Goal: Task Accomplishment & Management: Manage account settings

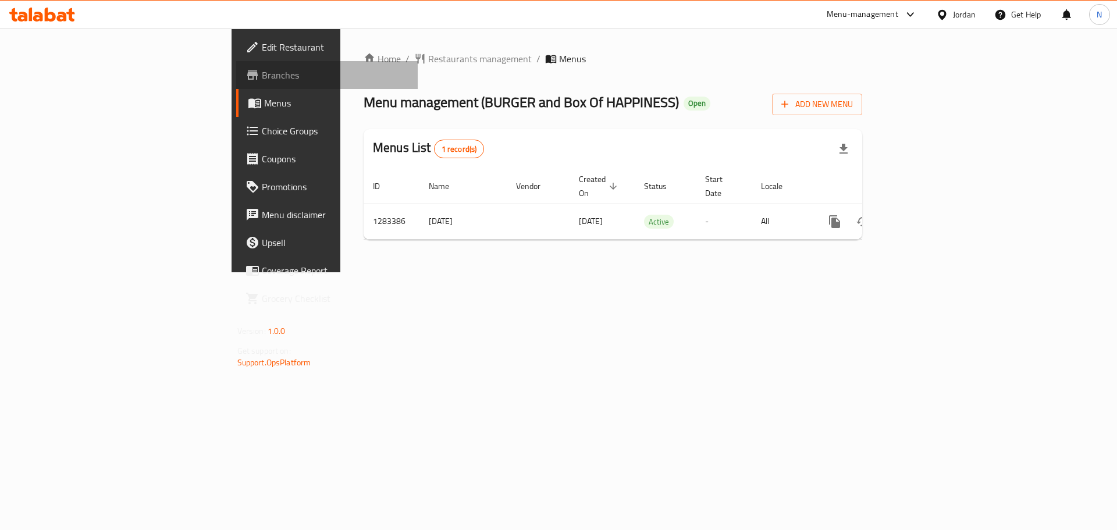
click at [262, 77] on span "Branches" at bounding box center [335, 75] width 147 height 14
click at [853, 108] on span "Add New Menu" at bounding box center [818, 104] width 72 height 15
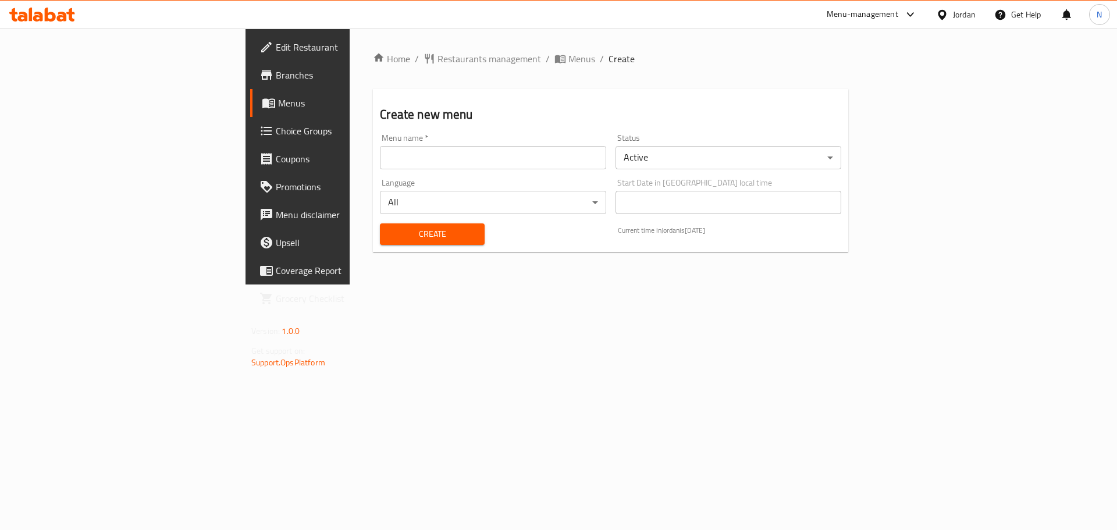
click at [384, 155] on input "text" at bounding box center [493, 157] width 226 height 23
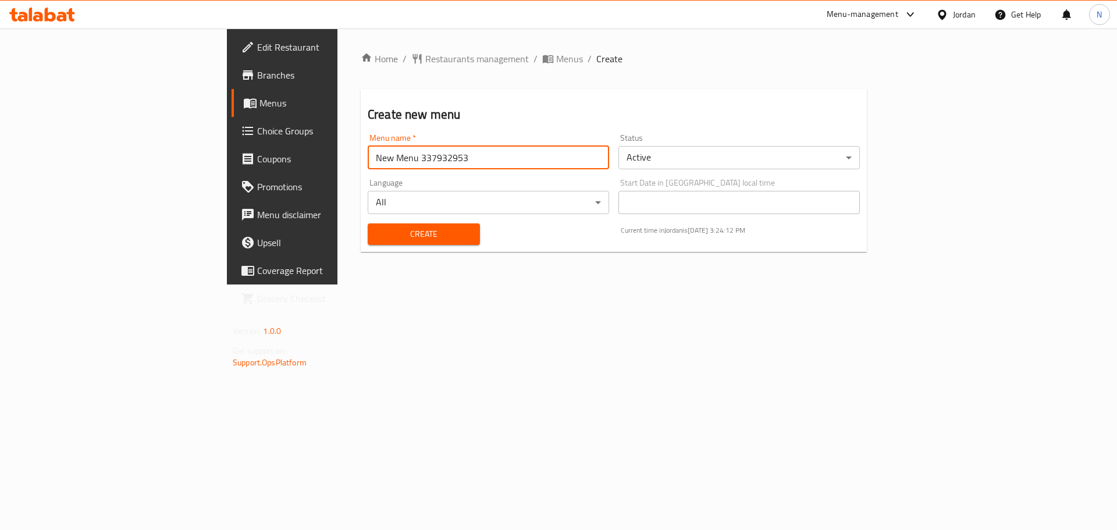
click at [368, 148] on input "New Menu 337932953" at bounding box center [489, 157] width 242 height 23
click at [368, 161] on input "New Menu 337932953" at bounding box center [489, 157] width 242 height 23
paste input "41962607"
type input "New Menu 341962607"
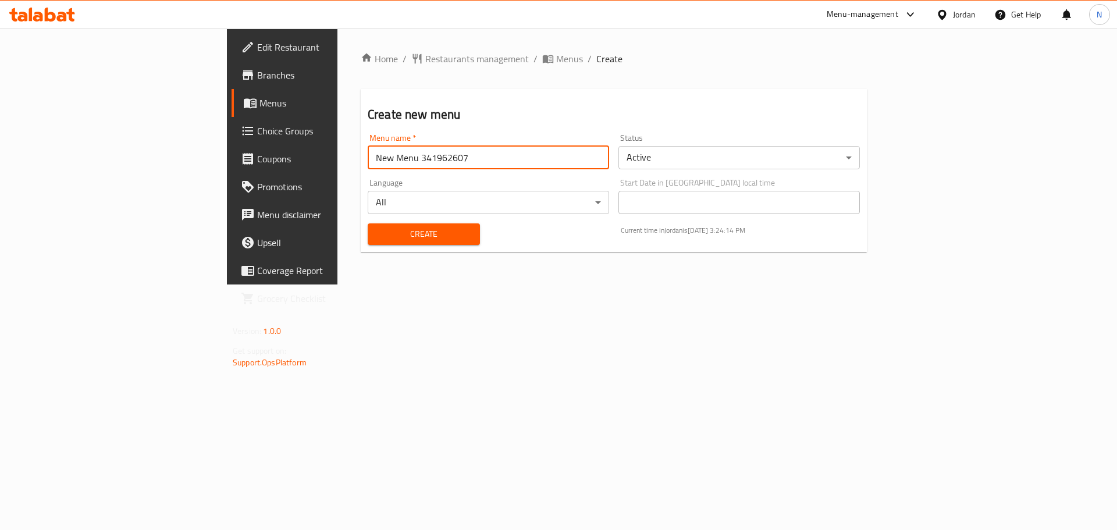
click at [712, 160] on body "​ Menu-management Jordan Get Help N Edit Restaurant Branches Menus Choice Group…" at bounding box center [558, 280] width 1117 height 502
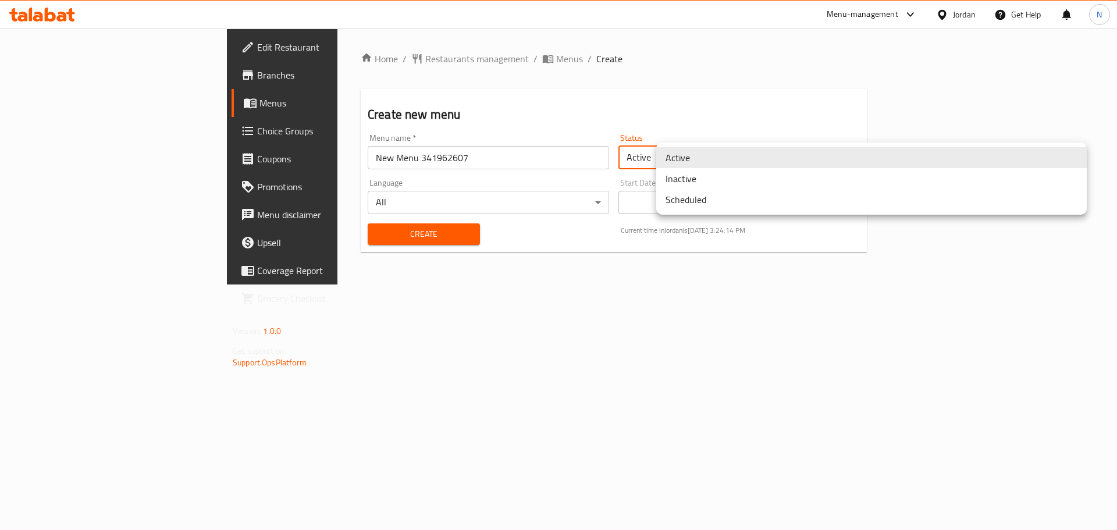
click at [698, 182] on li "Inactive" at bounding box center [872, 178] width 431 height 21
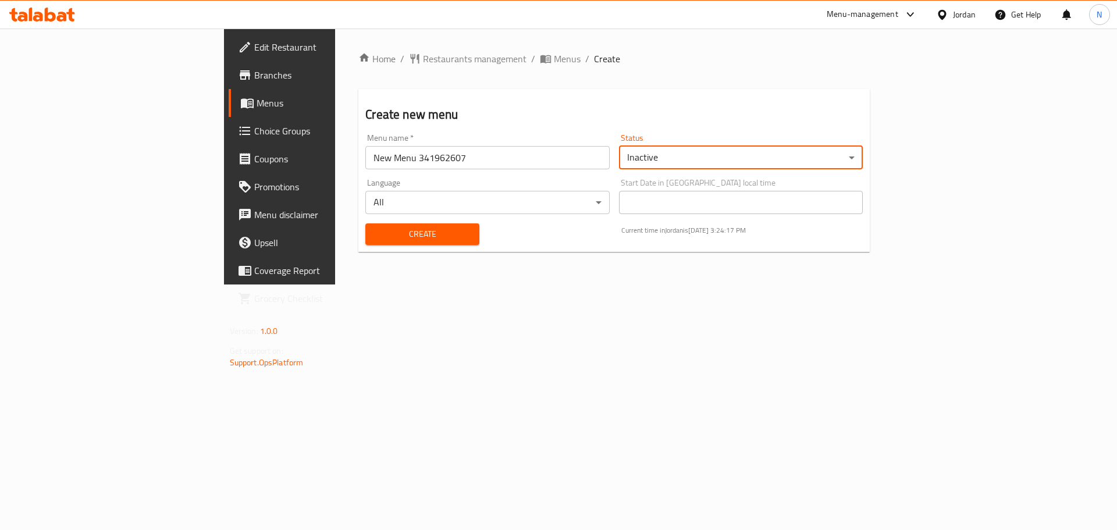
click at [375, 239] on span "Create" at bounding box center [422, 234] width 95 height 15
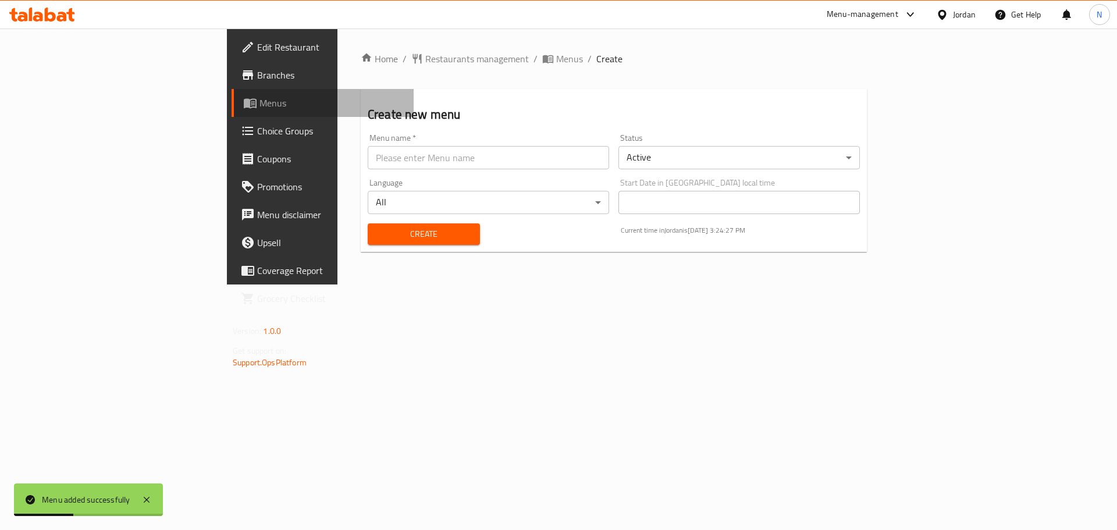
click at [260, 101] on span "Menus" at bounding box center [332, 103] width 145 height 14
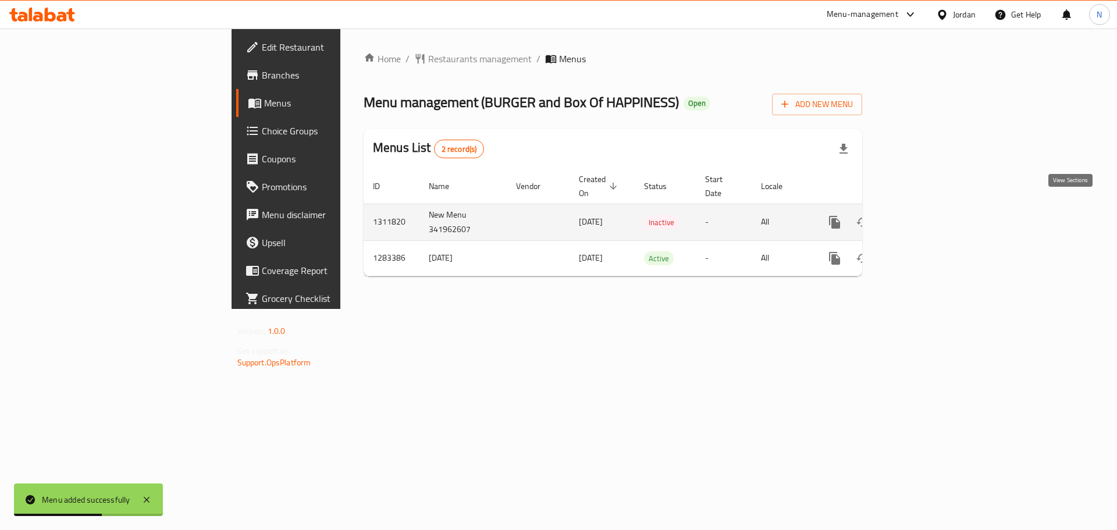
click at [933, 214] on link "enhanced table" at bounding box center [919, 222] width 28 height 28
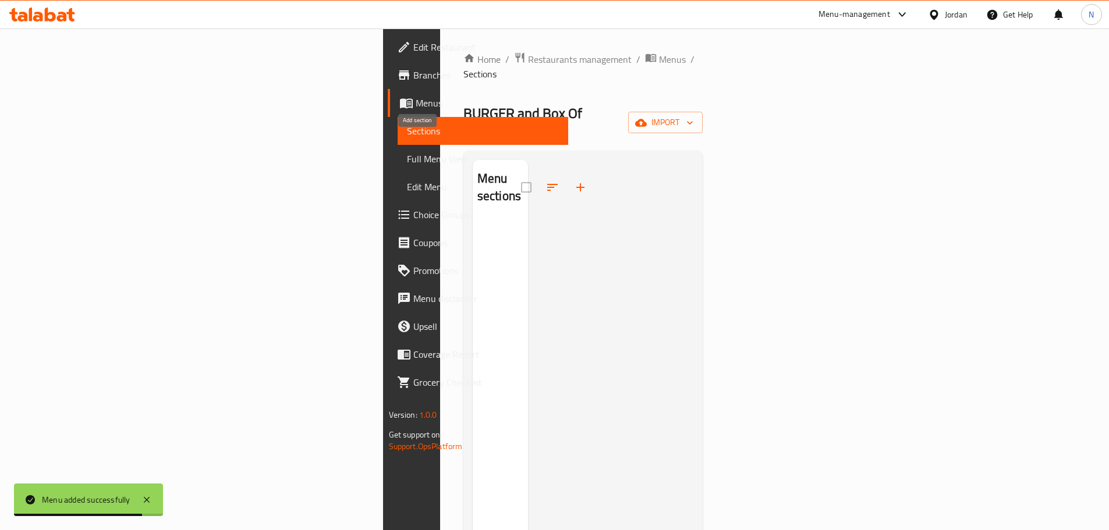
click at [573, 180] on icon "button" at bounding box center [580, 187] width 14 height 14
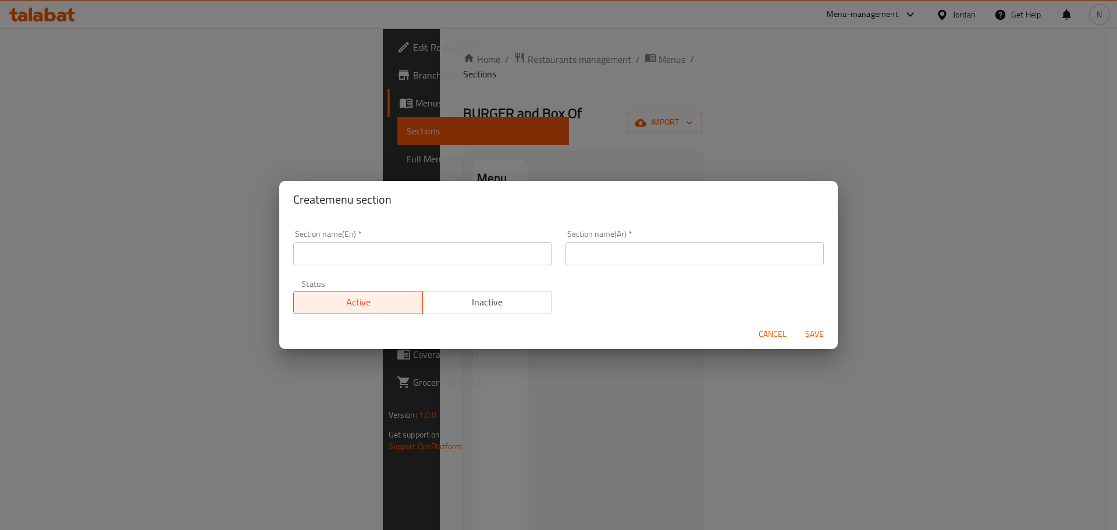
click at [675, 249] on input "text" at bounding box center [695, 253] width 258 height 23
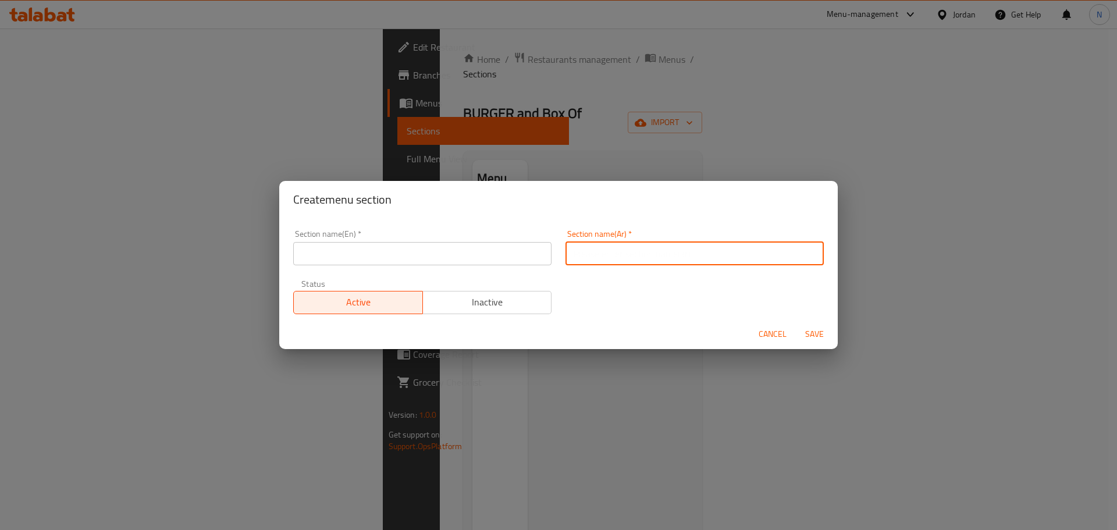
paste input "ركن البرجر المشوي"
type input "ركن البرجر المشوي"
click at [357, 257] on input "text" at bounding box center [422, 253] width 258 height 23
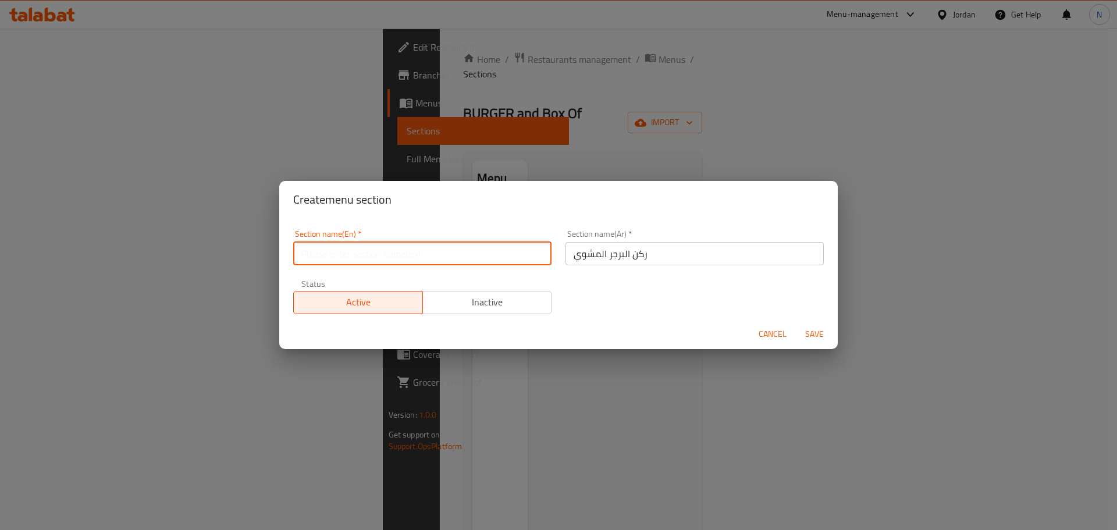
paste input "Grilled Burger Corner"
type input "Grilled Burger Corner"
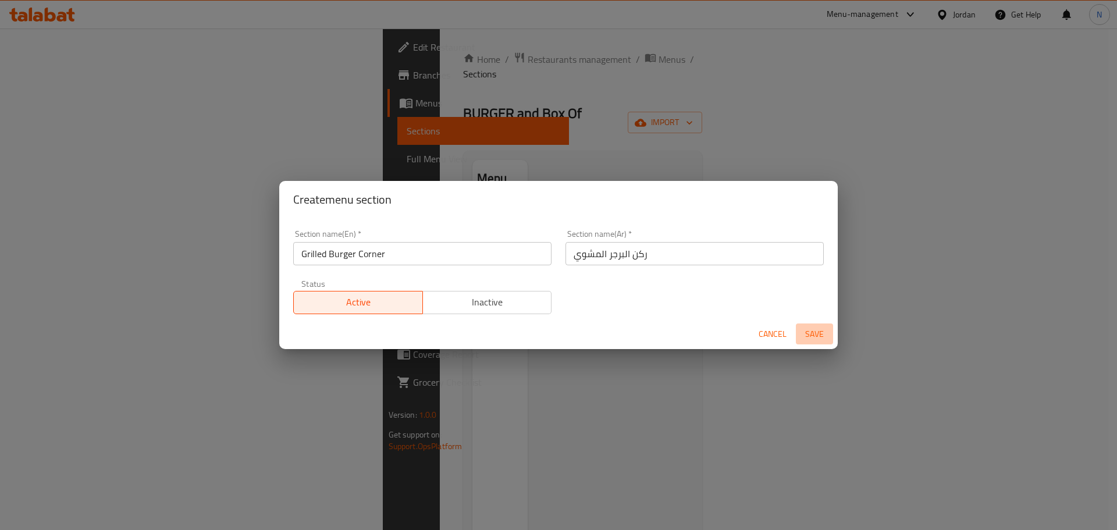
click at [816, 335] on span "Save" at bounding box center [815, 334] width 28 height 15
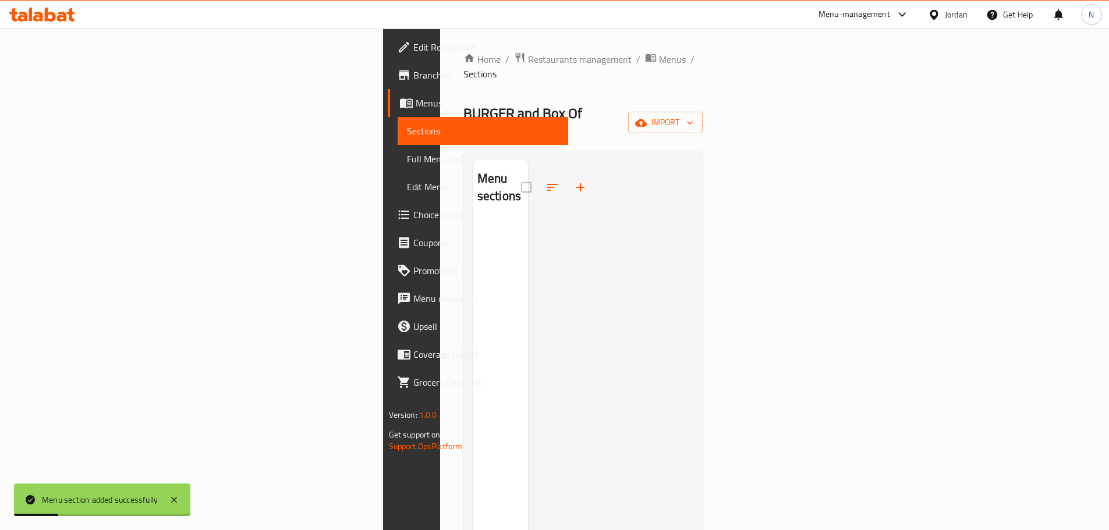
click at [573, 180] on icon "button" at bounding box center [580, 187] width 14 height 14
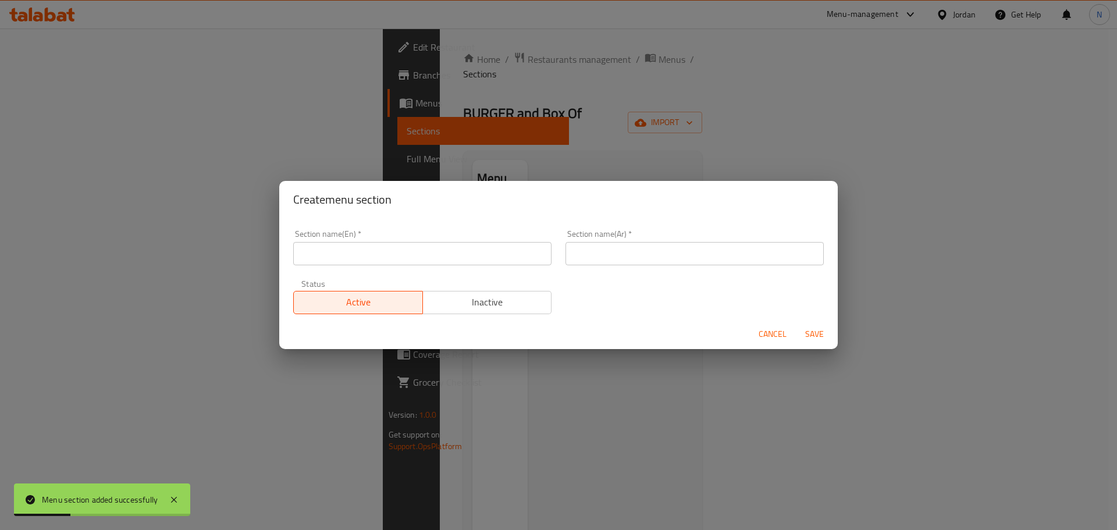
click at [590, 249] on input "text" at bounding box center [695, 253] width 258 height 23
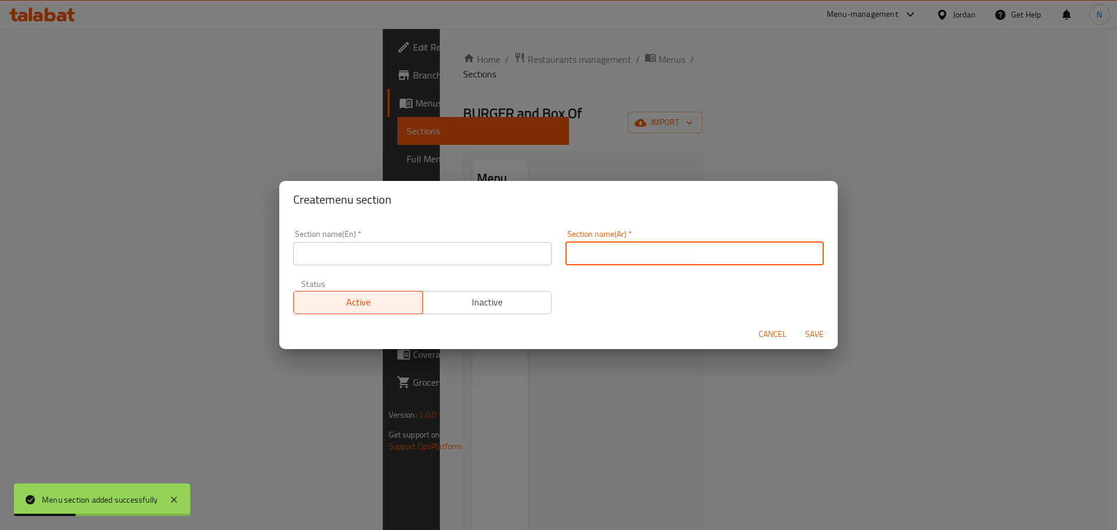
paste input "ركن كرسبي سندويشات"
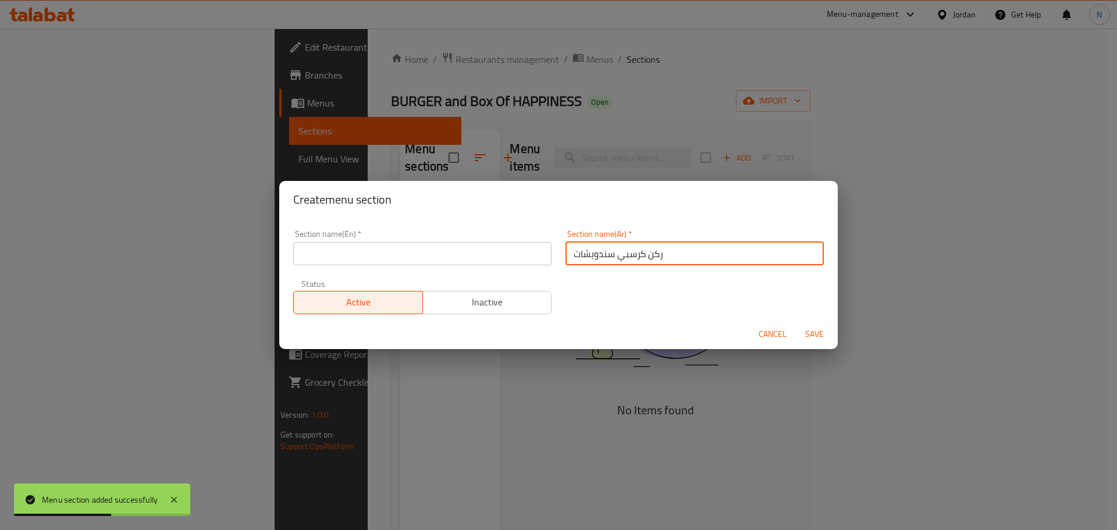
type input "ركن كرسبي سندويشات"
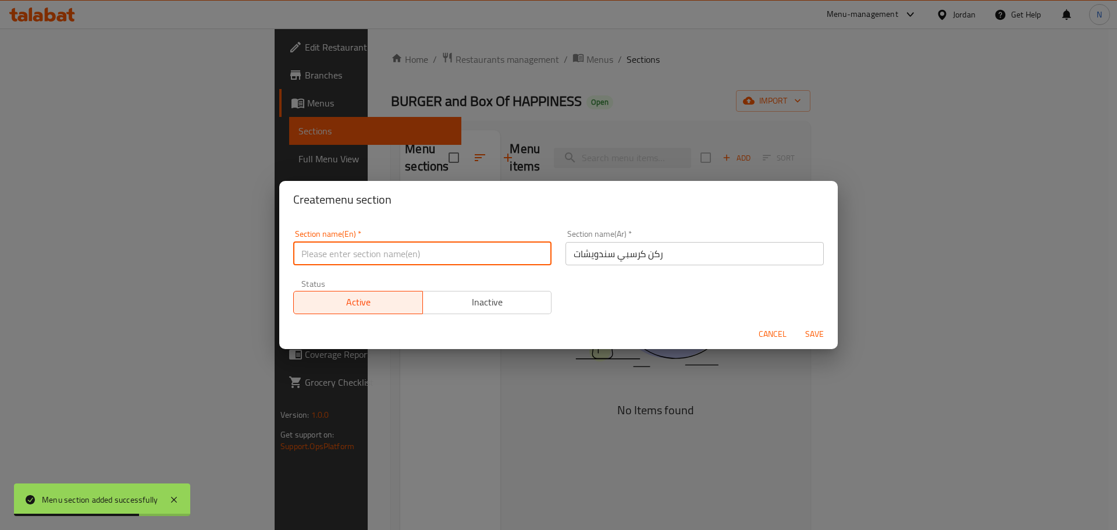
click at [349, 253] on input "text" at bounding box center [422, 253] width 258 height 23
paste input "Crispy Sandwiches Corner"
type input "Crispy Sandwiches Corner"
click at [808, 335] on span "Save" at bounding box center [815, 334] width 28 height 15
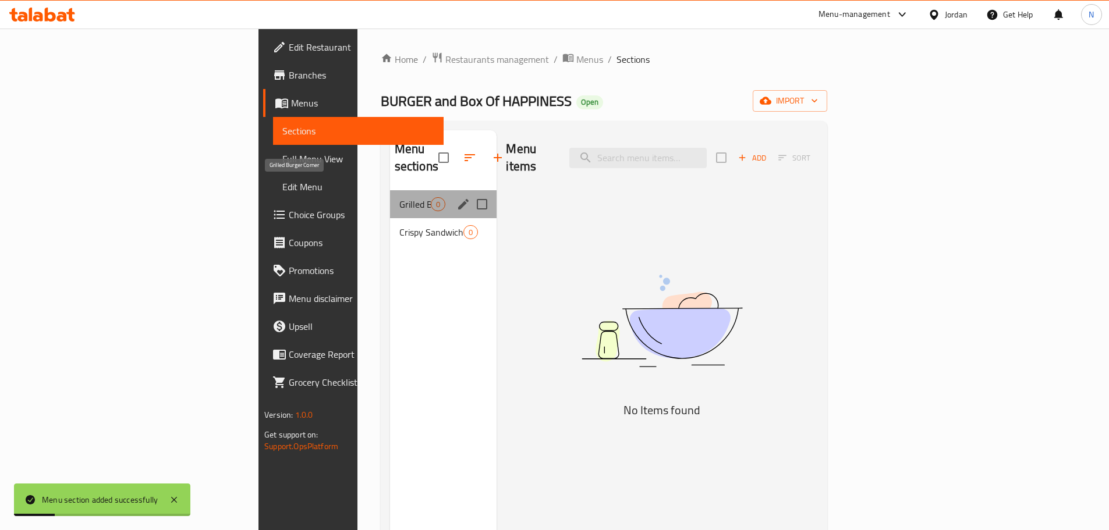
click at [399, 197] on span "Grilled Burger Corner" at bounding box center [415, 204] width 32 height 14
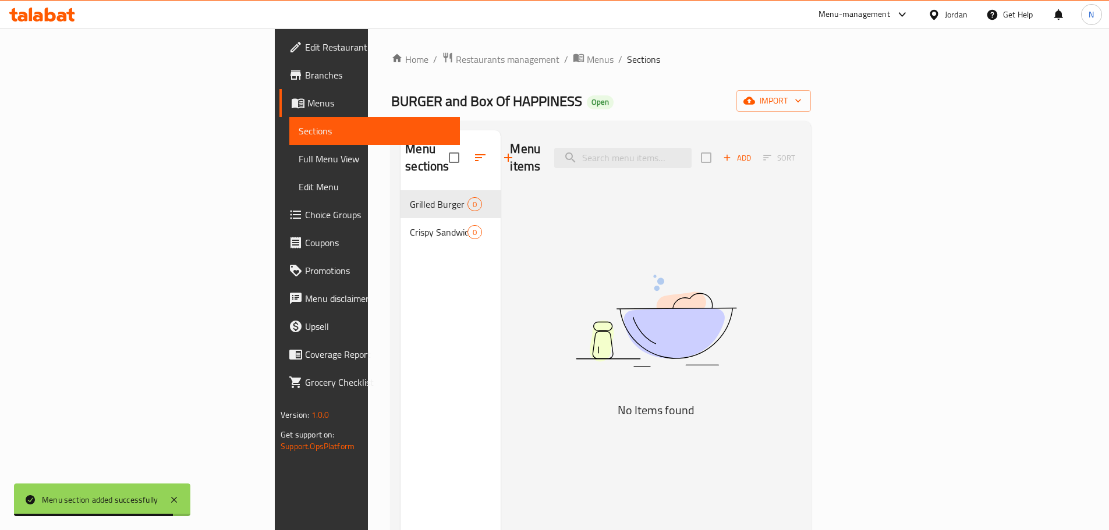
click at [732, 152] on icon "button" at bounding box center [727, 157] width 10 height 10
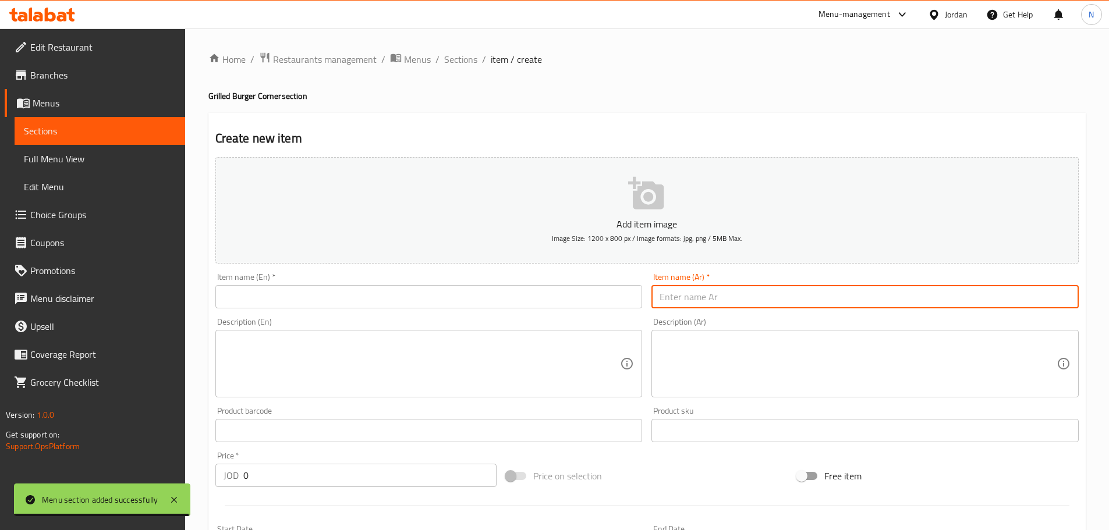
click at [838, 292] on input "text" at bounding box center [864, 296] width 427 height 23
paste input "برجر السعادة"
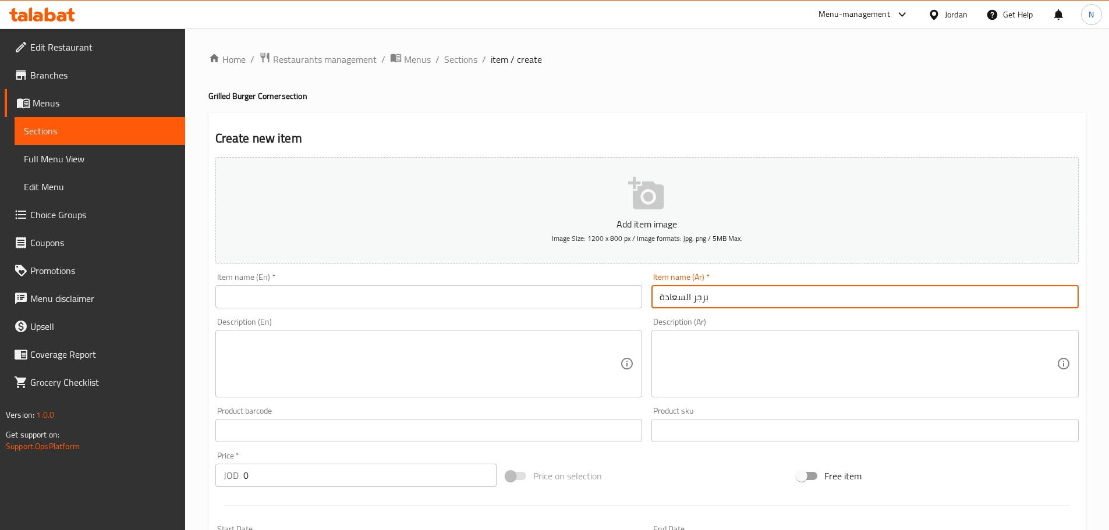
type input "برجر السعادة"
click at [425, 293] on input "text" at bounding box center [428, 296] width 427 height 23
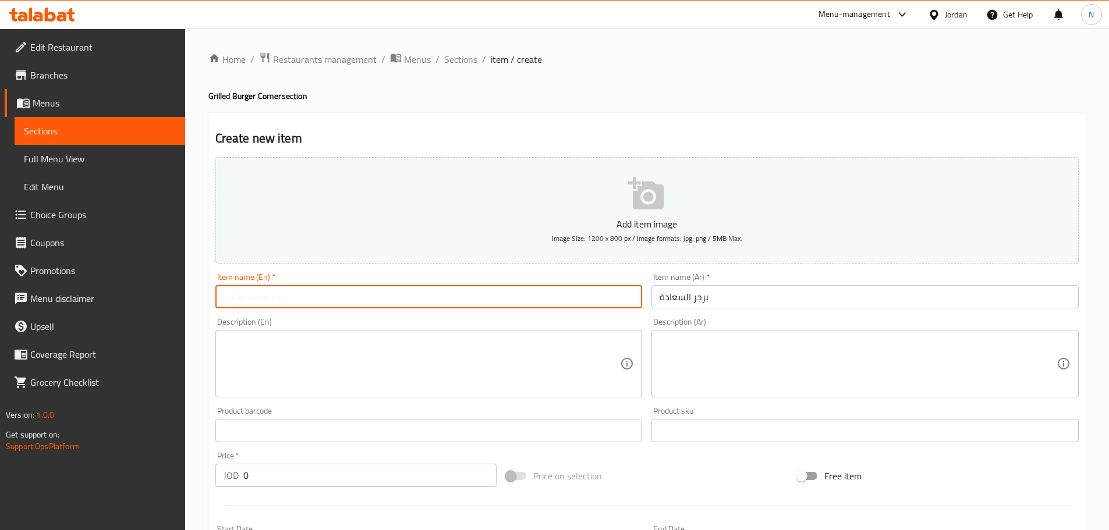
paste input "Happiness Burger"
type input "Happiness Burger"
click at [694, 370] on textarea at bounding box center [857, 363] width 397 height 55
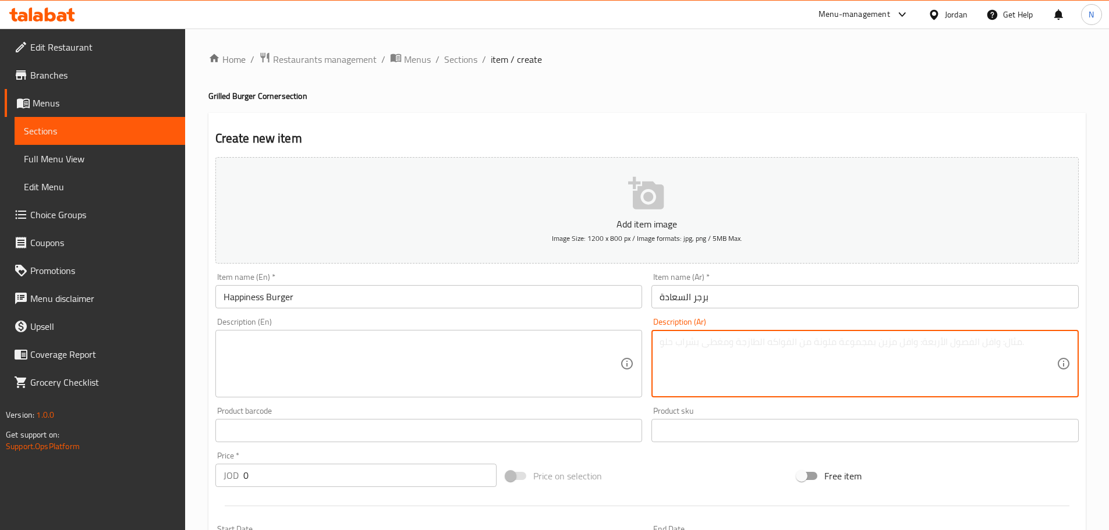
paste textarea "150 غرام لحم بقرى جودة عالية جبنة شيدر مخلل خس . بندورة، بصل صوص السعادة الخاص"
click at [810, 342] on textarea "150 غرام لحم بقرى جودة عالية جبنة شيدر مخلل خس . بندورة، بصل صوص السعادة الخاص" at bounding box center [857, 363] width 397 height 55
click at [807, 346] on textarea "150 غرام لحم بقرى جودة عالية جبنة شيدر مخلل خس. بندورة، بصل صوص السعادة الخاص" at bounding box center [857, 363] width 397 height 55
click at [990, 343] on textarea "150 غرام لحم بقرى جودة عالية جبنة شيدر مخلل خس. بندورة، بصل صوص السعادة الخاص" at bounding box center [857, 363] width 397 height 55
click at [940, 346] on textarea "150 غرام لحم بقرى جودة عالية جبنة شيدر مخلل خس. بندورة، بصل صوص السعادة الخاص." at bounding box center [857, 363] width 397 height 55
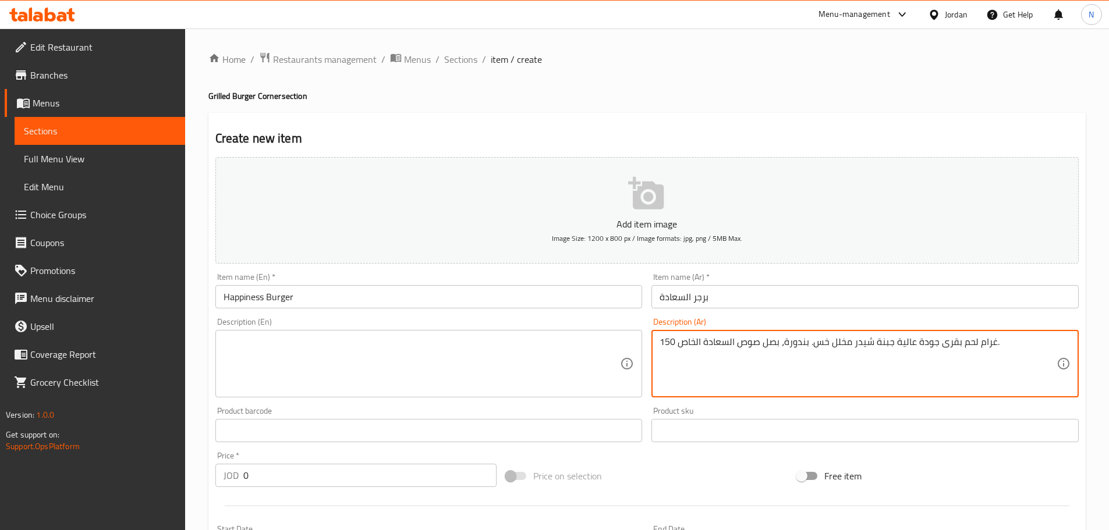
click at [940, 346] on textarea "150 غرام لحم بقرى جودة عالية جبنة شيدر مخلل خس. بندورة، بصل صوص السعادة الخاص." at bounding box center [857, 363] width 397 height 55
type textarea "150 غرام لحم بقرى جودة عالية جبنة شيدر مخلل خس. بندورة، بصل صوص السعادة الخاص."
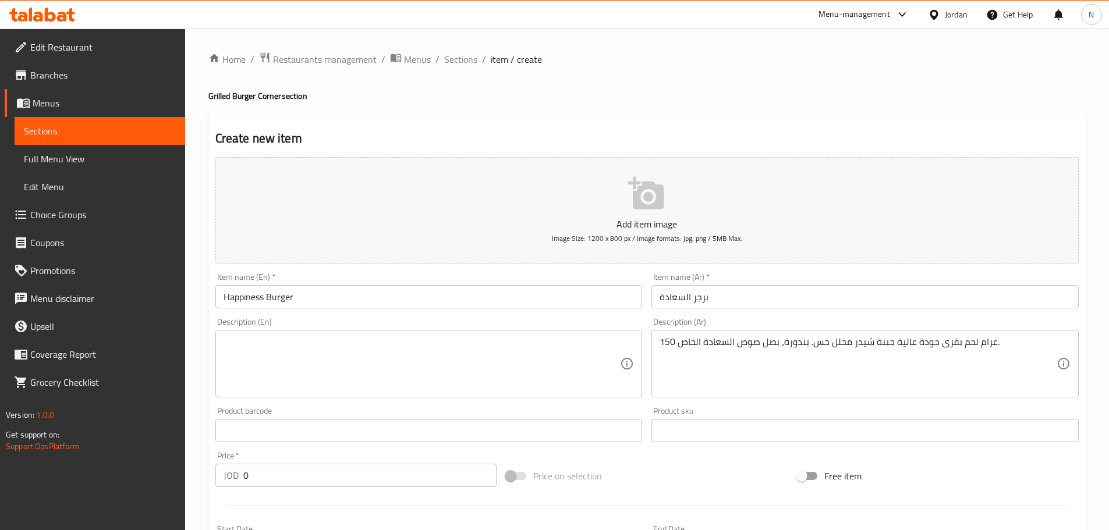
click at [390, 335] on div "Description (En)" at bounding box center [428, 364] width 427 height 68
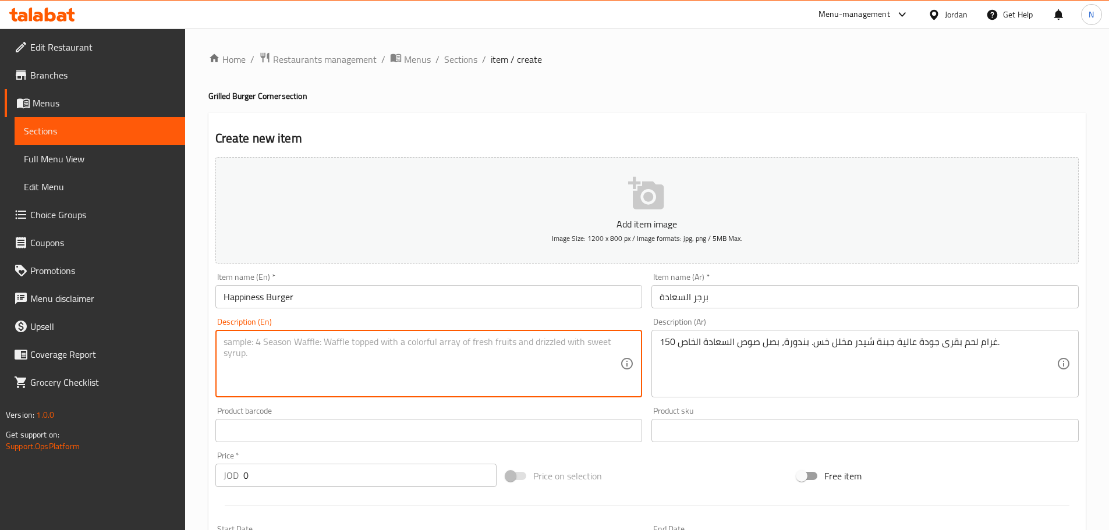
click at [388, 339] on textarea at bounding box center [421, 363] width 397 height 55
paste textarea "150 grams of high-quality beef, cheddar cheese, pickles, lettuce, tomatoes, oni…"
click at [246, 345] on textarea "150 grams of high-quality beef, cheddar cheese, pickles, lettuce, tomatoes, oni…" at bounding box center [421, 363] width 397 height 55
click at [303, 360] on textarea "150 Grams of high-quality beef, cheddar cheese, pickles, lettuce, tomatoes, oni…" at bounding box center [421, 363] width 397 height 55
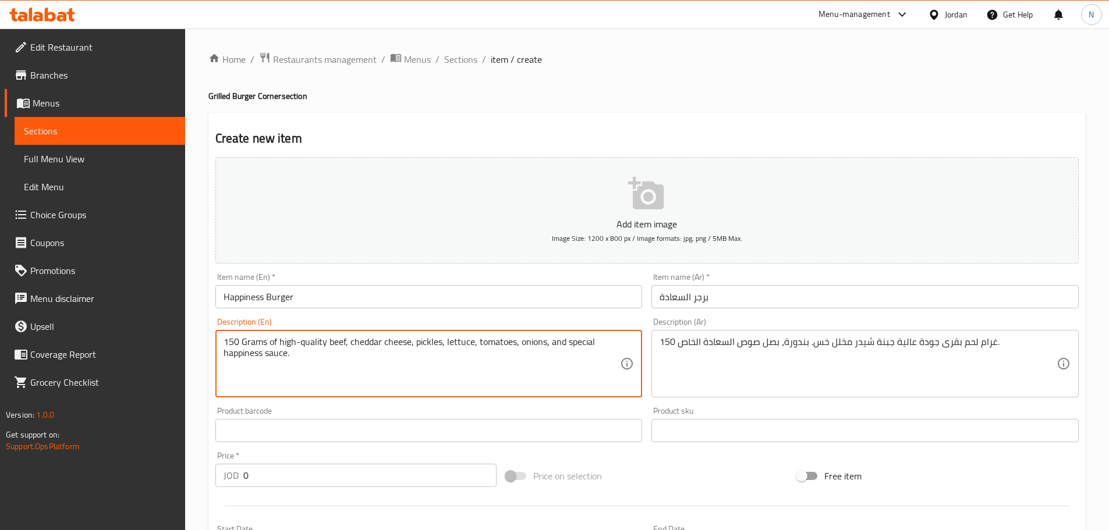
type textarea "150 Grams of high-quality beef, cheddar cheese, pickles, lettuce, tomatoes, oni…"
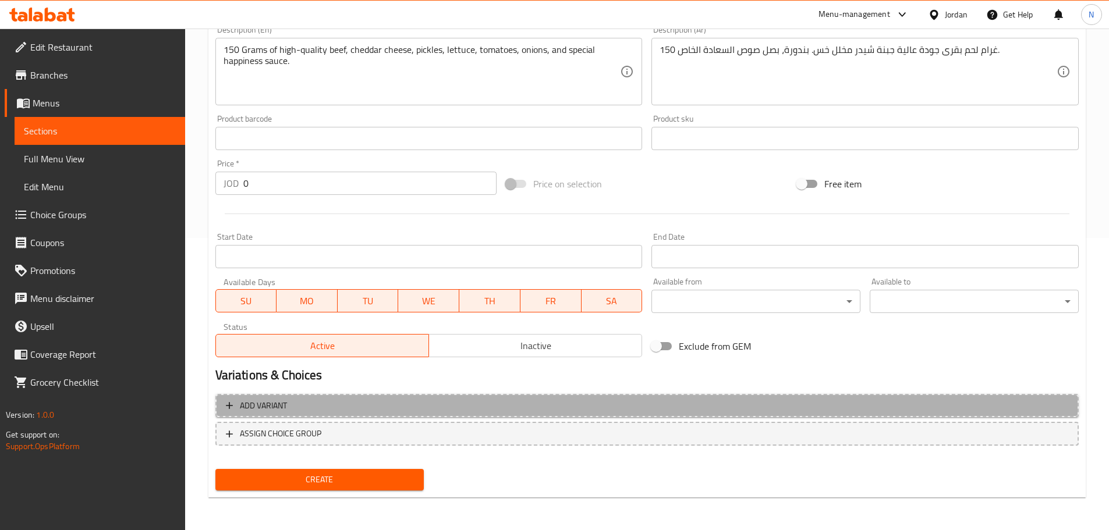
click at [793, 410] on span "Add variant" at bounding box center [647, 406] width 842 height 15
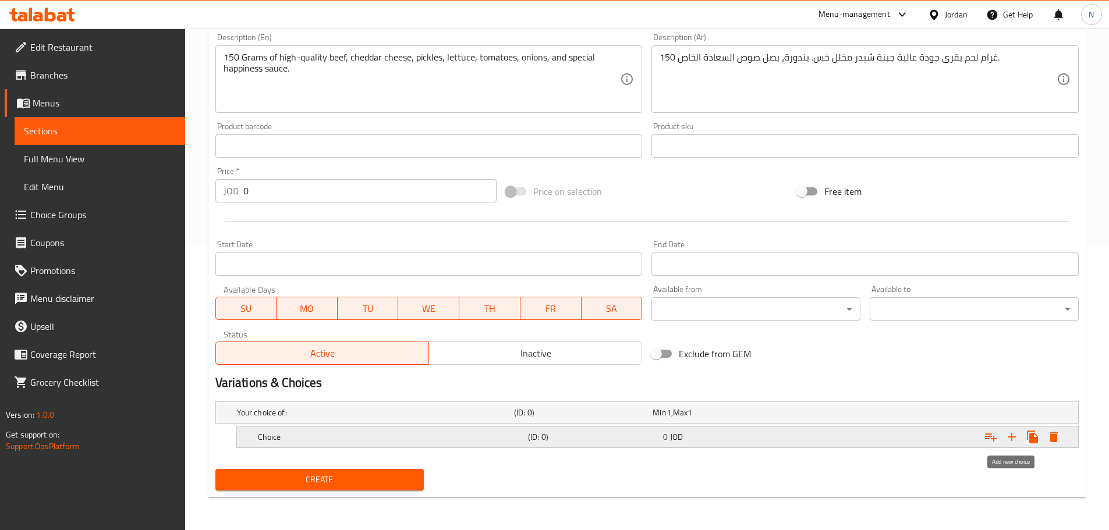
click at [1015, 440] on icon "Expand" at bounding box center [1012, 437] width 14 height 14
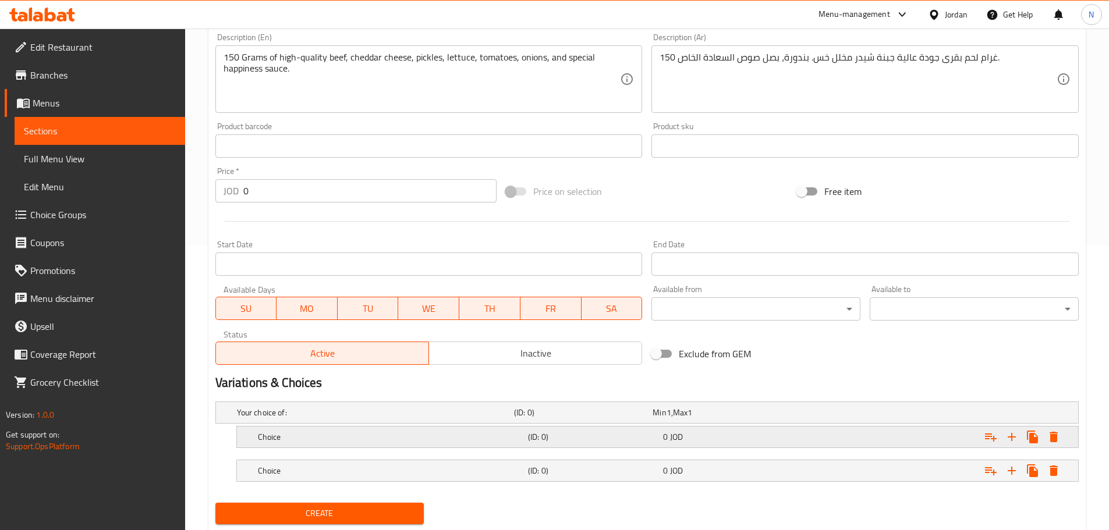
click at [728, 437] on div "0 JOD" at bounding box center [728, 437] width 130 height 12
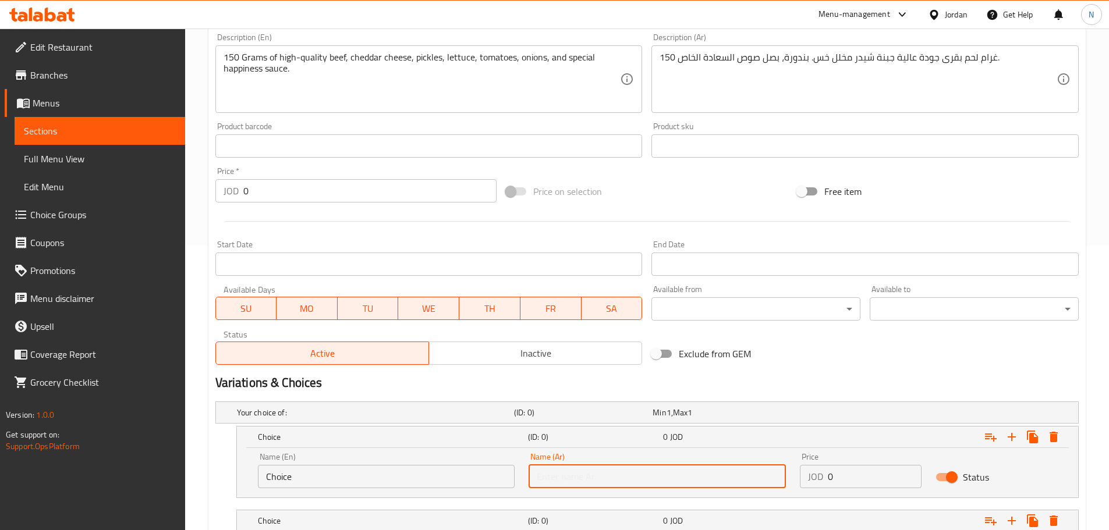
click at [626, 474] on input "text" at bounding box center [656, 476] width 257 height 23
type input "s"
click at [555, 477] on input "سن" at bounding box center [656, 476] width 257 height 23
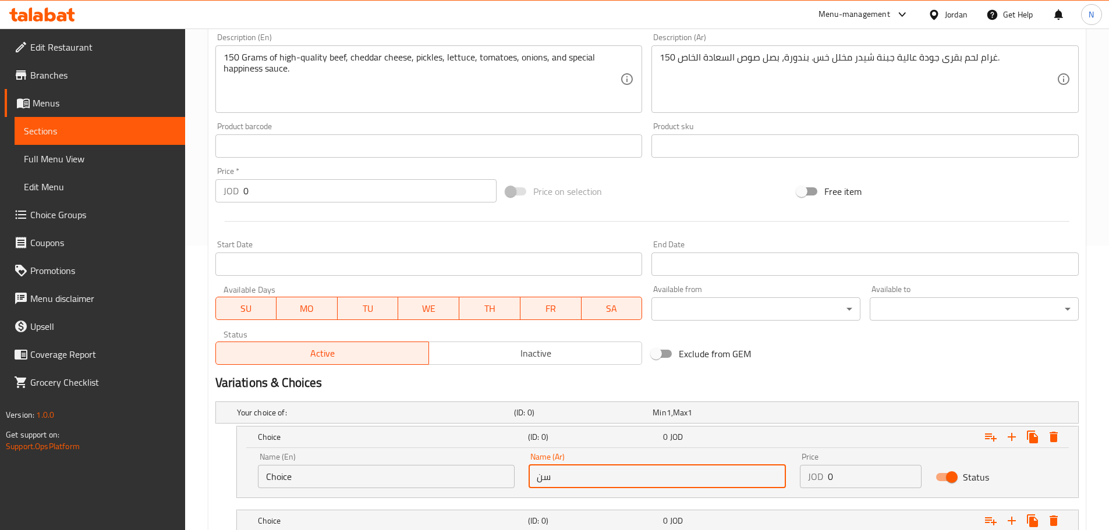
paste input "اندويش"
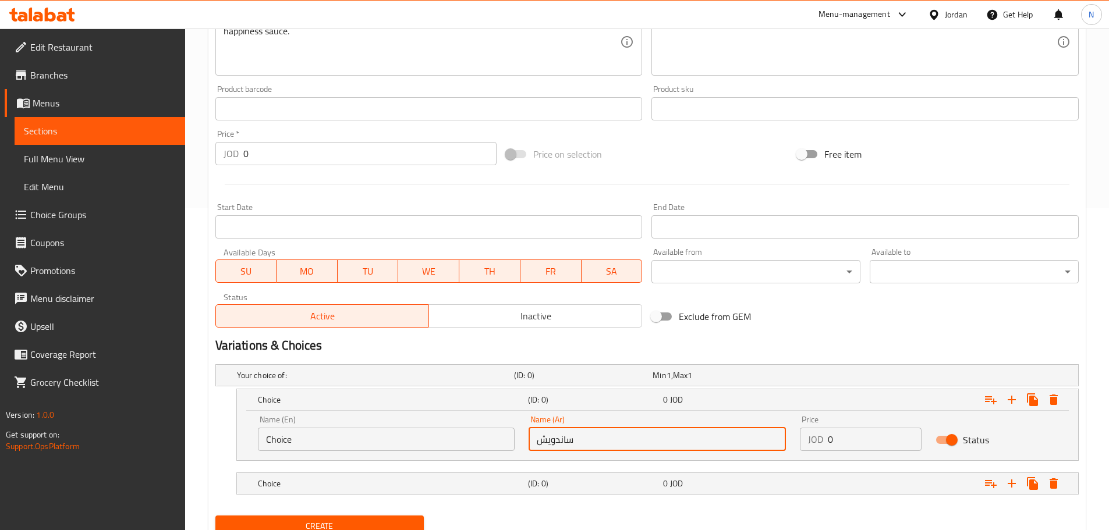
scroll to position [368, 0]
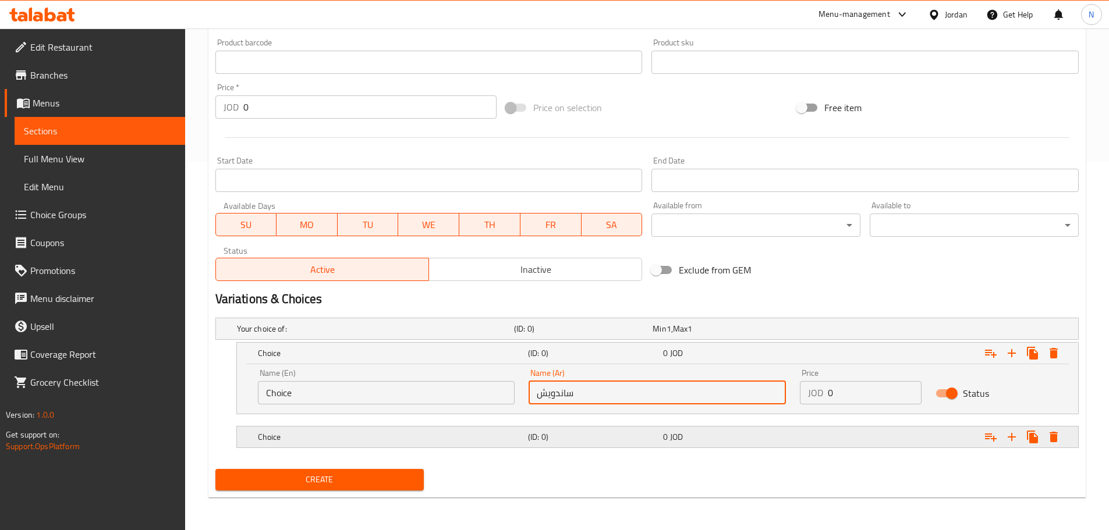
type input "ساندويش"
click at [561, 440] on h5 "(ID: 0)" at bounding box center [593, 437] width 130 height 12
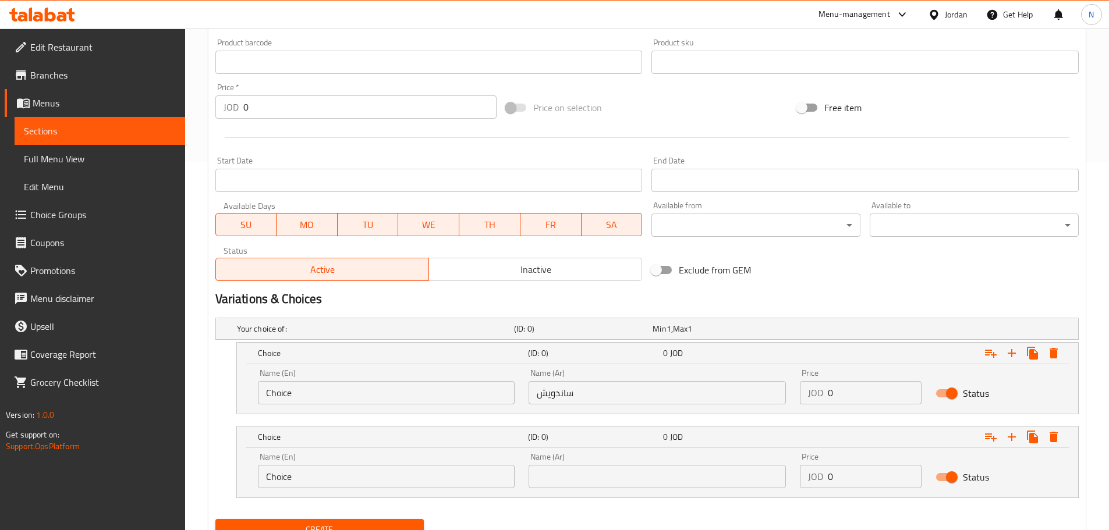
click at [576, 475] on input "text" at bounding box center [656, 476] width 257 height 23
paste input "وجية"
type input "وجية"
click at [549, 398] on input "ساندويش" at bounding box center [656, 392] width 257 height 23
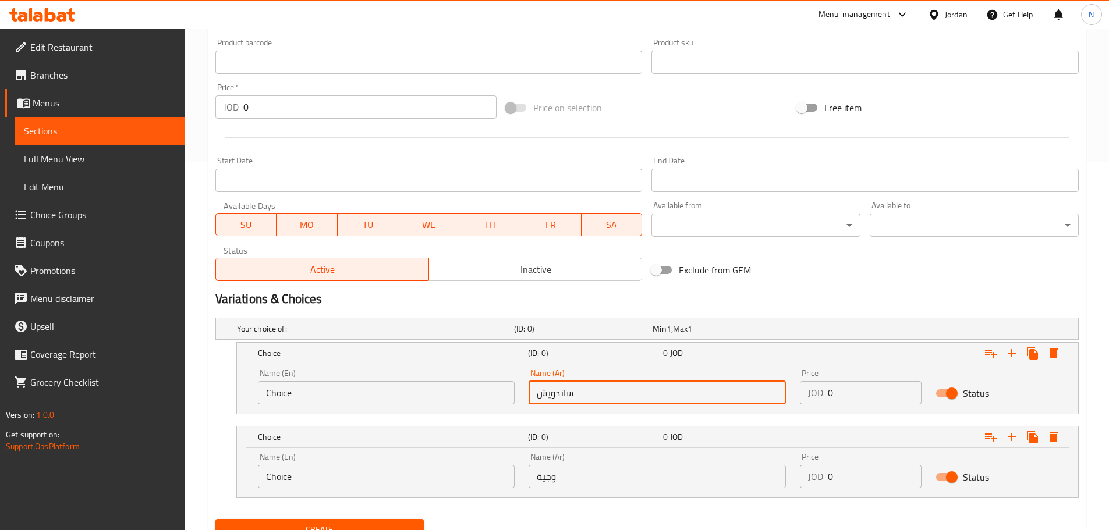
click at [549, 398] on input "ساندويش" at bounding box center [656, 392] width 257 height 23
click at [318, 401] on input "Choice" at bounding box center [386, 392] width 257 height 23
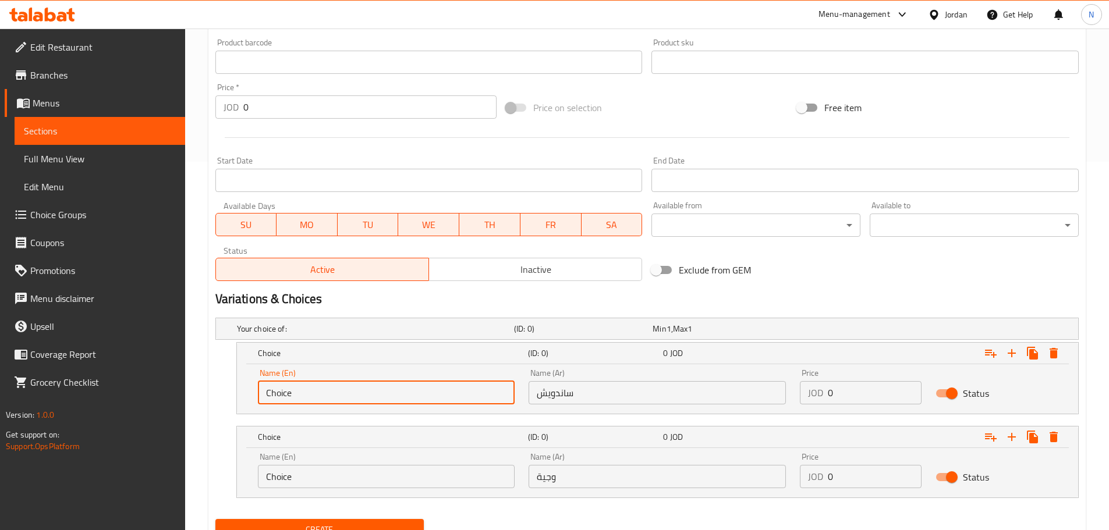
click at [318, 401] on input "Choice" at bounding box center [386, 392] width 257 height 23
paste input "sandwich"
click at [318, 401] on input "Choice" at bounding box center [386, 392] width 257 height 23
click at [278, 393] on input "sandwich" at bounding box center [386, 392] width 257 height 23
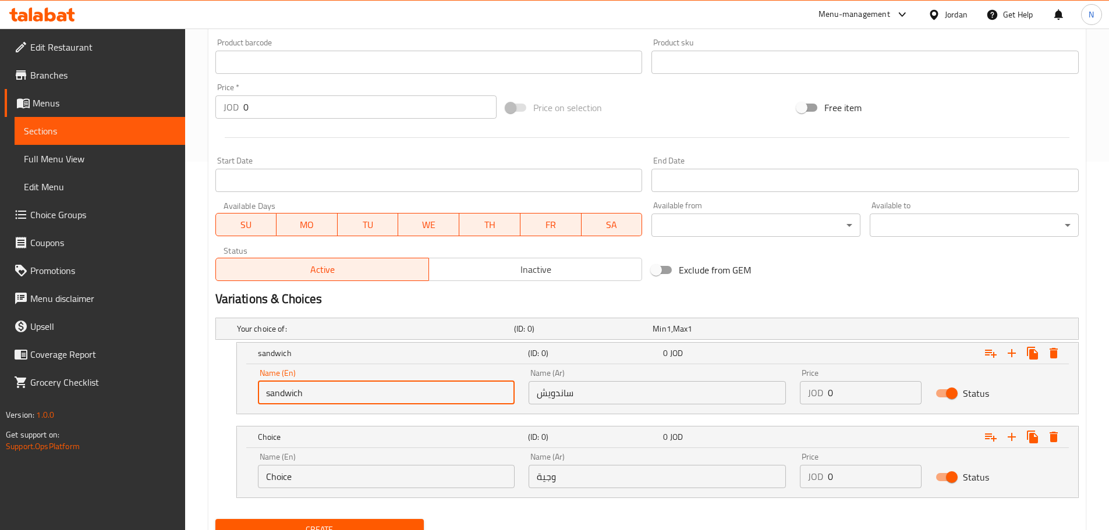
click at [278, 393] on input "sandwich" at bounding box center [386, 392] width 257 height 23
type input "Sandwich"
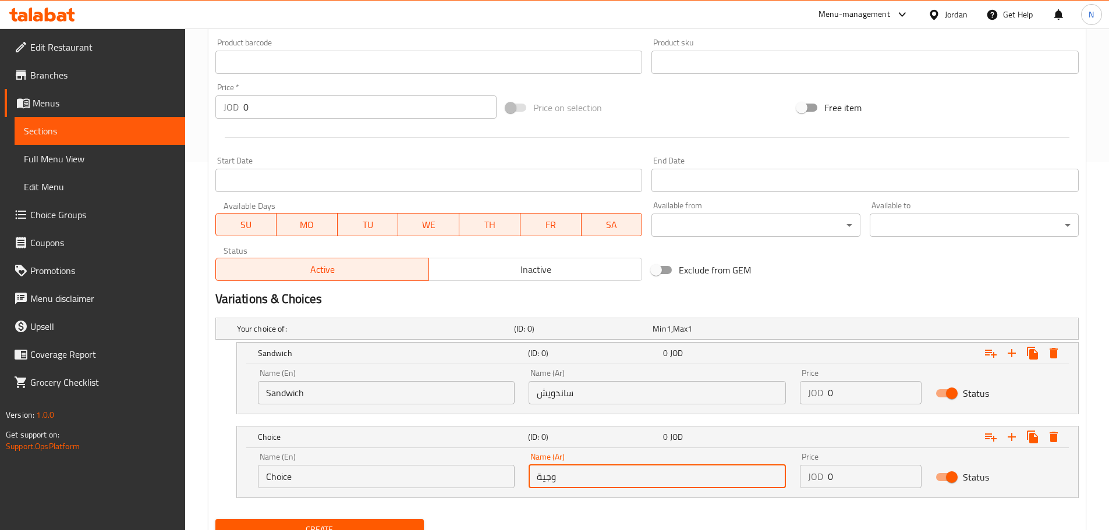
click at [545, 478] on input "وجية" at bounding box center [656, 476] width 257 height 23
click at [539, 474] on input "وجية" at bounding box center [656, 476] width 257 height 23
click at [542, 477] on input "وجية" at bounding box center [656, 476] width 257 height 23
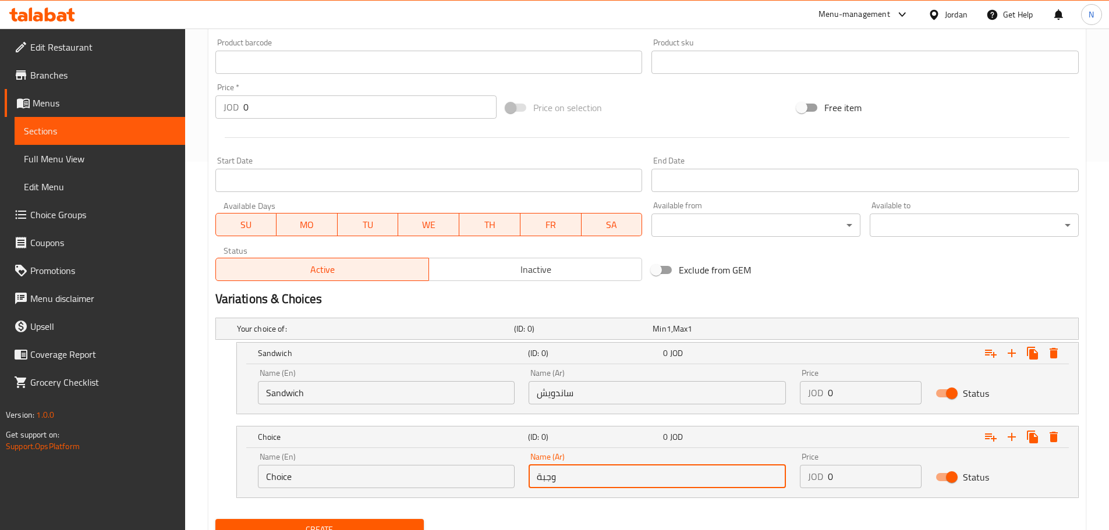
type input "وجبة"
click at [382, 479] on input "Choice" at bounding box center [386, 476] width 257 height 23
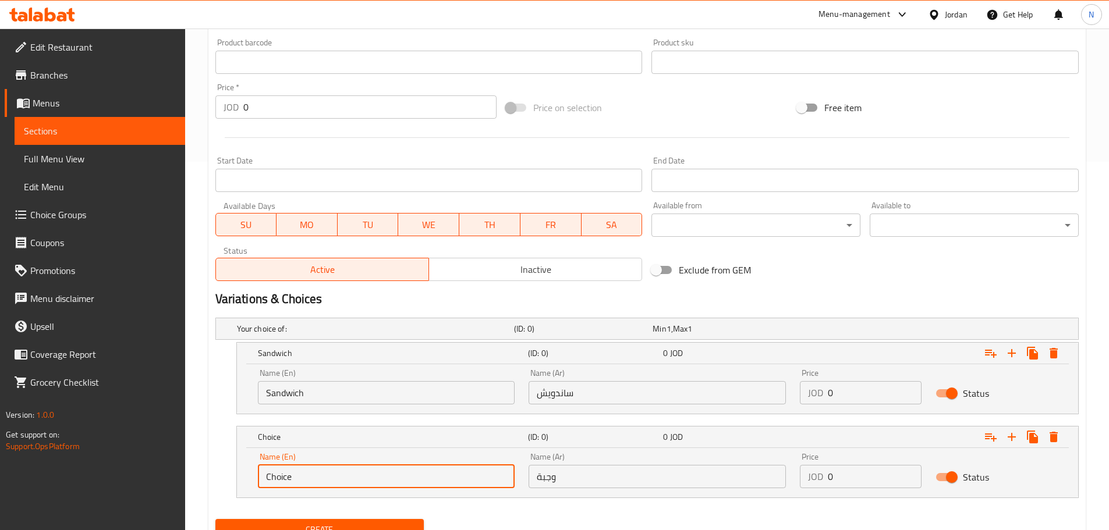
click at [382, 479] on input "Choice" at bounding box center [386, 476] width 257 height 23
type input "ة"
type input "Meal"
click at [548, 475] on input "وجبة" at bounding box center [656, 476] width 257 height 23
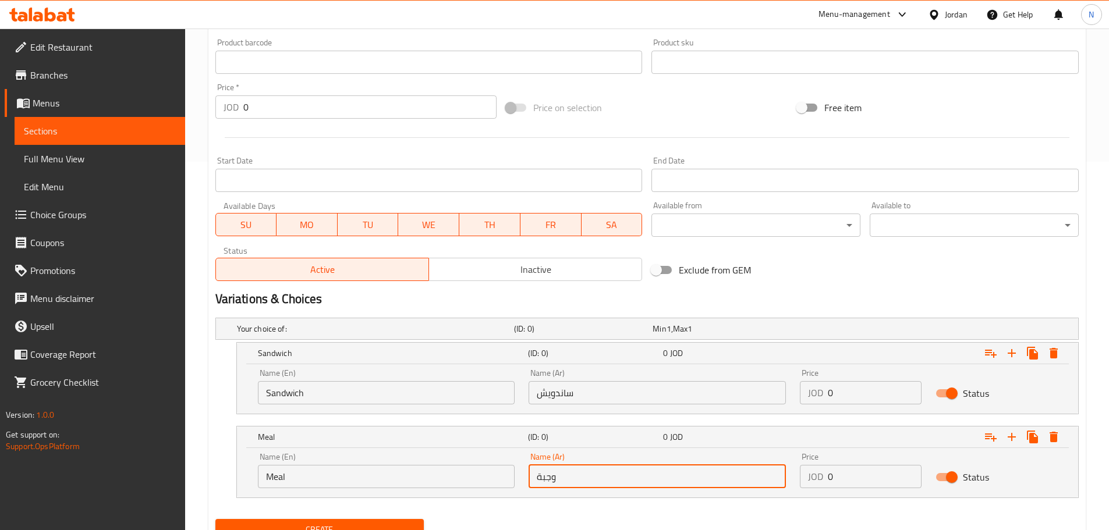
click at [548, 475] on input "وجبة" at bounding box center [656, 476] width 257 height 23
drag, startPoint x: 835, startPoint y: 457, endPoint x: 837, endPoint y: 472, distance: 14.7
click at [837, 472] on div "Price JOD 0 Price" at bounding box center [861, 471] width 122 height 36
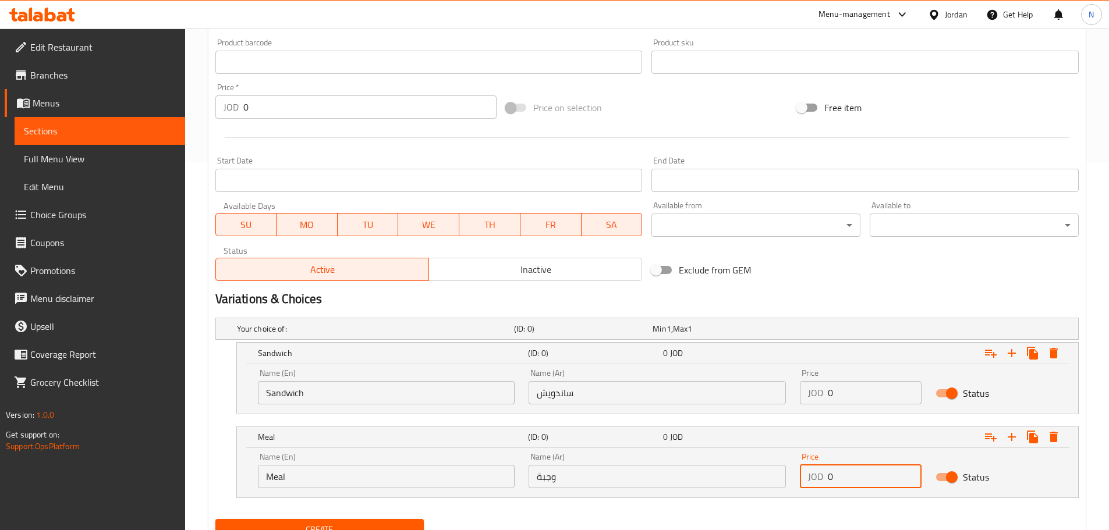
drag, startPoint x: 838, startPoint y: 478, endPoint x: 826, endPoint y: 480, distance: 11.8
click at [826, 480] on div "JOD 0 Price" at bounding box center [861, 476] width 122 height 23
paste input "5.1"
type input "5.10"
drag, startPoint x: 848, startPoint y: 395, endPoint x: 817, endPoint y: 392, distance: 31.6
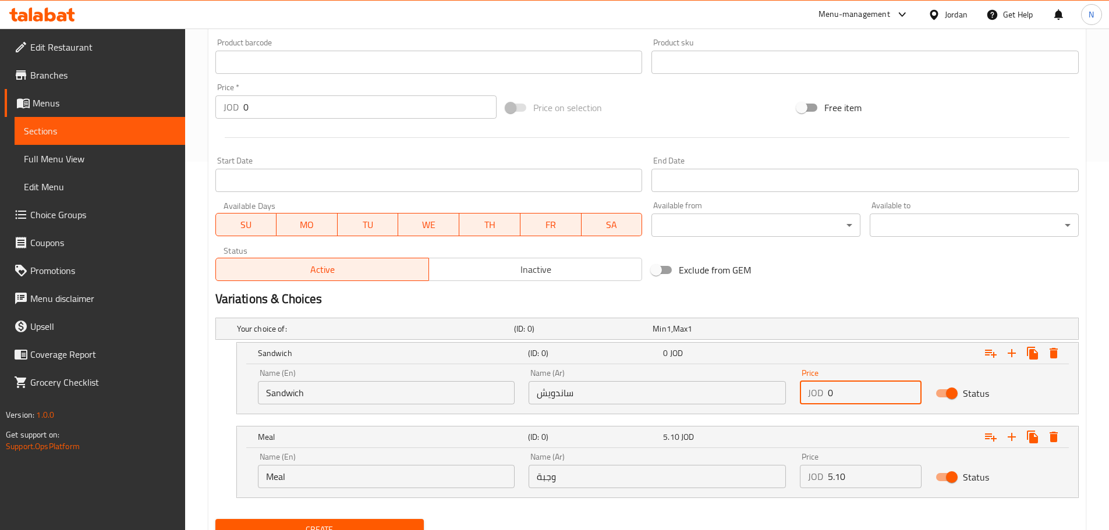
click at [817, 392] on div "JOD 0 Price" at bounding box center [861, 392] width 122 height 23
paste input "3.8"
type input "3.80"
click at [830, 291] on h2 "Variations & Choices" at bounding box center [646, 298] width 863 height 17
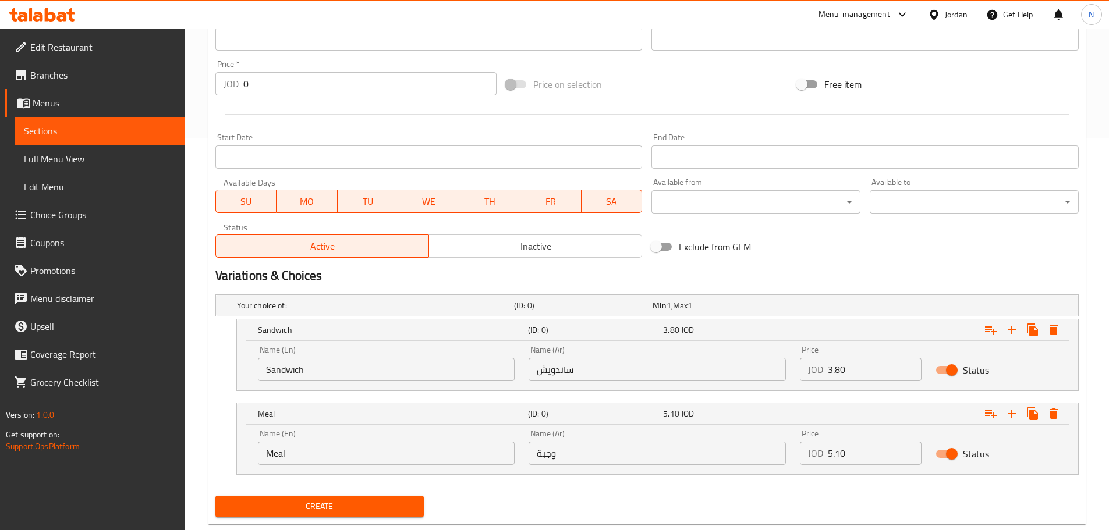
scroll to position [418, 0]
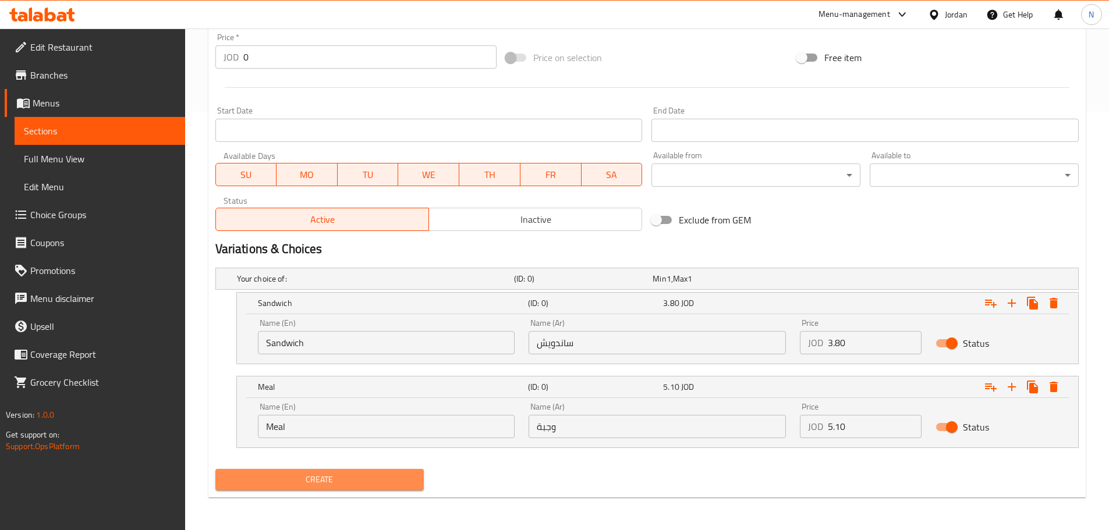
click at [272, 479] on span "Create" at bounding box center [320, 480] width 190 height 15
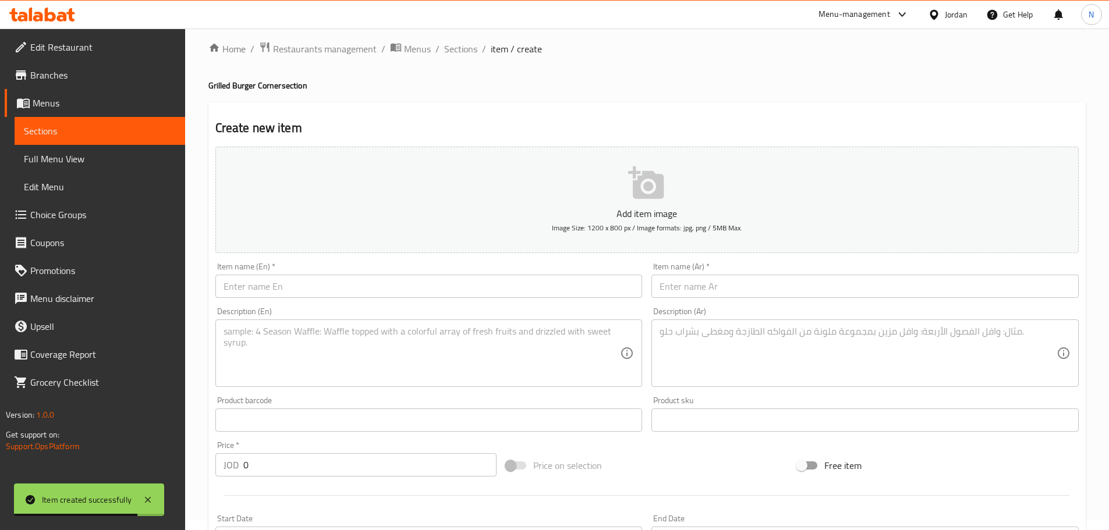
scroll to position [0, 0]
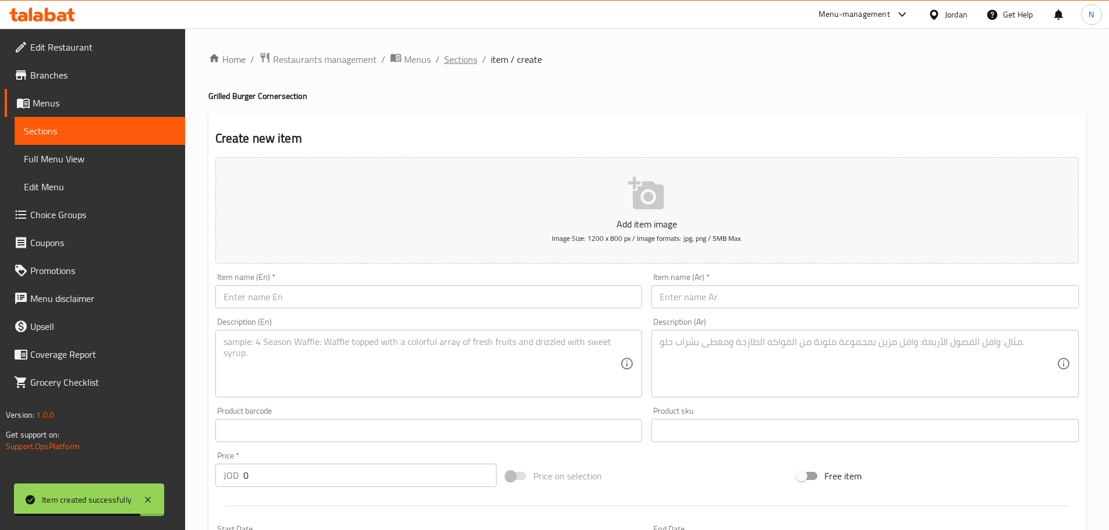
click at [464, 65] on span "Sections" at bounding box center [460, 59] width 33 height 14
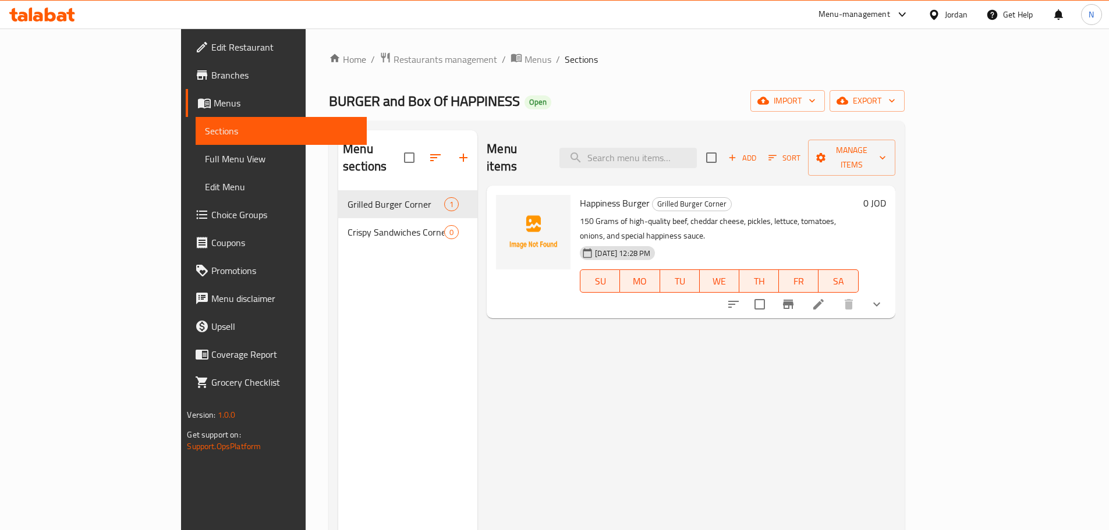
click at [890, 290] on button "show more" at bounding box center [877, 304] width 28 height 28
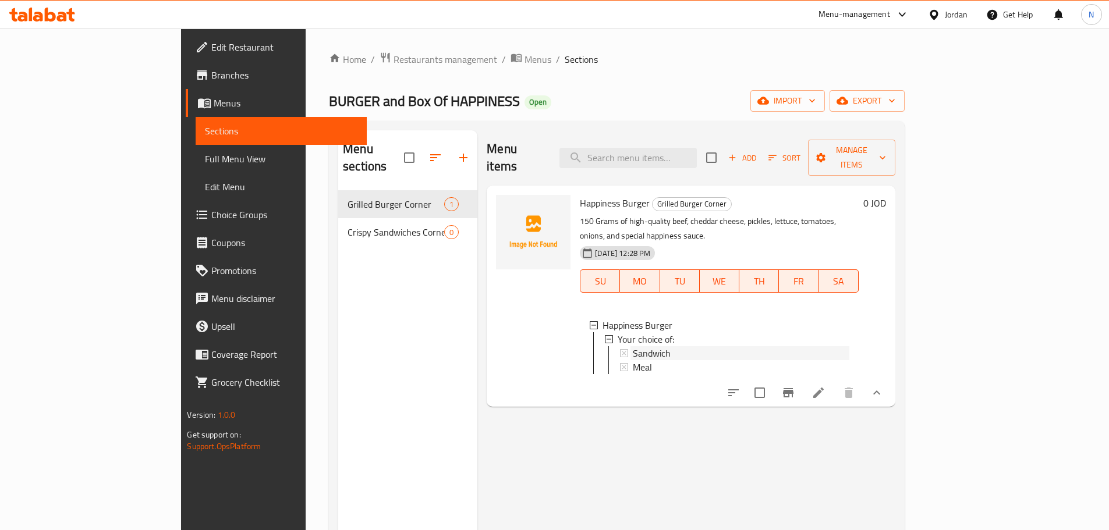
click at [643, 346] on div "Sandwich" at bounding box center [741, 353] width 216 height 14
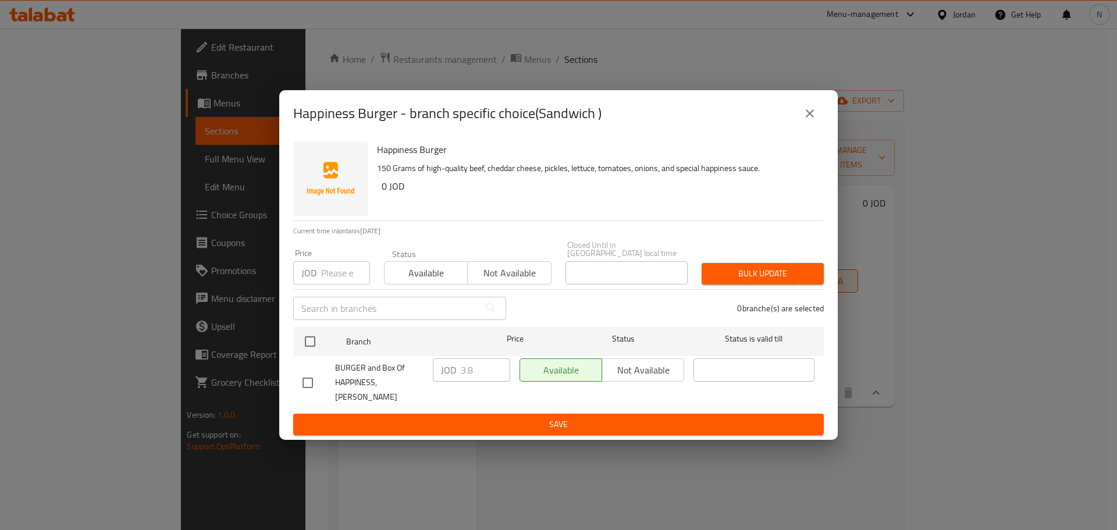
drag, startPoint x: 814, startPoint y: 132, endPoint x: 803, endPoint y: 144, distance: 16.5
click at [813, 120] on icon "close" at bounding box center [810, 114] width 14 height 14
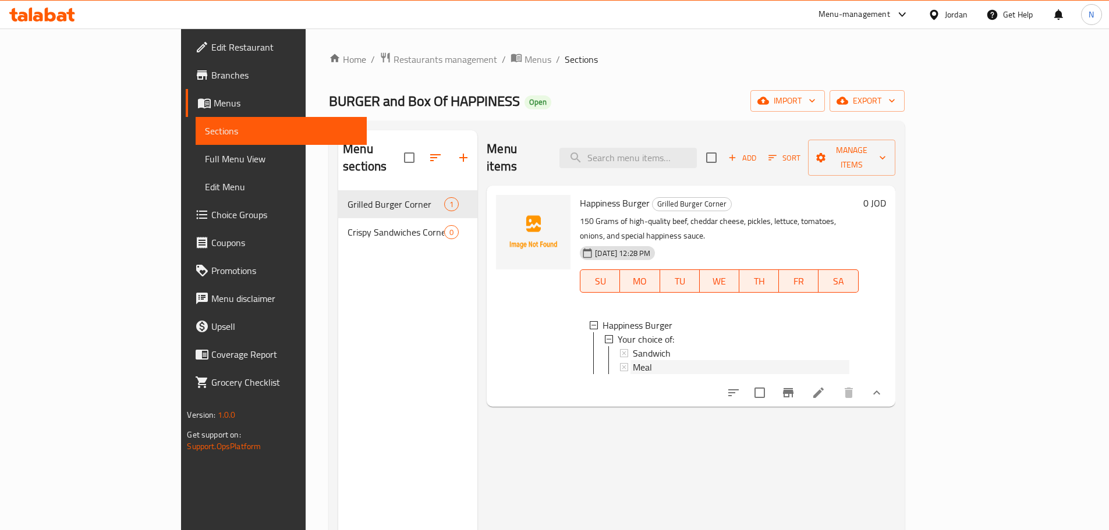
click at [633, 360] on div "Meal" at bounding box center [741, 367] width 216 height 14
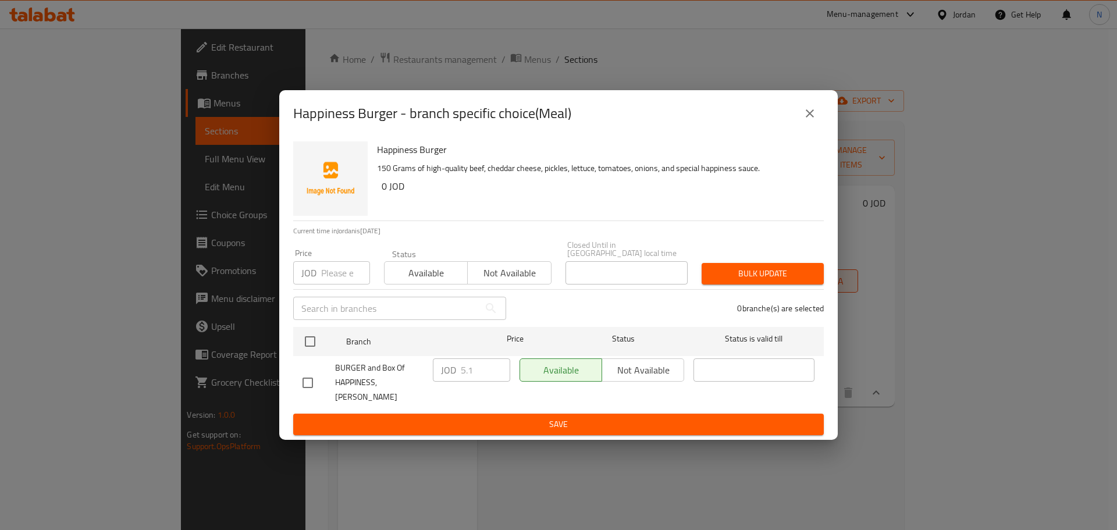
click at [803, 126] on button "close" at bounding box center [810, 114] width 28 height 28
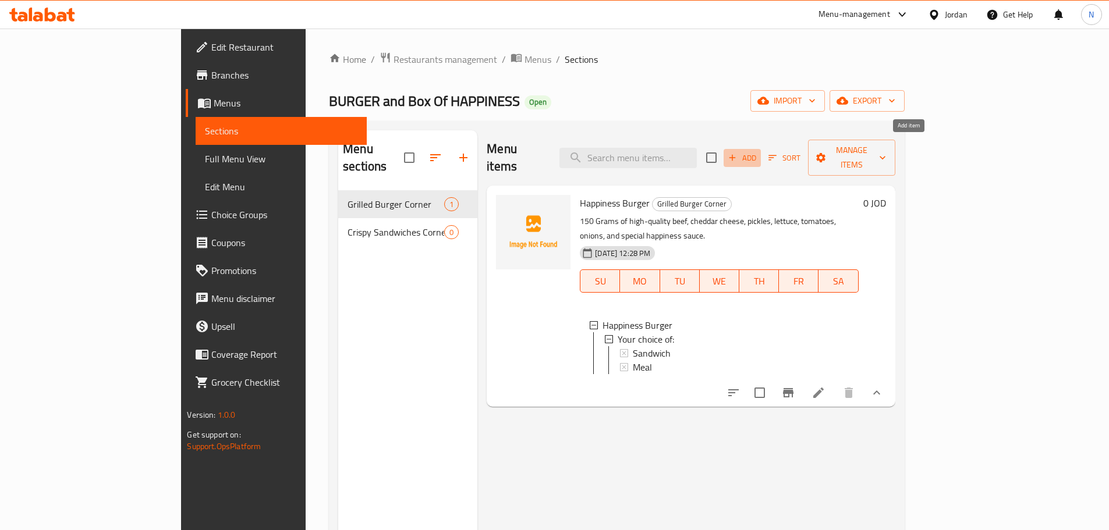
click at [758, 151] on span "Add" at bounding box center [741, 157] width 31 height 13
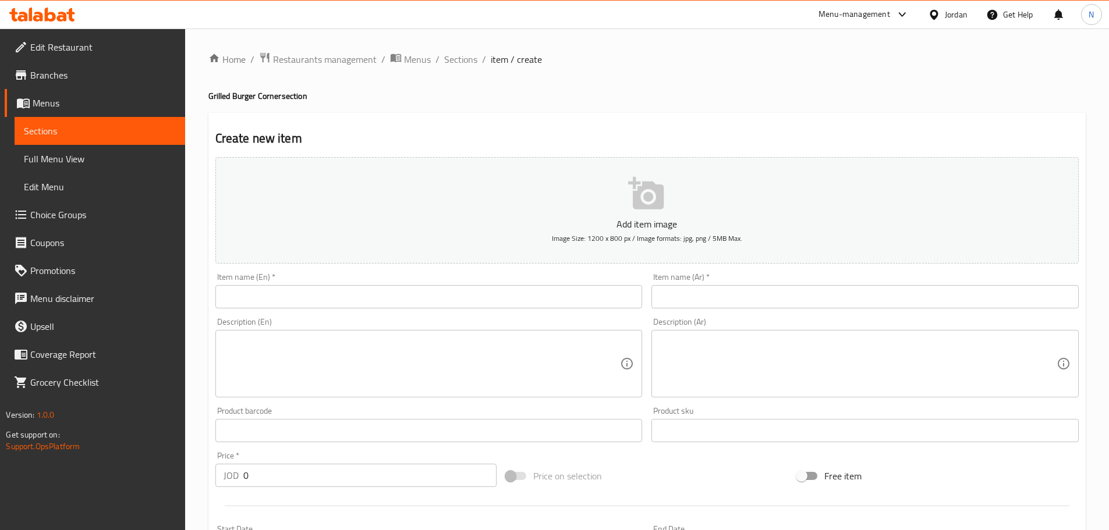
click at [747, 302] on input "text" at bounding box center [864, 296] width 427 height 23
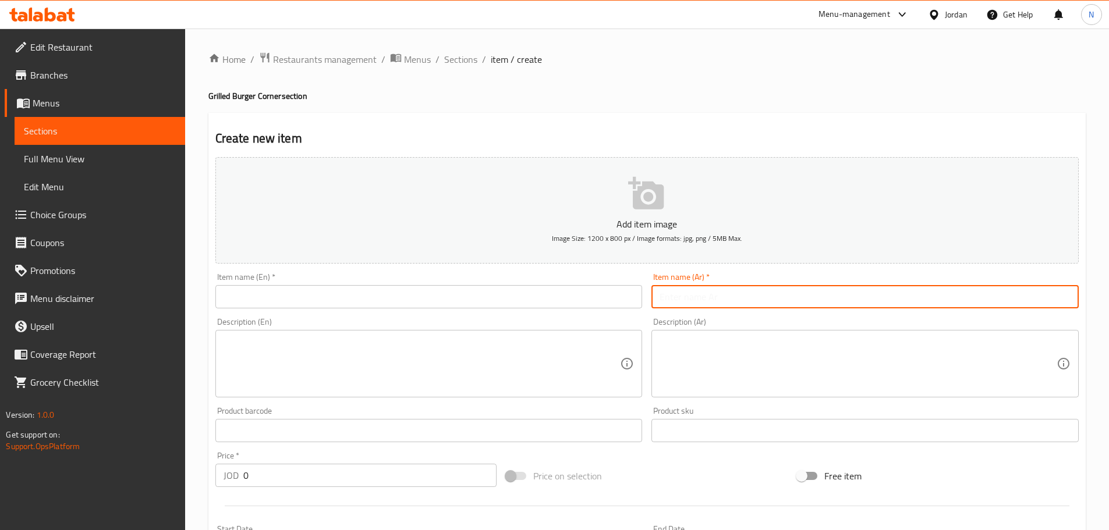
paste input "كلاسيك برجر"
type input "كلاسيك برجر"
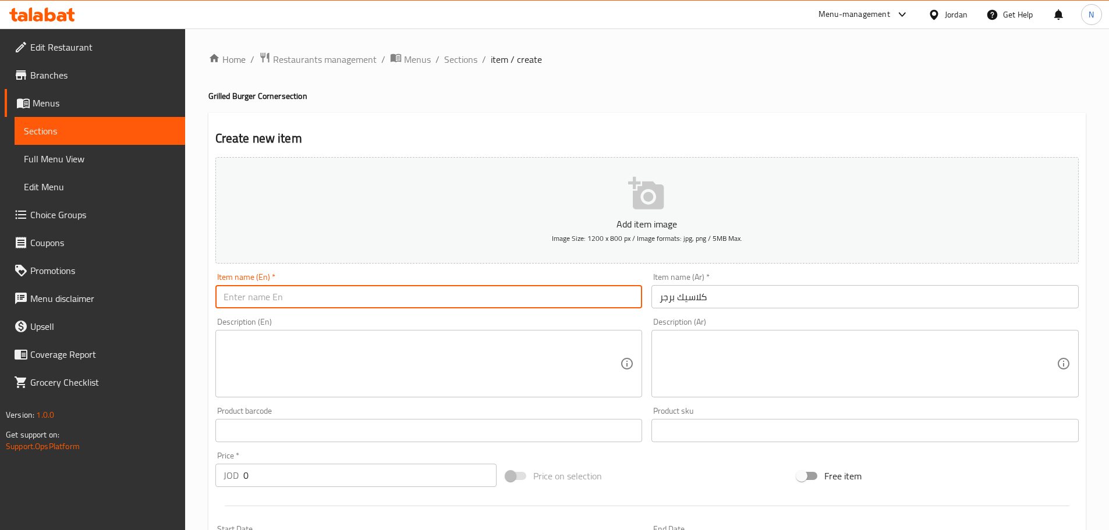
click at [360, 289] on input "text" at bounding box center [428, 296] width 427 height 23
paste input "Classic Burger"
type input "Classic Burger"
click at [696, 357] on textarea at bounding box center [857, 363] width 397 height 55
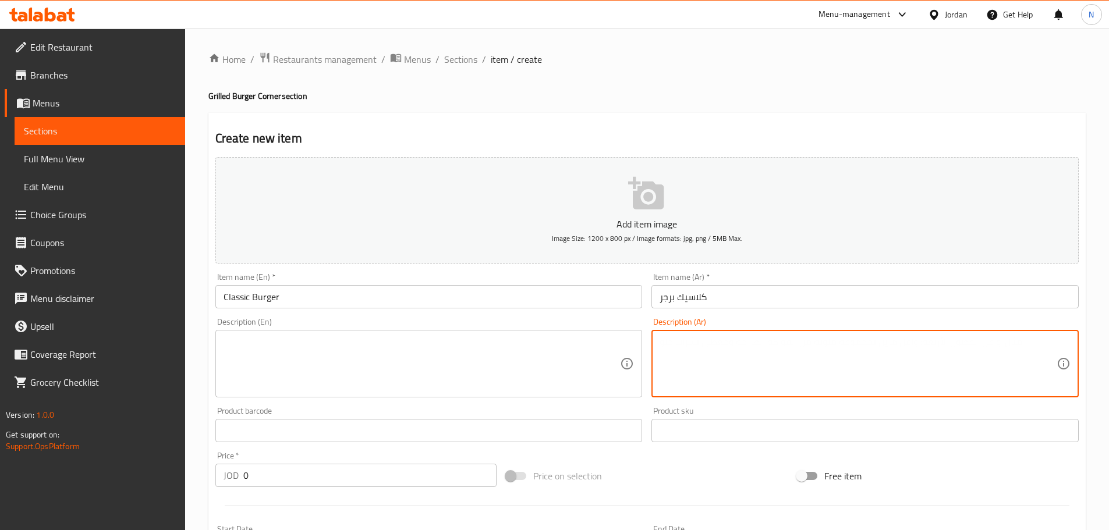
paste textarea "150 غرام لحم بقري جودة عالية جبنة شيدر مخلل بندورة. بصل كاتشب ومايونيز"
type textarea "150 غرام لحم بقري جودة عالية جبنة شيدر مخلل بندورة. بصل كاتشب ومايونيز"
click at [349, 346] on textarea at bounding box center [421, 363] width 397 height 55
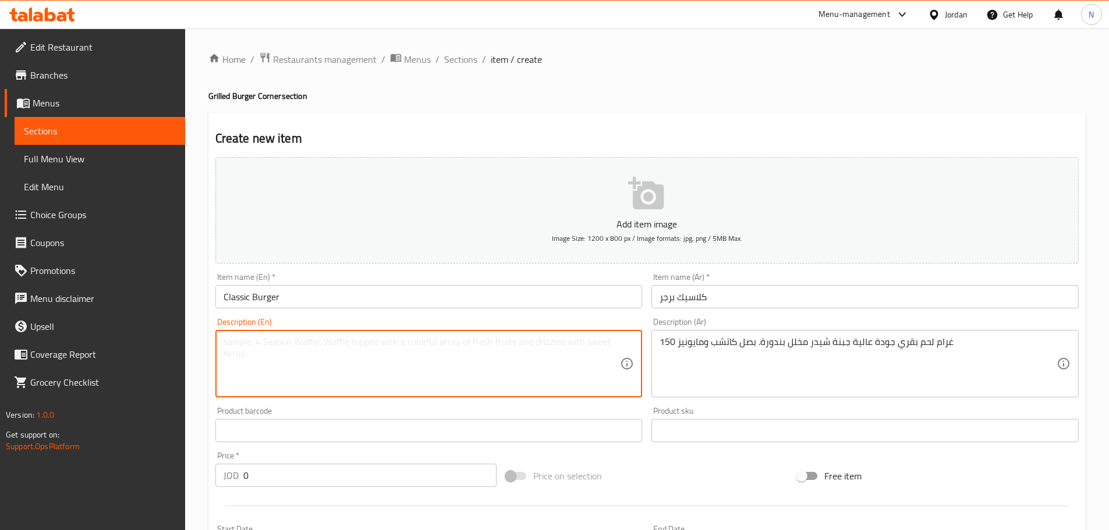
paste textarea "150 grams of high-quality beef, cheddar cheese, pickles, tomatoes, onions, ketc…"
click at [251, 349] on textarea "150 grams of high-quality beef, cheddar cheese, pickles, tomatoes, onions, ketc…" at bounding box center [421, 363] width 397 height 55
click at [248, 346] on textarea "150 grams of high-quality beef, cheddar cheese, pickles, tomatoes, onions, ketc…" at bounding box center [421, 363] width 397 height 55
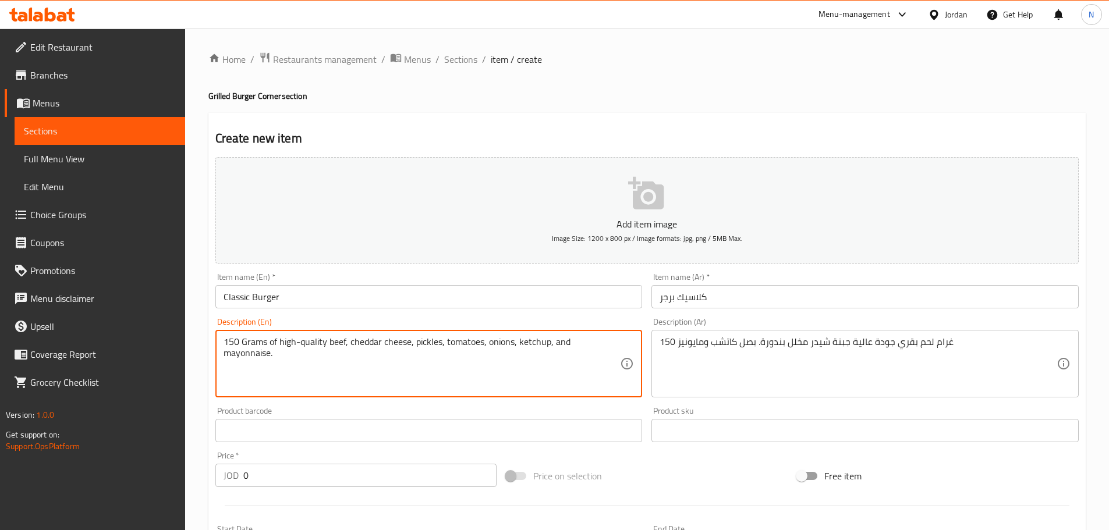
click at [373, 366] on textarea "150 Grams of high-quality beef, cheddar cheese, pickles, tomatoes, onions, ketc…" at bounding box center [421, 363] width 397 height 55
type textarea "150 Grams of high-quality beef, cheddar cheese, pickles, tomatoes, onions, ketc…"
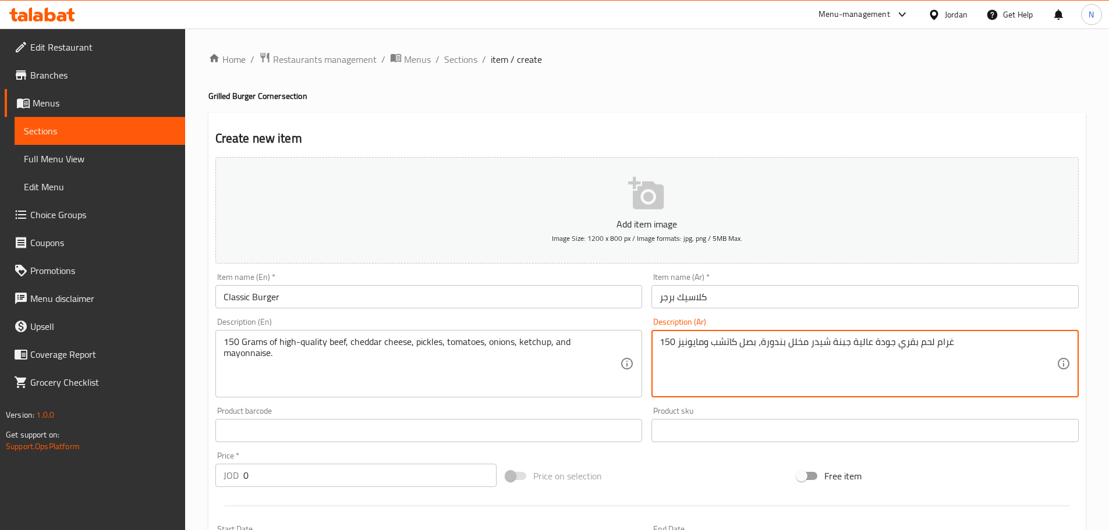
click at [739, 339] on textarea "150 غرام لحم بقري جودة عالية جبنة شيدر مخلل بندورة، بصل كاتشب ومايونيز" at bounding box center [857, 363] width 397 height 55
click at [811, 338] on textarea "150 غرام لحم بقري جودة عالية جبنة شيدر مخلل بندورة، بصل، كاتشب ومايونيز" at bounding box center [857, 363] width 397 height 55
click at [786, 343] on textarea "150 غرام لحم بقري جودة عالية جبنة شيدر، مخلل بندورة، بصل، كاتشب ومايونيز" at bounding box center [857, 363] width 397 height 55
click at [792, 346] on textarea "150 غرام لحم بقري جودة عالية جبنة شيدر، مخلل بندورة، بصل، كاتشب ومايونيز" at bounding box center [857, 363] width 397 height 55
click at [790, 346] on textarea "150 غرام لحم بقري جودة عالية جبنة شيدر، مخلل بندورة، بصل، كاتشب ومايونيز" at bounding box center [857, 363] width 397 height 55
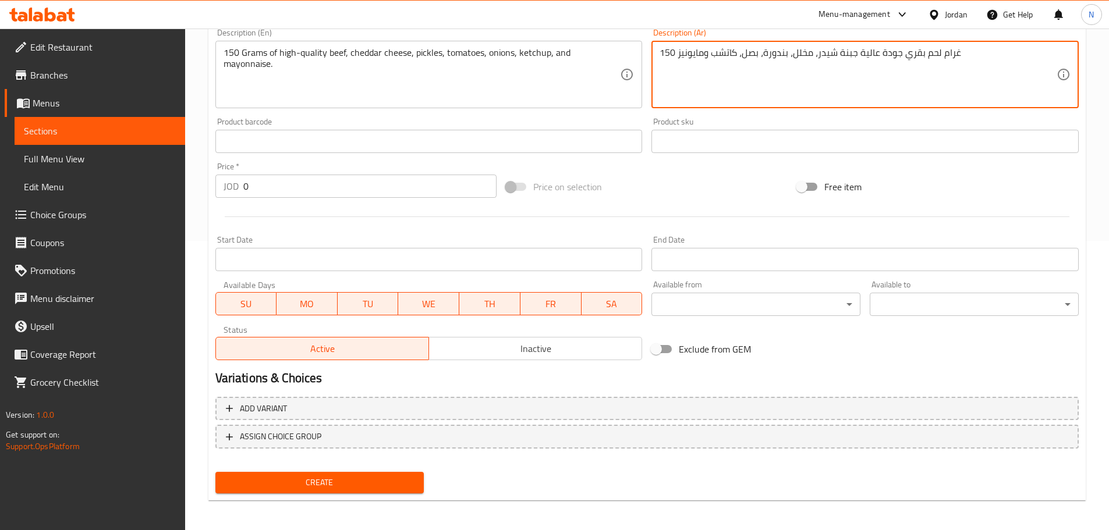
scroll to position [292, 0]
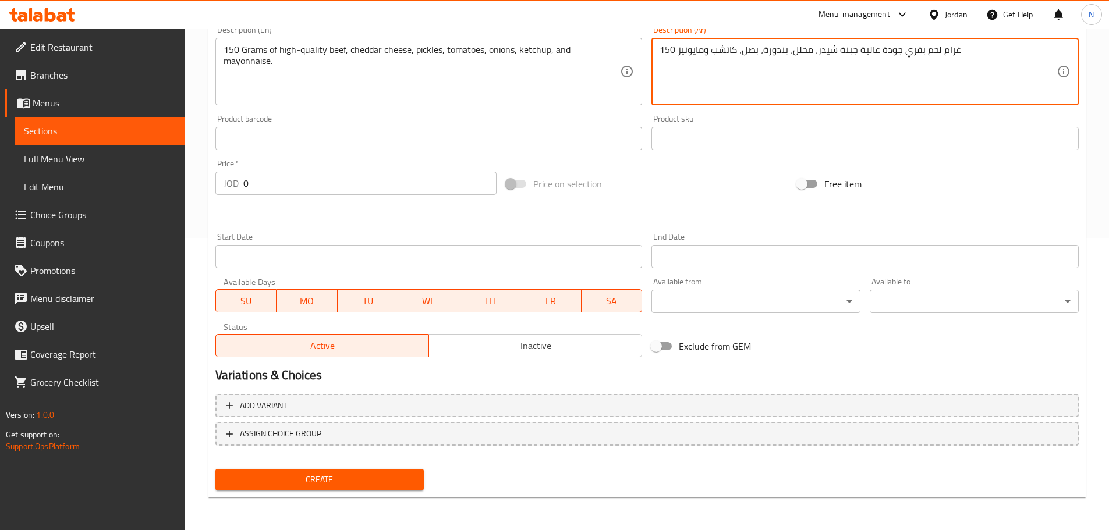
type textarea "150 غرام لحم بقري جودة عالية جبنة شيدر، مخلل، بندورة، بصل، كاتشب ومايونيز"
click at [383, 477] on span "Create" at bounding box center [320, 480] width 190 height 15
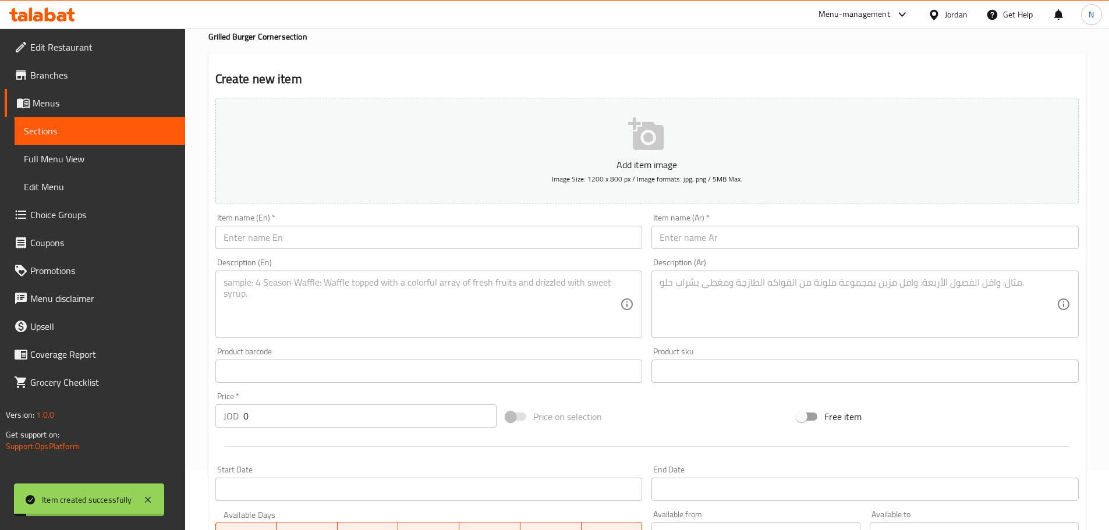
scroll to position [0, 0]
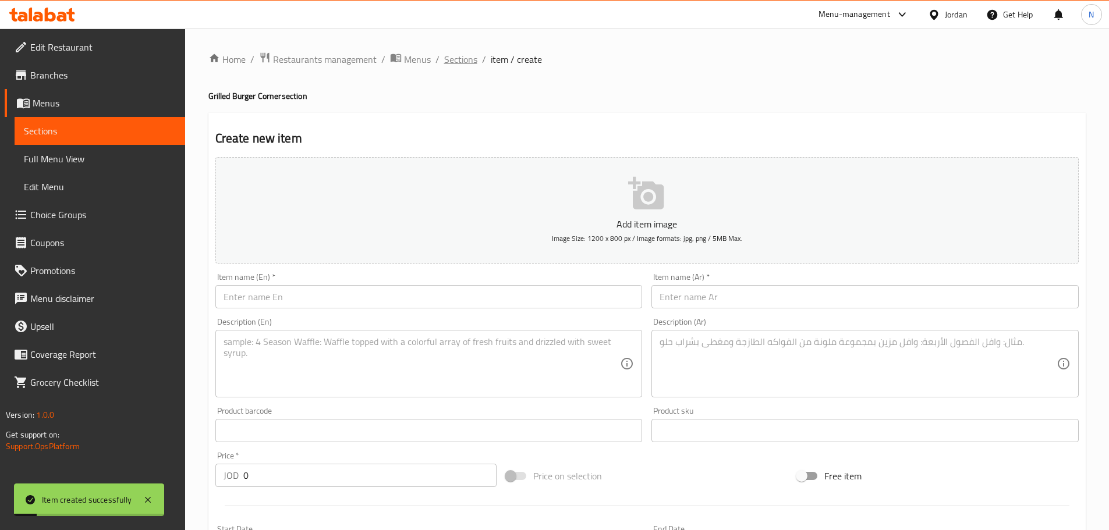
click at [462, 64] on span "Sections" at bounding box center [460, 59] width 33 height 14
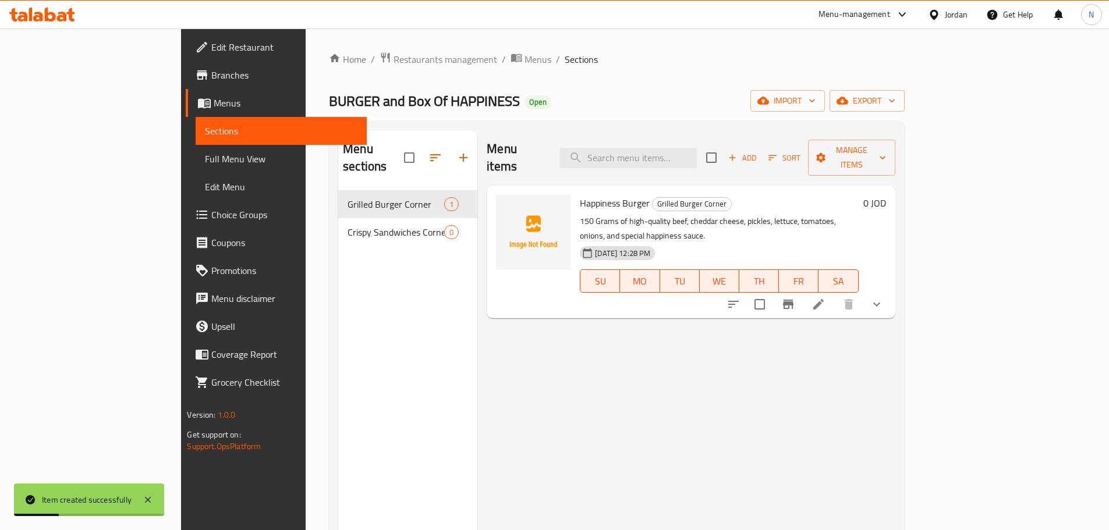
click at [580, 194] on span "Happiness Burger" at bounding box center [615, 202] width 70 height 17
drag, startPoint x: 548, startPoint y: 183, endPoint x: 581, endPoint y: 191, distance: 33.6
click at [581, 194] on span "Happiness Burger" at bounding box center [615, 202] width 70 height 17
copy span "Happiness Burger"
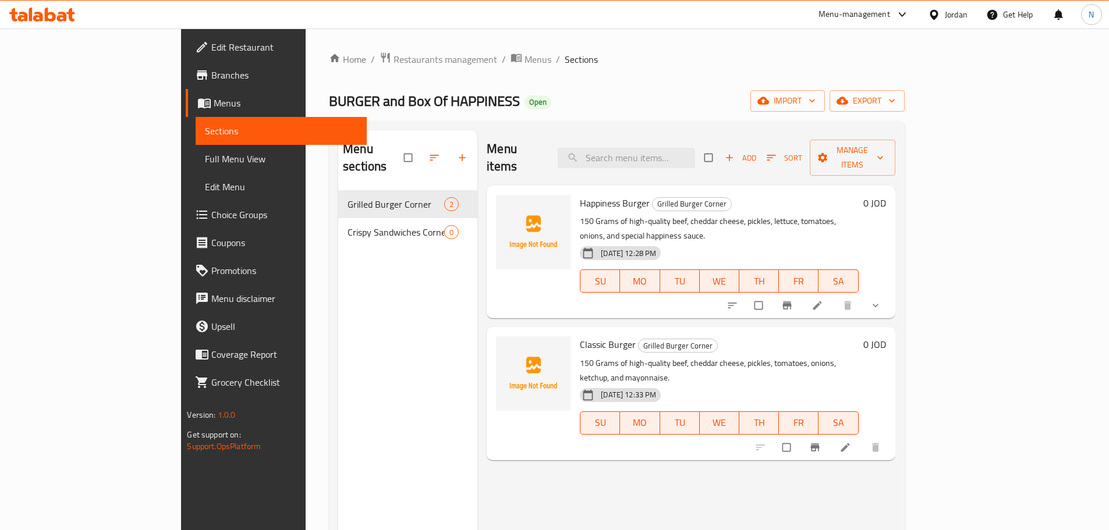
click at [735, 152] on icon "button" at bounding box center [729, 158] width 12 height 12
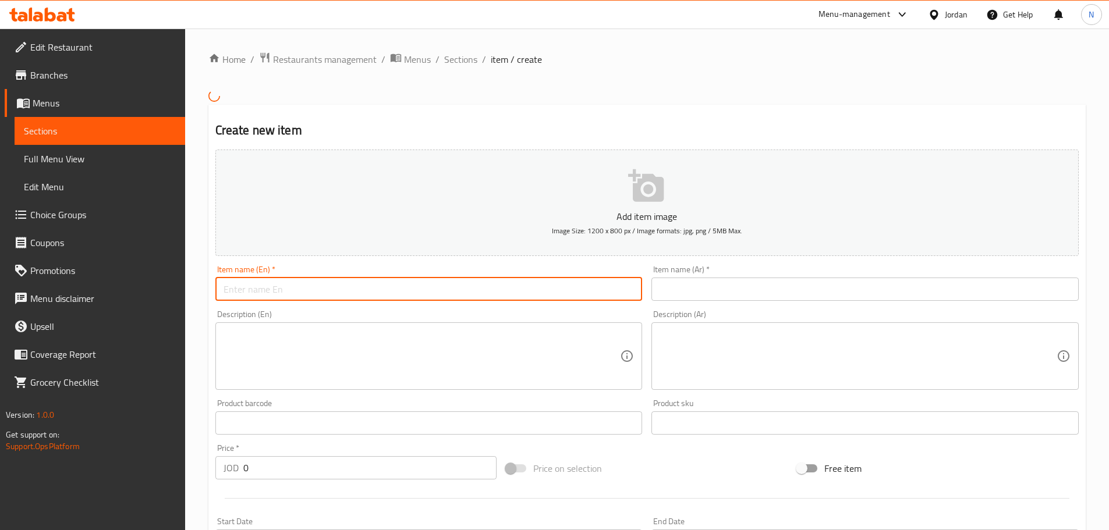
drag, startPoint x: 469, startPoint y: 297, endPoint x: 504, endPoint y: 302, distance: 35.3
click at [469, 297] on input "text" at bounding box center [428, 289] width 427 height 23
click at [749, 286] on input "text" at bounding box center [864, 289] width 427 height 23
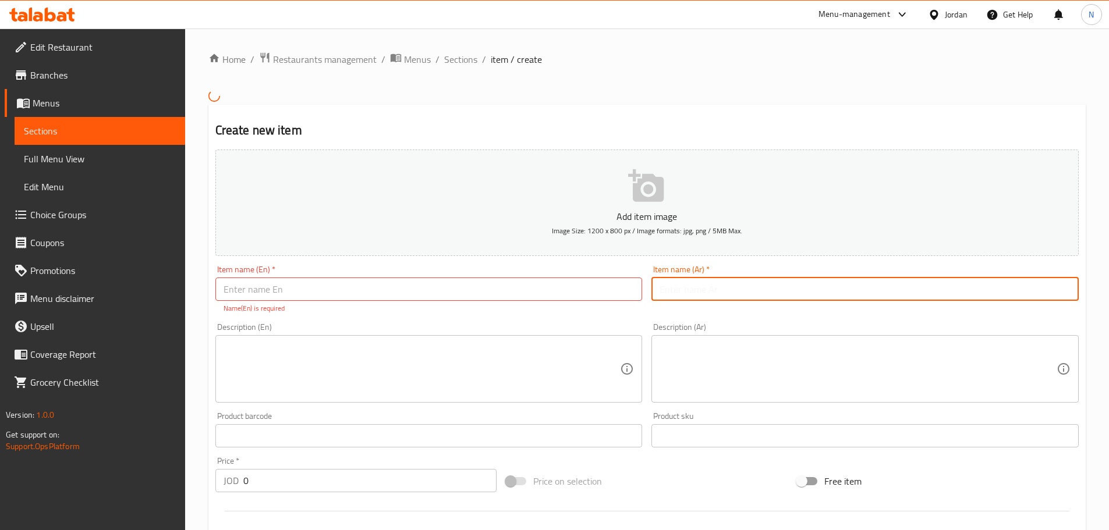
paste input "Happiness Burger"
type input "Happiness Burger"
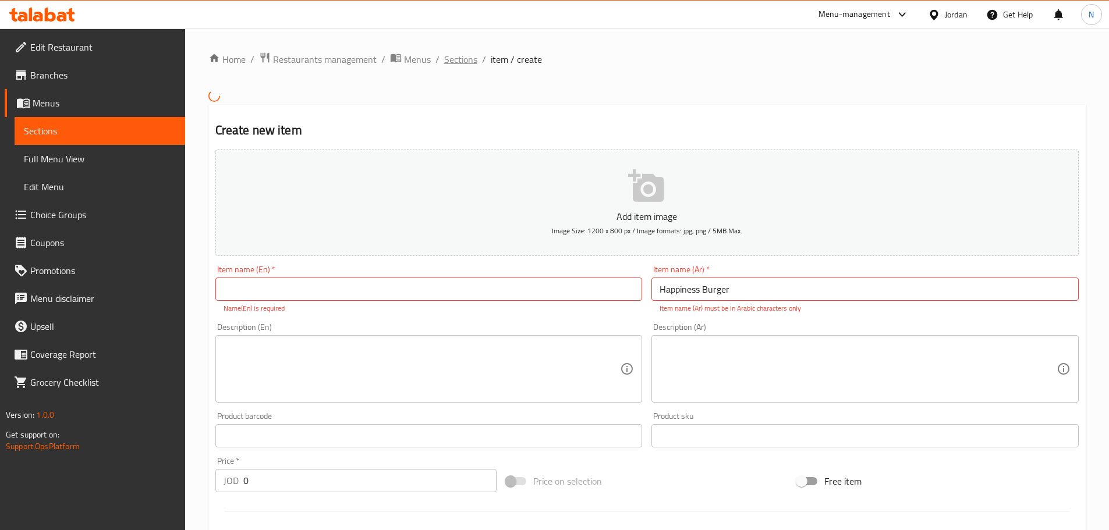
click at [448, 62] on span "Sections" at bounding box center [460, 59] width 33 height 14
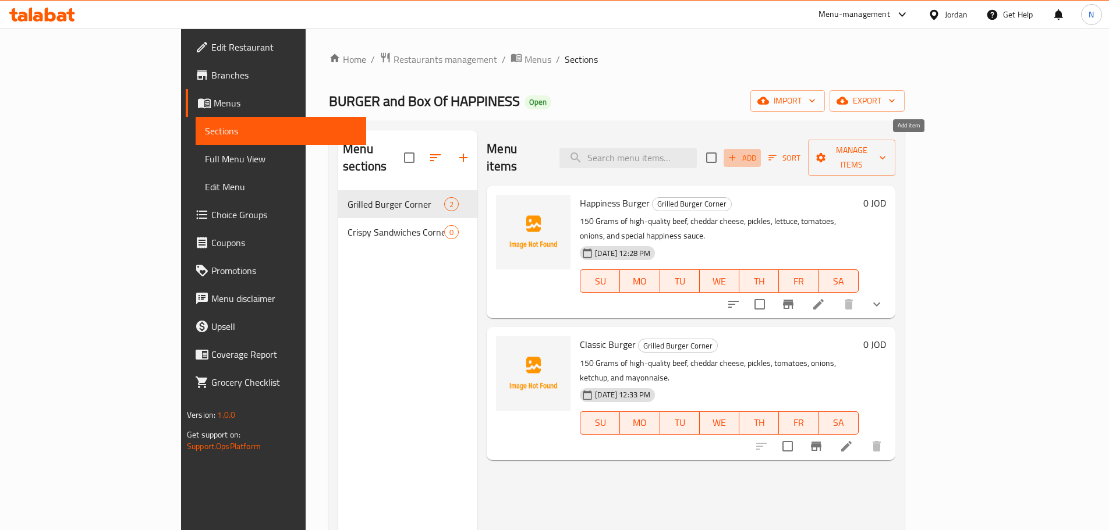
click at [758, 151] on span "Add" at bounding box center [741, 157] width 31 height 13
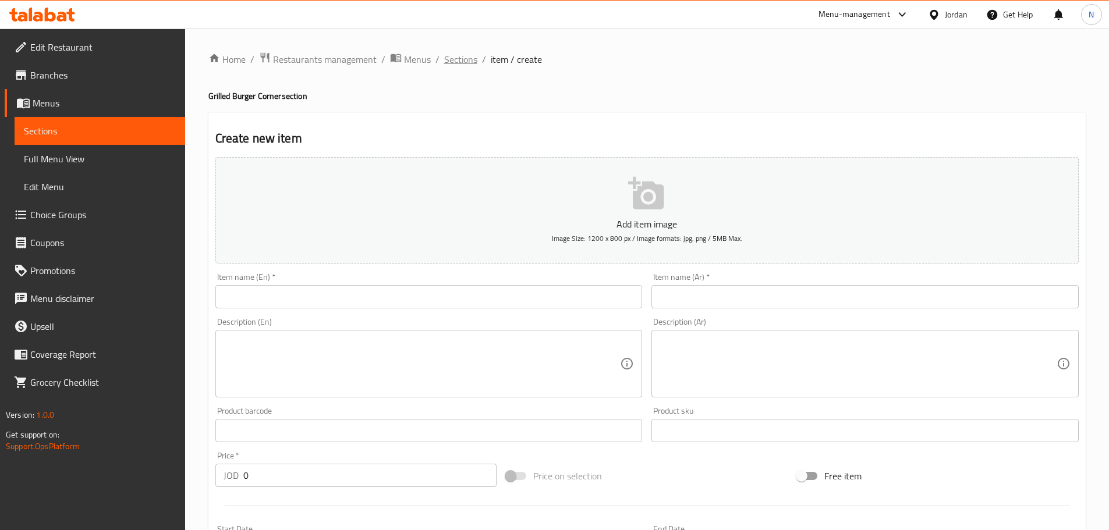
click at [469, 65] on span "Sections" at bounding box center [460, 59] width 33 height 14
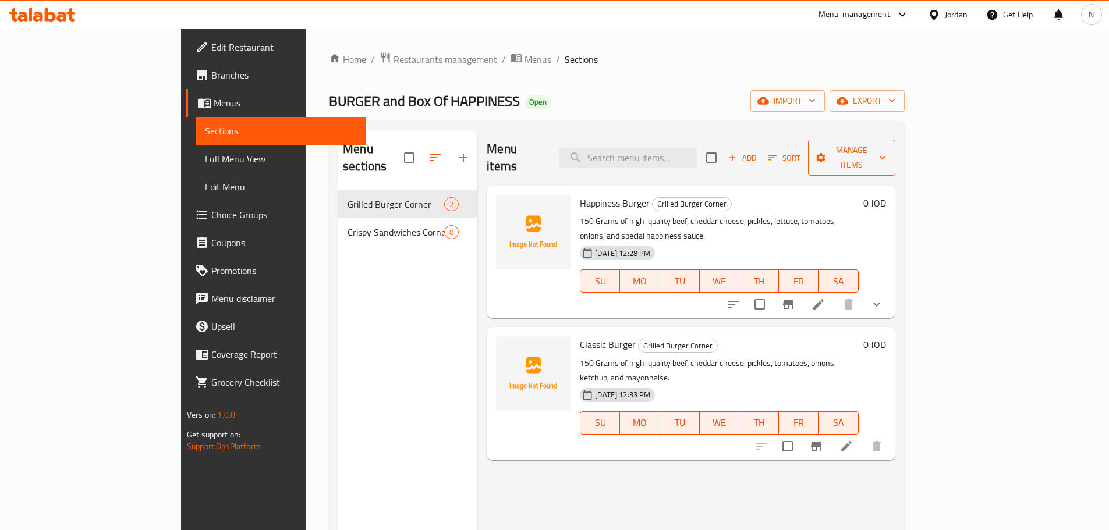
click at [886, 154] on span "Manage items" at bounding box center [851, 157] width 69 height 29
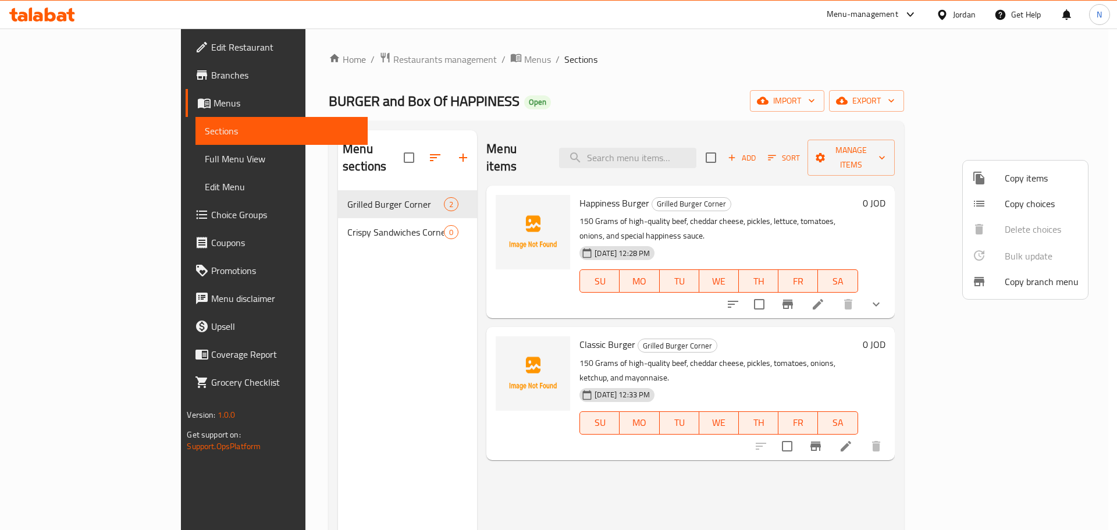
click at [1015, 205] on span "Copy choices" at bounding box center [1042, 204] width 74 height 14
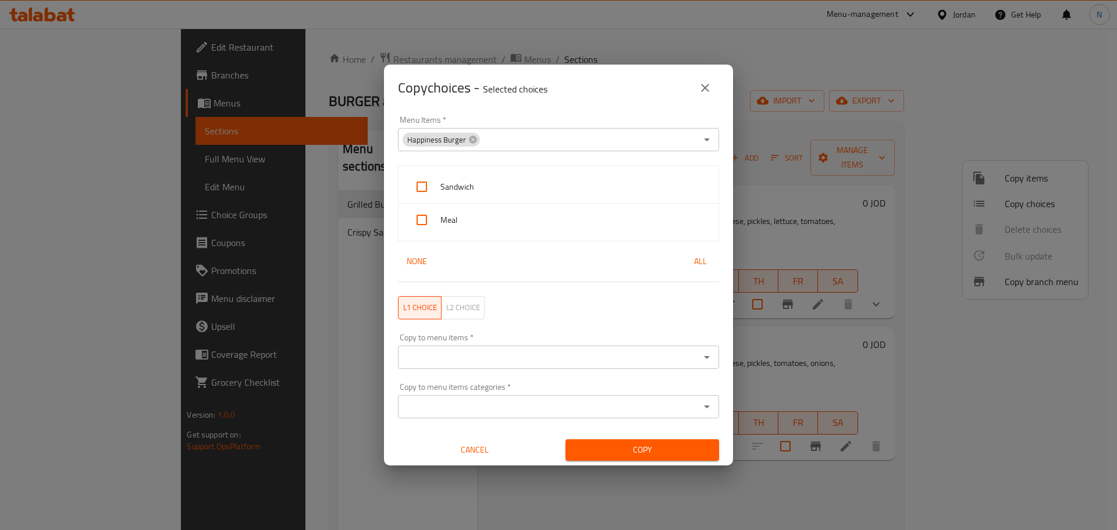
click at [414, 187] on input "checkbox" at bounding box center [422, 187] width 28 height 28
checkbox input "true"
click at [423, 222] on input "checkbox" at bounding box center [422, 220] width 28 height 28
checkbox input "true"
click at [430, 349] on div "Copy to menu items *" at bounding box center [558, 357] width 321 height 23
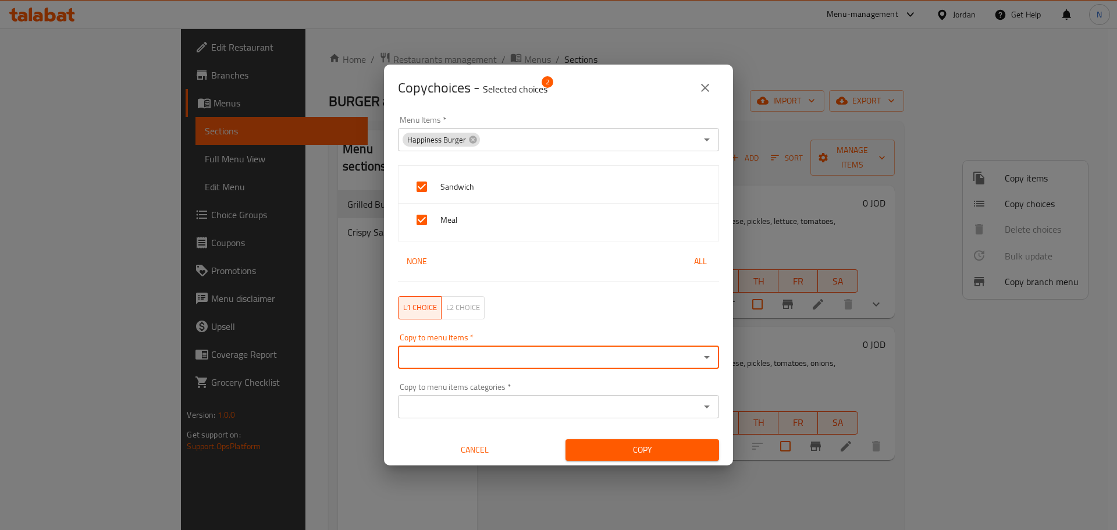
click at [627, 359] on input "Copy to menu items   *" at bounding box center [549, 357] width 295 height 16
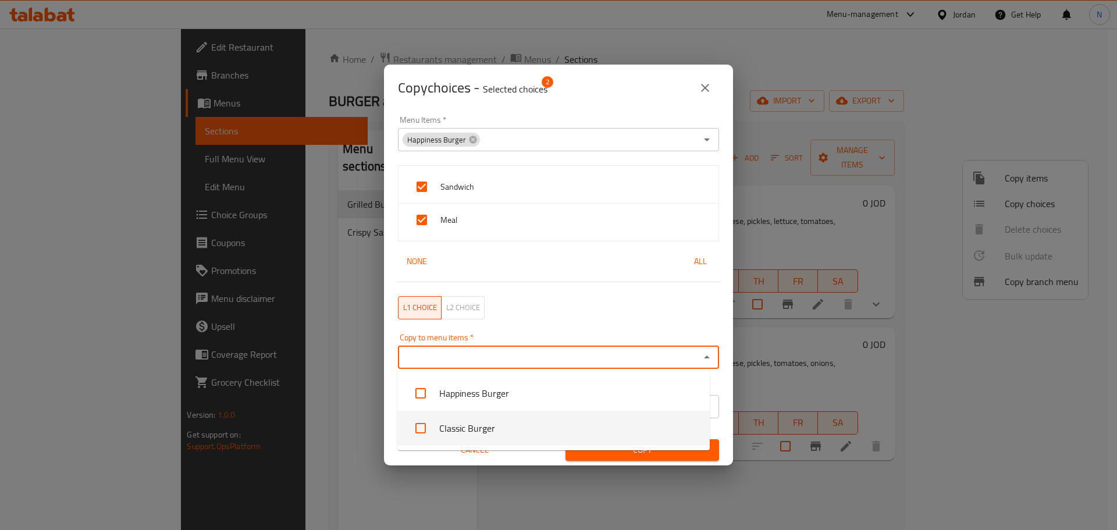
click at [421, 430] on input "checkbox" at bounding box center [421, 428] width 28 height 28
checkbox input "true"
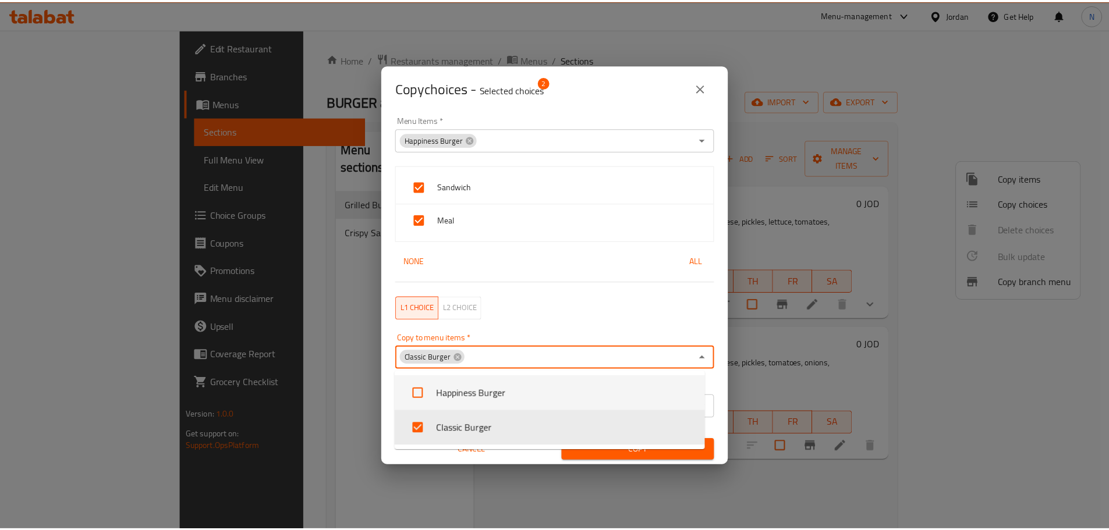
scroll to position [2, 0]
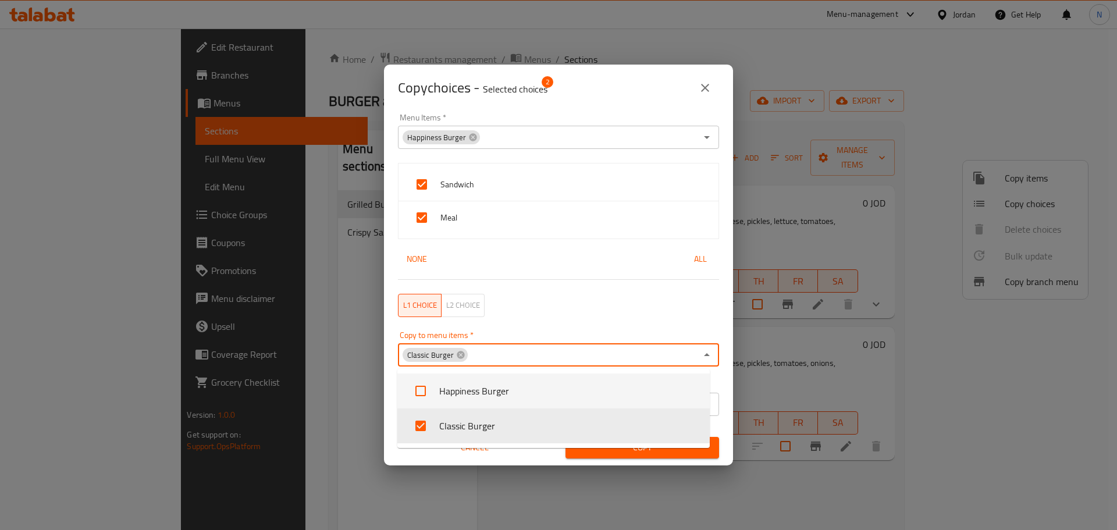
click at [629, 302] on div "L1 choice L2 choice" at bounding box center [558, 305] width 335 height 37
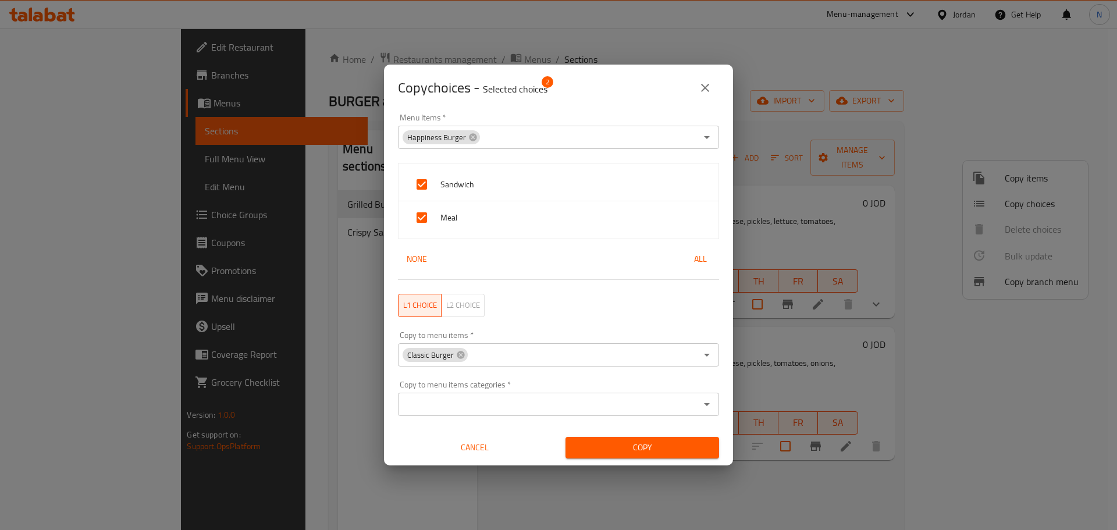
click at [640, 448] on span "Copy" at bounding box center [642, 448] width 135 height 15
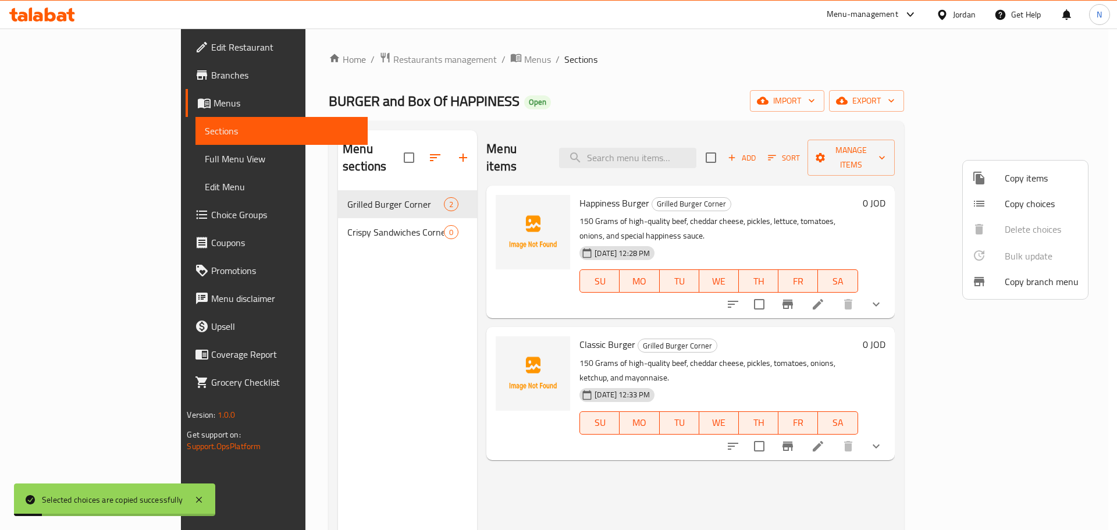
click at [897, 151] on div at bounding box center [558, 265] width 1117 height 530
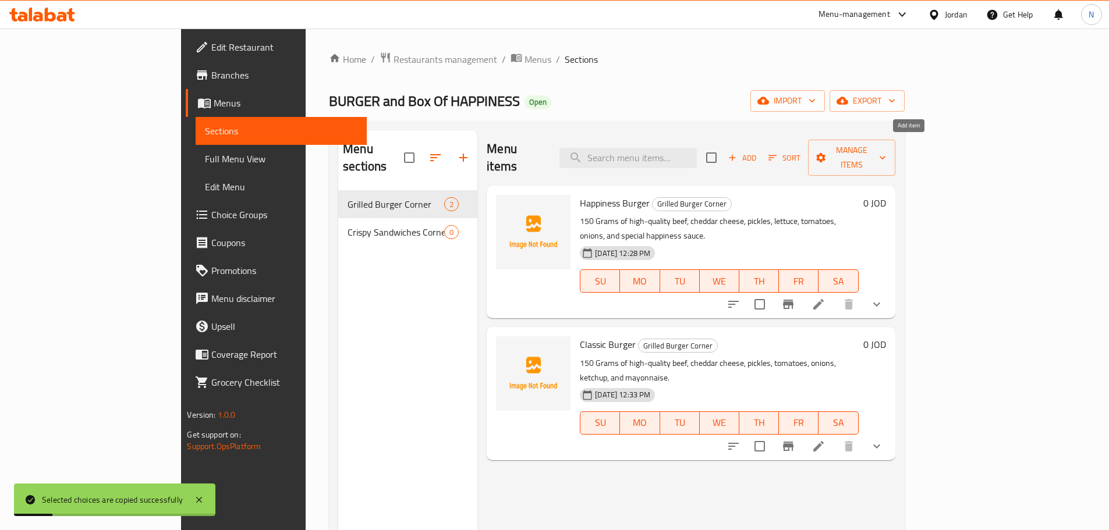
click at [737, 152] on icon "button" at bounding box center [732, 157] width 10 height 10
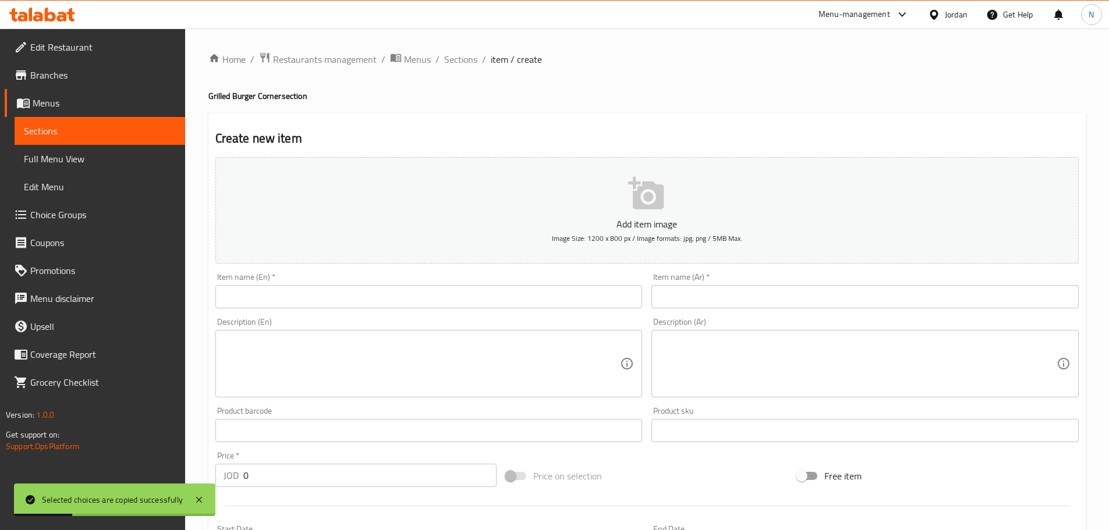
click at [815, 293] on input "text" at bounding box center [864, 296] width 427 height 23
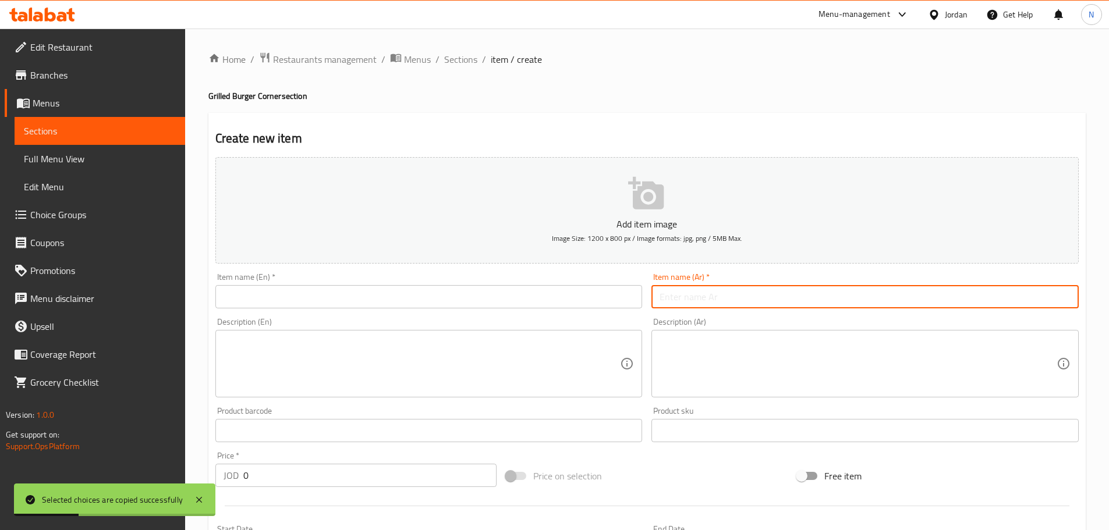
paste input "ماشروم برجر"
click at [698, 299] on input "ماشروم برجر" at bounding box center [864, 296] width 427 height 23
click at [694, 295] on input "مشروم برجر" at bounding box center [864, 296] width 427 height 23
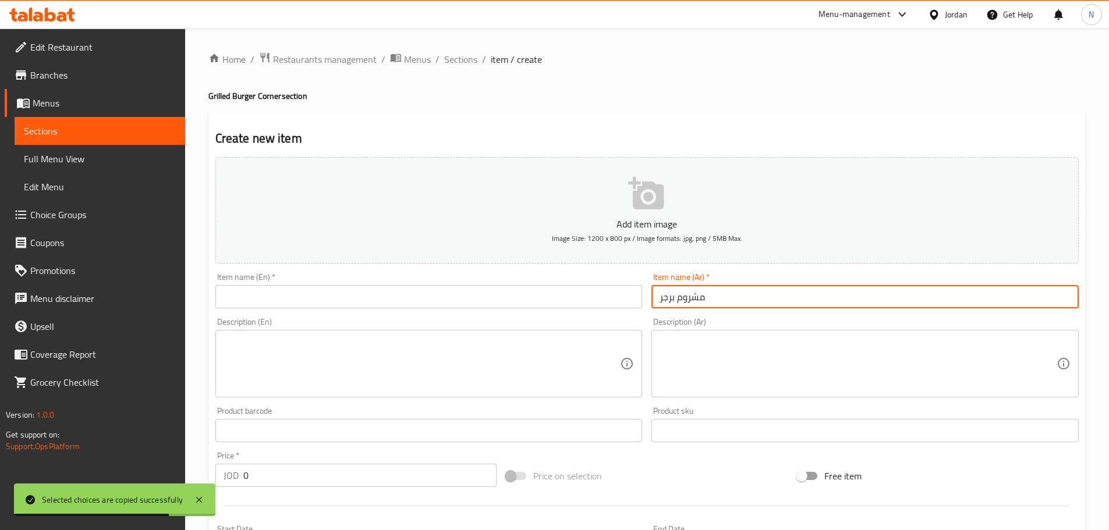
type input "مشروم برجر"
click at [463, 299] on input "text" at bounding box center [428, 296] width 427 height 23
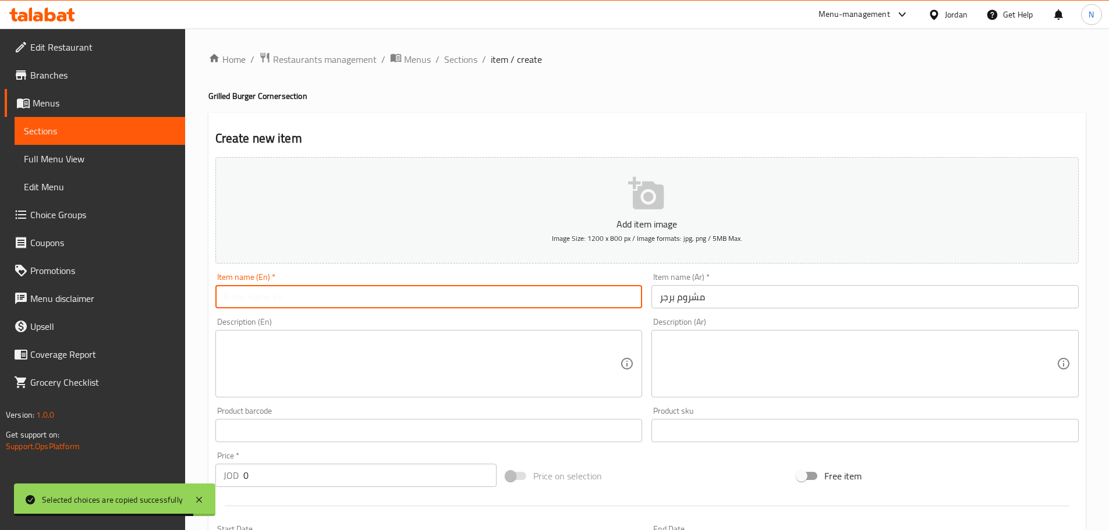
paste input "Mushroom Burger"
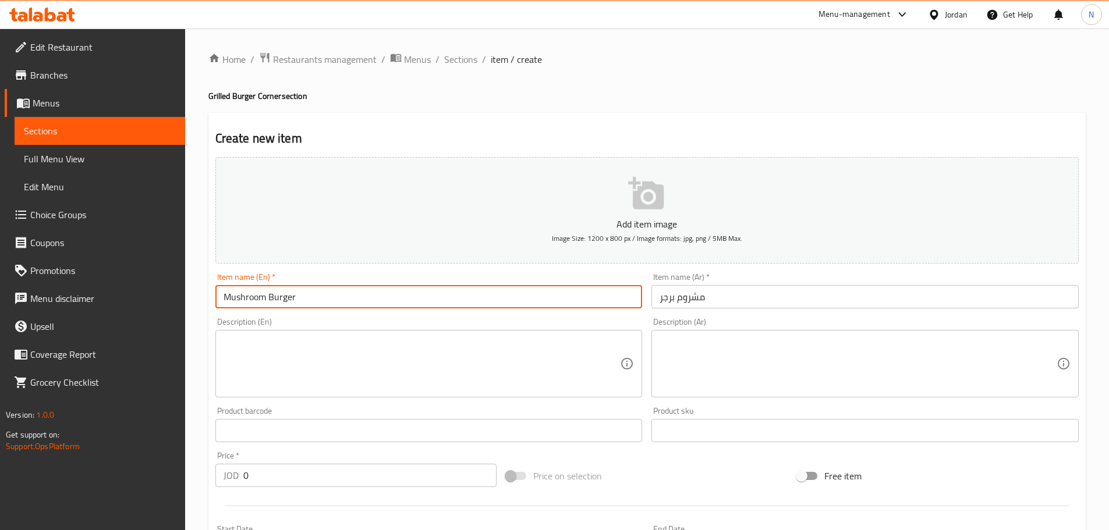
type input "Mushroom Burger"
click at [730, 385] on textarea at bounding box center [857, 363] width 397 height 55
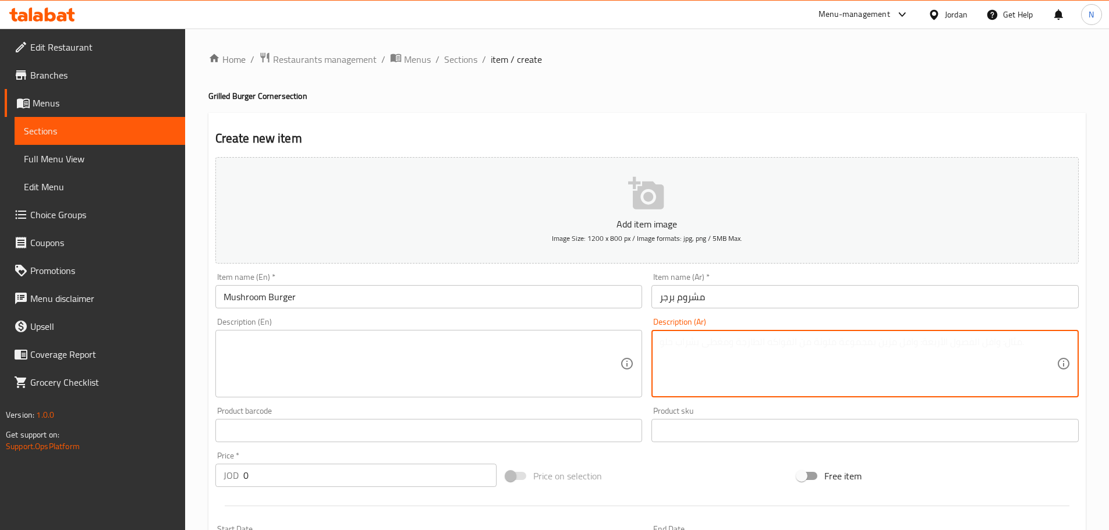
paste textarea "150 غرام لحم بقري جودة عالية جبنة شيدر وصوص الماشروم"
click at [709, 340] on textarea "150 غرام لحم بقري جودة عالية جبنة شيدر وصوص الماشروم" at bounding box center [857, 363] width 397 height 55
click at [697, 343] on textarea "150 غرام لحم بقري جودة عالية جبنة شيدر وصوص ماشروم" at bounding box center [857, 363] width 397 height 55
click at [878, 341] on textarea "150 غرام لحم بقري جودة عالية جبنة شيدر وصوص مشروم" at bounding box center [857, 363] width 397 height 55
click at [769, 337] on textarea "150 غرام لحم بقري جودة عالية جبنة شيدر وصوص مشروم." at bounding box center [857, 363] width 397 height 55
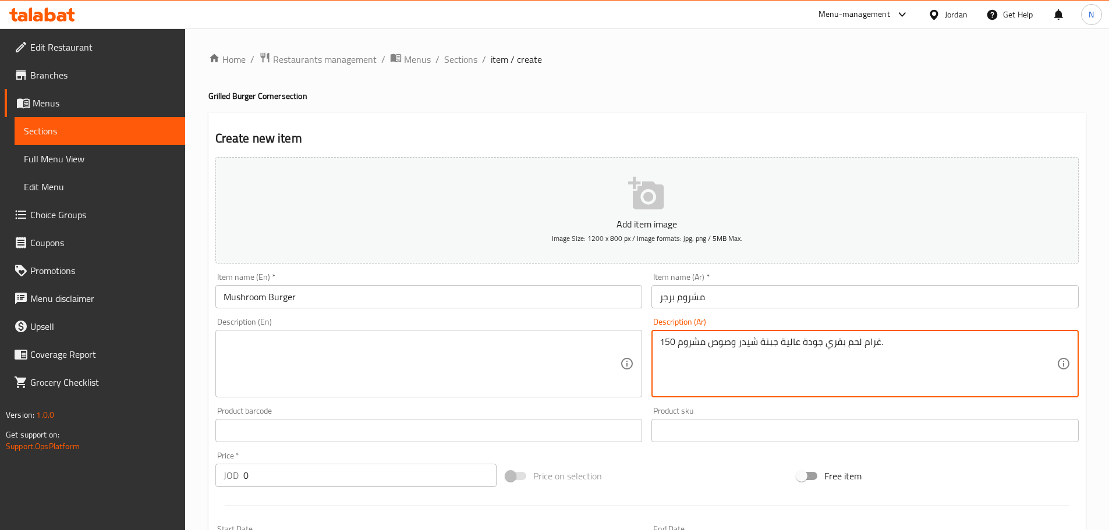
click at [769, 337] on textarea "150 غرام لحم بقري جودة عالية جبنة شيدر وصوص مشروم." at bounding box center [857, 363] width 397 height 55
type textarea "150 غرام لحم بقري جودة عالية جبنة شيدر وصوص مشروم."
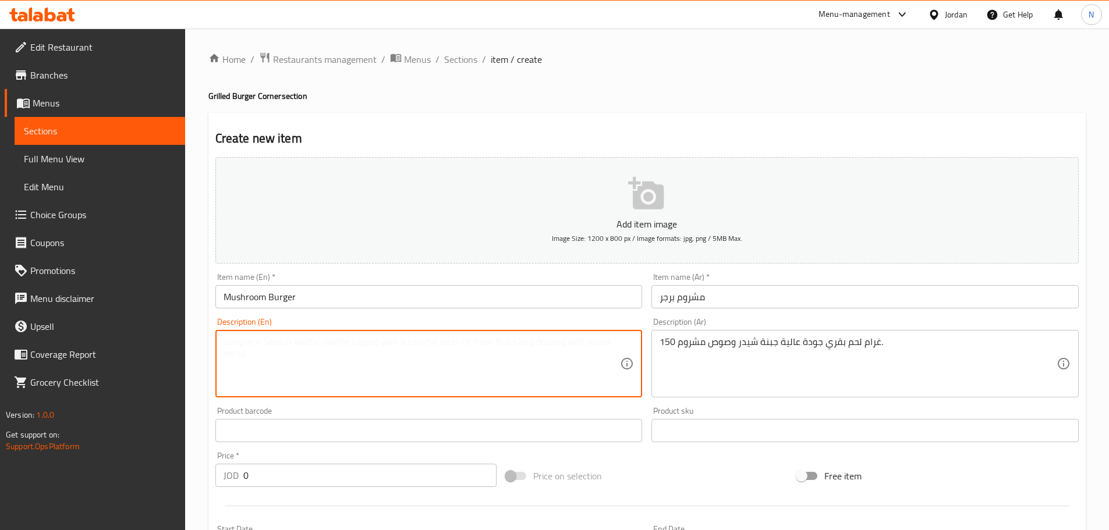
click at [353, 361] on textarea at bounding box center [421, 363] width 397 height 55
paste textarea "150g high quality beef, cheddar cheese and mushroom sauce."
click at [241, 345] on textarea "150g high quality beef, cheddar cheese and mushroom sauce." at bounding box center [421, 363] width 397 height 55
click at [431, 347] on textarea "150G high quality beef, cheddar cheese and mushroom sauce." at bounding box center [421, 363] width 397 height 55
type textarea "150G high quality beef, cheddar cheese and mushroom sauce."
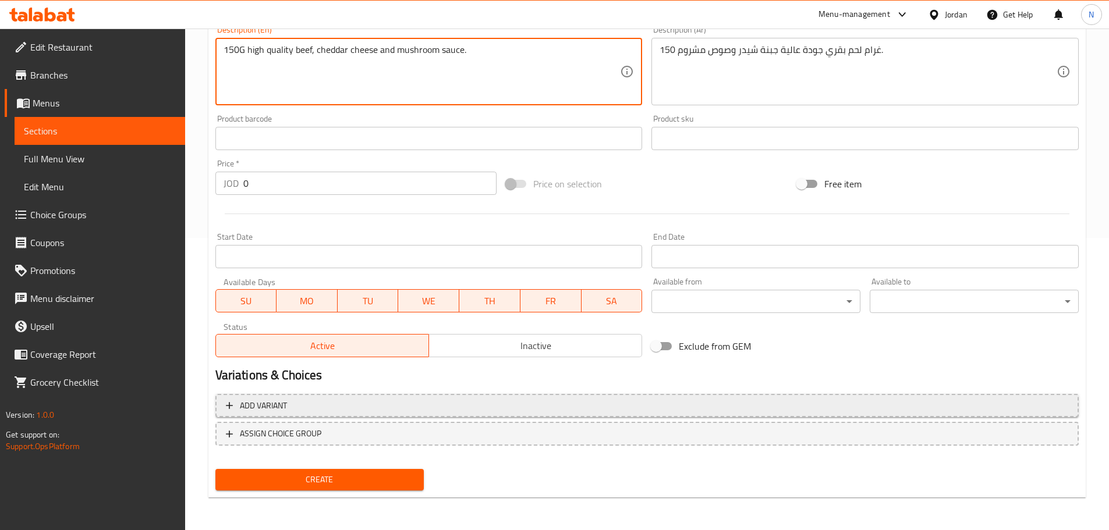
click at [636, 399] on span "Add variant" at bounding box center [647, 406] width 842 height 15
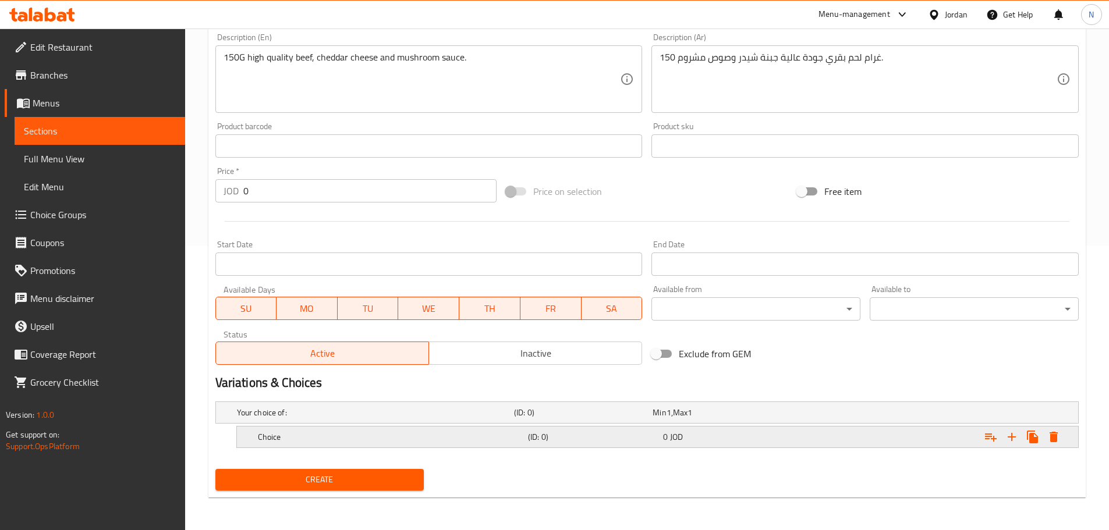
scroll to position [285, 0]
click at [1012, 436] on icon "Expand" at bounding box center [1011, 437] width 8 height 8
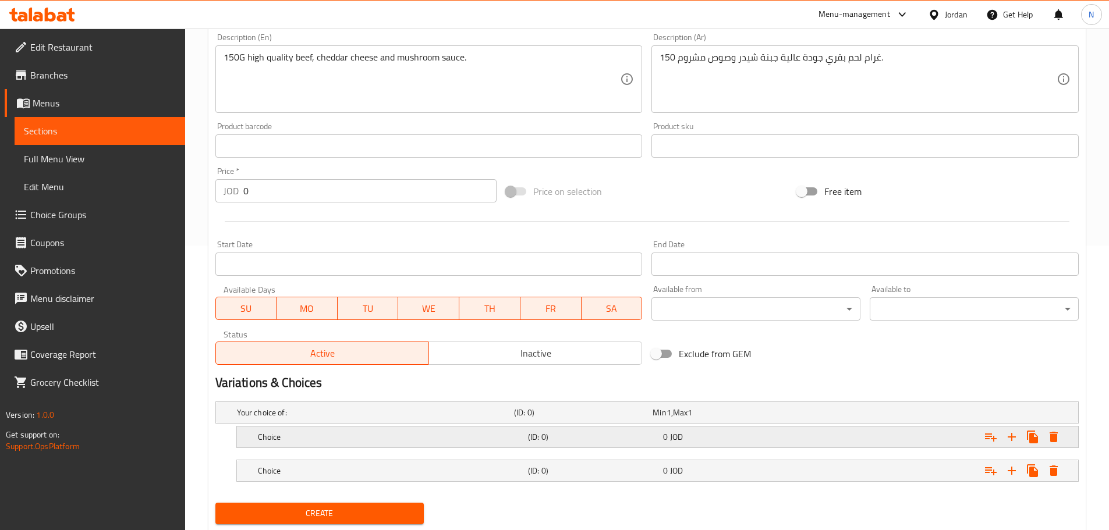
click at [521, 439] on h5 "Choice" at bounding box center [390, 437] width 265 height 12
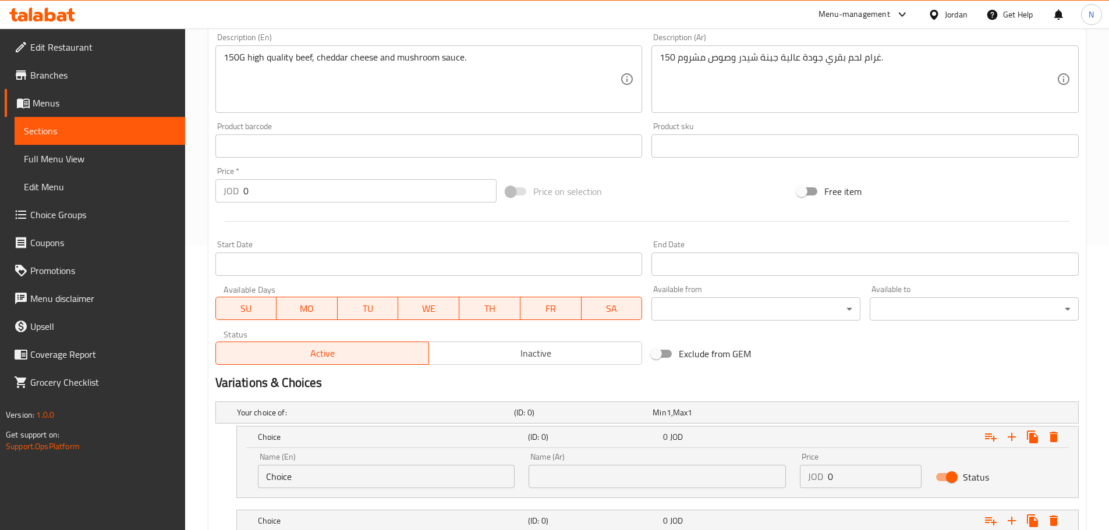
click at [319, 482] on input "Choice" at bounding box center [386, 476] width 257 height 23
paste input "Sandwich"
type input "Sandwich"
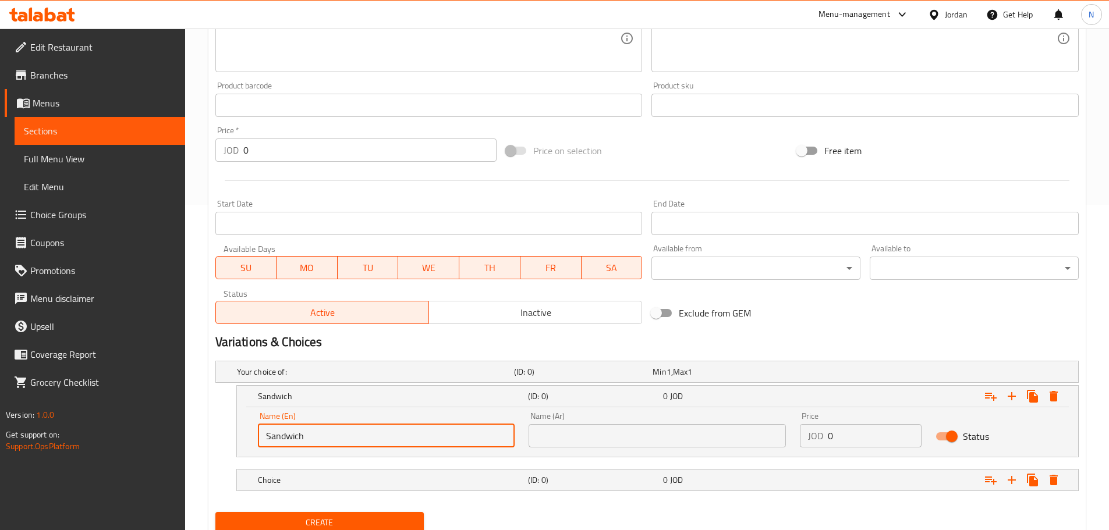
scroll to position [368, 0]
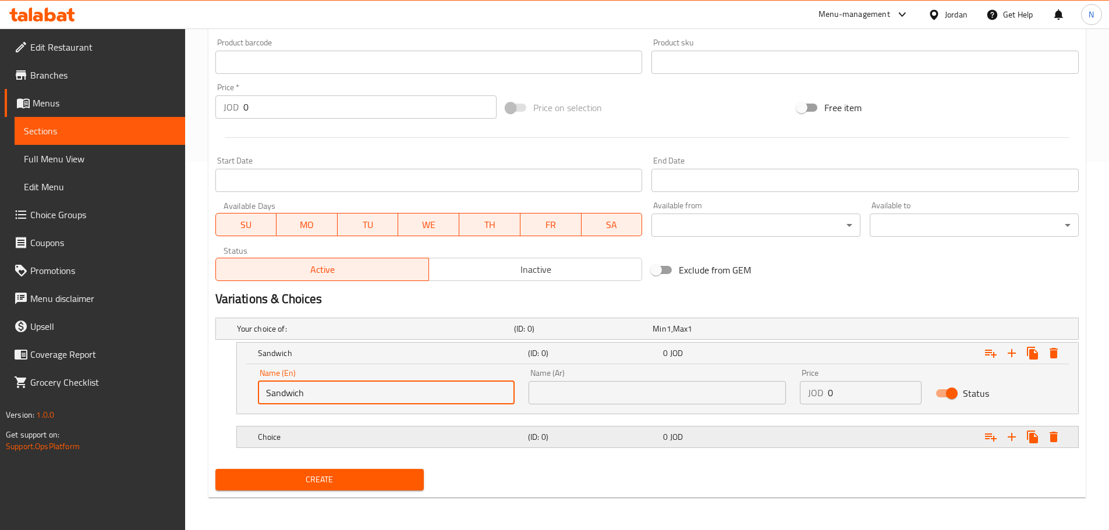
click at [366, 438] on h5 "Choice" at bounding box center [390, 437] width 265 height 12
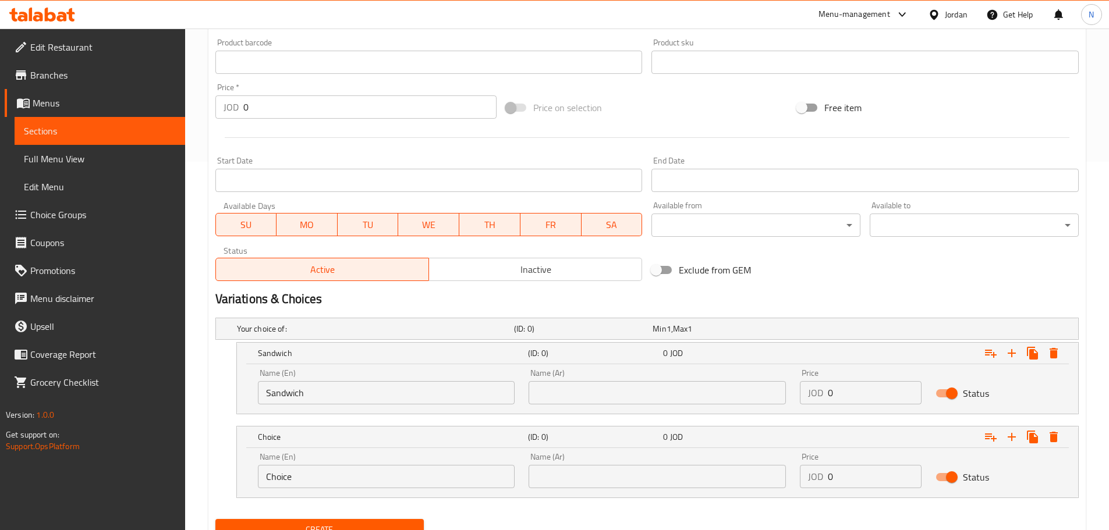
click at [342, 477] on input "Choice" at bounding box center [386, 476] width 257 height 23
paste input "Meal"
type input "Meal"
click at [691, 398] on input "text" at bounding box center [656, 392] width 257 height 23
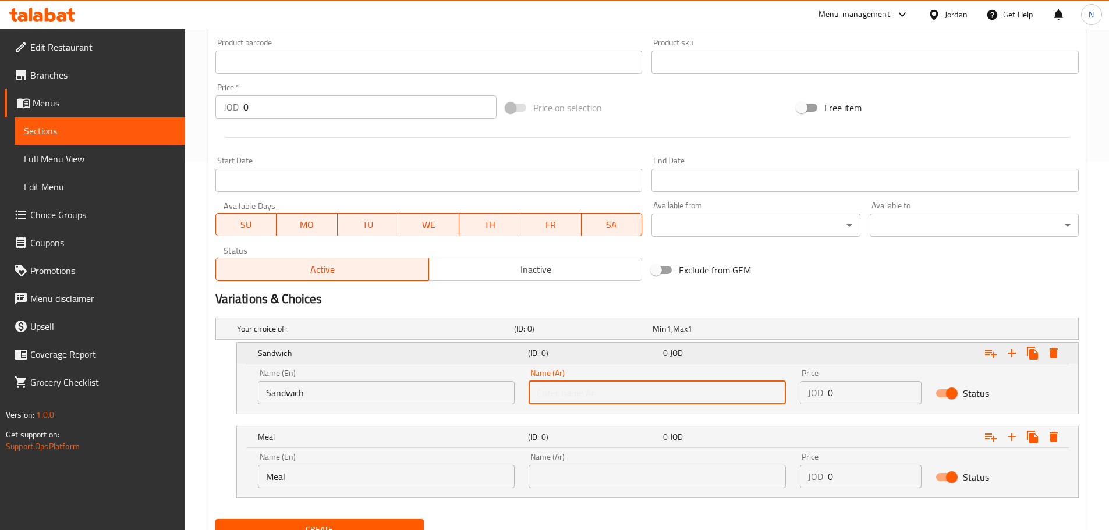
paste input "ساندويش"
type input "ساندويش"
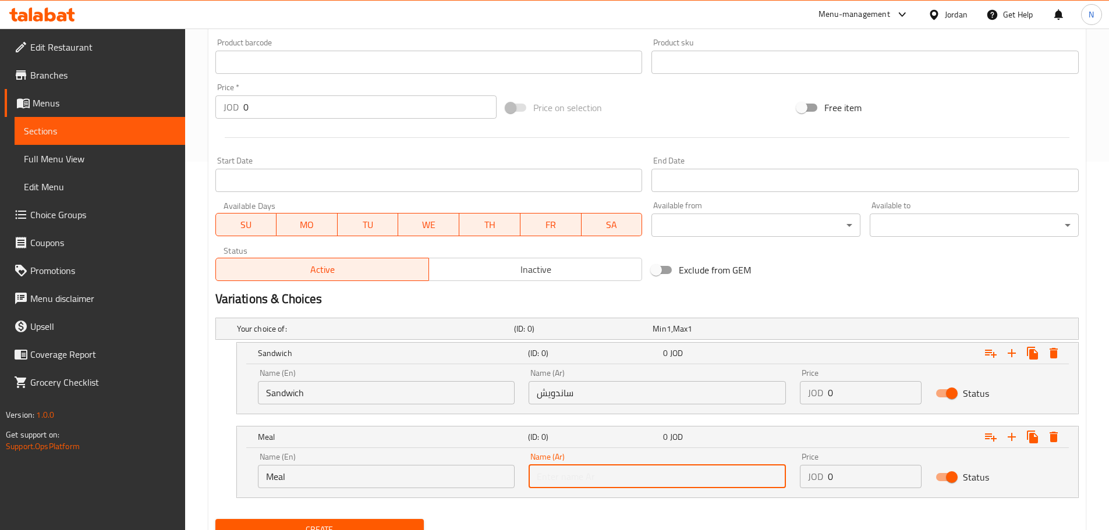
click at [638, 473] on input "text" at bounding box center [656, 476] width 257 height 23
paste input "وجبة"
type input "وجبة"
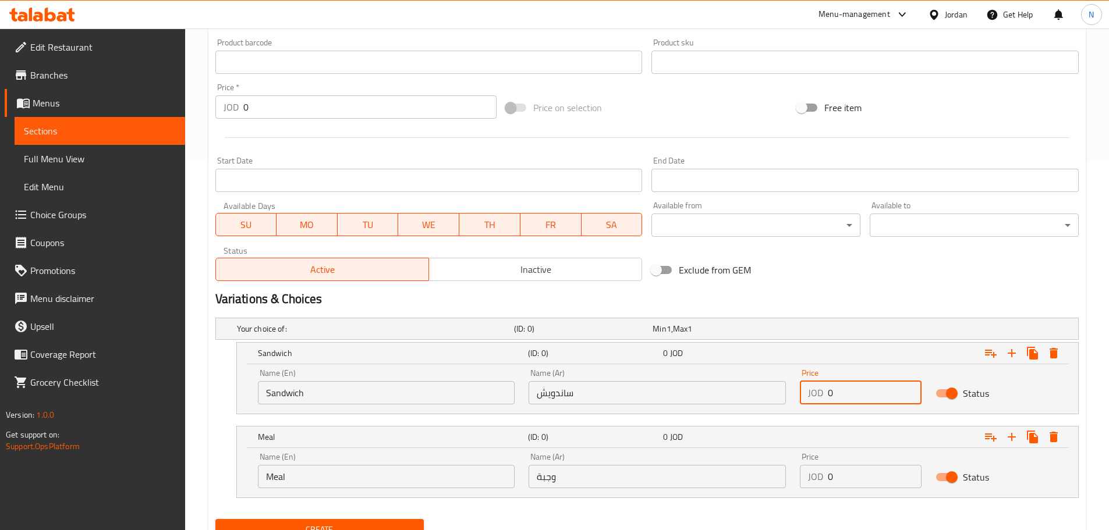
drag, startPoint x: 838, startPoint y: 395, endPoint x: 825, endPoint y: 394, distance: 12.8
click at [825, 394] on div "JOD 0 Price" at bounding box center [861, 392] width 122 height 23
type input "4.50"
click at [827, 281] on div "Exclude from GEM" at bounding box center [792, 269] width 291 height 31
drag, startPoint x: 832, startPoint y: 483, endPoint x: 826, endPoint y: 481, distance: 6.8
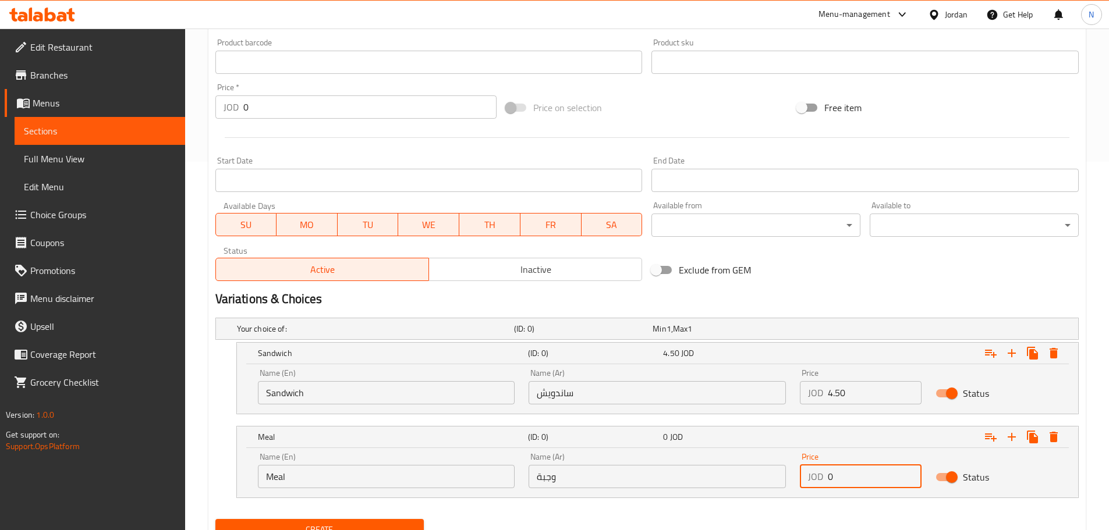
click at [826, 481] on div "JOD 0 Price" at bounding box center [861, 476] width 122 height 23
type input "5.80"
click at [879, 257] on div "Exclude from GEM" at bounding box center [792, 269] width 291 height 31
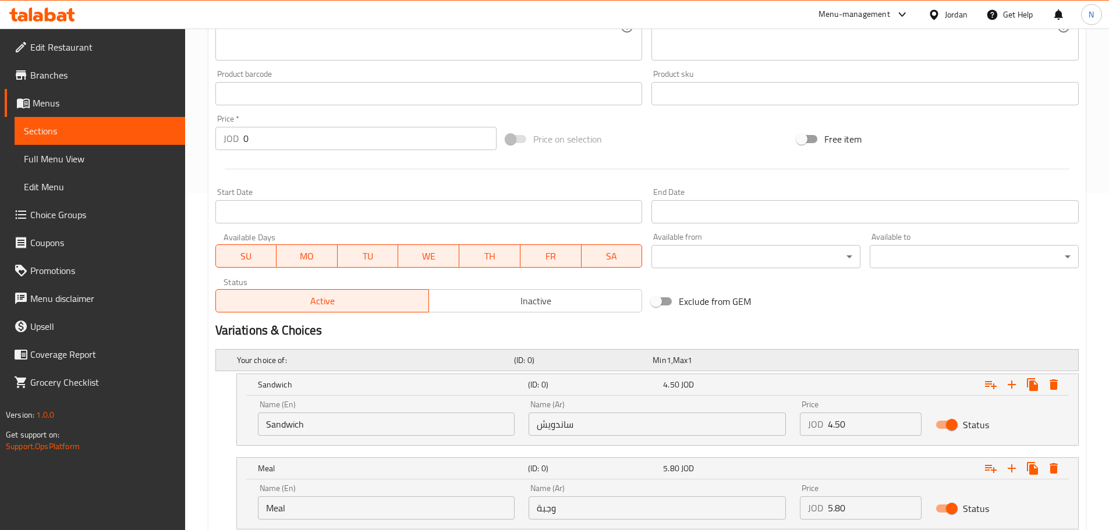
scroll to position [418, 0]
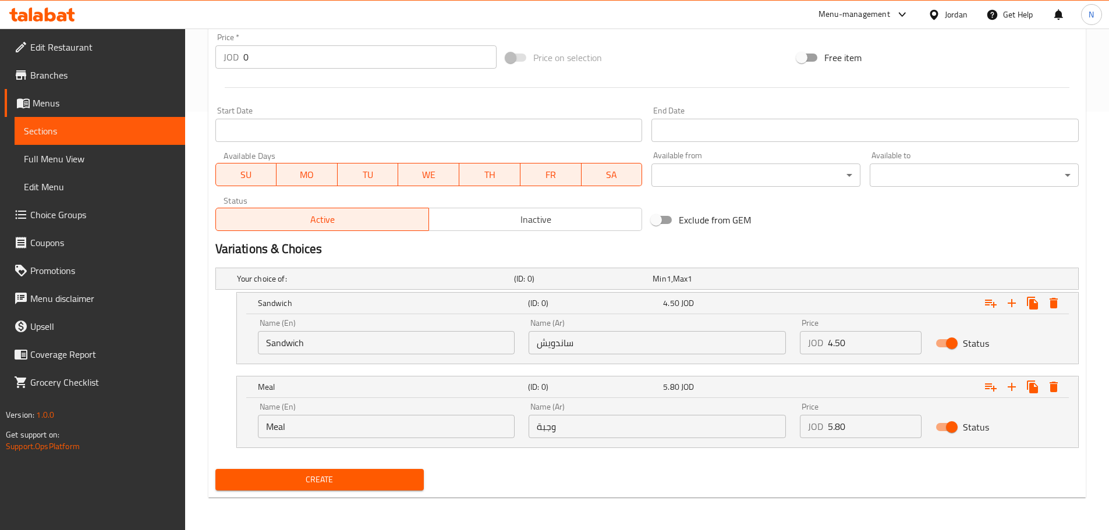
click at [357, 473] on span "Create" at bounding box center [320, 480] width 190 height 15
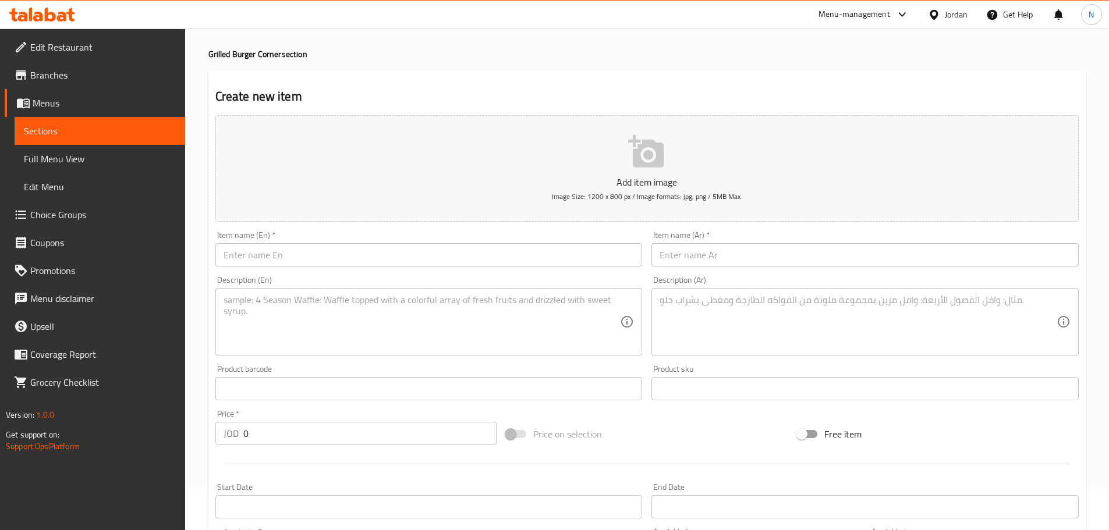
scroll to position [0, 0]
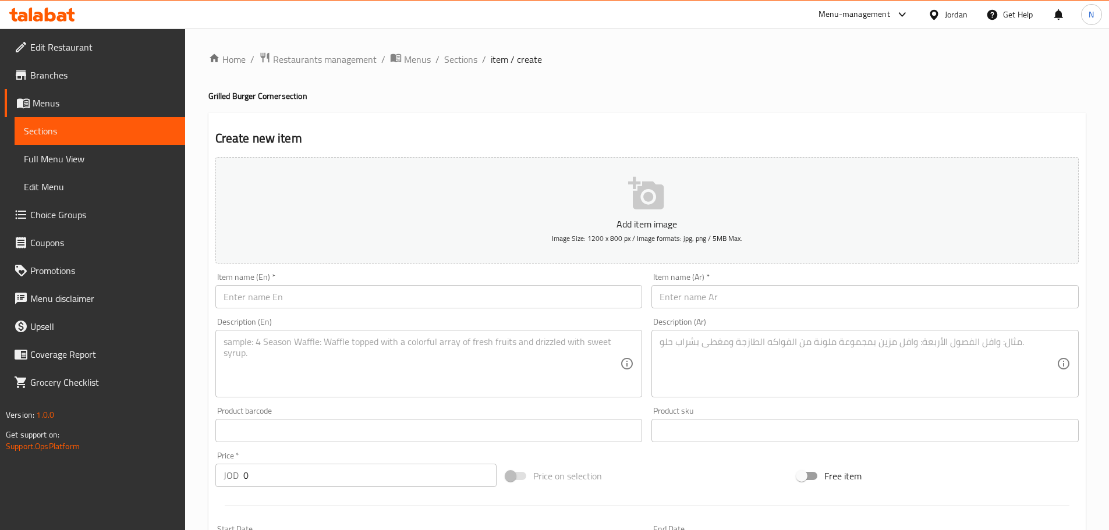
drag, startPoint x: 469, startPoint y: 64, endPoint x: 470, endPoint y: 73, distance: 8.8
click at [469, 64] on span "Sections" at bounding box center [460, 59] width 33 height 14
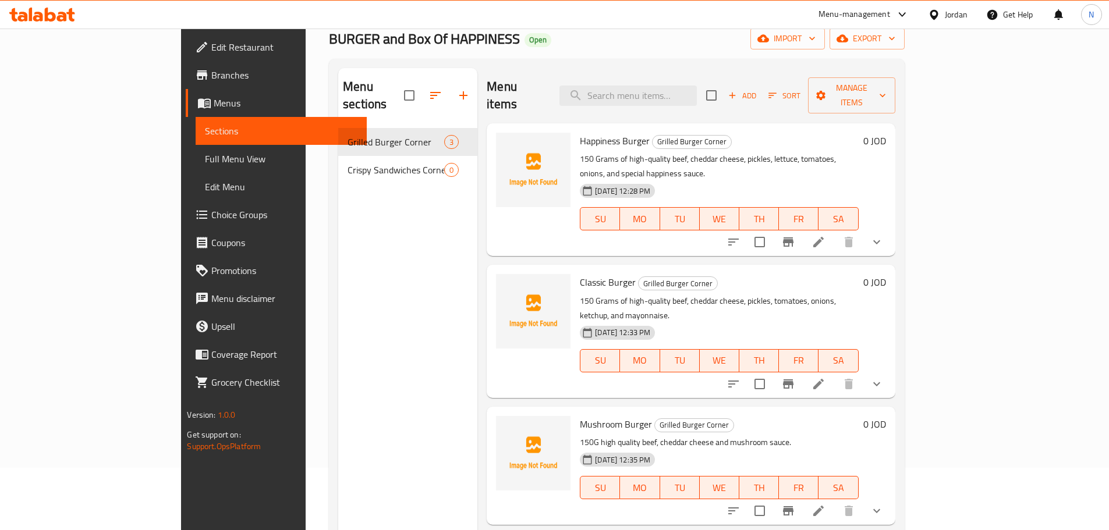
scroll to position [163, 0]
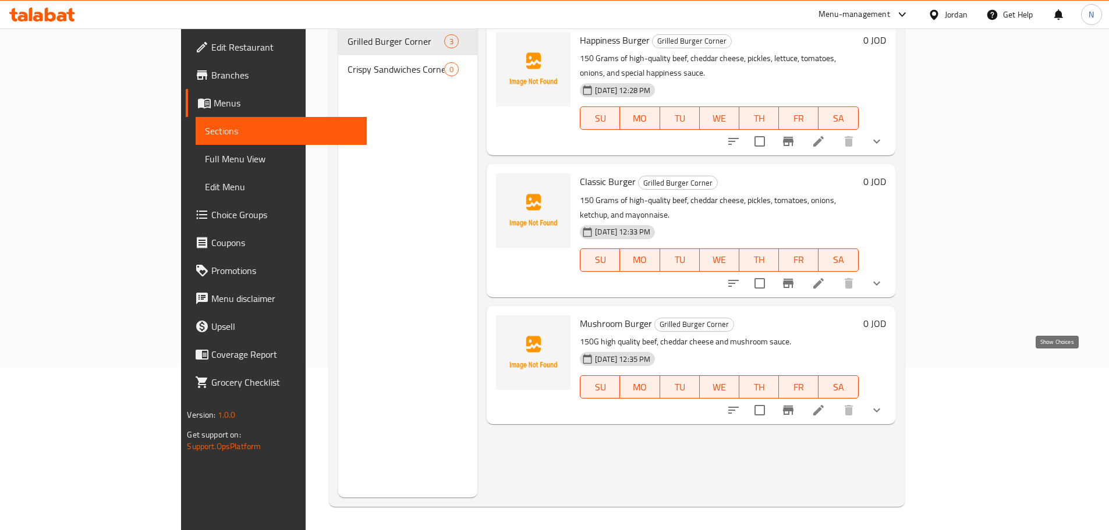
click at [883, 403] on icon "show more" at bounding box center [877, 410] width 14 height 14
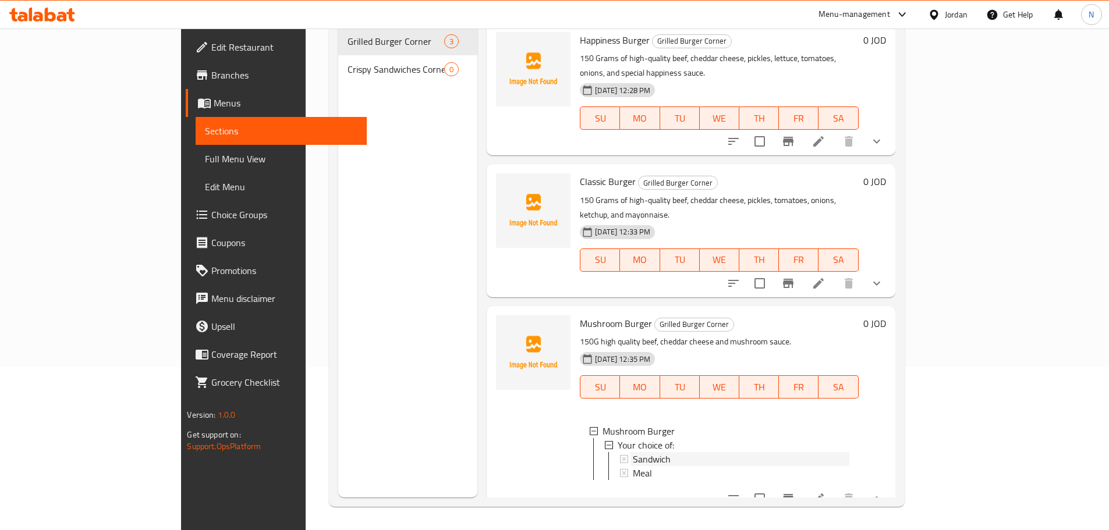
click at [678, 452] on div "Sandwich" at bounding box center [741, 459] width 216 height 14
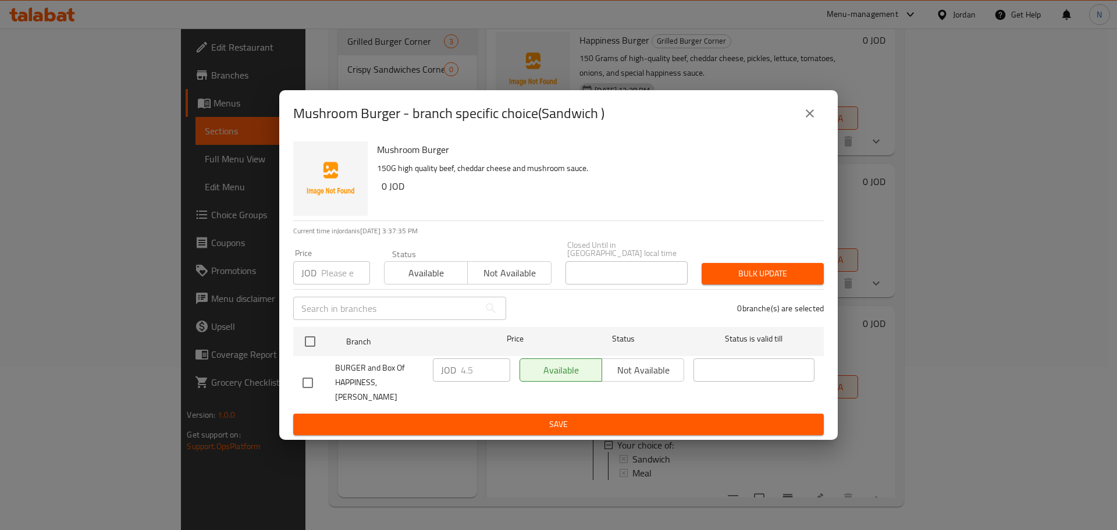
click at [817, 120] on icon "close" at bounding box center [810, 114] width 14 height 14
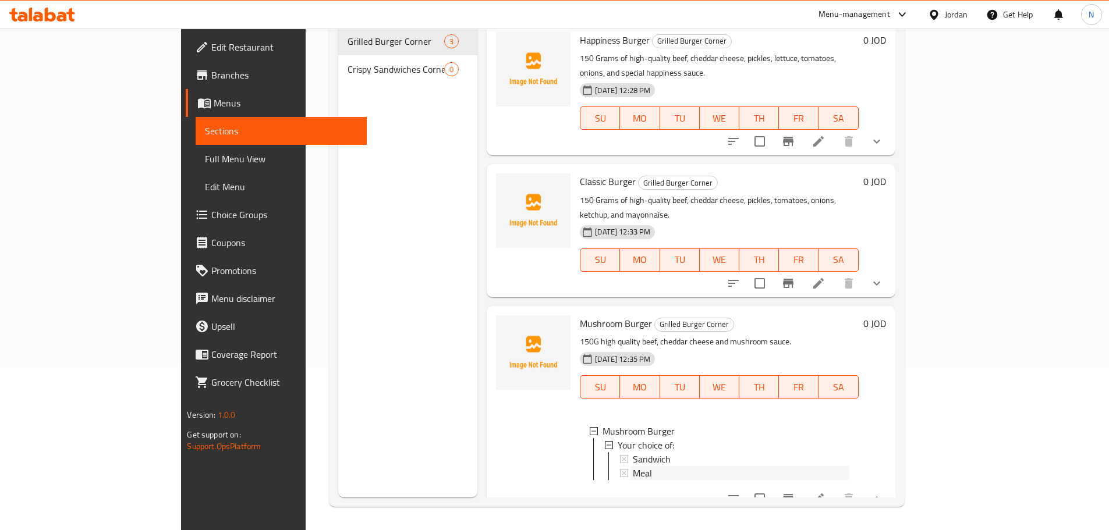
click at [633, 466] on div "Meal" at bounding box center [741, 473] width 216 height 14
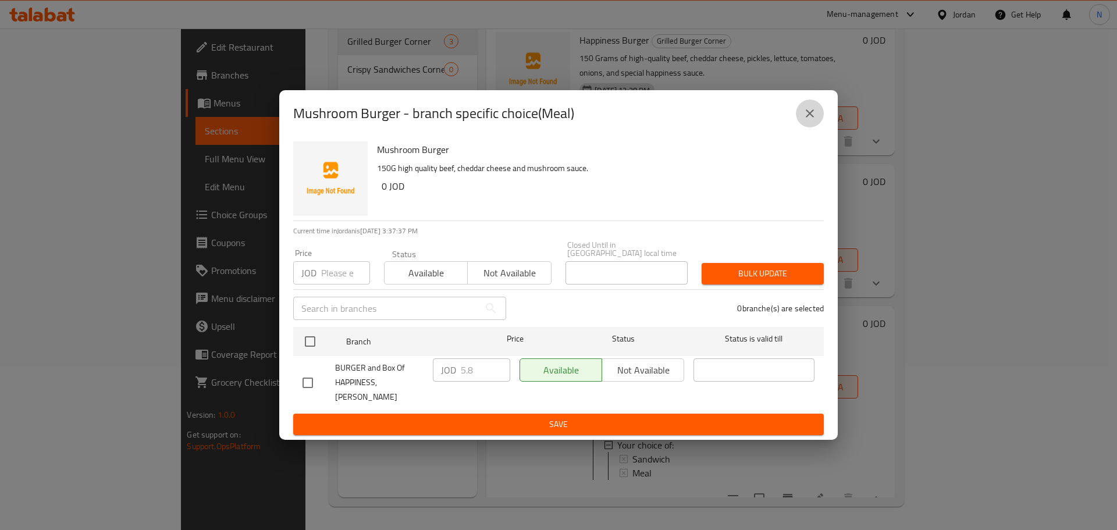
click at [815, 120] on icon "close" at bounding box center [810, 114] width 14 height 14
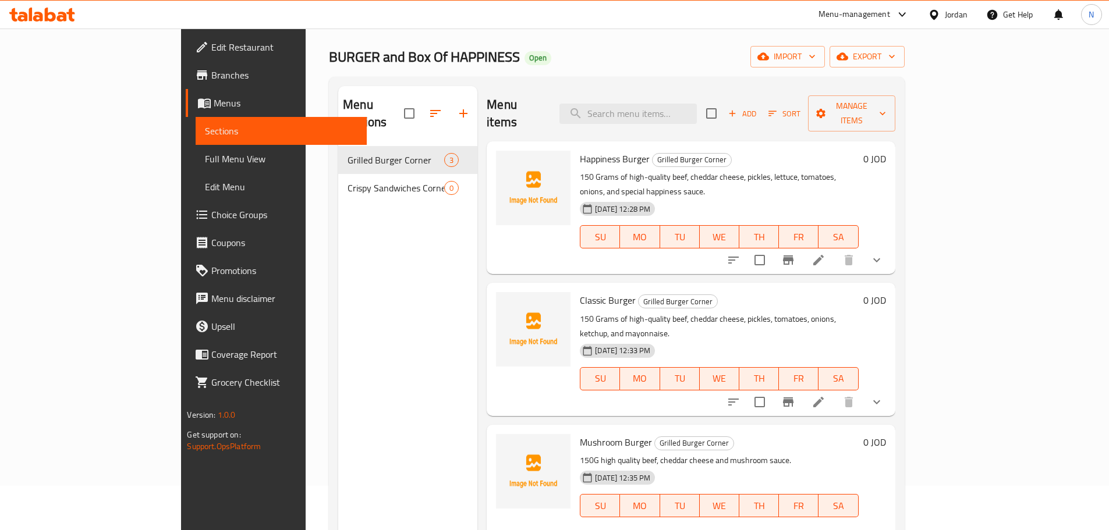
scroll to position [0, 0]
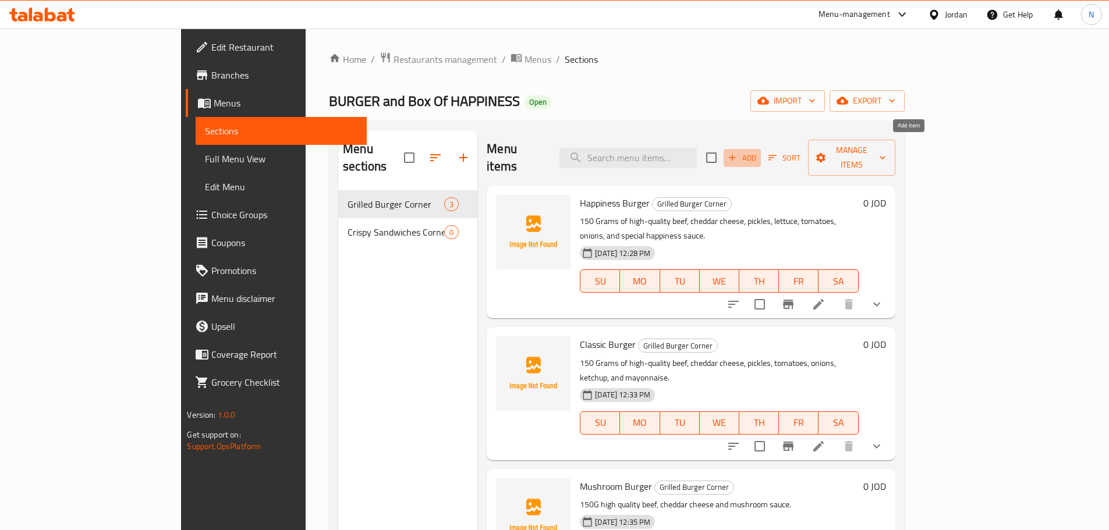
click at [737, 152] on icon "button" at bounding box center [732, 157] width 10 height 10
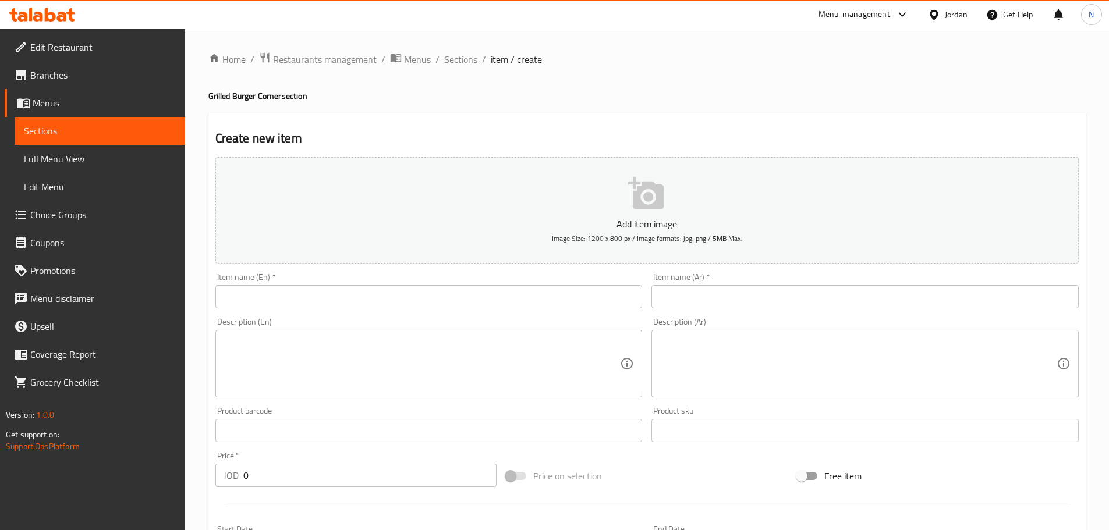
click at [728, 293] on input "text" at bounding box center [864, 296] width 427 height 23
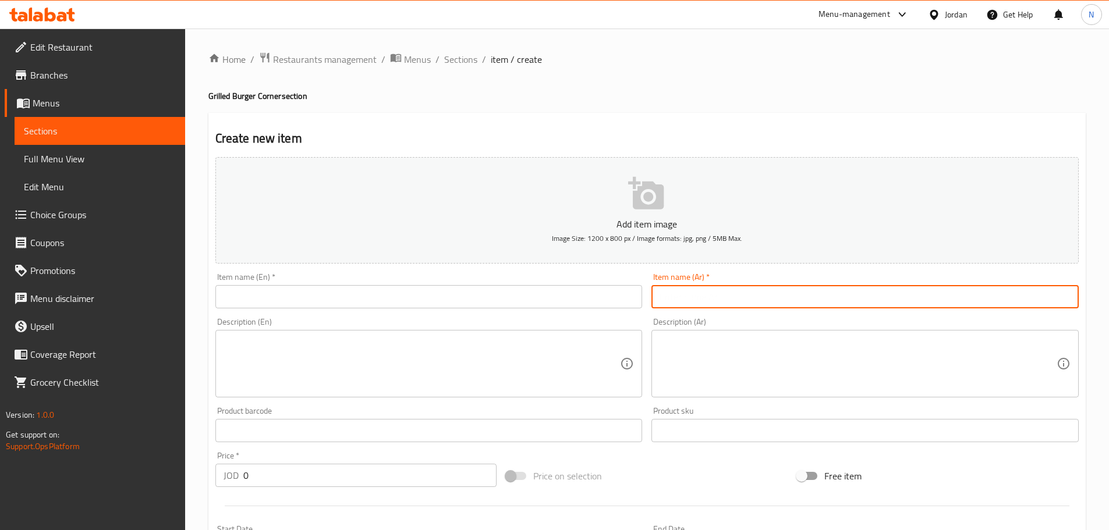
paste input "باربكيو بيكون برجر"
click at [685, 295] on input "باربكيو بيكون برجر" at bounding box center [864, 296] width 427 height 23
paste input "جر الهالبينو الحا"
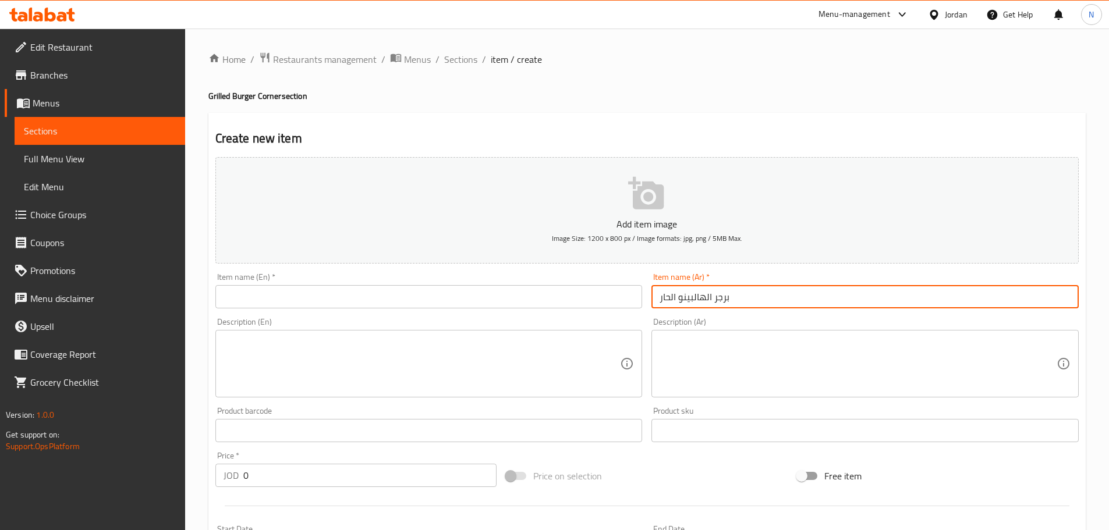
type input "برجر الهالبينو الحار"
click at [342, 288] on input "text" at bounding box center [428, 296] width 427 height 23
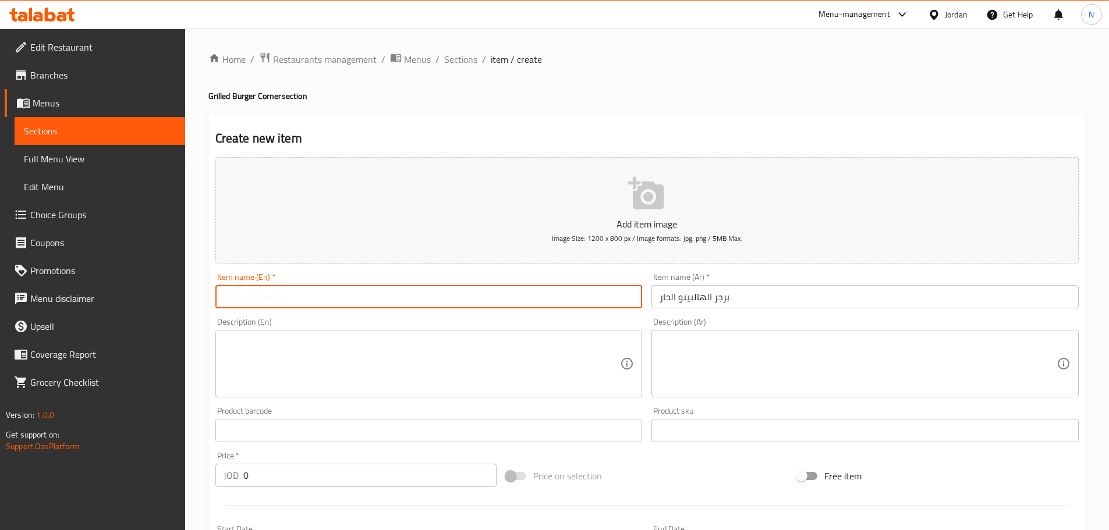
paste input "Spicy Jalapeño Burger"
click at [443, 357] on textarea at bounding box center [421, 363] width 397 height 55
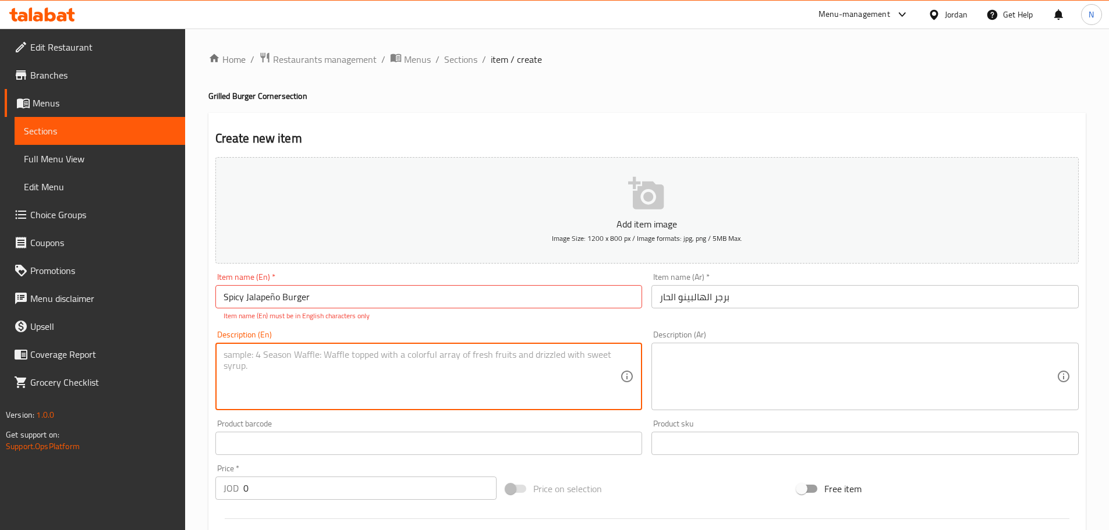
click at [275, 301] on input "Spicy Jalapeño Burger" at bounding box center [428, 296] width 427 height 23
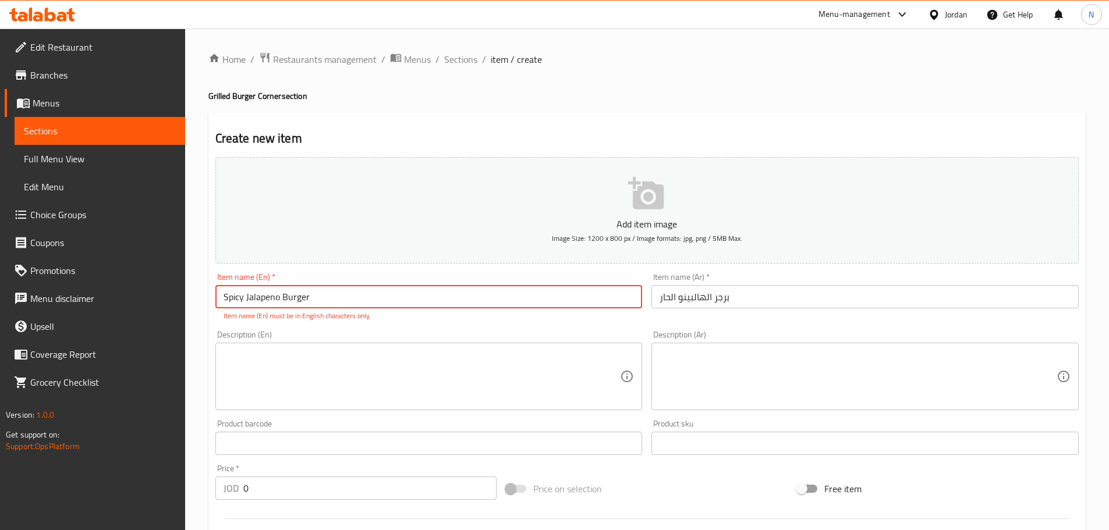
type input "Spicy Jalapeno Burger"
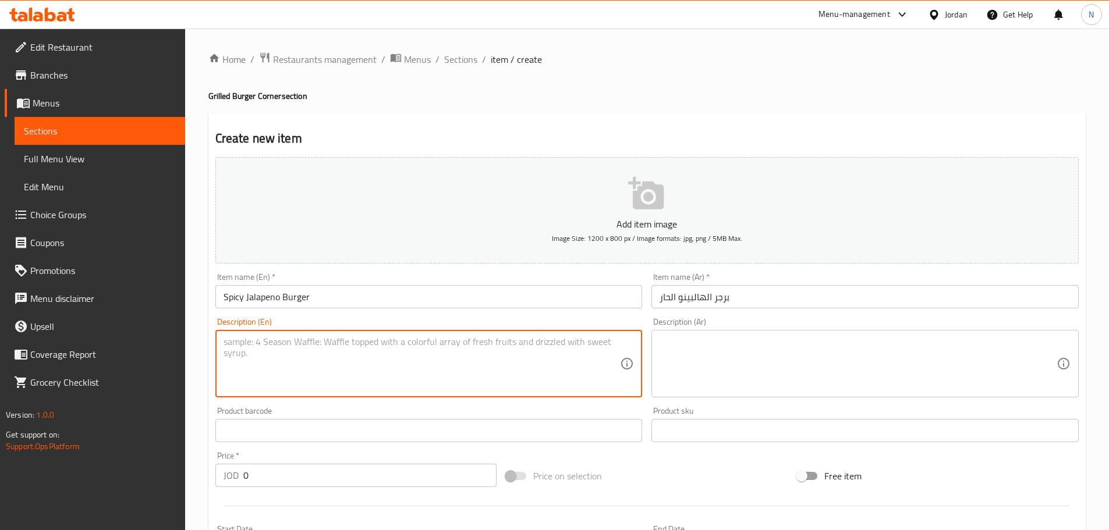
click at [296, 368] on textarea at bounding box center [421, 363] width 397 height 55
click at [700, 349] on textarea at bounding box center [857, 363] width 397 height 55
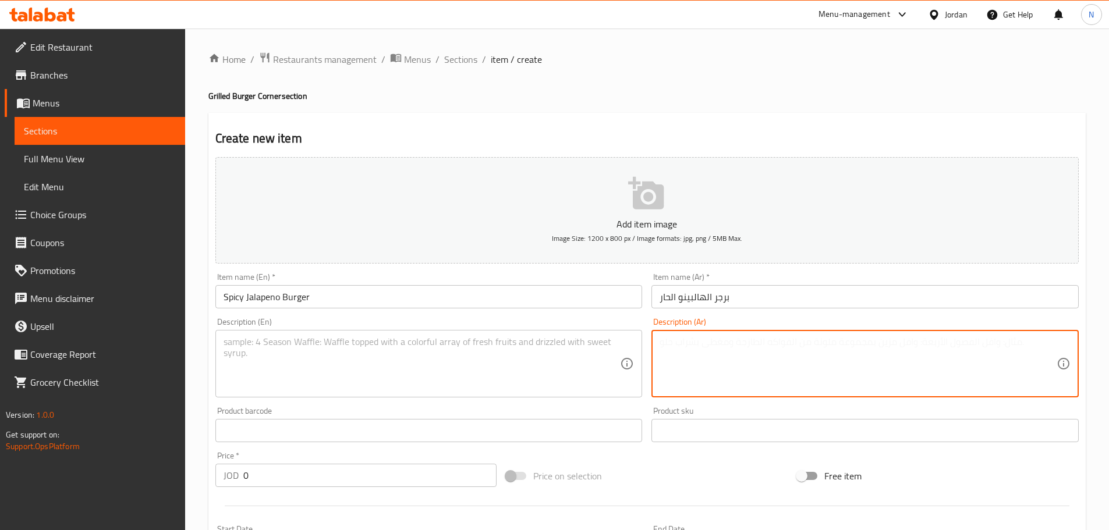
paste textarea "150 غرام لحم بقري جودة عالية هالبينو جبنة شيدر بندورة. خس، بصل وصوص المايوسيرات…"
click at [802, 345] on textarea "150 غرام لحم بقري جودة عالية هالبينو جبنة شيدر بندورة. خس، بصل وصوص المايوسيرات…" at bounding box center [857, 363] width 397 height 55
click at [801, 344] on textarea "150 غرام لحم بقري جودة عالية هالبينو جبنة شيدر بندورة. خس، بصل وصوص المايوسيرات…" at bounding box center [857, 363] width 397 height 55
click at [871, 344] on textarea "150 غرام لحم بقري جودة عالية هالبينو جبنة شيدر بندورة، خس، بصل وصوص المايوسيرات…" at bounding box center [857, 363] width 397 height 55
click at [733, 347] on textarea "150 غرام لحم بقري جودة عالية هالبينو، جبنة شيدر بندورة، خس، بصل وصوص المايوسيرا…" at bounding box center [857, 363] width 397 height 55
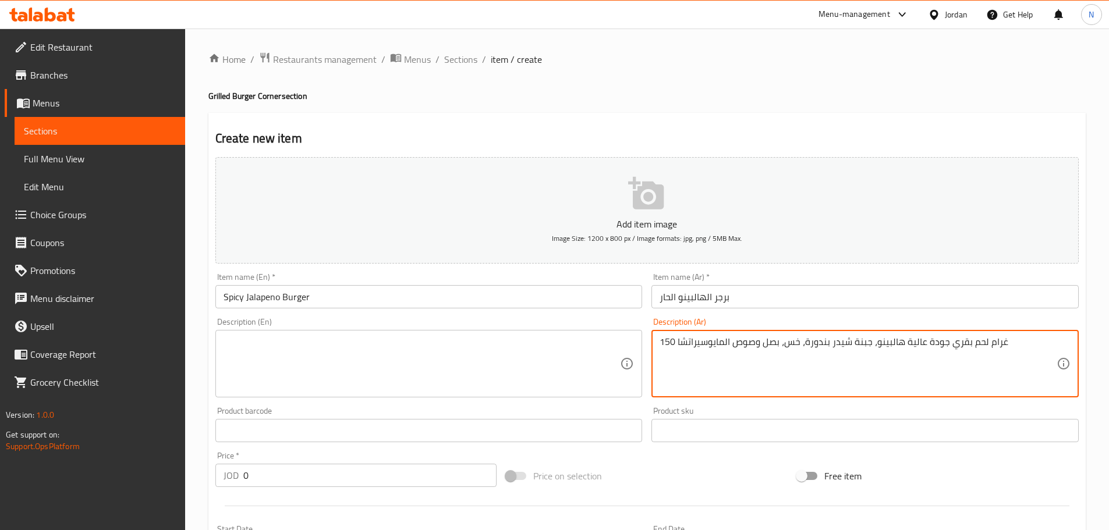
click at [733, 347] on textarea "150 غرام لحم بقري جودة عالية هالبينو، جبنة شيدر بندورة، خس، بصل وصوص المايوسيرا…" at bounding box center [857, 363] width 397 height 55
type textarea "150 غرام لحم بقري جودة عالية هالبينو، جبنة شيدر بندورة، خس، بصل وصوص المايوسيرا…"
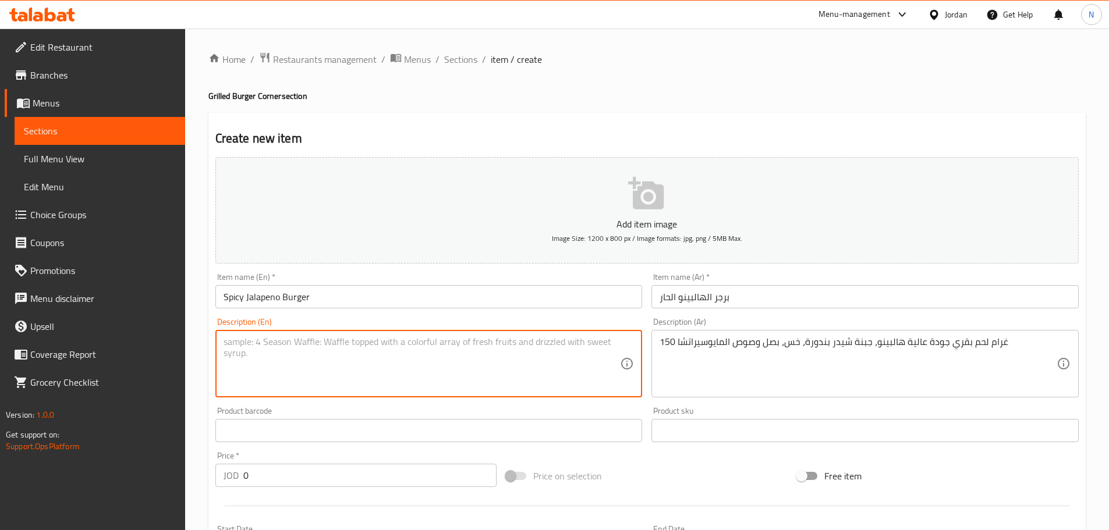
click at [364, 352] on textarea at bounding box center [421, 363] width 397 height 55
paste textarea "150g high quality beef, jalapenos, cheddar cheese, tomatoes, lettuce, onions an…"
click at [242, 342] on textarea "150g high quality beef, jalapenos, cheddar cheese, tomatoes, lettuce, onions an…" at bounding box center [421, 363] width 397 height 55
click at [343, 373] on textarea "150G high quality beef, jalapenos, cheddar cheese, tomatoes, lettuce, onions an…" at bounding box center [421, 363] width 397 height 55
type textarea "150G high quality beef, jalapenos, cheddar cheese, tomatoes, lettuce, onions an…"
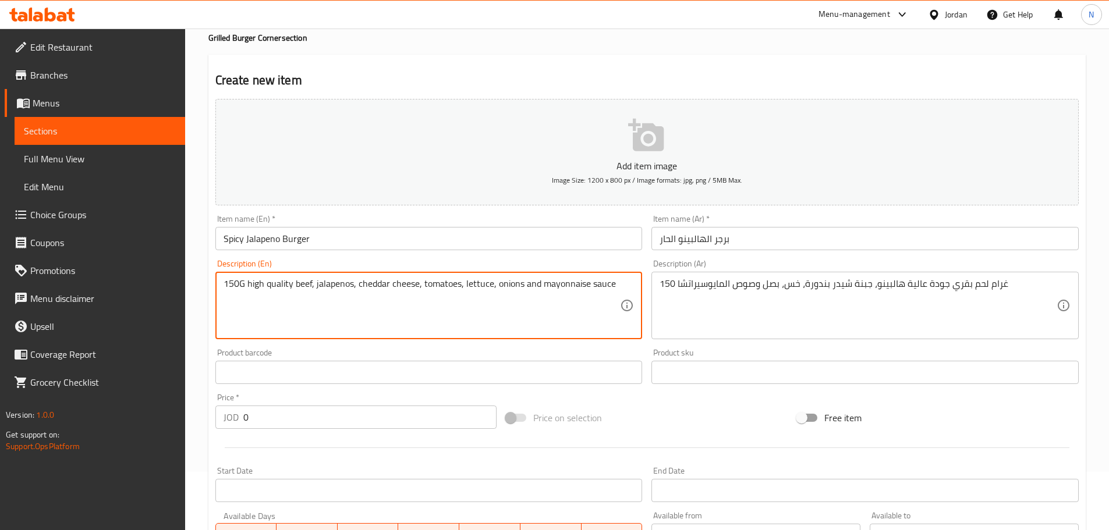
click at [684, 407] on div "Price on selection" at bounding box center [646, 417] width 291 height 31
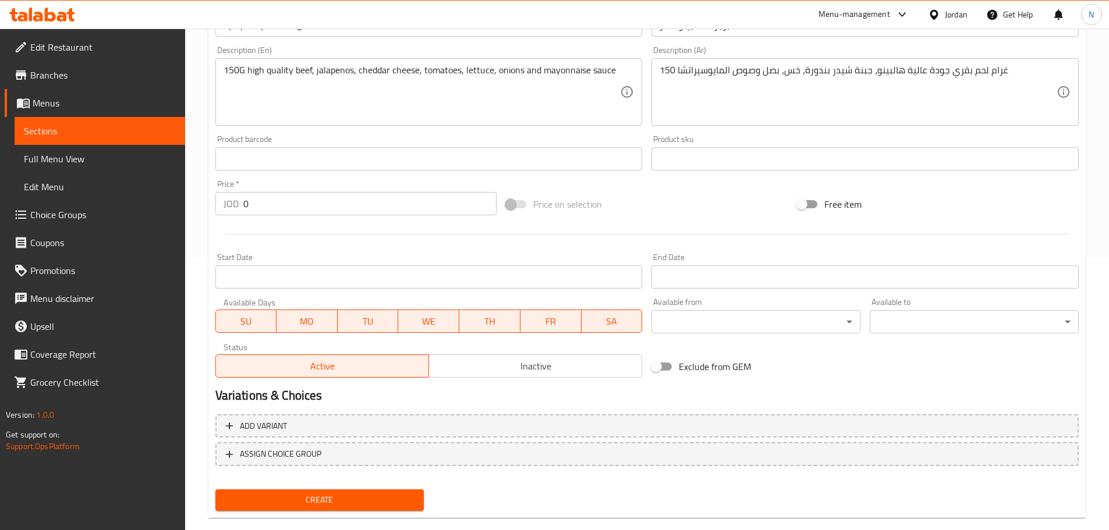
scroll to position [292, 0]
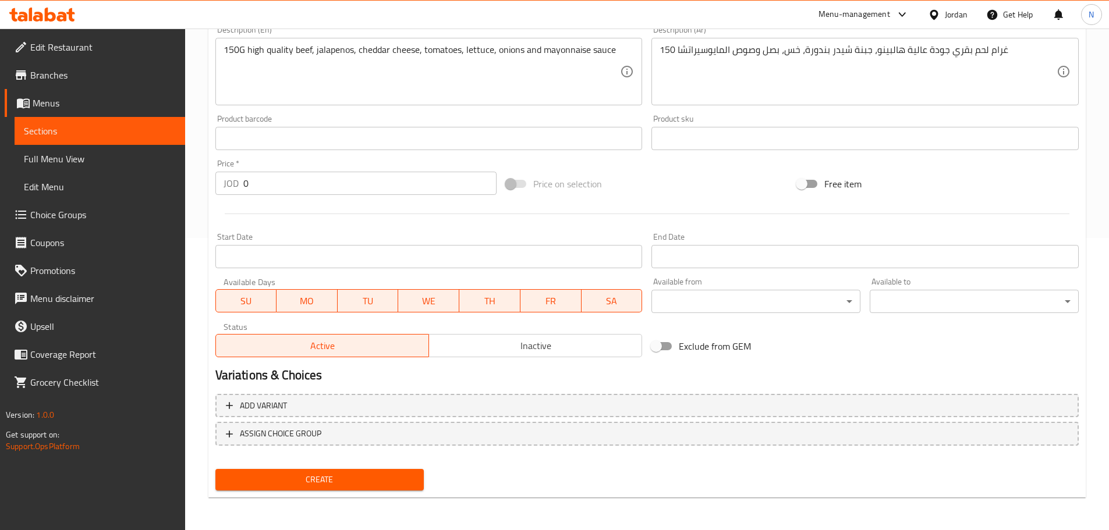
click at [354, 477] on span "Create" at bounding box center [320, 480] width 190 height 15
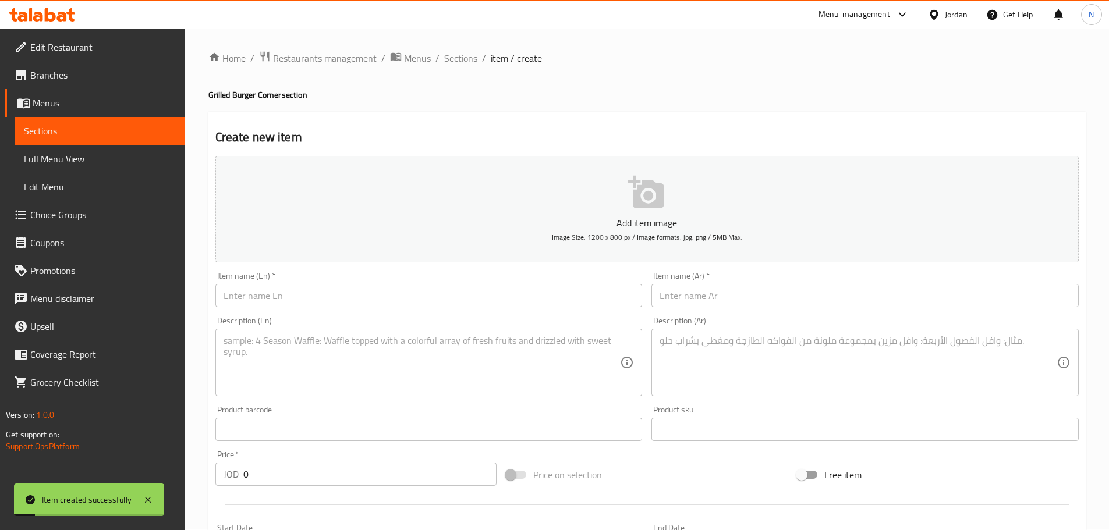
scroll to position [0, 0]
click at [470, 66] on span "Sections" at bounding box center [460, 59] width 33 height 14
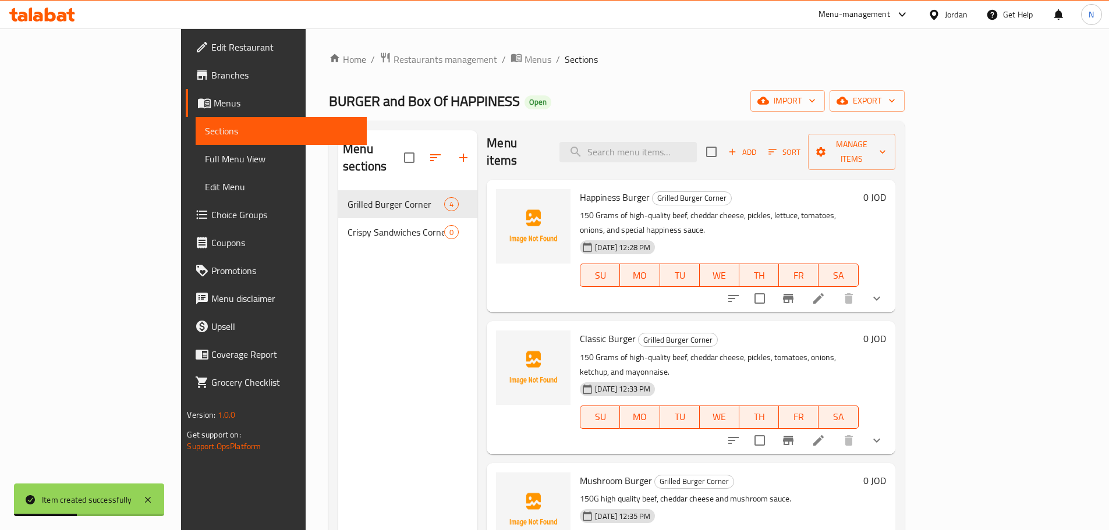
scroll to position [8, 0]
drag, startPoint x: 606, startPoint y: 435, endPoint x: 535, endPoint y: 435, distance: 71.0
click at [580, 471] on h6 "Mushroom Burger Grilled Burger Corner" at bounding box center [719, 479] width 278 height 16
copy span "Mushroom Burger"
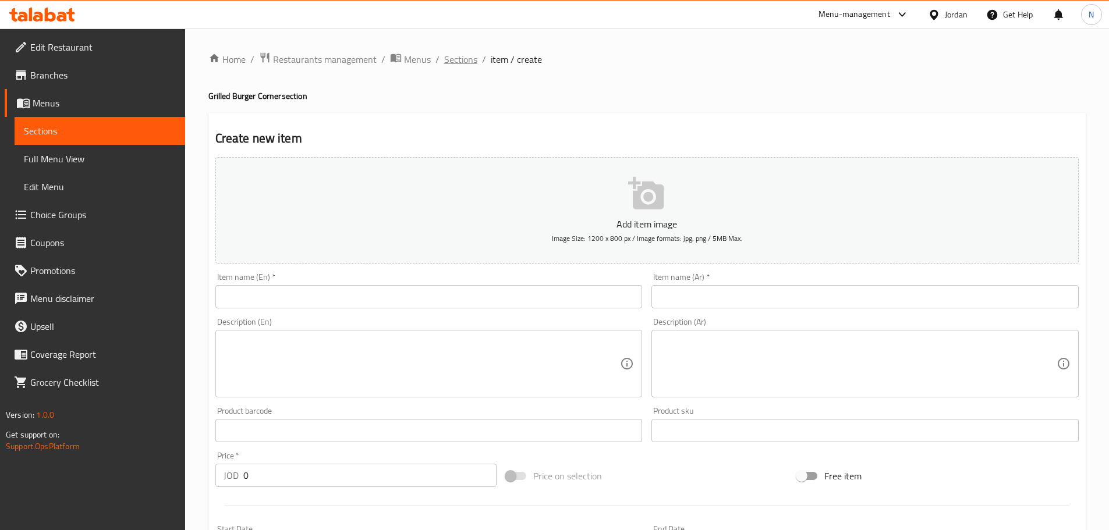
click at [463, 55] on span "Sections" at bounding box center [460, 59] width 33 height 14
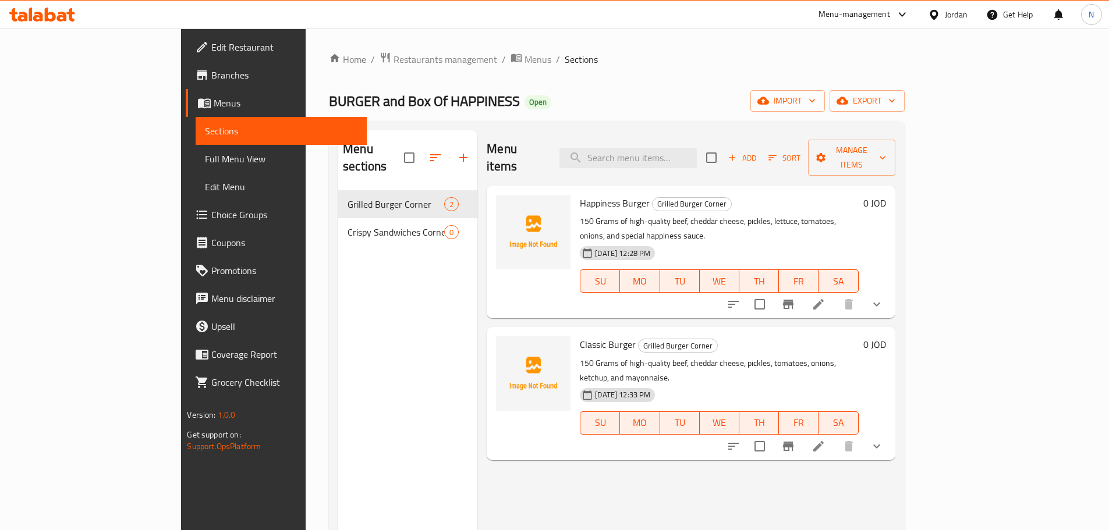
click at [824, 299] on icon at bounding box center [818, 304] width 10 height 10
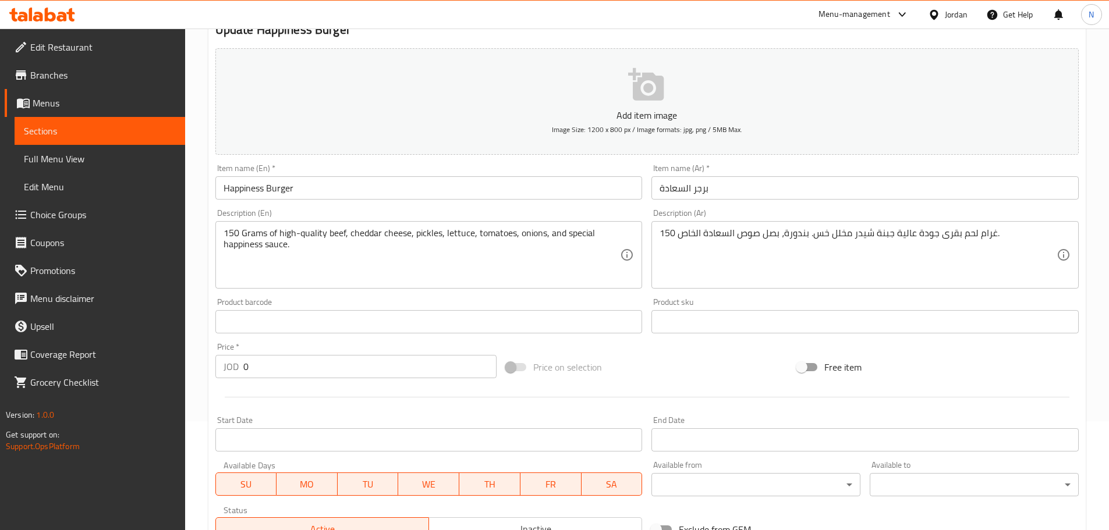
scroll to position [318, 0]
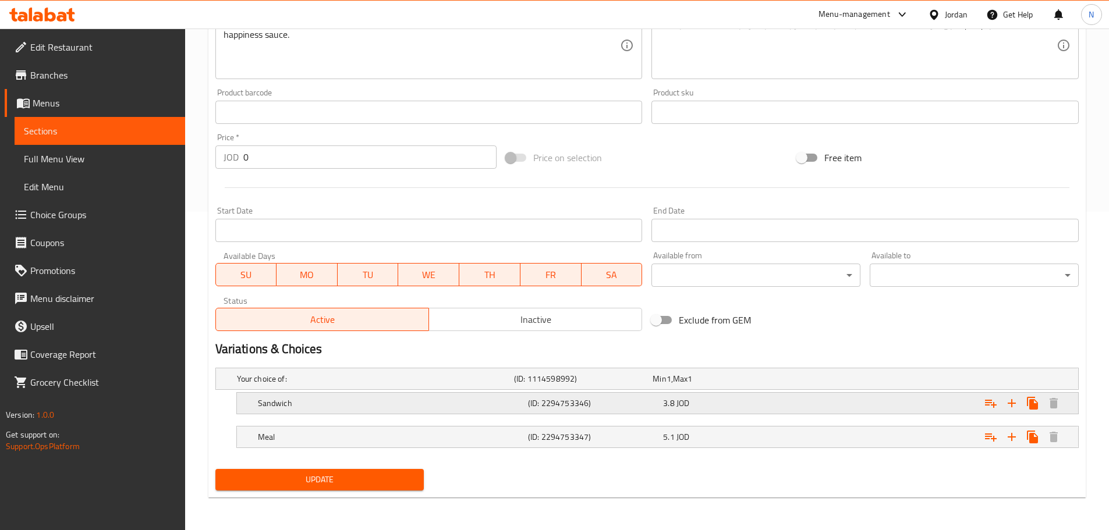
click at [849, 413] on div "Expand" at bounding box center [931, 404] width 270 height 26
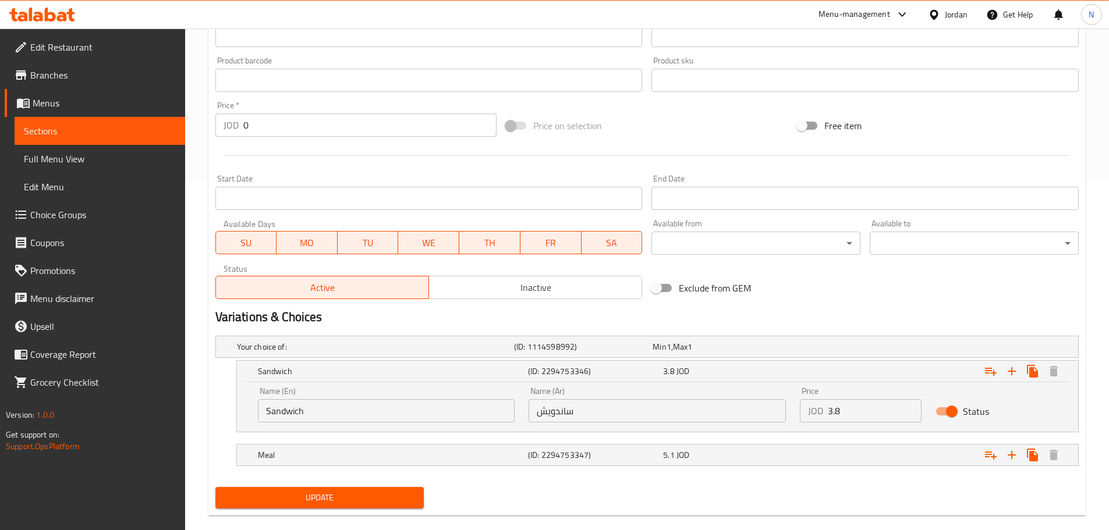
scroll to position [368, 0]
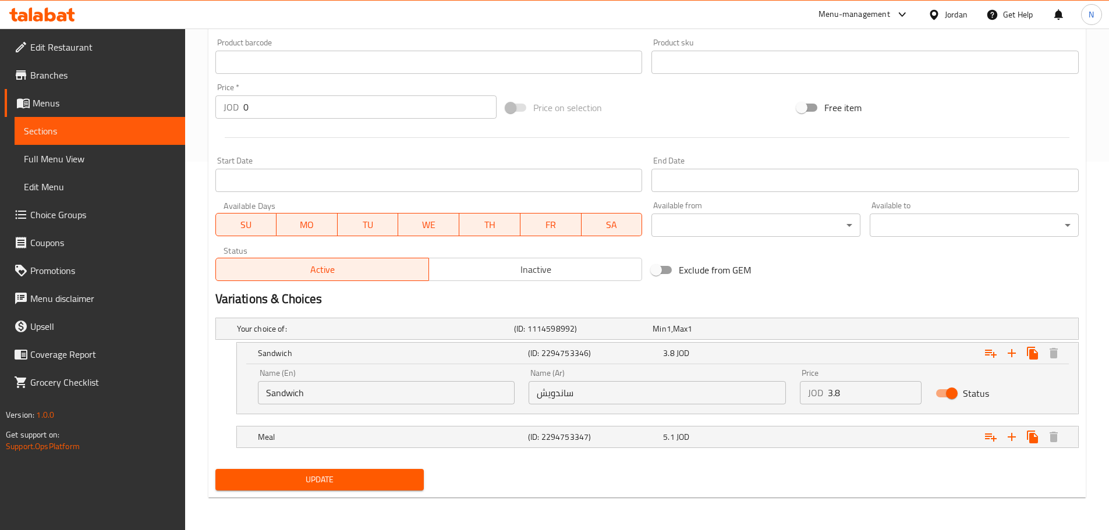
click at [279, 394] on input "Sandwich" at bounding box center [386, 392] width 257 height 23
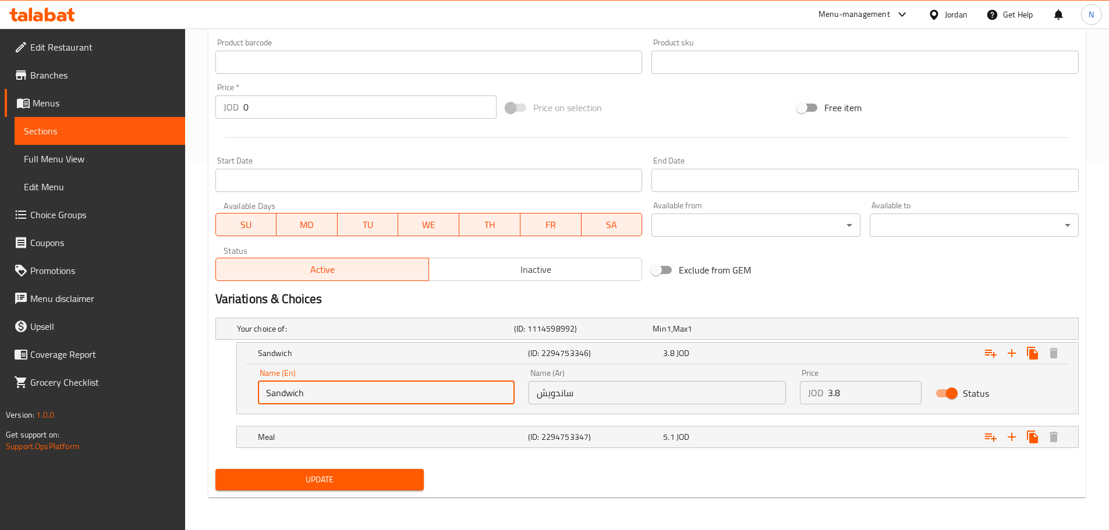
click at [279, 394] on input "Sandwich" at bounding box center [386, 392] width 257 height 23
click at [326, 438] on h5 "Meal" at bounding box center [390, 437] width 265 height 12
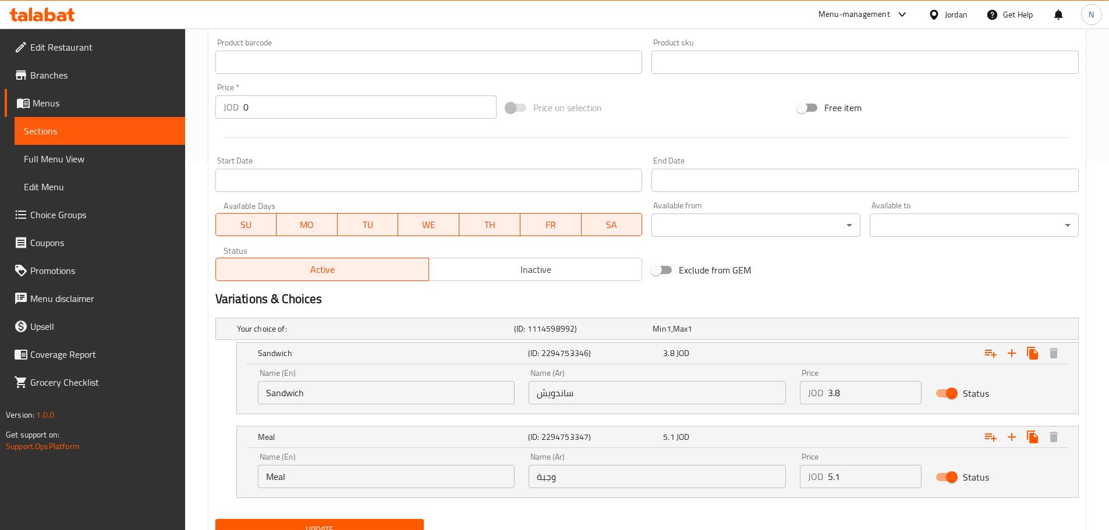
click at [276, 477] on input "Meal" at bounding box center [386, 476] width 257 height 23
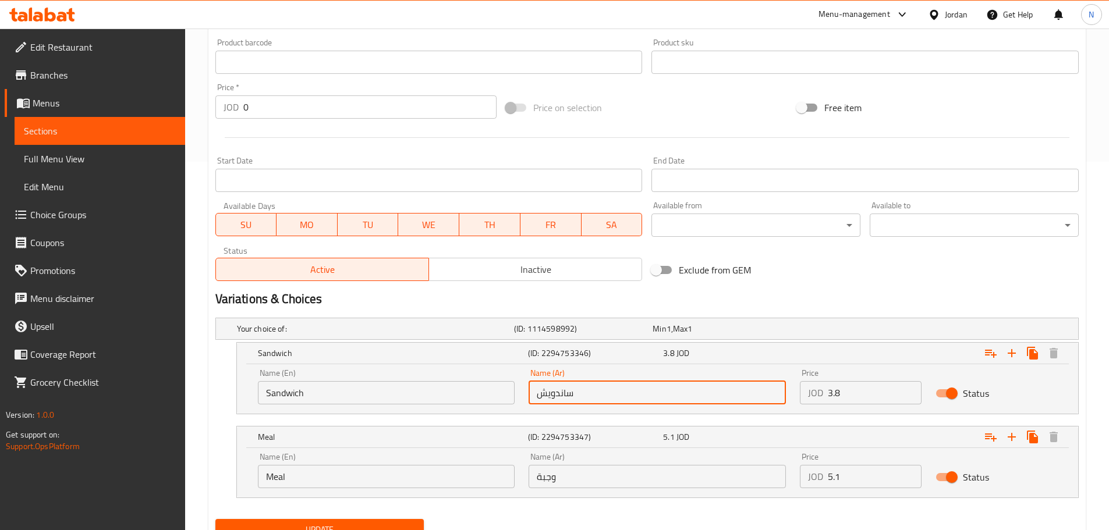
click at [548, 393] on input "ساندويش" at bounding box center [656, 392] width 257 height 23
click at [537, 475] on input "وجبة" at bounding box center [656, 476] width 257 height 23
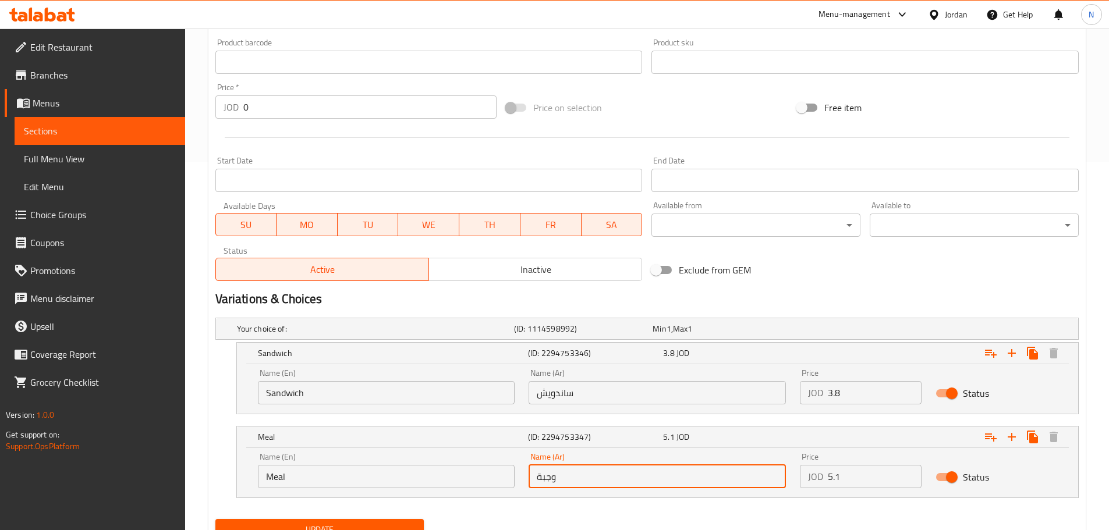
click at [538, 475] on input "وجبة" at bounding box center [656, 476] width 257 height 23
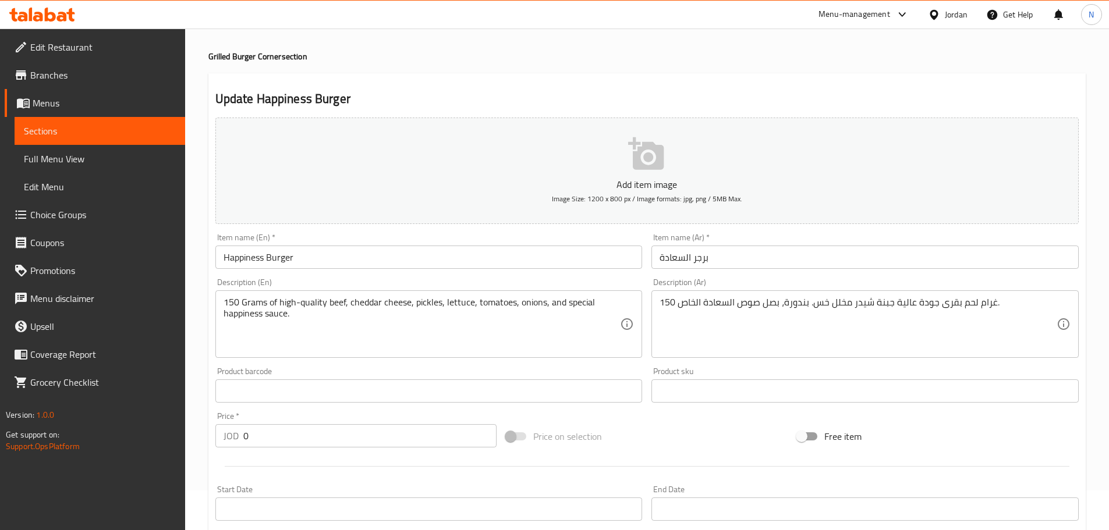
scroll to position [19, 0]
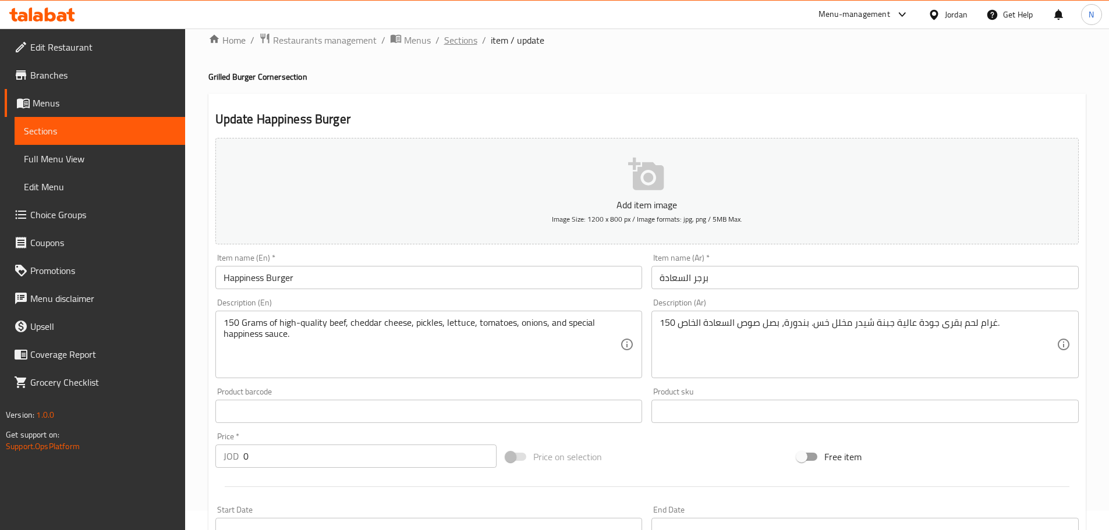
click at [461, 44] on span "Sections" at bounding box center [460, 40] width 33 height 14
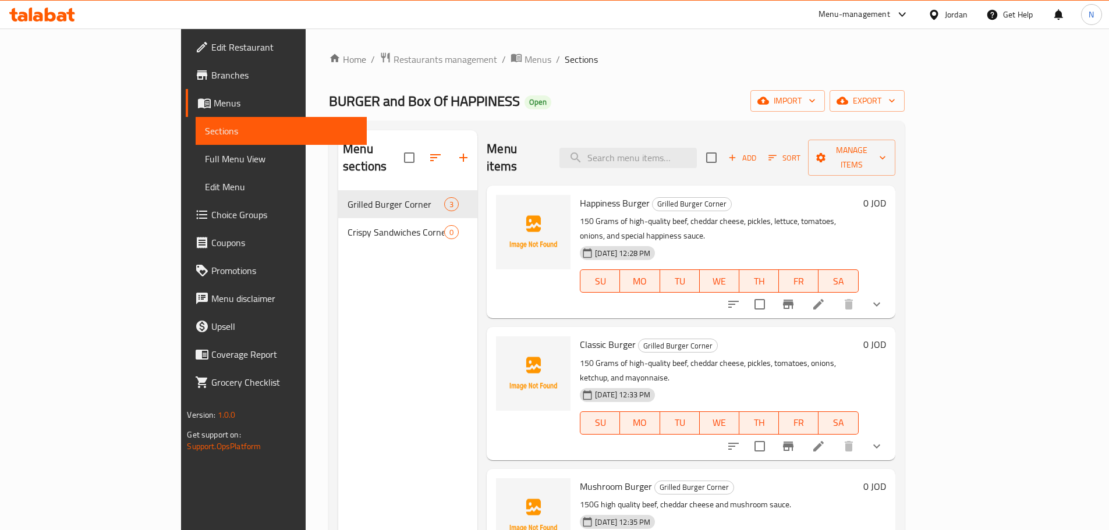
scroll to position [163, 0]
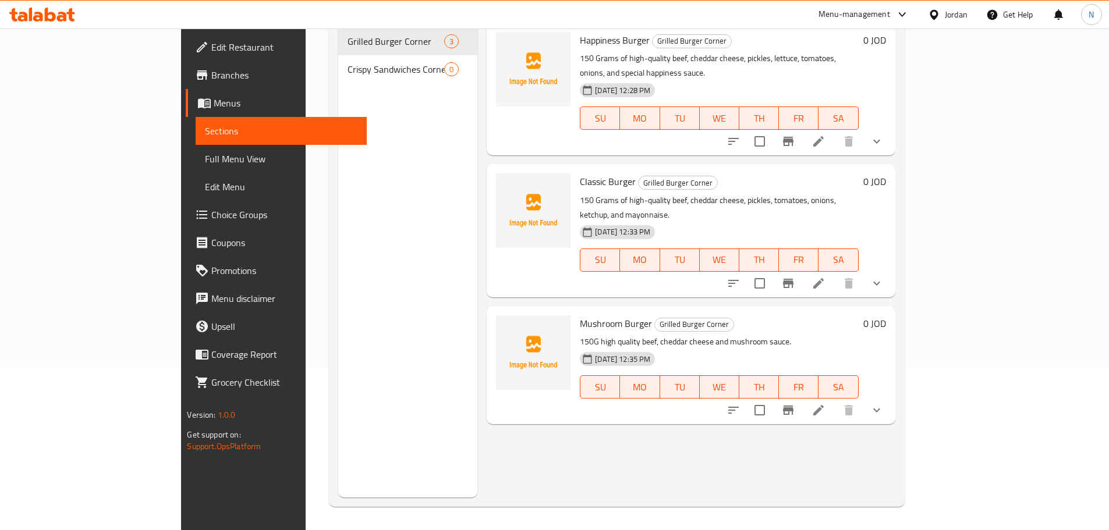
click at [883, 403] on icon "show more" at bounding box center [877, 410] width 14 height 14
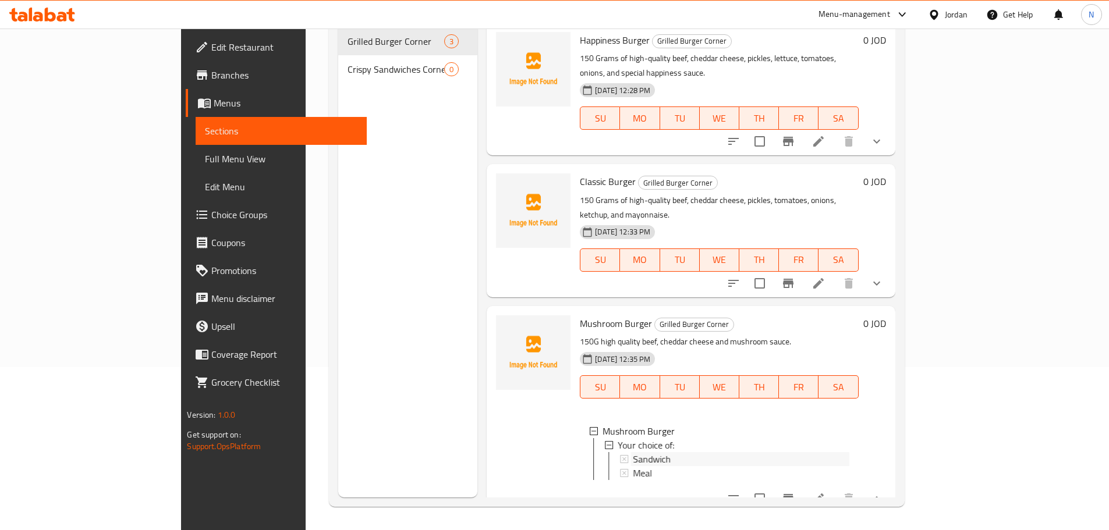
click at [691, 452] on div "Sandwich" at bounding box center [741, 459] width 216 height 14
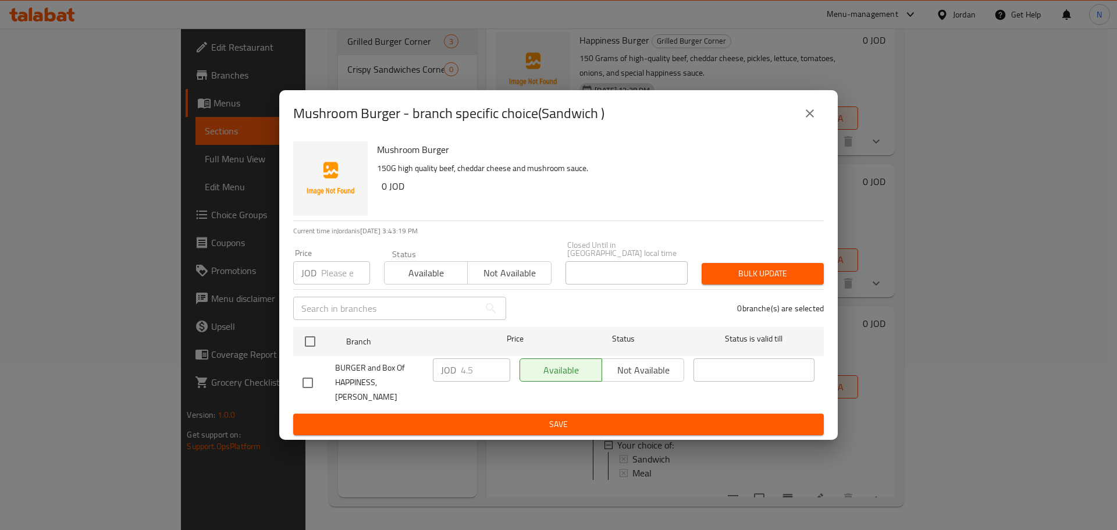
click at [812, 127] on button "close" at bounding box center [810, 114] width 28 height 28
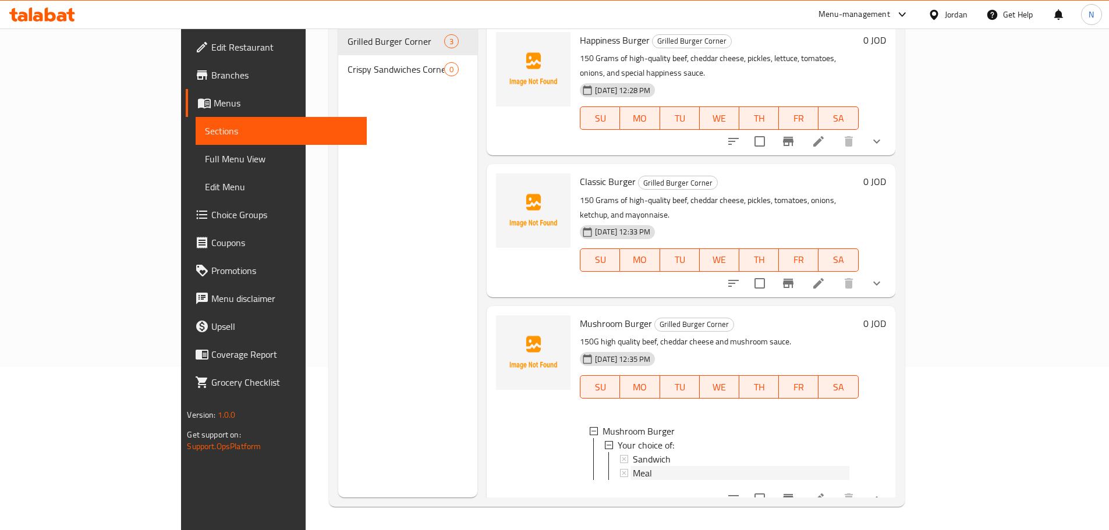
click at [633, 466] on span "Meal" at bounding box center [642, 473] width 19 height 14
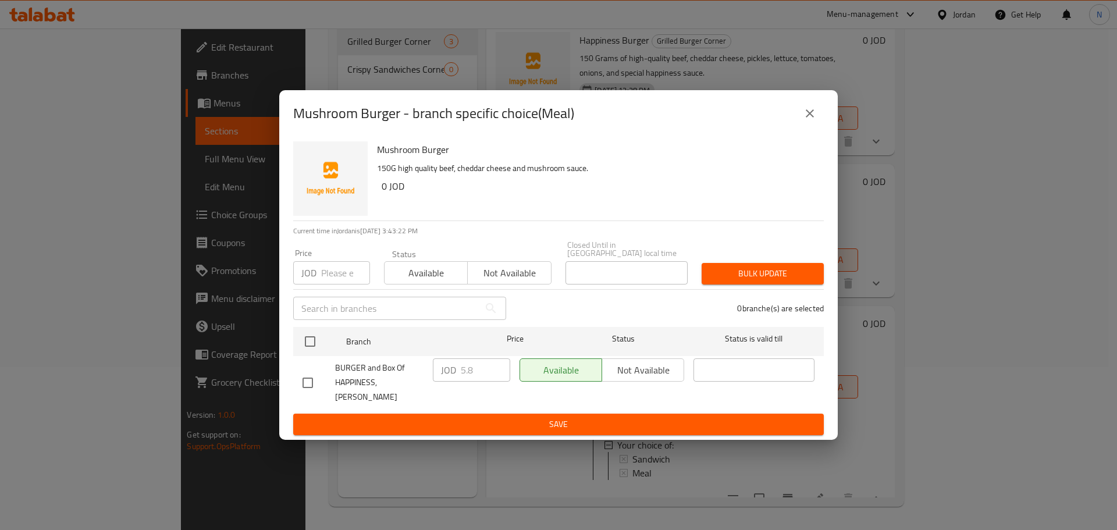
click at [813, 127] on button "close" at bounding box center [810, 114] width 28 height 28
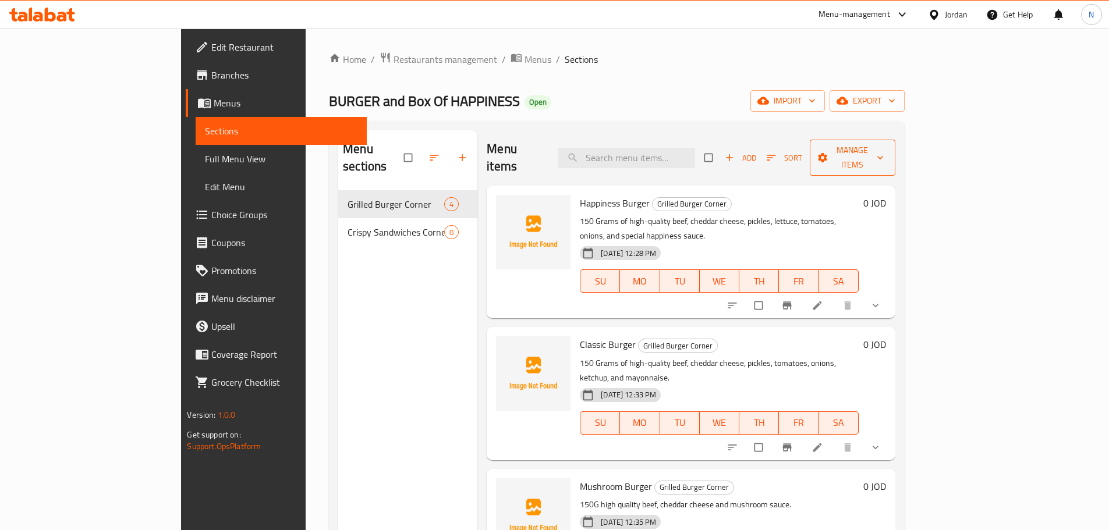
click at [886, 151] on span "Manage items" at bounding box center [852, 157] width 67 height 29
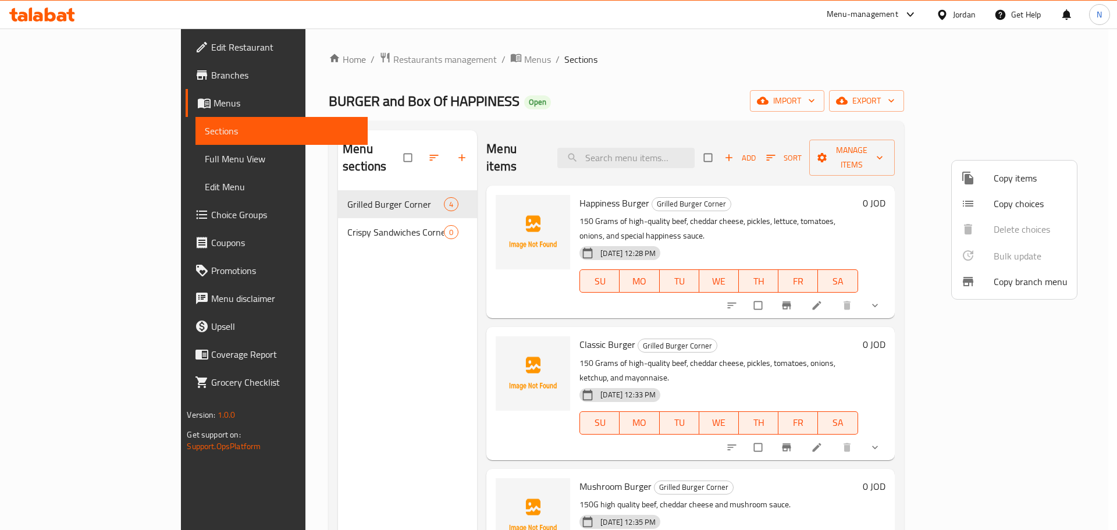
click at [1006, 203] on span "Copy choices" at bounding box center [1031, 204] width 74 height 14
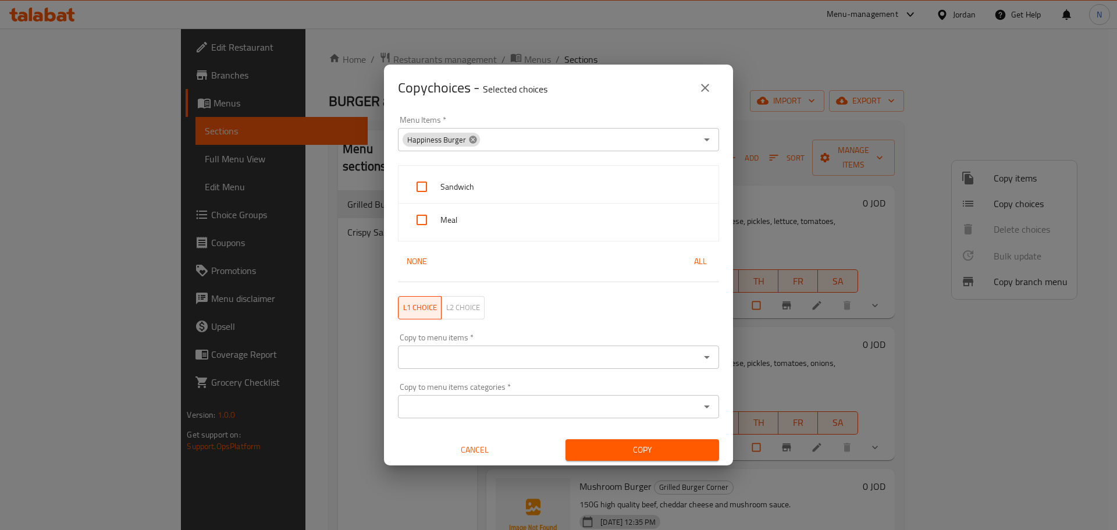
click at [473, 140] on icon at bounding box center [473, 140] width 8 height 8
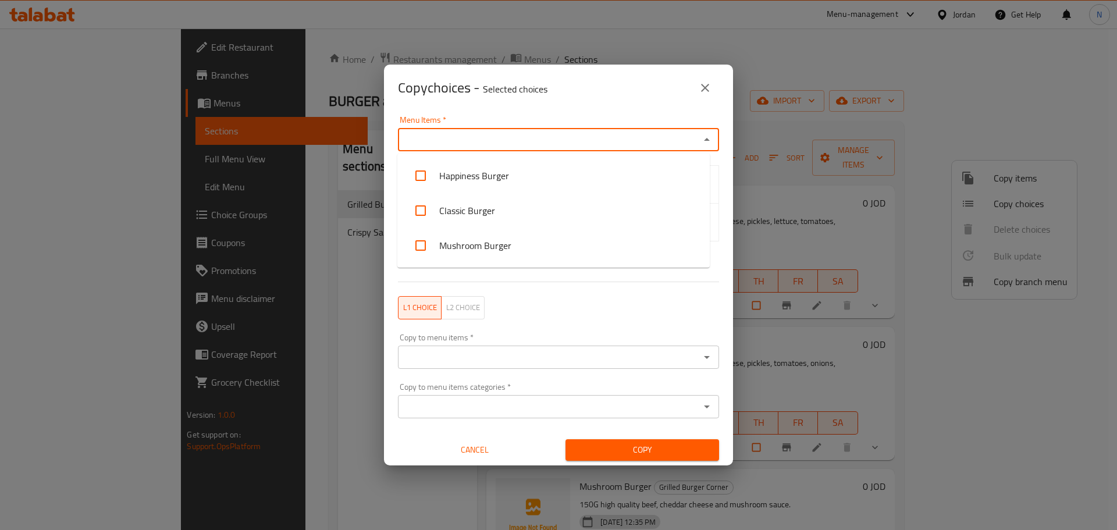
click at [473, 140] on input "Menu Items   *" at bounding box center [549, 140] width 295 height 16
paste input "Mushroom Burger"
type input "Mushroom Burger"
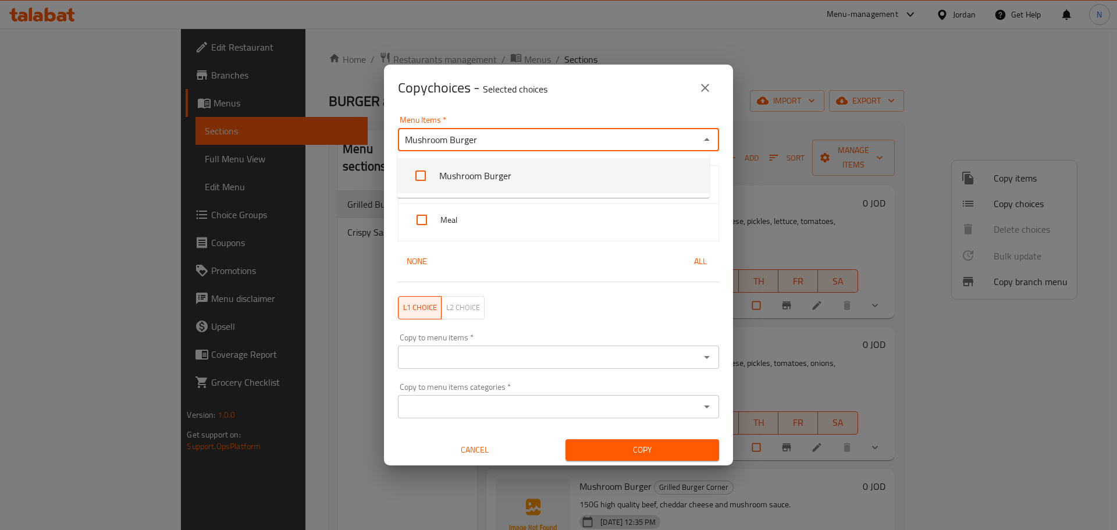
click at [426, 172] on input "checkbox" at bounding box center [421, 176] width 28 height 28
checkbox input "false"
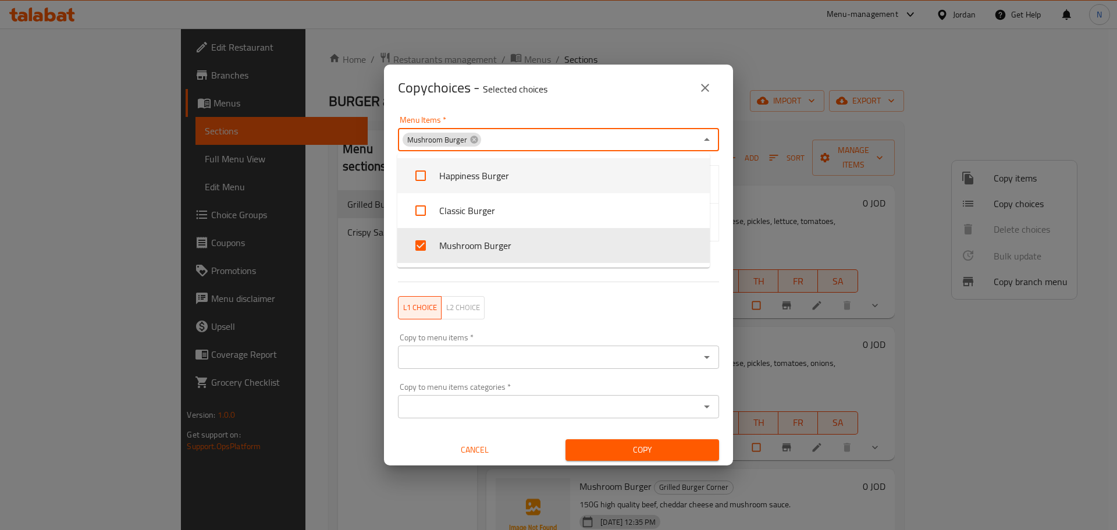
click at [501, 115] on div "Menu Items   * Mushroom Burger Menu Items *" at bounding box center [558, 133] width 335 height 49
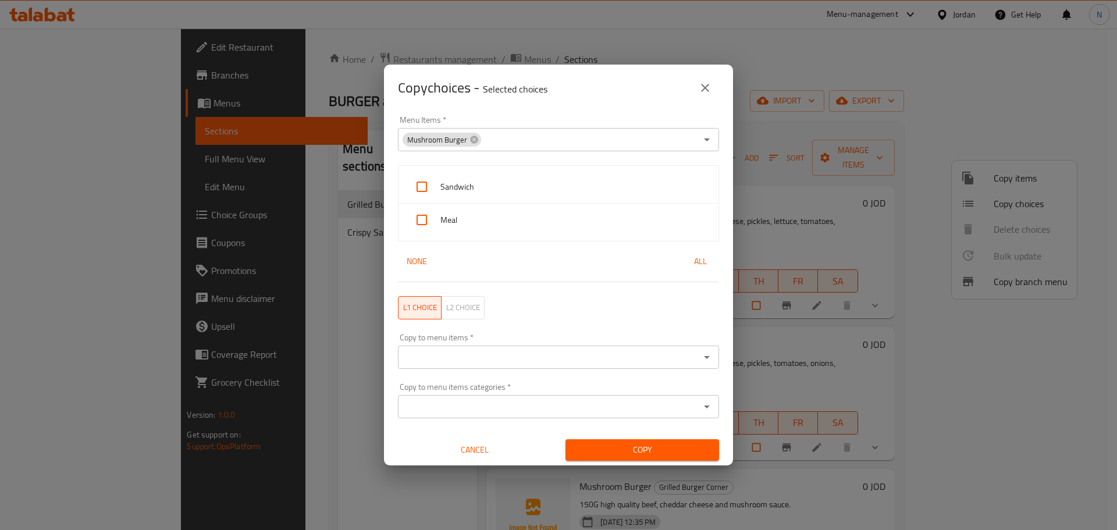
click at [418, 181] on input "checkbox" at bounding box center [422, 187] width 28 height 28
checkbox input "true"
click at [423, 209] on input "checkbox" at bounding box center [422, 220] width 28 height 28
checkbox input "true"
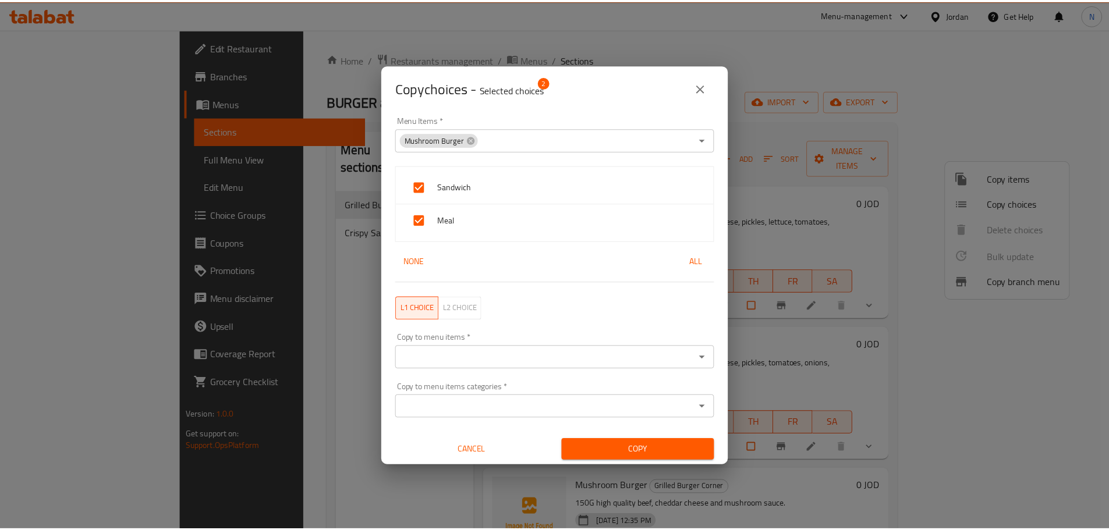
scroll to position [2, 0]
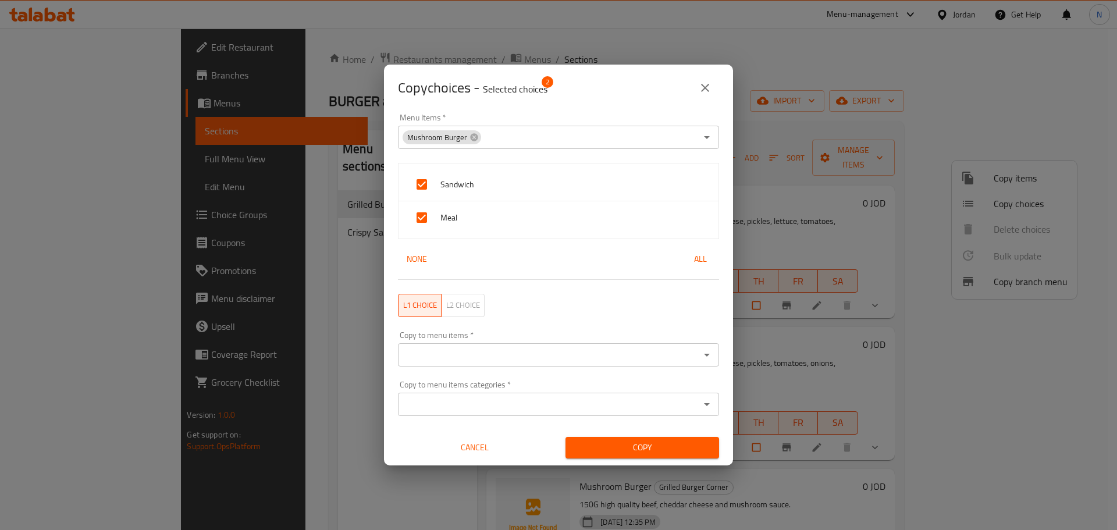
click at [475, 350] on input "Copy to menu items   *" at bounding box center [549, 355] width 295 height 16
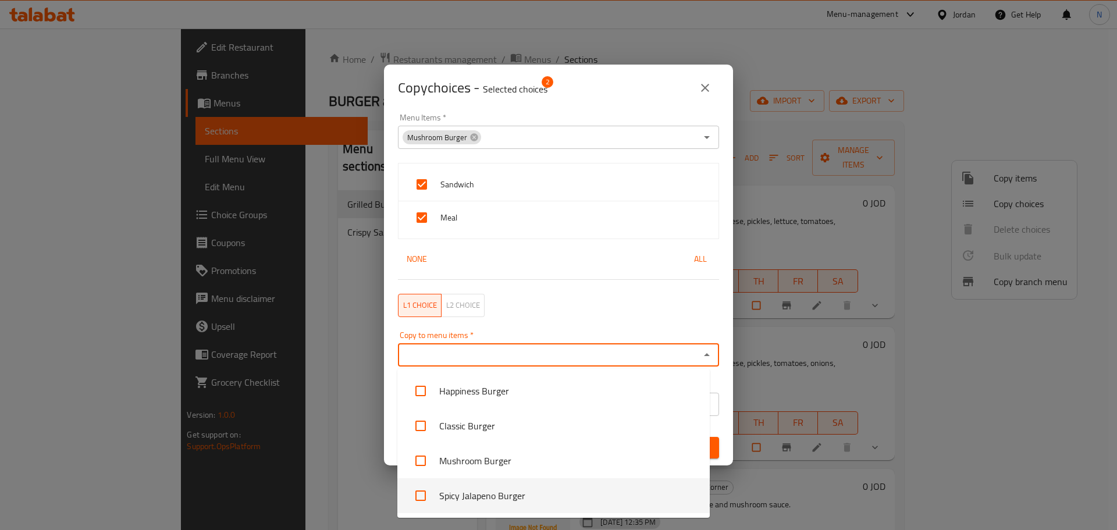
click at [415, 499] on input "checkbox" at bounding box center [421, 496] width 28 height 28
checkbox input "true"
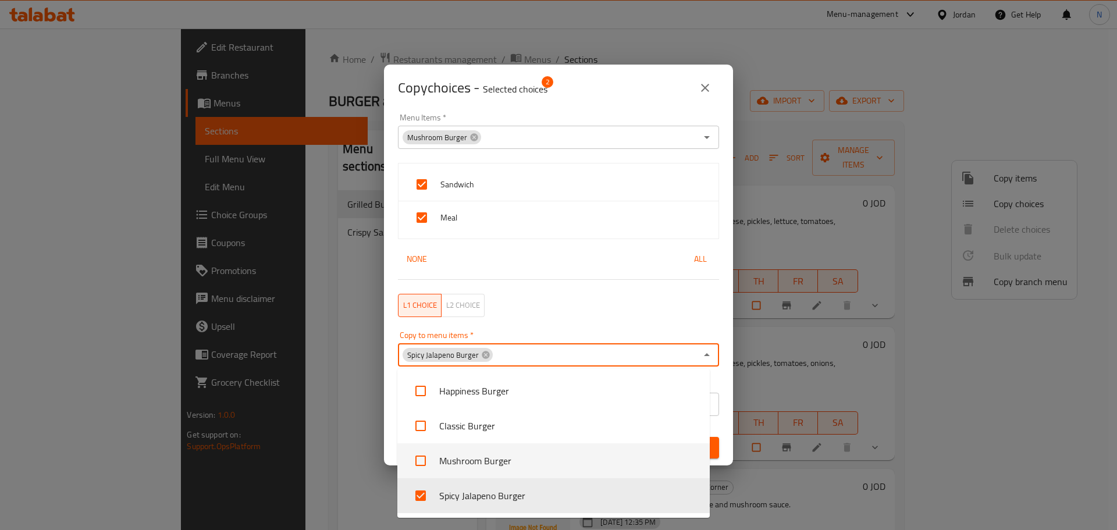
click at [347, 409] on div "Copy choices - Selected choices 2 Menu Items   * Mushroom Burger Menu Items * S…" at bounding box center [558, 265] width 1117 height 530
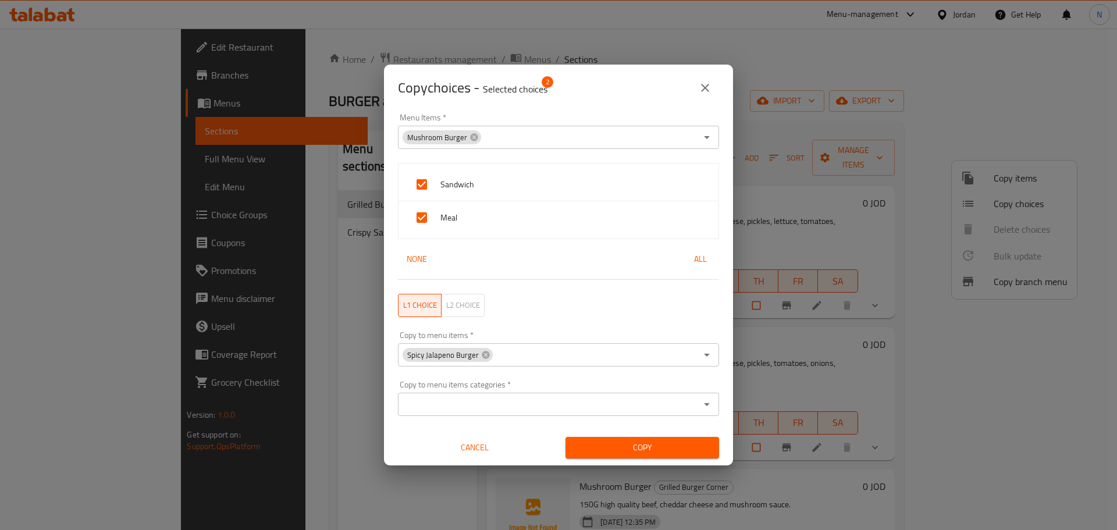
click at [602, 435] on div "Copy" at bounding box center [643, 448] width 168 height 36
click at [604, 442] on span "Copy" at bounding box center [642, 448] width 135 height 15
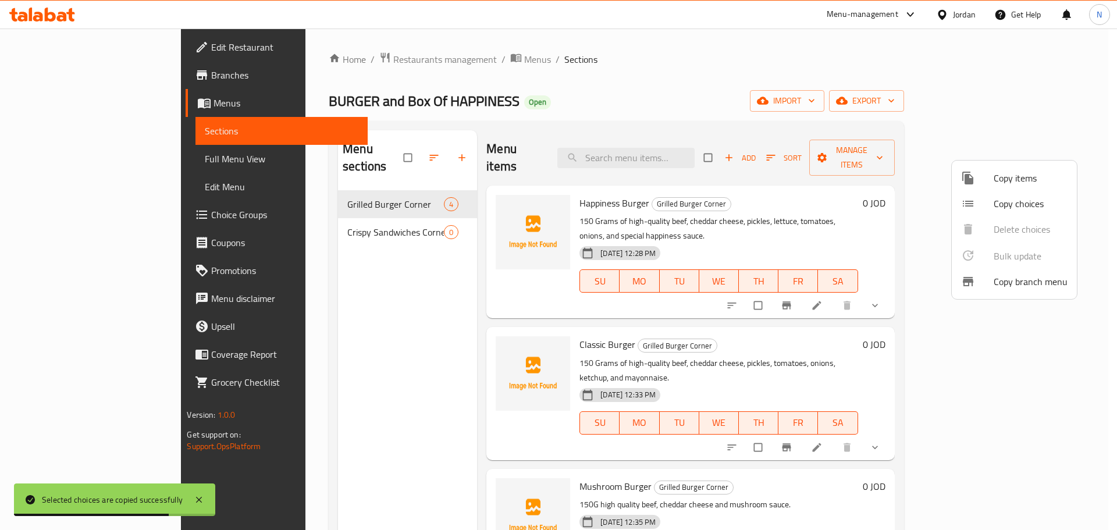
click at [715, 89] on div at bounding box center [558, 265] width 1117 height 530
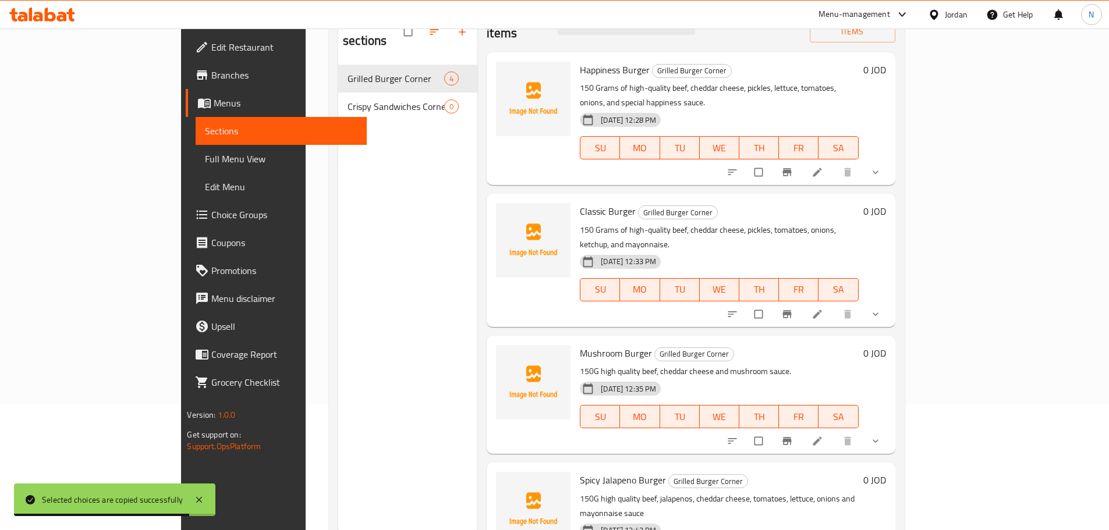
scroll to position [163, 0]
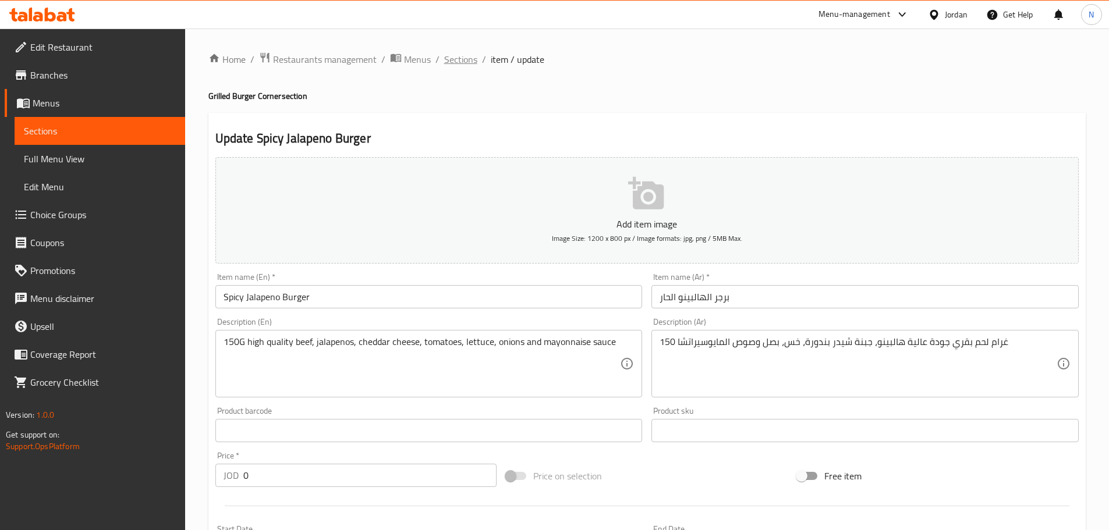
click at [453, 61] on span "Sections" at bounding box center [460, 59] width 33 height 14
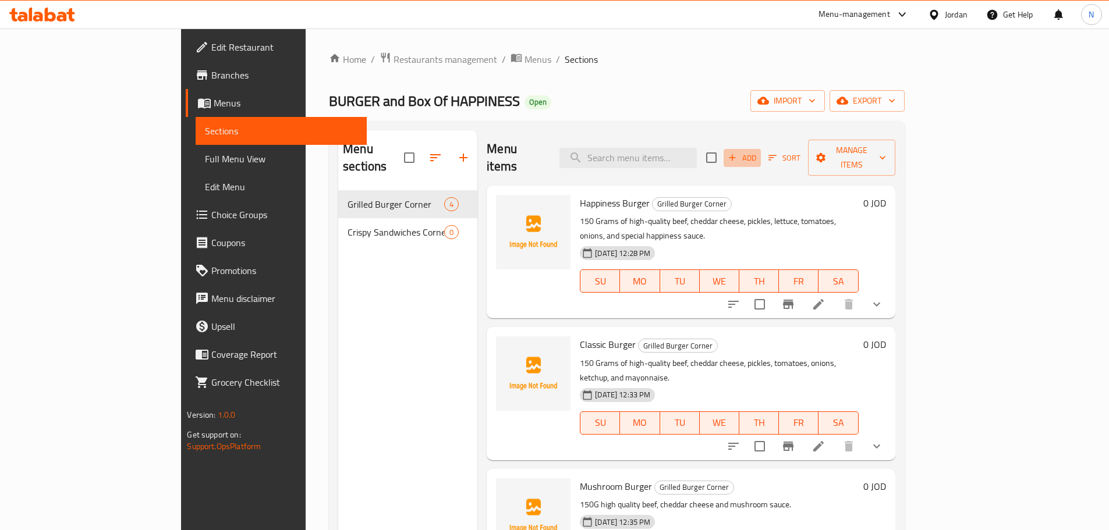
click at [736, 155] on icon "button" at bounding box center [732, 158] width 6 height 6
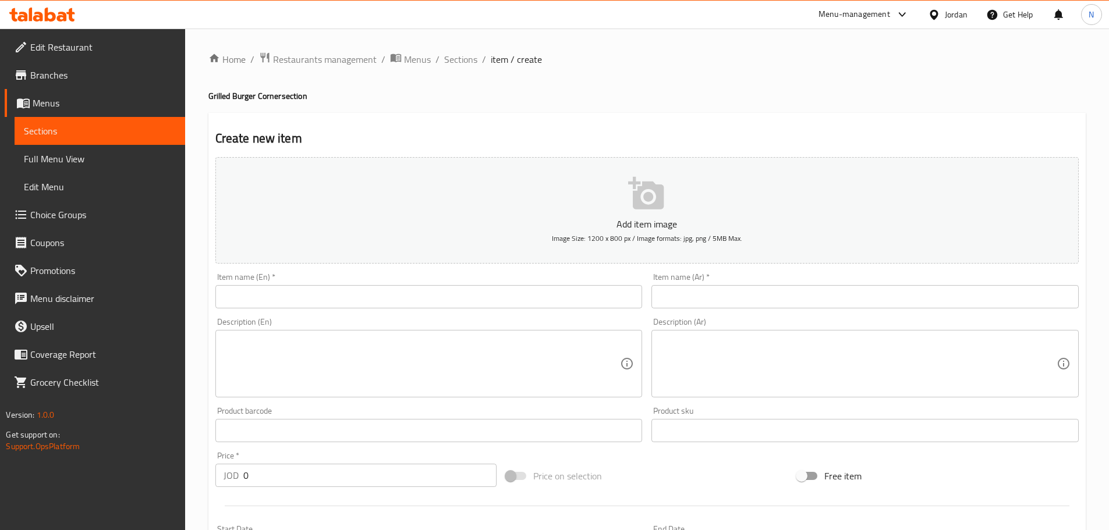
click at [793, 296] on input "text" at bounding box center [864, 296] width 427 height 23
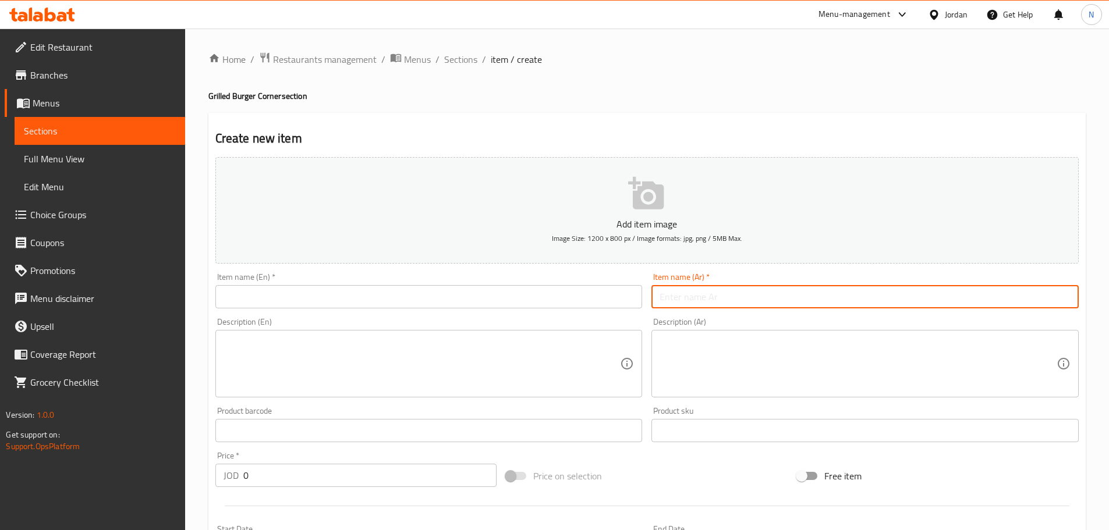
paste input "موزاريلا ستيكس برجر"
type input "موزاريلا ستيكس برجر"
click at [410, 277] on div "Item name (En)   * Item name (En) *" at bounding box center [428, 291] width 427 height 36
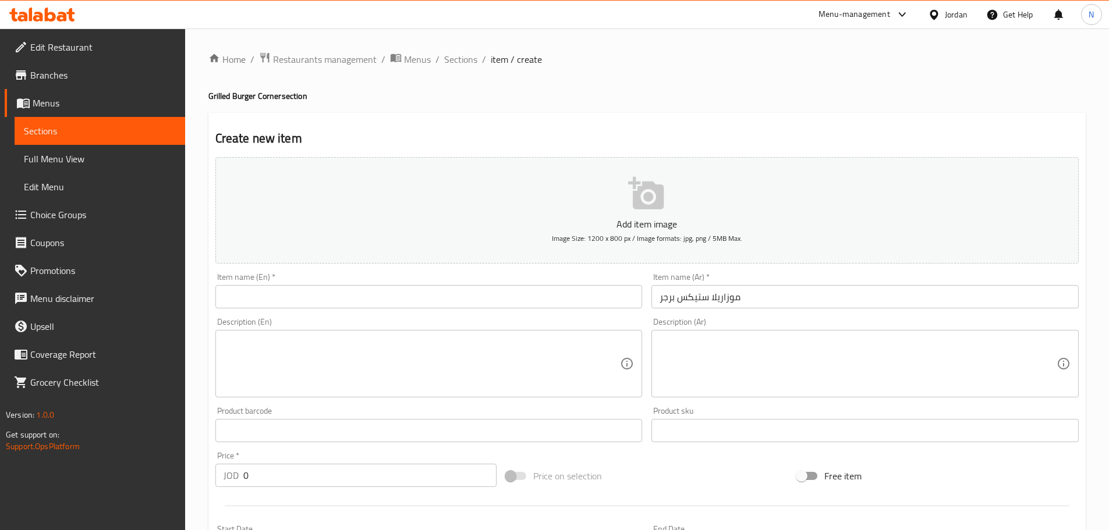
click at [407, 289] on input "text" at bounding box center [428, 296] width 427 height 23
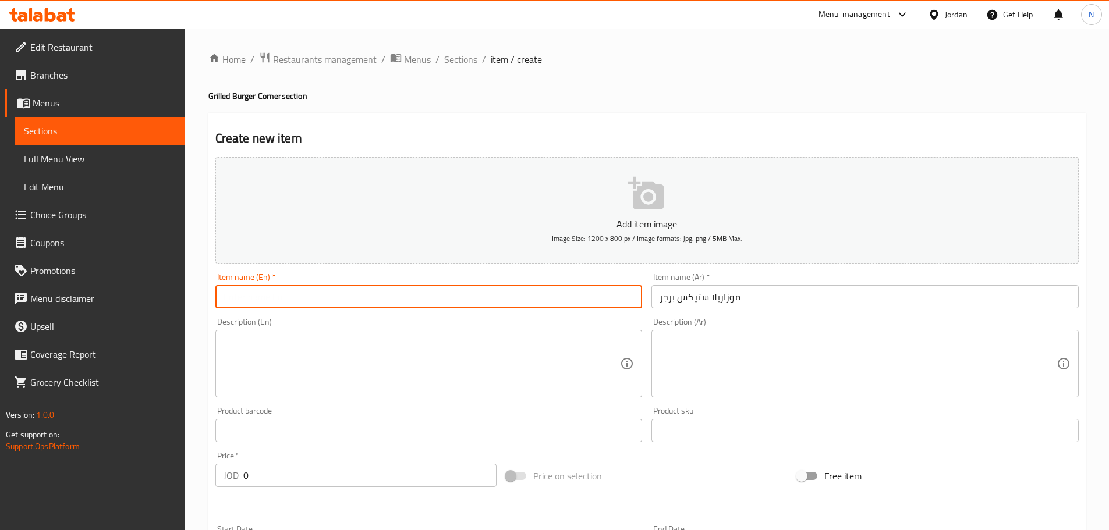
paste input "Mozzarella Sticks Burger"
type input "Mozzarella Sticks Burger"
click at [726, 367] on textarea at bounding box center [857, 363] width 397 height 55
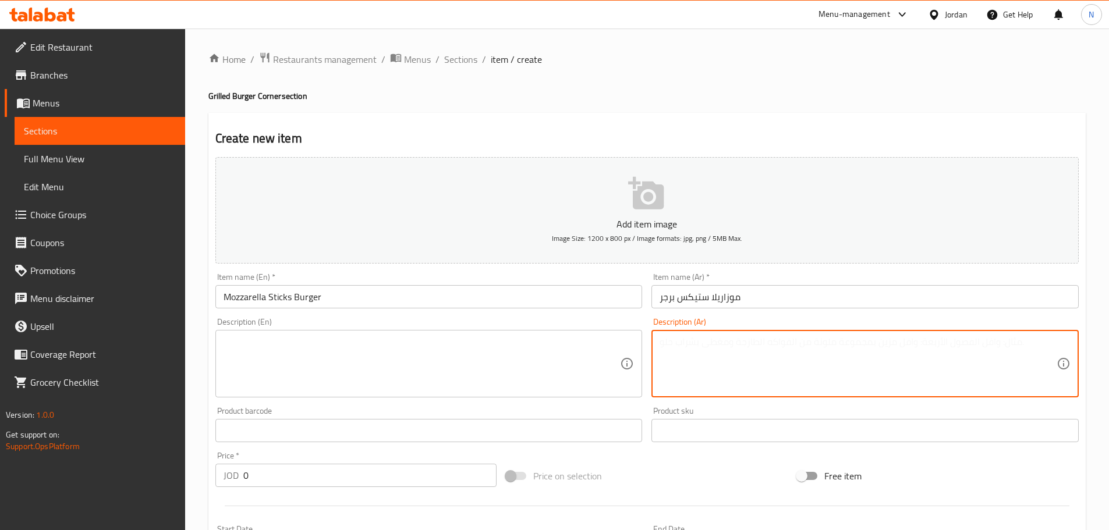
paste textarea "150 غرام لحم بقري جودة عالية موزاريلا ستيكس جبنة شيدر بندورة، خس، بصل وصوص الدا…"
click at [857, 350] on textarea "150 غرام لحم بقري جودة عالية موزاريلا ستيكس جبنة شيدر بندورة، خس، بصل وصوص الدا…" at bounding box center [857, 363] width 397 height 55
click at [815, 346] on textarea "150 غرام لحم بقري جودة عالية موزاريلا ستيكس، جبنة شيدر بندورة، خس، بصل وصوص الد…" at bounding box center [857, 363] width 397 height 55
click at [747, 340] on textarea "150 غرام لحم بقري جودة عالية موزاريلا ستيكس، جبنة شيدر، بندورة، خس، بصل وصوص ال…" at bounding box center [857, 363] width 397 height 55
click at [1028, 347] on textarea "150 غرام لحم بقري جودة عالية موزاريلا ستيكس، جبنة شيدر، بندورة، خس، بصل وصوص ال…" at bounding box center [857, 363] width 397 height 55
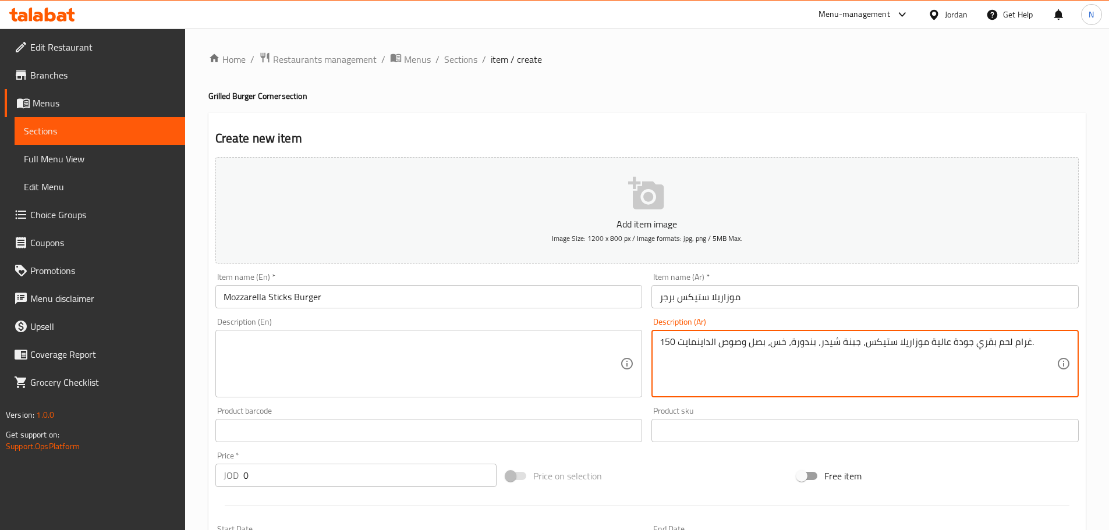
click at [887, 343] on textarea "150 غرام لحم بقري جودة عالية موزاريلا ستيكس، جبنة شيدر، بندورة، خس، بصل وصوص ال…" at bounding box center [857, 363] width 397 height 55
type textarea "150 غرام لحم بقري جودة عالية موزاريلا ستيكس، جبنة شيدر، بندورة، خس، بصل وصوص ال…"
click at [277, 347] on textarea at bounding box center [421, 363] width 397 height 55
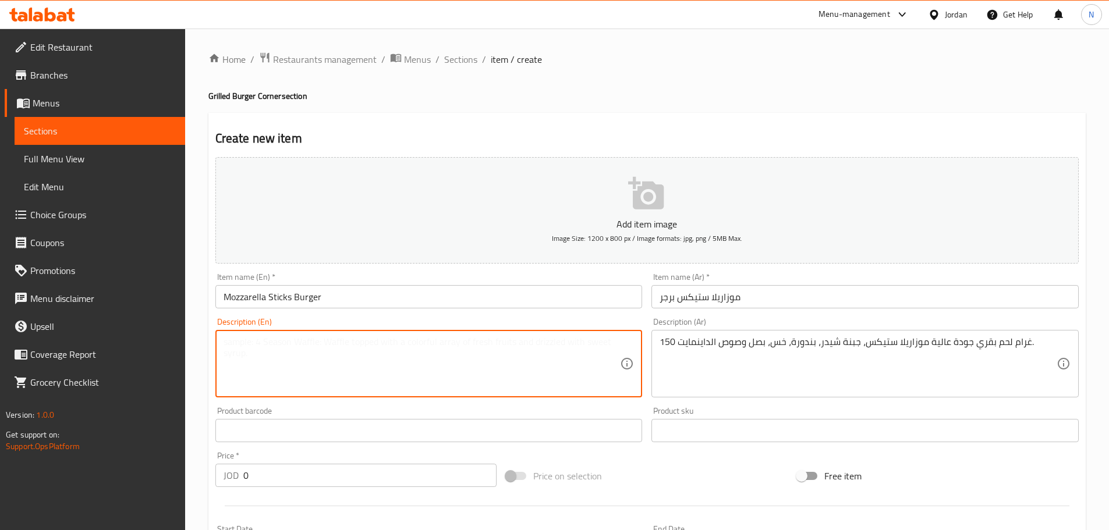
paste textarea "150g high quality beef mozzarella sticks, cheddar cheese, tomatoes, lettuce, on…"
click at [242, 342] on textarea "150g high quality beef mozzarella sticks, cheddar cheese, tomatoes, lettuce, on…" at bounding box center [421, 363] width 397 height 55
click at [352, 359] on textarea "150G high quality beef mozzarella sticks, cheddar cheese, tomatoes, lettuce, on…" at bounding box center [421, 363] width 397 height 55
type textarea "150G high quality beef mozzarella sticks, cheddar cheese, tomatoes, lettuce, on…"
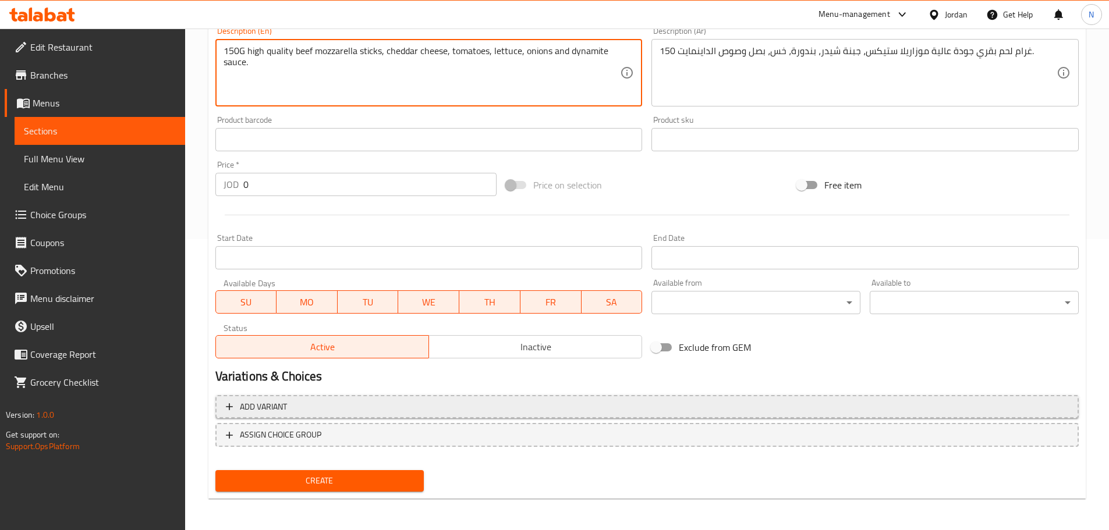
scroll to position [292, 0]
click at [904, 407] on span "Add variant" at bounding box center [647, 406] width 842 height 15
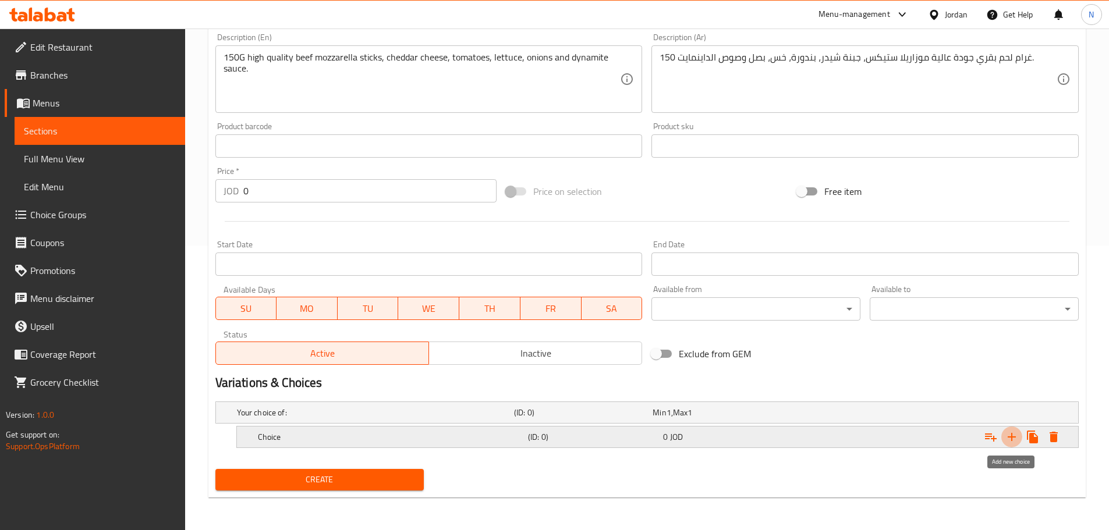
click at [1005, 437] on icon "Expand" at bounding box center [1012, 437] width 14 height 14
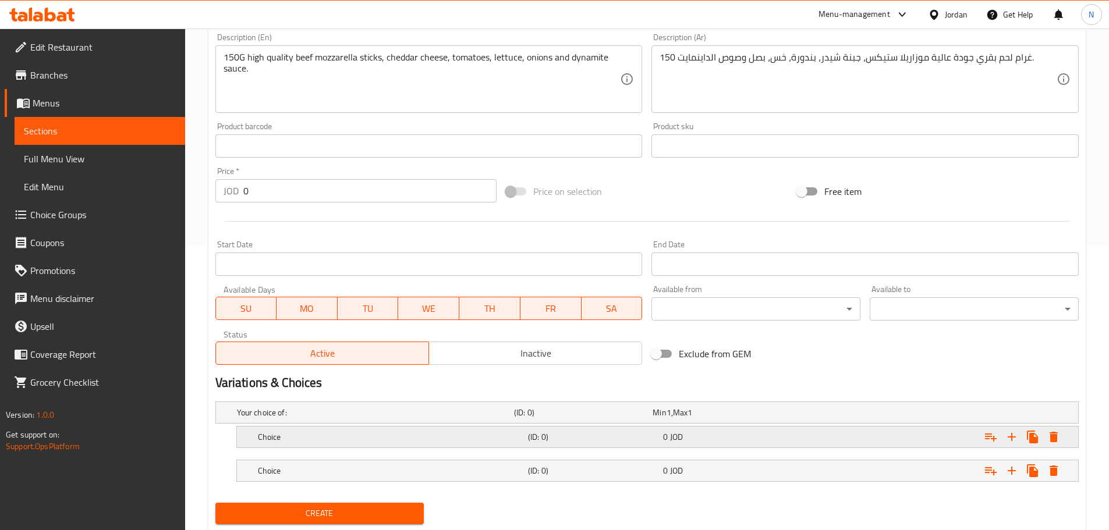
click at [412, 445] on div "Choice (ID: 0) 0 JOD" at bounding box center [661, 437] width 811 height 26
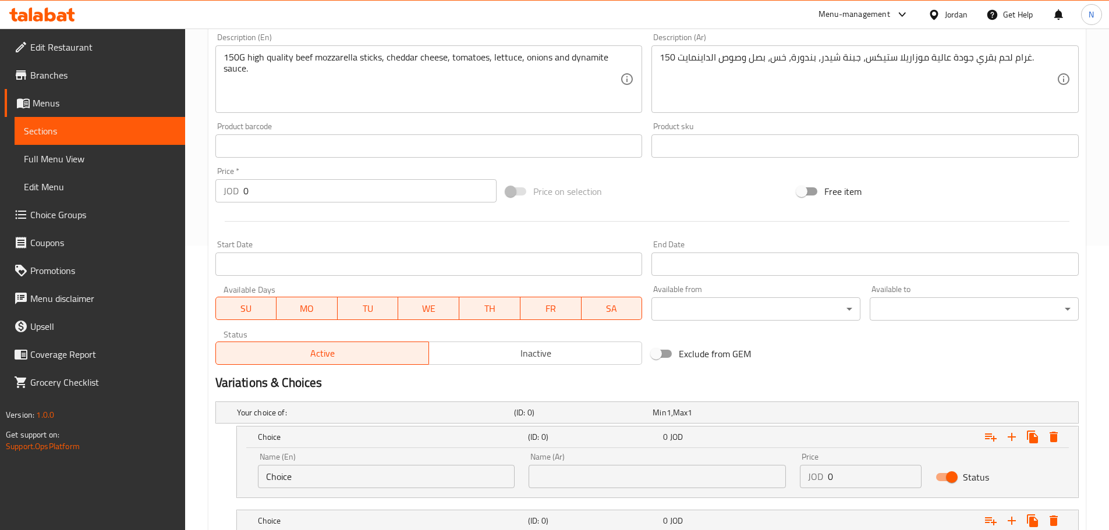
click at [294, 485] on input "Choice" at bounding box center [386, 476] width 257 height 23
click at [294, 485] on input "text" at bounding box center [386, 476] width 257 height 23
type input "Sandwich"
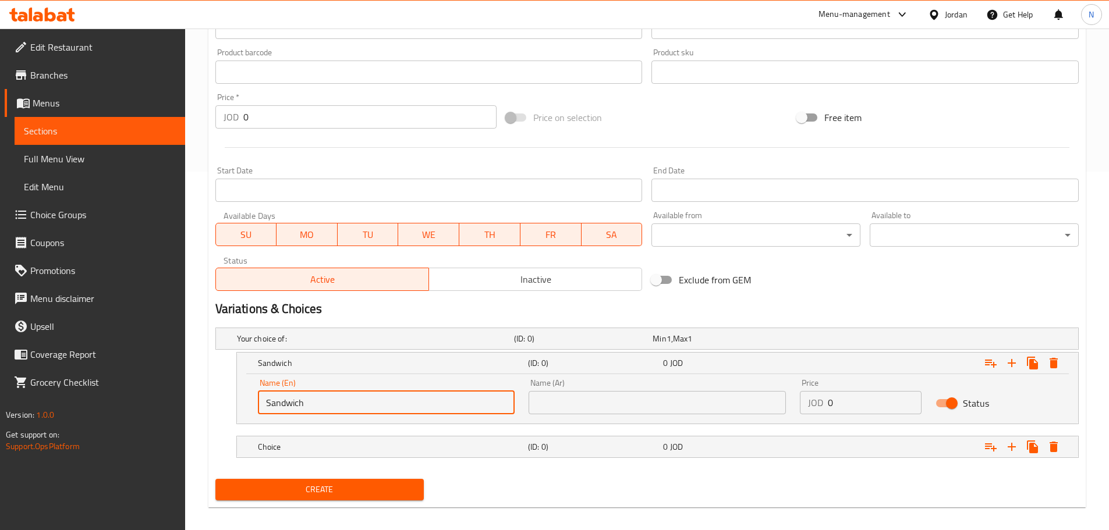
scroll to position [368, 0]
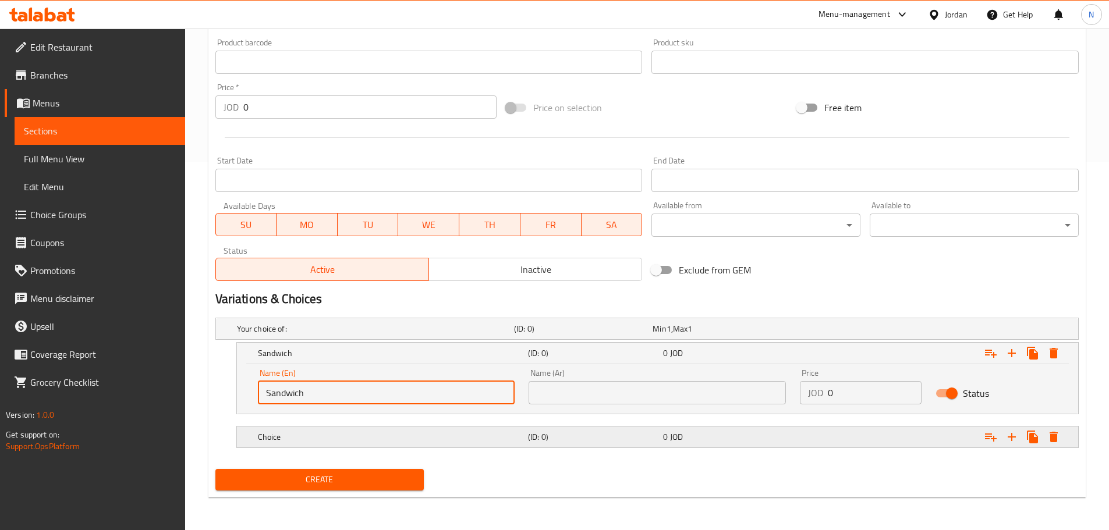
click at [319, 442] on h5 "Choice" at bounding box center [390, 437] width 265 height 12
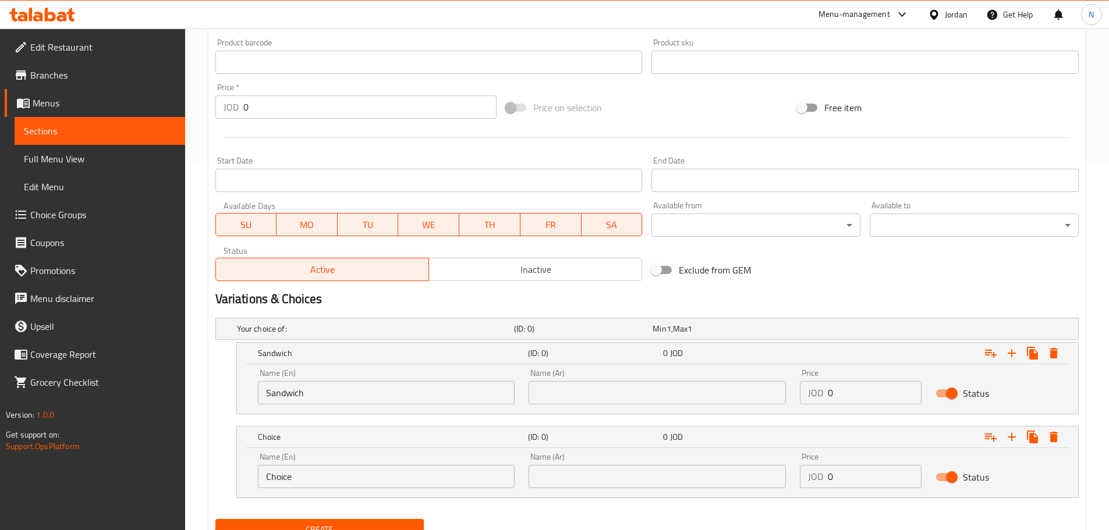
click at [317, 467] on input "Choice" at bounding box center [386, 476] width 257 height 23
click at [317, 467] on input "text" at bounding box center [386, 476] width 257 height 23
type input "ة"
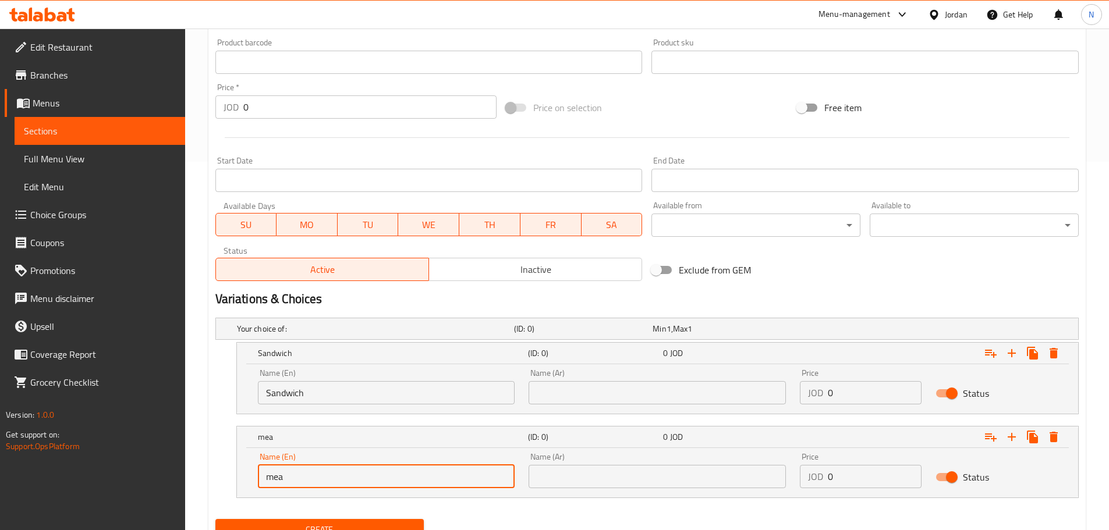
type input "Meal"
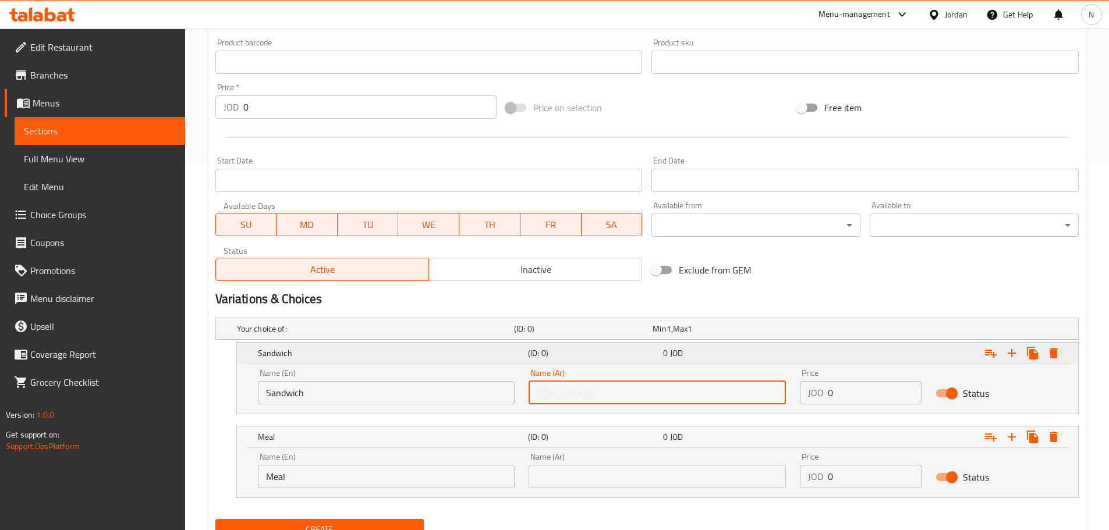
drag, startPoint x: 567, startPoint y: 396, endPoint x: 557, endPoint y: 345, distance: 52.7
click at [567, 396] on input "text" at bounding box center [656, 392] width 257 height 23
type input "ساندويش"
click at [569, 471] on input "text" at bounding box center [656, 476] width 257 height 23
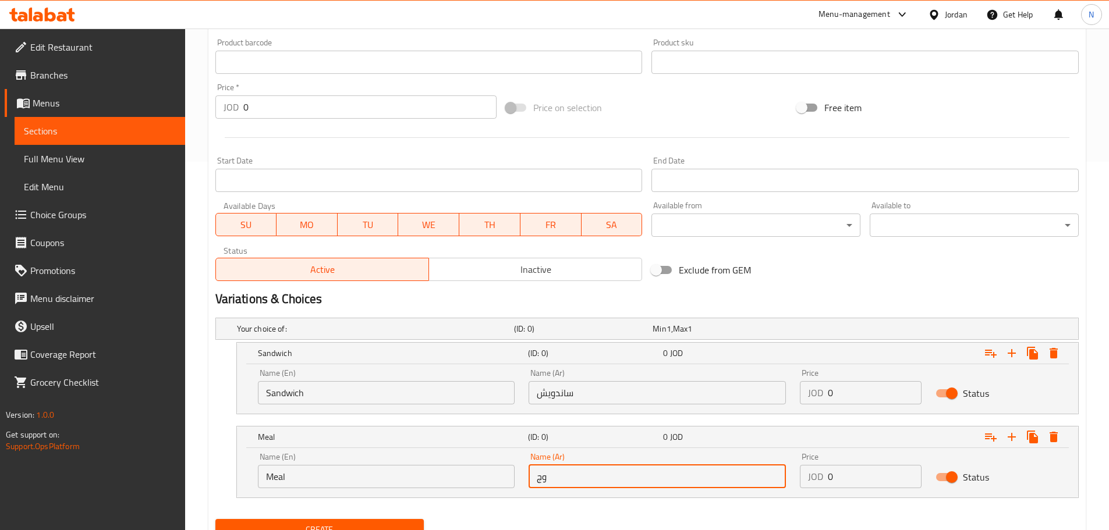
type input "وجبة"
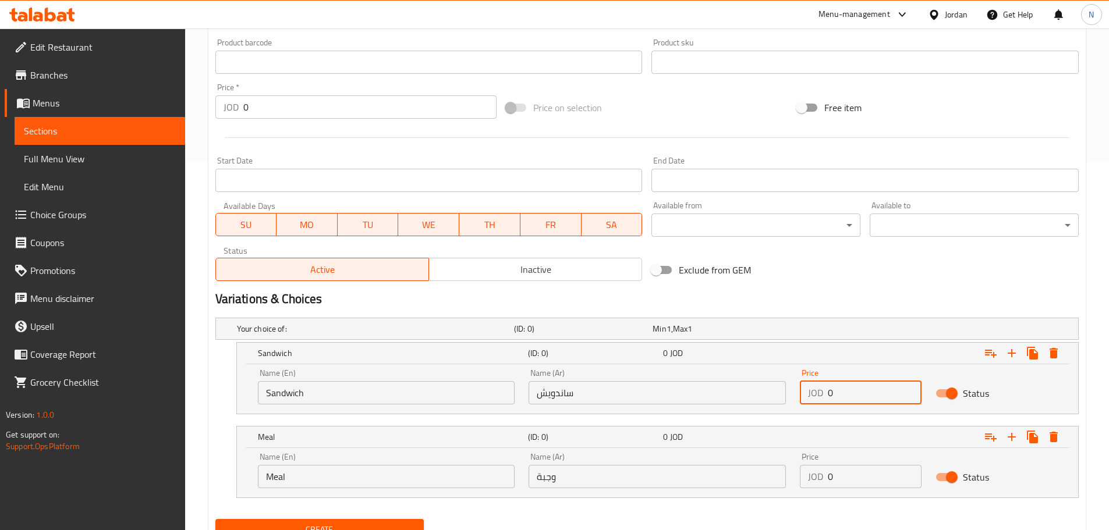
drag, startPoint x: 839, startPoint y: 392, endPoint x: 827, endPoint y: 398, distance: 13.3
click at [828, 398] on input "0" at bounding box center [875, 392] width 94 height 23
type input "4.70"
drag, startPoint x: 839, startPoint y: 481, endPoint x: 826, endPoint y: 483, distance: 13.6
click at [826, 483] on div "JOD 0 Price" at bounding box center [861, 476] width 122 height 23
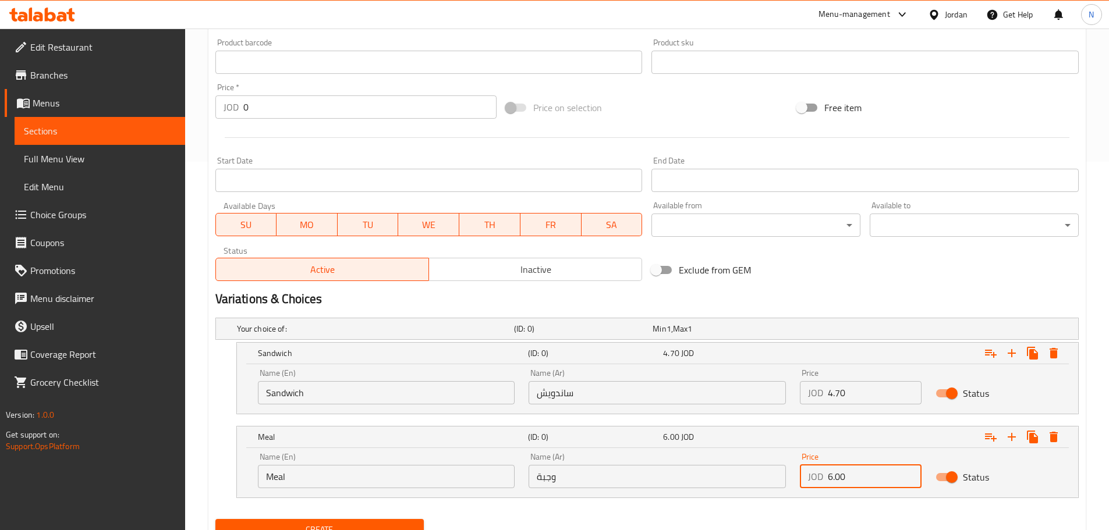
type input "6.00"
click at [805, 307] on h2 "Variations & Choices" at bounding box center [646, 298] width 863 height 17
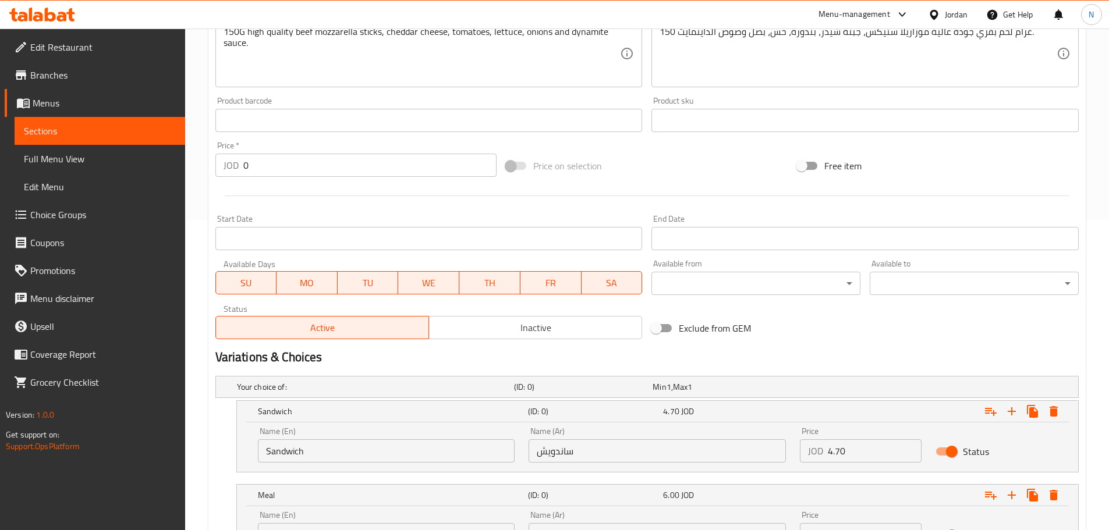
click at [761, 366] on h2 "Variations & Choices" at bounding box center [646, 357] width 863 height 17
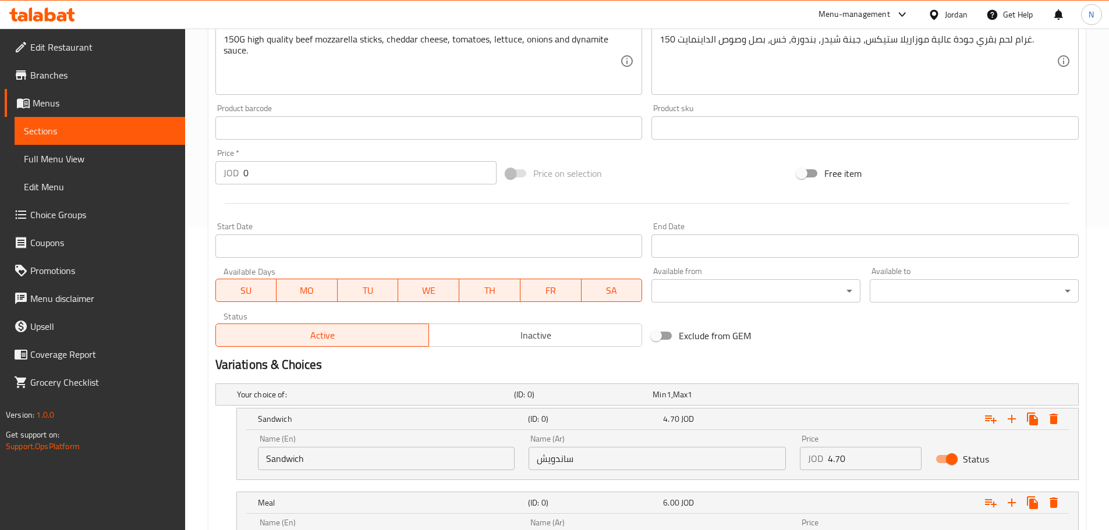
scroll to position [418, 0]
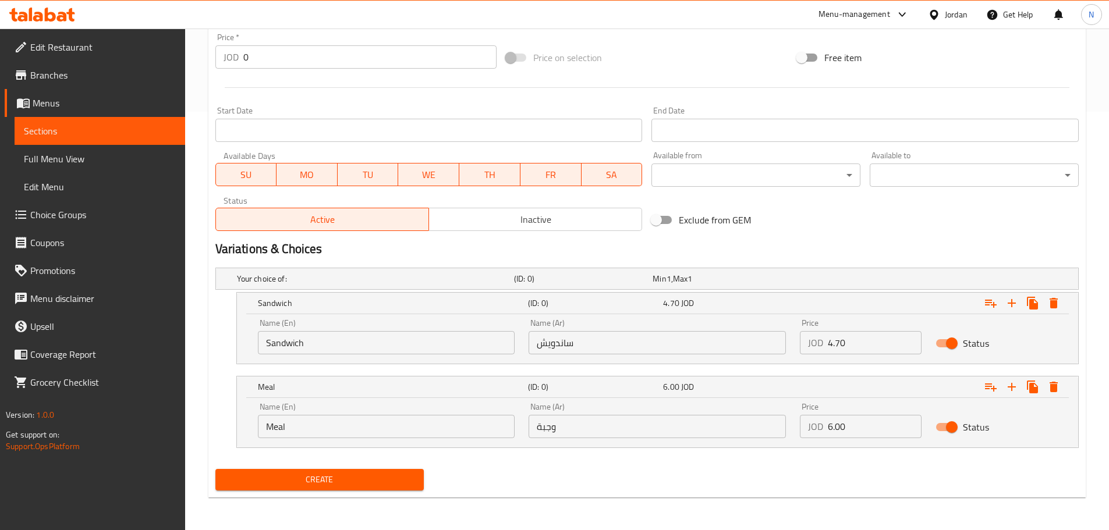
click at [324, 475] on span "Create" at bounding box center [320, 480] width 190 height 15
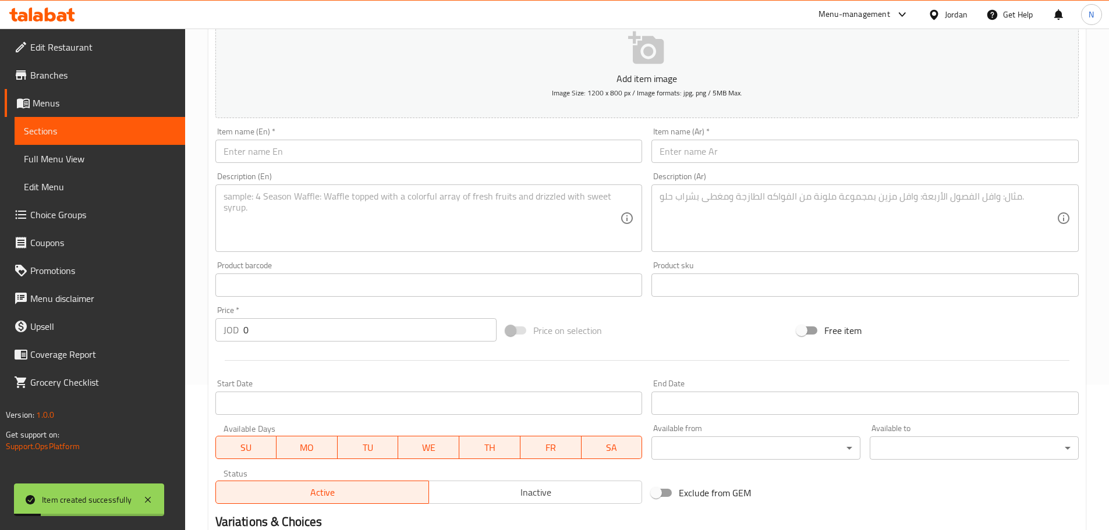
scroll to position [69, 0]
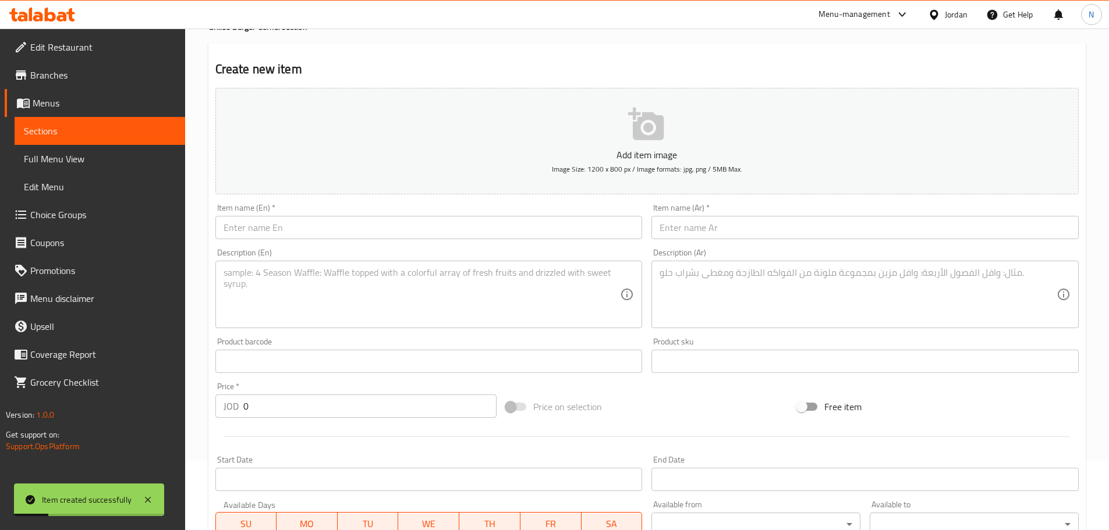
click at [711, 234] on input "text" at bounding box center [864, 227] width 427 height 23
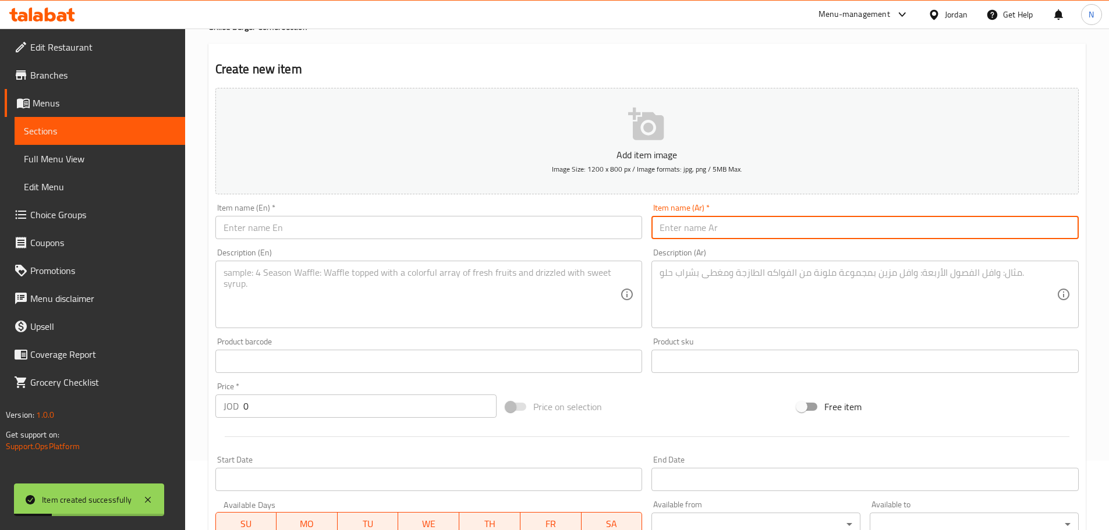
paste input "ساندويش 4.50 5.80 وجبة ساندويش 3.80 5.10 وجبة ساندويش 5.50 6.80 وجبة اونيون بيف…"
click at [744, 229] on input "ساندويش 4.50 5.80 وجبة ساندويش 3.80 5.10 وجبة ساندويش 5.50 6.80 وجبة اونيون بيف…" at bounding box center [864, 227] width 427 height 23
paste input "text"
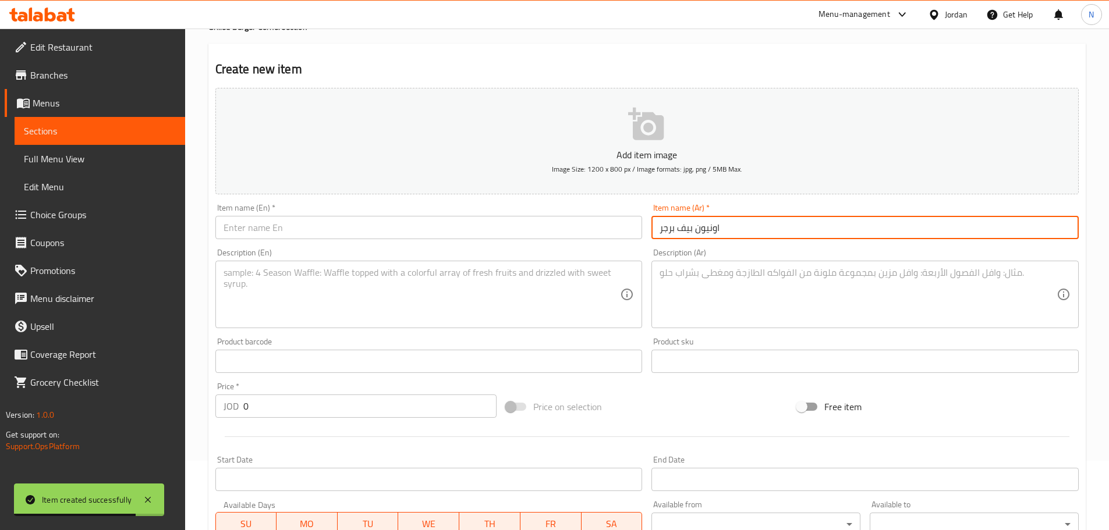
type input "اونيون بيف برجر"
click at [361, 238] on input "text" at bounding box center [428, 227] width 427 height 23
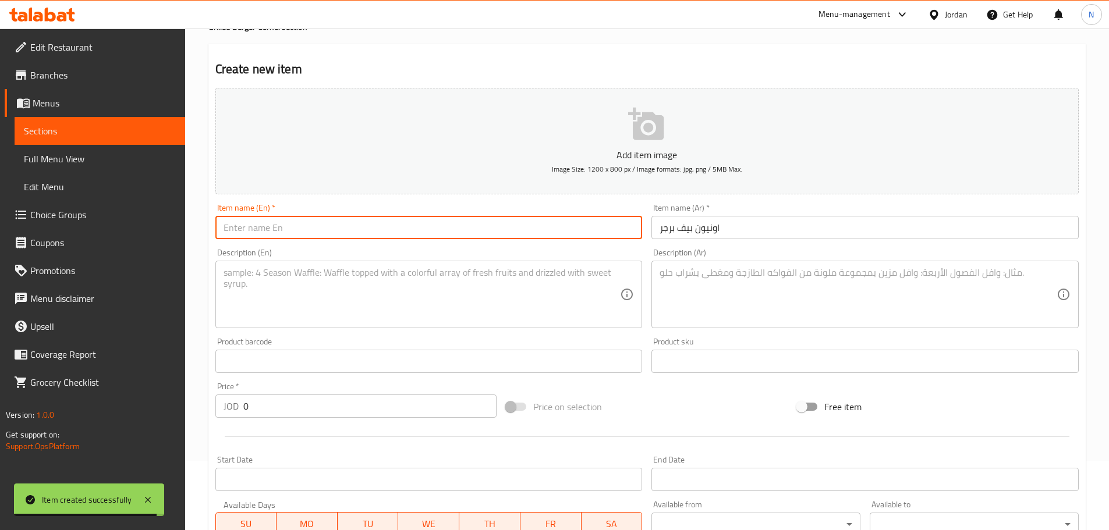
paste input "Onion Beef Burger"
type input "Onion Beef Burger"
click at [702, 315] on textarea at bounding box center [857, 294] width 397 height 55
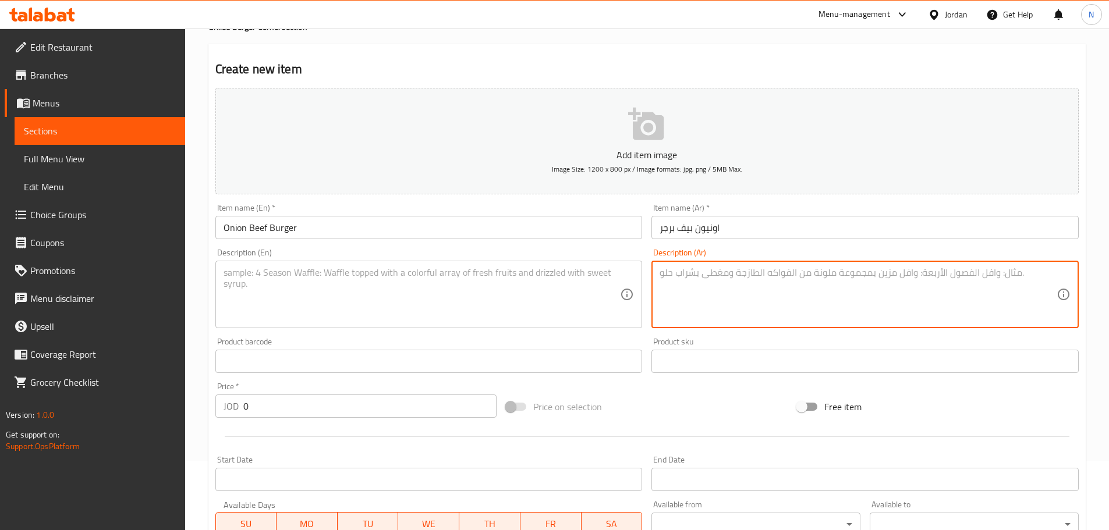
paste textarea "150 غرام لحم بقري جودة عالية اونيون رنجز جبنة شيدر بندورة، خس بصل وصوص الداينما…"
click at [853, 273] on textarea "150 غرام لحم بقري جودة عالية اونيون رنجز جبنة شيدر بندورة، خس بصل وصوص الداينما…" at bounding box center [857, 294] width 397 height 55
click at [856, 274] on textarea "150 غرام لحم بقري جودة عالية اونيون رنجز جبنة شيدر بندورة، خس بصل وصوص الداينما…" at bounding box center [857, 294] width 397 height 55
click at [813, 275] on textarea "150 غرام لحم بقري جودة عالية اونيون رنجز، جبنة شيدر بندورة، خس بصل وصوص الداينم…" at bounding box center [857, 294] width 397 height 55
click at [767, 275] on textarea "150 غرام لحم بقري جودة عالية اونيون رنجز، جبنة شيدر، بندورة، خس بصل وصوص الداين…" at bounding box center [857, 294] width 397 height 55
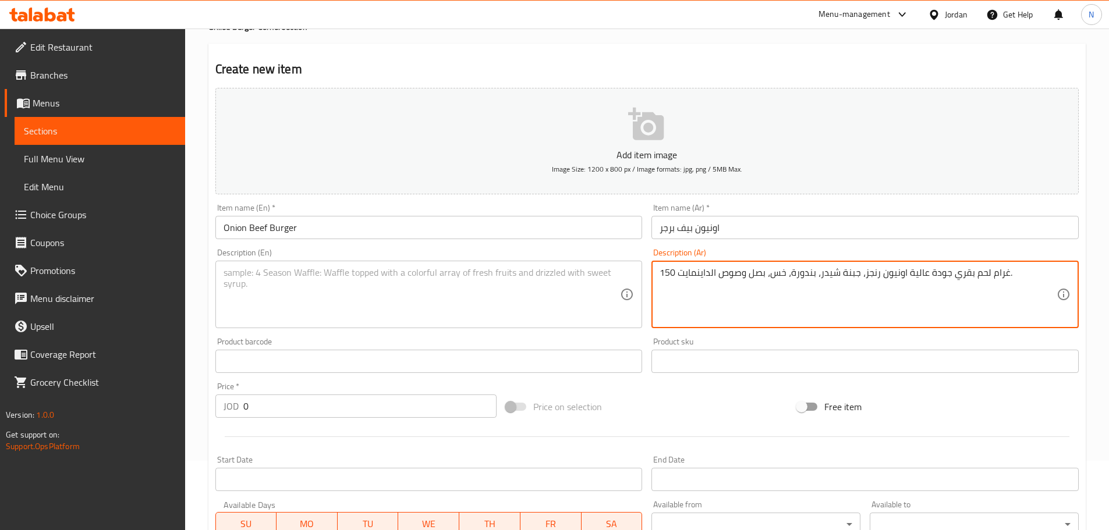
click at [767, 275] on textarea "150 غرام لحم بقري جودة عالية اونيون رنجز، جبنة شيدر، بندورة، خس، بصل وصوص الداي…" at bounding box center [857, 294] width 397 height 55
type textarea "150 غرام لحم بقري جودة عالية اونيون رنجز، جبنة شيدر، بندورة، خس، بصل وصوص الداي…"
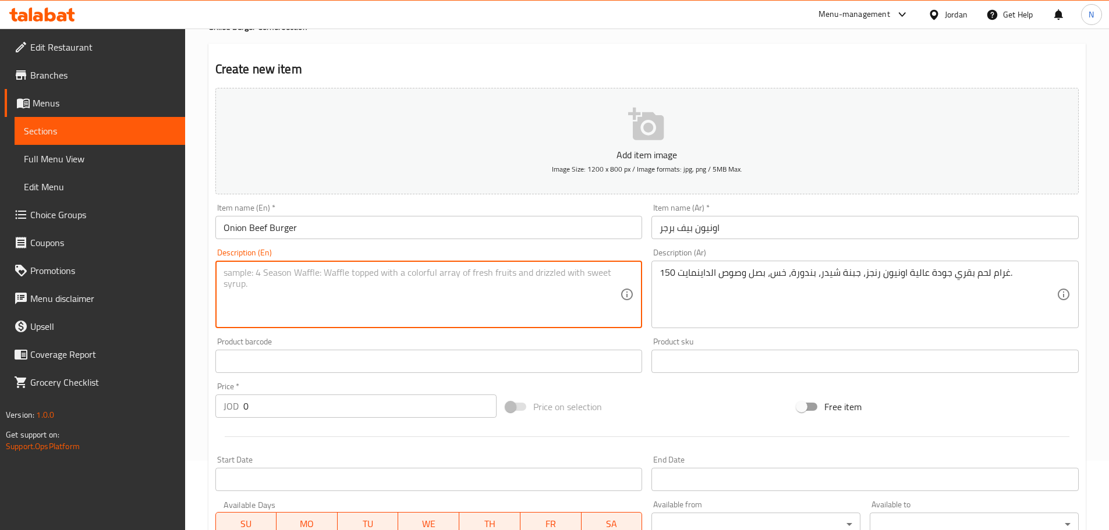
click at [395, 292] on textarea at bounding box center [421, 294] width 397 height 55
paste textarea "150g high quality beef onion rings, cheddar cheese, tomatoes, lettuce, onions a…"
click at [239, 273] on textarea "150g high quality beef onion rings, cheddar cheese, tomatoes, lettuce, onions a…" at bounding box center [421, 294] width 397 height 55
click at [398, 296] on textarea "150G high quality beef onion rings, cheddar cheese, tomatoes, lettuce, onions a…" at bounding box center [421, 294] width 397 height 55
type textarea "150G high quality beef onion rings, cheddar cheese, tomatoes, lettuce, onions a…"
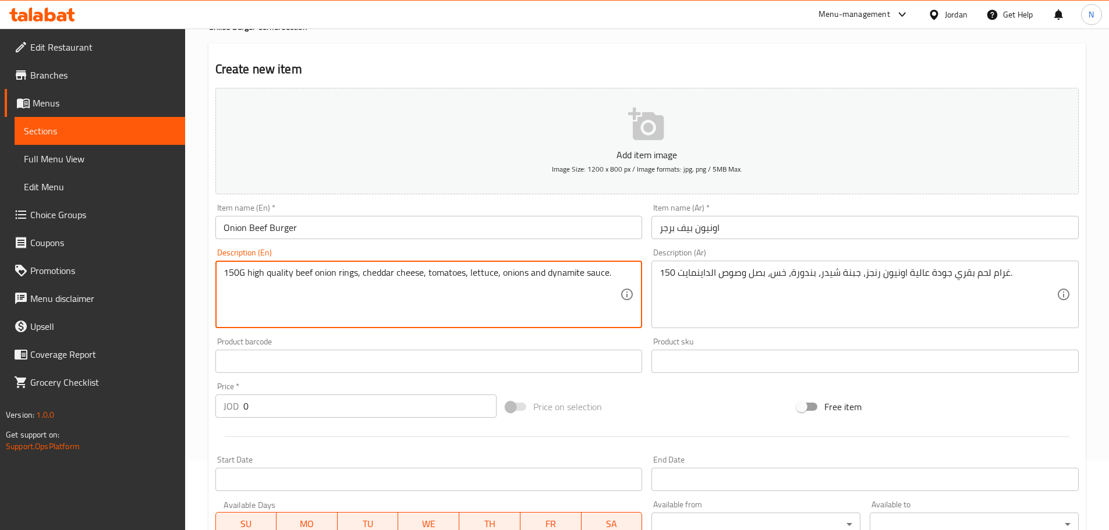
click at [655, 392] on div "Price on selection" at bounding box center [646, 406] width 291 height 31
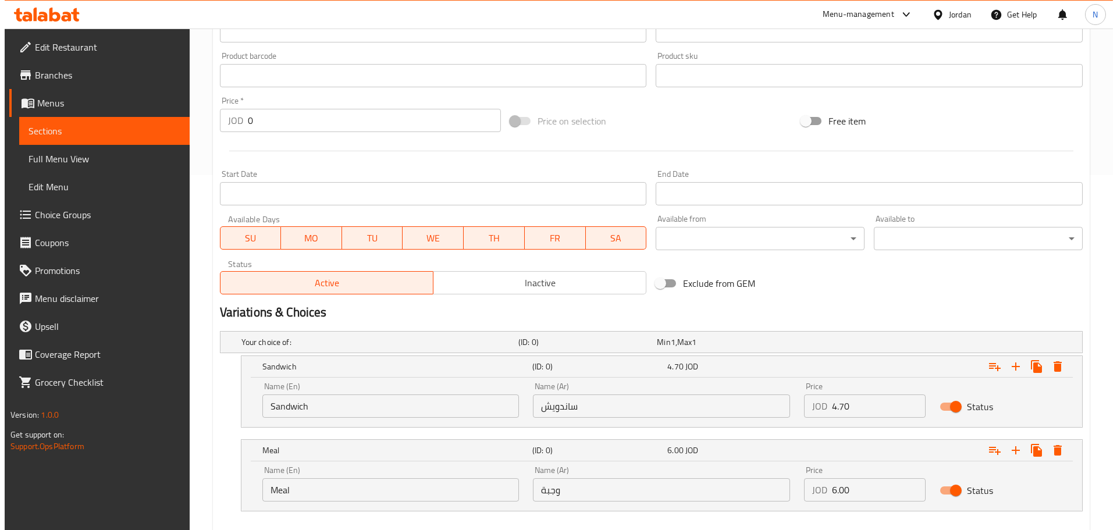
scroll to position [418, 0]
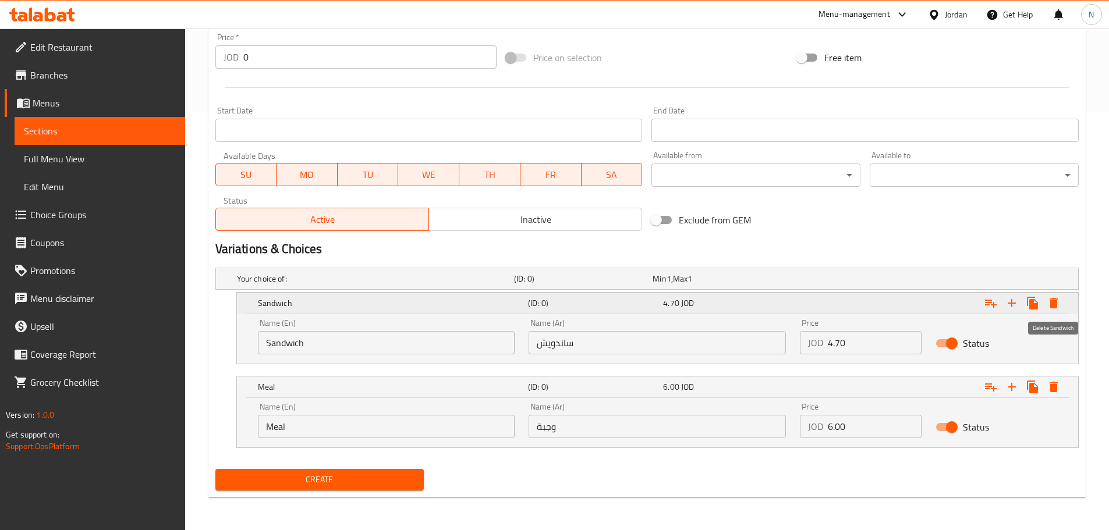
click at [1055, 303] on icon "Expand" at bounding box center [1053, 303] width 8 height 10
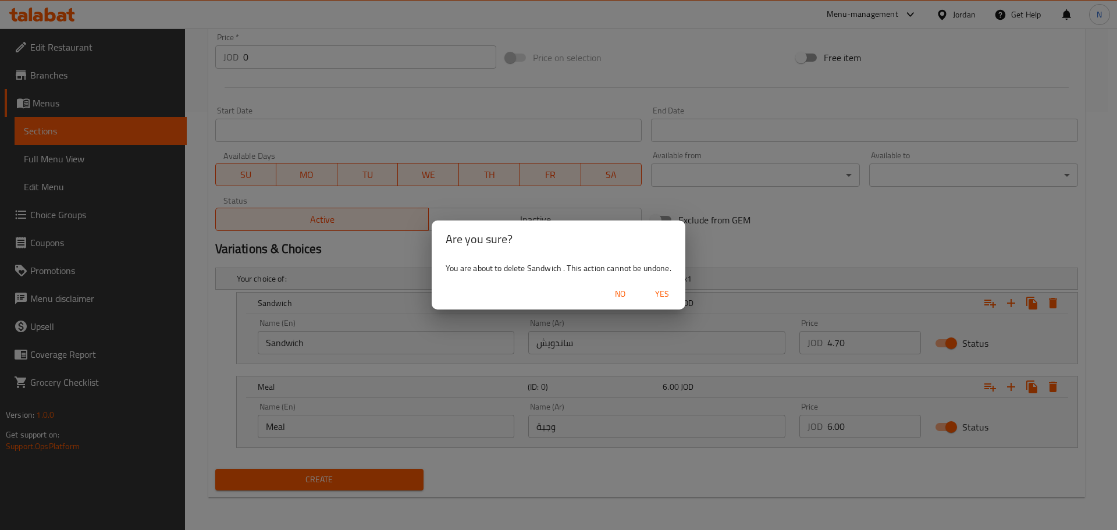
click at [662, 297] on span "Yes" at bounding box center [662, 294] width 28 height 15
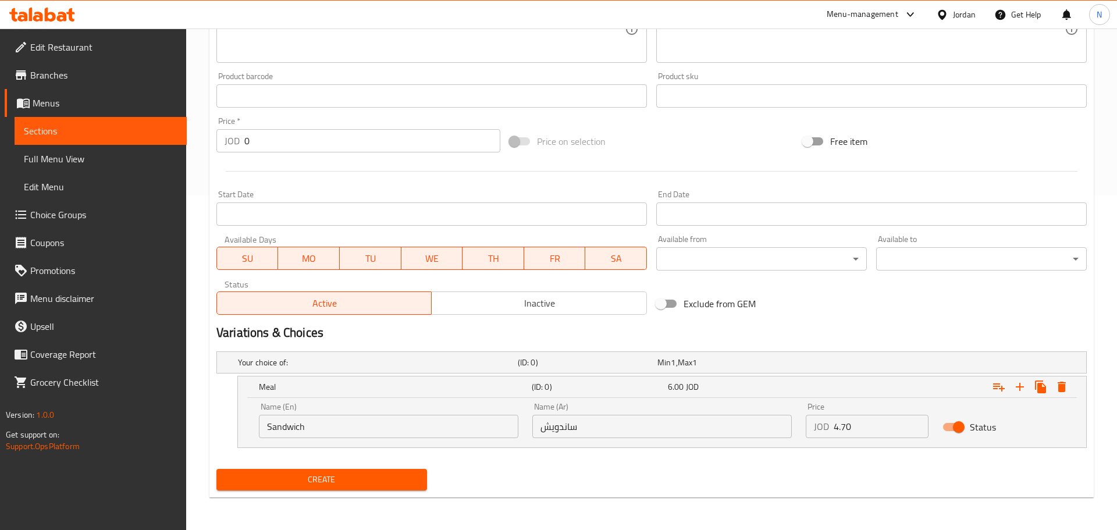
scroll to position [335, 0]
click at [1048, 381] on icon "Expand" at bounding box center [1053, 387] width 14 height 14
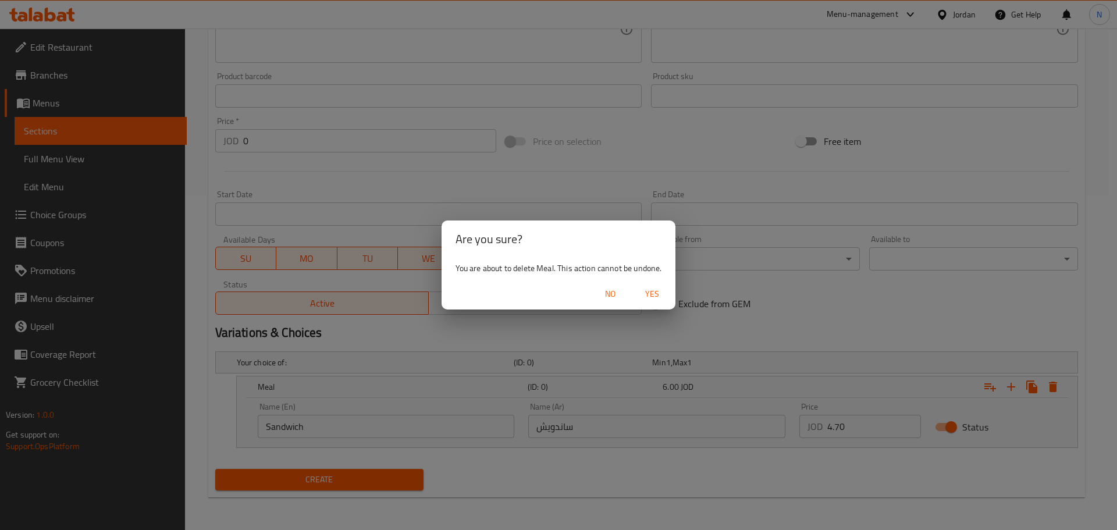
click at [650, 292] on span "Yes" at bounding box center [652, 294] width 28 height 15
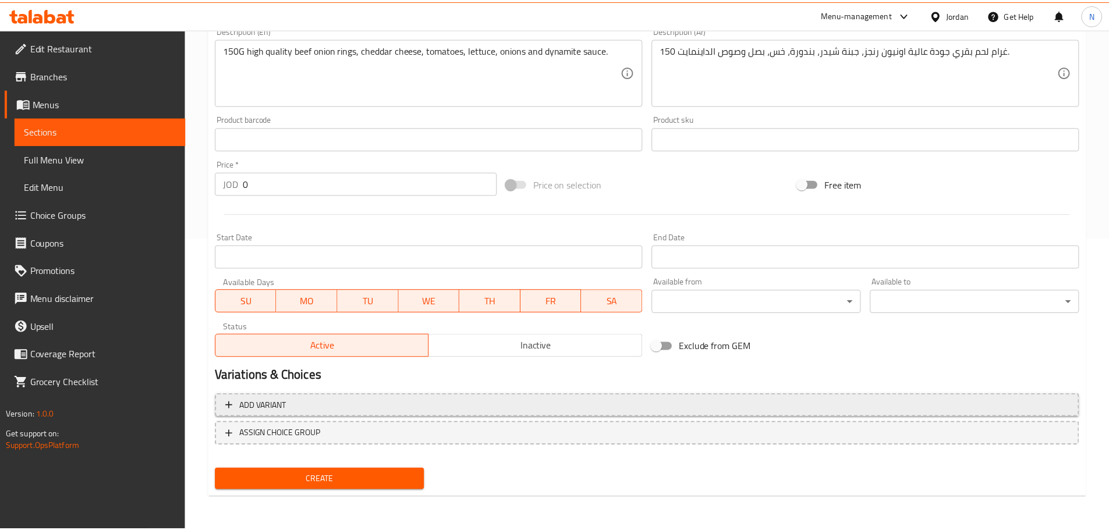
scroll to position [292, 0]
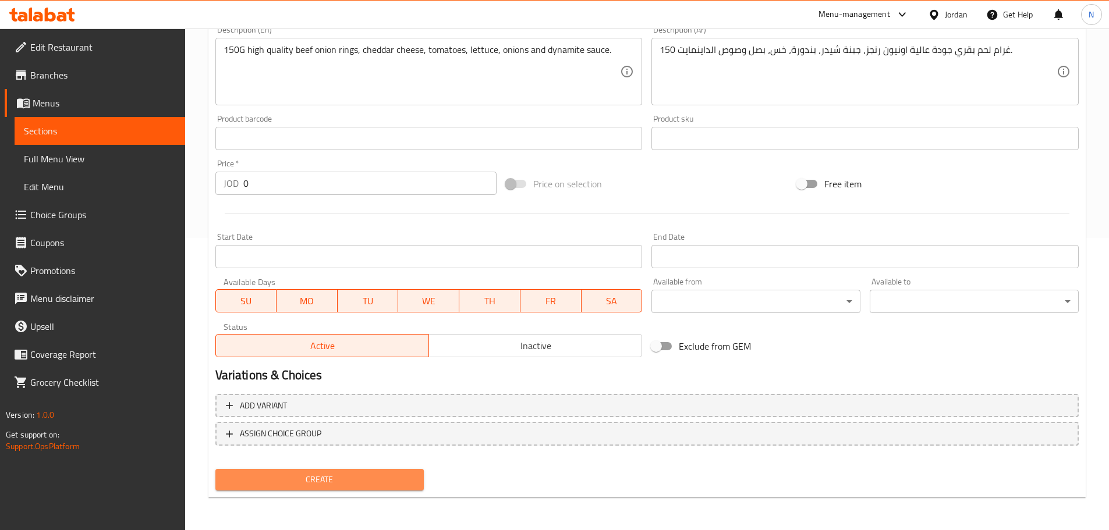
click at [313, 475] on span "Create" at bounding box center [320, 480] width 190 height 15
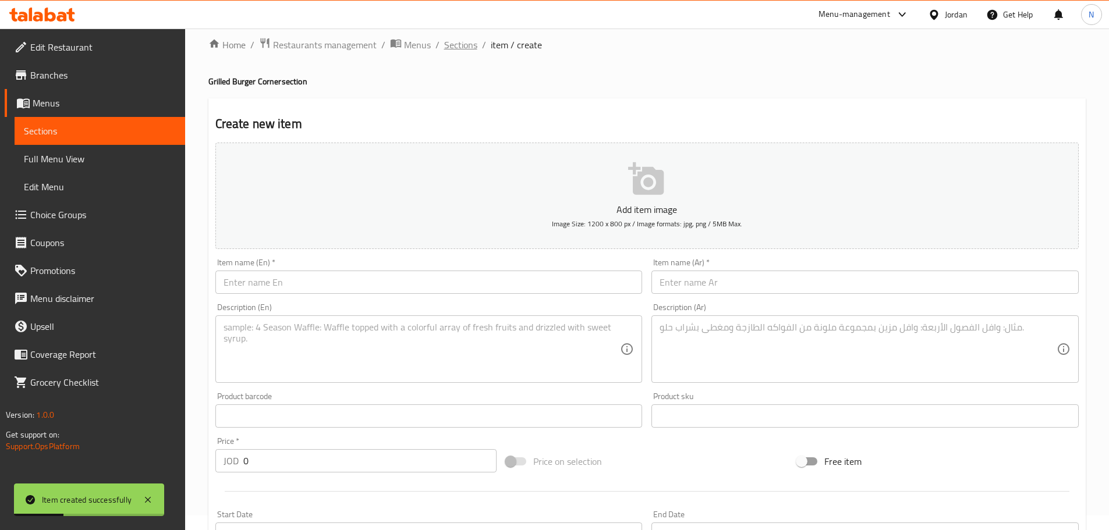
scroll to position [0, 0]
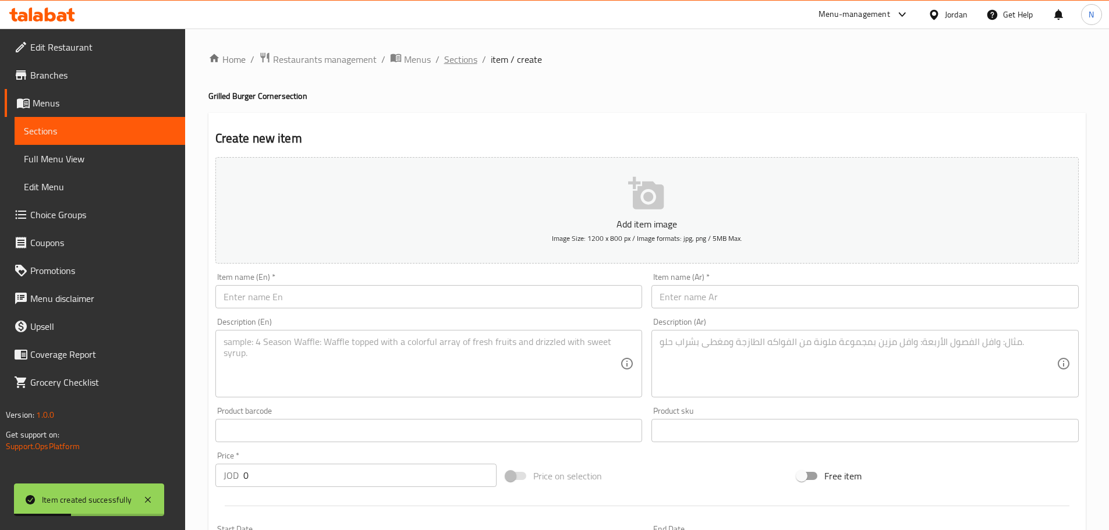
click at [465, 63] on span "Sections" at bounding box center [460, 59] width 33 height 14
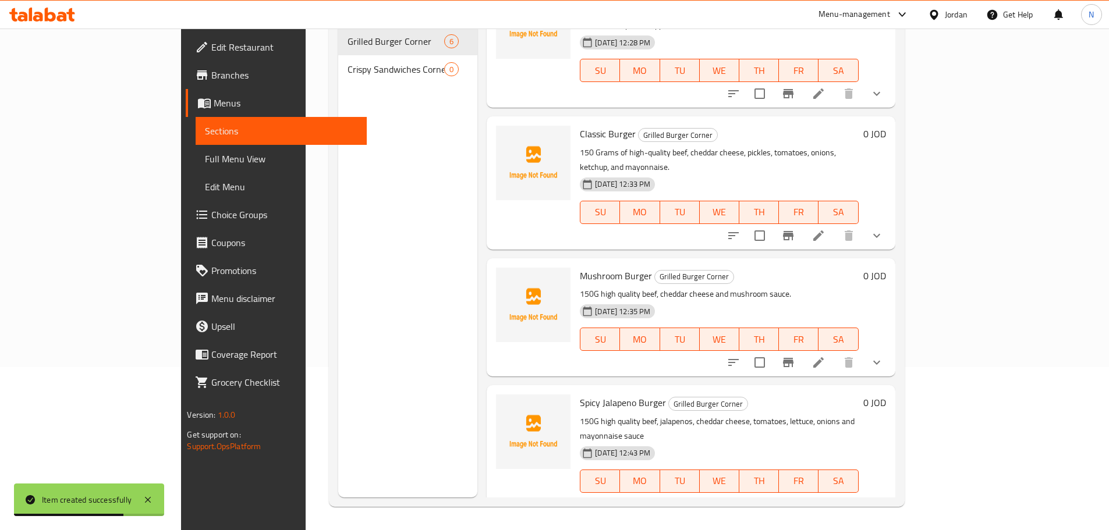
scroll to position [29, 0]
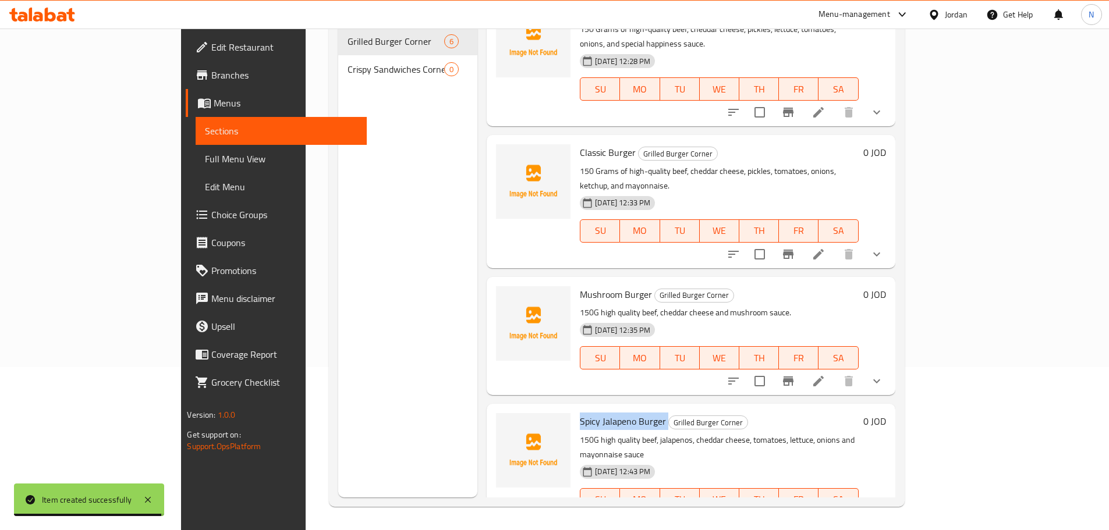
drag, startPoint x: 533, startPoint y: 376, endPoint x: 623, endPoint y: 374, distance: 90.8
click at [623, 409] on div "Spicy Jalapeno Burger Grilled Burger Corner 150G high quality beef, jalapenos, …" at bounding box center [719, 470] width 288 height 123
copy h6 "Spicy Jalapeno Burger"
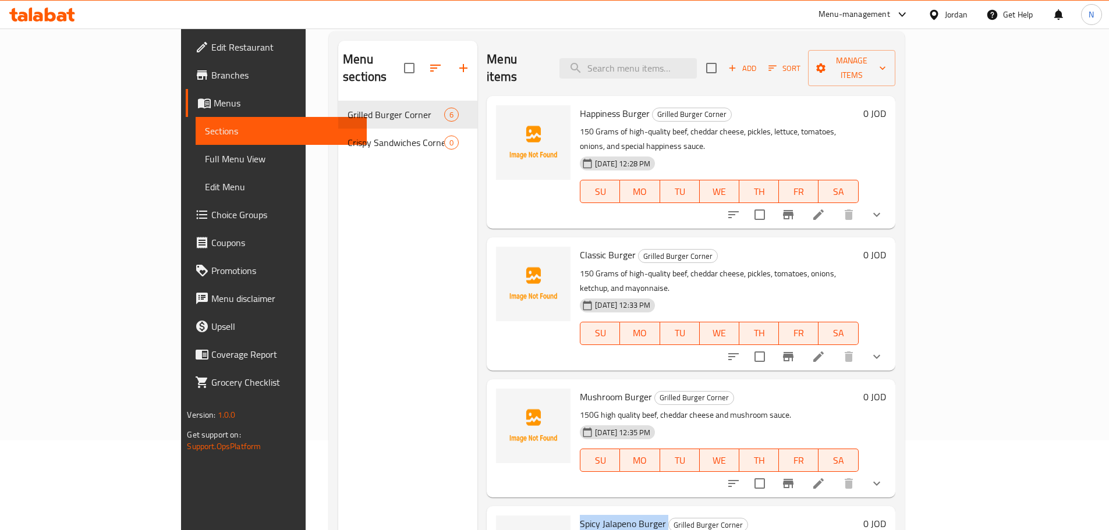
scroll to position [0, 0]
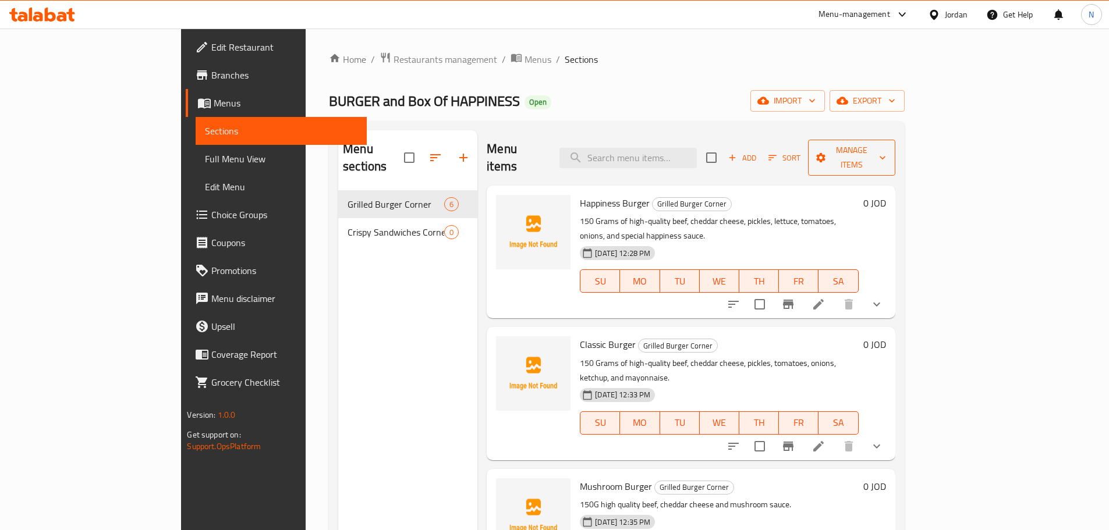
click at [826, 152] on icon "button" at bounding box center [821, 158] width 12 height 12
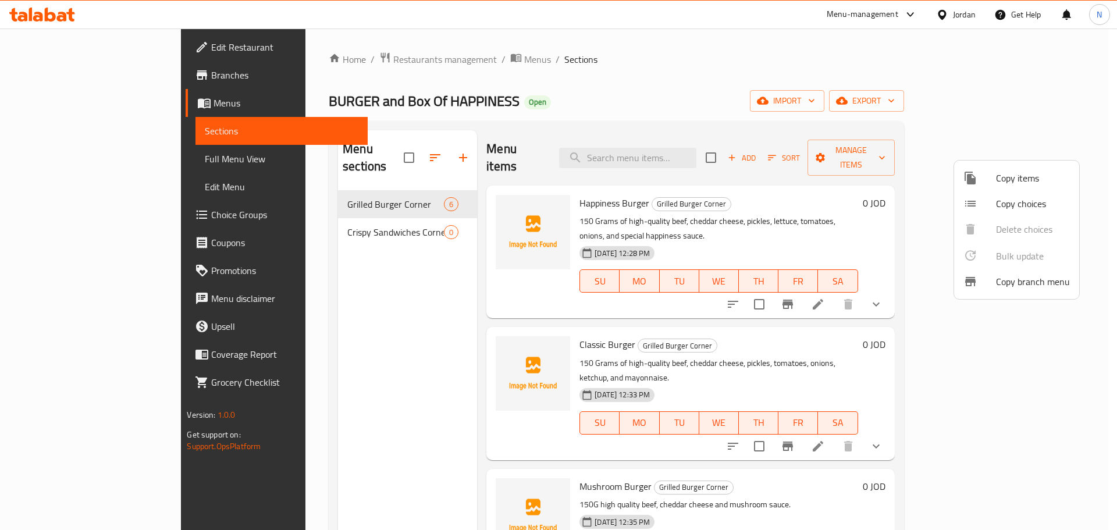
click at [992, 205] on div at bounding box center [980, 204] width 33 height 14
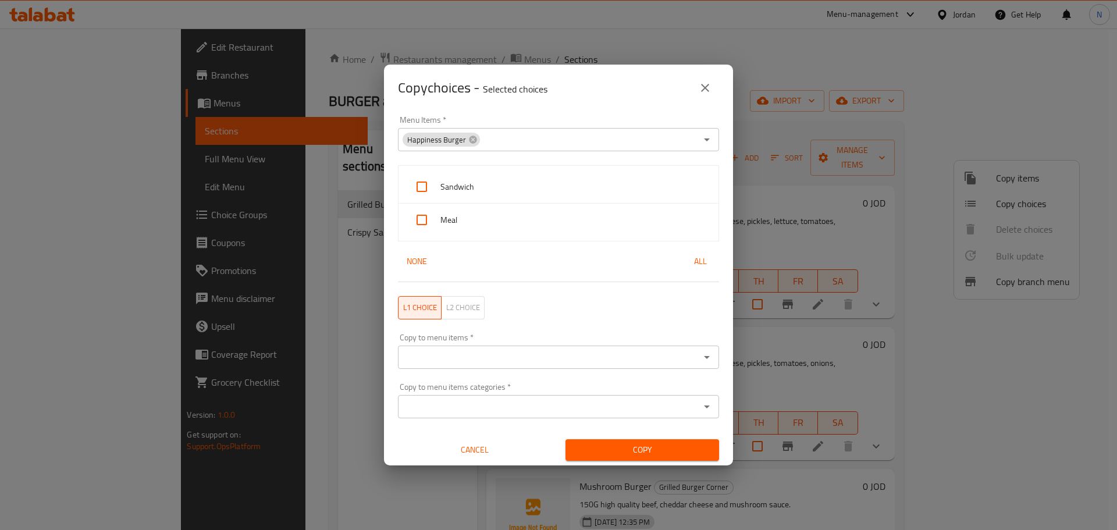
click at [470, 143] on icon at bounding box center [473, 139] width 9 height 9
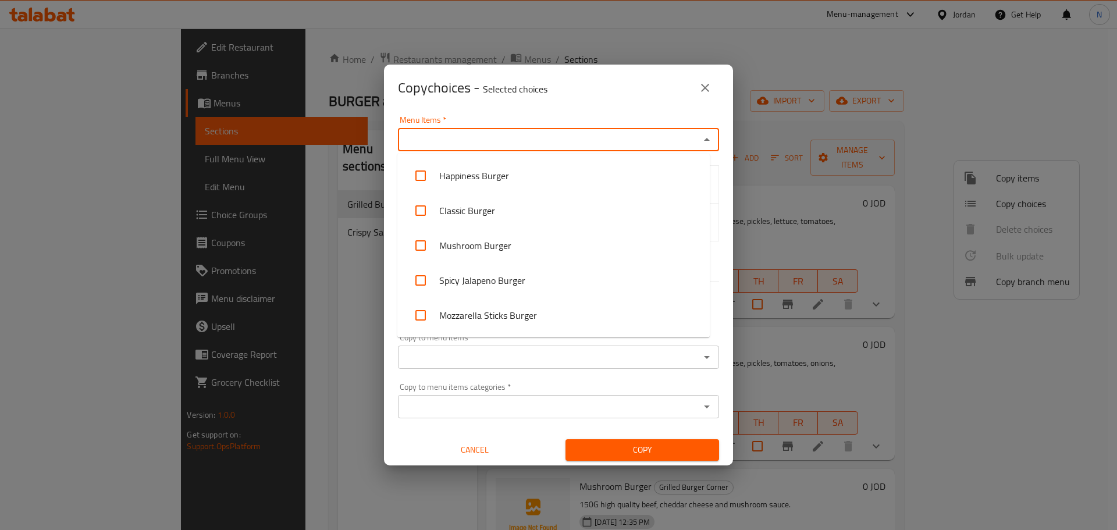
click at [461, 141] on input "Menu Items   *" at bounding box center [549, 140] width 295 height 16
paste input "Spicy Jalapeno Burger"
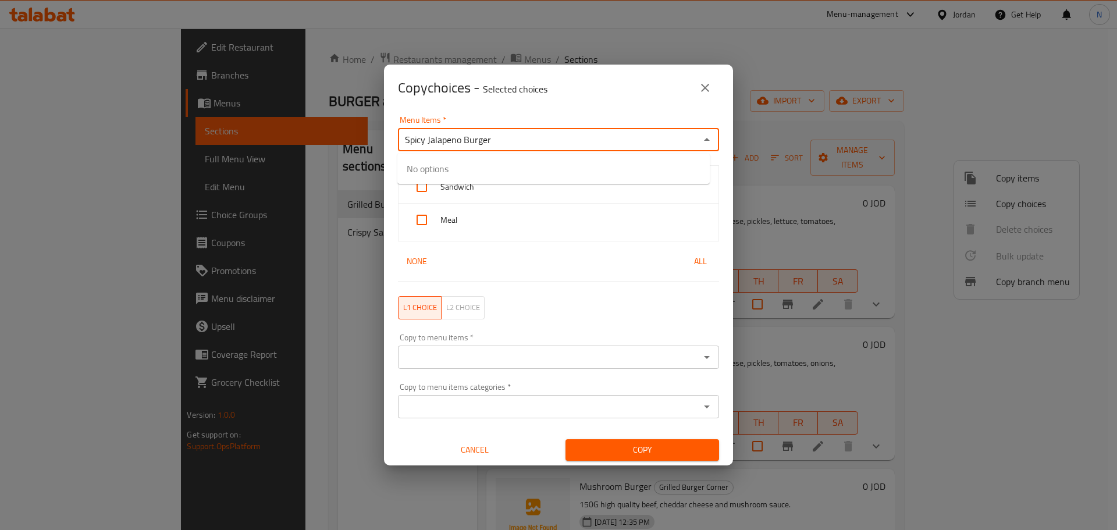
type input "Spicy Jalapeno Burger"
click at [420, 173] on input "checkbox" at bounding box center [421, 176] width 28 height 28
checkbox input "false"
click at [705, 86] on icon "close" at bounding box center [705, 88] width 14 height 14
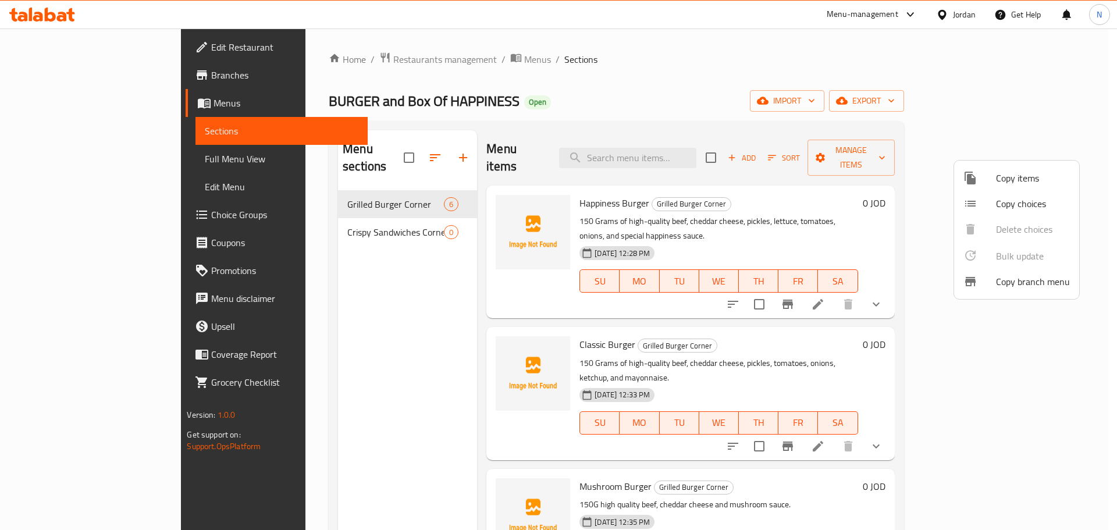
click at [691, 86] on div at bounding box center [558, 265] width 1117 height 530
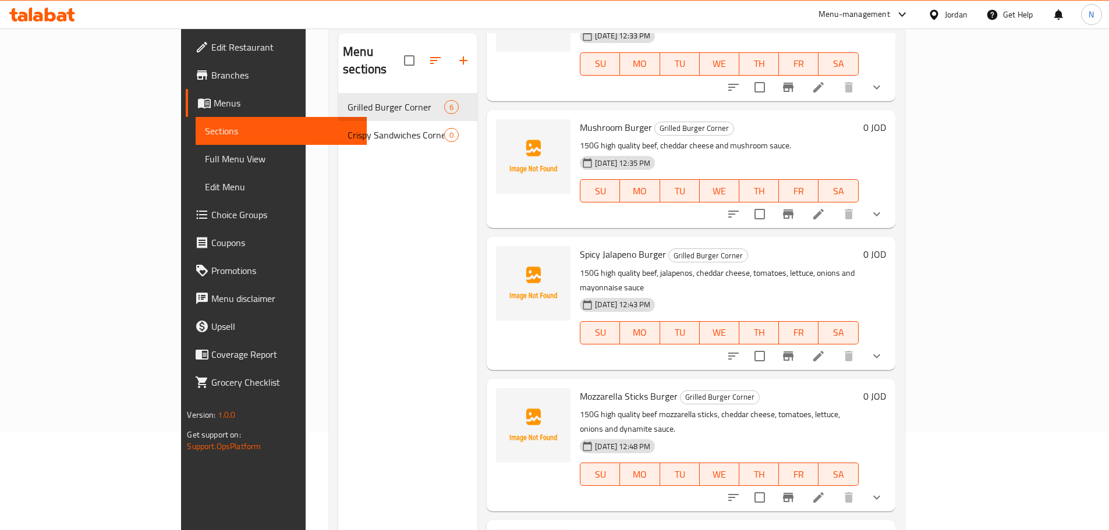
scroll to position [163, 0]
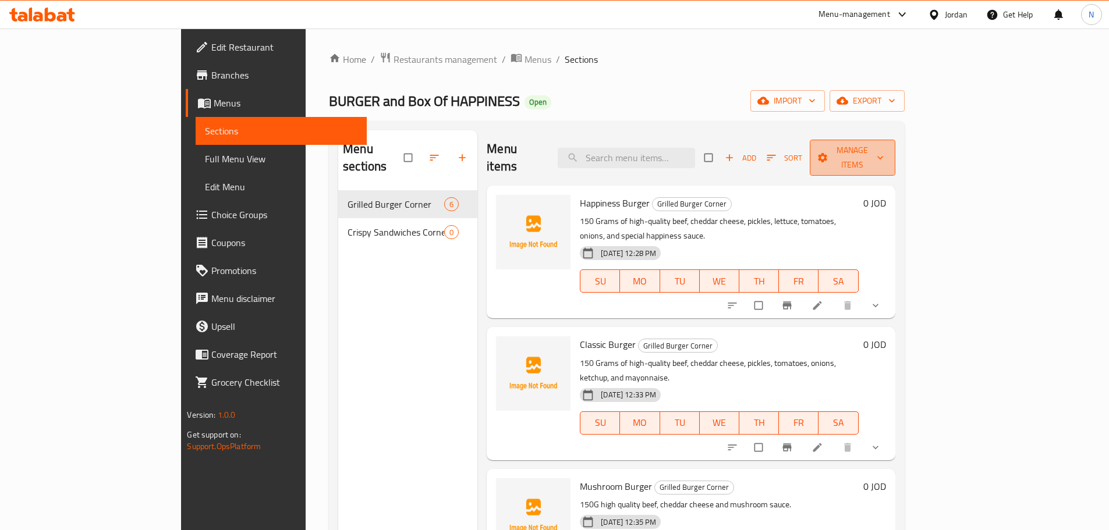
click at [895, 158] on button "Manage items" at bounding box center [853, 158] width 86 height 36
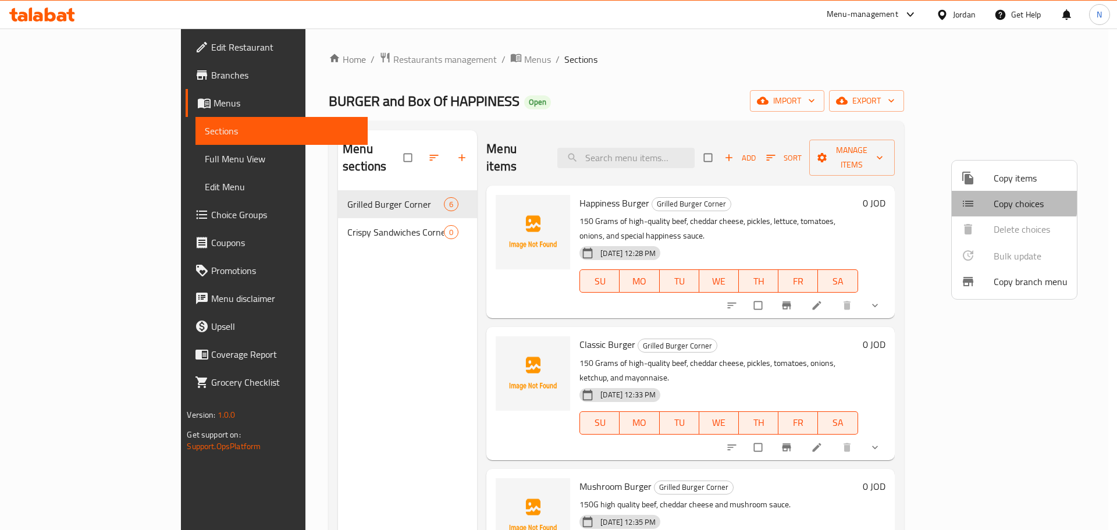
click at [996, 200] on span "Copy choices" at bounding box center [1031, 204] width 74 height 14
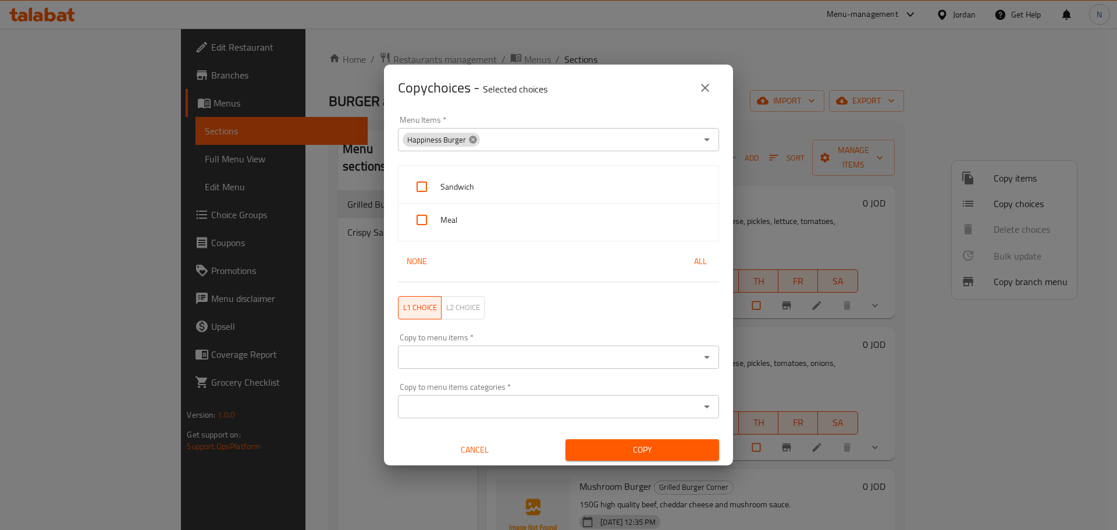
click at [470, 142] on icon at bounding box center [473, 140] width 8 height 8
click at [470, 142] on input "Menu Items   *" at bounding box center [549, 140] width 295 height 16
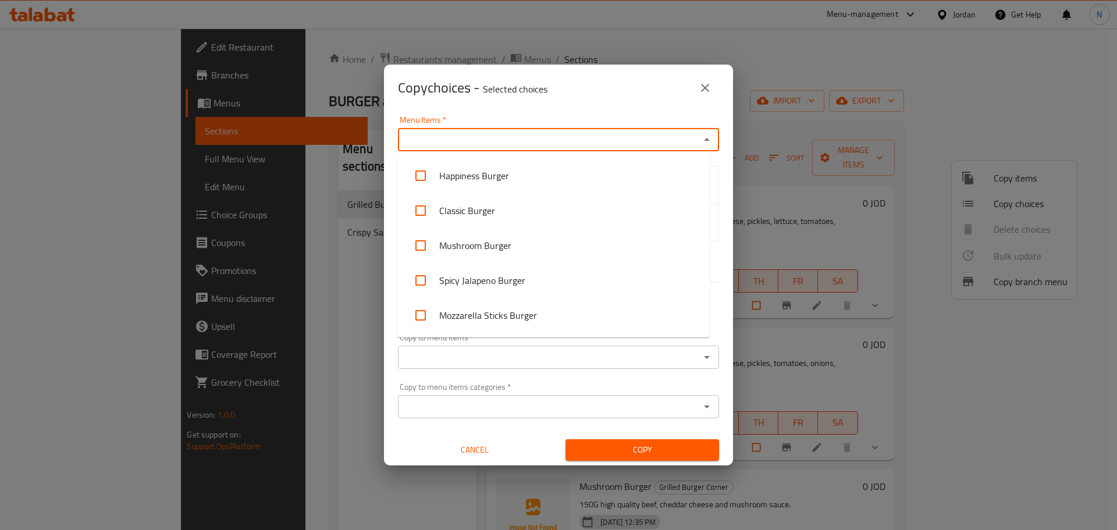
paste input "Spicy Jalapeno Burger"
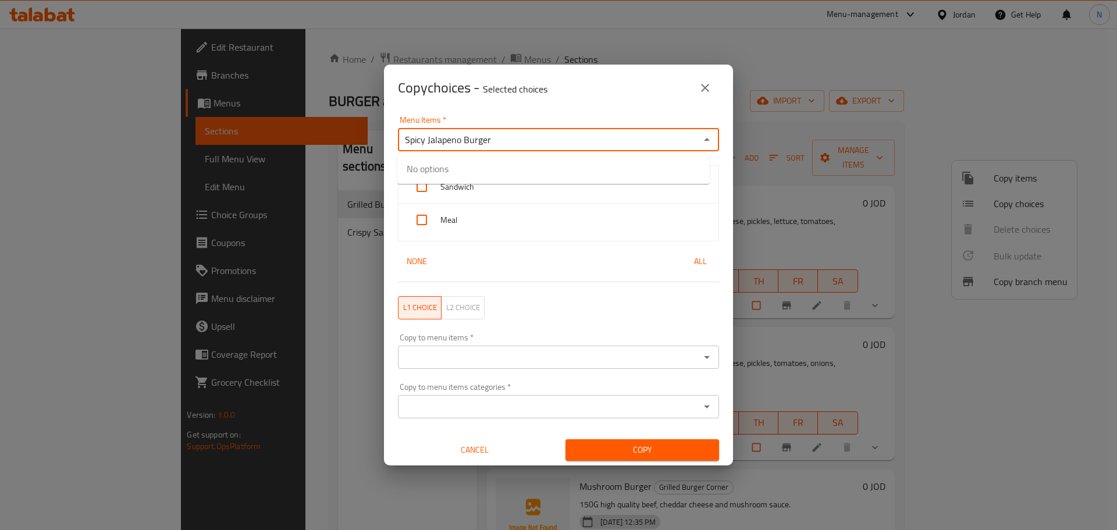
type input "Spicy Jalapeno Burger"
drag, startPoint x: 421, startPoint y: 177, endPoint x: 427, endPoint y: 179, distance: 6.8
click at [421, 176] on input "checkbox" at bounding box center [421, 176] width 28 height 28
checkbox input "false"
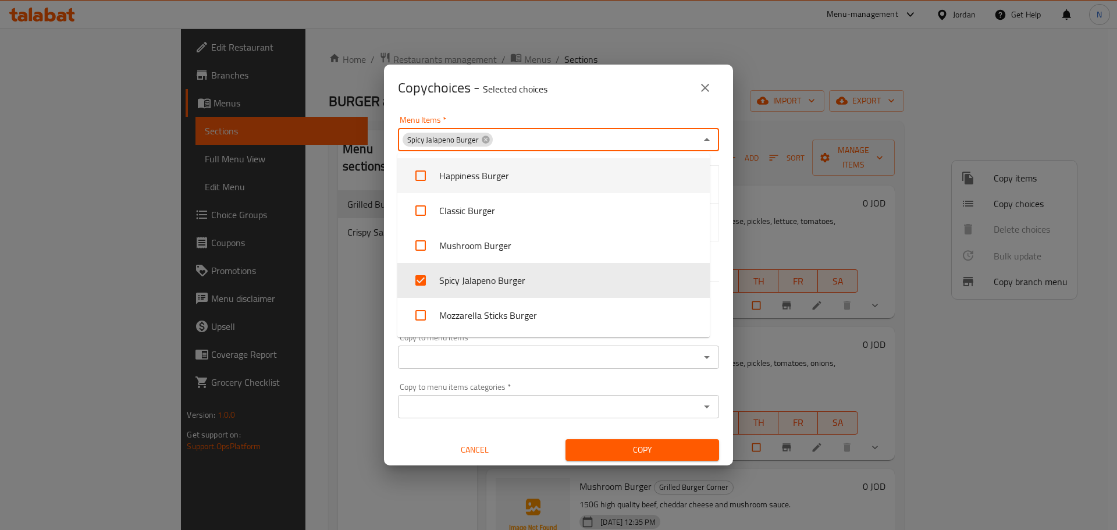
click at [542, 109] on div "Copy choices - Selected choices 0" at bounding box center [558, 88] width 349 height 47
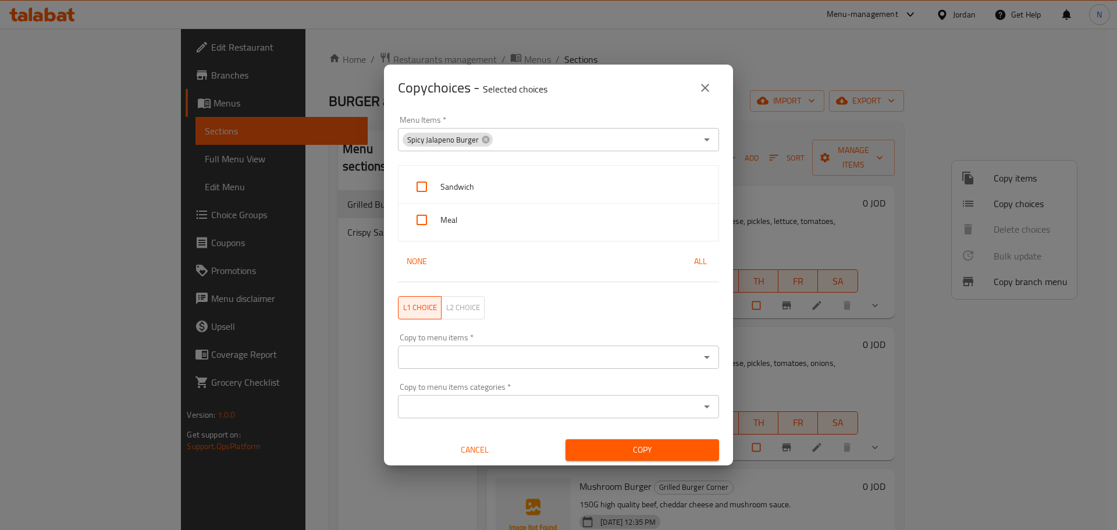
click at [423, 190] on input "checkbox" at bounding box center [422, 187] width 28 height 28
checkbox input "true"
click at [424, 222] on input "checkbox" at bounding box center [422, 220] width 28 height 28
checkbox input "true"
click at [481, 369] on div "Copy to menu items   * Copy to menu items *" at bounding box center [558, 351] width 335 height 49
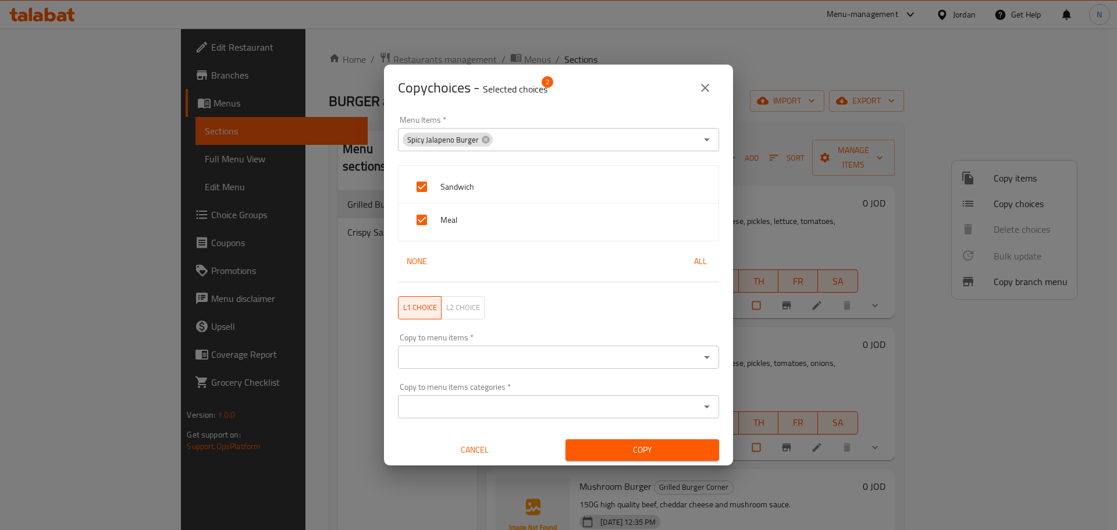
click at [485, 356] on input "Copy to menu items   *" at bounding box center [549, 357] width 295 height 16
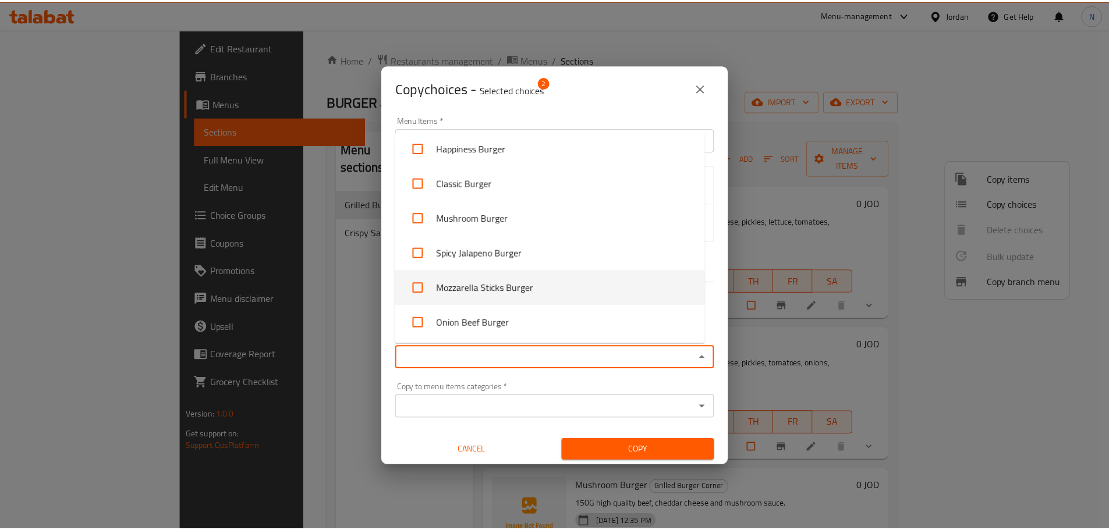
scroll to position [7, 0]
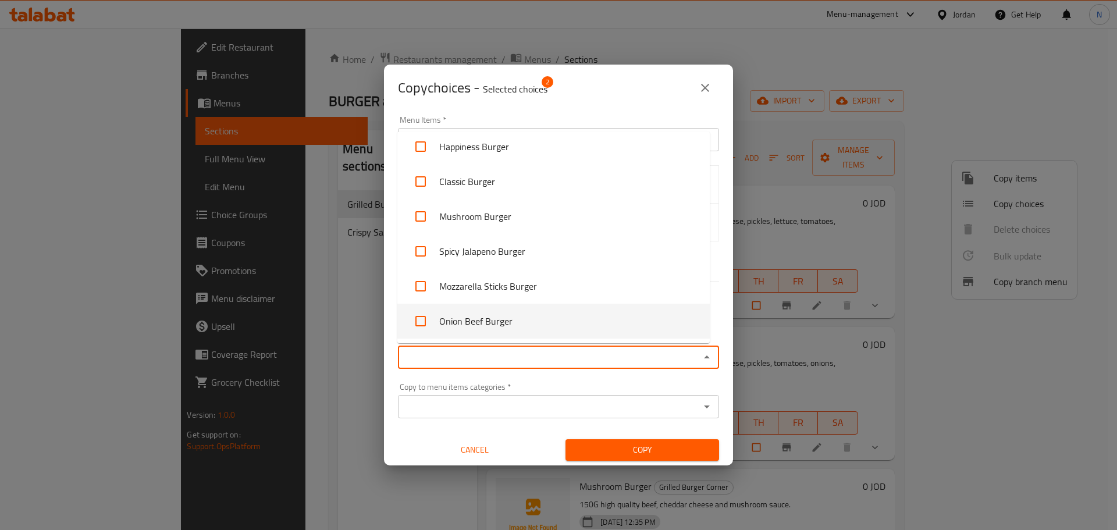
click at [425, 319] on input "checkbox" at bounding box center [421, 321] width 28 height 28
checkbox input "true"
click at [636, 447] on span "Copy" at bounding box center [642, 450] width 135 height 15
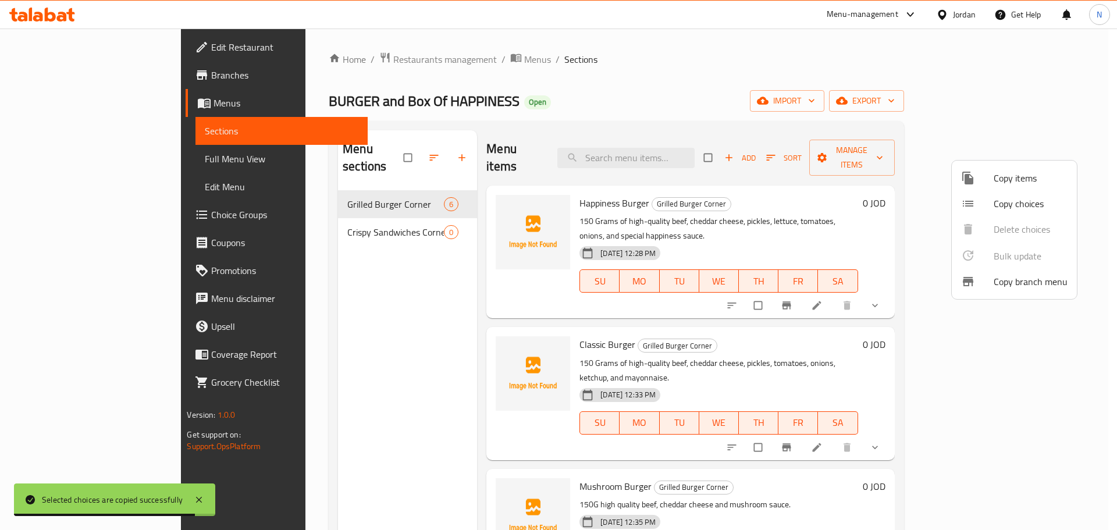
click at [941, 210] on div at bounding box center [558, 265] width 1117 height 530
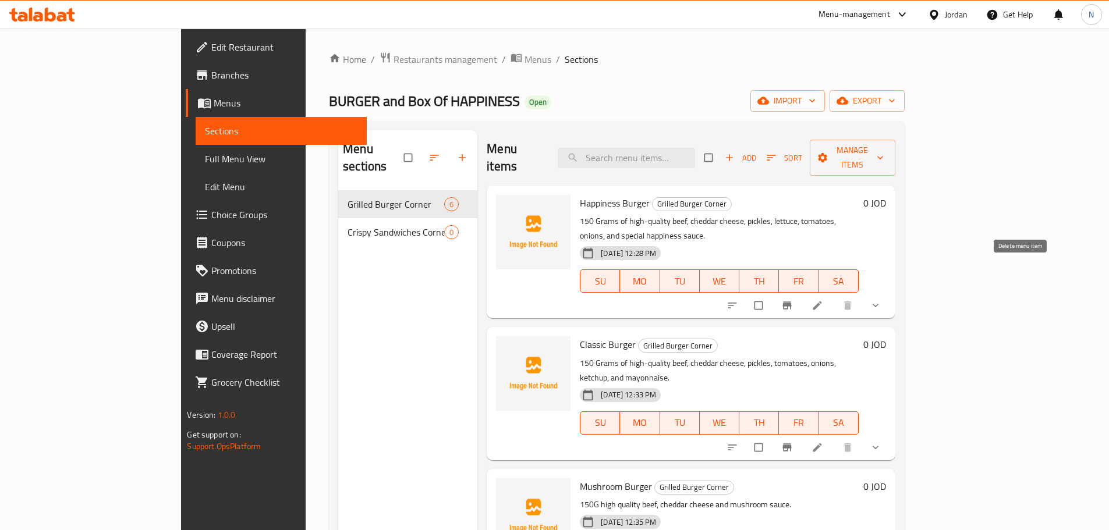
click at [821, 301] on icon at bounding box center [816, 305] width 9 height 9
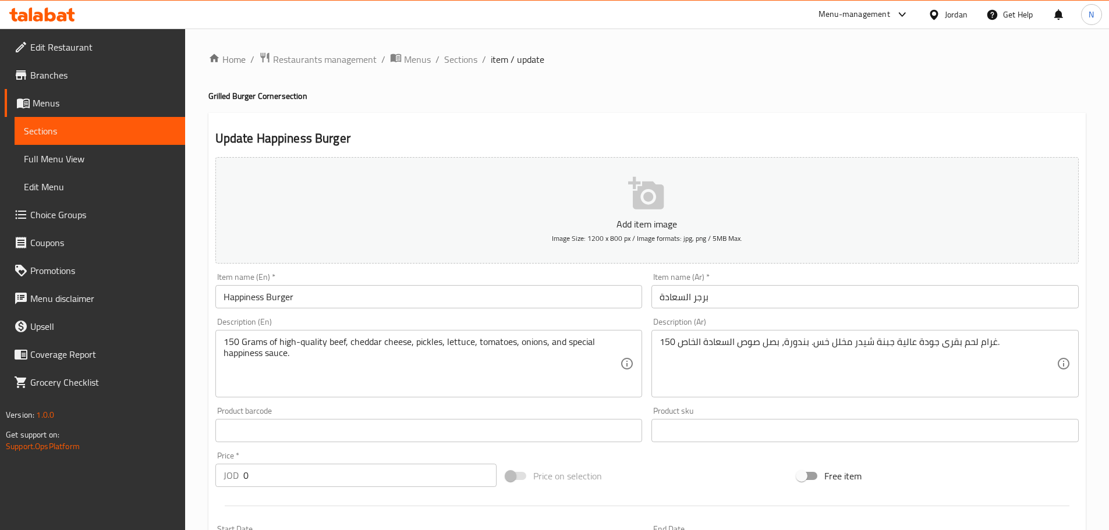
scroll to position [318, 0]
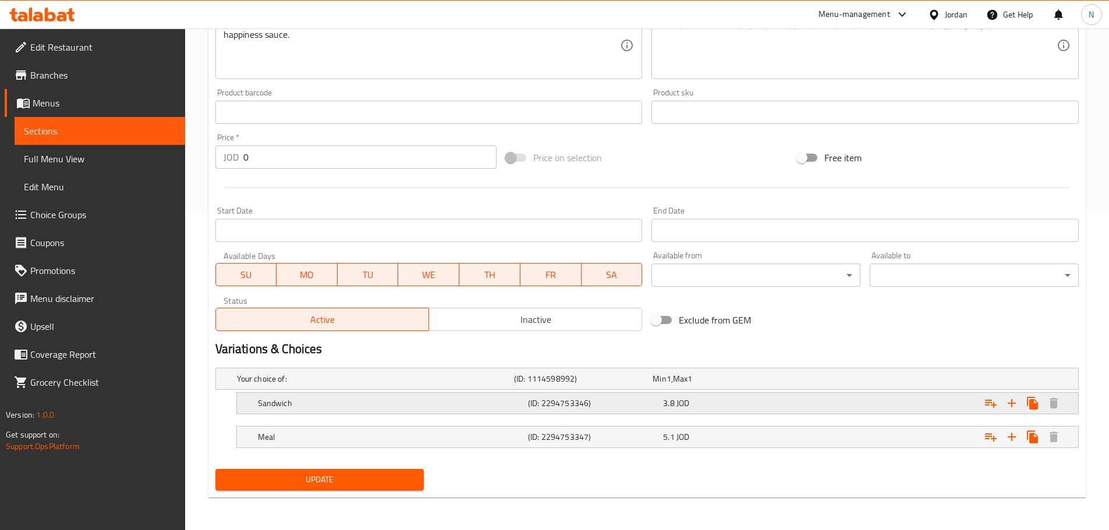
click at [263, 401] on h5 "Sandwich" at bounding box center [390, 404] width 265 height 12
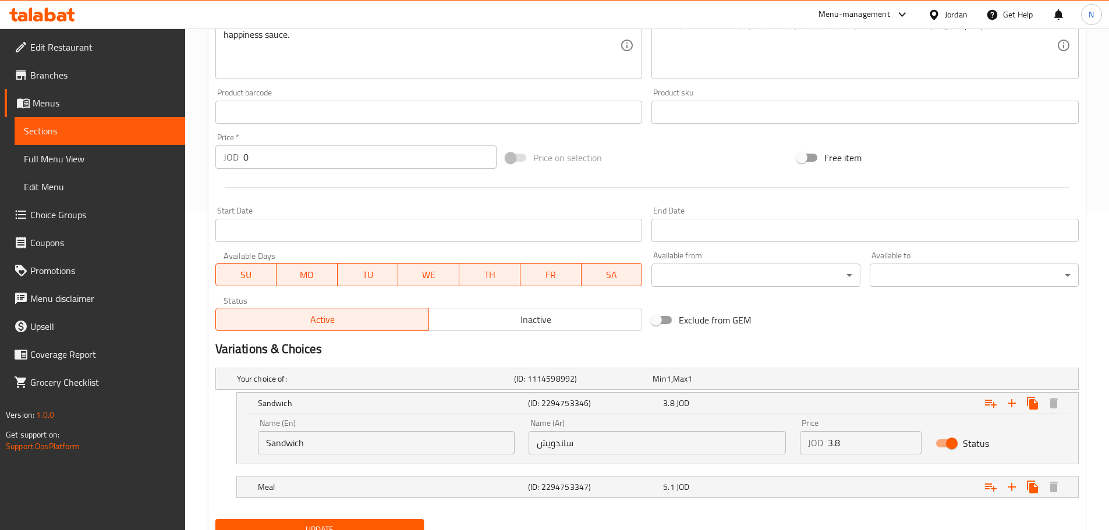
click at [292, 443] on input "Sandwich" at bounding box center [386, 442] width 257 height 23
click at [549, 443] on input "ساندويش" at bounding box center [656, 442] width 257 height 23
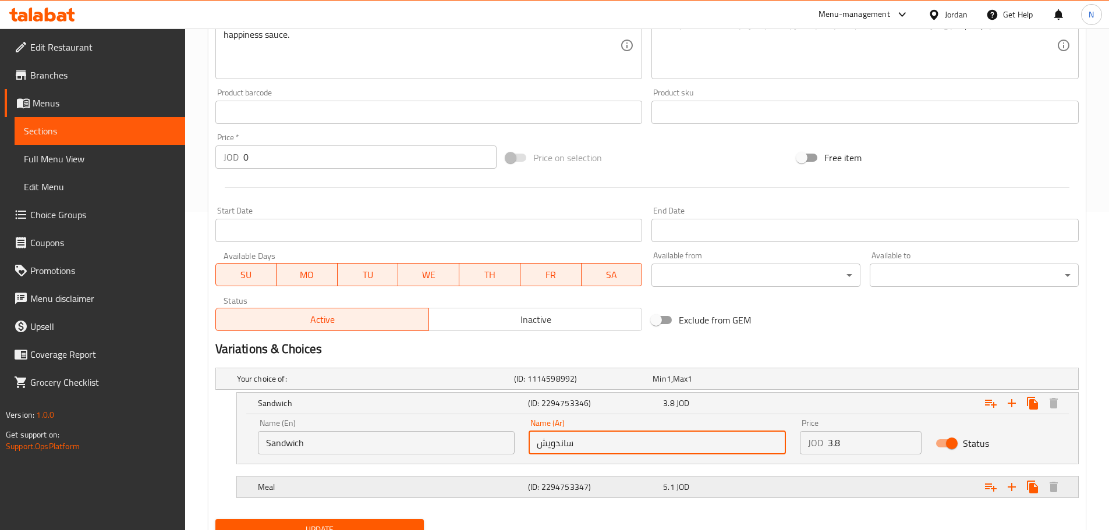
click at [322, 486] on h5 "Meal" at bounding box center [390, 487] width 265 height 12
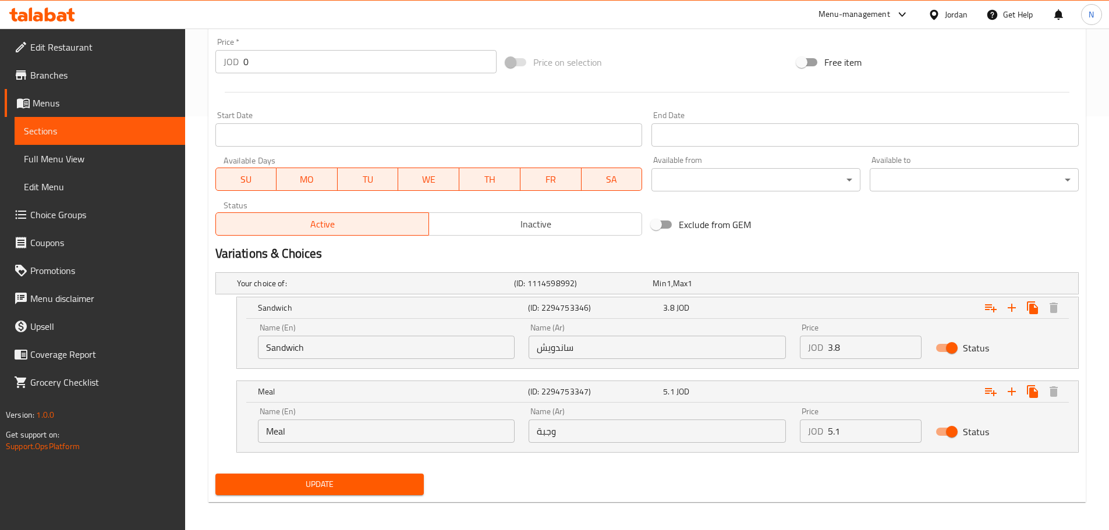
scroll to position [418, 0]
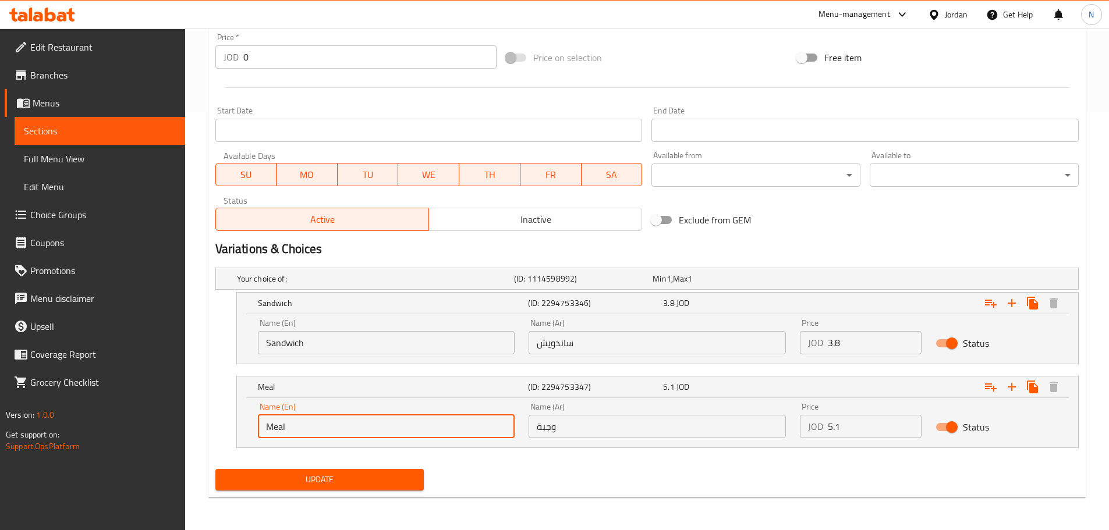
click at [269, 427] on input "Meal" at bounding box center [386, 426] width 257 height 23
click at [570, 430] on input "وجبة" at bounding box center [656, 426] width 257 height 23
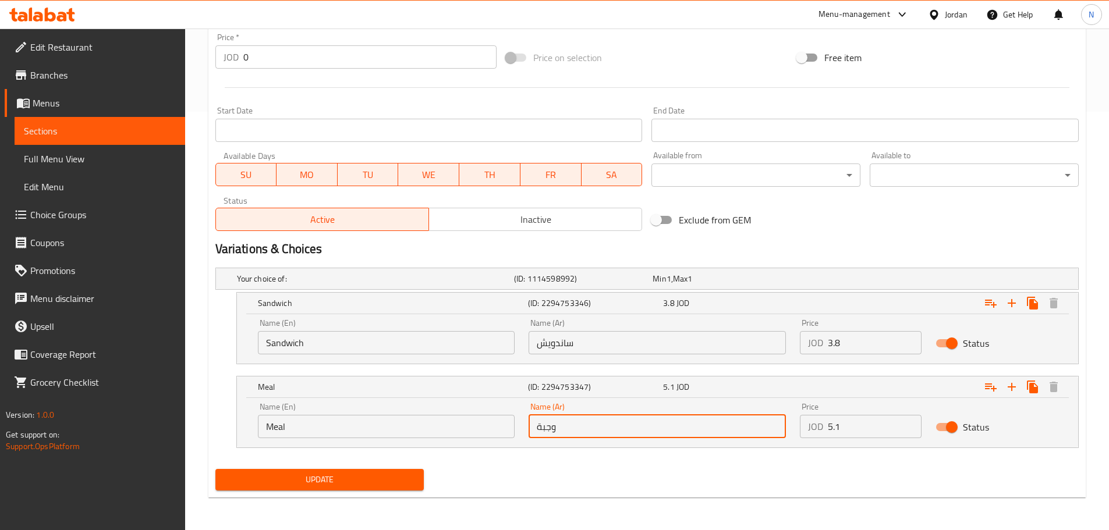
click at [570, 430] on input "وجبة" at bounding box center [656, 426] width 257 height 23
click at [288, 347] on input "Sandwich" at bounding box center [386, 342] width 257 height 23
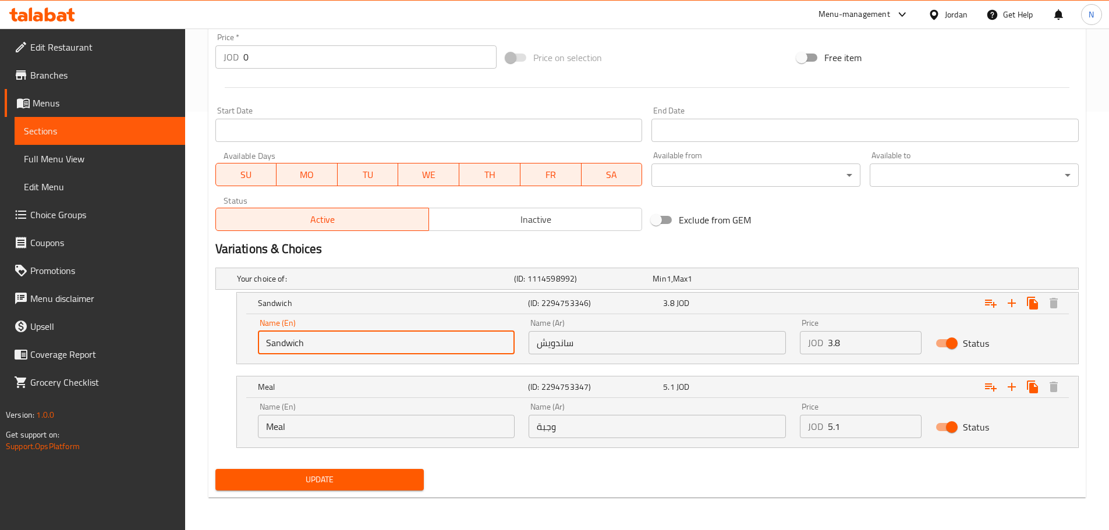
click at [288, 347] on input "Sandwich" at bounding box center [386, 342] width 257 height 23
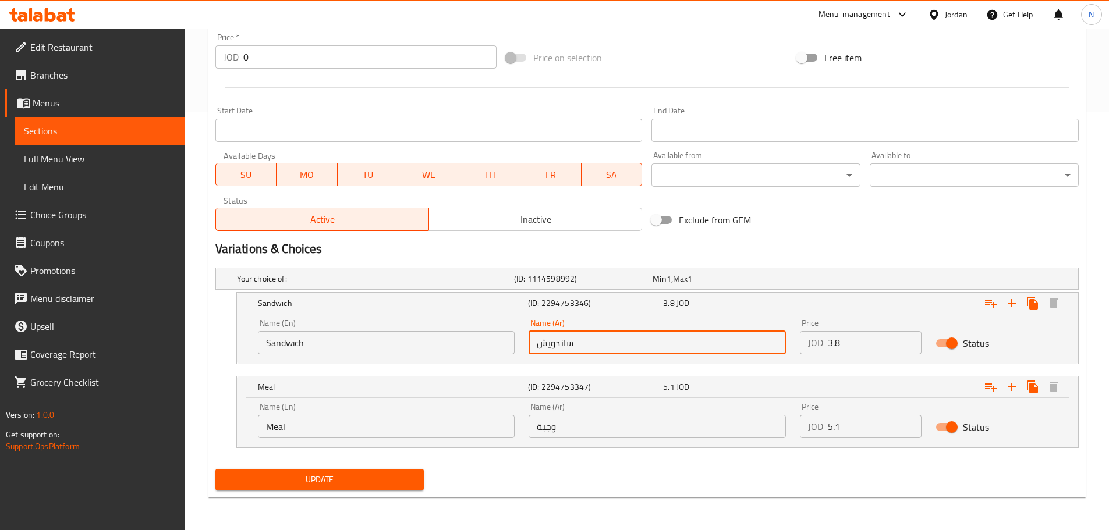
click at [549, 340] on input "ساندويش" at bounding box center [656, 342] width 257 height 23
click at [275, 434] on input "Meal" at bounding box center [386, 426] width 257 height 23
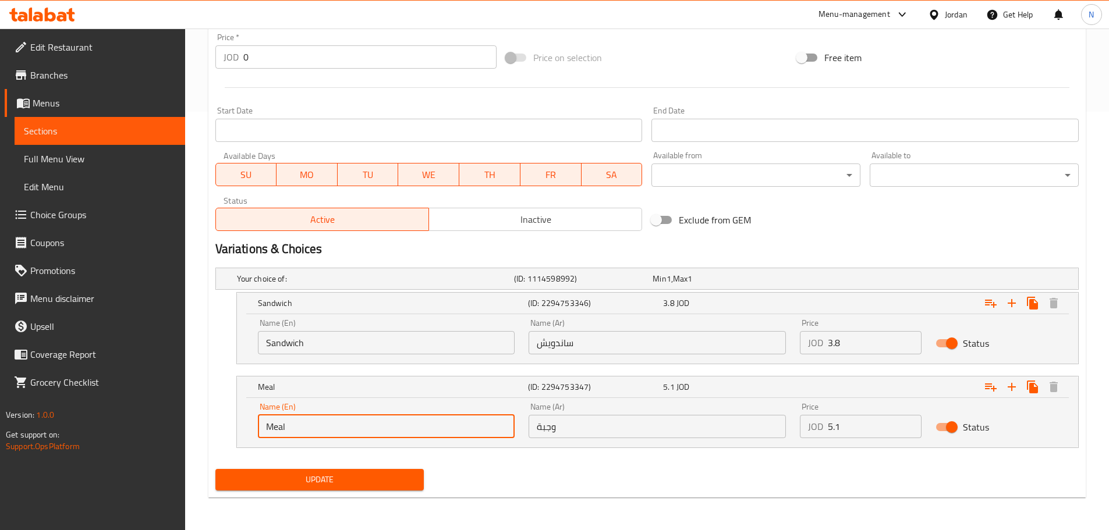
click at [275, 434] on input "Meal" at bounding box center [386, 426] width 257 height 23
click at [543, 423] on input "وجبة" at bounding box center [656, 426] width 257 height 23
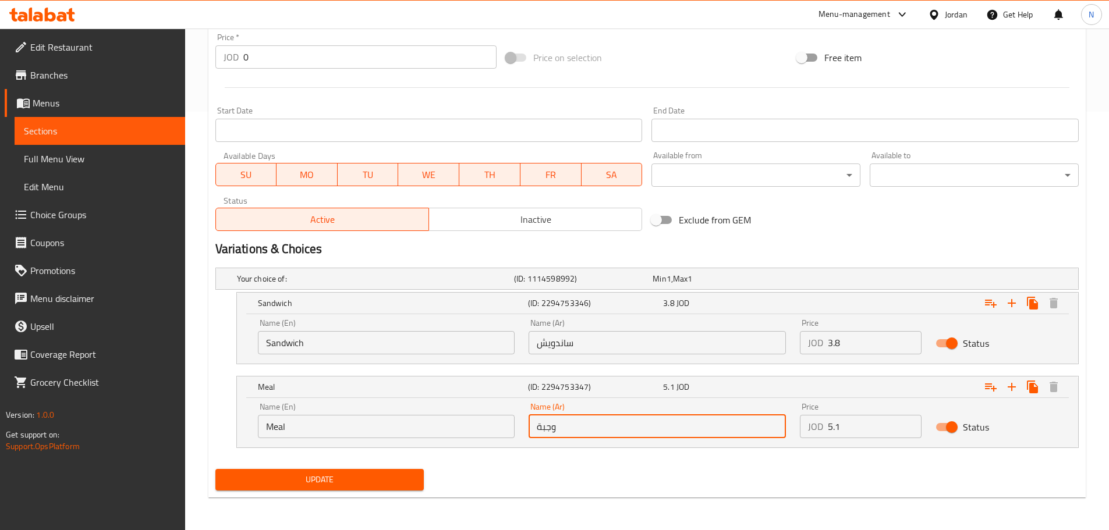
click at [543, 423] on input "وجبة" at bounding box center [656, 426] width 257 height 23
click at [292, 338] on input "Sandwich" at bounding box center [386, 342] width 257 height 23
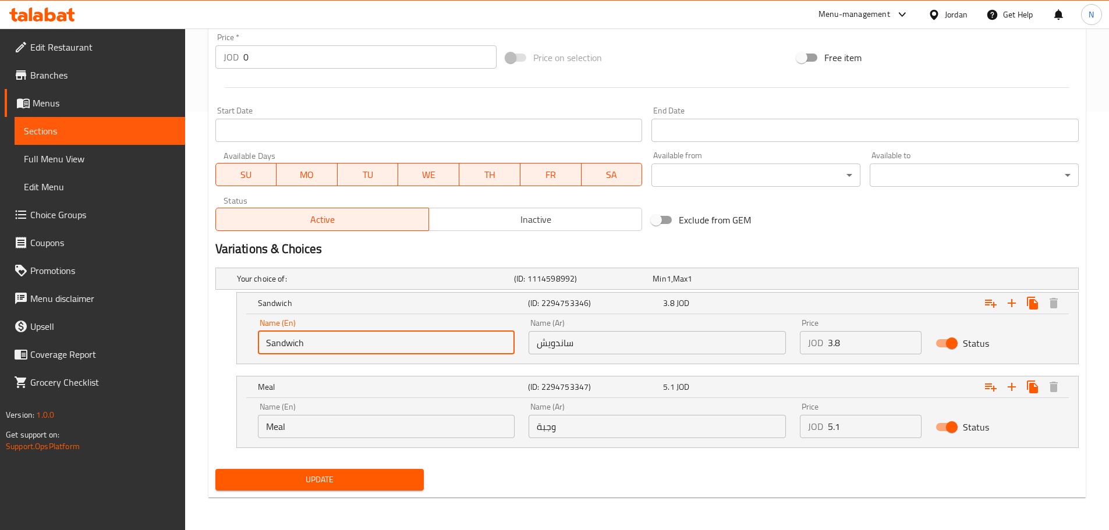
click at [292, 338] on input "Sandwich" at bounding box center [386, 342] width 257 height 23
click at [562, 351] on input "ساندويش" at bounding box center [656, 342] width 257 height 23
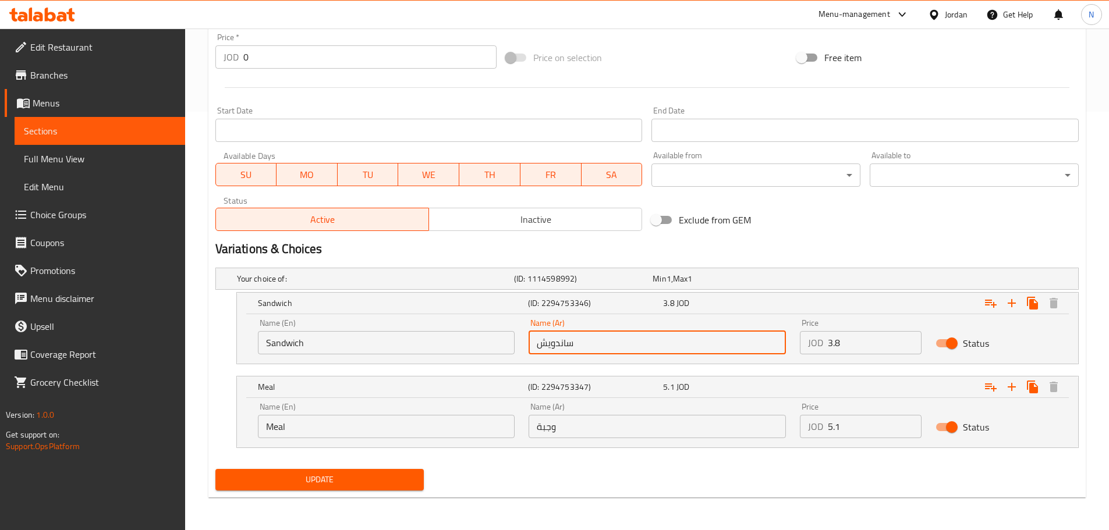
click at [562, 351] on input "ساندويش" at bounding box center [656, 342] width 257 height 23
click at [306, 435] on input "Meal" at bounding box center [386, 426] width 257 height 23
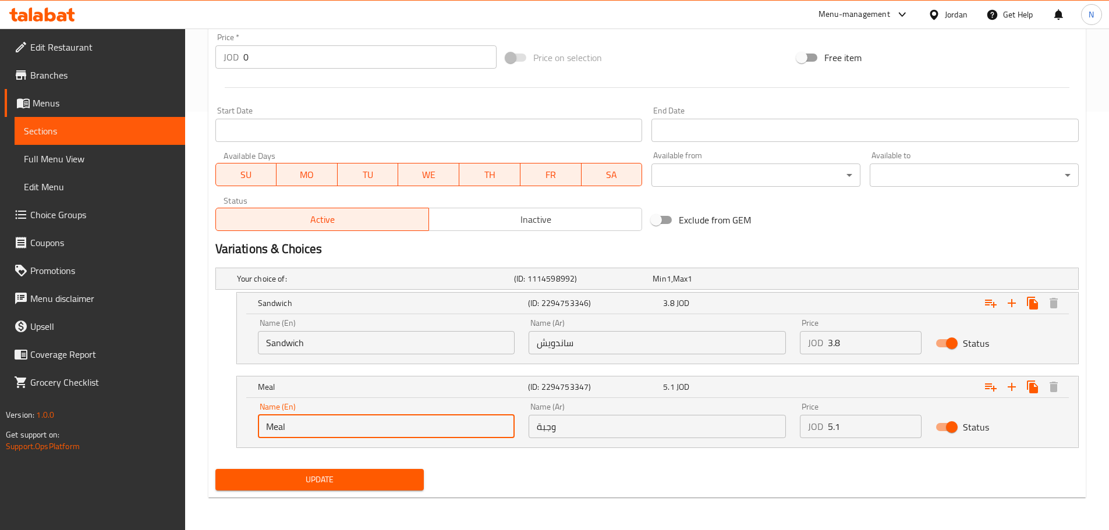
click at [306, 435] on input "Meal" at bounding box center [386, 426] width 257 height 23
click at [547, 428] on input "وجبة" at bounding box center [656, 426] width 257 height 23
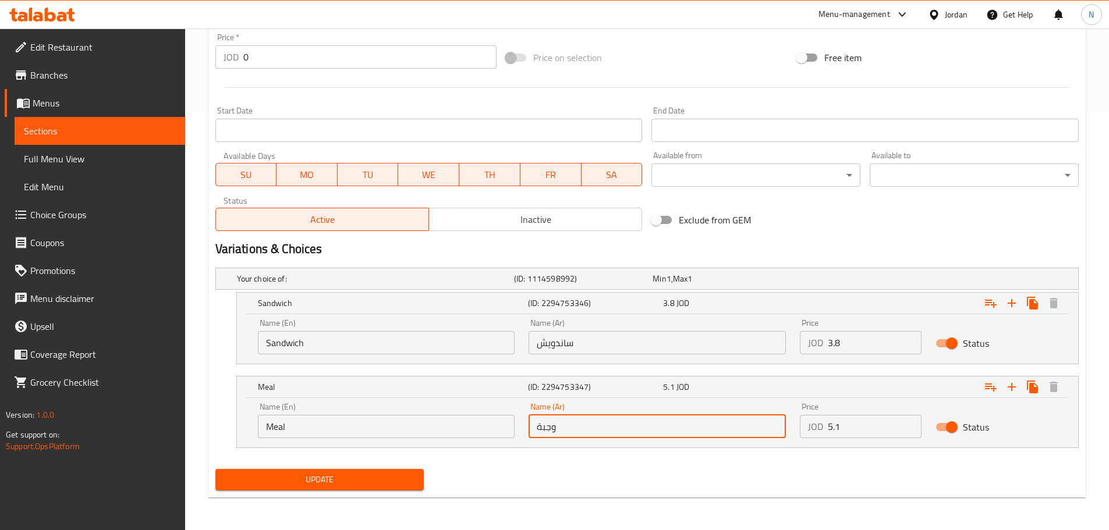
click at [547, 428] on input "وجبة" at bounding box center [656, 426] width 257 height 23
click at [283, 336] on input "Sandwich" at bounding box center [386, 342] width 257 height 23
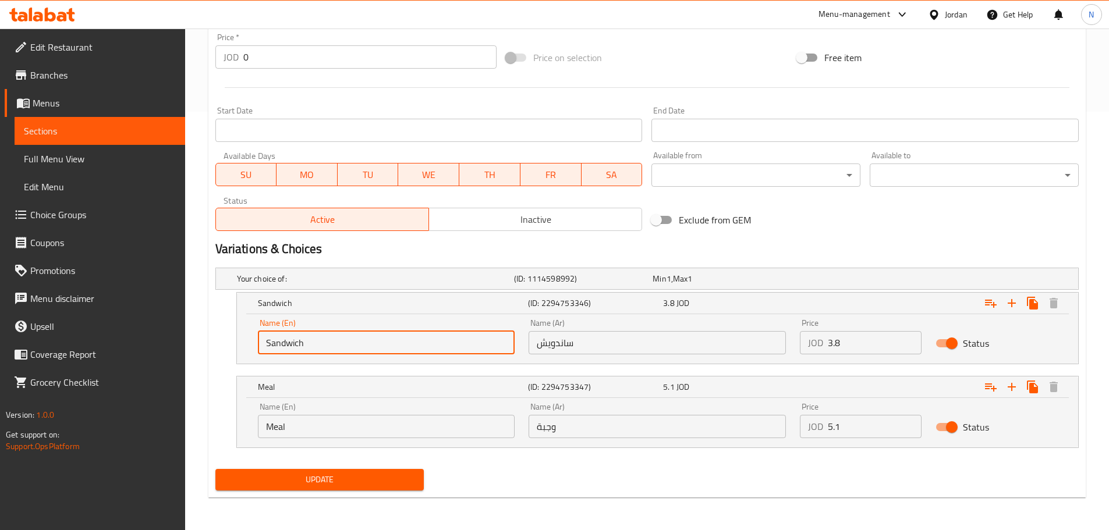
click at [283, 336] on input "Sandwich" at bounding box center [386, 342] width 257 height 23
click at [548, 345] on input "ساندويش" at bounding box center [656, 342] width 257 height 23
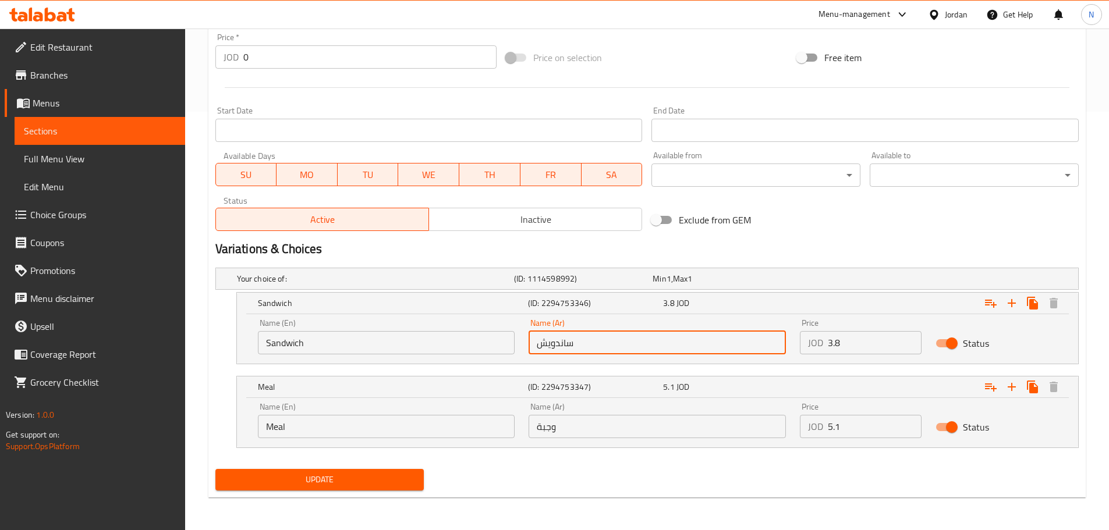
click at [548, 345] on input "ساندويش" at bounding box center [656, 342] width 257 height 23
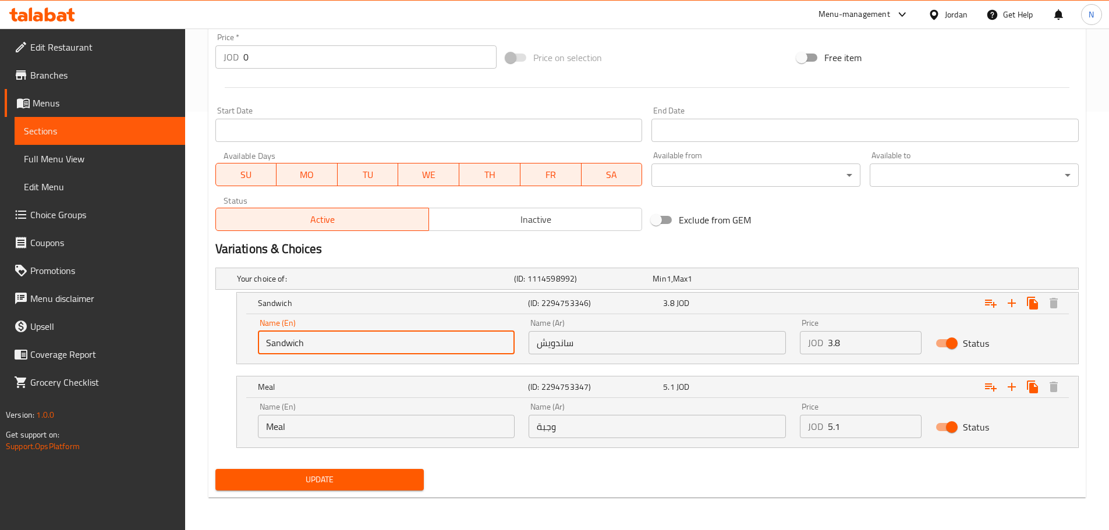
click at [278, 338] on input "Sandwich" at bounding box center [386, 342] width 257 height 23
click at [556, 343] on input "ساندويش" at bounding box center [656, 342] width 257 height 23
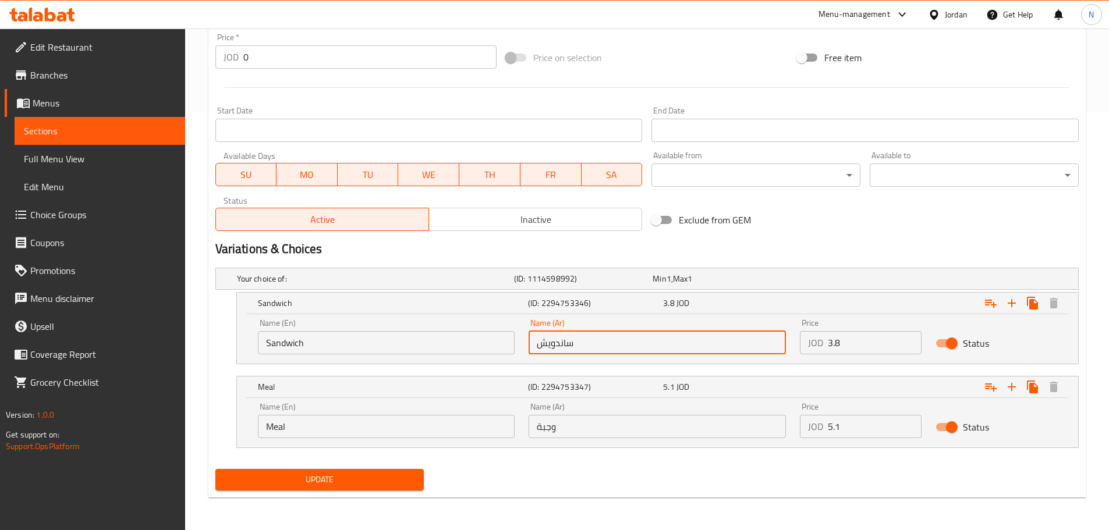
click at [556, 343] on input "ساندويش" at bounding box center [656, 342] width 257 height 23
click at [280, 428] on input "Meal" at bounding box center [386, 426] width 257 height 23
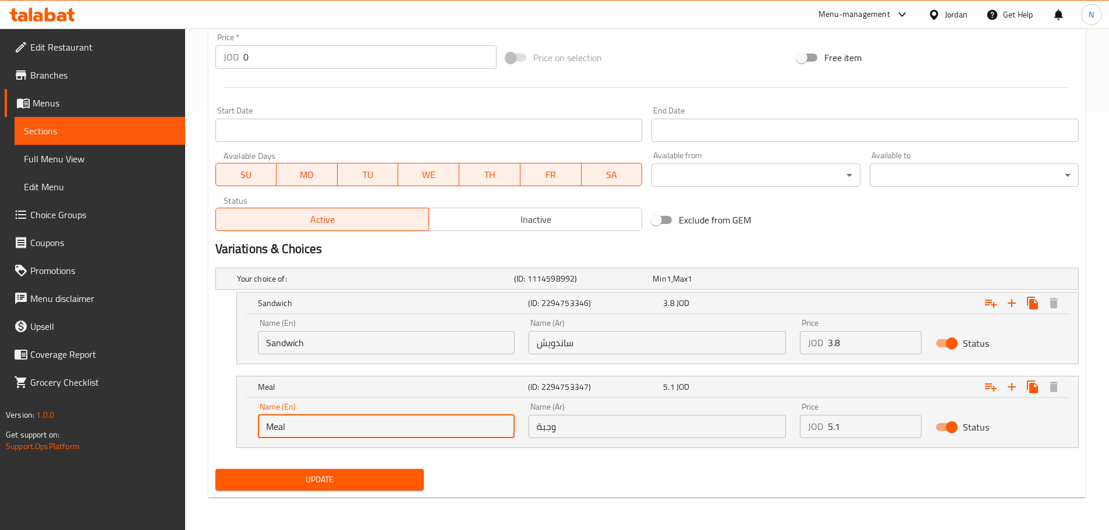
click at [280, 428] on input "Meal" at bounding box center [386, 426] width 257 height 23
click at [545, 428] on input "وجبة" at bounding box center [656, 426] width 257 height 23
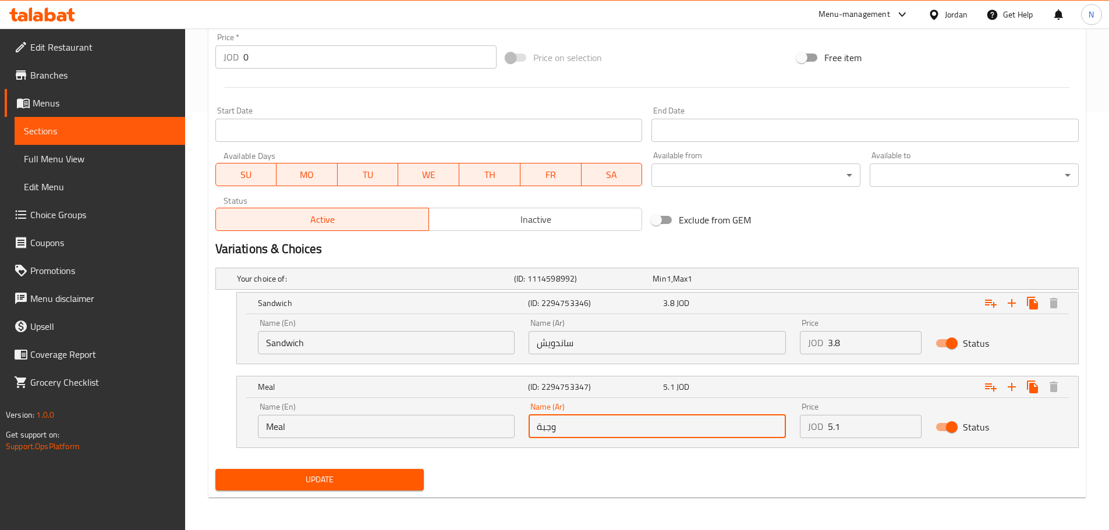
click at [545, 428] on input "وجبة" at bounding box center [656, 426] width 257 height 23
click at [275, 337] on input "Sandwich" at bounding box center [386, 342] width 257 height 23
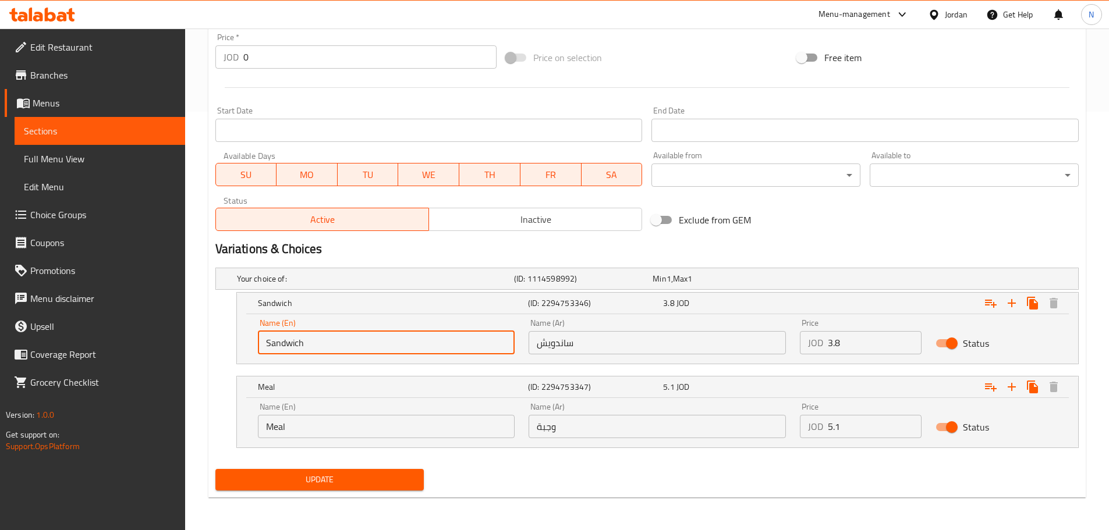
click at [275, 337] on input "Sandwich" at bounding box center [386, 342] width 257 height 23
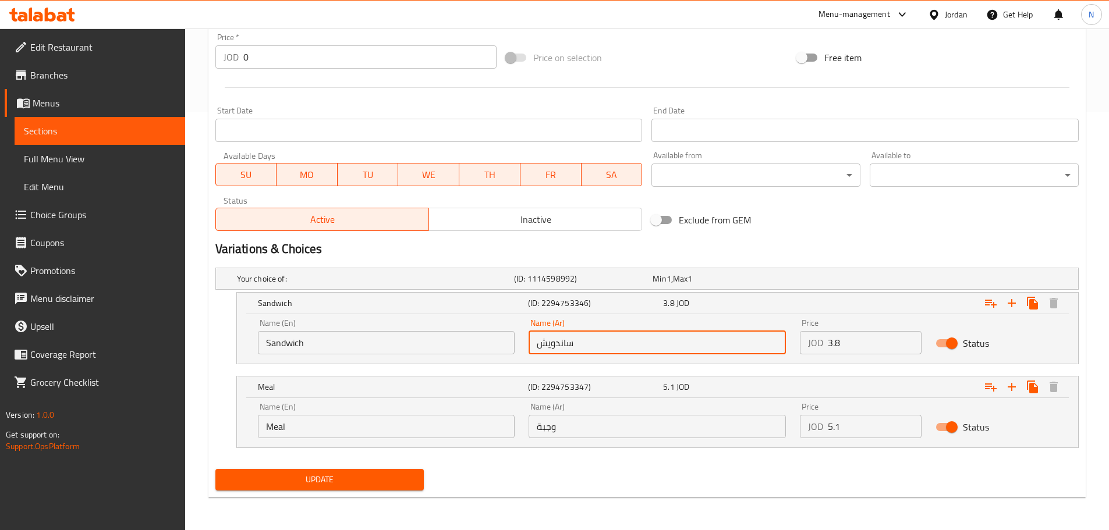
click at [552, 338] on input "ساندويش" at bounding box center [656, 342] width 257 height 23
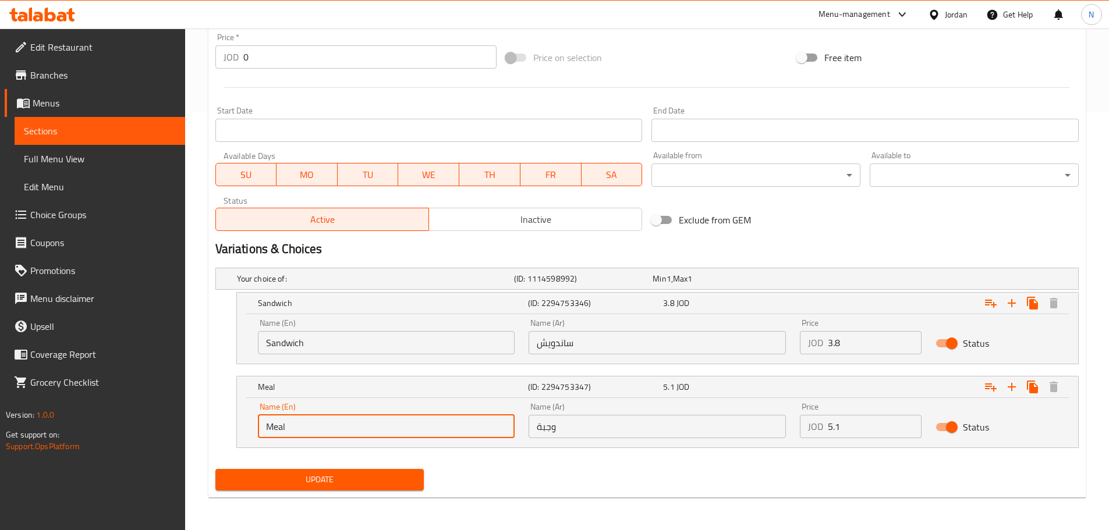
click at [278, 421] on input "Meal" at bounding box center [386, 426] width 257 height 23
click at [548, 429] on input "وجبة" at bounding box center [656, 426] width 257 height 23
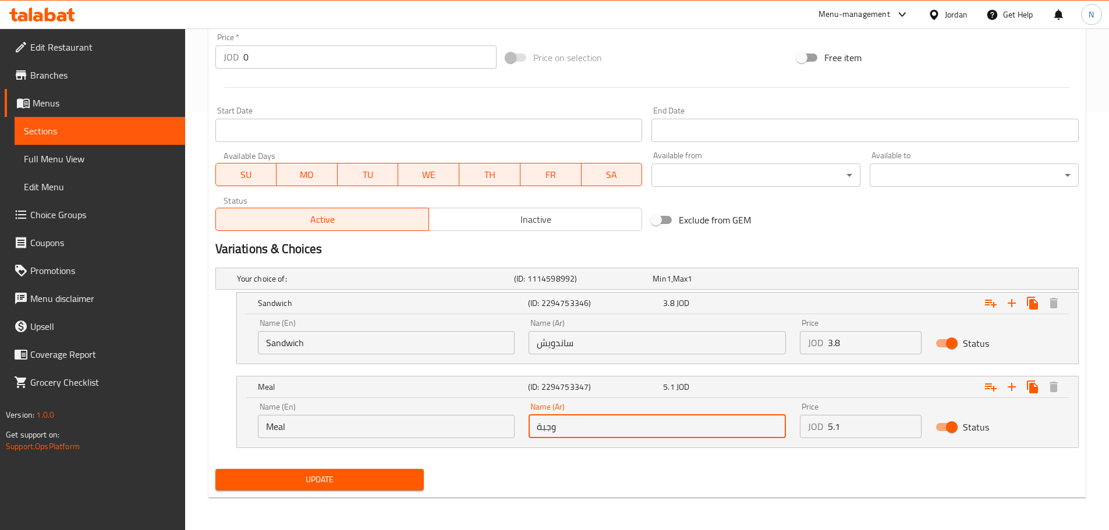
click at [548, 429] on input "وجبة" at bounding box center [656, 426] width 257 height 23
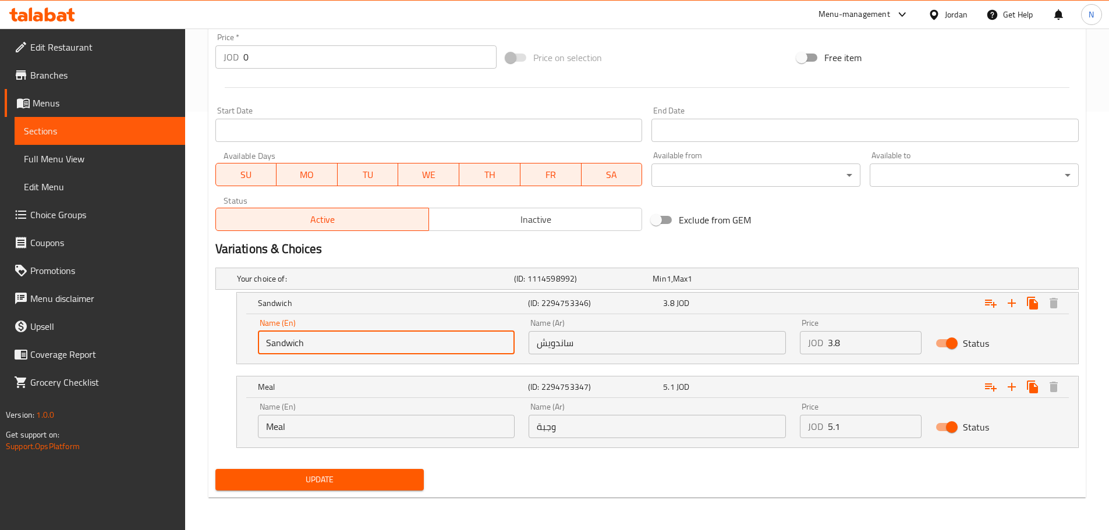
click at [284, 353] on input "Sandwich" at bounding box center [386, 342] width 257 height 23
click at [285, 345] on input "Sandwich" at bounding box center [386, 342] width 257 height 23
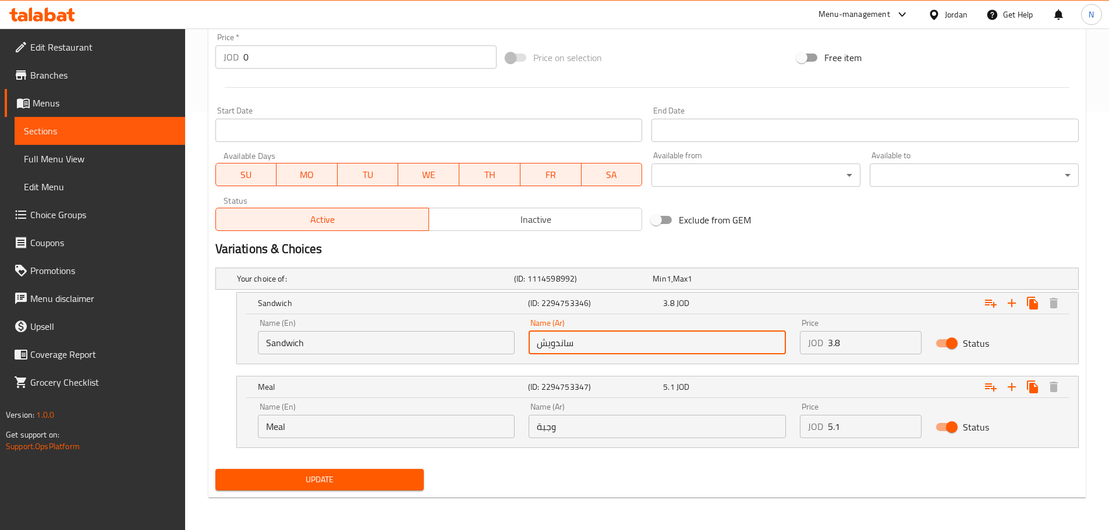
click at [551, 338] on input "ساندويش" at bounding box center [656, 342] width 257 height 23
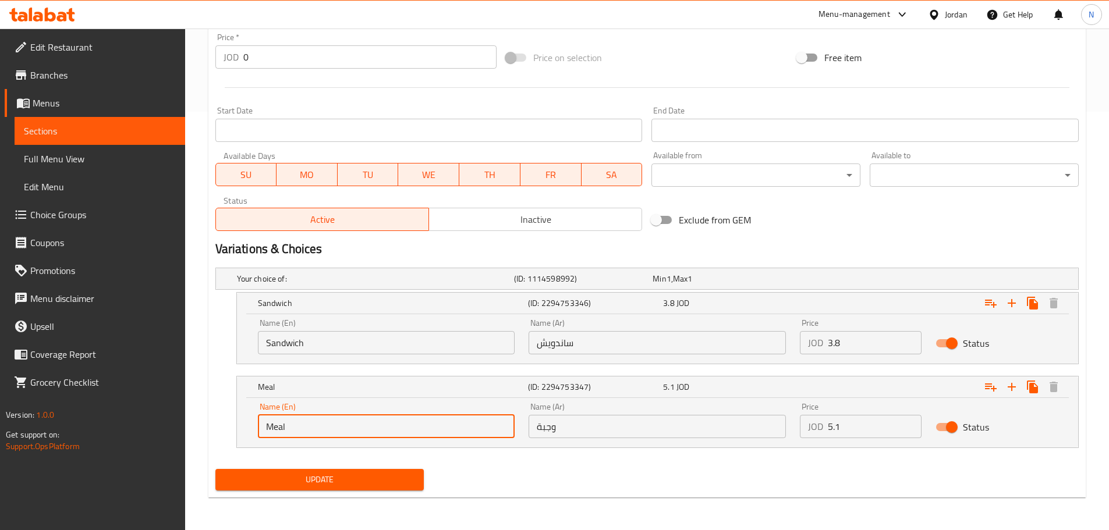
click at [268, 427] on input "Meal" at bounding box center [386, 426] width 257 height 23
click at [545, 424] on input "وجبة" at bounding box center [656, 426] width 257 height 23
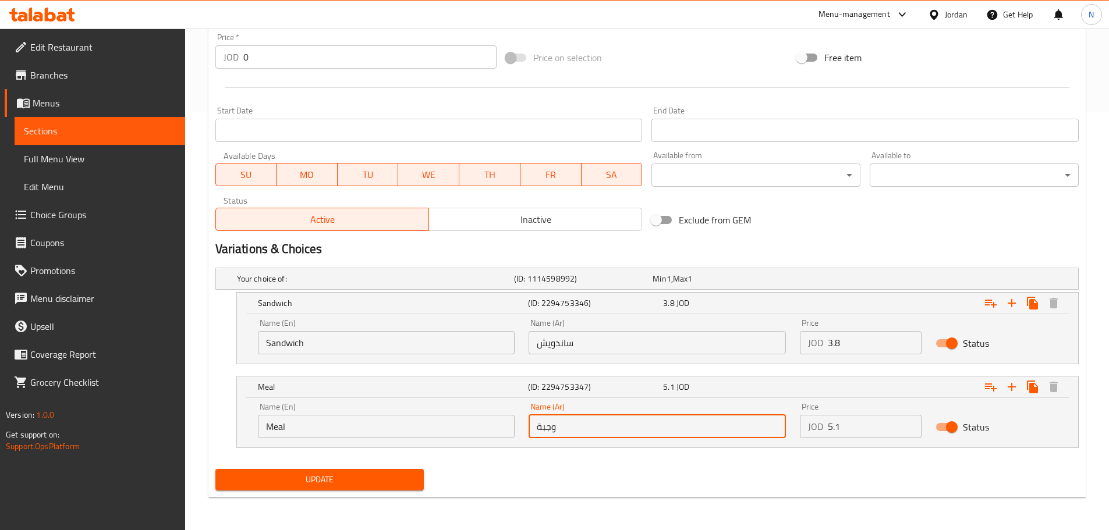
click at [545, 424] on input "وجبة" at bounding box center [656, 426] width 257 height 23
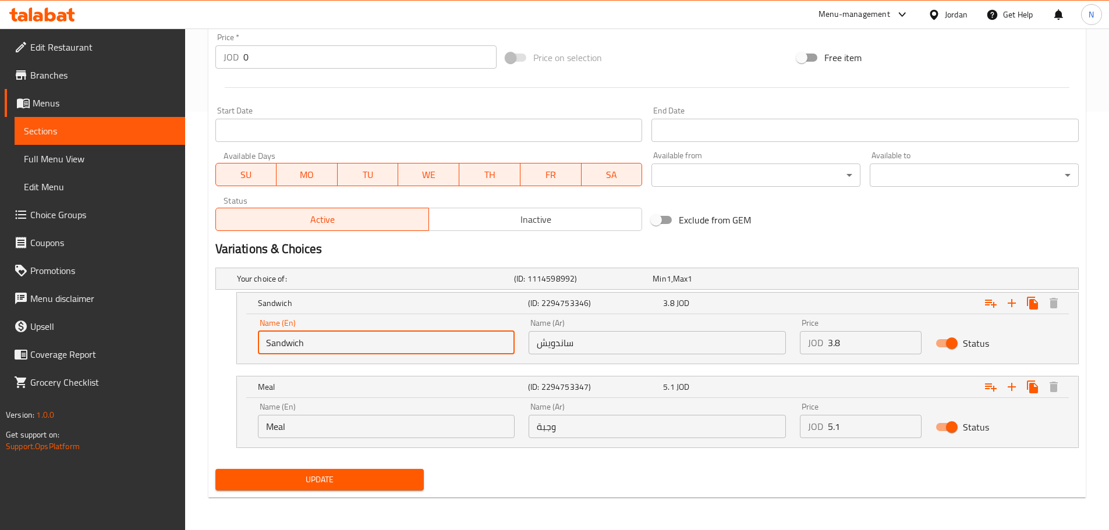
click at [286, 347] on input "Sandwich" at bounding box center [386, 342] width 257 height 23
click at [269, 436] on input "Meal" at bounding box center [386, 426] width 257 height 23
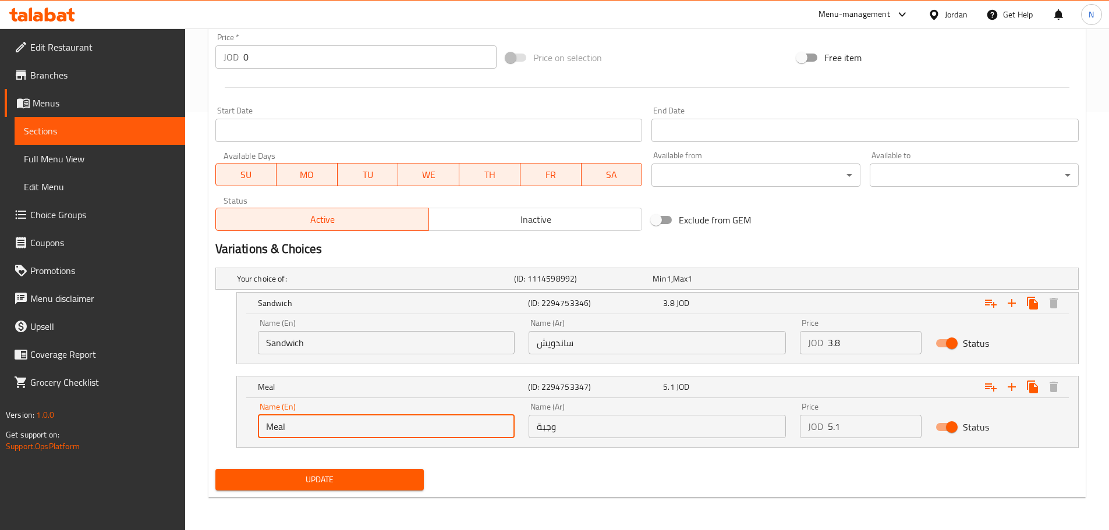
click at [269, 436] on input "Meal" at bounding box center [386, 426] width 257 height 23
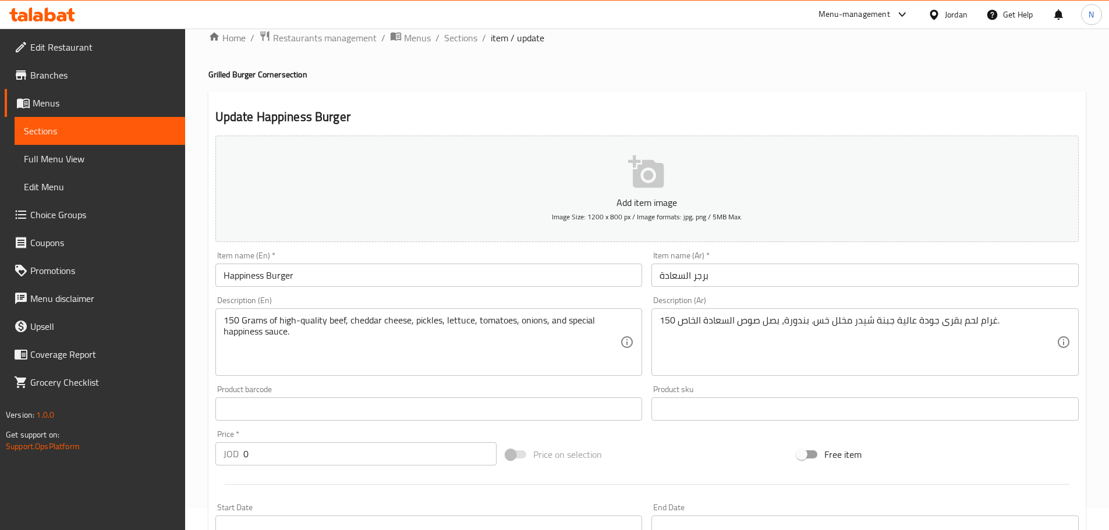
scroll to position [0, 0]
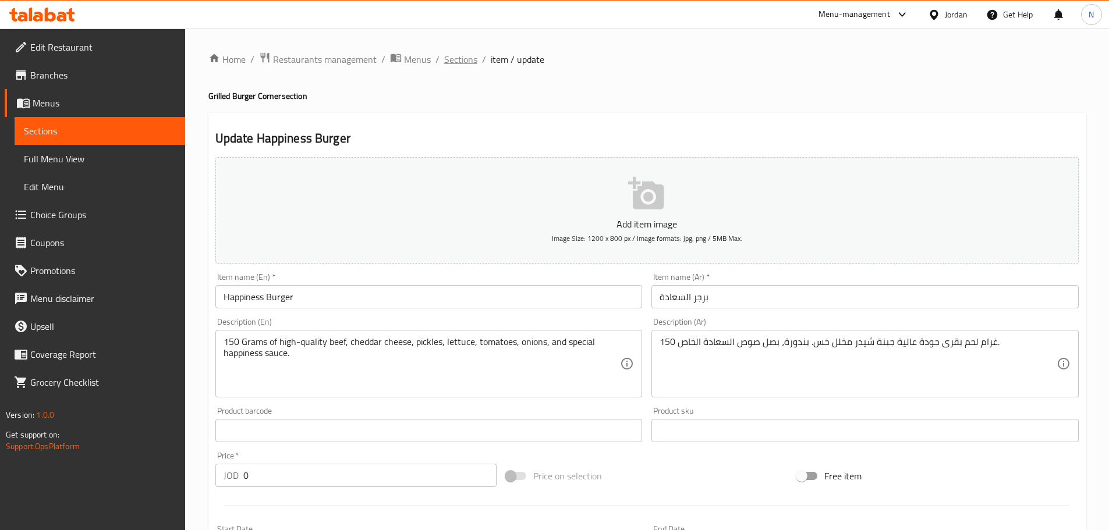
click at [455, 56] on span "Sections" at bounding box center [460, 59] width 33 height 14
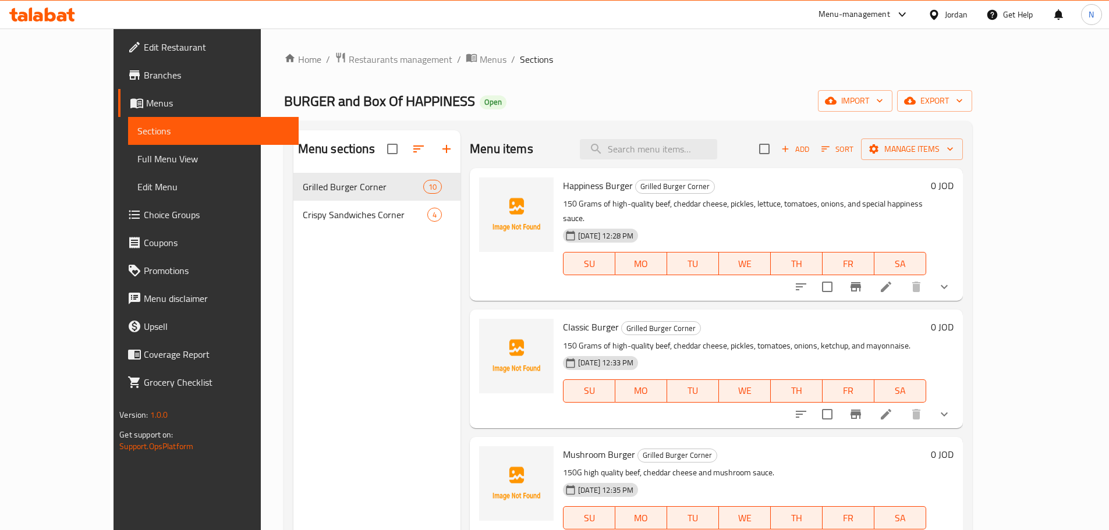
click at [144, 213] on span "Choice Groups" at bounding box center [217, 215] width 146 height 14
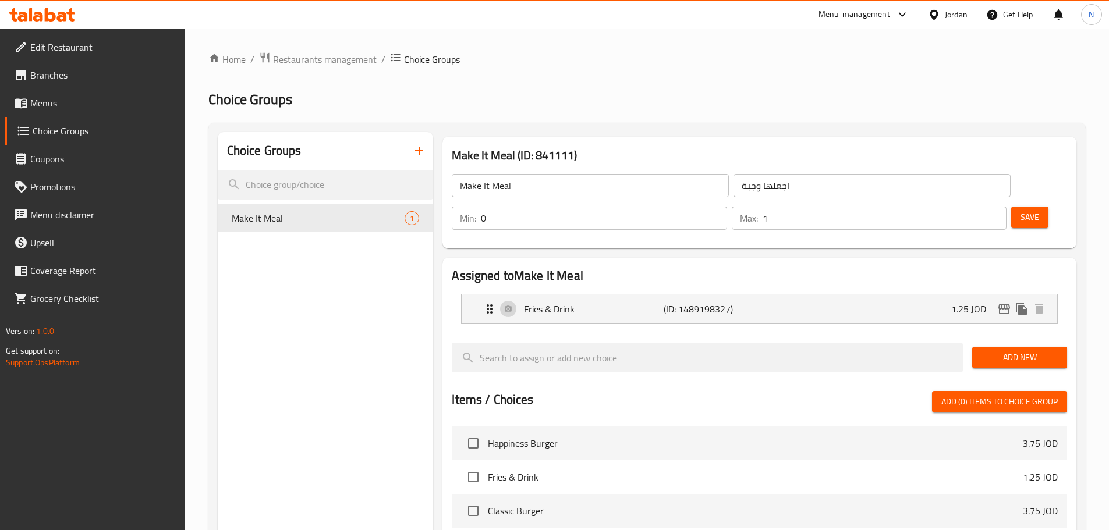
click at [413, 151] on icon "button" at bounding box center [419, 151] width 14 height 14
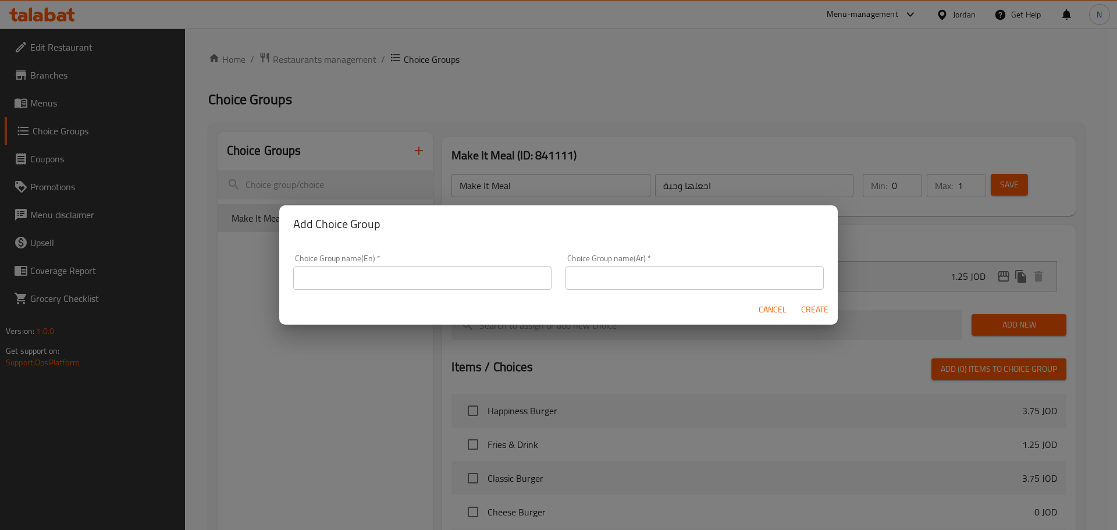
click at [582, 271] on input "text" at bounding box center [695, 278] width 258 height 23
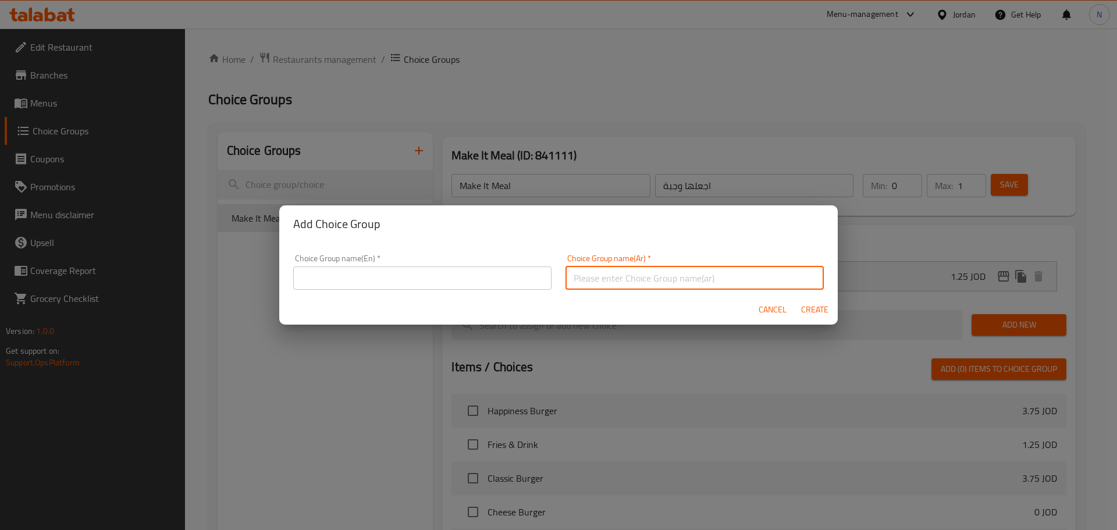
paste input "اجعلها عملاقة"
type input "اجعلها عملاقة"
click at [433, 283] on input "text" at bounding box center [422, 278] width 258 height 23
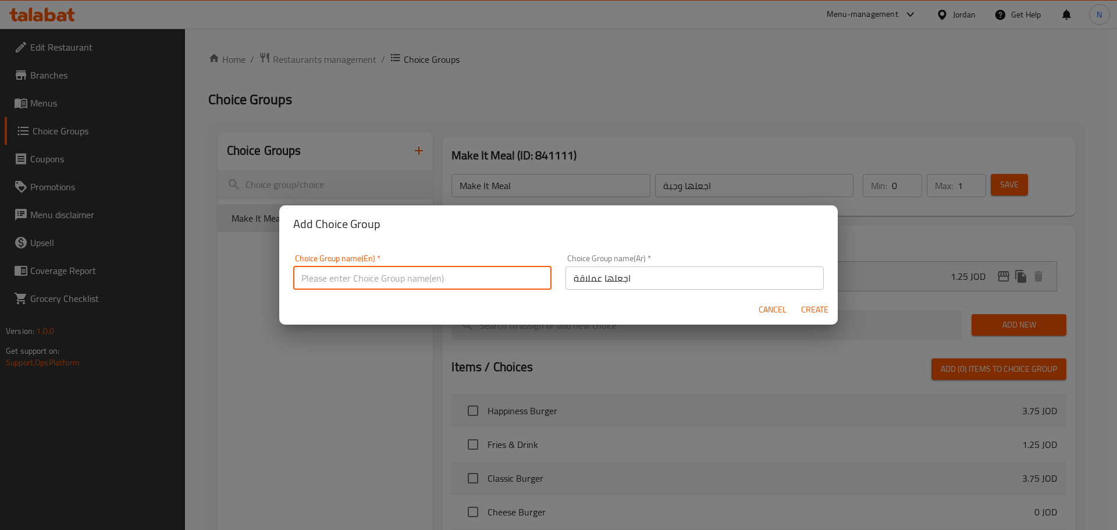
paste input "make it giant"
click at [345, 279] on input "make it giant" at bounding box center [422, 278] width 258 height 23
click at [346, 278] on input "make it giant" at bounding box center [422, 278] width 258 height 23
paste input "eimlaqatan"
type input "make it eimlaqatan"
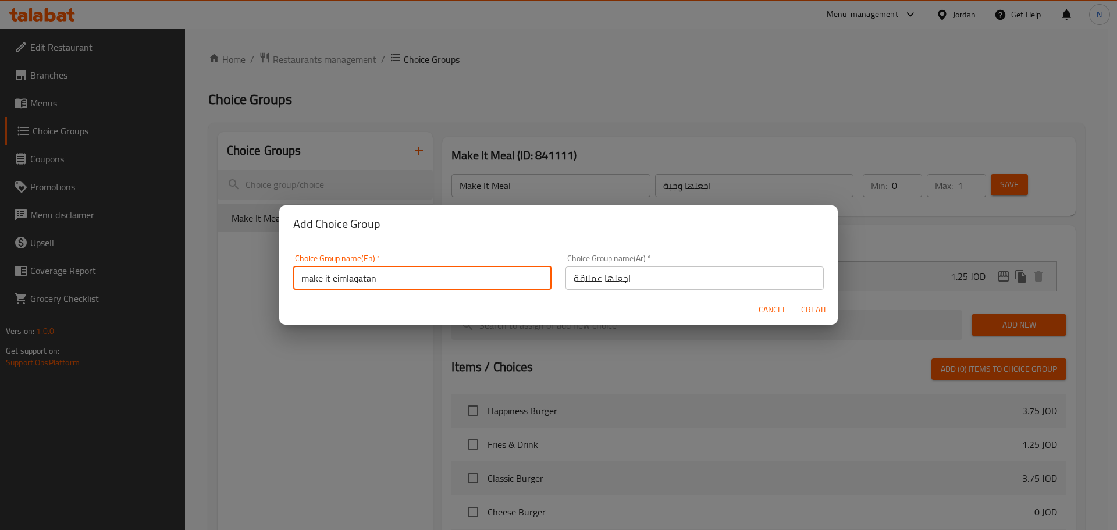
click at [336, 279] on input "make it eimlaqatan" at bounding box center [422, 278] width 258 height 23
click at [352, 281] on input "make it eimlaqatan" at bounding box center [422, 278] width 258 height 23
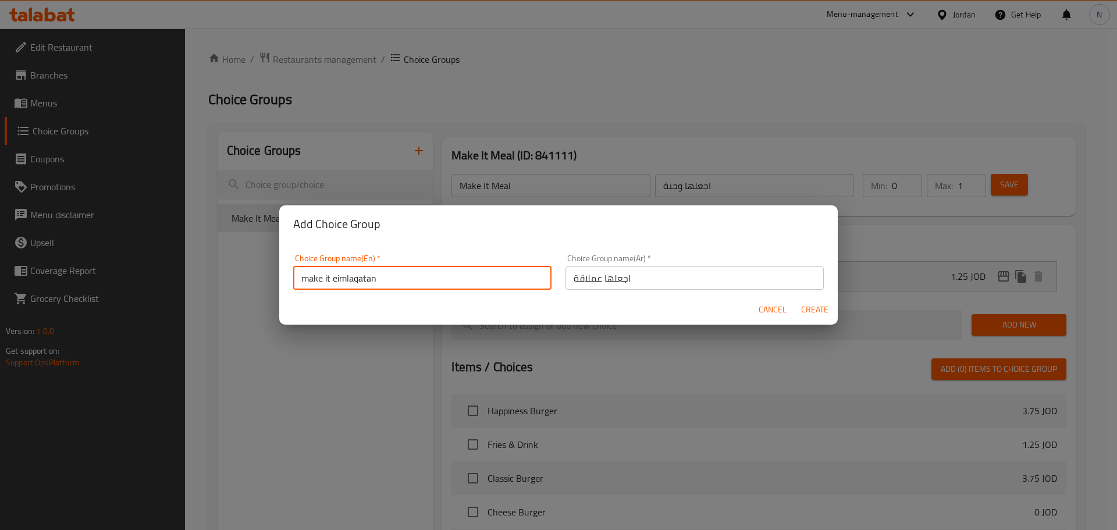
click at [352, 281] on input "make it eimlaqatan" at bounding box center [422, 278] width 258 height 23
paste input "eimlaqatan"
click at [320, 283] on input "eimlaqatan" at bounding box center [422, 278] width 258 height 23
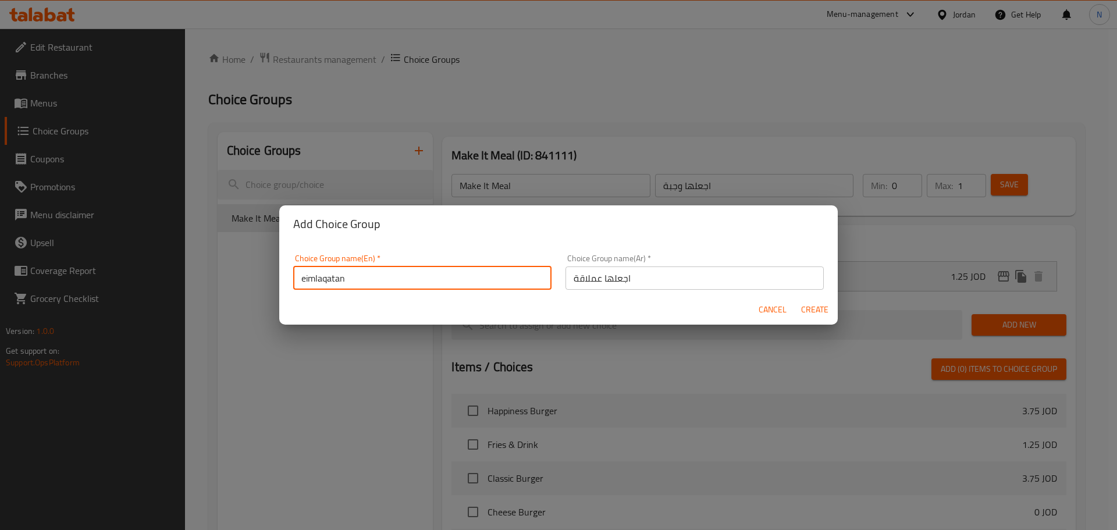
paste input "make it giant"
click at [320, 280] on input "make it giant" at bounding box center [422, 278] width 258 height 23
type input "Make It Giant"
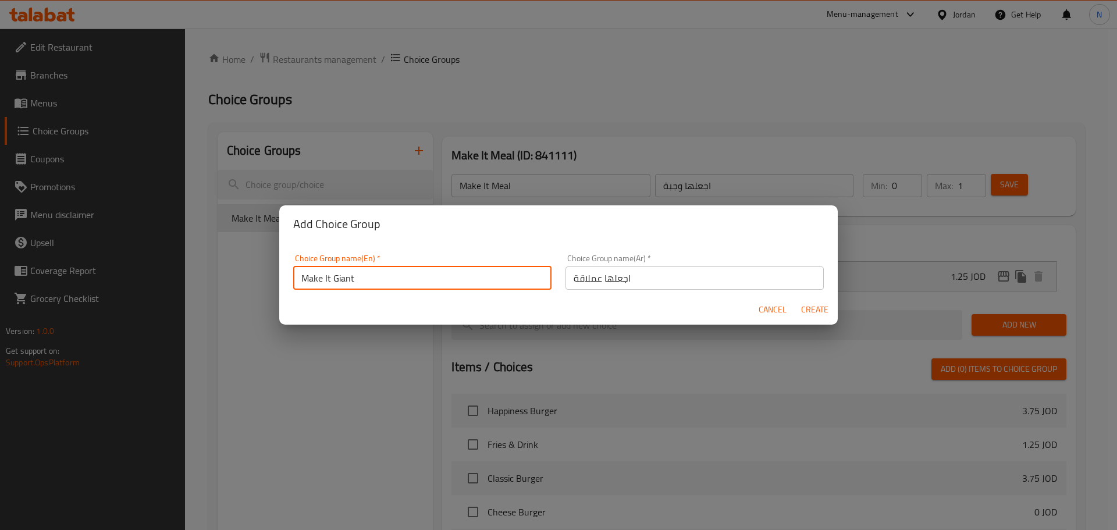
click at [434, 283] on input "Make It Giant" at bounding box center [422, 278] width 258 height 23
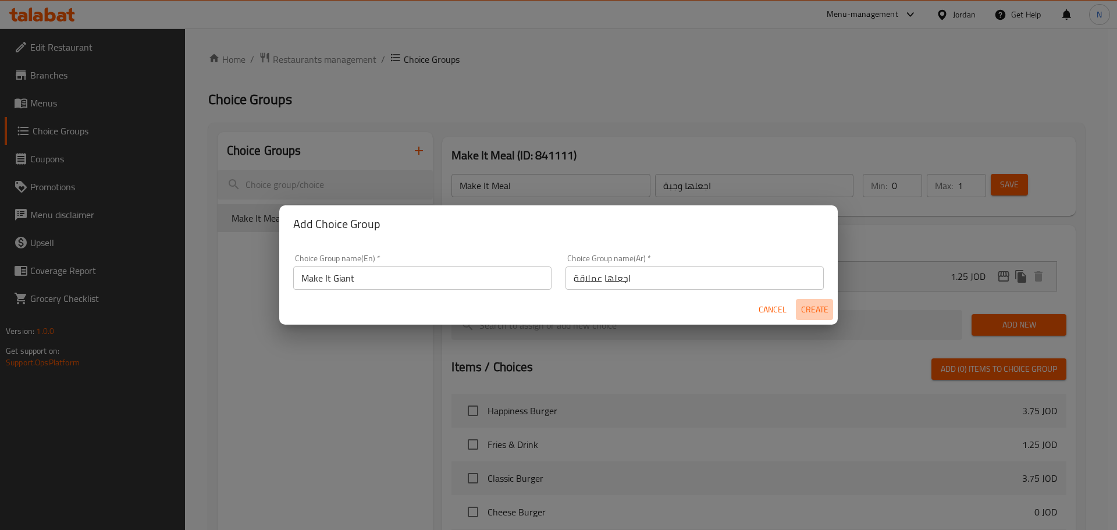
click at [815, 314] on span "Create" at bounding box center [815, 310] width 28 height 15
type input "Make It Giant"
type input "اجعلها عملاقة"
type input "0"
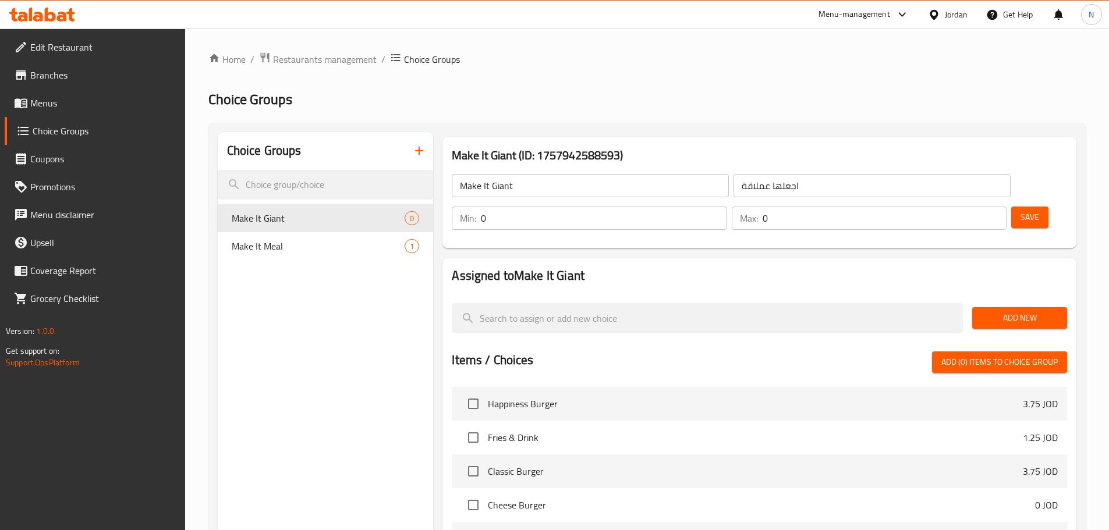
click at [1014, 311] on span "Add New" at bounding box center [1019, 318] width 76 height 15
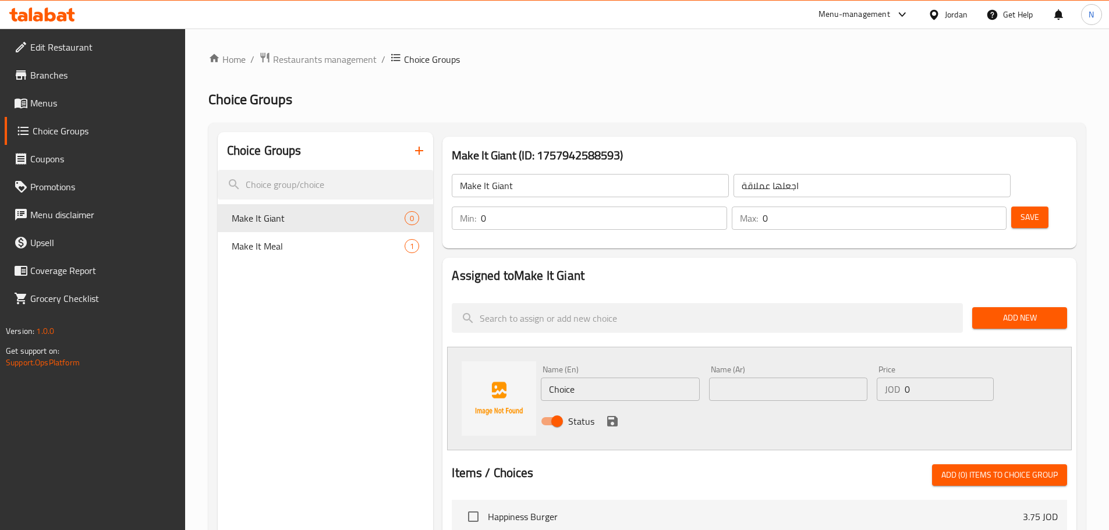
click at [605, 378] on input "Choice" at bounding box center [620, 389] width 158 height 23
paste input "Make It Giant"
type input "Make It Giant"
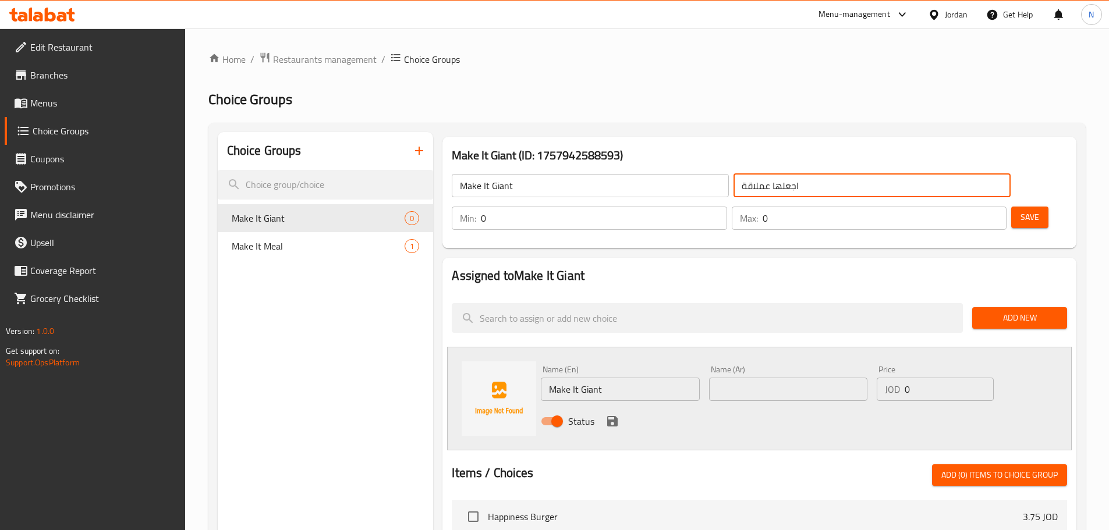
click at [733, 186] on input "اجعلها عملاقة" at bounding box center [871, 185] width 277 height 23
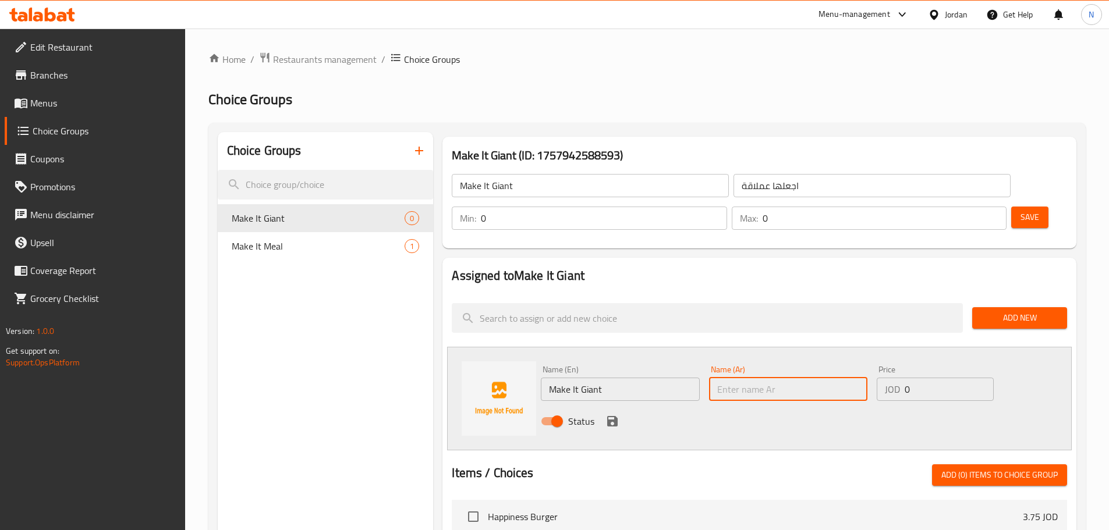
drag, startPoint x: 743, startPoint y: 349, endPoint x: 758, endPoint y: 349, distance: 15.1
click at [743, 378] on input "text" at bounding box center [788, 389] width 158 height 23
paste input "اجعلها عملاقة"
type input "اجعلها عملاقة"
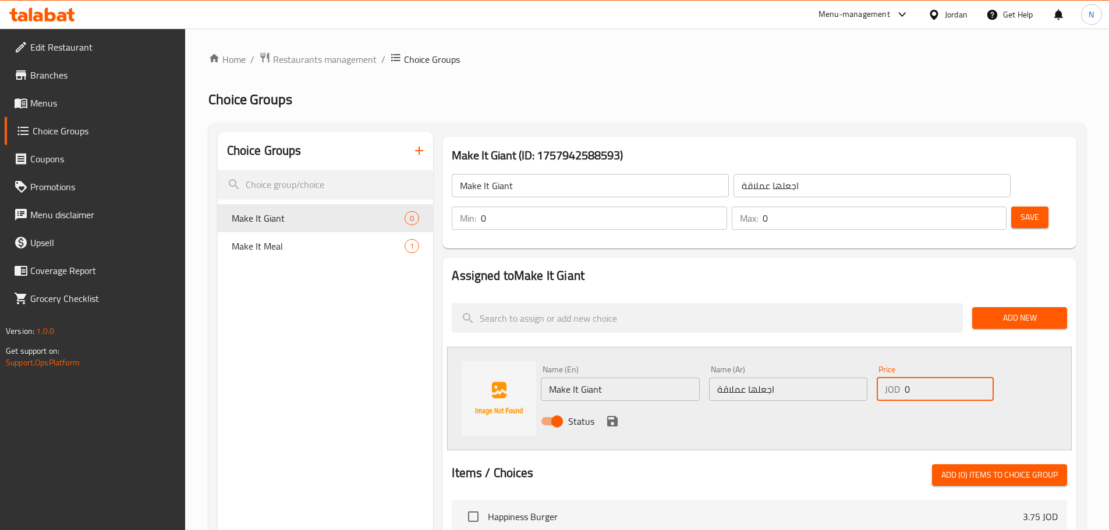
drag, startPoint x: 915, startPoint y: 357, endPoint x: 902, endPoint y: 361, distance: 13.8
click at [902, 378] on div "JOD 0 Price" at bounding box center [935, 389] width 116 height 23
type input "1"
click at [608, 416] on icon "save" at bounding box center [612, 421] width 10 height 10
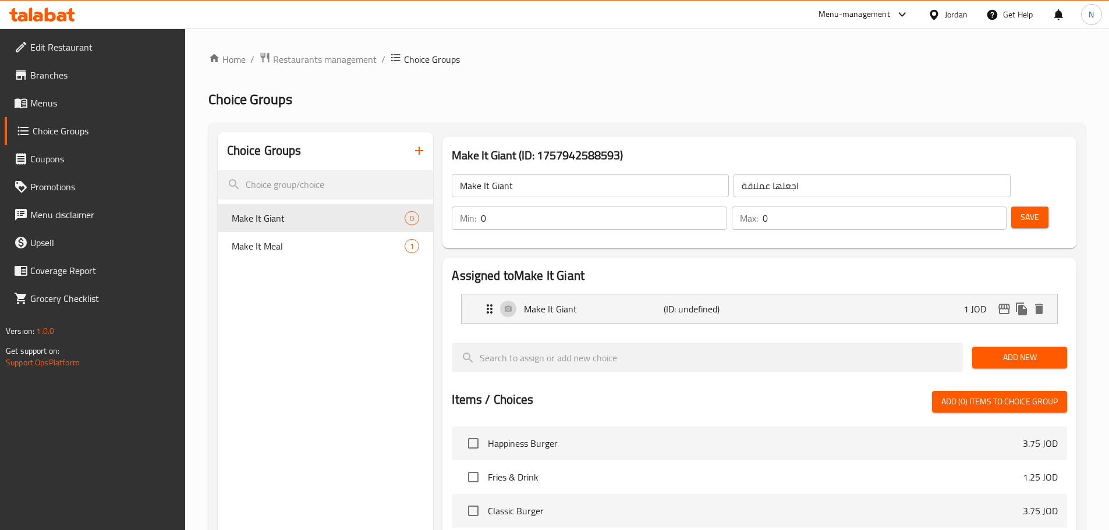
click at [1020, 210] on span "Save" at bounding box center [1029, 217] width 19 height 15
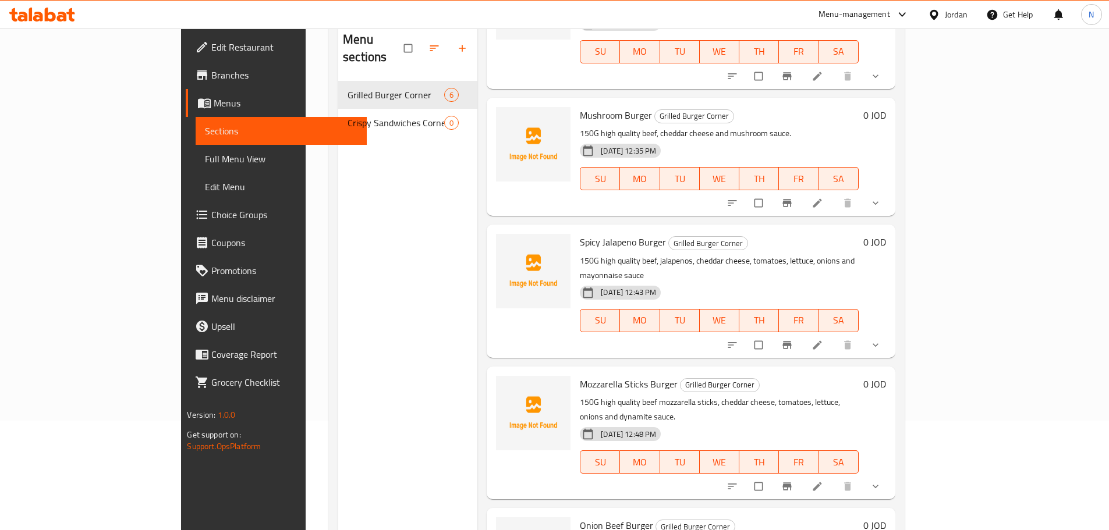
scroll to position [163, 0]
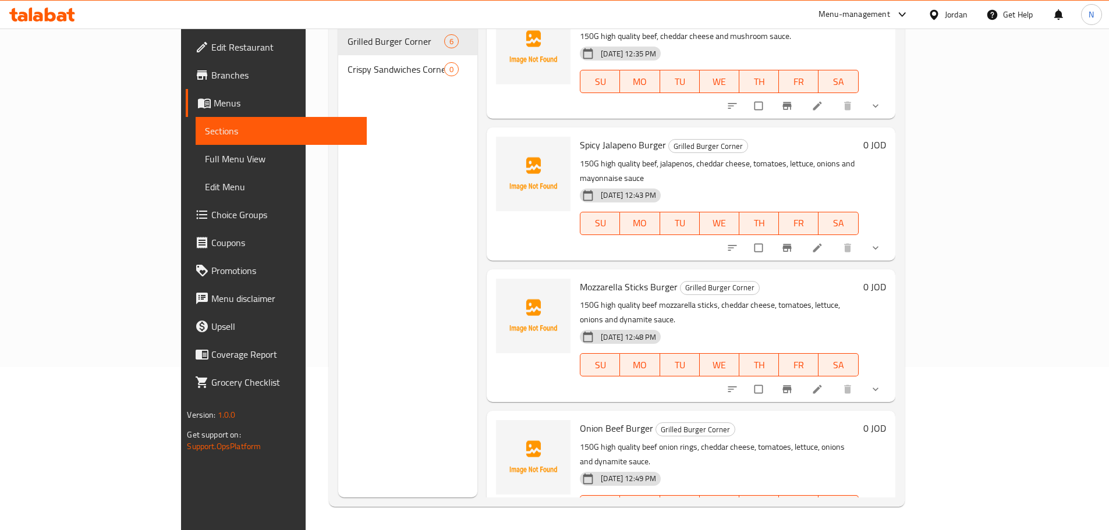
scroll to position [359, 0]
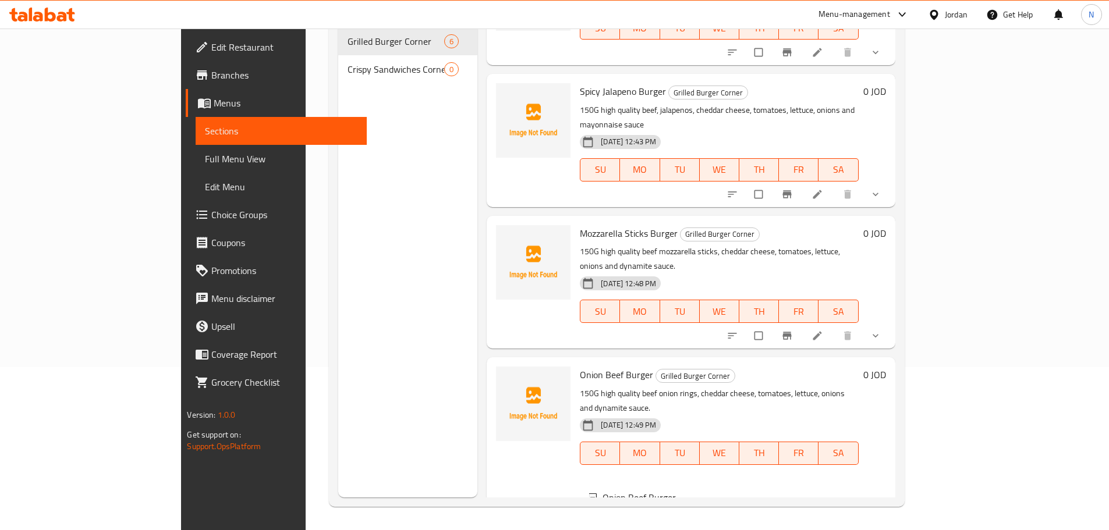
click at [655, 519] on div "Sandwich" at bounding box center [741, 526] width 216 height 14
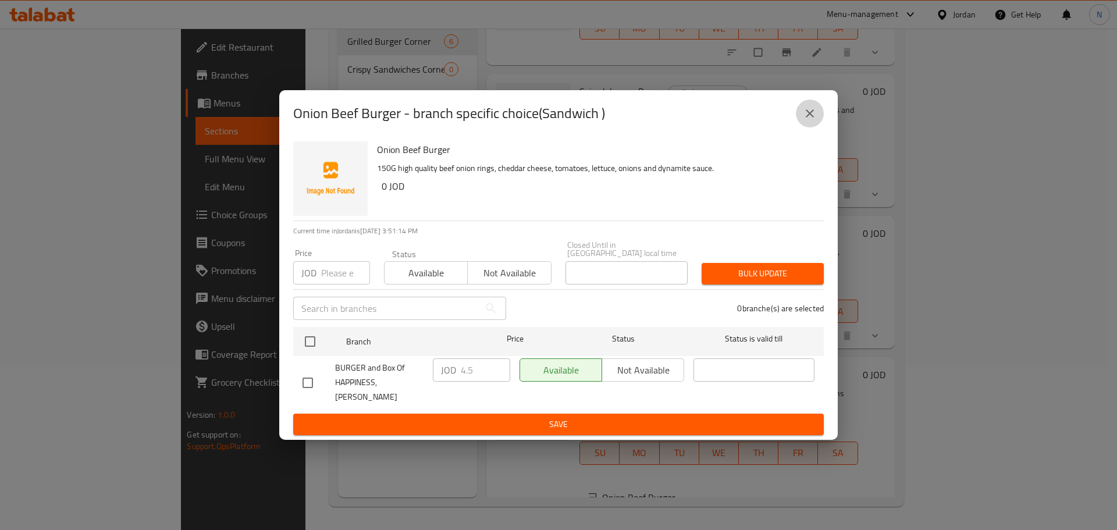
click at [811, 120] on icon "close" at bounding box center [810, 114] width 14 height 14
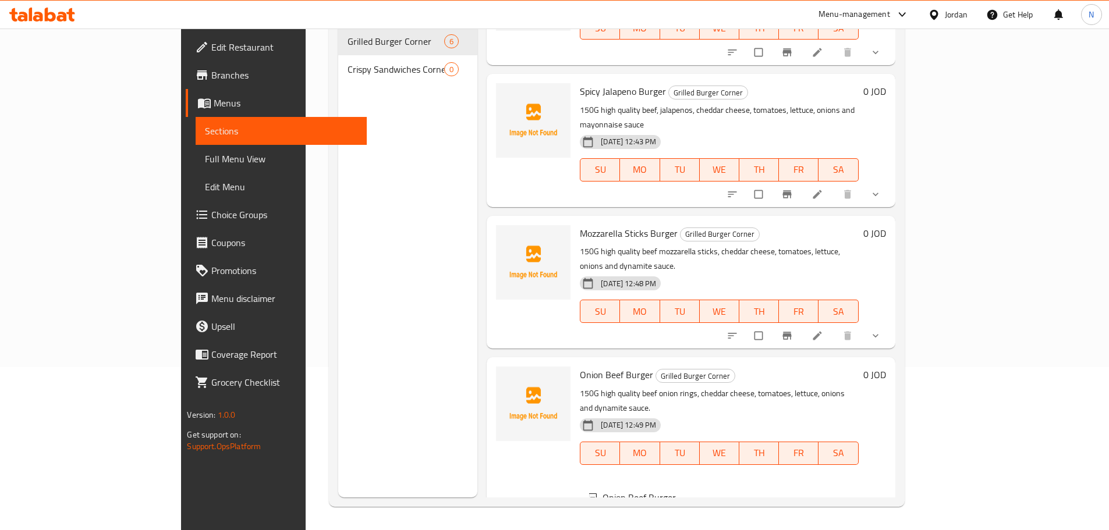
click at [633, 530] on div "Meal" at bounding box center [741, 540] width 216 height 14
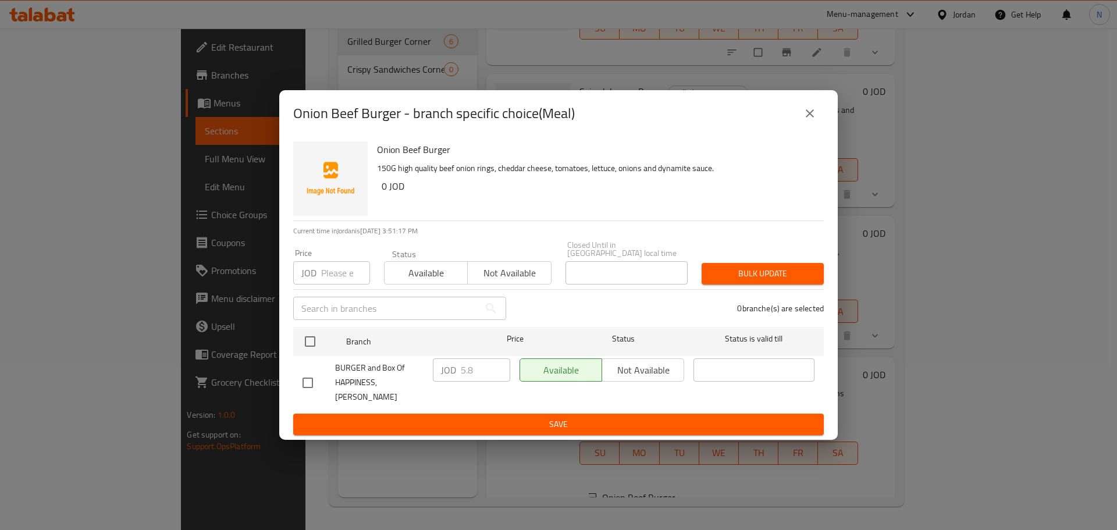
click at [813, 118] on icon "close" at bounding box center [810, 113] width 8 height 8
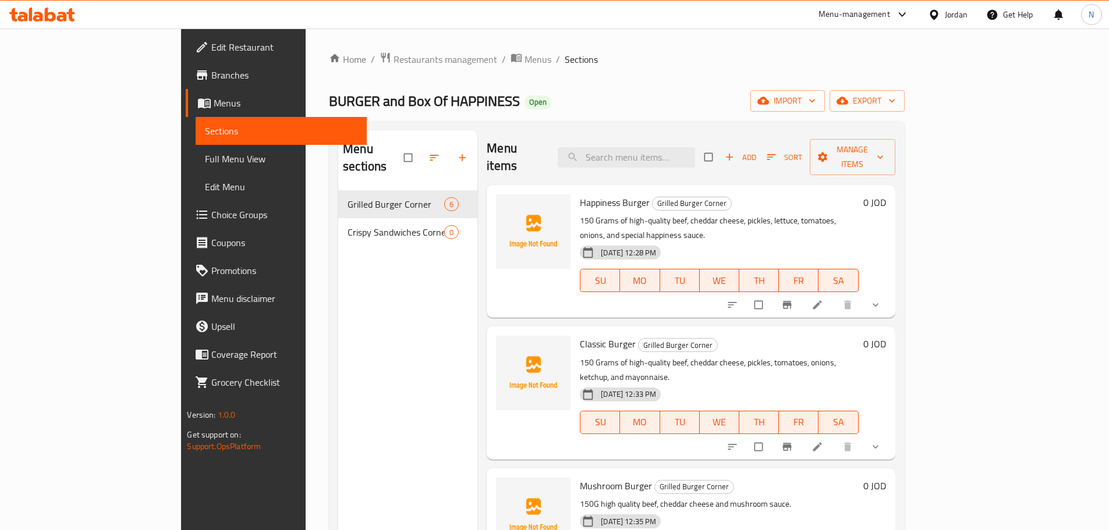
scroll to position [0, 0]
click at [756, 154] on span "Add" at bounding box center [740, 157] width 31 height 13
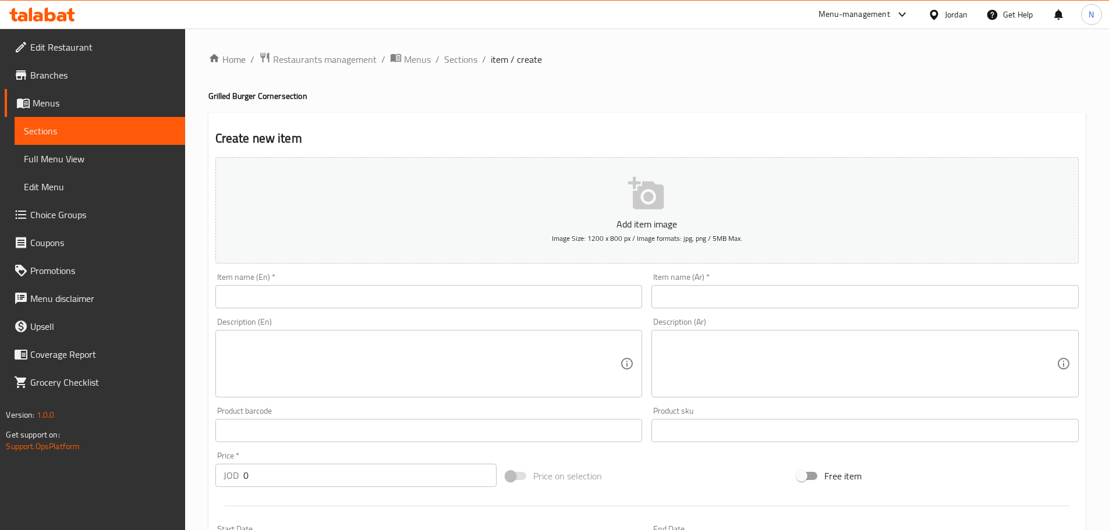
click at [850, 303] on input "text" at bounding box center [864, 296] width 427 height 23
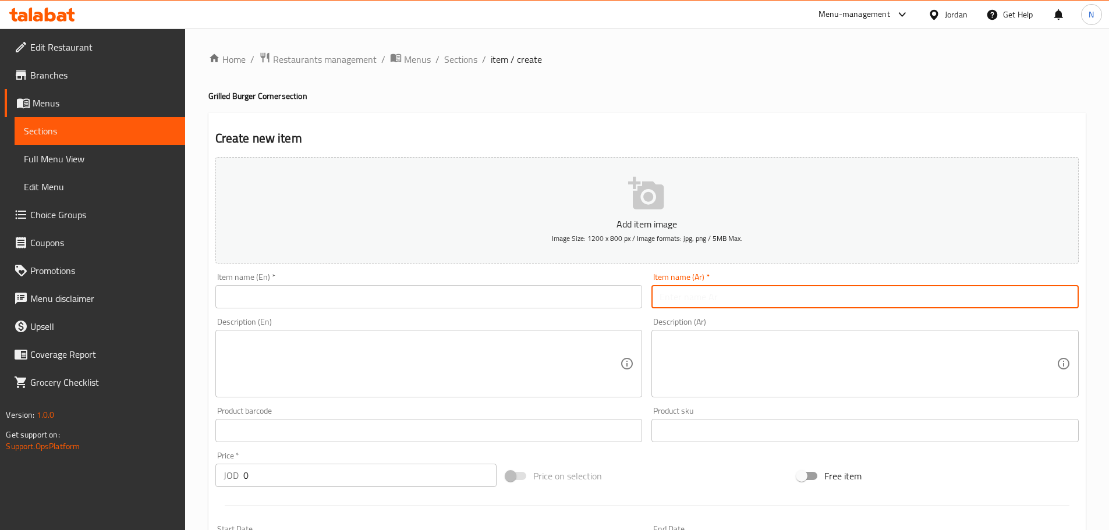
paste input "تشيز برجر"
type input "تشيز برجر"
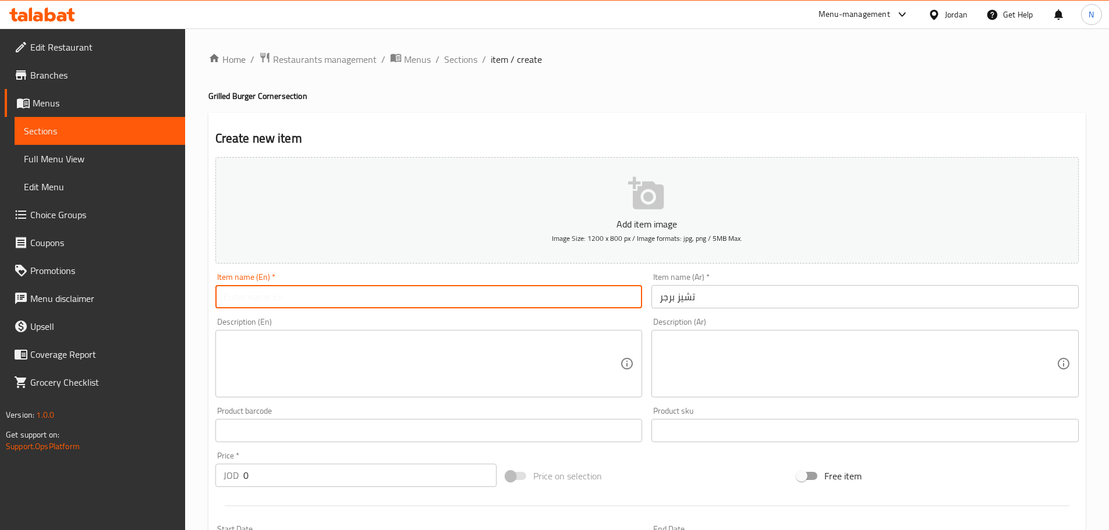
drag, startPoint x: 436, startPoint y: 297, endPoint x: 423, endPoint y: 296, distance: 13.4
click at [436, 297] on input "text" at bounding box center [428, 296] width 427 height 23
paste input "cheeseburger"
click at [249, 299] on input "cheeseburger" at bounding box center [428, 296] width 427 height 23
click at [254, 300] on input "cheese burger" at bounding box center [428, 296] width 427 height 23
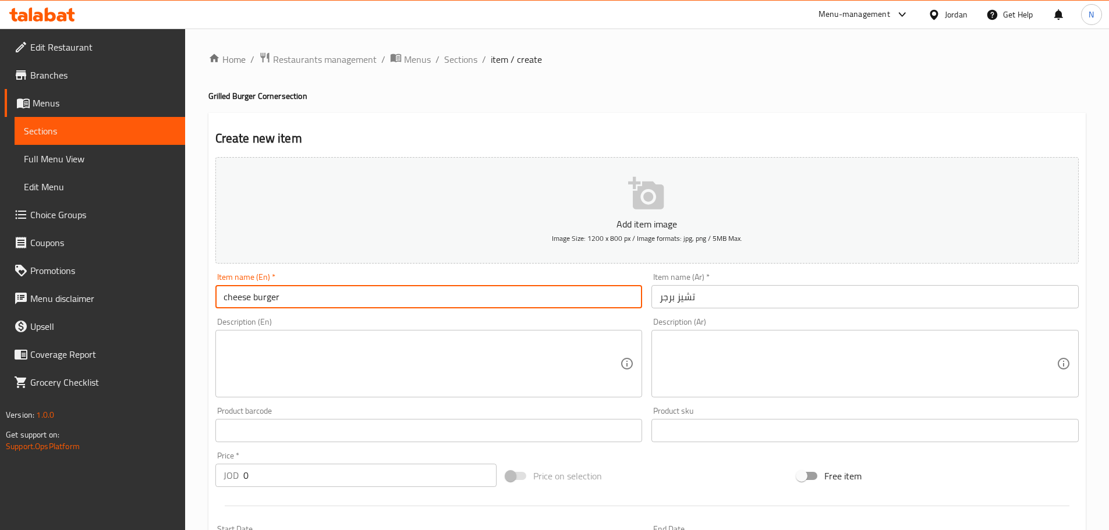
click at [254, 300] on input "cheese burger" at bounding box center [428, 296] width 427 height 23
click at [297, 307] on input "Cheese Burger Sandwich" at bounding box center [428, 296] width 427 height 23
type input "Cheese Burger"
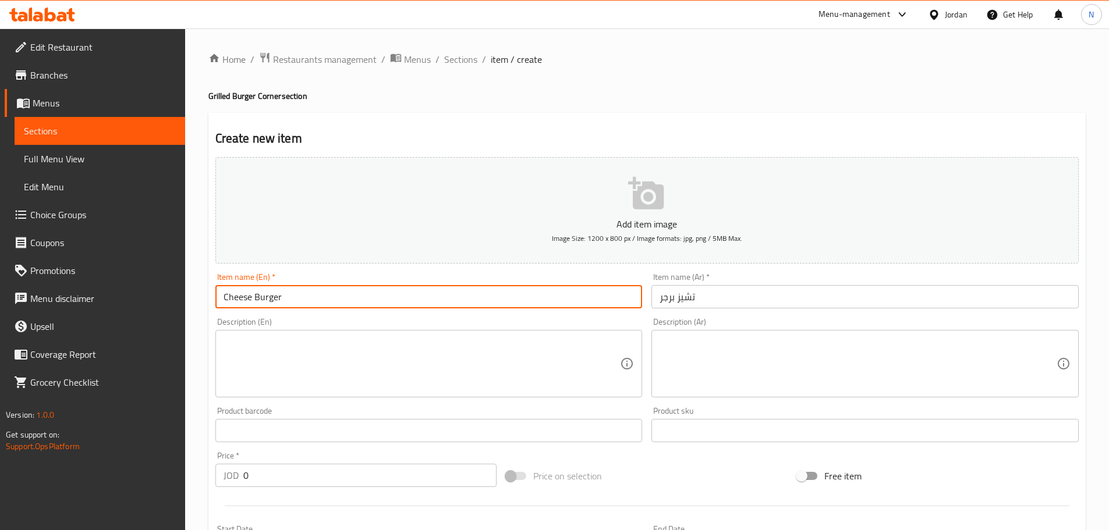
click at [712, 370] on textarea at bounding box center [857, 363] width 397 height 55
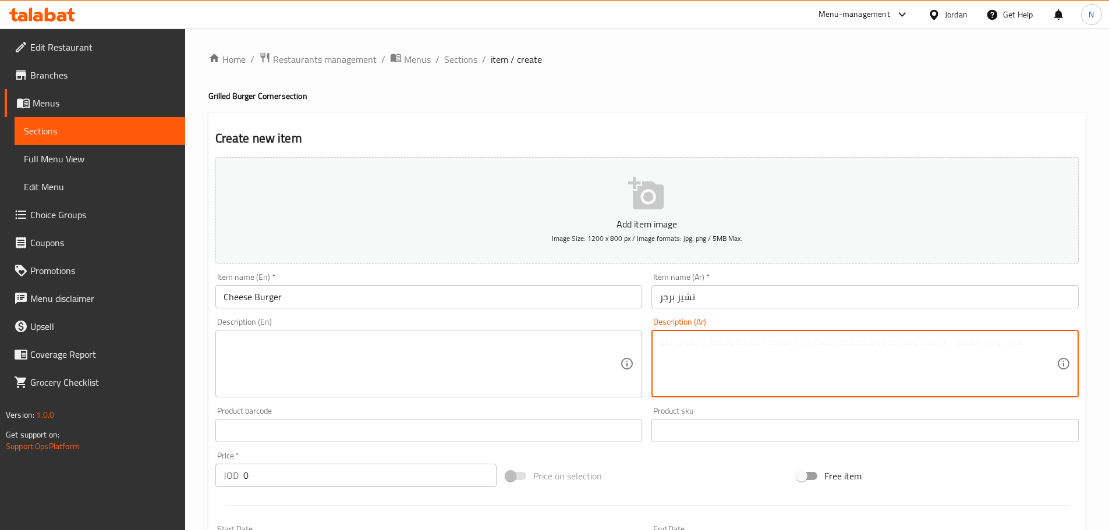
paste textarea "150 غرام لحم بقري جودة عالية خس مخلل بصل اكسترا تشيز"
click at [767, 345] on textarea "150 غرام لحم بقري جودة عالية خس مخلل بصل اكسترا تشيز." at bounding box center [857, 363] width 397 height 55
click at [744, 345] on textarea "150 غرام لحم بقري جودة عالية خس، مخلل بصل اكسترا تشيز." at bounding box center [857, 363] width 397 height 55
click at [726, 345] on textarea "150 غرام لحم بقري جودة عالية خس، مخلل، بصل اكسترا تشيز." at bounding box center [857, 363] width 397 height 55
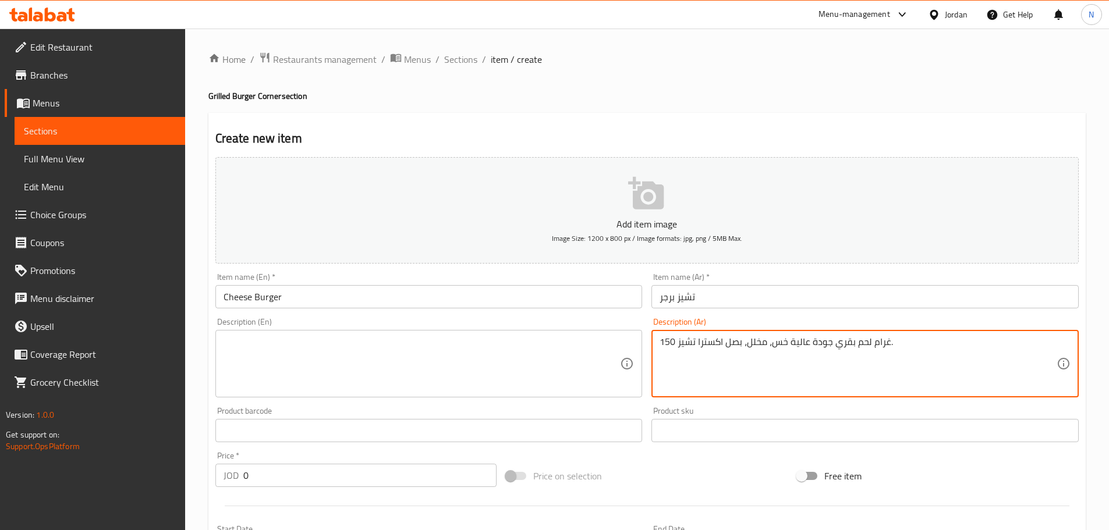
click at [726, 345] on textarea "150 غرام لحم بقري جودة عالية خس، مخلل، بصل اكسترا تشيز." at bounding box center [857, 363] width 397 height 55
type textarea "150 غرام لحم بقري جودة عالية خس، مخلل، بصل اكسترا تشيز."
click at [289, 360] on textarea at bounding box center [421, 363] width 397 height 55
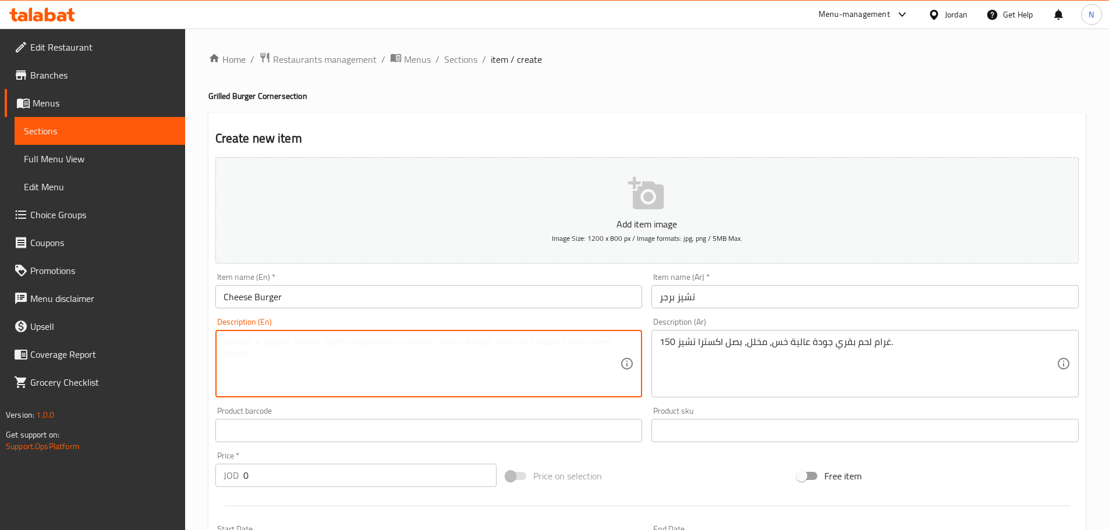
paste textarea "150g high quality beef, lettuce, pickles, onions, extra cheese."
click at [243, 345] on textarea "150g high quality beef, lettuce, pickles, onions, extra cheese." at bounding box center [421, 363] width 397 height 55
type textarea "150G high quality beef, lettuce, pickles, onions, extra cheese."
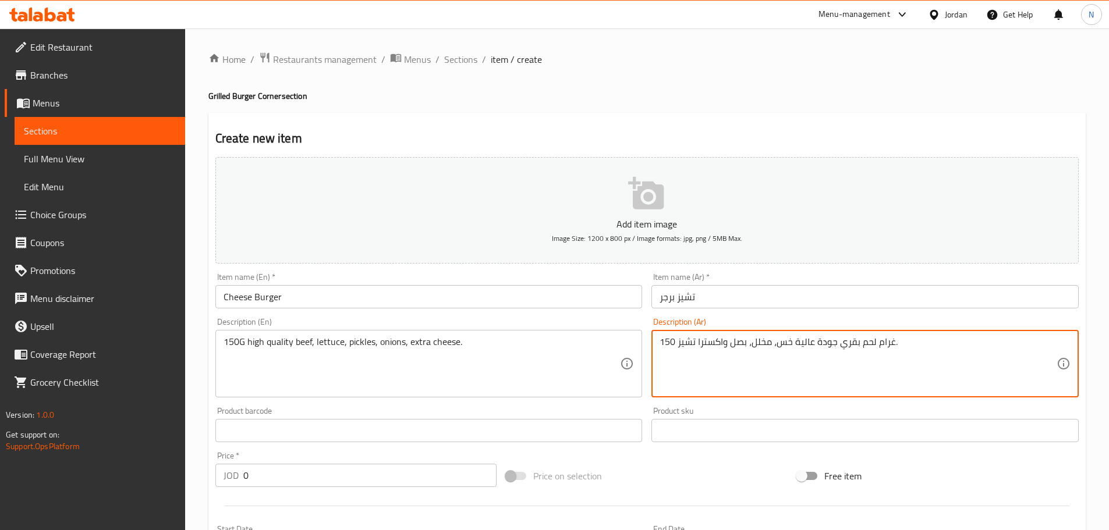
type textarea "150 غرام لحم بقري جودة عالية خس، مخلل، بصل واكسترا تشيز."
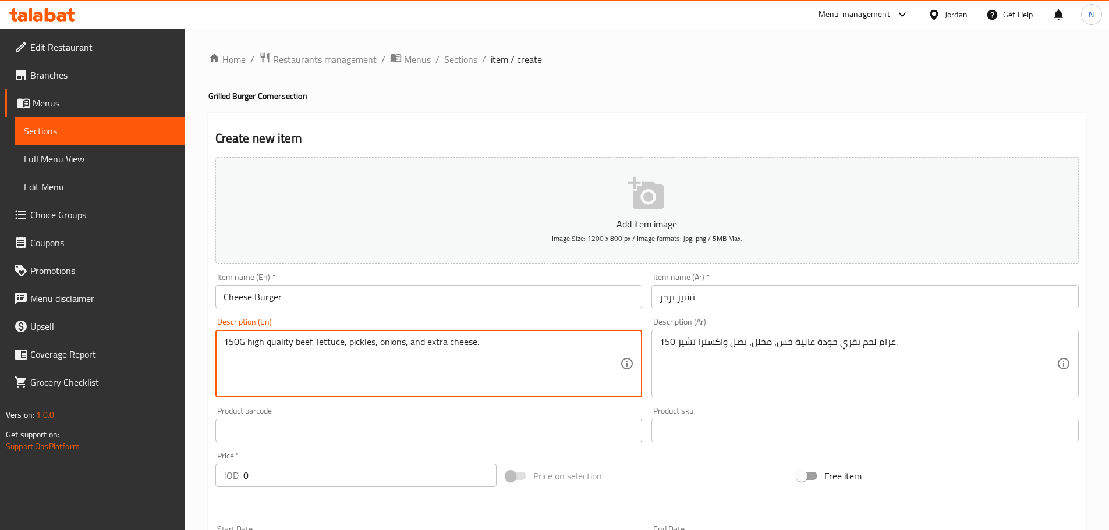
type textarea "150G high quality beef, lettuce, pickles, onions, and extra cheese."
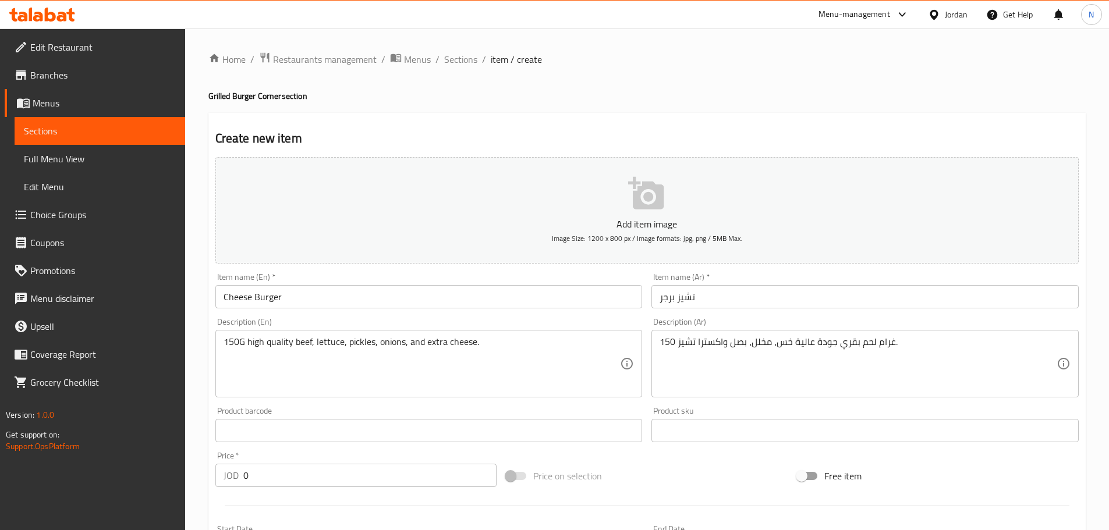
click at [704, 470] on div "Price on selection" at bounding box center [646, 475] width 291 height 31
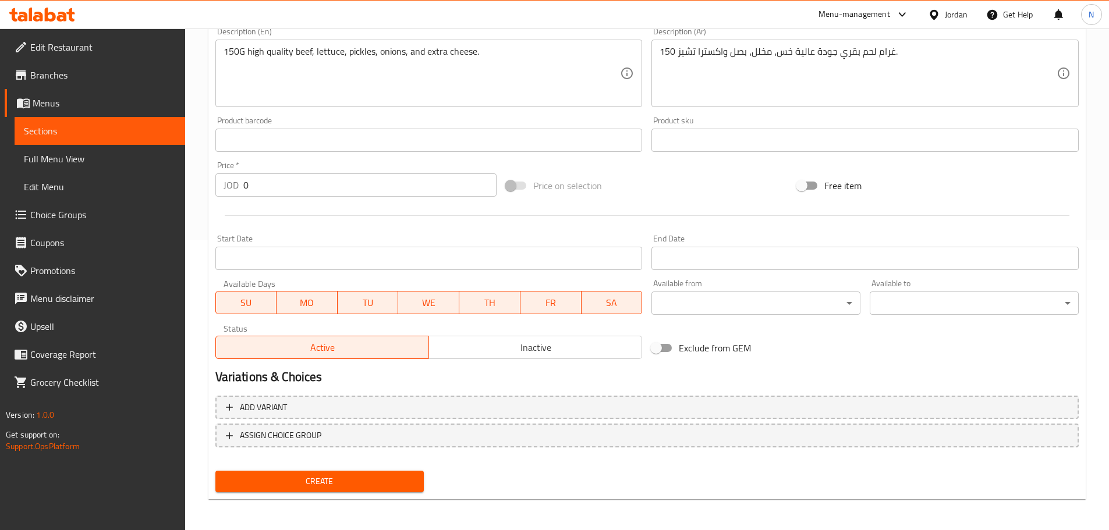
scroll to position [292, 0]
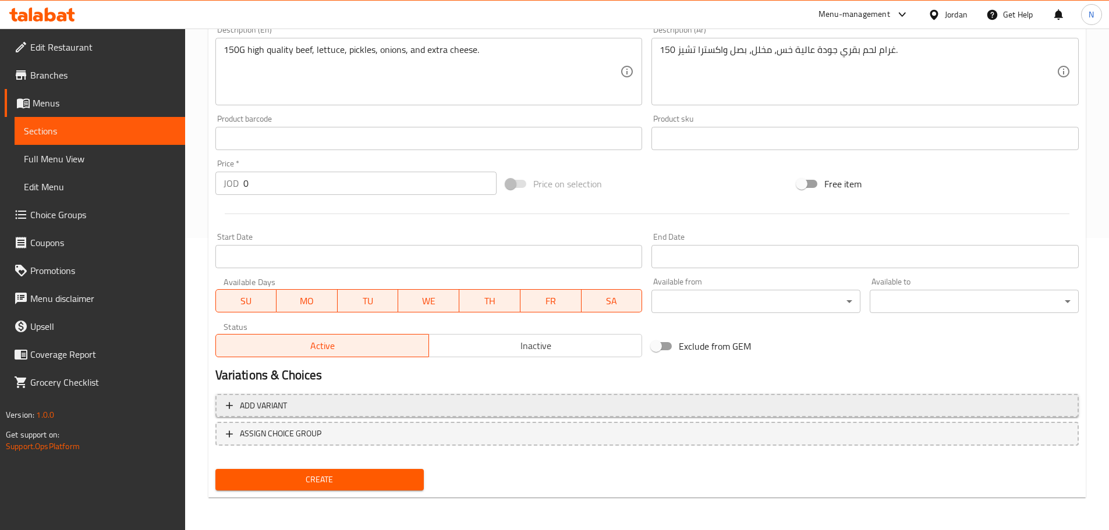
click at [989, 413] on span "Add variant" at bounding box center [647, 406] width 842 height 15
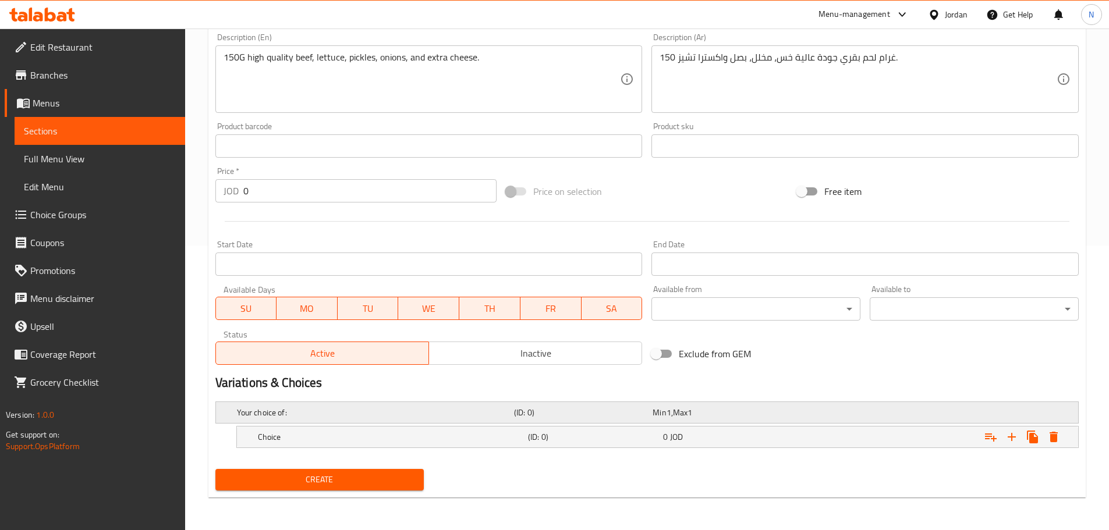
scroll to position [285, 0]
click at [1011, 441] on icon "Expand" at bounding box center [1012, 437] width 14 height 14
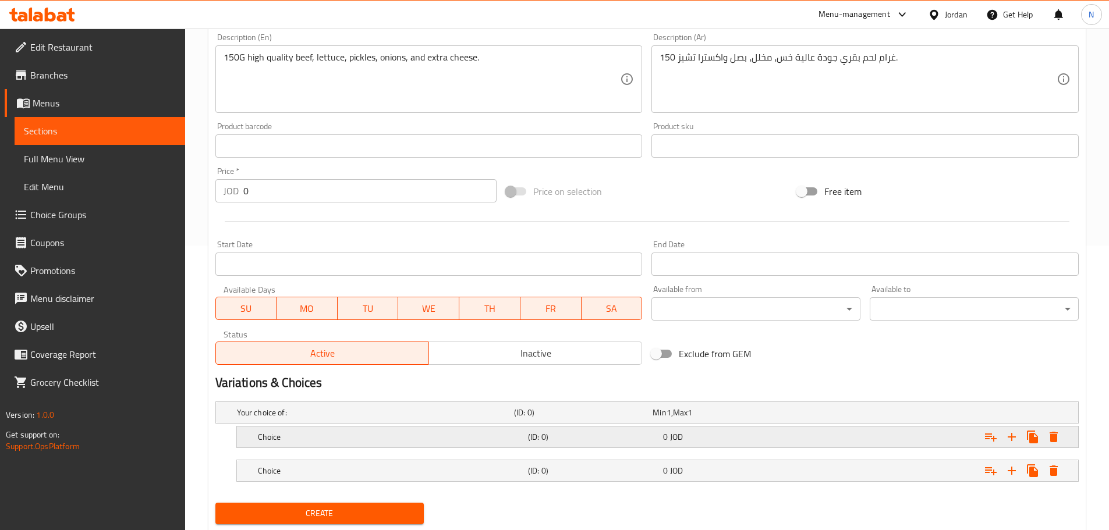
click at [300, 438] on h5 "Choice" at bounding box center [390, 437] width 265 height 12
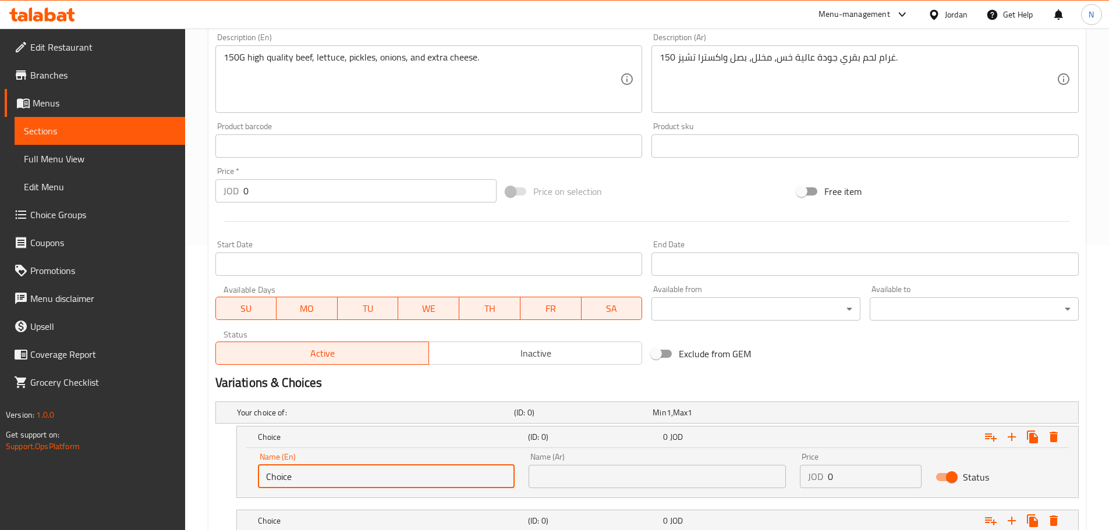
click at [316, 473] on input "Choice" at bounding box center [386, 476] width 257 height 23
paste input "Sandwich"
type input "Sandwich"
click at [542, 469] on input "text" at bounding box center [656, 476] width 257 height 23
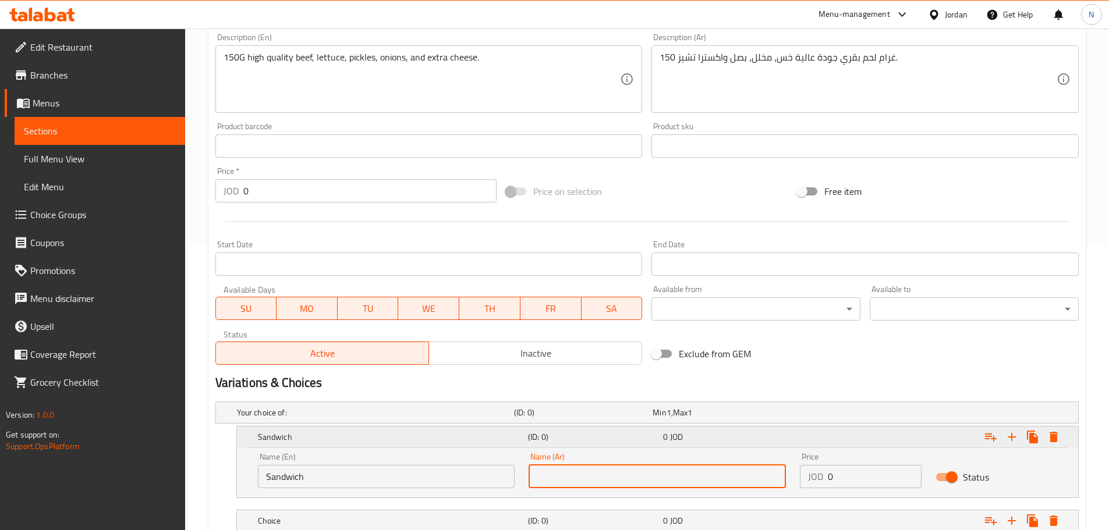
paste input "ساندويش"
type input "ساندويش"
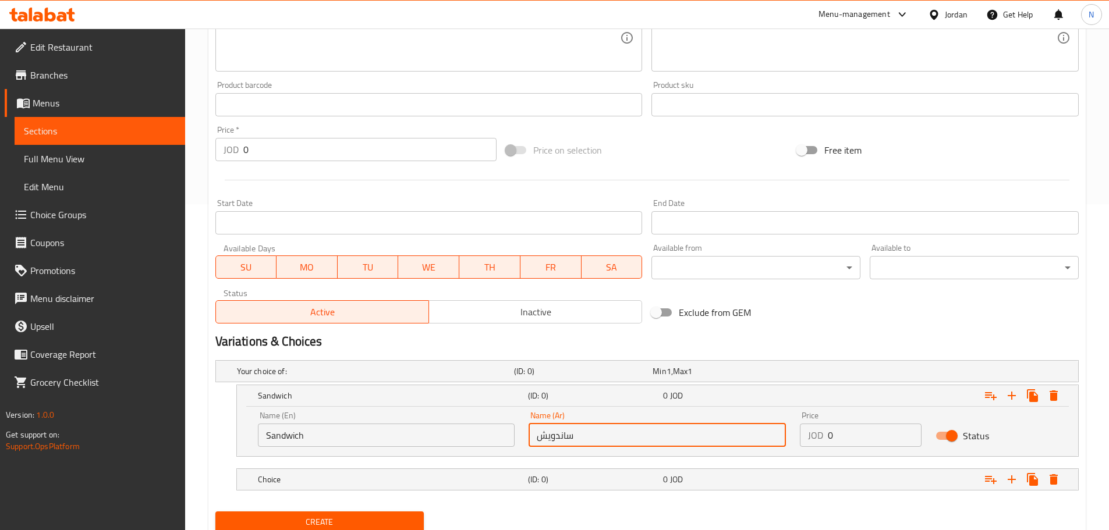
scroll to position [368, 0]
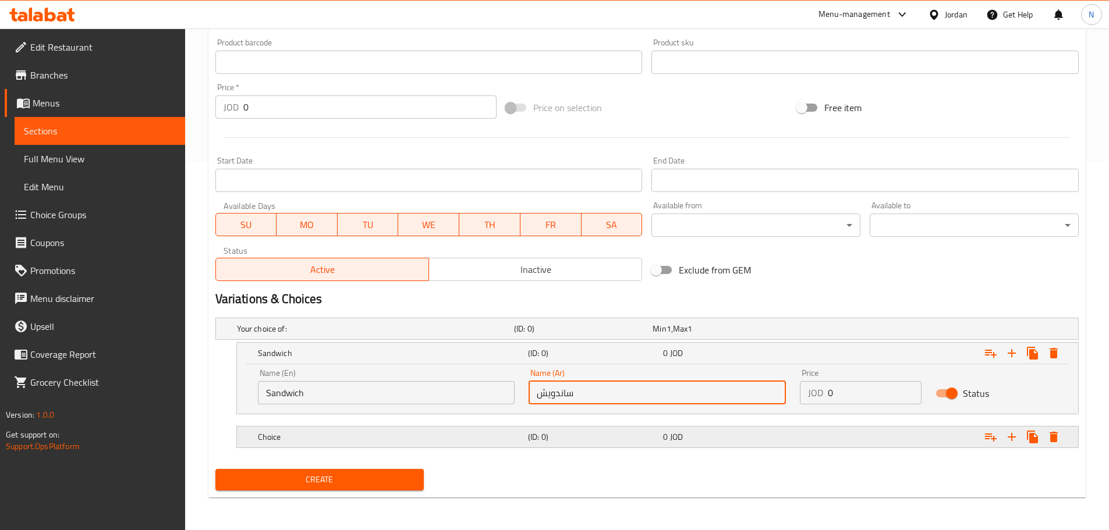
click at [325, 439] on h5 "Choice" at bounding box center [390, 437] width 265 height 12
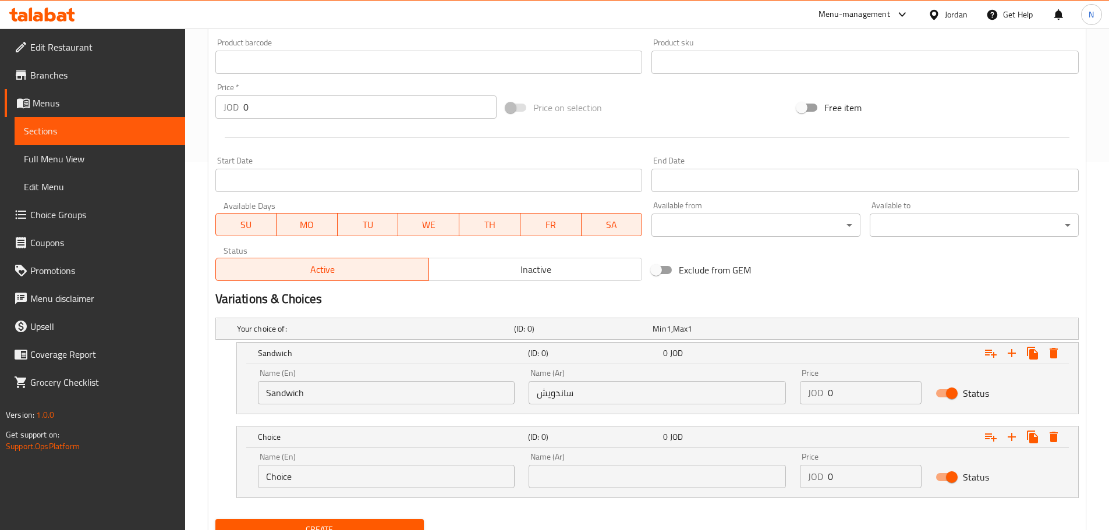
click at [340, 477] on input "Choice" at bounding box center [386, 476] width 257 height 23
paste input "Meal"
type input "Meal"
click at [583, 478] on input "text" at bounding box center [656, 476] width 257 height 23
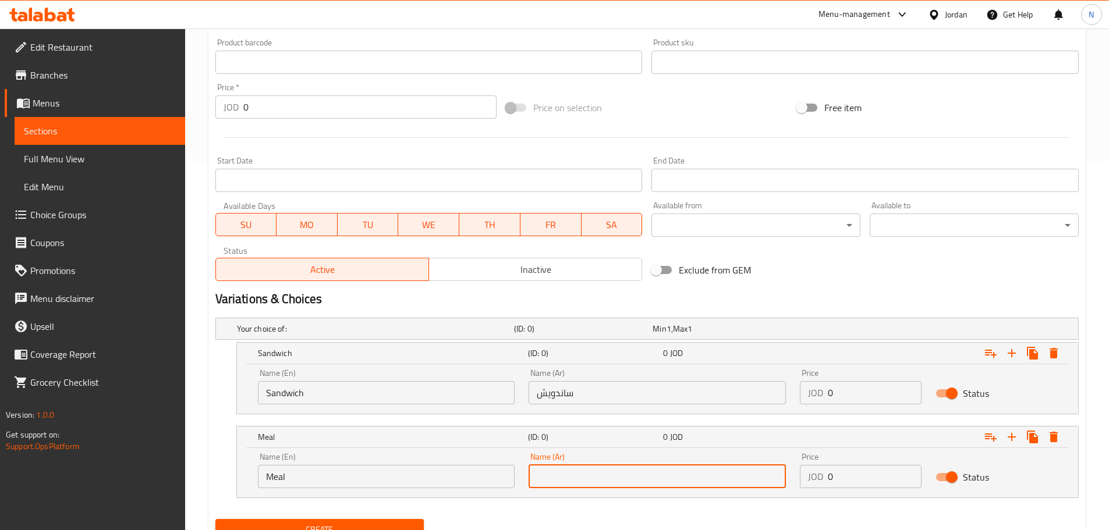
paste input "وجبة"
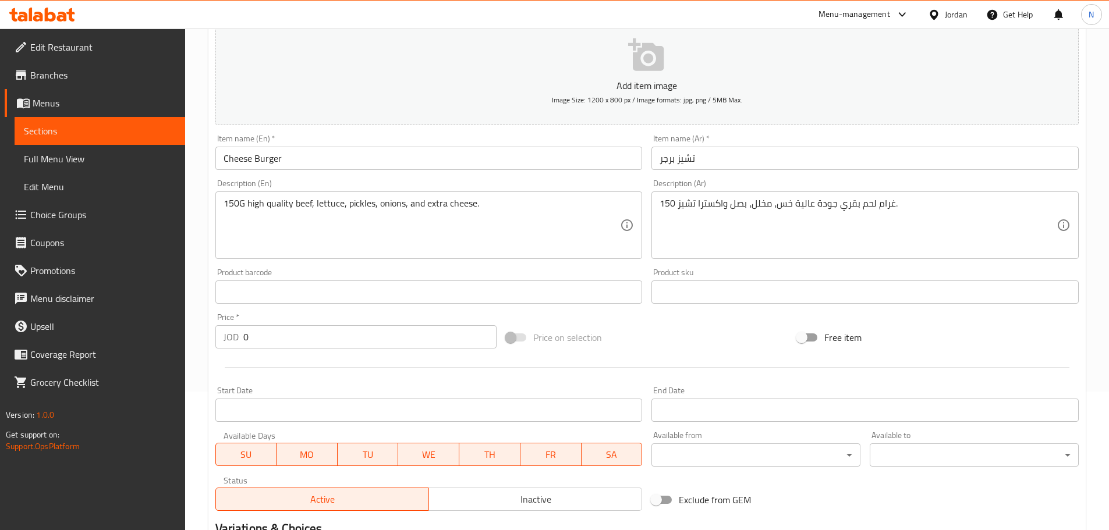
scroll to position [136, 0]
type input "وجبة"
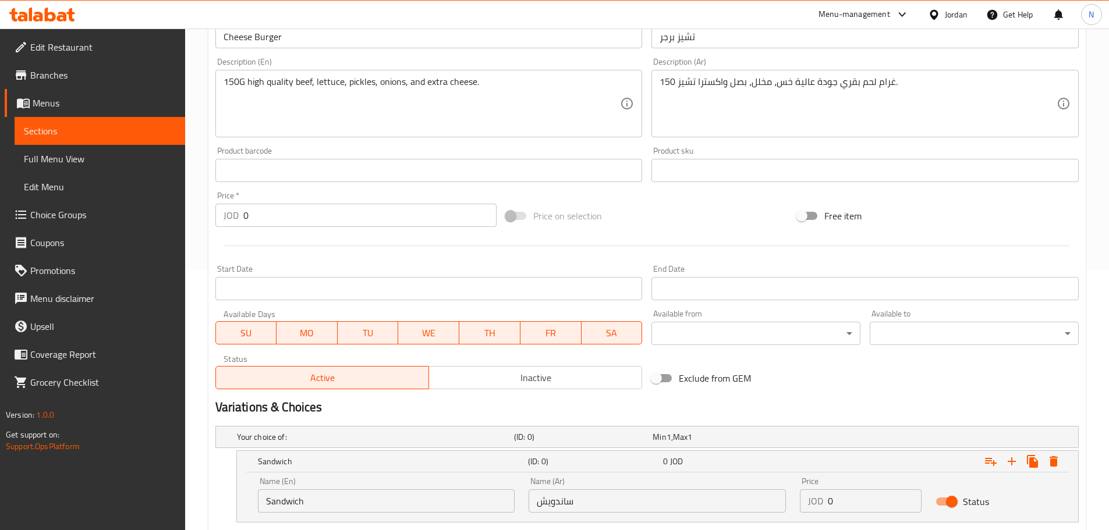
scroll to position [418, 0]
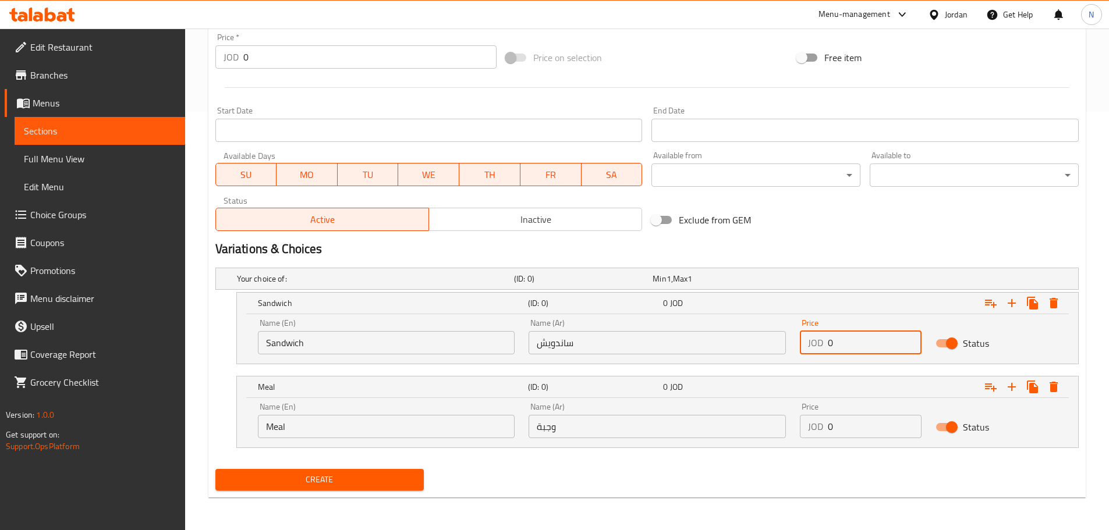
drag, startPoint x: 836, startPoint y: 350, endPoint x: 825, endPoint y: 348, distance: 10.6
click at [825, 348] on div "JOD 0 Price" at bounding box center [861, 342] width 122 height 23
paste input "3.8"
type input "3.80"
drag, startPoint x: 840, startPoint y: 420, endPoint x: 819, endPoint y: 433, distance: 25.1
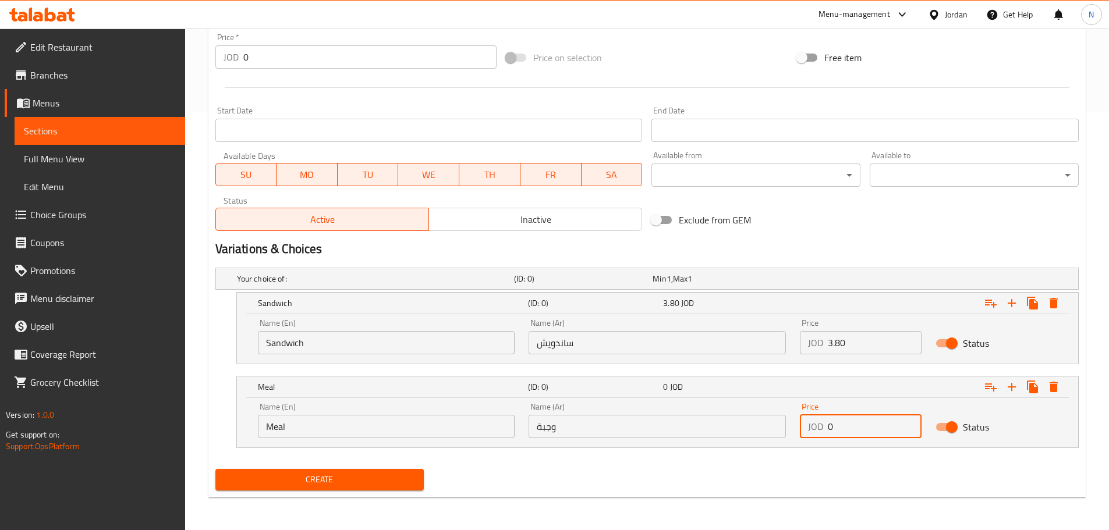
click at [819, 433] on div "JOD 0 Price" at bounding box center [861, 426] width 122 height 23
paste input "5.1"
type input "5.10"
click at [822, 246] on h2 "Variations & Choices" at bounding box center [646, 248] width 863 height 17
click at [815, 250] on h2 "Variations & Choices" at bounding box center [646, 248] width 863 height 17
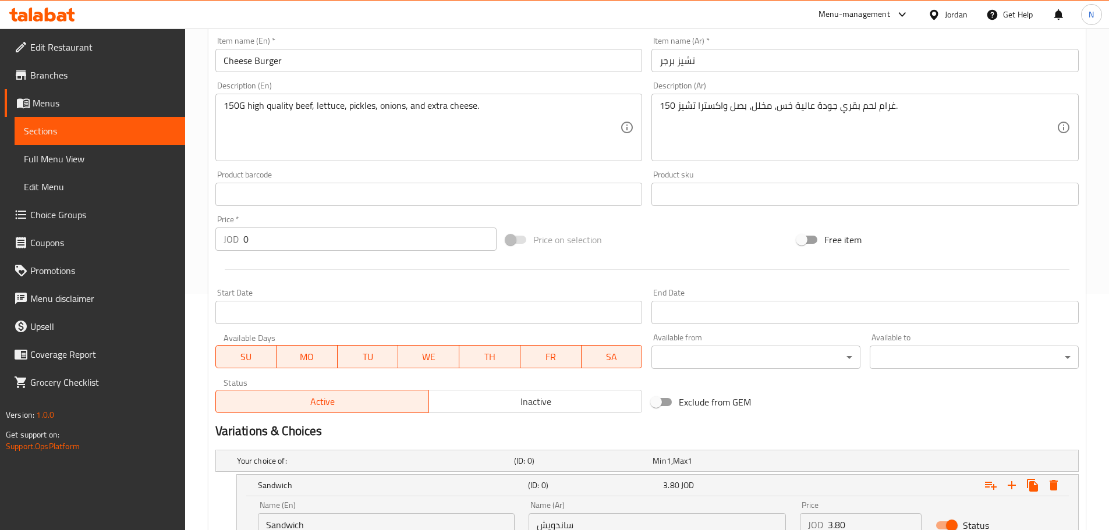
scroll to position [186, 0]
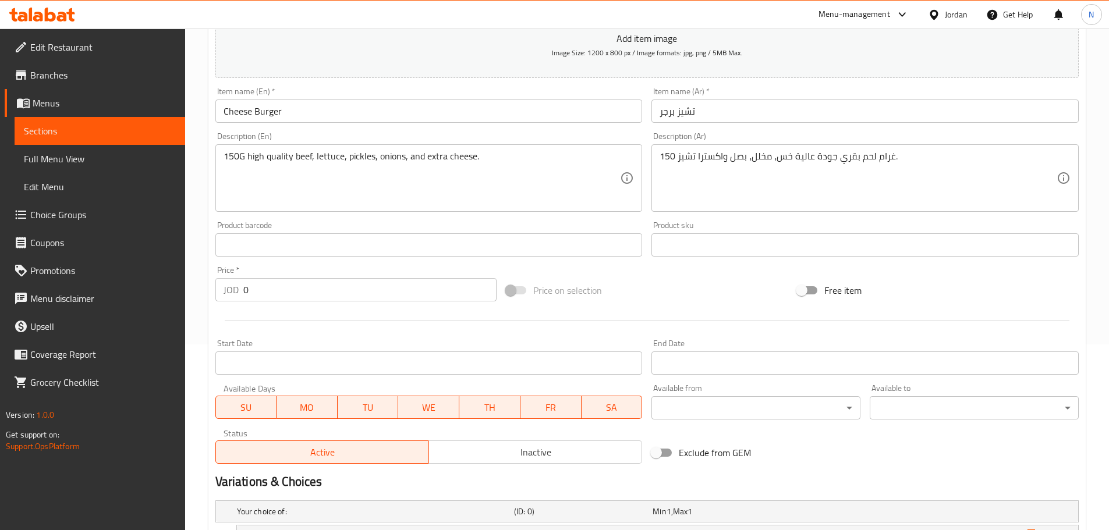
click at [679, 268] on div "Add item image Image Size: 1200 x 800 px / Image formats: jpg, png / 5MB Max. I…" at bounding box center [647, 218] width 872 height 502
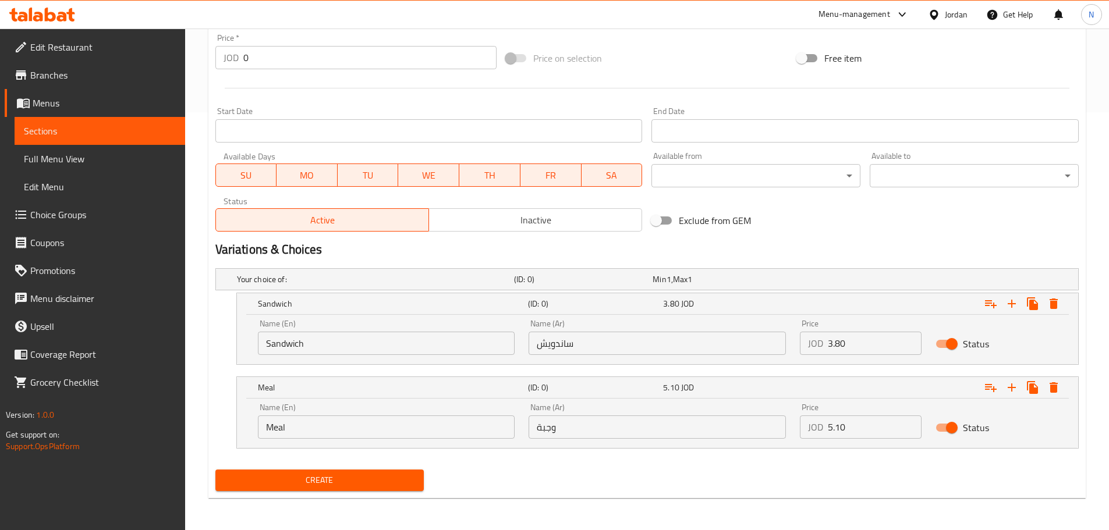
scroll to position [418, 0]
click at [333, 491] on div "Create" at bounding box center [320, 479] width 218 height 31
click at [335, 477] on span "Create" at bounding box center [320, 480] width 190 height 15
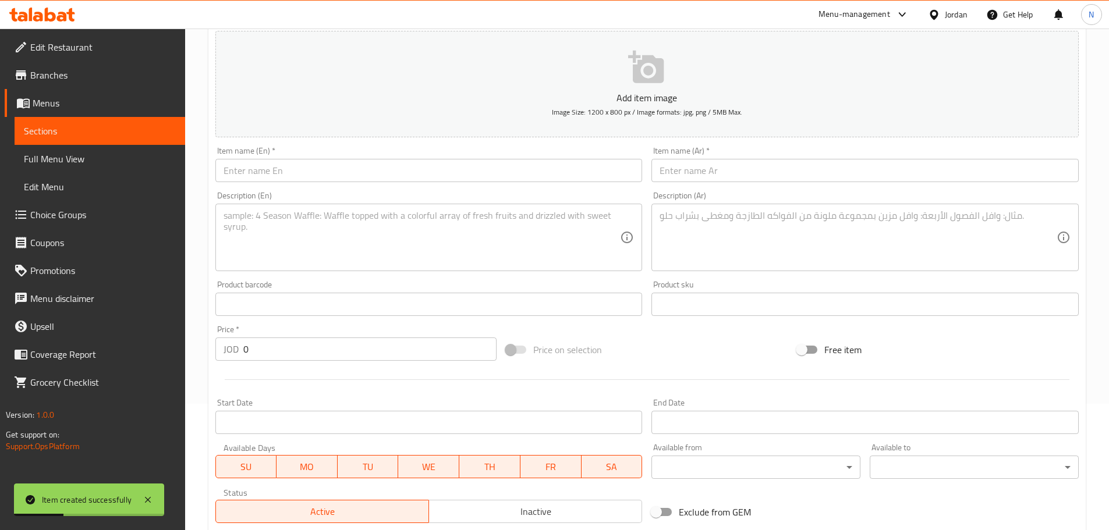
scroll to position [0, 0]
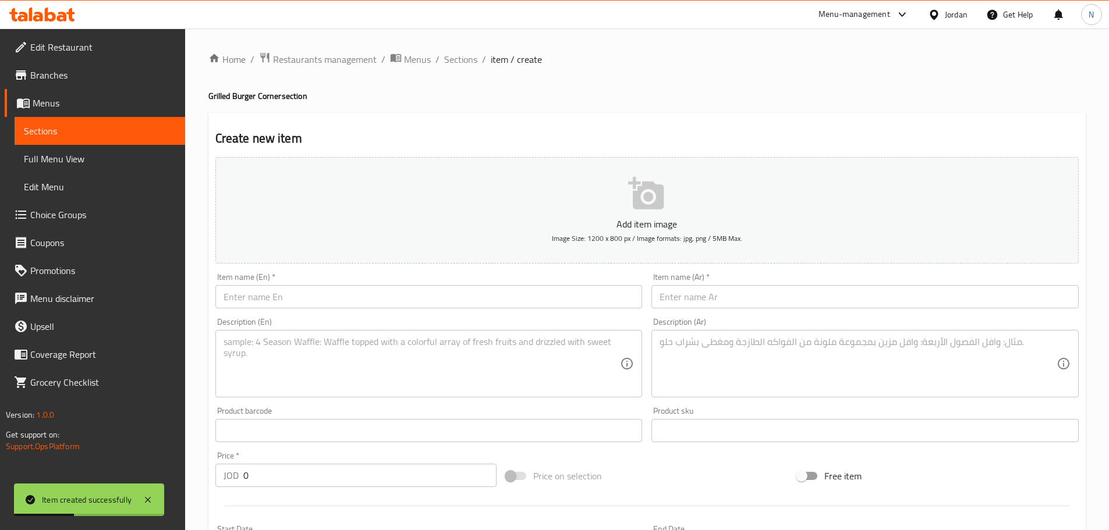
click at [696, 298] on input "text" at bounding box center [864, 296] width 427 height 23
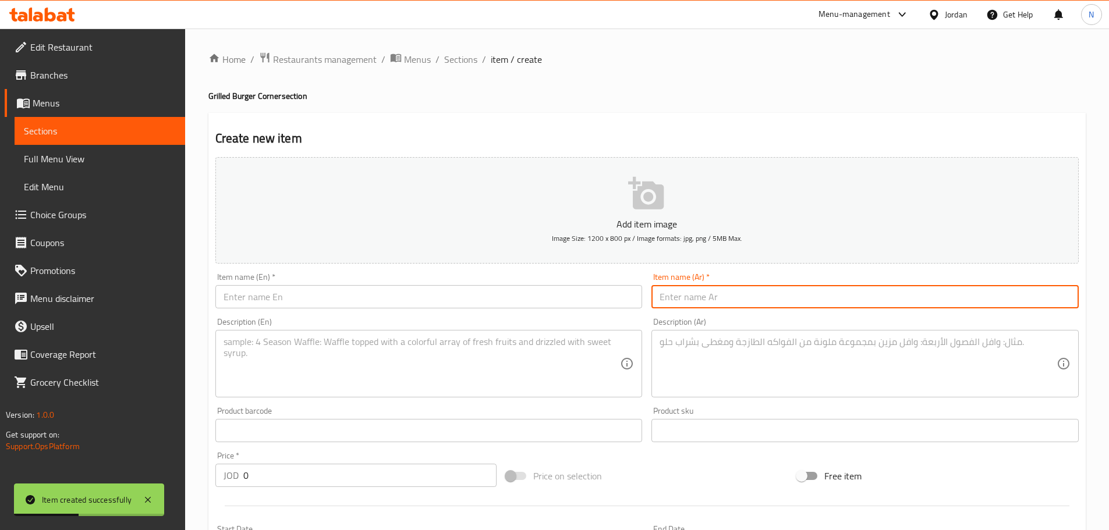
paste input "برجر سبيشال السعادة"
type input "برجر سبيشال السعادة"
click at [349, 296] on input "text" at bounding box center [428, 296] width 427 height 23
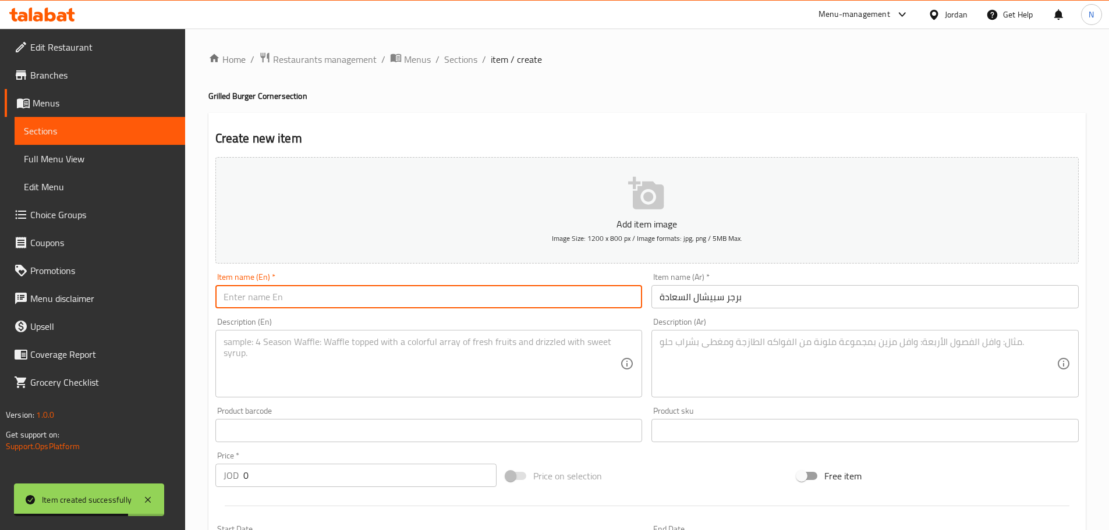
paste input "Special Happiness Burger"
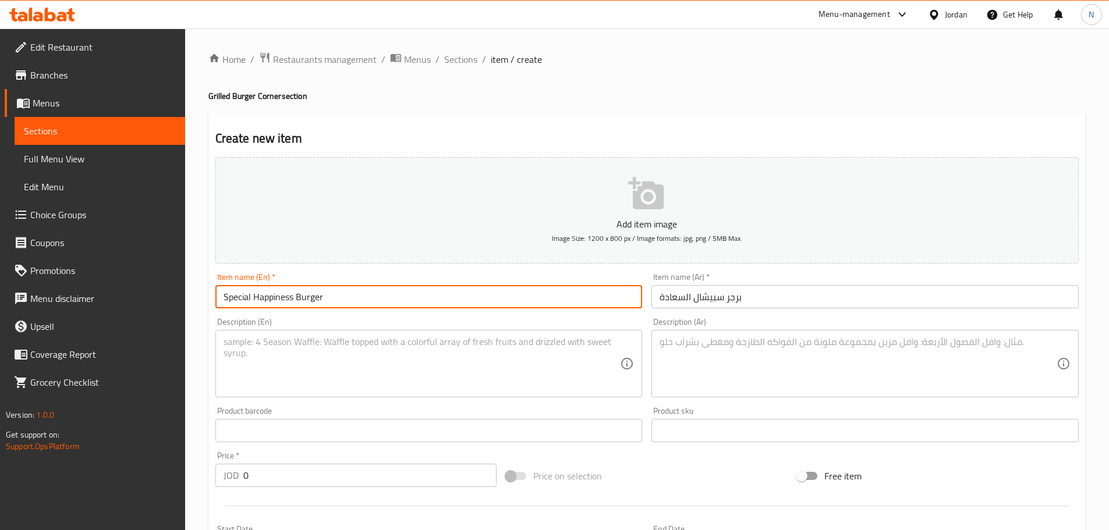
type input "Special Happiness Burger"
click at [710, 324] on div "Description (Ar) Description (Ar)" at bounding box center [864, 358] width 427 height 80
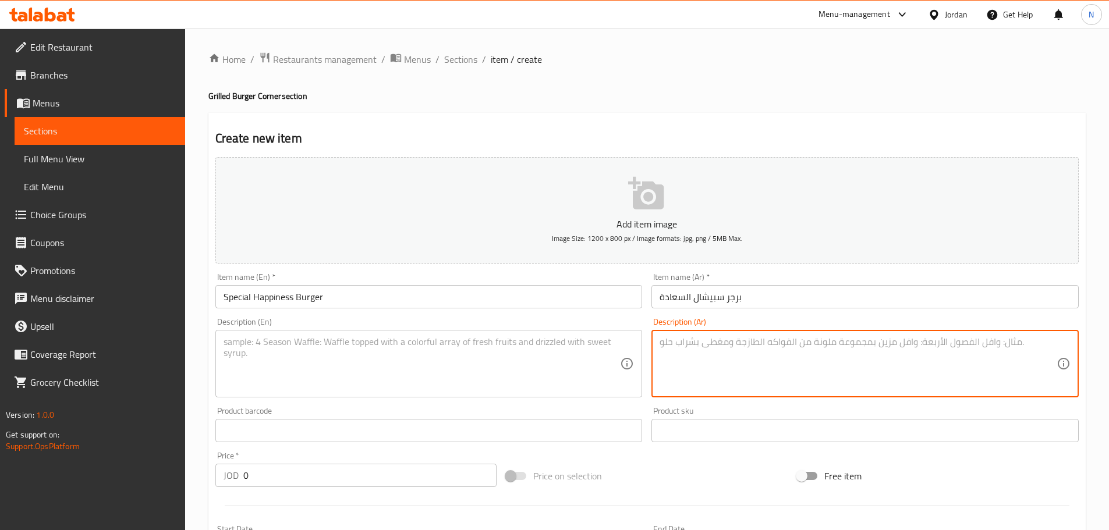
click at [711, 348] on textarea at bounding box center [857, 363] width 397 height 55
paste textarea "150 غرام لحم بقري جودة عالية اونيون رنجز موزاريلا ستيكس جبنة شيدر بندورة خس, مخ…"
type textarea "150 غرام لحم بقري جودة عالية اونيون رنجز موزاريلا ستيكس جبنة شيدر بندورة خس, مخ…"
click at [346, 379] on textarea at bounding box center [421, 363] width 397 height 55
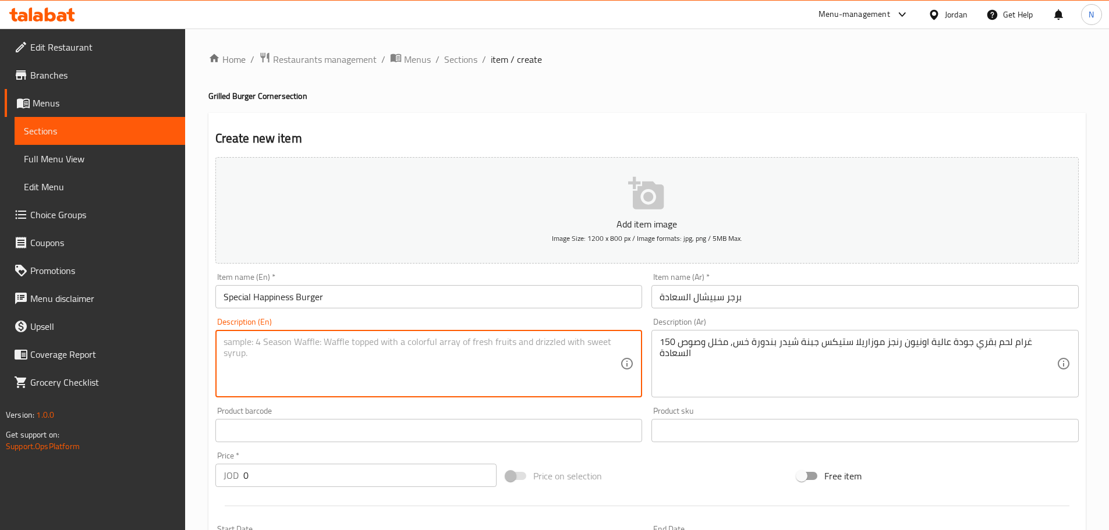
paste textarea "150g high quality beef, onion rings, mozzarella sticks, cheddar cheese, tomatoe…"
type textarea "150g high quality beef, onion rings, mozzarella sticks, cheddar cheese, tomatoe…"
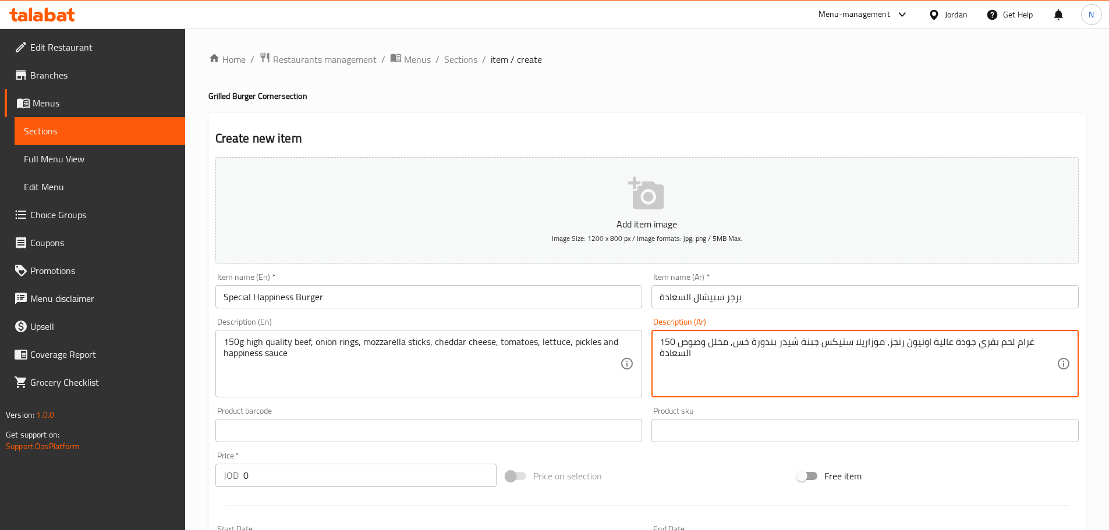
click at [818, 345] on textarea "150 غرام لحم بقري جودة عالية اونيون رنجز، موزاريلا ستيكس جبنة شيدر بندورة خس, م…" at bounding box center [857, 363] width 397 height 55
click at [775, 342] on textarea "150 غرام لحم بقري جودة عالية اونيون رنجز، موزاريلا ستيكس، جبنة شيدر بندورة خس, …" at bounding box center [857, 363] width 397 height 55
click at [777, 345] on textarea "150 غرام لحم بقري جودة عالية اونيون رنجز، موزاريلا ستيكس، جبنة شيدر بندورة خس, …" at bounding box center [857, 363] width 397 height 55
click at [751, 342] on textarea "150 غرام لحم بقري جودة عالية اونيون رنجز، موزاريلا ستيكس، جبنة شيدر، بندورة خس,…" at bounding box center [857, 363] width 397 height 55
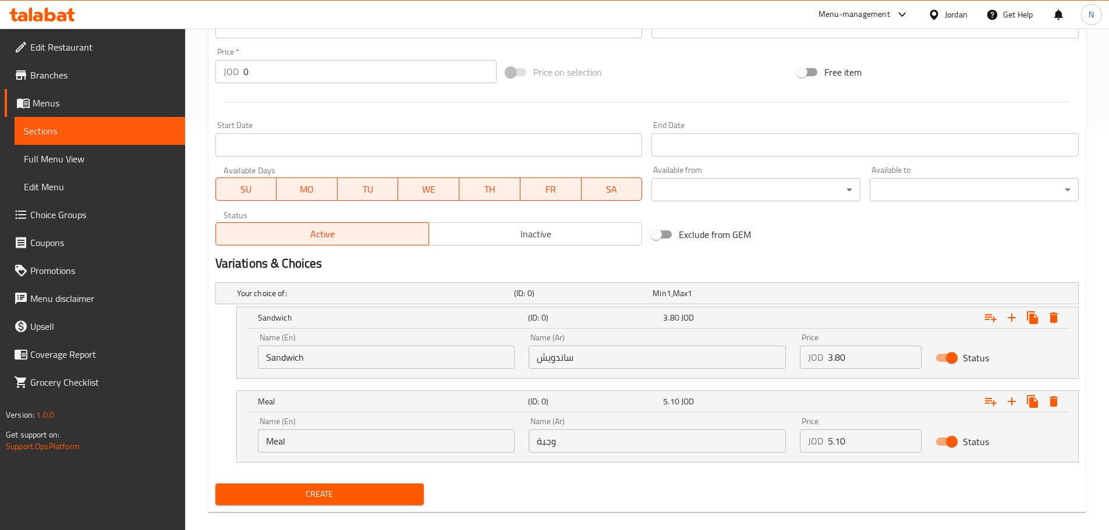
scroll to position [418, 0]
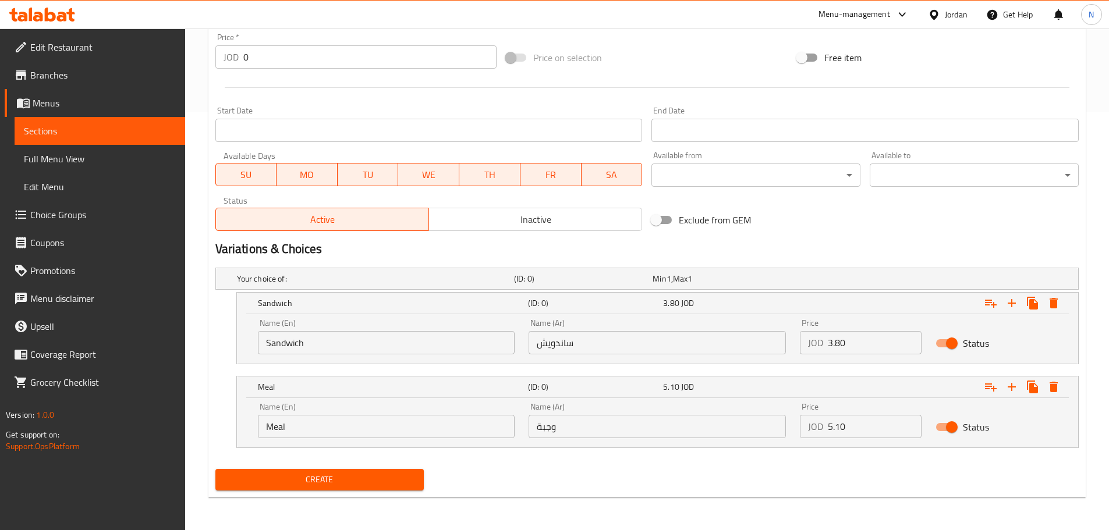
type textarea "150 غرام لحم بقري جودة عالية اونيون رنجز، موزاريلا ستيكس، جبنة شيدر، بندورة، خس…"
click at [395, 349] on input "Sandwich" at bounding box center [386, 342] width 257 height 23
type input "Choice"
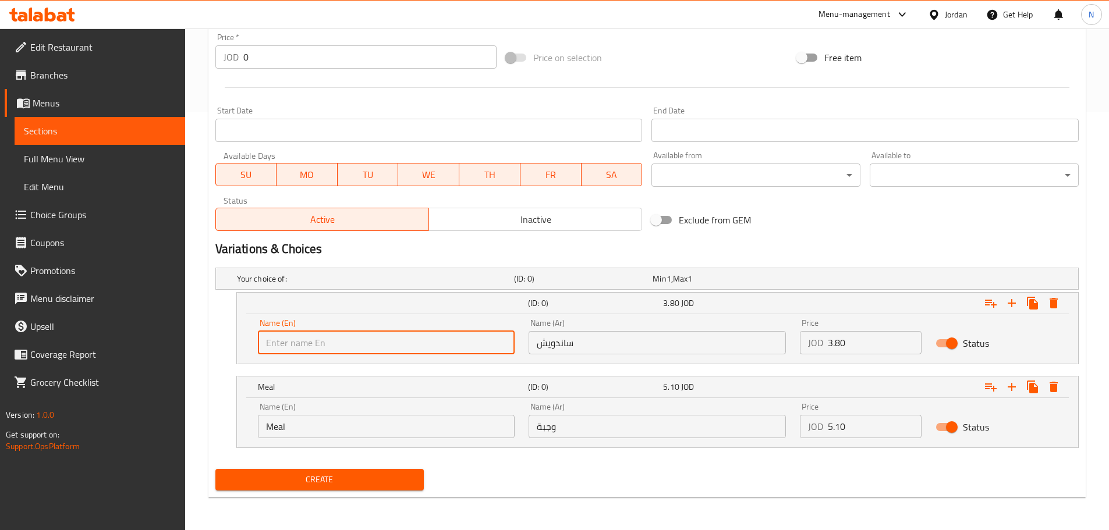
click at [353, 344] on input "text" at bounding box center [386, 342] width 257 height 23
paste input "Sandwich"
type input "Sandwich"
click at [589, 354] on input "text" at bounding box center [656, 342] width 257 height 23
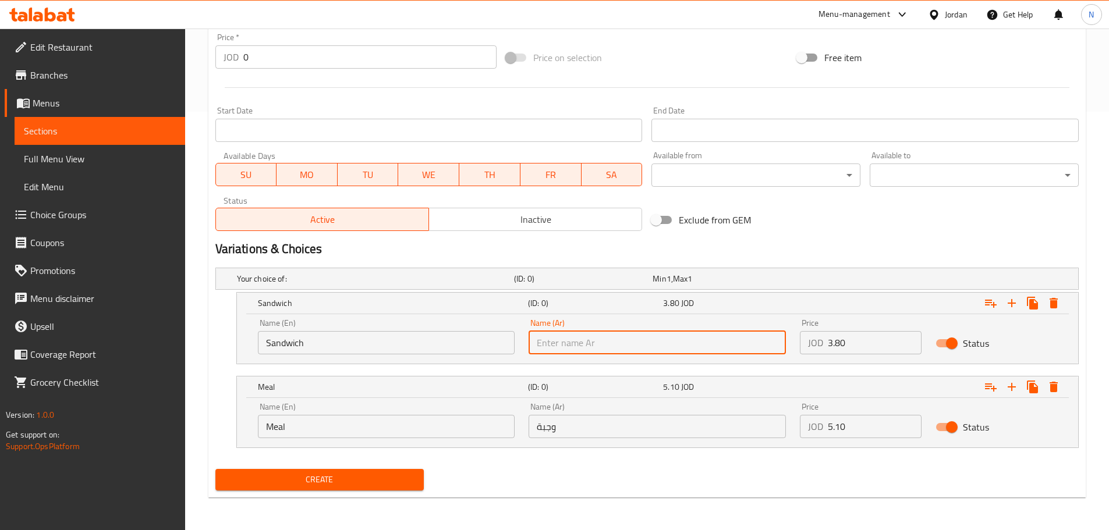
paste input "ساندويش"
type input "ساندويش"
click at [357, 424] on input "Meal" at bounding box center [386, 426] width 257 height 23
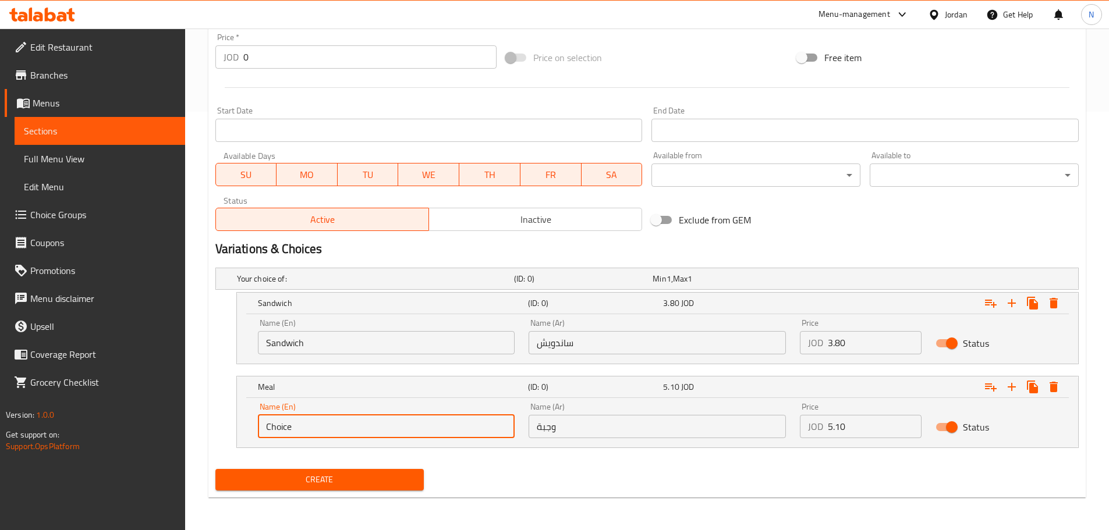
click at [357, 424] on input "Choice" at bounding box center [386, 426] width 257 height 23
paste input "Meal"
type input "Meal"
click at [661, 426] on input "وجبة" at bounding box center [656, 426] width 257 height 23
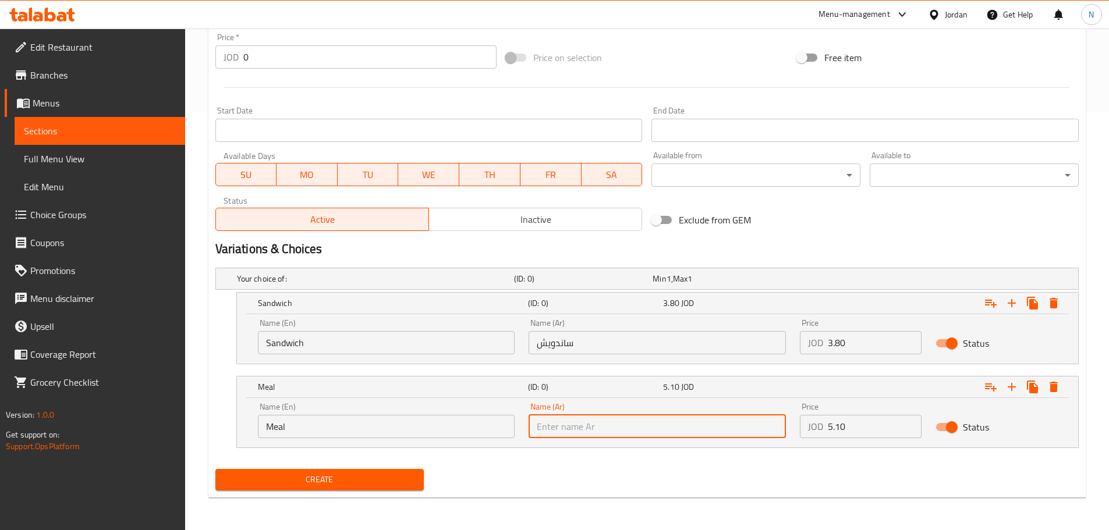
paste input "وجبة"
type input "وجبة"
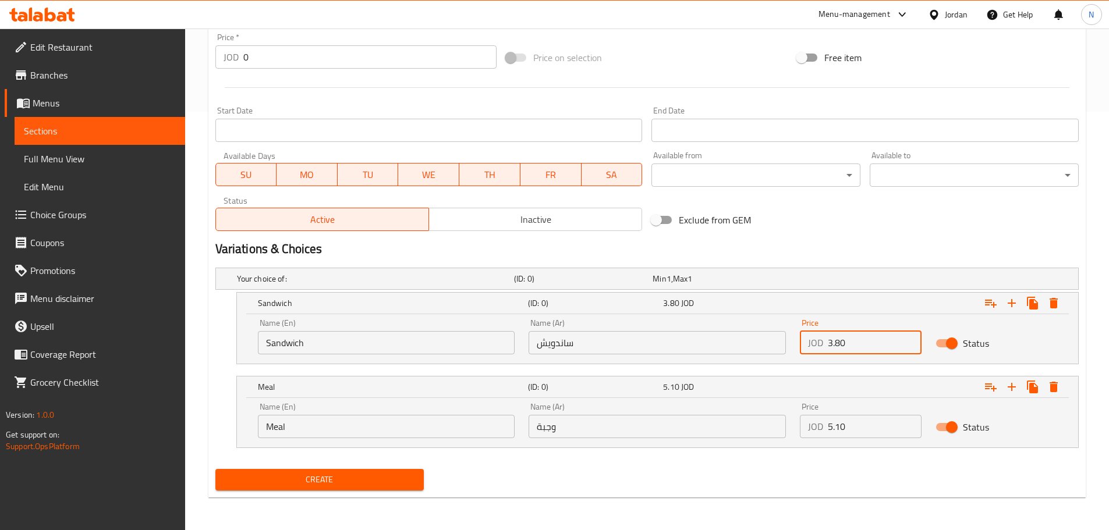
drag, startPoint x: 834, startPoint y: 337, endPoint x: 826, endPoint y: 340, distance: 8.9
click at [826, 340] on div "JOD 3.80 Price" at bounding box center [861, 342] width 122 height 23
type input "5.50"
click at [870, 247] on h2 "Variations & Choices" at bounding box center [646, 248] width 863 height 17
drag, startPoint x: 838, startPoint y: 427, endPoint x: 825, endPoint y: 431, distance: 13.4
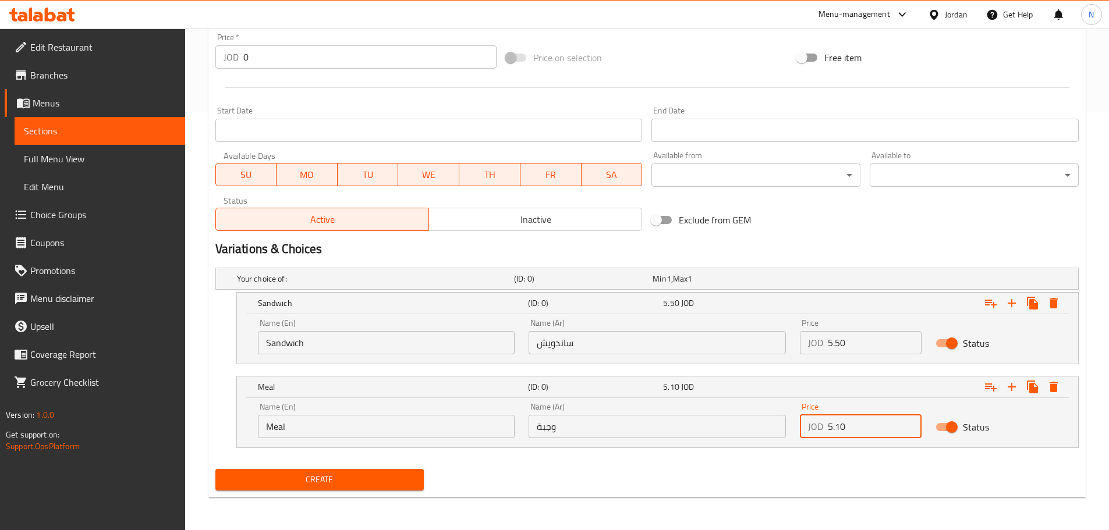
click at [825, 431] on div "JOD 5.10 Price" at bounding box center [861, 426] width 122 height 23
type input "6.80"
drag, startPoint x: 886, startPoint y: 236, endPoint x: 872, endPoint y: 250, distance: 19.3
click at [886, 236] on div "Variations & Choices" at bounding box center [647, 249] width 872 height 27
click at [310, 477] on span "Create" at bounding box center [320, 480] width 190 height 15
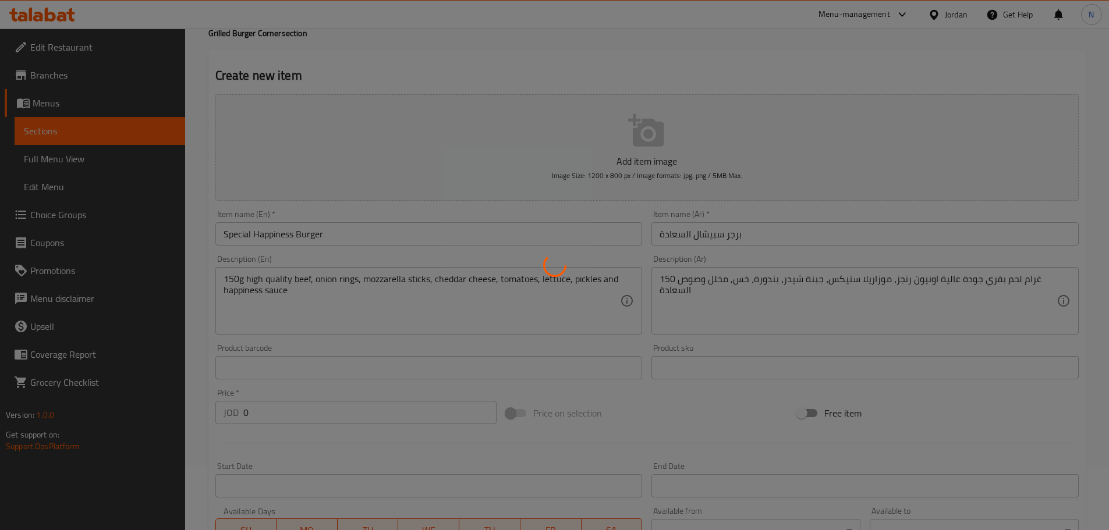
scroll to position [0, 0]
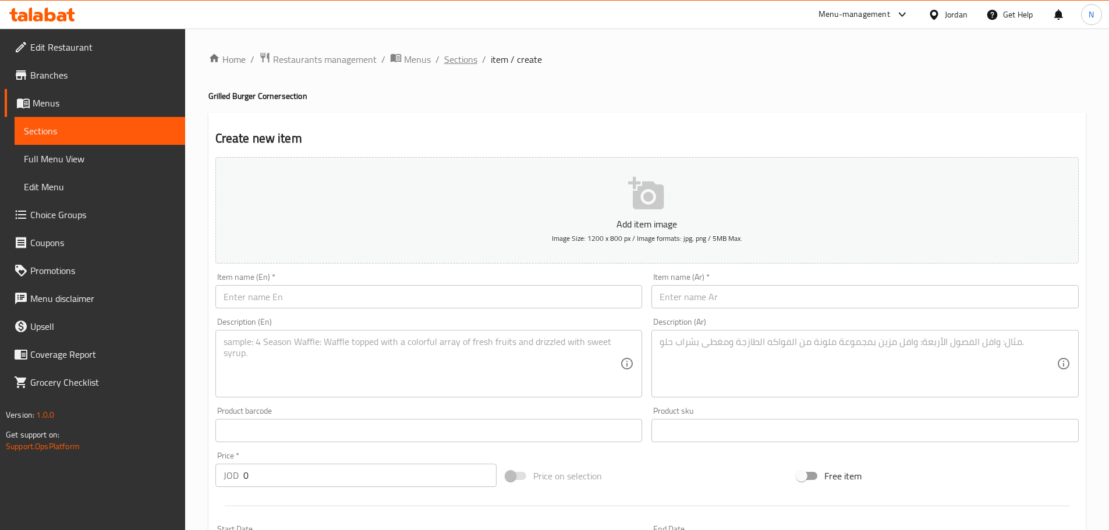
click at [470, 59] on span "Sections" at bounding box center [460, 59] width 33 height 14
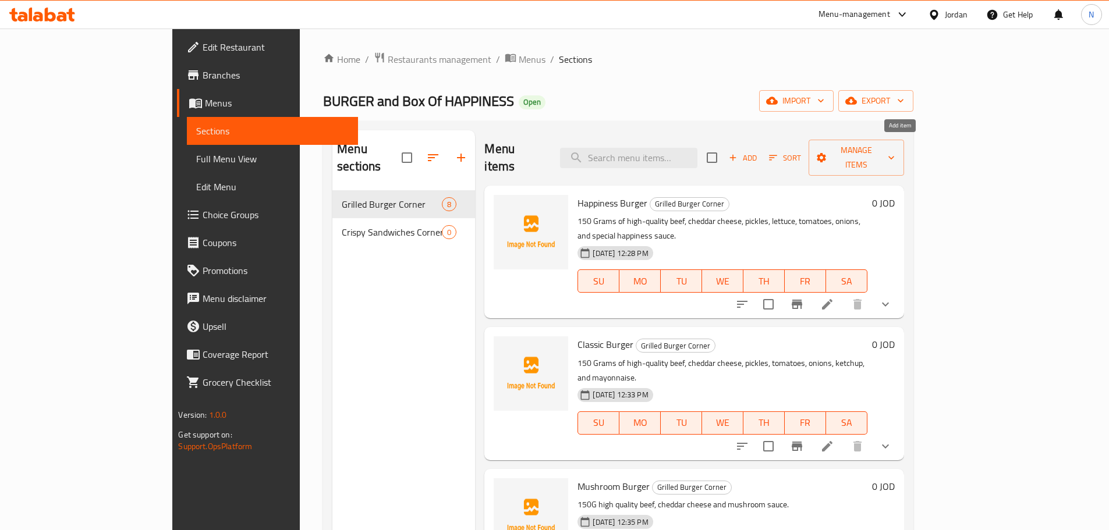
click at [758, 154] on span "Add" at bounding box center [742, 157] width 31 height 13
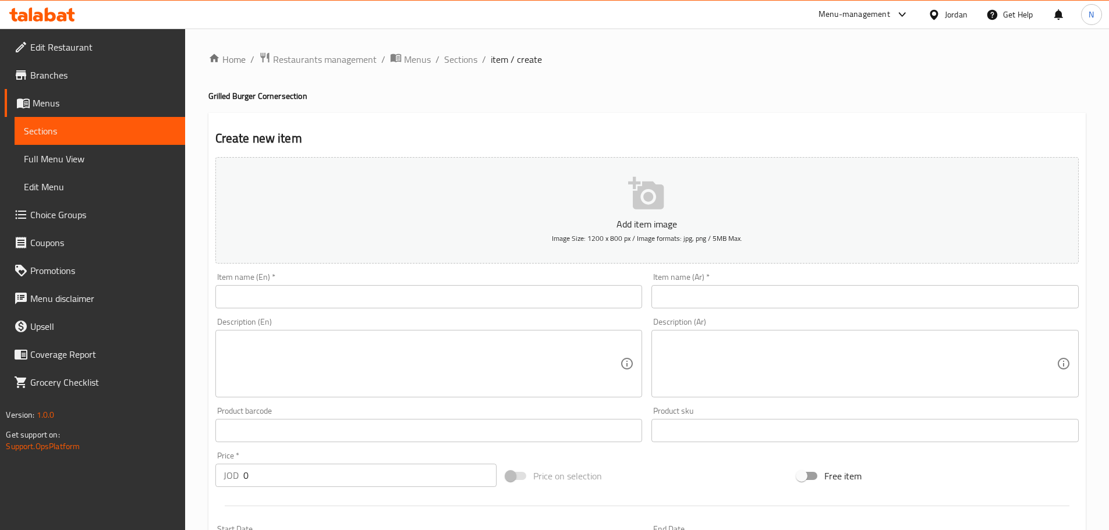
click at [787, 306] on input "text" at bounding box center [864, 296] width 427 height 23
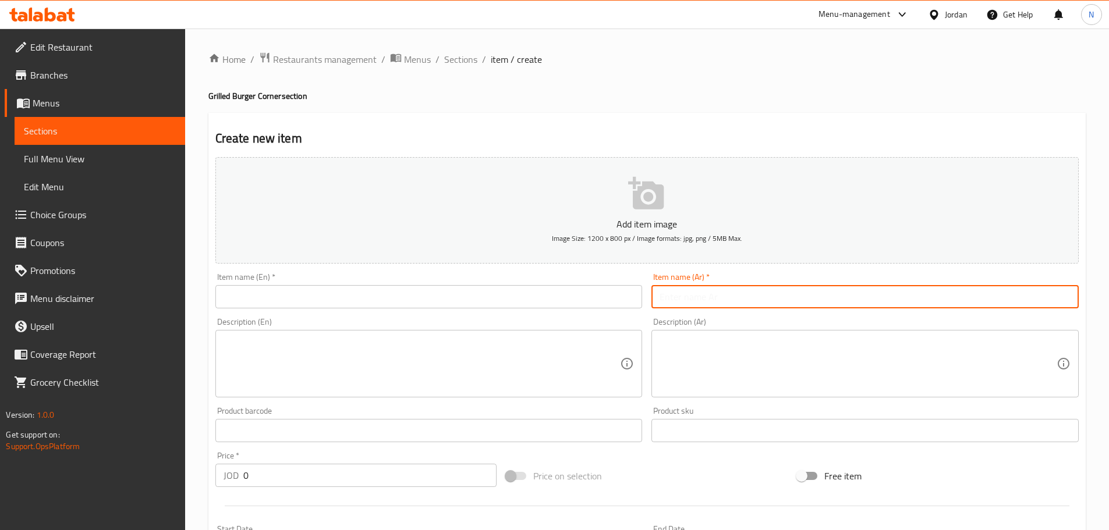
paste input "برجر هجوم العمالقة"
type input "برجر هجوم العمالقة"
click at [459, 291] on input "text" at bounding box center [428, 296] width 427 height 23
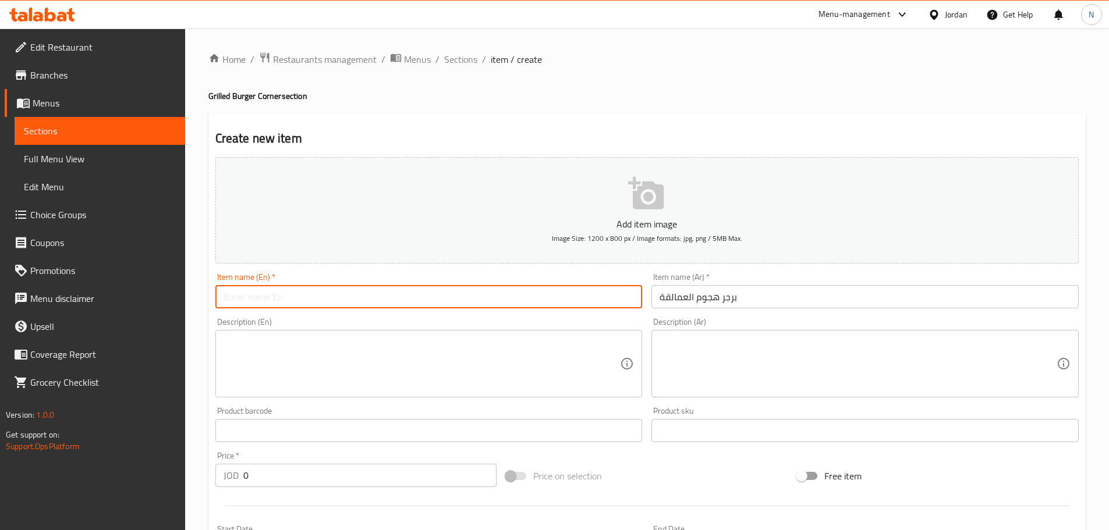
paste input "birjir hujum aleamaliqa"
click at [236, 299] on input "birjir hujum aleamaliqa" at bounding box center [428, 296] width 427 height 23
click at [239, 97] on h4 "Grilled Burger Corner section" at bounding box center [646, 96] width 877 height 12
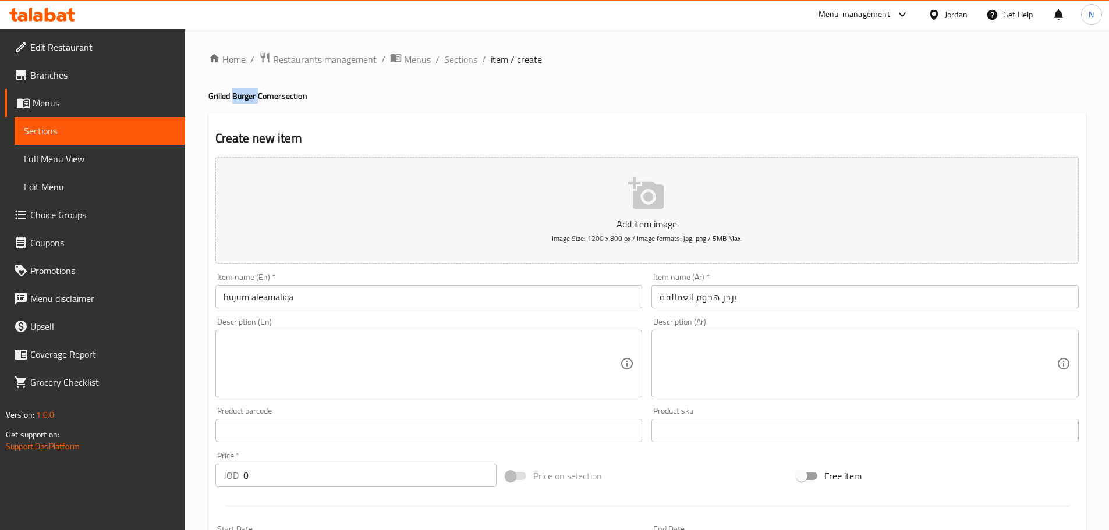
click at [239, 97] on h4 "Grilled Burger Corner section" at bounding box center [646, 96] width 877 height 12
copy h4 "Burger"
click at [325, 291] on input "hujum aleamaliqa" at bounding box center [428, 296] width 427 height 23
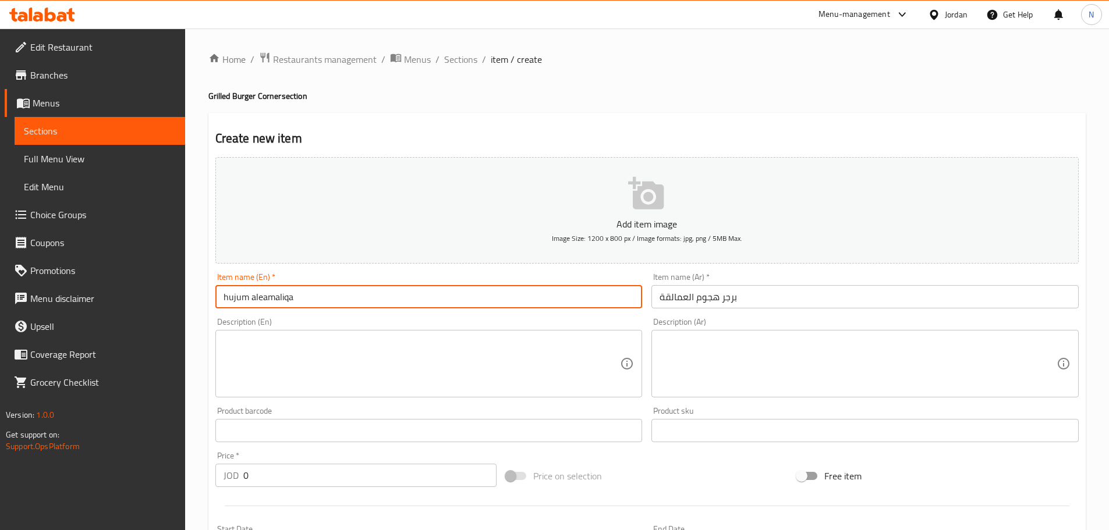
paste input "Burger"
click at [256, 299] on input "hujum aleamaliqa Burger" at bounding box center [428, 296] width 427 height 23
click at [223, 297] on input "hujum al eamaliqa Burger" at bounding box center [428, 296] width 427 height 23
click at [235, 299] on input "hujum al eamaliqa Burger" at bounding box center [428, 296] width 427 height 23
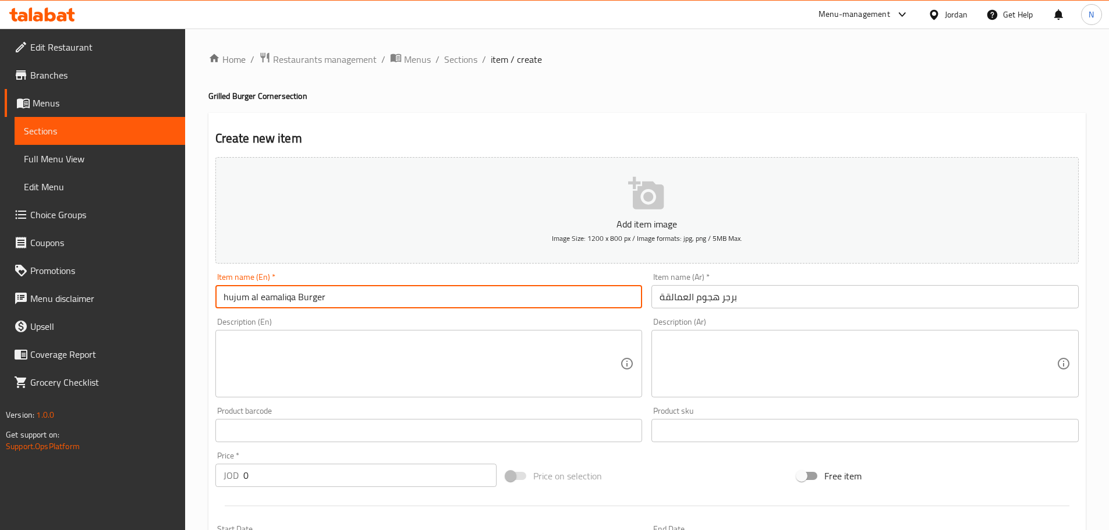
click at [235, 299] on input "hujum al eamaliqa Burger" at bounding box center [428, 296] width 427 height 23
type input "Hujum Al Eamaliqa Burger"
click at [709, 389] on textarea at bounding box center [857, 363] width 397 height 55
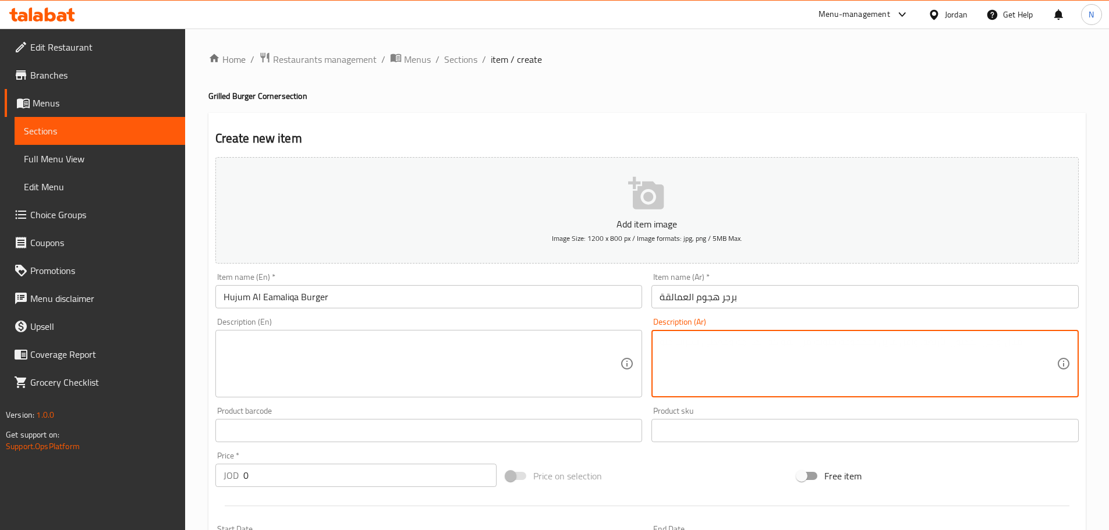
paste textarea "300 غرام شريحتين لحم بقري جودة عالية اونيون رنجز موزاريلا ستيكس جبنة شيدر بندور…"
click at [778, 347] on textarea "300 غرام شريحتين لحم بقري جودة عالية اونيون رنجز موزاريلا ستيكس جبنة شيدر بندور…" at bounding box center [857, 363] width 397 height 55
type textarea "300 غرام شريحتين لحم بقري جودة عالية اونيون رنجز موزاريلا ستيكس جبنة شيدر بندور…"
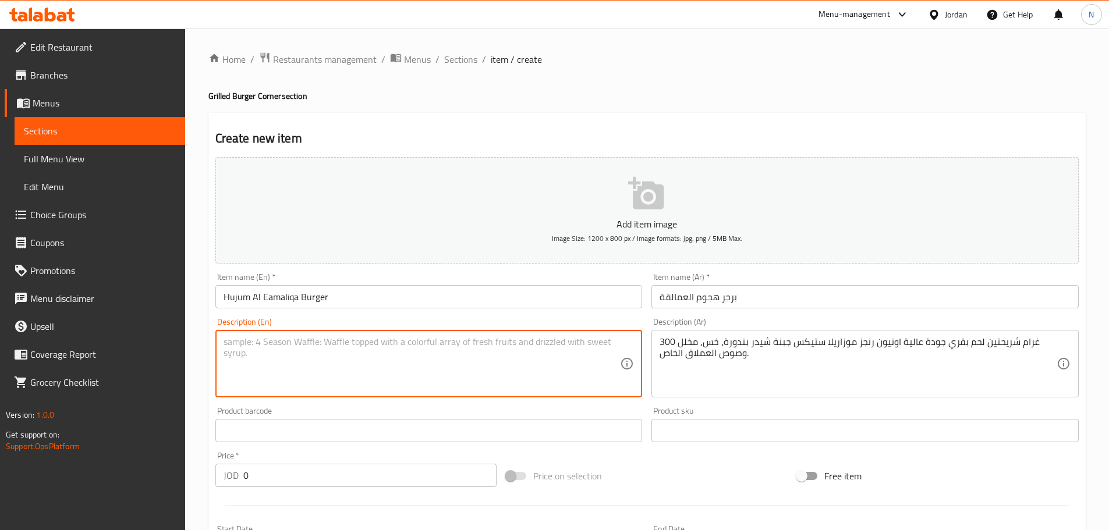
click at [457, 353] on textarea at bounding box center [421, 363] width 397 height 55
paste textarea "300g Two slices of high-quality beef, onion rings, mozzarella sticks, cheddar c…"
type textarea "300g Two slices of high-quality beef, onion rings, mozzarella sticks, cheddar c…"
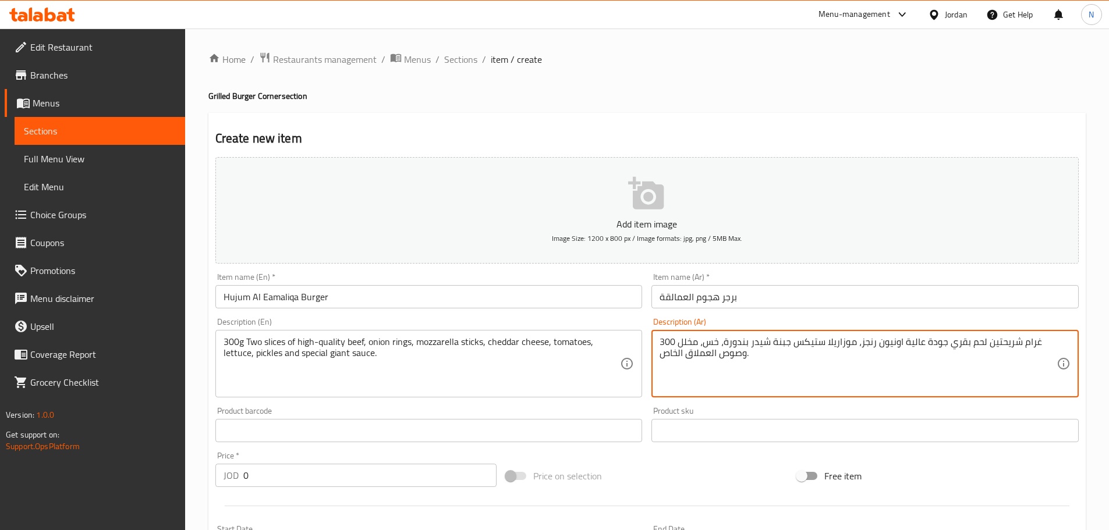
click at [790, 342] on textarea "300 غرام شريحتين لحم بقري جودة عالية اونيون رنجز، موزاريلا ستيكس جبنة شيدر بندو…" at bounding box center [857, 363] width 397 height 55
click at [748, 341] on textarea "300 غرام شريحتين لحم بقري جودة عالية اونيون رنجز، موزاريلا ستيكس، جبنة شيدر بند…" at bounding box center [857, 363] width 397 height 55
click at [722, 353] on textarea "300 غرام شريحتين لحم بقري جودة عالية اونيون رنجز، موزاريلا ستيكس، جبنة شيدر، بن…" at bounding box center [857, 363] width 397 height 55
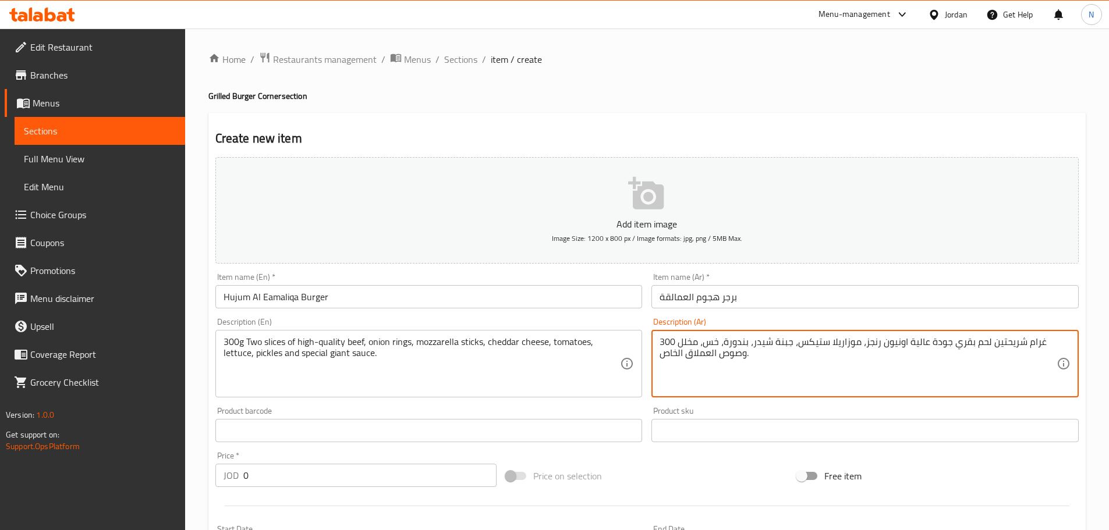
type textarea "300 غرام شريحتين لحم بقري جودة عالية اونيون رنجز، موزاريلا ستيكس، جبنة شيدر، بن…"
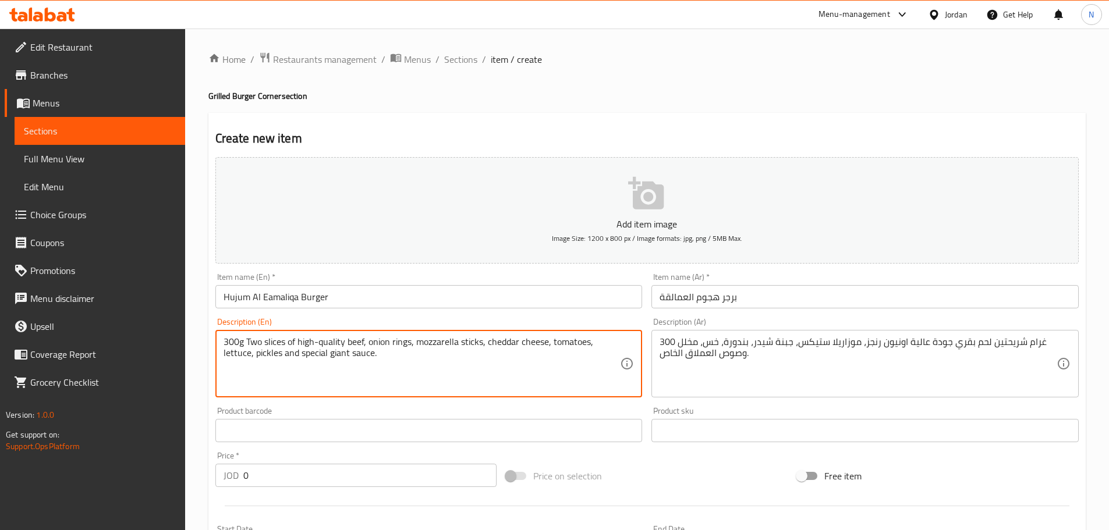
click at [285, 301] on input "Hujum Al Eamaliqa Burger" at bounding box center [428, 296] width 427 height 23
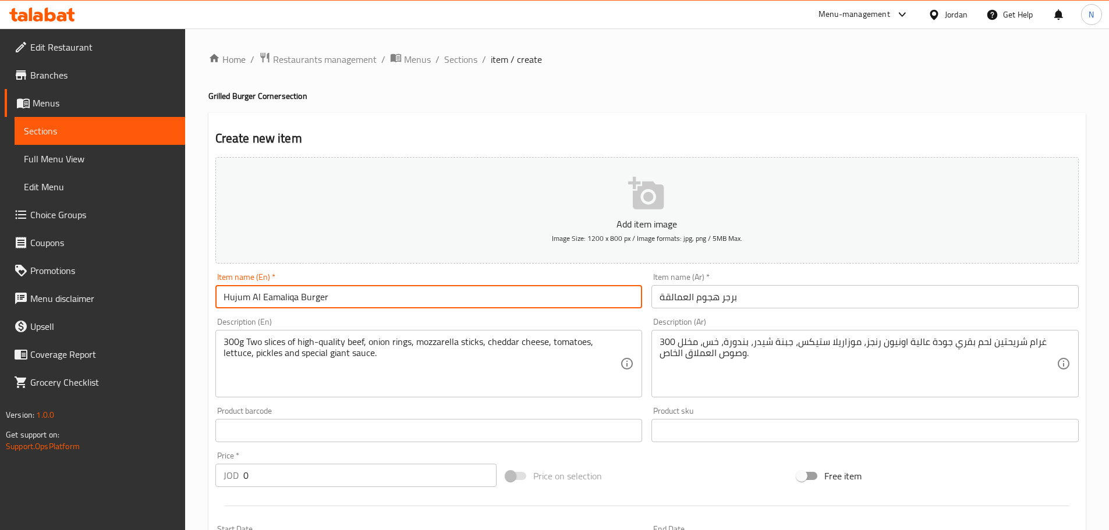
click at [285, 301] on input "Hujum Al Eamaliqa Burger" at bounding box center [428, 296] width 427 height 23
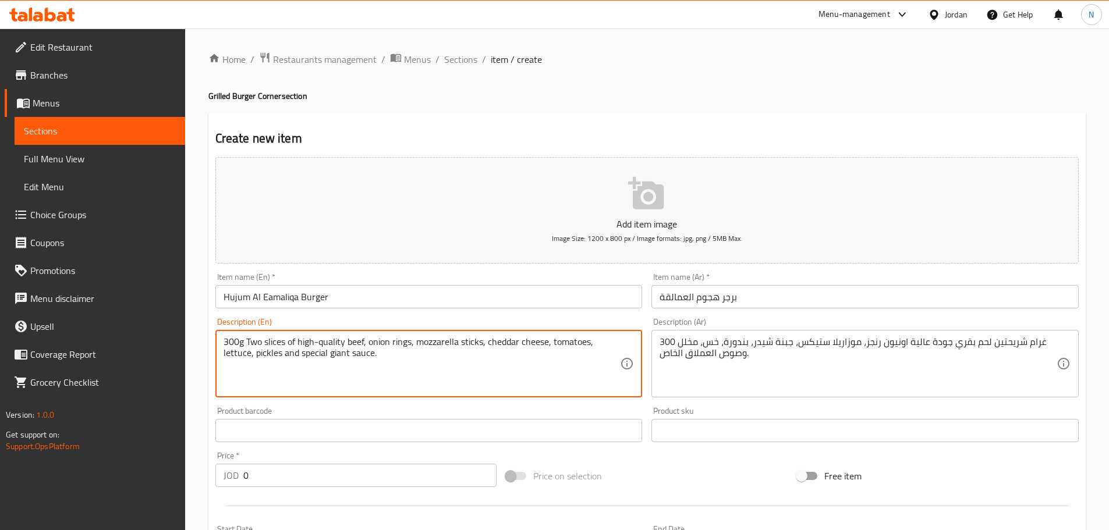
click at [333, 357] on textarea "300g Two slices of high-quality beef, onion rings, mozzarella sticks, cheddar c…" at bounding box center [421, 363] width 397 height 55
paste textarea "Eamaliqa"
click at [333, 351] on textarea "300g Two slices of high-quality beef, onion rings, mozzarella sticks, cheddar c…" at bounding box center [421, 363] width 397 height 55
click at [362, 359] on textarea "300g Two slices of high-quality beef, onion rings, mozzarella sticks, cheddar c…" at bounding box center [421, 363] width 397 height 55
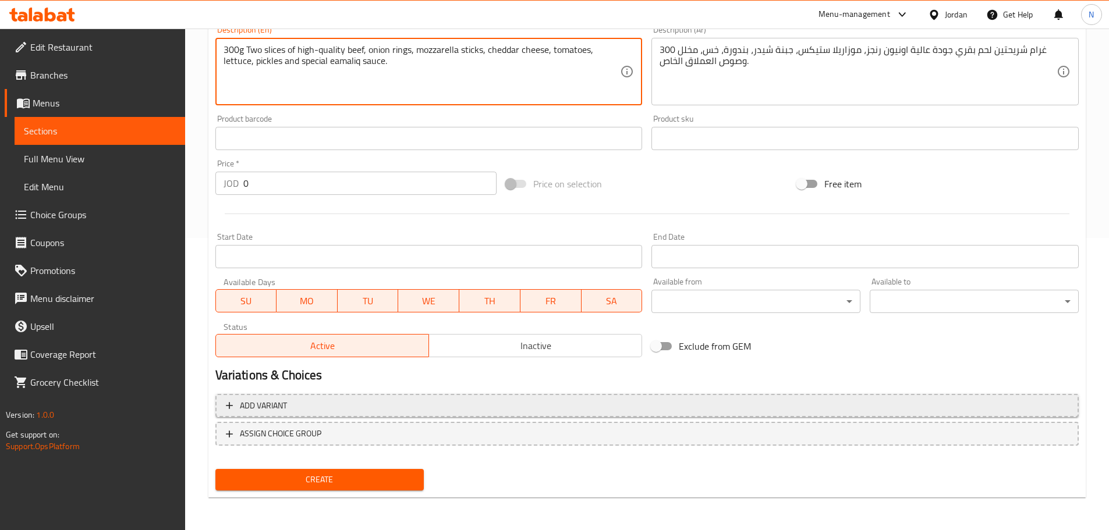
type textarea "300g Two slices of high-quality beef, onion rings, mozzarella sticks, cheddar c…"
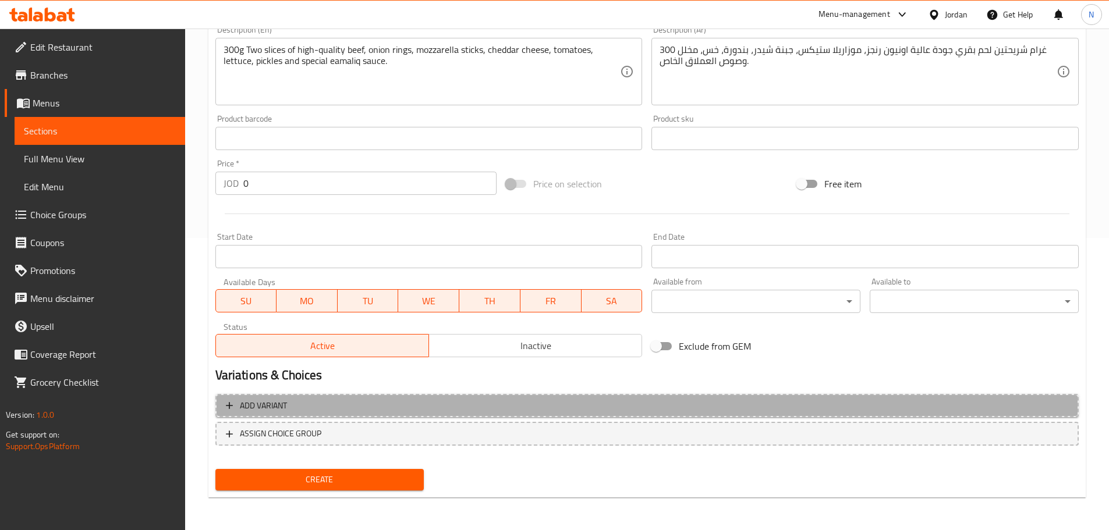
click at [875, 404] on span "Add variant" at bounding box center [647, 406] width 842 height 15
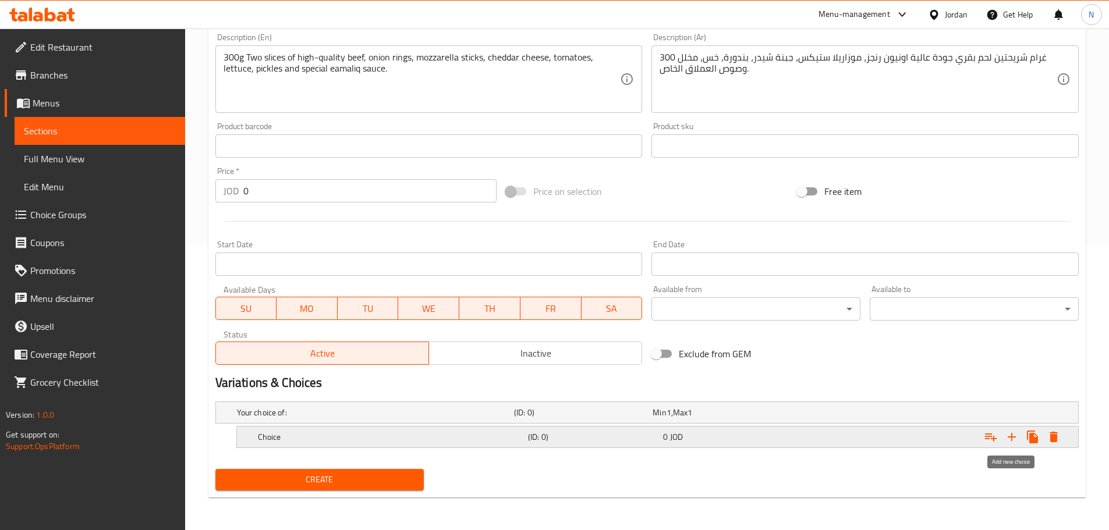
click at [1013, 434] on icon "Expand" at bounding box center [1012, 437] width 14 height 14
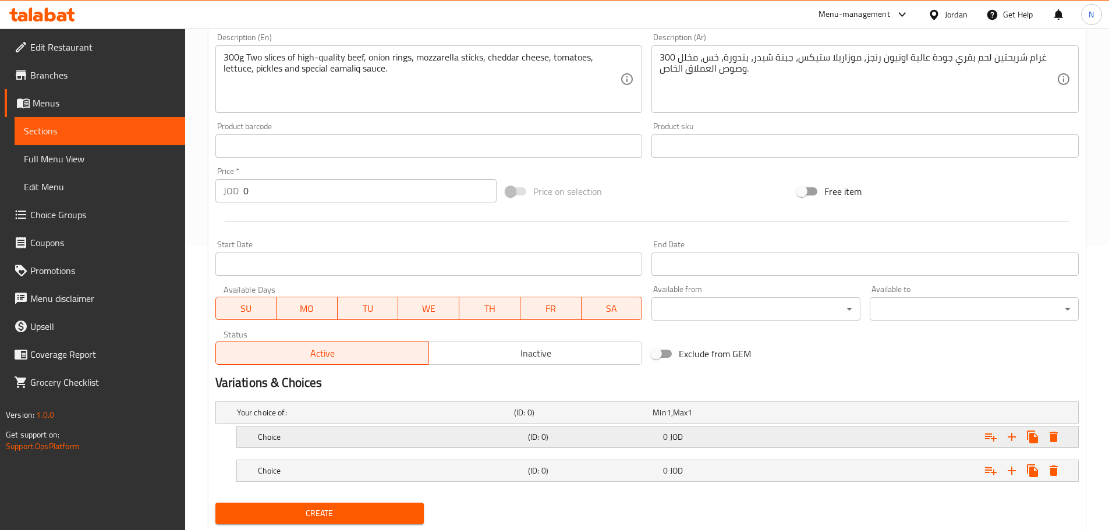
click at [262, 436] on h5 "Choice" at bounding box center [390, 437] width 265 height 12
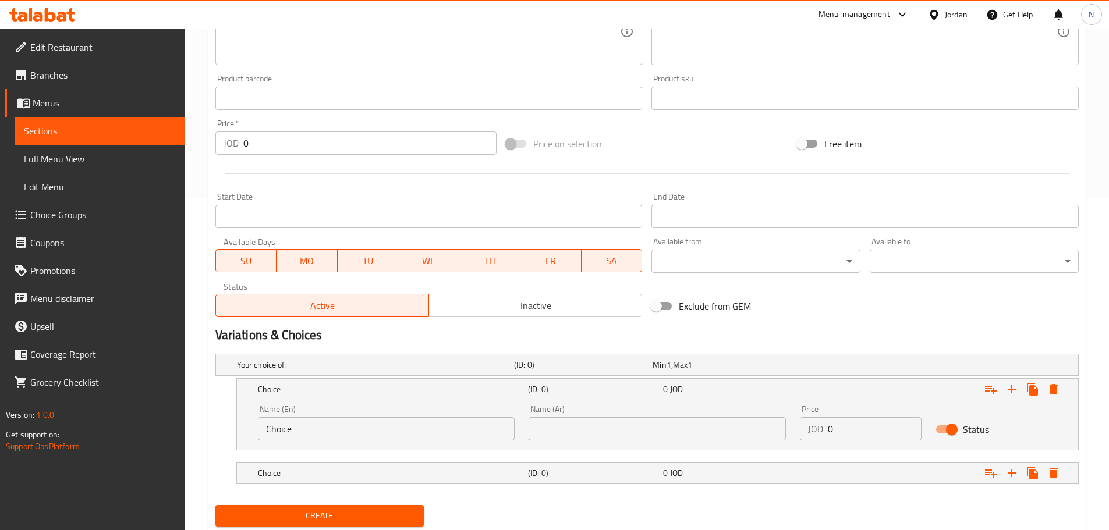
scroll to position [368, 0]
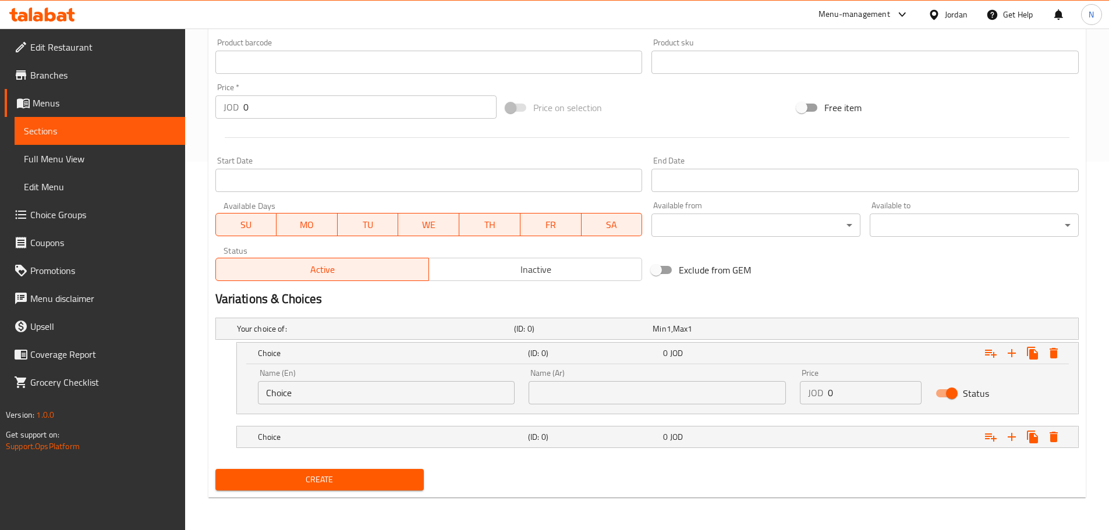
click at [287, 393] on input "Choice" at bounding box center [386, 392] width 257 height 23
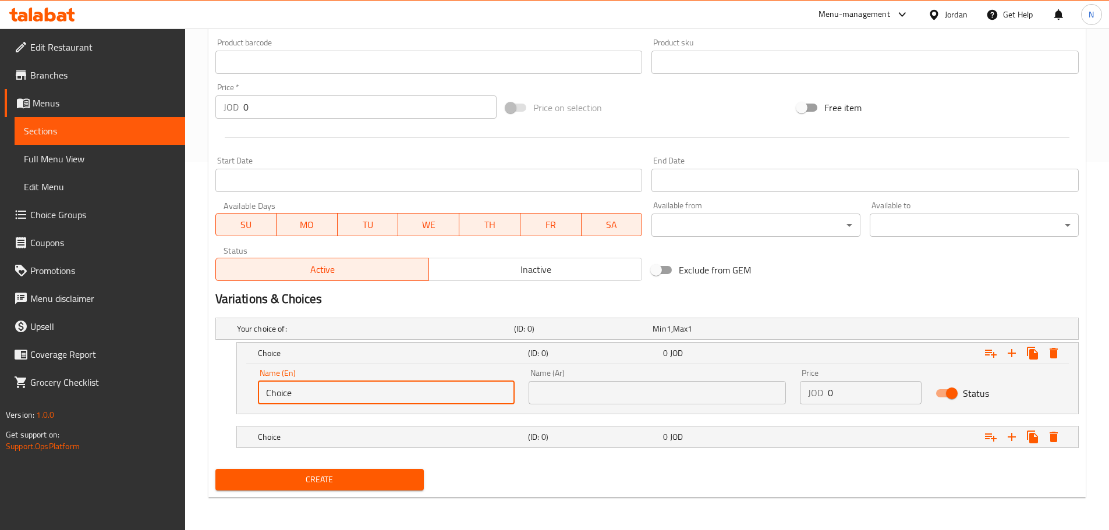
click at [287, 393] on input "Choice" at bounding box center [386, 392] width 257 height 23
paste input "Sandwich"
type input "Sandwich"
click at [566, 396] on input "text" at bounding box center [656, 392] width 257 height 23
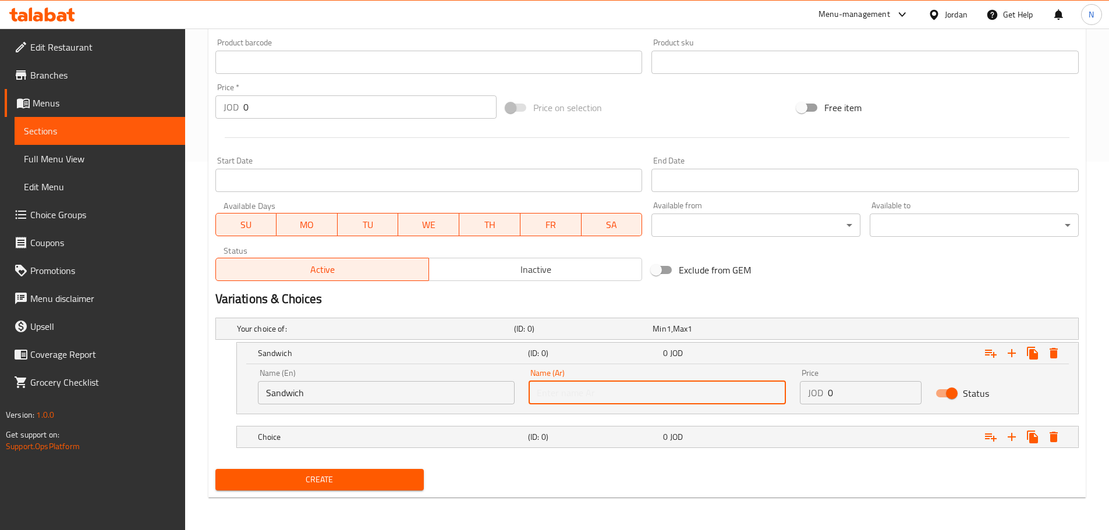
paste input "ساندويش"
type input "ساندويش"
click at [327, 430] on div "Choice" at bounding box center [391, 437] width 270 height 16
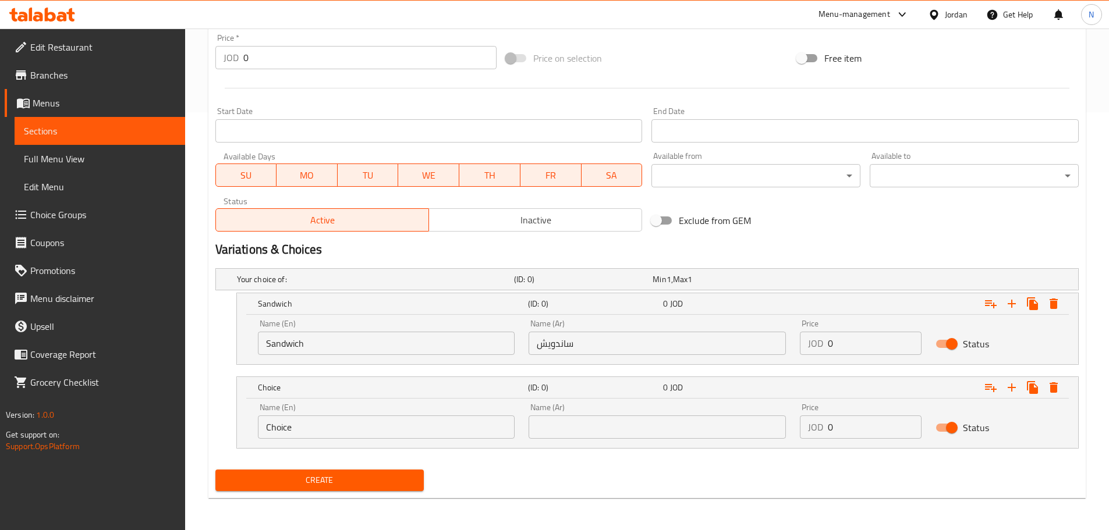
scroll to position [418, 0]
click at [304, 431] on input "Choice" at bounding box center [386, 426] width 257 height 23
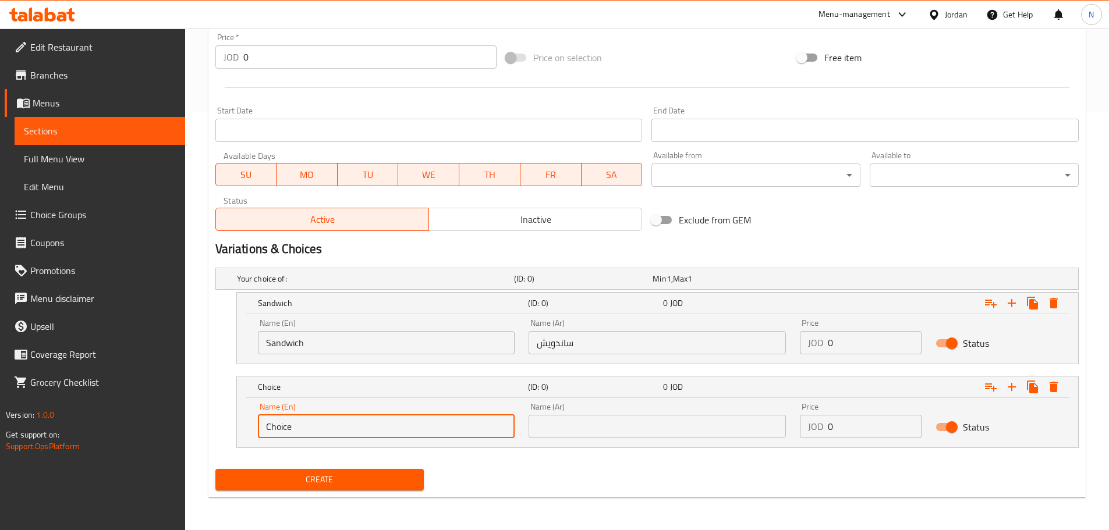
click at [304, 431] on input "Choice" at bounding box center [386, 426] width 257 height 23
paste input "Meal"
type input "Meal"
click at [611, 445] on div "Name (En) Meal Name (En) Name (Ar) Name (Ar) Price JOD 0 Price Status" at bounding box center [657, 422] width 841 height 49
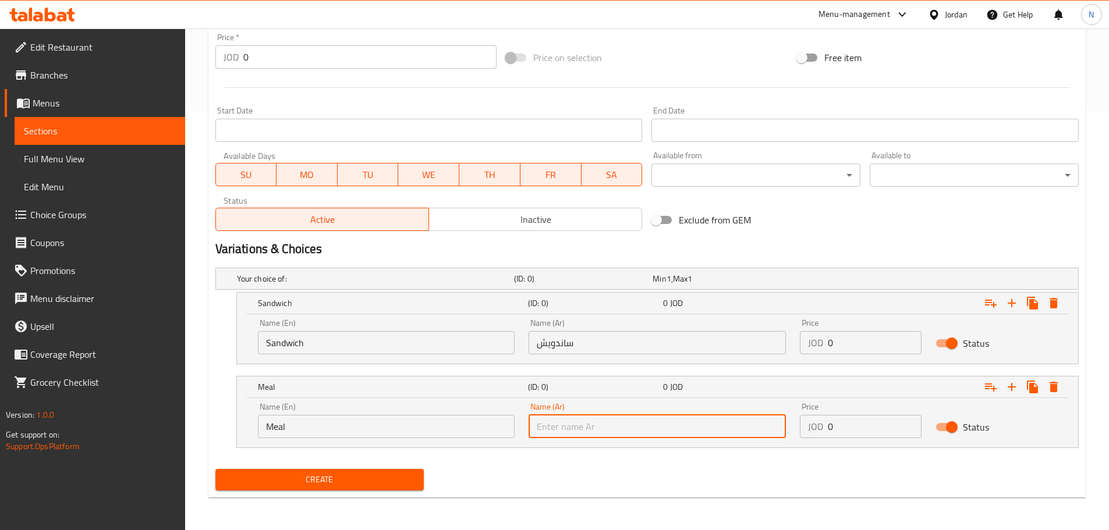
click at [612, 435] on input "text" at bounding box center [656, 426] width 257 height 23
paste input "وجبة"
type input "وجبة"
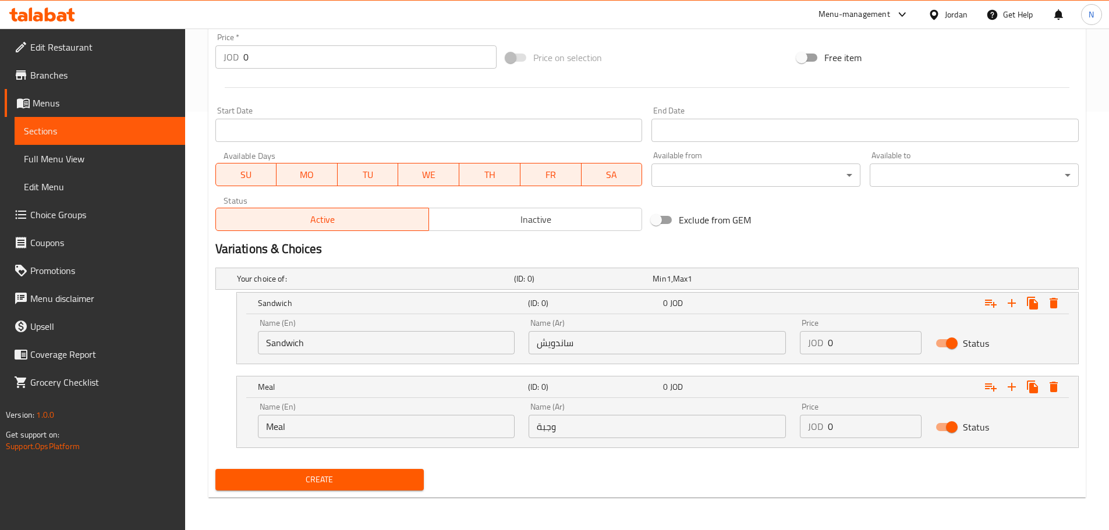
click at [786, 247] on h2 "Variations & Choices" at bounding box center [646, 248] width 863 height 17
drag, startPoint x: 852, startPoint y: 350, endPoint x: 826, endPoint y: 347, distance: 26.3
click at [826, 347] on div "JOD 0 Price" at bounding box center [861, 342] width 122 height 23
type input "7.00"
drag, startPoint x: 839, startPoint y: 416, endPoint x: 822, endPoint y: 421, distance: 17.3
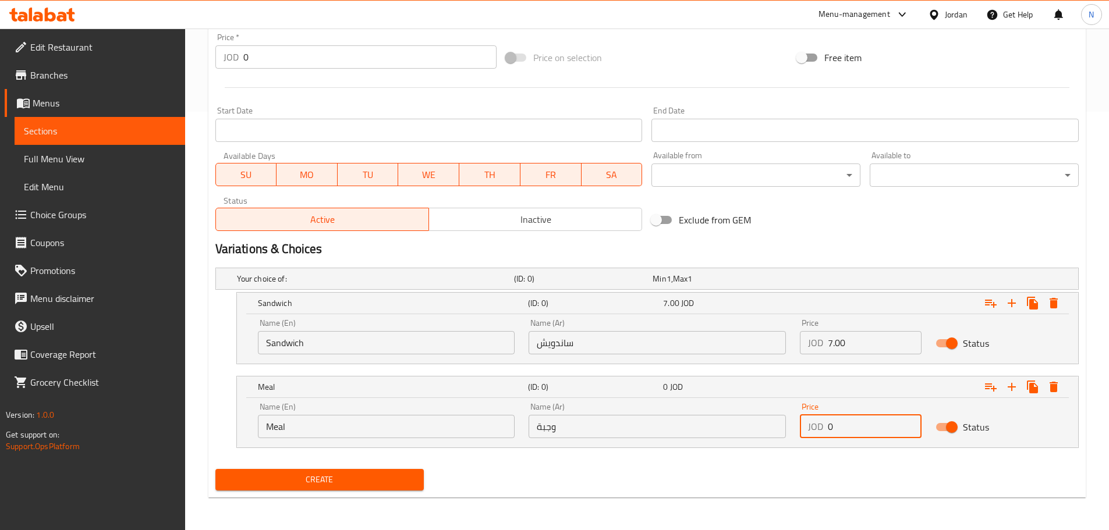
click at [822, 421] on div "JOD 0 Price" at bounding box center [861, 426] width 122 height 23
type input "8.30"
click at [879, 242] on h2 "Variations & Choices" at bounding box center [646, 248] width 863 height 17
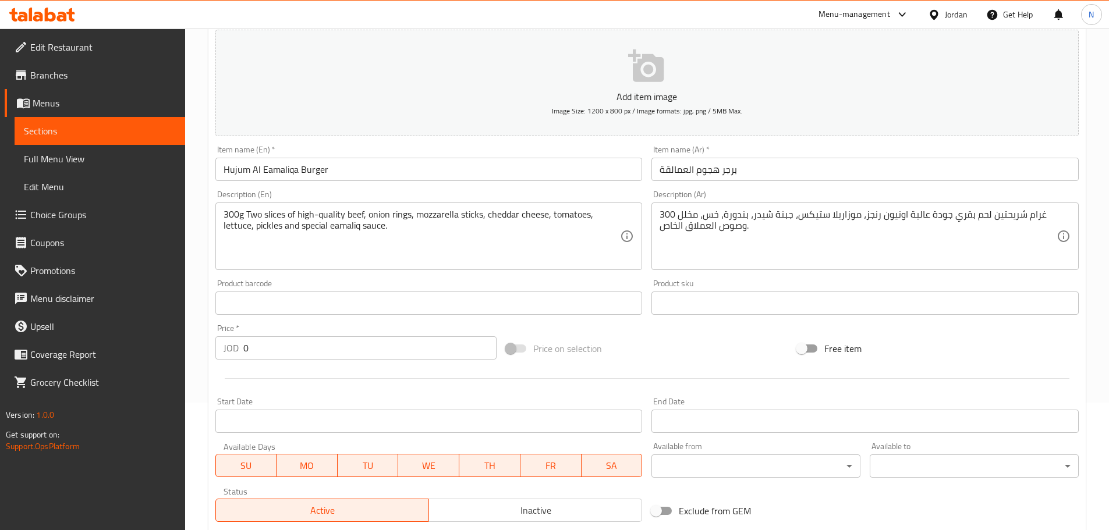
click at [661, 343] on div "Price on selection" at bounding box center [646, 348] width 291 height 31
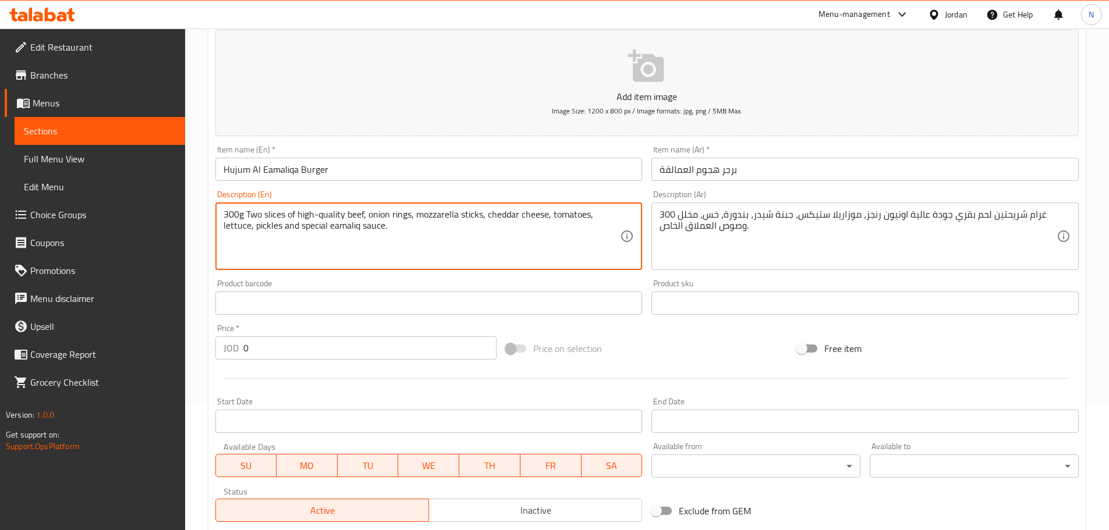
type textarea "300G Two slices of high-quality beef, onion rings, mozzarella sticks, cheddar c…"
click at [637, 332] on div "Add item image Image Size: 1200 x 800 px / Image formats: jpg, png / 5MB Max. I…" at bounding box center [647, 276] width 872 height 502
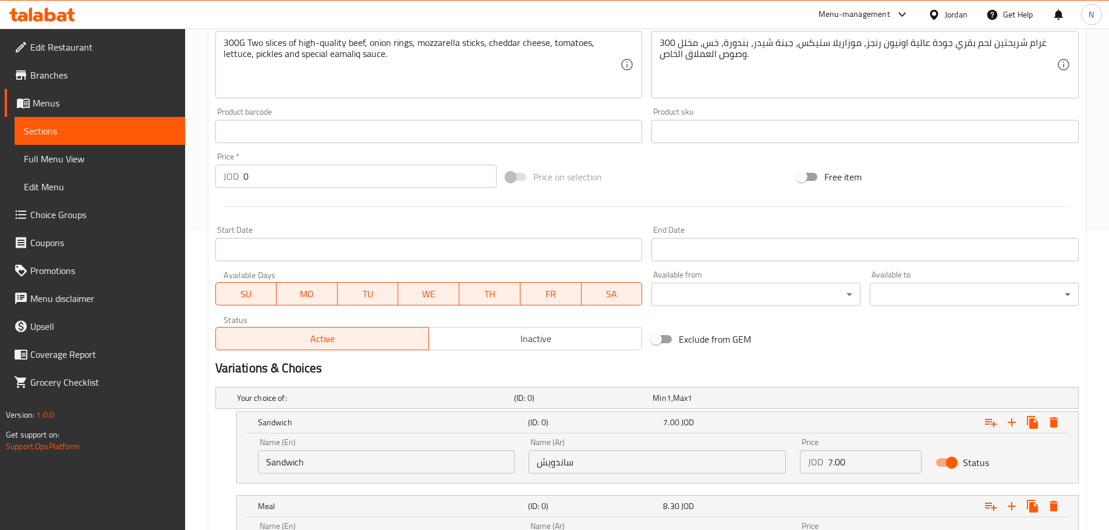
scroll to position [418, 0]
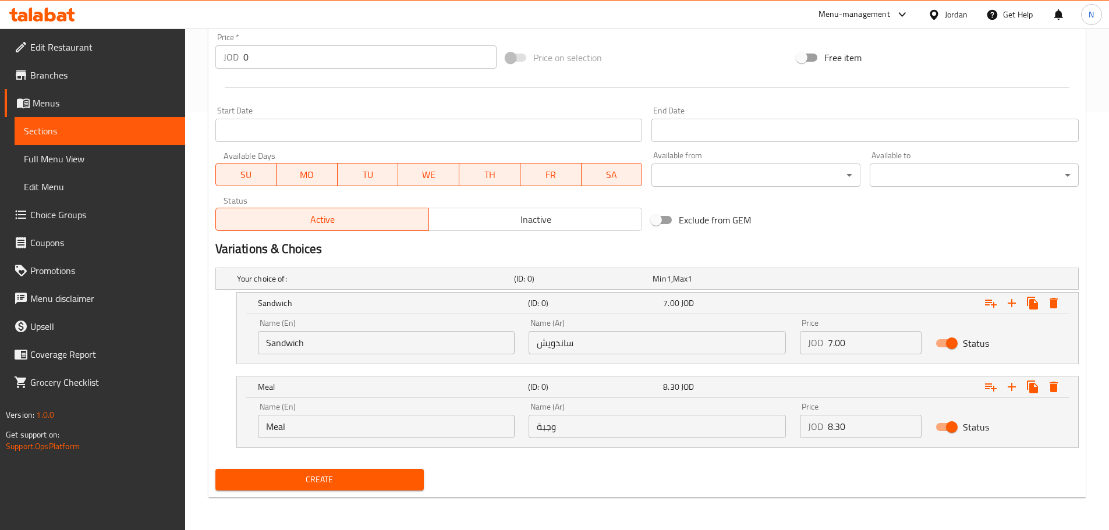
click at [377, 483] on span "Create" at bounding box center [320, 480] width 190 height 15
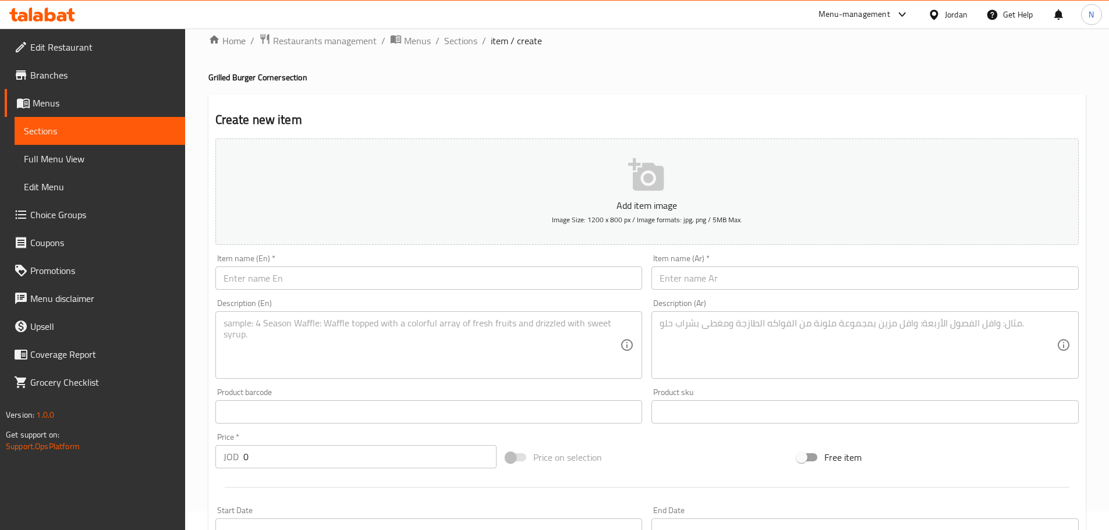
scroll to position [11, 0]
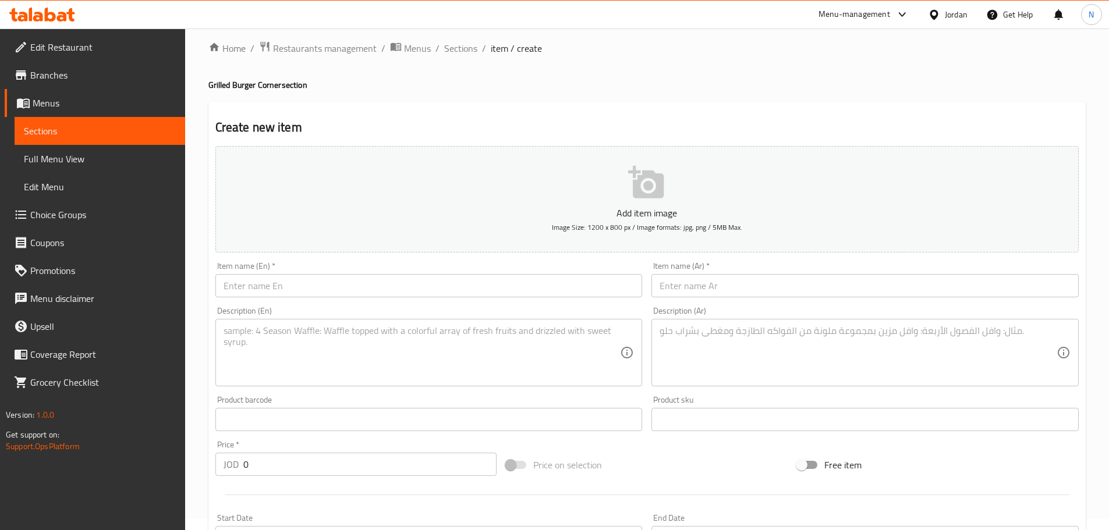
click at [695, 307] on div "Description (Ar) Description (Ar)" at bounding box center [864, 347] width 427 height 80
click at [694, 294] on input "text" at bounding box center [864, 285] width 427 height 23
paste input "برجر الوحش"
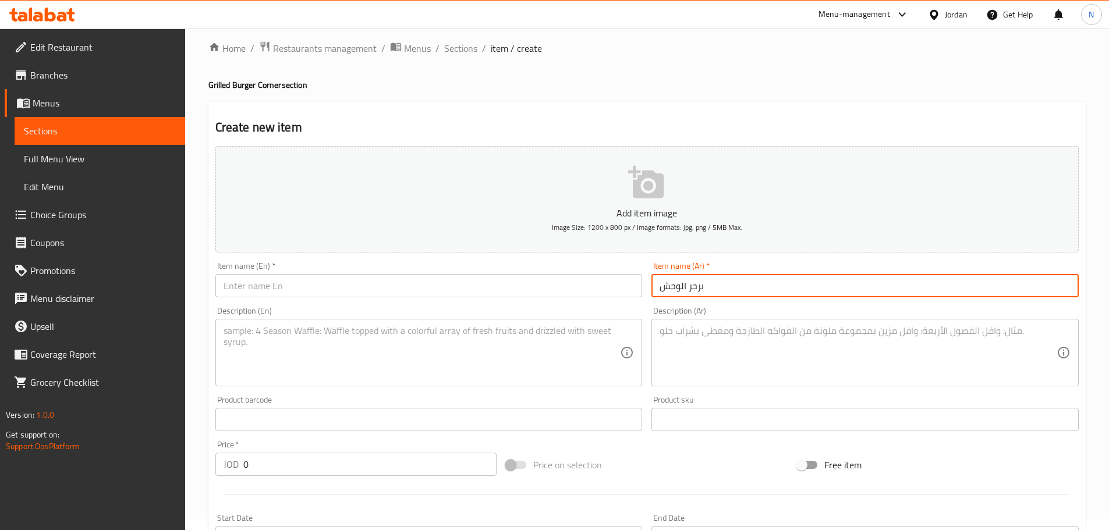
type input "برجر الوحش"
click at [395, 289] on input "text" at bounding box center [428, 285] width 427 height 23
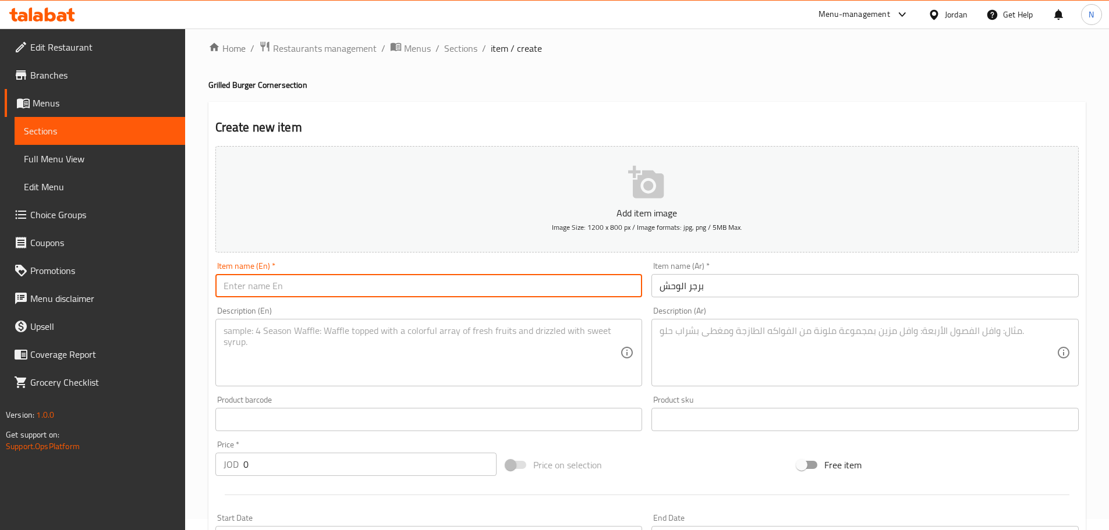
paste input "Monster Burger"
click at [239, 286] on input "Monster Burger" at bounding box center [428, 285] width 427 height 23
paste input "alwahsh"
click at [232, 286] on input "alwahsh Burger" at bounding box center [428, 285] width 427 height 23
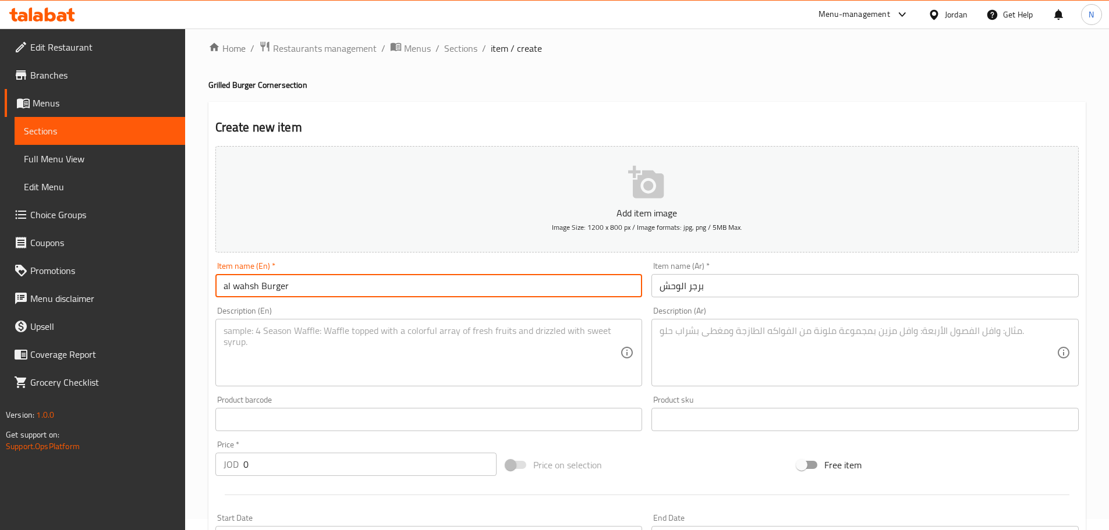
click at [236, 288] on input "al wahsh Burger" at bounding box center [428, 285] width 427 height 23
type input "Al Wahsh Burger"
click at [363, 351] on textarea at bounding box center [421, 352] width 397 height 55
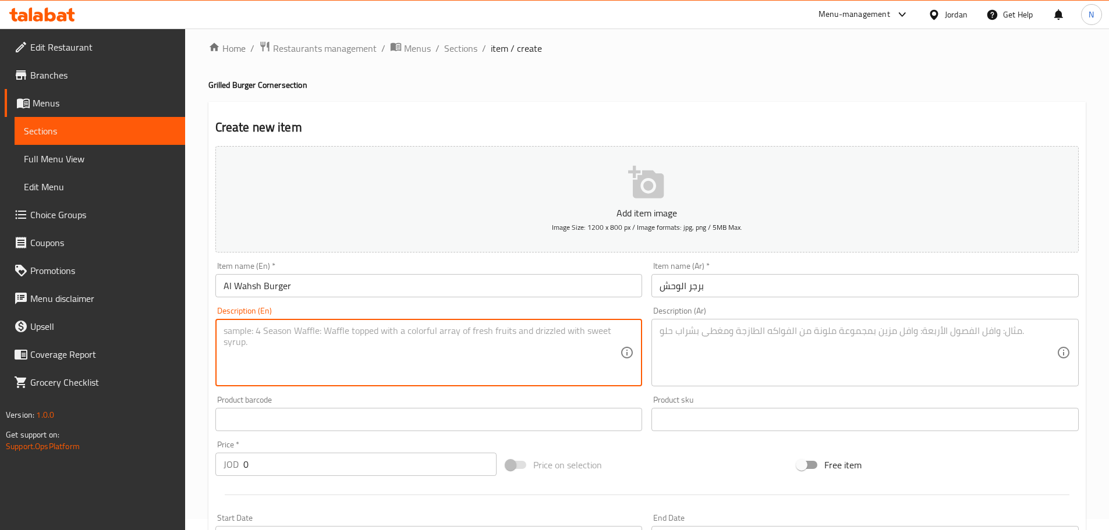
click at [725, 338] on textarea at bounding box center [857, 352] width 397 height 55
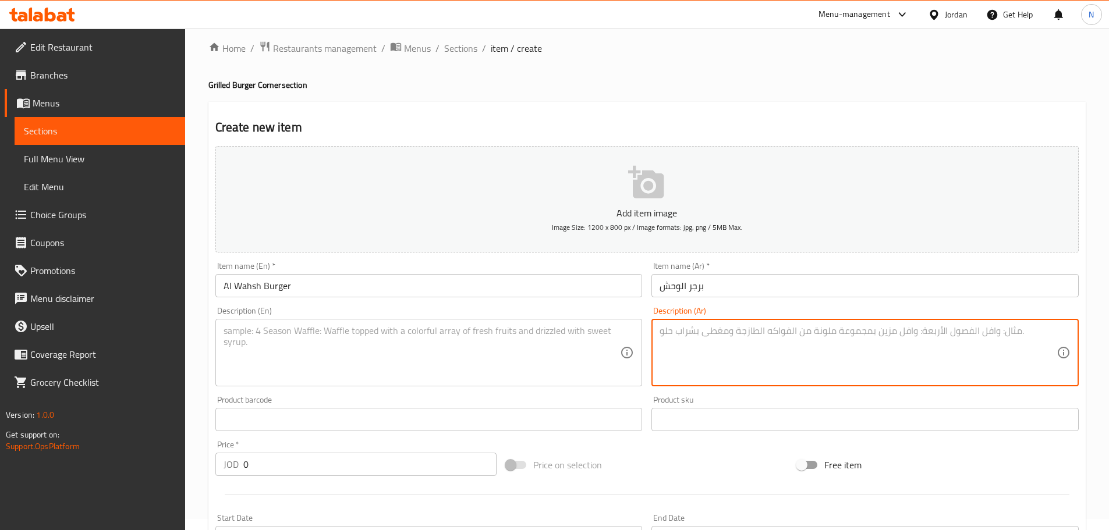
paste textarea "450 غرام شريحتين لحم بقري جودة عالية اونيون رنجز موزاريلا ستيكس تربل جبنة شيدر …"
click at [873, 334] on textarea "450 غرام شريحتين لحم بقري جودة عالية اونيون رنجز موزاريلا ستيكس تربل جبنة شيدر …" at bounding box center [857, 352] width 397 height 55
click at [808, 330] on textarea "450 غرام شريحتين لحم بقري جودة عالية اونيون رنجز، موزاريلا ستيكس تربل جبنة شيدر…" at bounding box center [857, 352] width 397 height 55
click at [749, 332] on textarea "450 غرام شريحتين لحم بقري جودة عالية اونيون رنجز، موزاريلا ستيكس، تربل جبنة شيد…" at bounding box center [857, 352] width 397 height 55
click at [699, 334] on textarea "450 غرام شريحتين لحم بقري جودة عالية اونيون رنجز، موزاريلا ستيكس، تربل جبنة شيد…" at bounding box center [857, 352] width 397 height 55
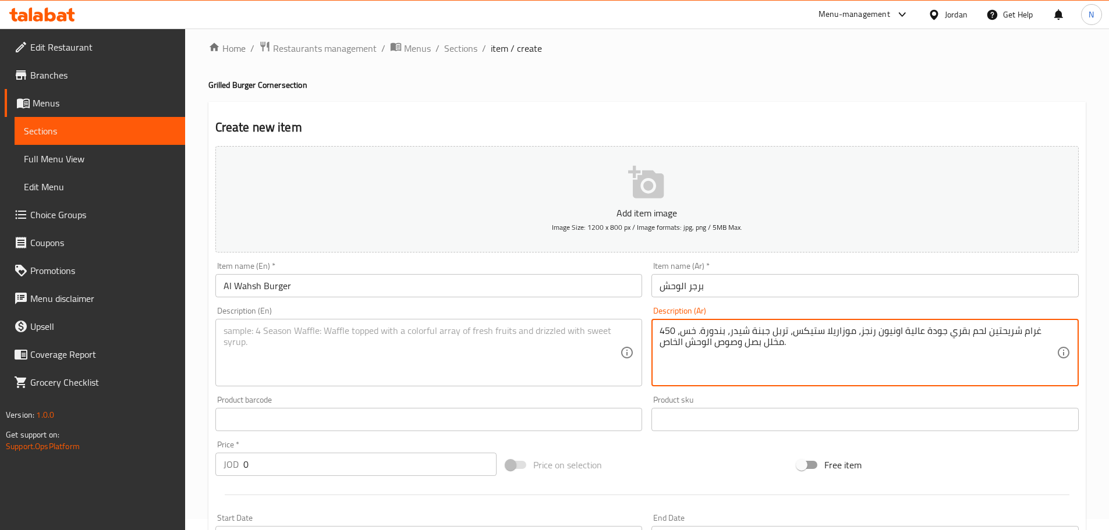
click at [697, 334] on textarea "450 غرام شريحتين لحم بقري جودة عالية اونيون رنجز، موزاريلا ستيكس، تربل جبنة شيد…" at bounding box center [857, 352] width 397 height 55
click at [762, 346] on textarea "450 غرام شريحتين لحم بقري جودة عالية اونيون رنجز، موزاريلا ستيكس، تربل جبنة شيد…" at bounding box center [857, 352] width 397 height 55
click at [736, 343] on textarea "450 غرام شريحتين لحم بقري جودة عالية اونيون رنجز، موزاريلا ستيكس، تربل جبنة شيد…" at bounding box center [857, 352] width 397 height 55
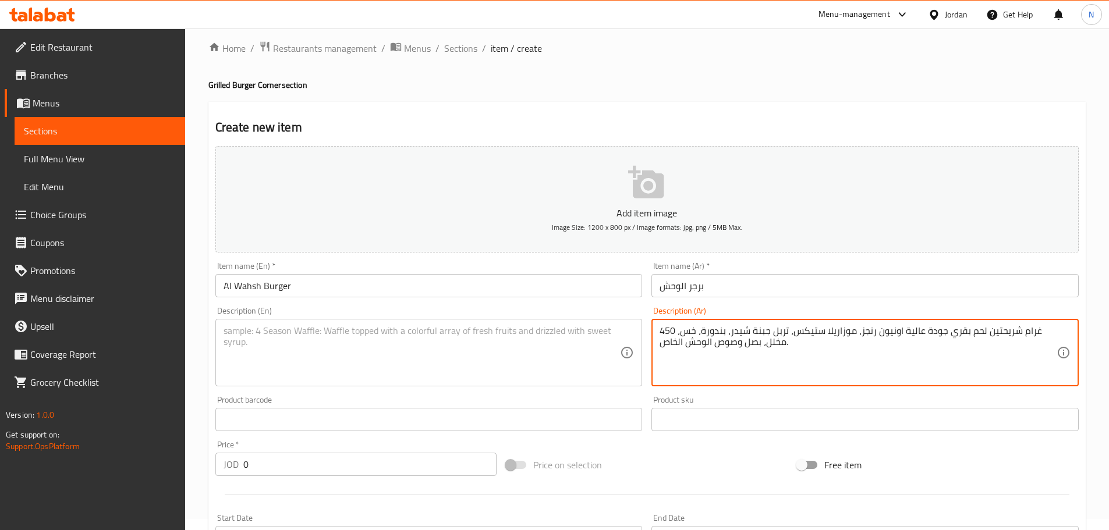
type textarea "450 غرام شريحتين لحم بقري جودة عالية اونيون رنجز، موزاريلا ستيكس، تربل جبنة شيد…"
click at [332, 338] on textarea at bounding box center [421, 352] width 397 height 55
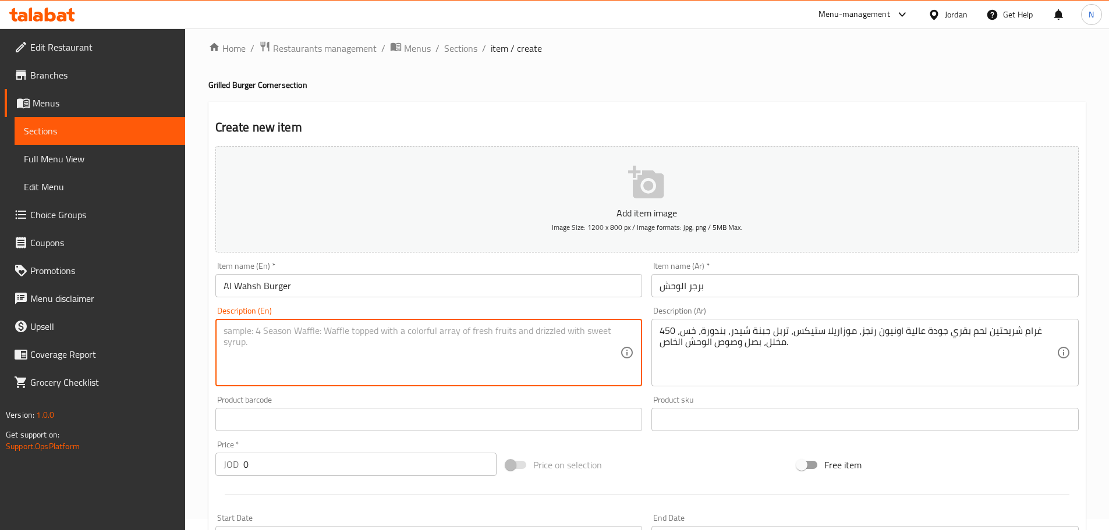
paste textarea "450g Two high-quality beef patties, onion rings, mozzarella sticks, triple ched…"
click at [244, 283] on input "Al Wahsh Burger" at bounding box center [428, 285] width 427 height 23
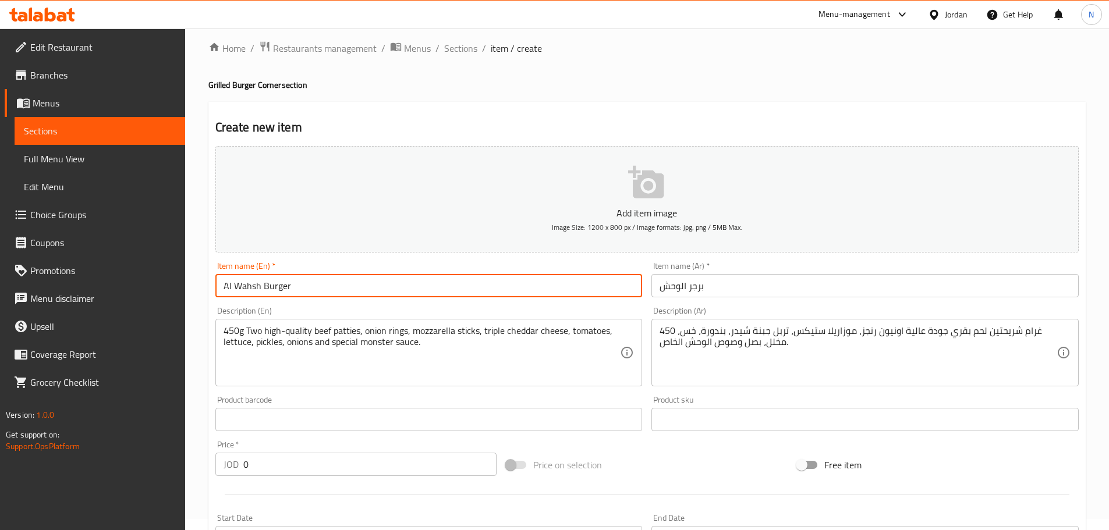
drag, startPoint x: 244, startPoint y: 283, endPoint x: 226, endPoint y: 289, distance: 19.0
click at [226, 289] on input "Al Wahsh Burger" at bounding box center [428, 285] width 427 height 23
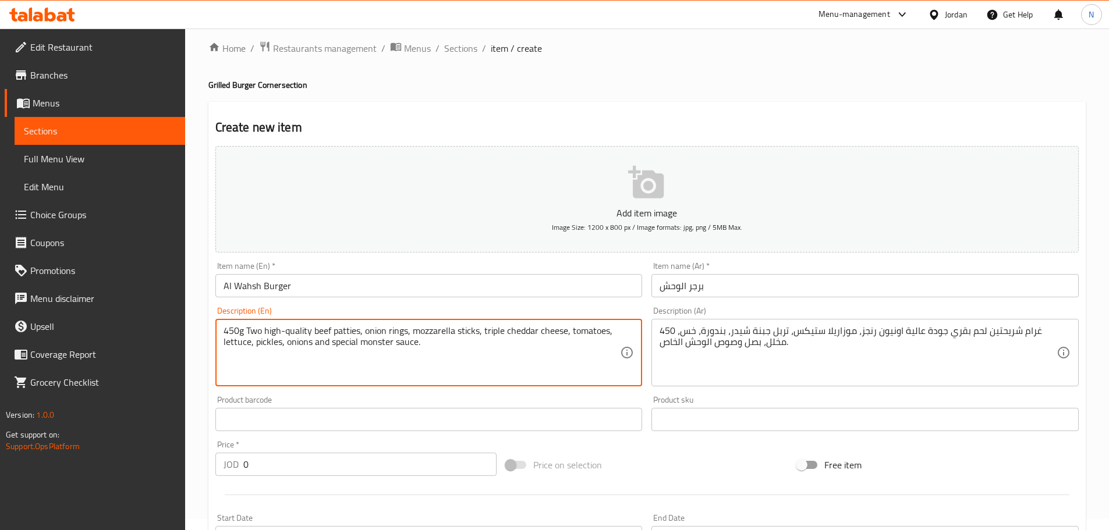
click at [382, 342] on textarea "450g Two high-quality beef patties, onion rings, mozzarella sticks, triple ched…" at bounding box center [421, 352] width 397 height 55
paste textarea "Al Wahsh"
click at [377, 340] on textarea "450g Two high-quality beef patties, onion rings, mozzarella sticks, triple ched…" at bounding box center [421, 352] width 397 height 55
click at [364, 341] on textarea "450g Two high-quality beef patties, onion rings, mozzarella sticks, triple ched…" at bounding box center [421, 352] width 397 height 55
type textarea "450g Two high-quality beef patties, onion rings, mozzarella sticks, triple ched…"
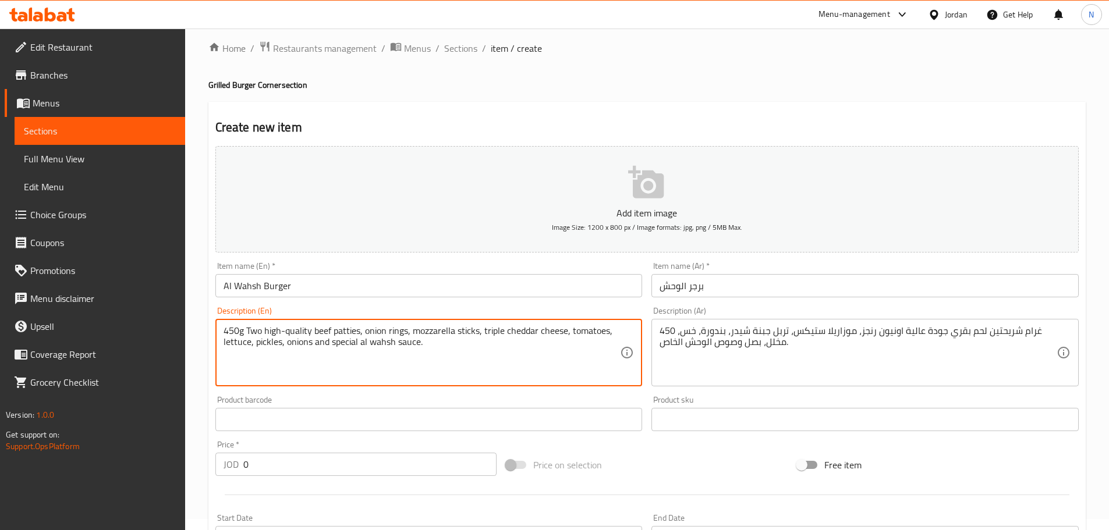
click at [625, 447] on div "Add item image Image Size: 1200 x 800 px / Image formats: jpg, png / 5MB Max. I…" at bounding box center [647, 392] width 872 height 502
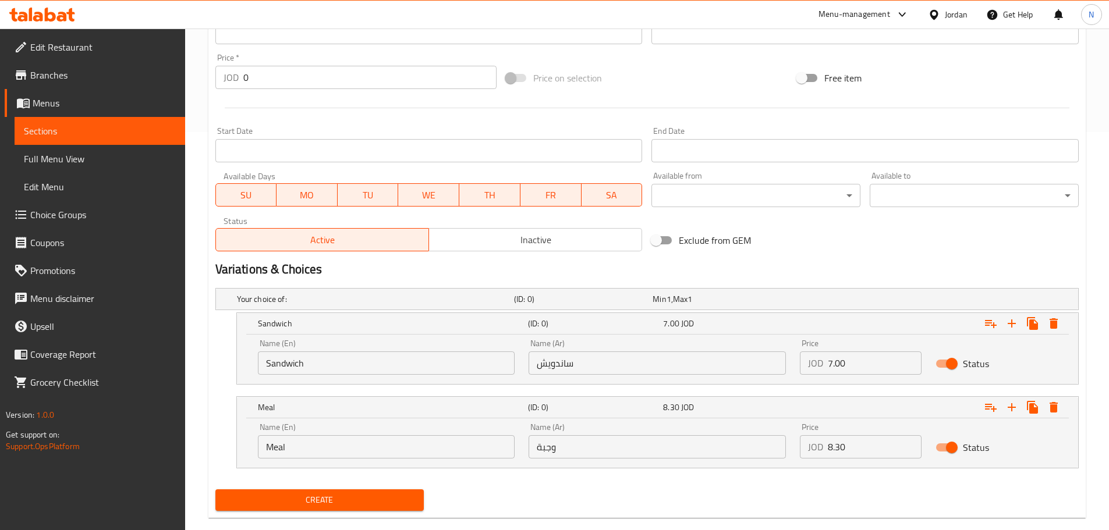
scroll to position [418, 0]
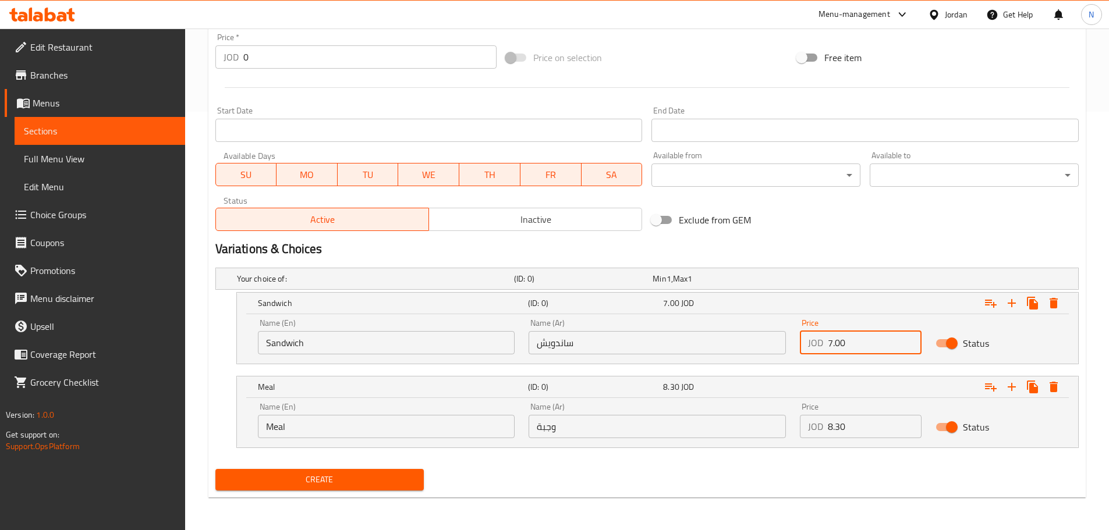
drag, startPoint x: 832, startPoint y: 343, endPoint x: 825, endPoint y: 345, distance: 7.2
click at [825, 345] on div "JOD 7.00 Price" at bounding box center [861, 342] width 122 height 23
type input "8.70"
click at [829, 425] on input "8.30" at bounding box center [875, 426] width 94 height 23
type input "10.00"
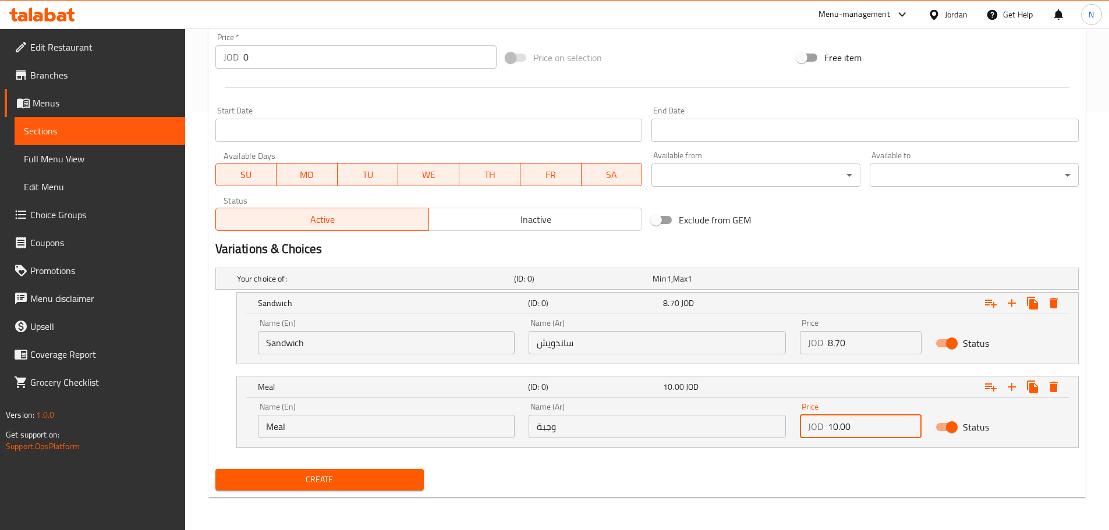
click at [392, 337] on input "Sandwich" at bounding box center [386, 342] width 257 height 23
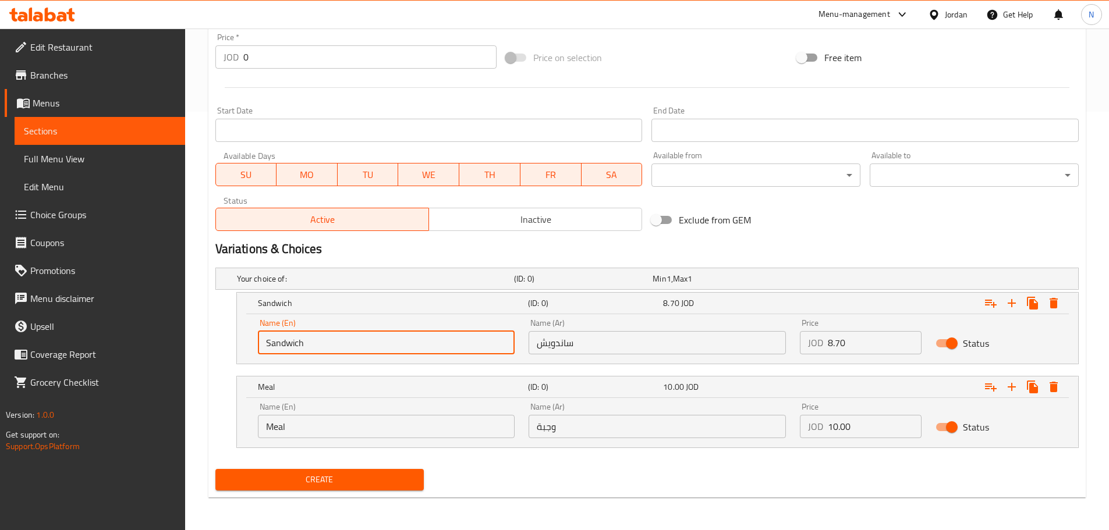
click at [277, 354] on input "Sandwich" at bounding box center [386, 342] width 257 height 23
click at [277, 354] on input "Choice" at bounding box center [386, 342] width 257 height 23
paste input "Sandwich"
type input "Sandwich"
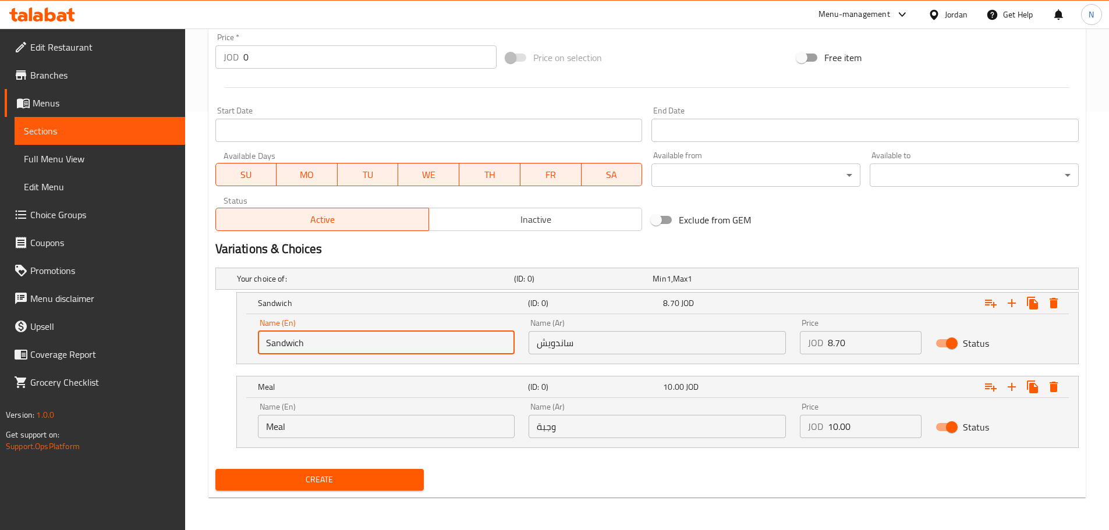
click at [549, 350] on input "ساندويش" at bounding box center [656, 342] width 257 height 23
paste input "ساندويش"
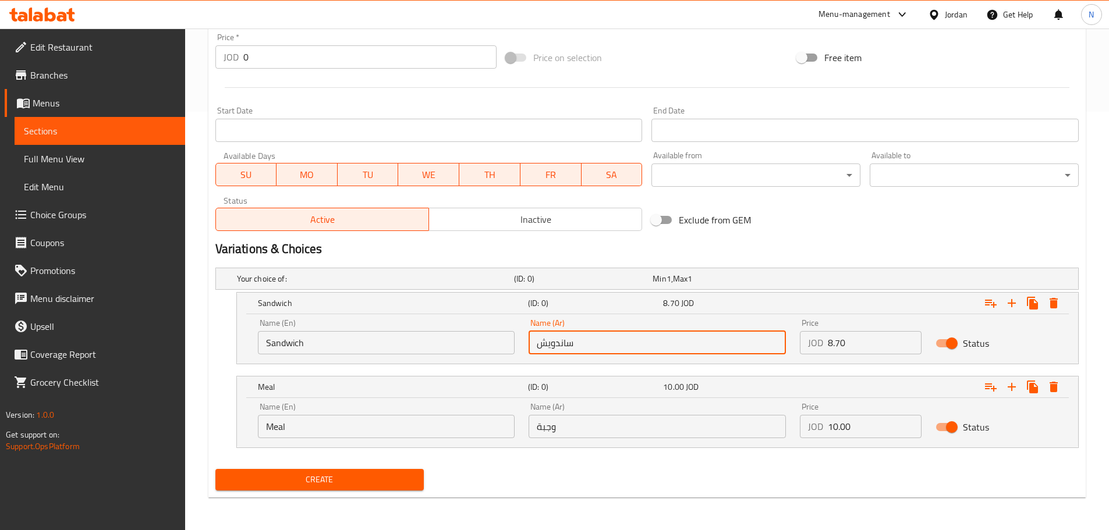
type input "ساندويش"
click at [396, 432] on input "Meal" at bounding box center [386, 426] width 257 height 23
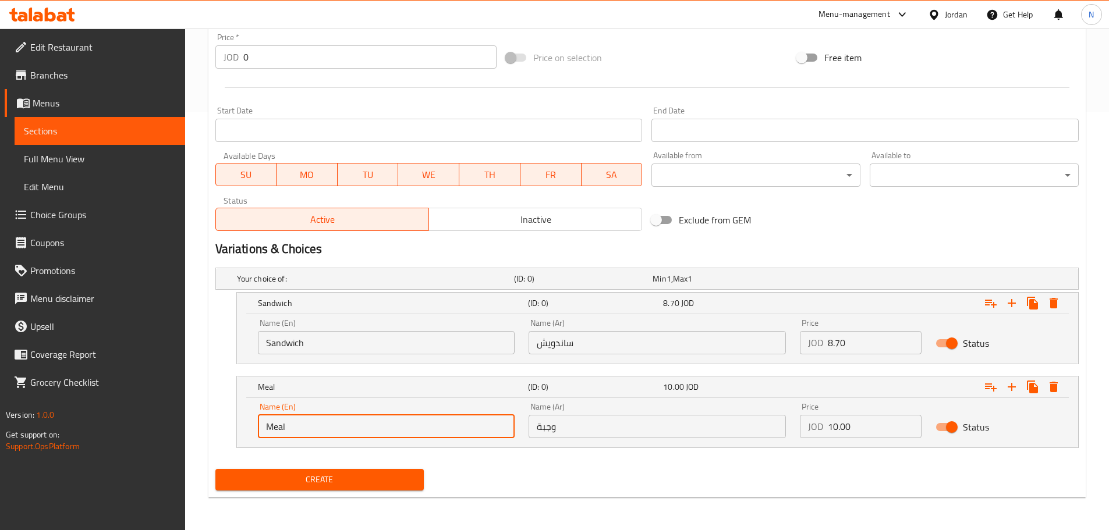
click at [396, 432] on input "Meal" at bounding box center [386, 426] width 257 height 23
type input "Choice"
click at [396, 432] on input "text" at bounding box center [386, 426] width 257 height 23
type input "Meal"
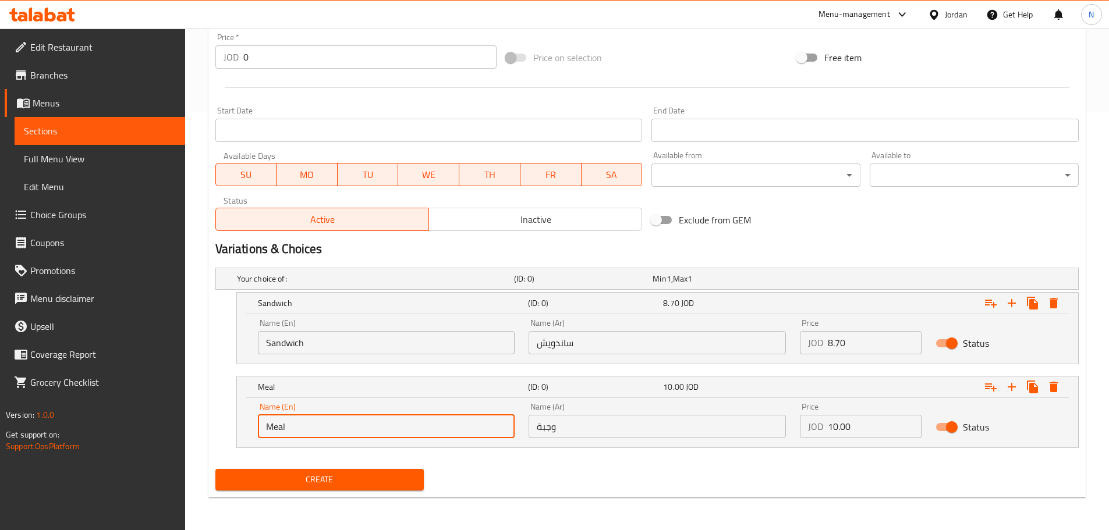
click at [546, 420] on input "وجبة" at bounding box center [656, 426] width 257 height 23
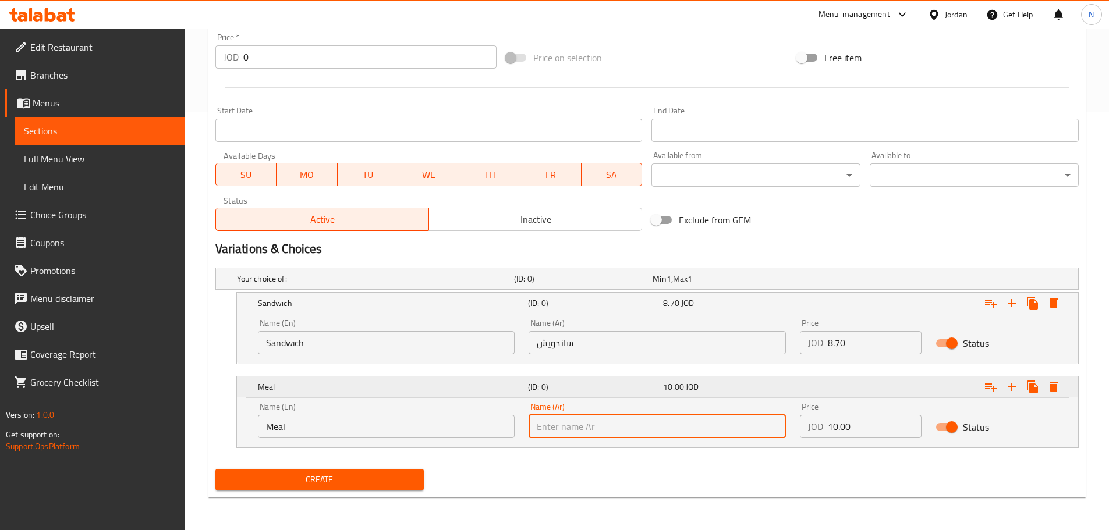
type input "وجبة"
click at [675, 491] on div "Create" at bounding box center [647, 479] width 872 height 31
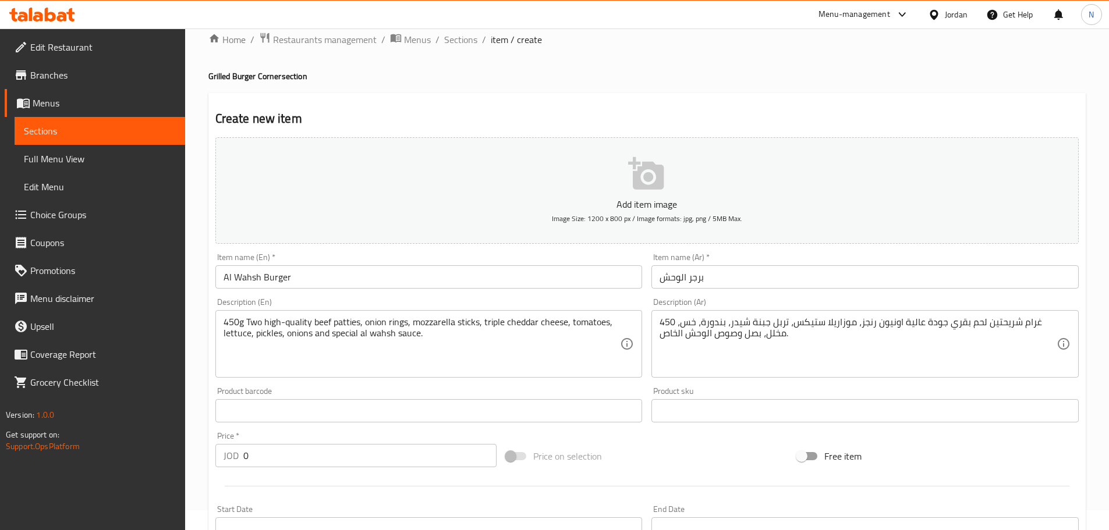
scroll to position [11, 0]
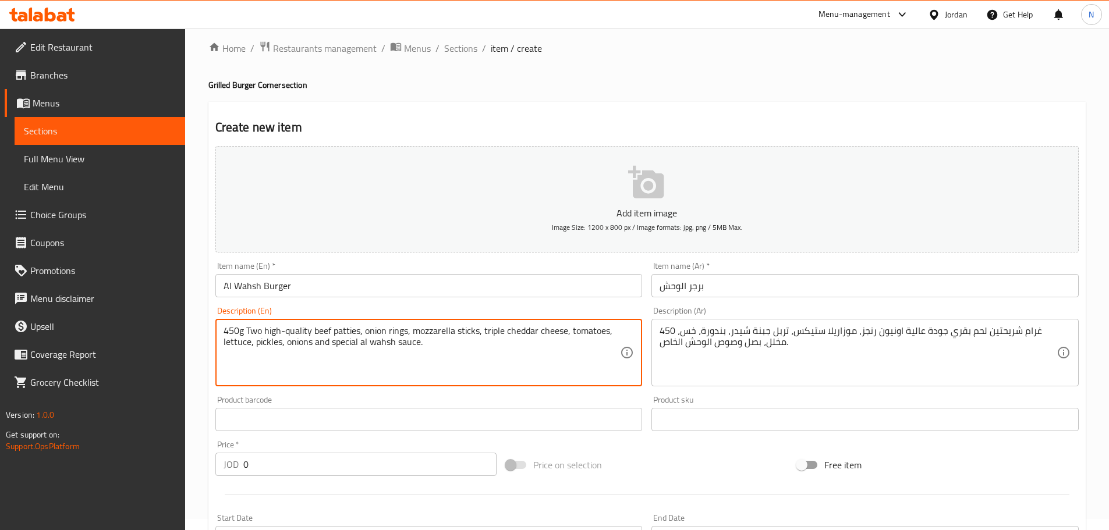
type textarea "450G Two high-quality beef patties, onion rings, mozzarella sticks, triple ched…"
click at [417, 360] on textarea "450G Two high-quality beef patties, onion rings, mozzarella sticks, triple ched…" at bounding box center [421, 352] width 397 height 55
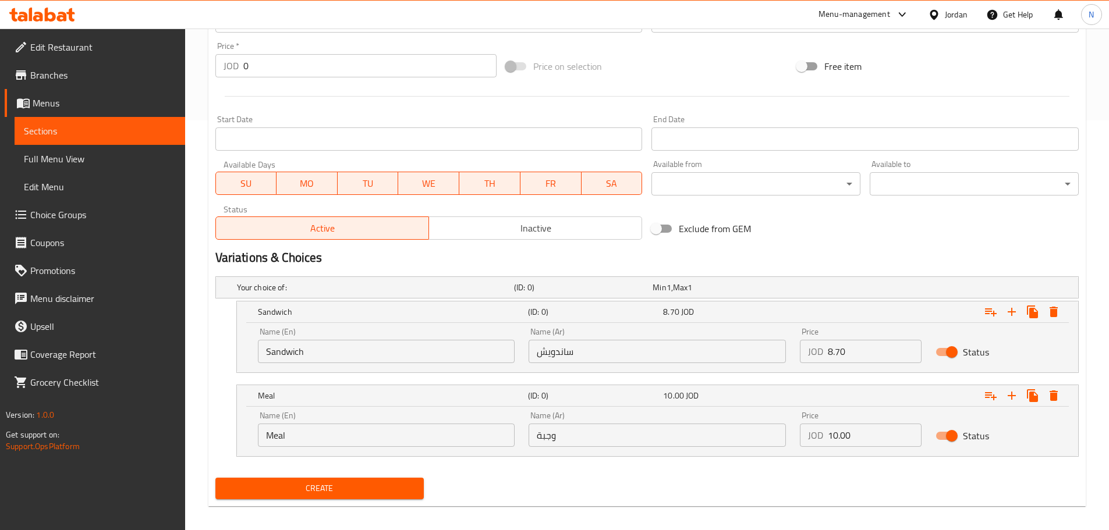
scroll to position [418, 0]
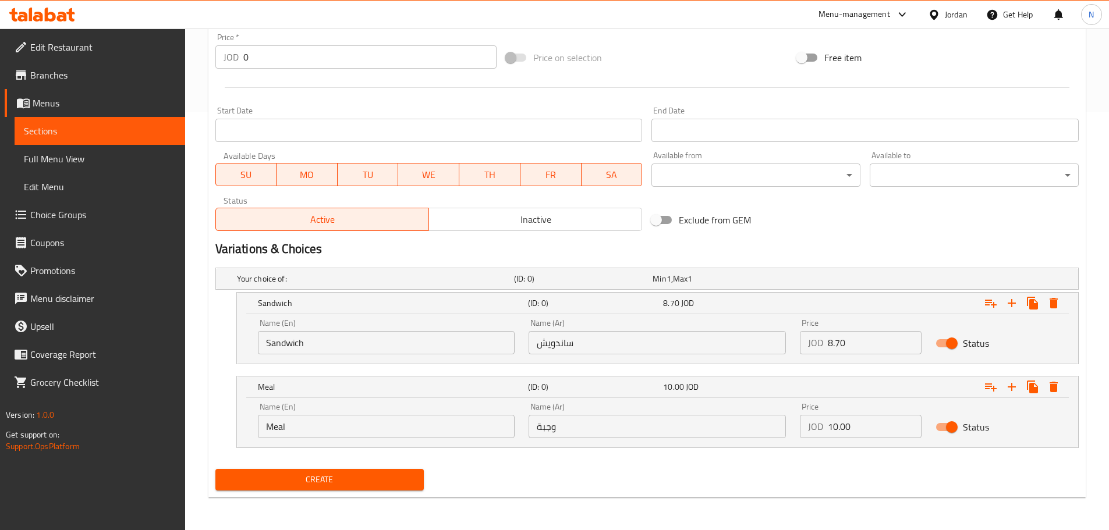
click at [339, 481] on span "Create" at bounding box center [320, 480] width 190 height 15
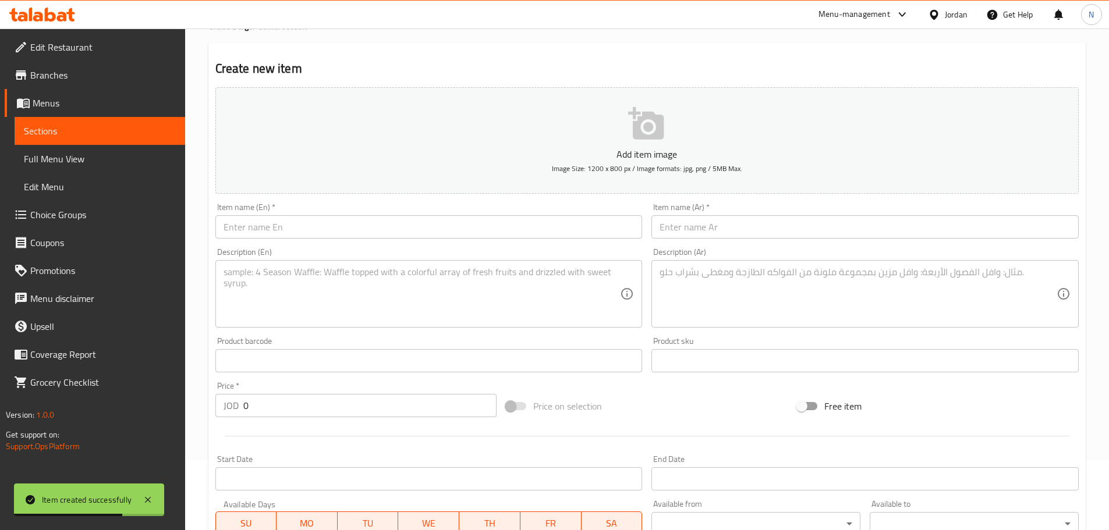
scroll to position [0, 0]
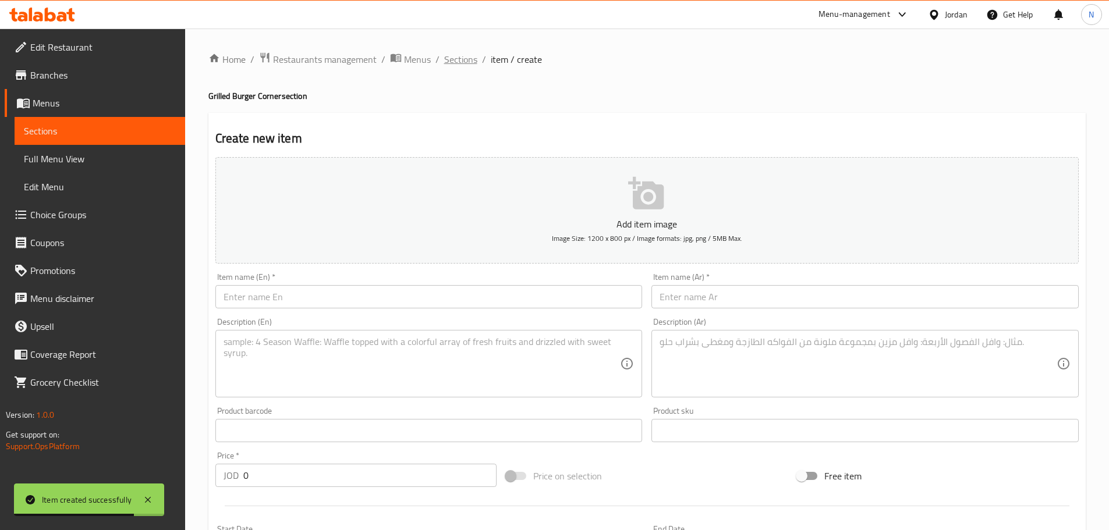
click at [462, 61] on span "Sections" at bounding box center [460, 59] width 33 height 14
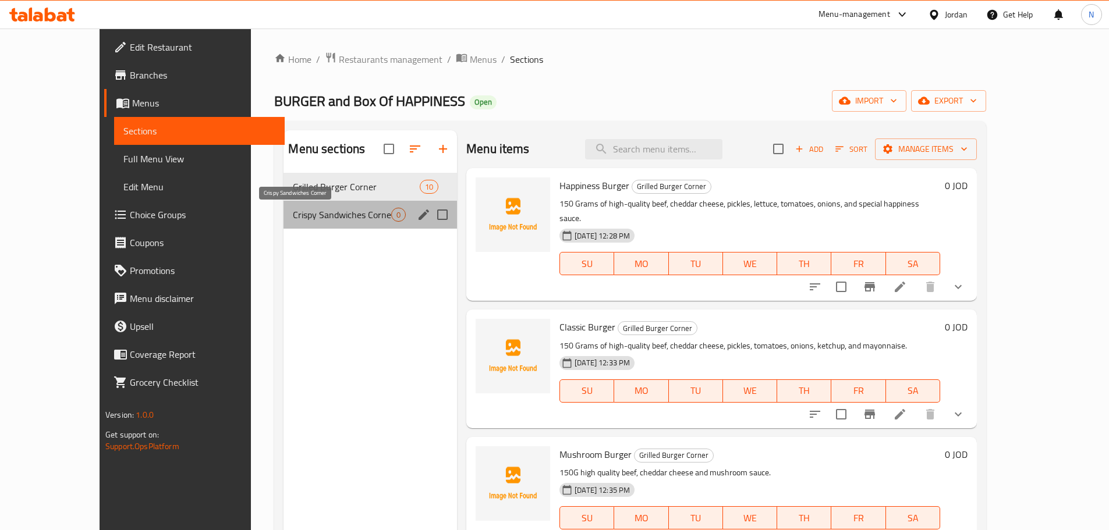
click at [339, 210] on span "Crispy Sandwiches Corner" at bounding box center [342, 215] width 98 height 14
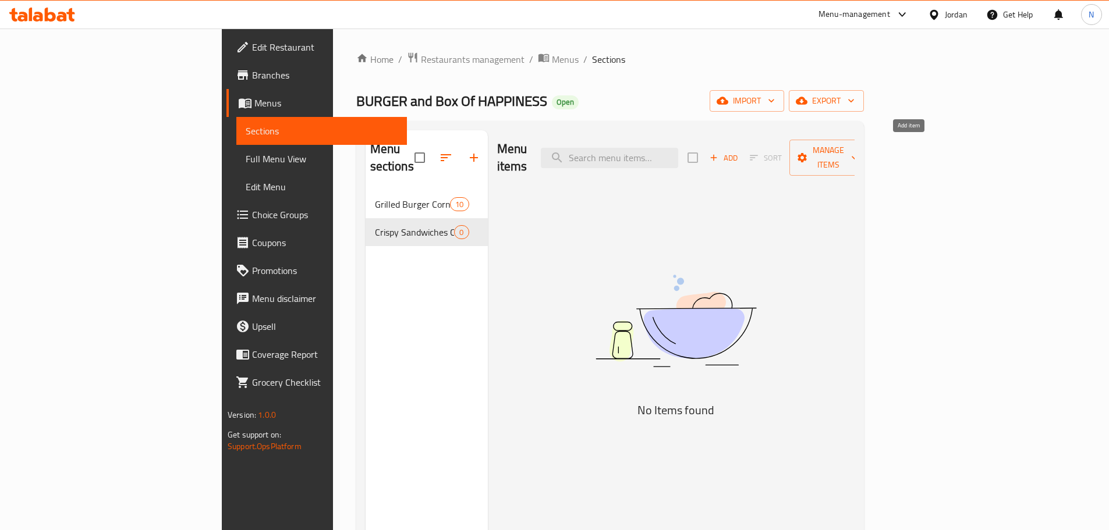
click at [719, 152] on icon "button" at bounding box center [713, 157] width 10 height 10
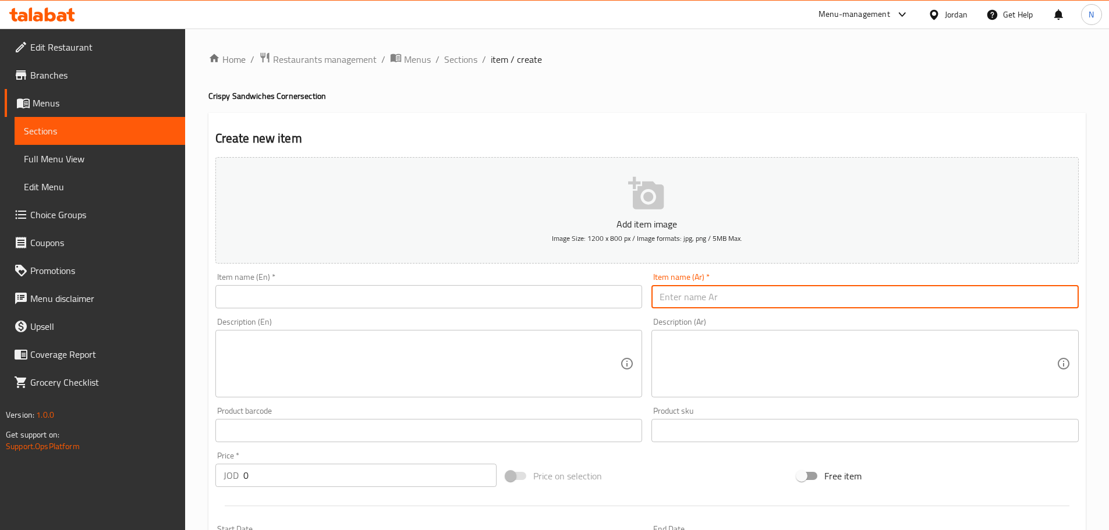
click at [802, 296] on input "text" at bounding box center [864, 296] width 427 height 23
paste input "كرسبي السعادة"
type input "كرسبي السعادة"
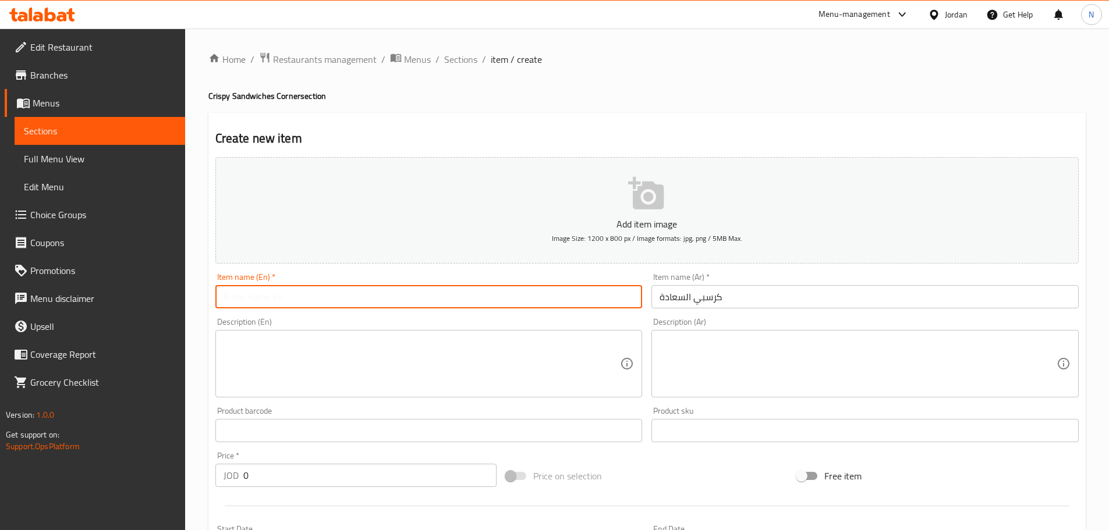
drag, startPoint x: 338, startPoint y: 292, endPoint x: 342, endPoint y: 296, distance: 6.2
click at [338, 292] on input "text" at bounding box center [428, 296] width 427 height 23
paste input "Crispy happiness"
click at [264, 288] on input "Crispy happiness" at bounding box center [428, 296] width 427 height 23
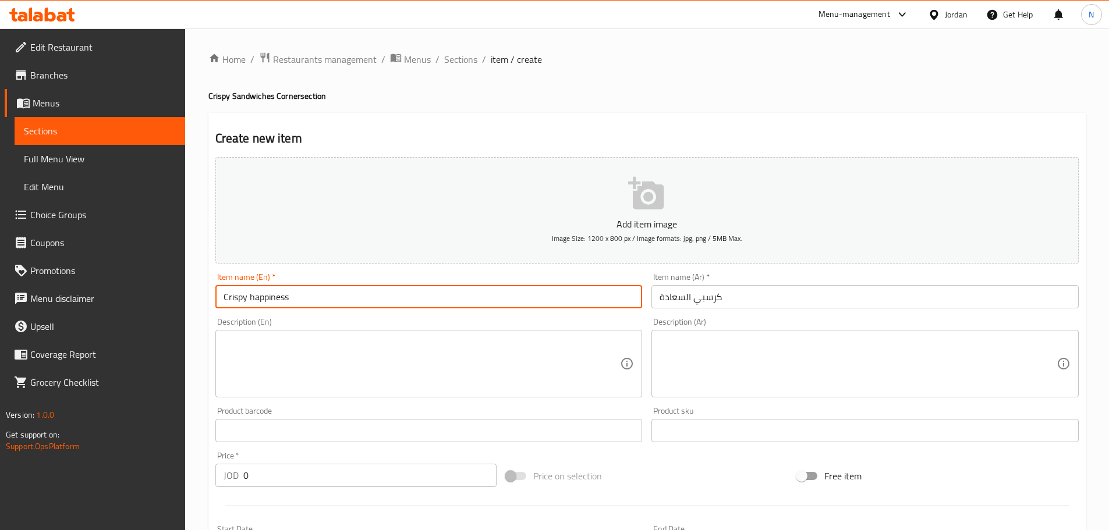
click at [264, 288] on input "Crispy happiness" at bounding box center [428, 296] width 427 height 23
type input "Crispy Happiness"
click at [706, 370] on textarea at bounding box center [857, 363] width 397 height 55
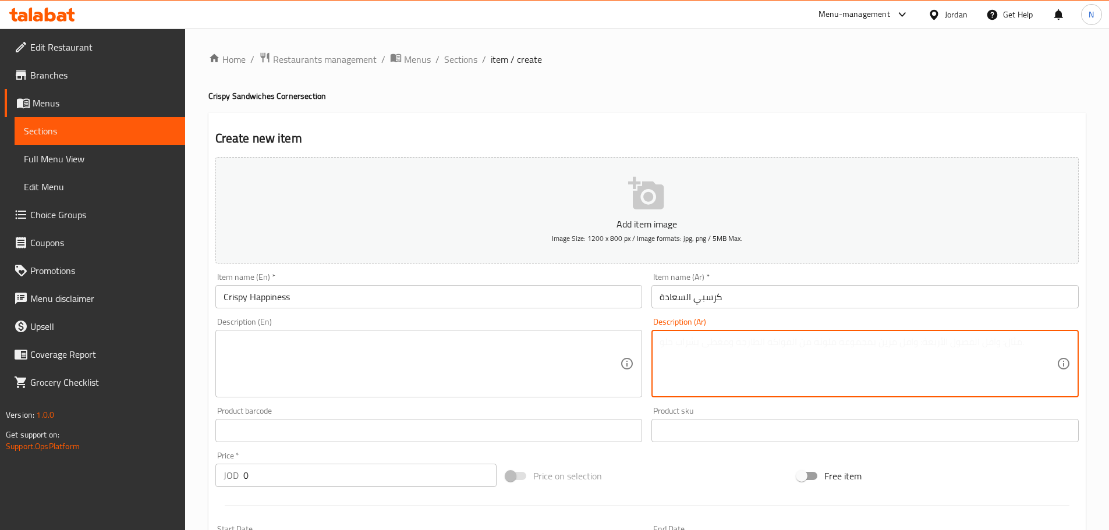
paste textarea "دجاج الكرسبي مخلل خس بندورة صوص السعادة والجبنة السائلة"
click at [846, 345] on textarea "دجاج الكرسبي مخلل خس بندورة صوص السعادة والجبنة السائلة." at bounding box center [857, 363] width 397 height 55
click at [824, 345] on textarea "دجاج الكرسبي، مخلل خس بندورة صوص السعادة والجبنة السائلة." at bounding box center [857, 363] width 397 height 55
click at [804, 348] on textarea "دجاج الكرسبي، مخلل، خس بندورة صوص السعادة والجبنة السائلة." at bounding box center [857, 363] width 397 height 55
click at [776, 345] on textarea "دجاج الكرسبي، مخلل، خس، بندورة صوص السعادة والجبنة السائلة." at bounding box center [857, 363] width 397 height 55
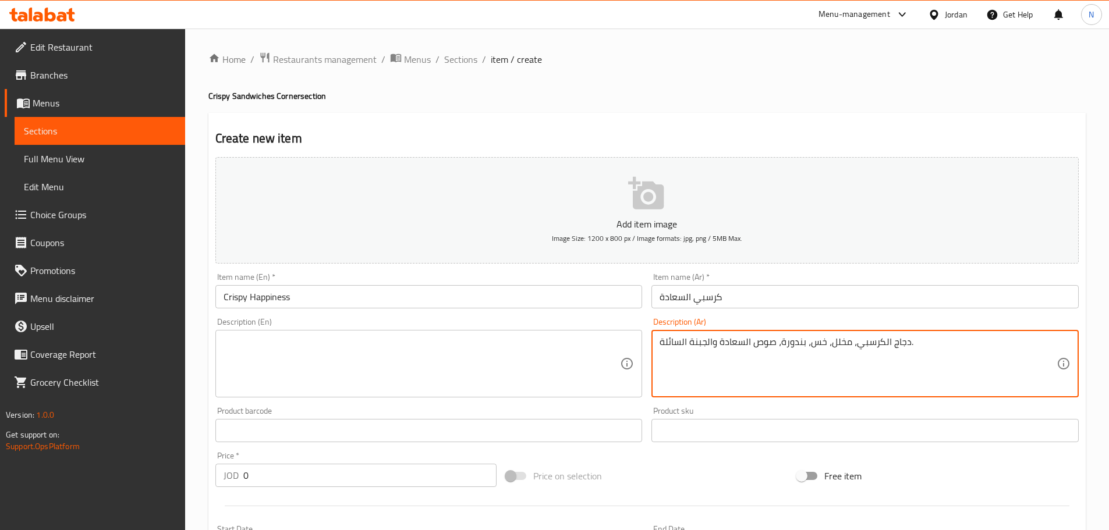
click at [715, 343] on textarea "دجاج الكرسبي، مخلل، خس، بندورة، صوص السعادة والجبنة السائلة." at bounding box center [857, 363] width 397 height 55
type textarea "دجاج الكرسبي، مخلل، خس، بندورة، صوص السعادة والجبنة السائلة."
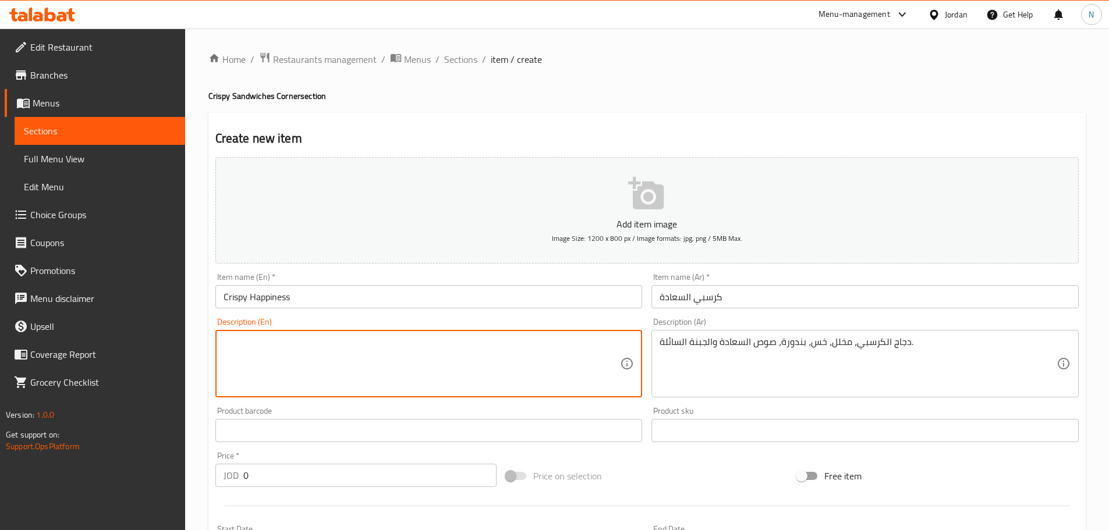
click at [359, 347] on textarea at bounding box center [421, 363] width 397 height 55
paste textarea "Crispy chicken, pickles, lettuce, tomatoes, happiness sauce and melted cheese."
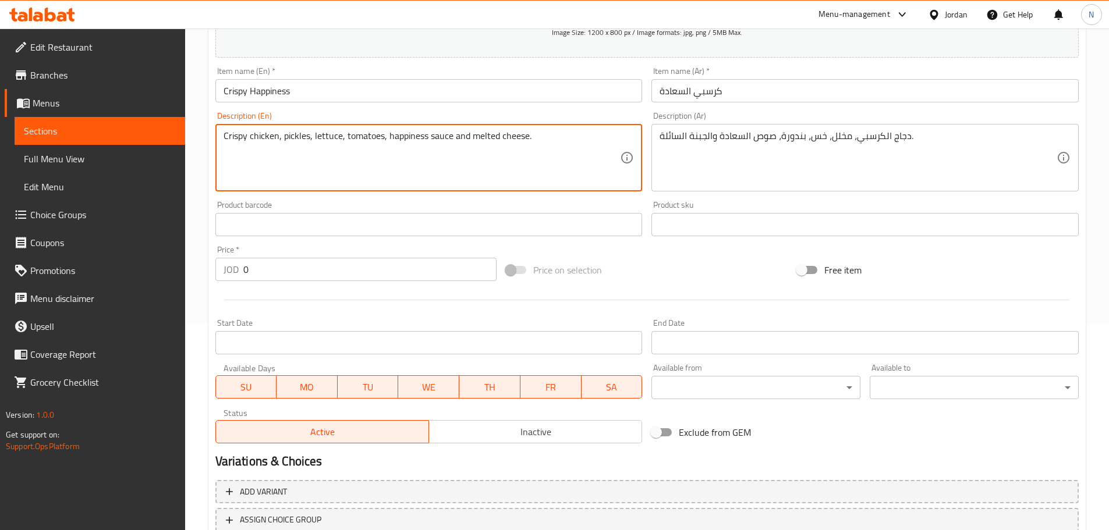
scroll to position [233, 0]
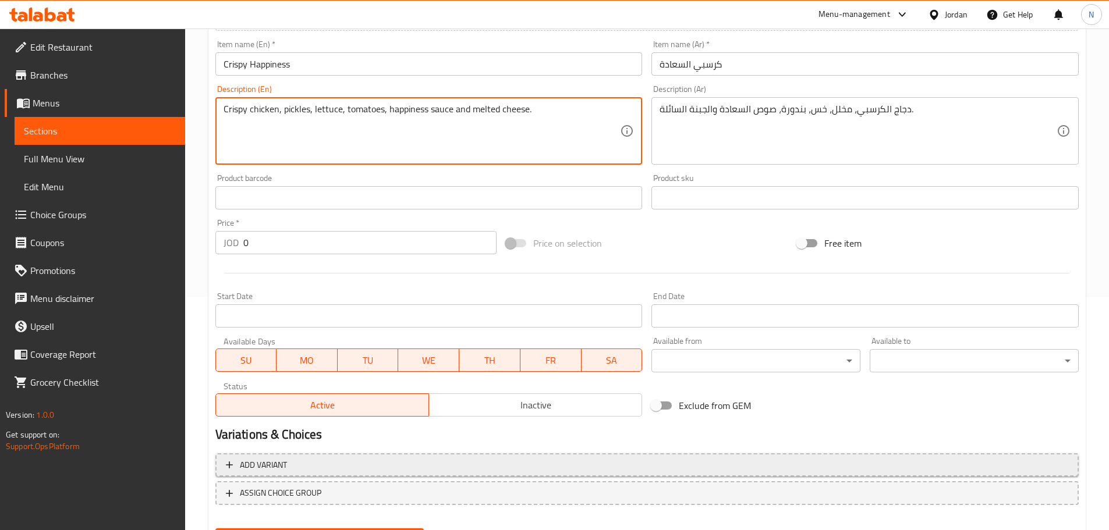
type textarea "Crispy chicken, pickles, lettuce, tomatoes, happiness sauce and melted cheese."
click at [660, 462] on span "Add variant" at bounding box center [647, 465] width 842 height 15
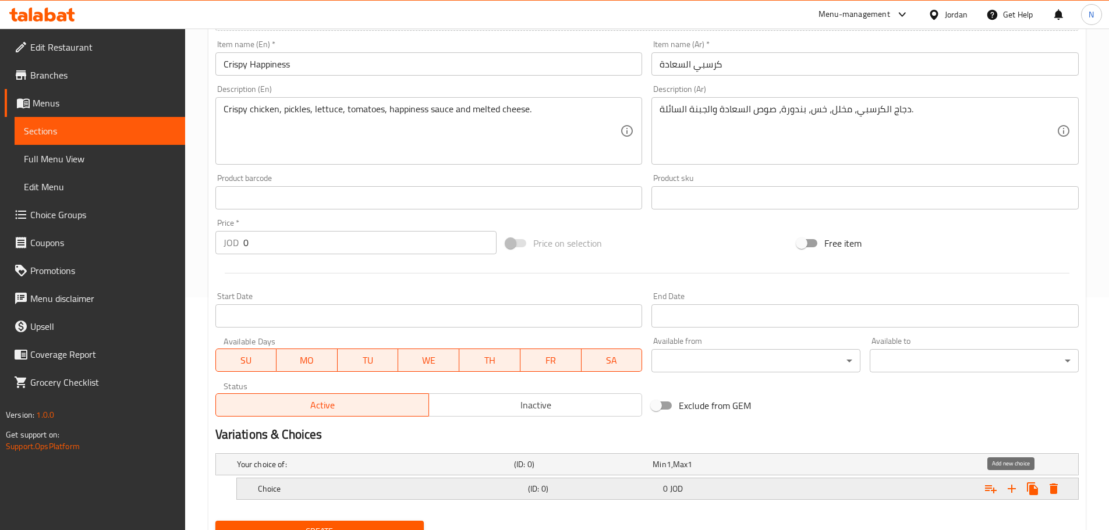
click at [1010, 486] on icon "Expand" at bounding box center [1012, 489] width 14 height 14
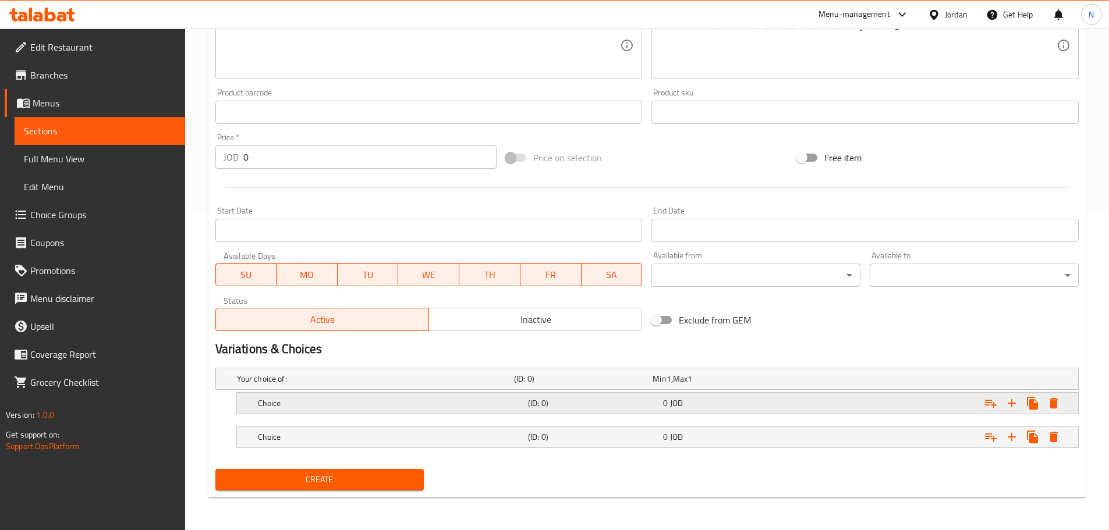
click at [331, 400] on h5 "Choice" at bounding box center [390, 404] width 265 height 12
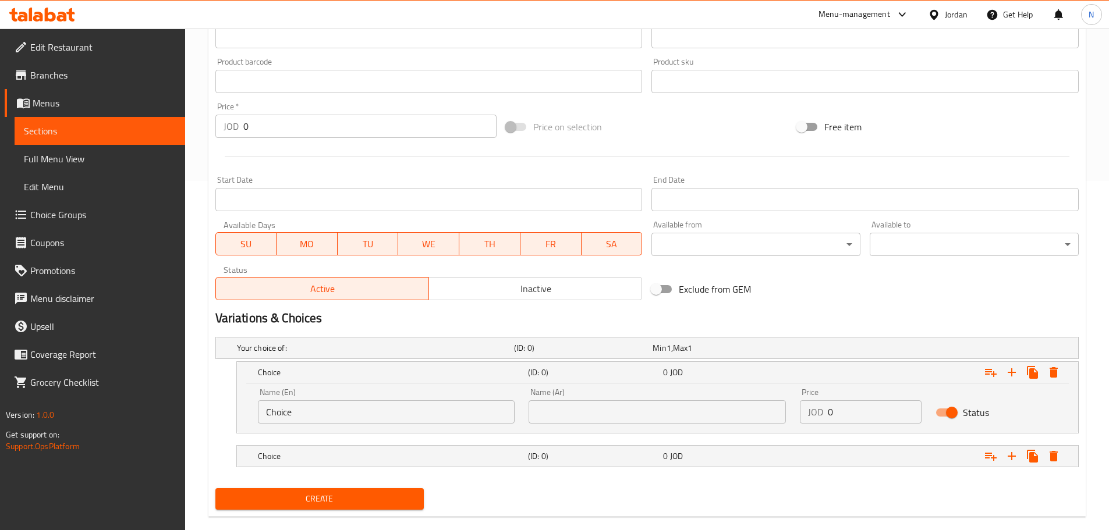
scroll to position [368, 0]
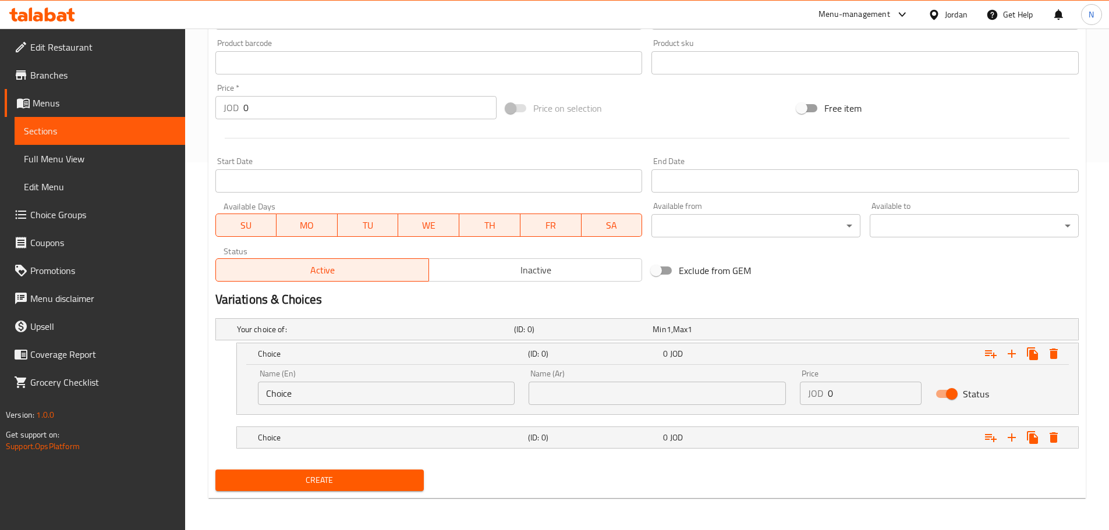
drag, startPoint x: 318, startPoint y: 438, endPoint x: 317, endPoint y: 410, distance: 27.4
click at [318, 437] on h5 "Choice" at bounding box center [390, 438] width 265 height 12
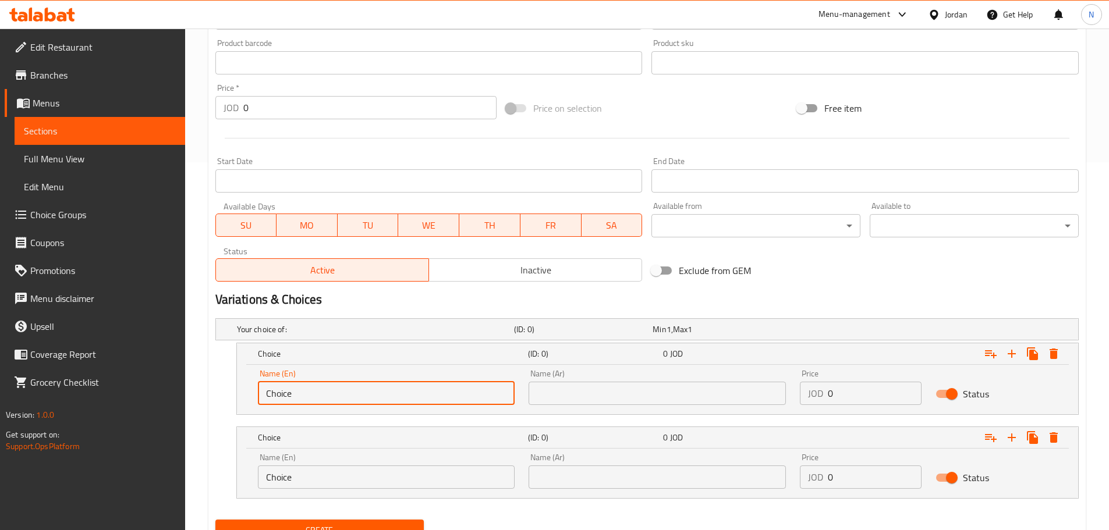
click at [321, 396] on input "Choice" at bounding box center [386, 393] width 257 height 23
paste input "Sandwich"
type input "Sandwich"
click at [649, 402] on input "text" at bounding box center [656, 393] width 257 height 23
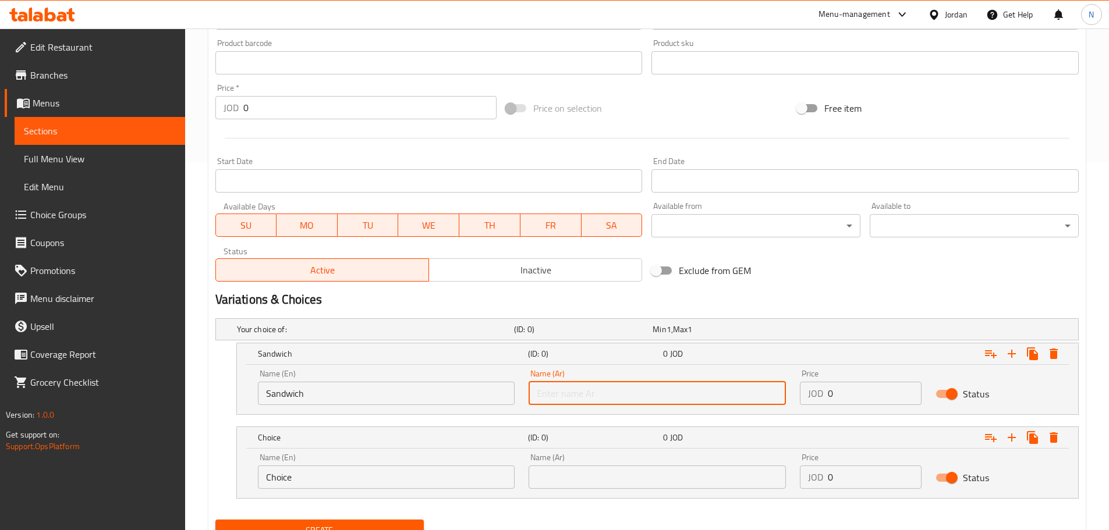
paste input "ساندويش"
type input "ساندويش"
click at [311, 477] on input "Choice" at bounding box center [386, 477] width 257 height 23
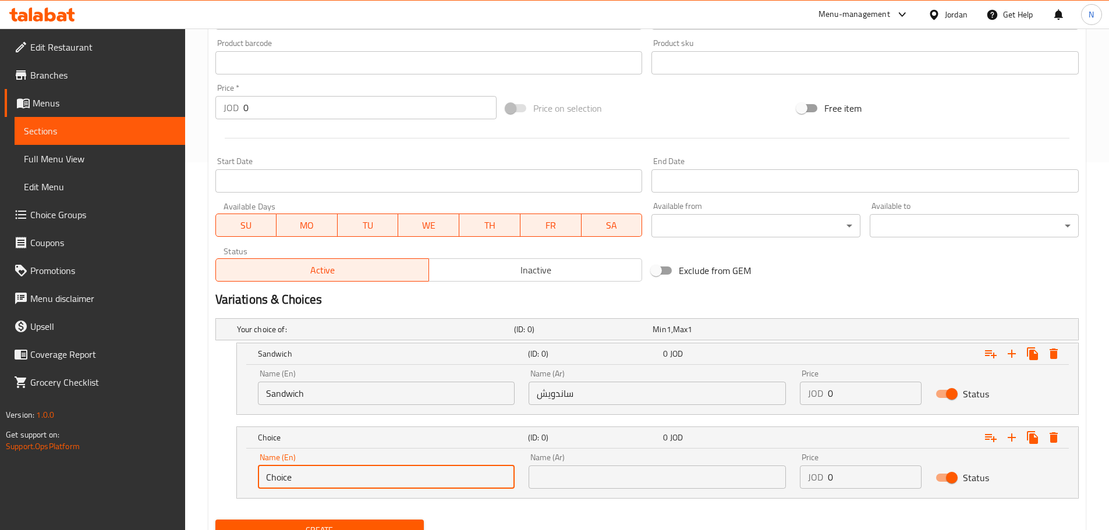
click at [311, 477] on input "Choice" at bounding box center [386, 477] width 257 height 23
paste input "Meal"
type input "Meal"
click at [693, 478] on input "text" at bounding box center [656, 477] width 257 height 23
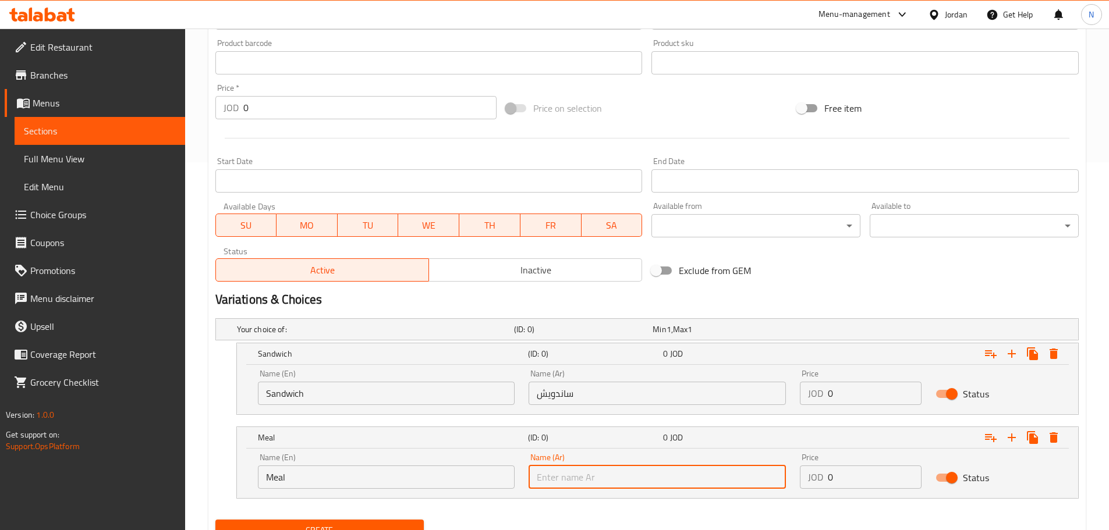
paste input "وجبة"
type input "وجبة"
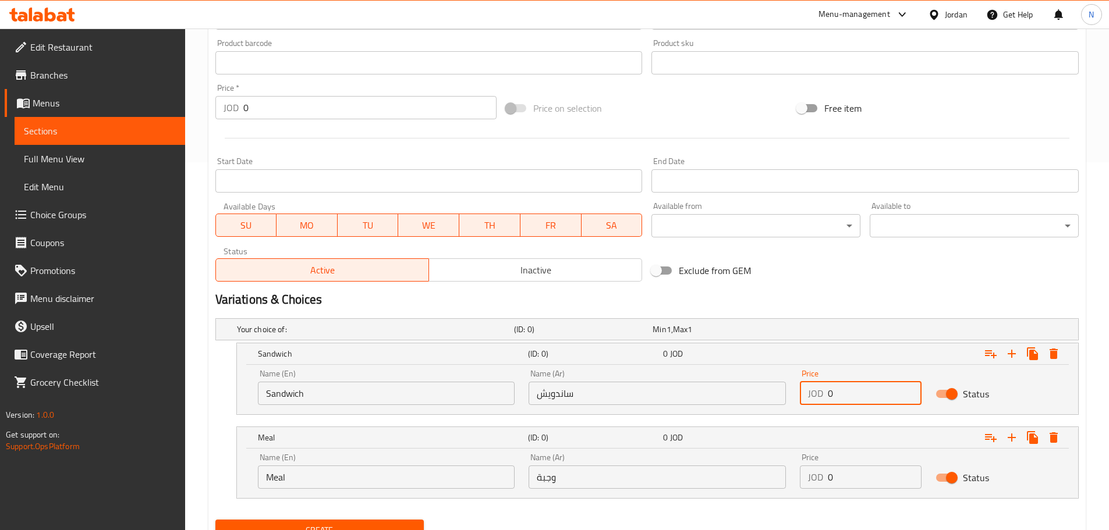
drag, startPoint x: 836, startPoint y: 395, endPoint x: 820, endPoint y: 394, distance: 16.3
click at [820, 394] on div "JOD 0 Price" at bounding box center [861, 393] width 122 height 23
type input "3.50"
click at [860, 290] on div "Variations & Choices" at bounding box center [647, 299] width 872 height 27
drag, startPoint x: 853, startPoint y: 474, endPoint x: 818, endPoint y: 478, distance: 35.2
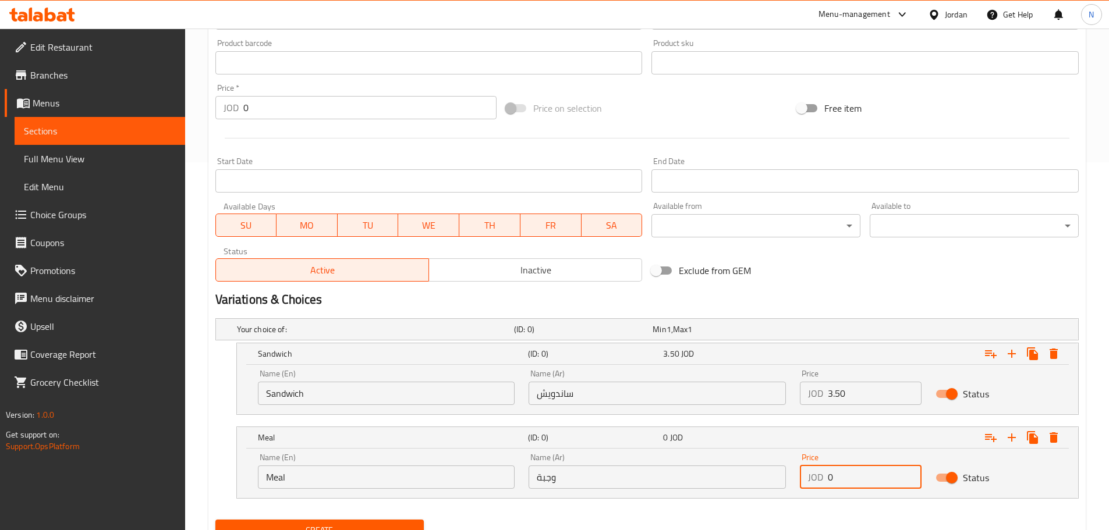
click at [818, 477] on div "JOD 0 Price" at bounding box center [861, 477] width 122 height 23
type input "4.80"
click at [880, 288] on div "Variations & Choices" at bounding box center [647, 299] width 872 height 27
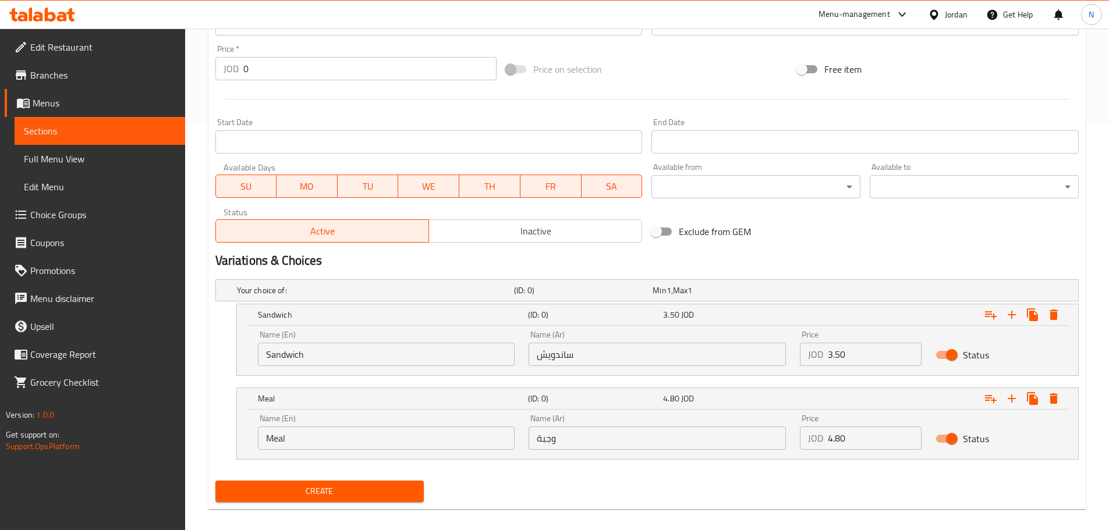
scroll to position [418, 0]
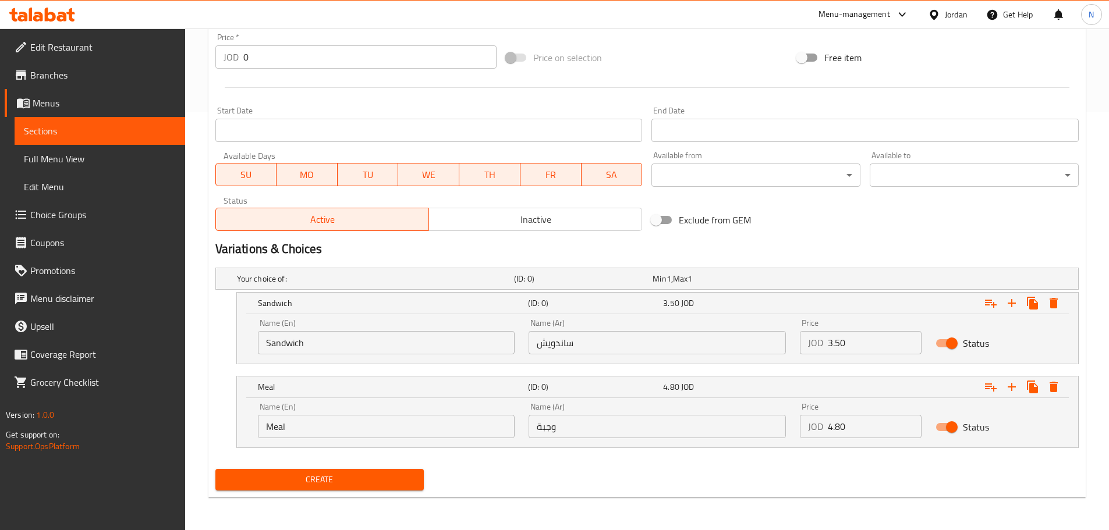
click at [412, 473] on span "Create" at bounding box center [320, 480] width 190 height 15
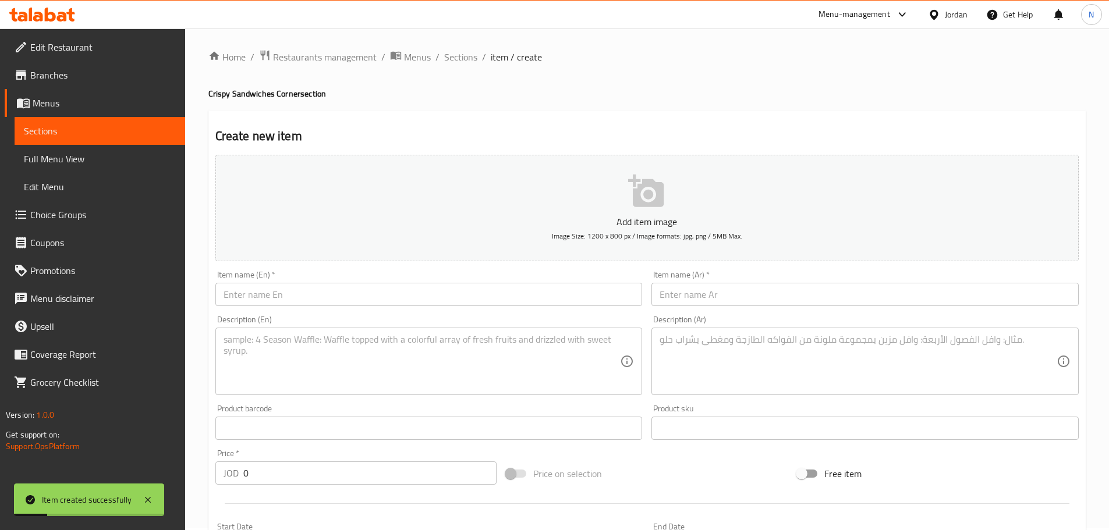
scroll to position [0, 0]
click at [718, 285] on div "Item name (Ar)   * Item name (Ar) *" at bounding box center [864, 291] width 427 height 36
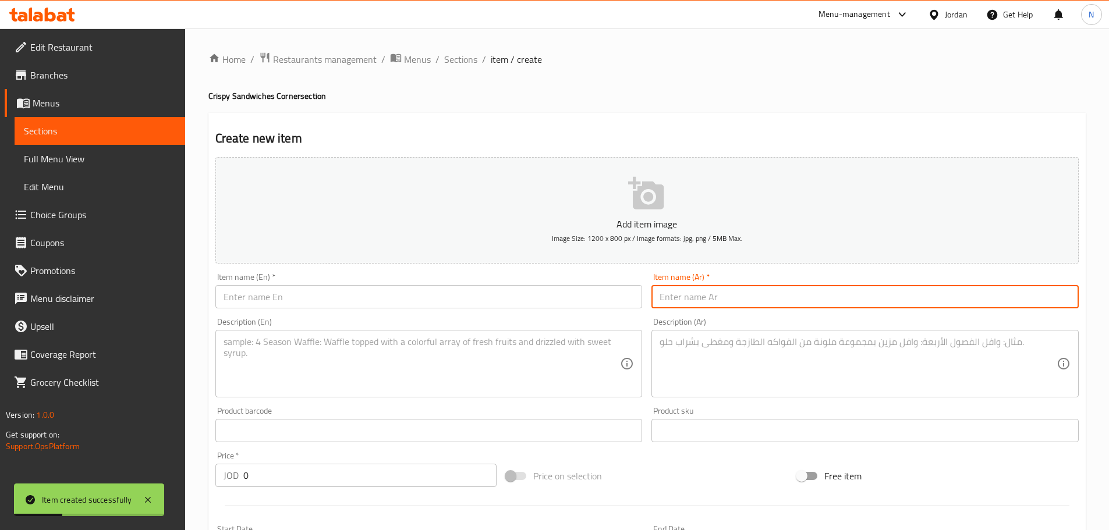
click at [719, 290] on input "text" at bounding box center [864, 296] width 427 height 23
paste input "كرسبي الهالبينو الحار"
type input "كرسبي الهالبينو الحار"
click at [372, 304] on input "text" at bounding box center [428, 296] width 427 height 23
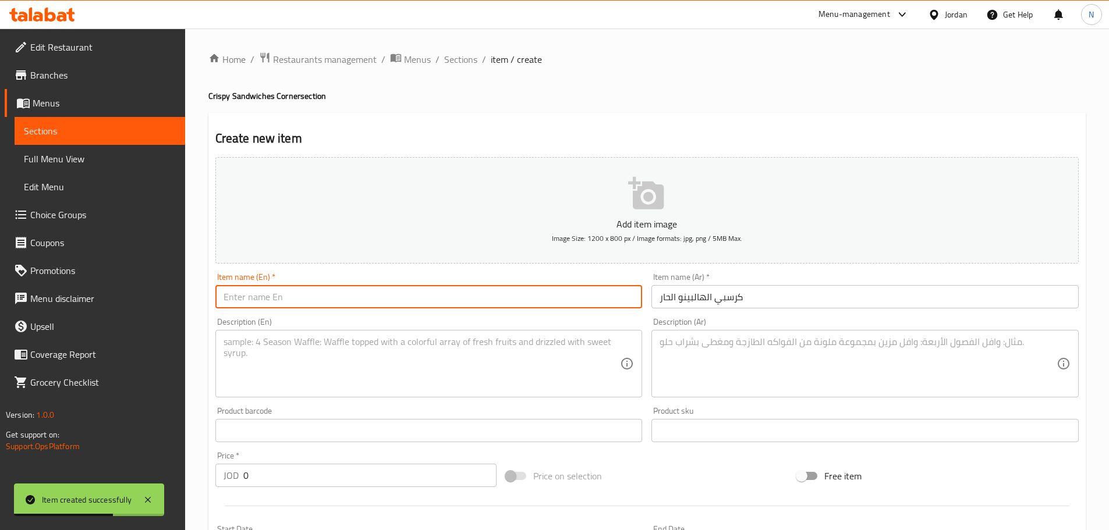
paste input "Crispy hot jalapeños"
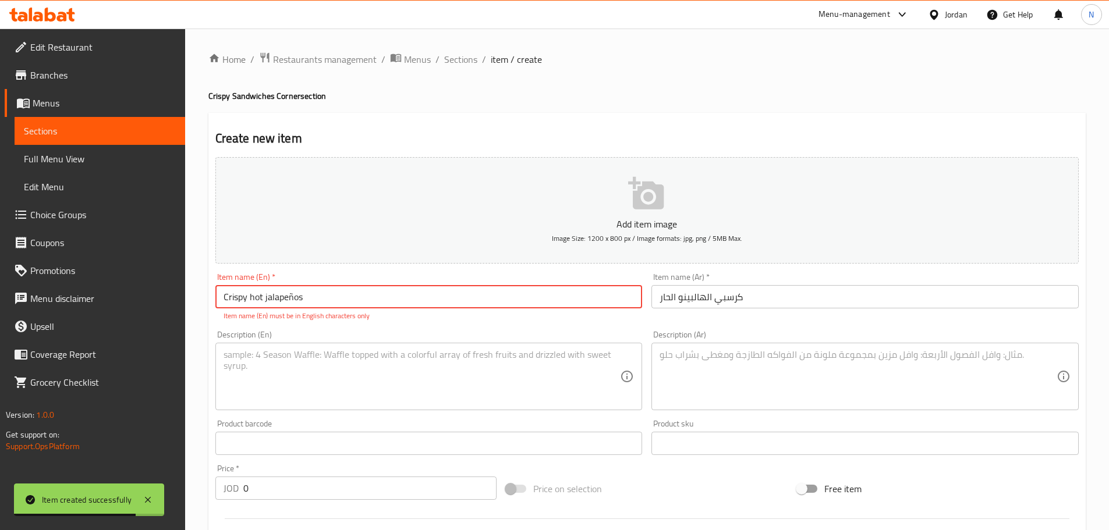
click at [292, 294] on input "Crispy hot jalapeños" at bounding box center [428, 296] width 427 height 23
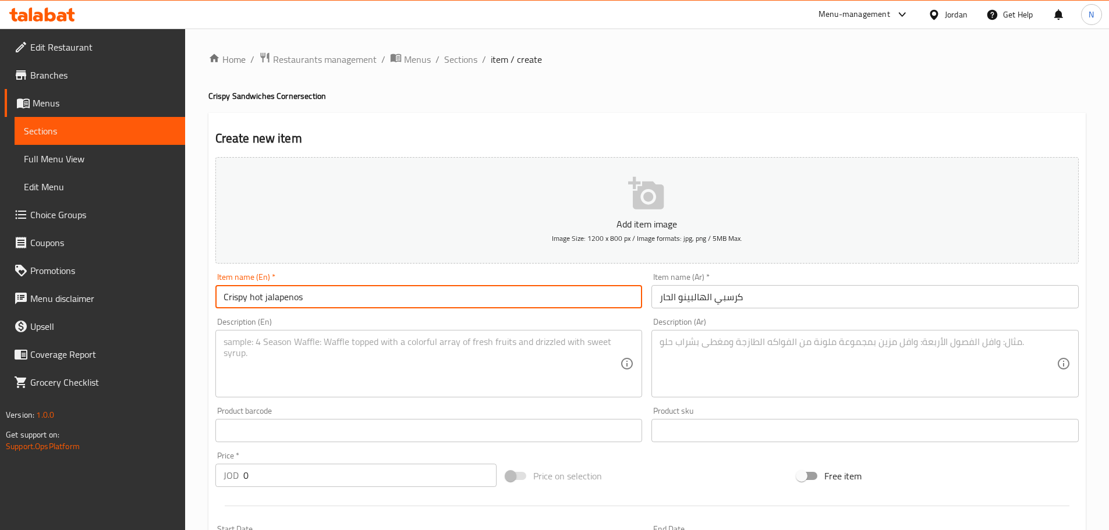
click at [260, 300] on input "Crispy hot jalapenos" at bounding box center [428, 296] width 427 height 23
type input "Crispy Hot Jalapenos"
click at [684, 344] on textarea at bounding box center [857, 363] width 397 height 55
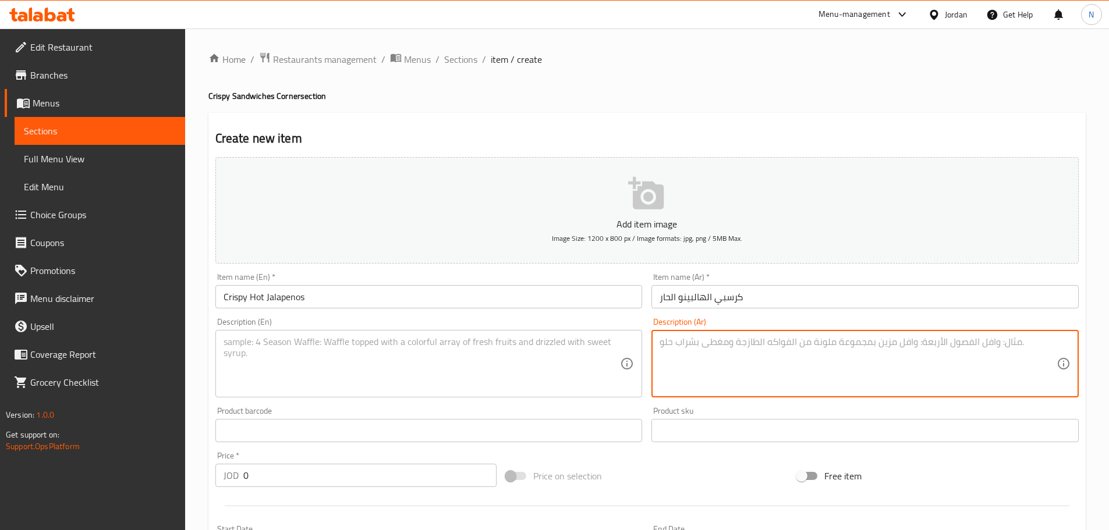
paste textarea "دجاج كرسبي هالبينو جبنة شيدر بندورة كس، بصل وصوص المايوسيراتشا"
click at [883, 347] on textarea "دجاج كرسبي هالبينو جبنة شيدر بندورة كس، بصل وصوص المايوسيراتشا" at bounding box center [857, 363] width 397 height 55
click at [851, 342] on textarea "دجاج كرسبي، هالبينو جبنة شيدر بندورة كس، بصل وصوص المايوسيراتشا" at bounding box center [857, 363] width 397 height 55
click at [811, 346] on textarea "دجاج كرسبي، هالبينو، جبنة شيدر بندورة كس، بصل وصوص المايوسيراتشا" at bounding box center [857, 363] width 397 height 55
click at [785, 343] on textarea "دجاج كرسبي، هالبينو، جبنة شيدر، بندورة كس، بصل وصوص المايوسيراتشا" at bounding box center [857, 363] width 397 height 55
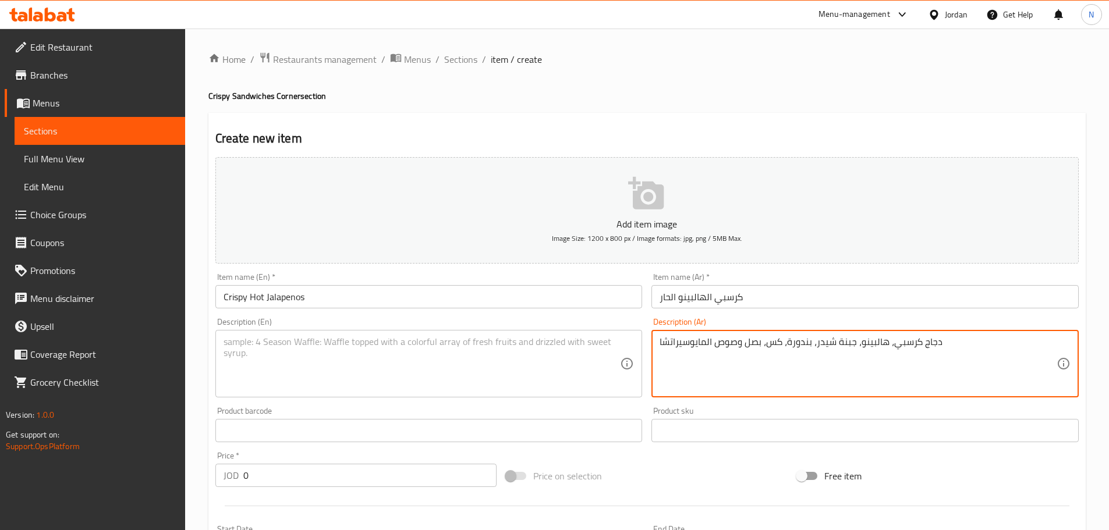
click at [776, 346] on textarea "دجاج كرسبي، هالبينو، جبنة شيدر، بندورة، كس، بصل وصوص المايوسيراتشا" at bounding box center [857, 363] width 397 height 55
click at [746, 345] on textarea "دجاج كرسبي، هالبينو، جبنة شيدر، بندورة، خس، بصل وصوص المايوسيراتشا" at bounding box center [857, 363] width 397 height 55
click at [712, 347] on textarea "دجاج كرسبي، هالبينو، جبنة شيدر، بندورة، خس، بصل، وصوص المايوسيراتشا" at bounding box center [857, 363] width 397 height 55
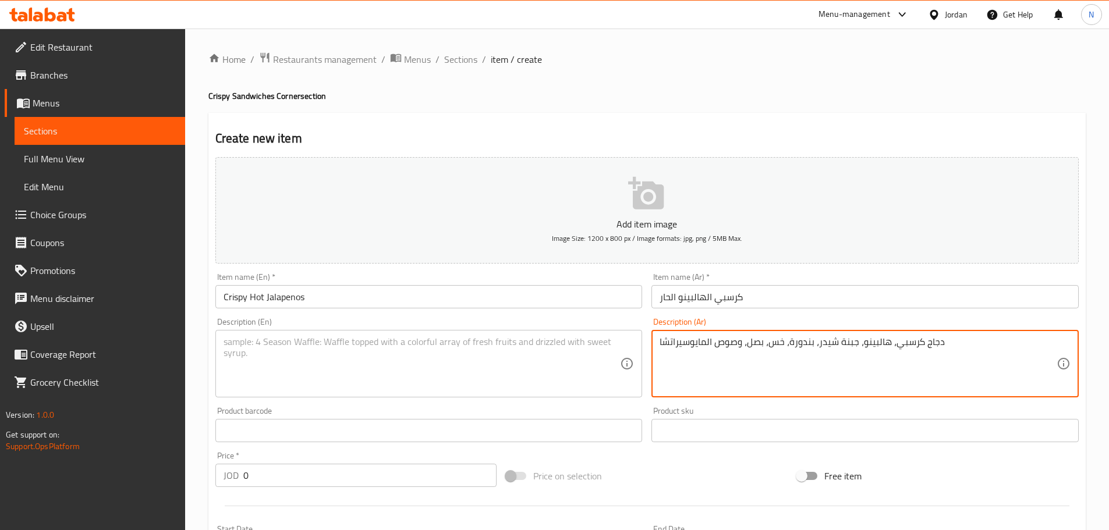
click at [805, 360] on textarea "دجاج كرسبي، هالبينو، جبنة شيدر، بندورة، خس، بصل، وصوص المايوسيراتشا" at bounding box center [857, 363] width 397 height 55
click at [939, 339] on textarea "دجاج كرسبي، هالبينو، جبنة شيدر، بندورة، خس، بصل، وصوص المايوسيراتشا" at bounding box center [857, 363] width 397 height 55
click at [918, 346] on textarea "دجاج كرسبي، هالبينو، جبنة شيدر، بندورة، خس، بصل، وصوص المايوسيراتشا." at bounding box center [857, 363] width 397 height 55
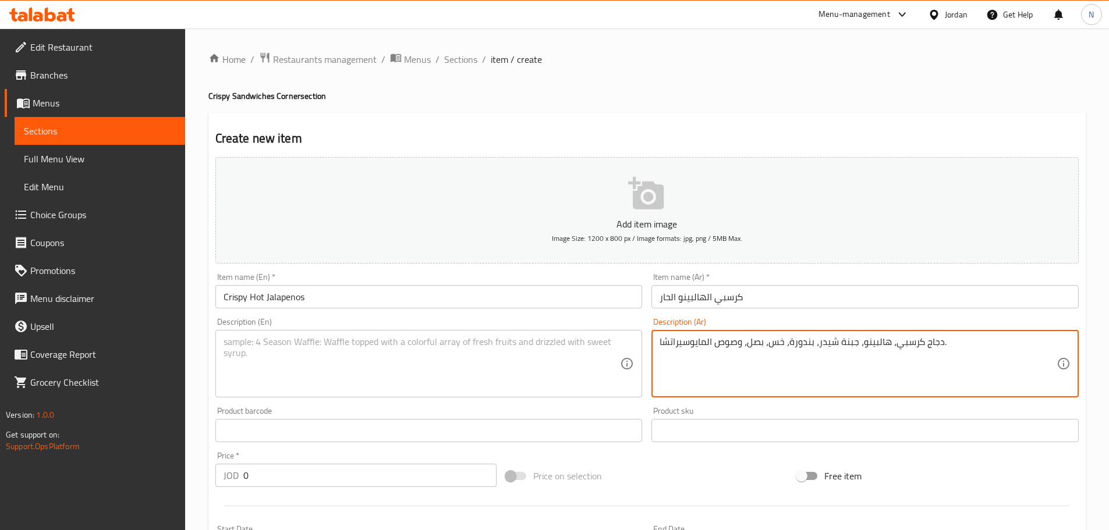
type textarea "دجاج كرسبي، هالبينو، جبنة شيدر، بندورة، خس، بصل، وصوص المايوسيراتشا."
drag, startPoint x: 381, startPoint y: 339, endPoint x: 378, endPoint y: 358, distance: 18.9
click at [381, 340] on textarea at bounding box center [421, 363] width 397 height 55
paste textarea "Crispy chicken, jalapenos, cheddar cheese, tomatoes, lettuce, onions, and srira…"
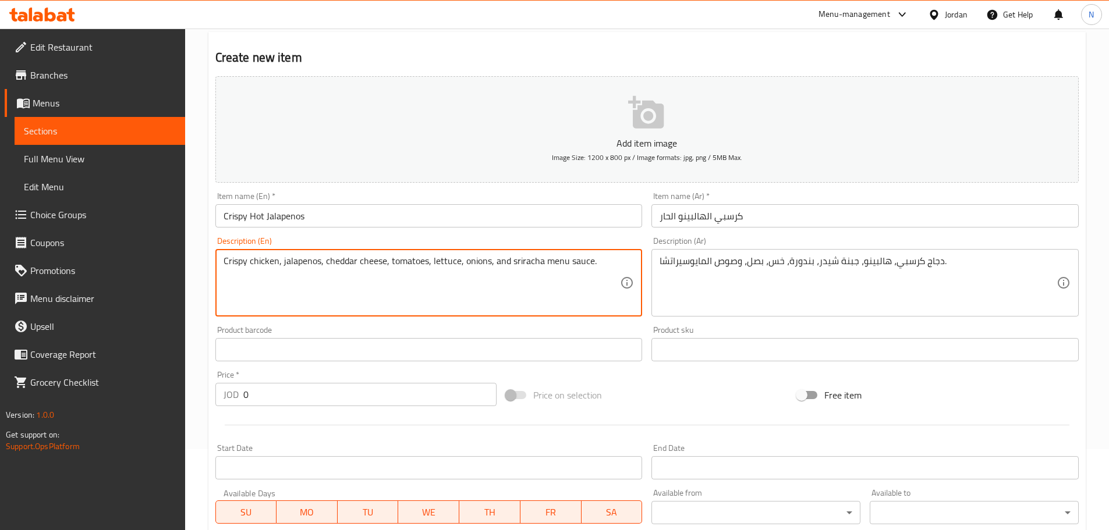
scroll to position [233, 0]
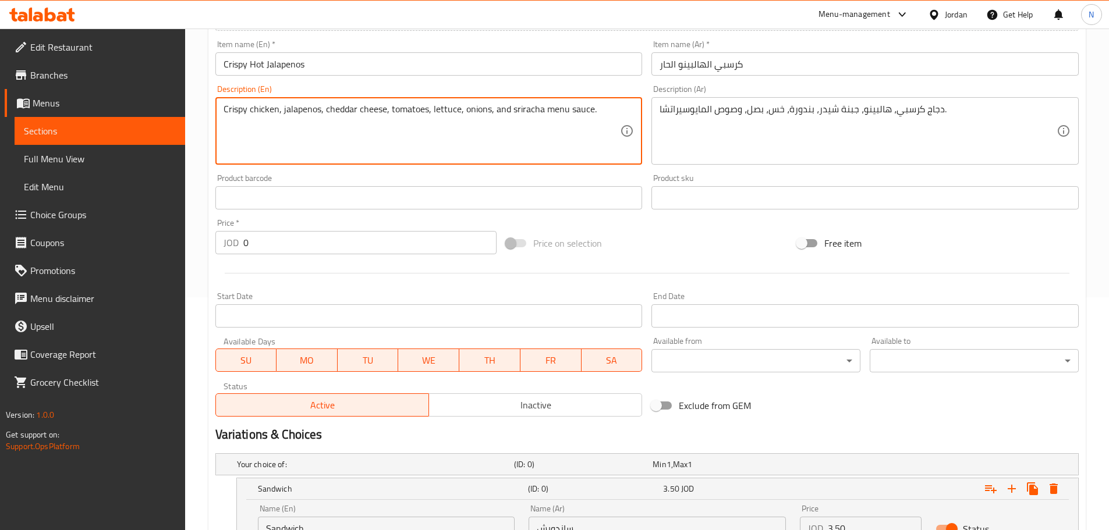
click at [654, 111] on div "دجاج كرسبي، هالبينو، جبنة شيدر، بندورة، خس، بصل، وصوص المايوسيراتشا. Descriptio…" at bounding box center [864, 131] width 427 height 68
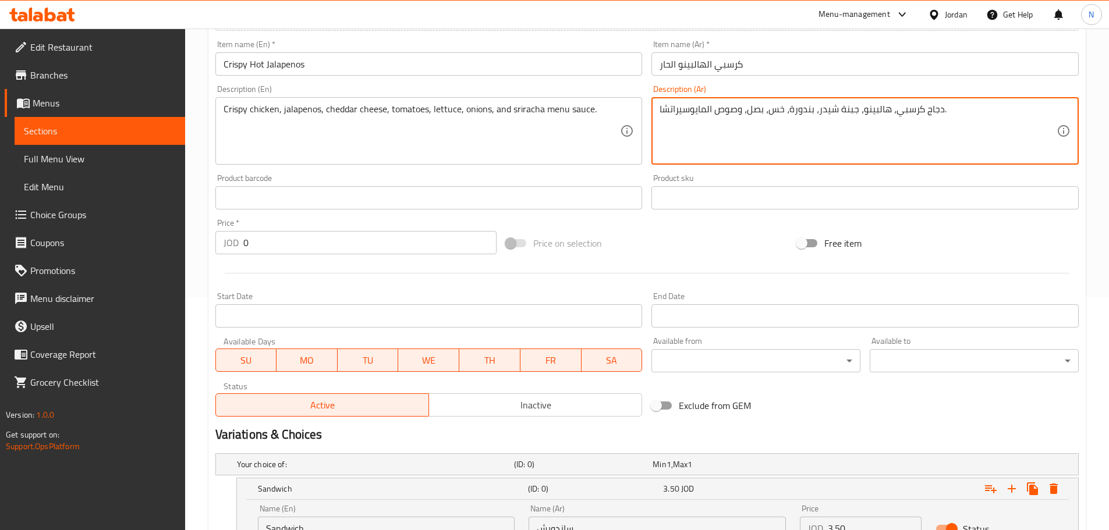
click at [657, 110] on div "دجاج كرسبي، هالبينو، جبنة شيدر، بندورة، خس، بصل، وصوص المايوسيراتشا. Descriptio…" at bounding box center [864, 131] width 427 height 68
click at [665, 112] on textarea "دجاج كرسبي، هالبينو، جبنة شيدر، بندورة، خس، بصل، وصوص المايوسيراتشا." at bounding box center [857, 131] width 397 height 55
click at [667, 112] on textarea "دجاج كرسبي، هالبينو، جبنة شيدر، بندورة، خس، بصل، وصوص المايوسيراتشا." at bounding box center [857, 131] width 397 height 55
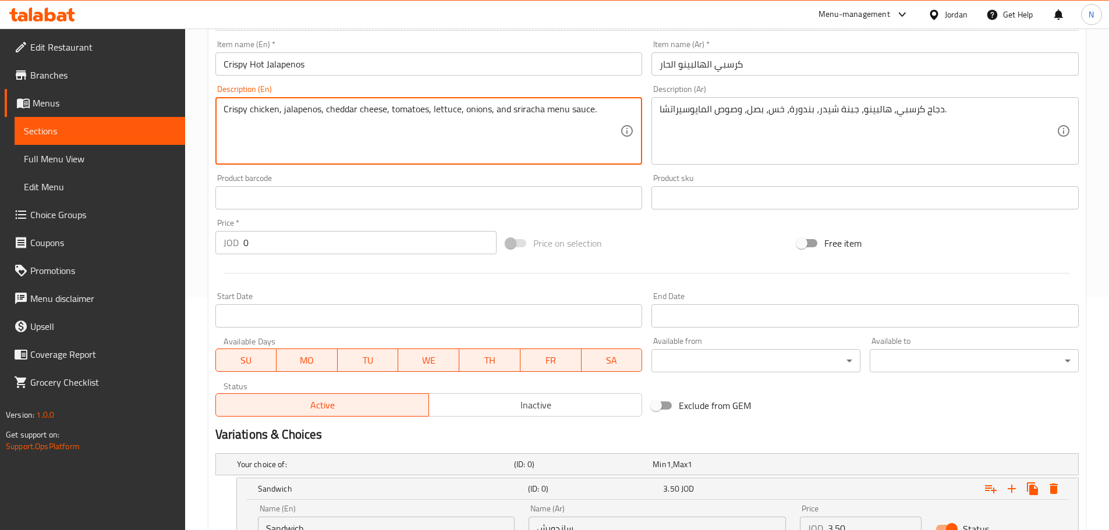
drag, startPoint x: 527, startPoint y: 110, endPoint x: 547, endPoint y: 107, distance: 20.7
click at [547, 107] on textarea "Crispy chicken, jalapenos, cheddar cheese, tomatoes, lettuce, onions, and srira…" at bounding box center [421, 131] width 397 height 55
paste textarea "Mayo Siracha"
type textarea "Crispy chicken, jalapenos, cheddar cheese, tomatoes, lettuce, onions, and Mayo …"
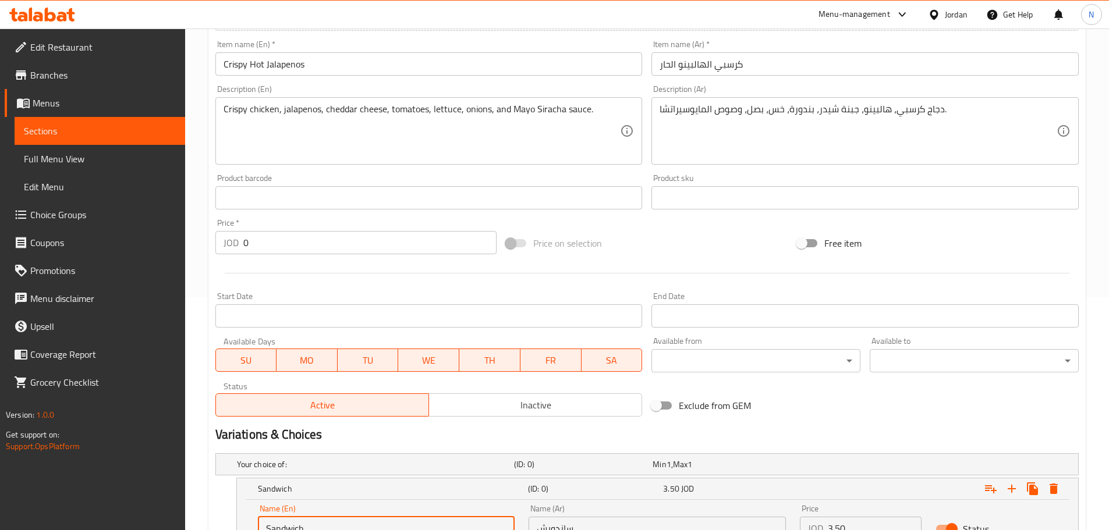
click at [282, 524] on input "Sandwich" at bounding box center [386, 528] width 257 height 23
paste input "Sandwich"
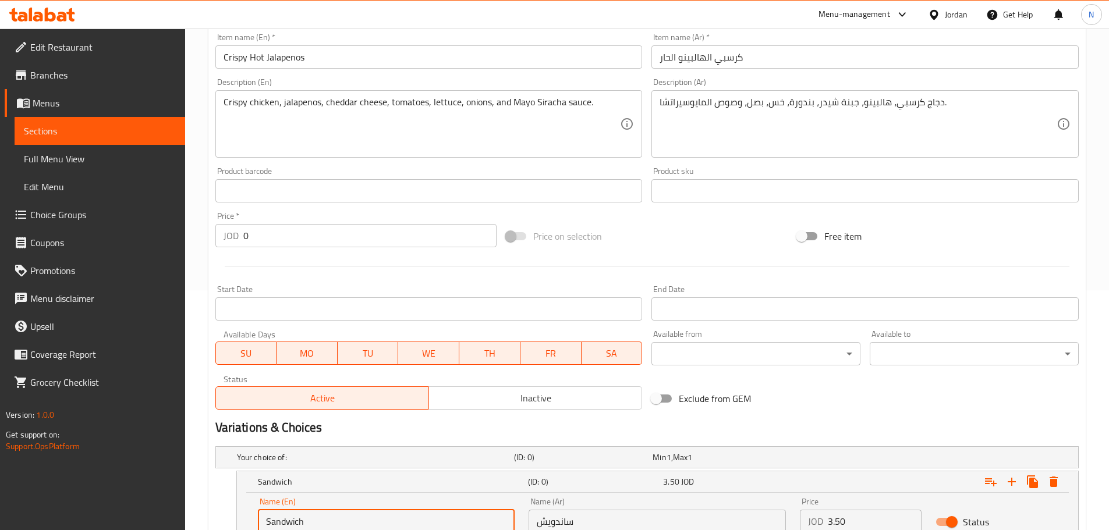
type input "Sandwich"
click at [567, 517] on input "text" at bounding box center [656, 521] width 257 height 23
paste input "ساندويش"
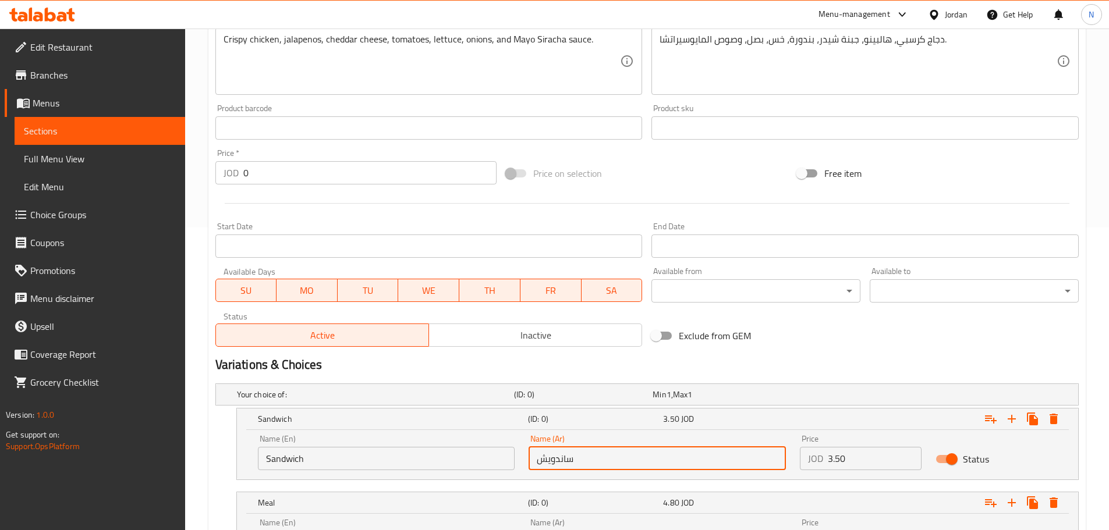
scroll to position [418, 0]
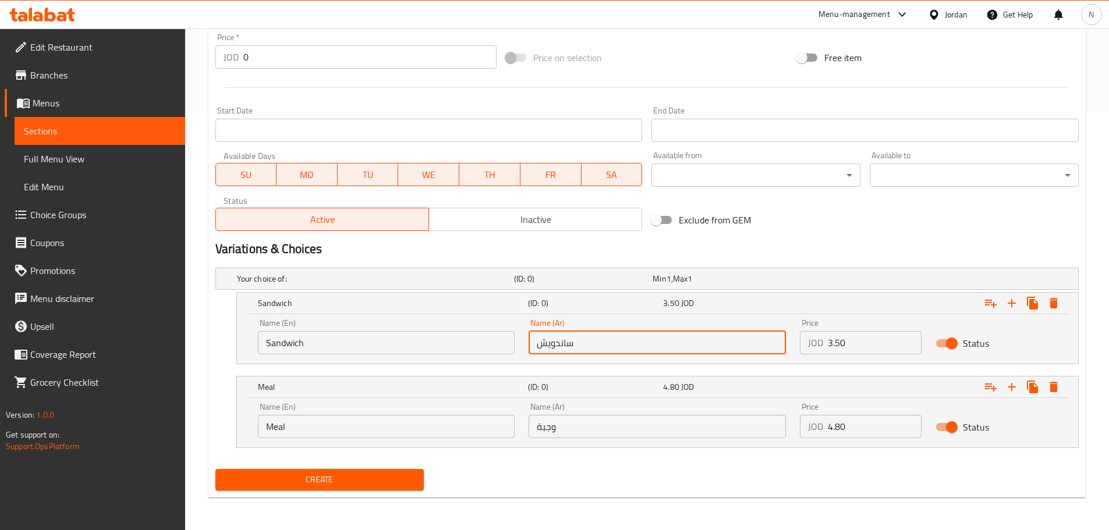
type input "ساندويش"
click at [336, 423] on input "Choice" at bounding box center [386, 426] width 257 height 23
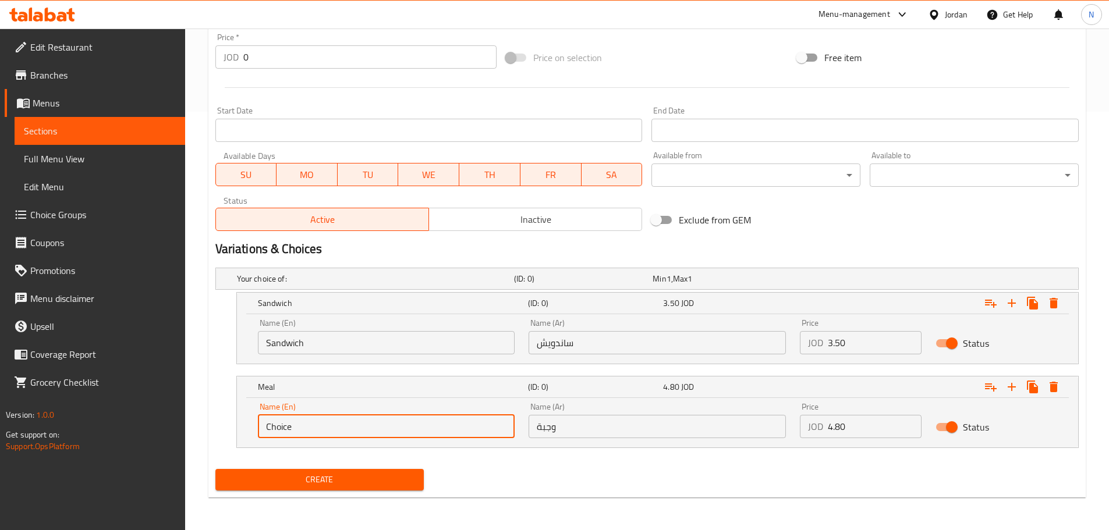
click at [336, 423] on input "Choice" at bounding box center [386, 426] width 257 height 23
paste input "Meal"
type input "Meal"
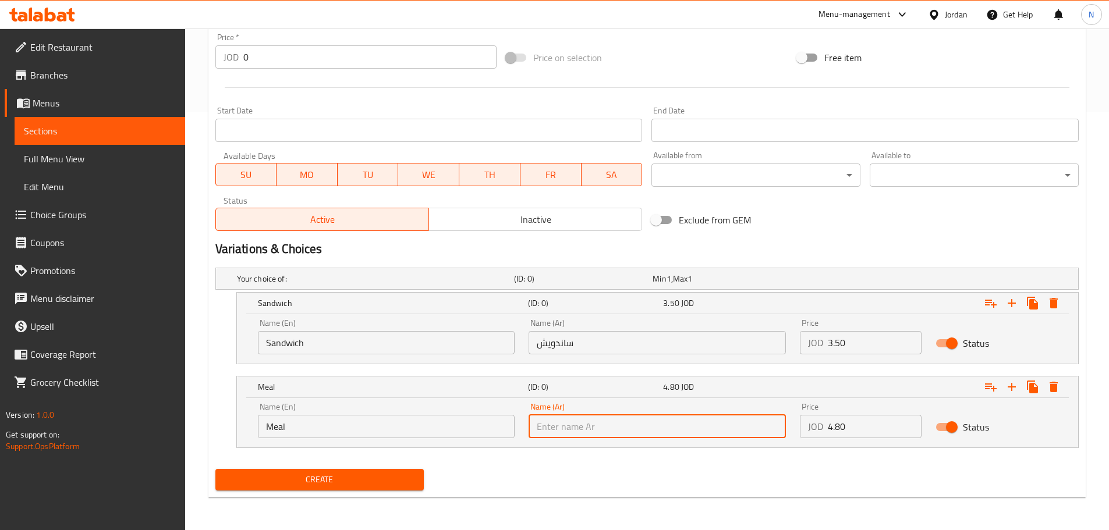
click at [558, 433] on input "text" at bounding box center [656, 426] width 257 height 23
paste input "وجبة"
type input "وجبة"
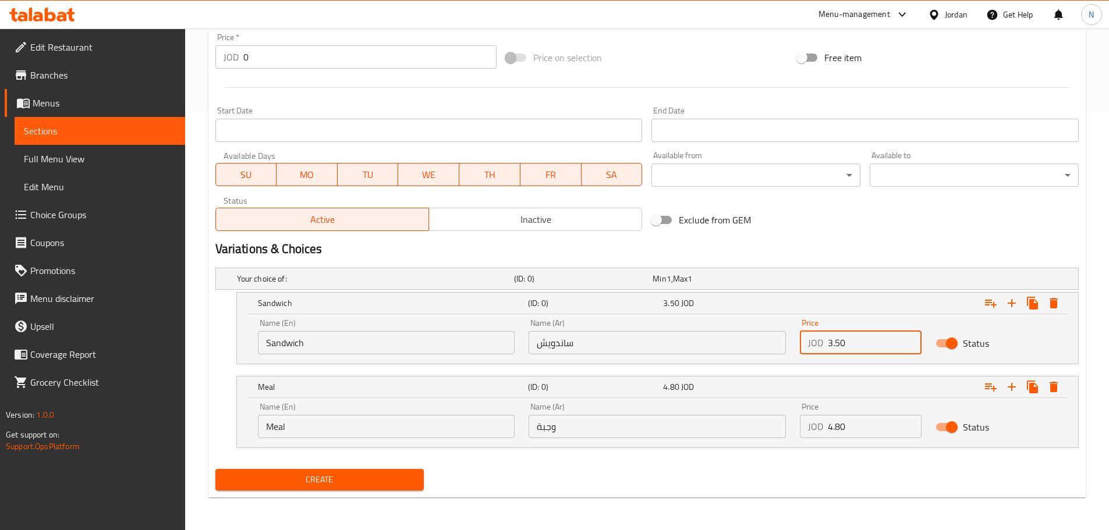
drag, startPoint x: 832, startPoint y: 347, endPoint x: 821, endPoint y: 340, distance: 13.9
click at [821, 340] on div "JOD 3.50 Price" at bounding box center [861, 342] width 122 height 23
type input "3.80"
click at [854, 254] on h2 "Variations & Choices" at bounding box center [646, 248] width 863 height 17
drag, startPoint x: 836, startPoint y: 439, endPoint x: 819, endPoint y: 424, distance: 22.2
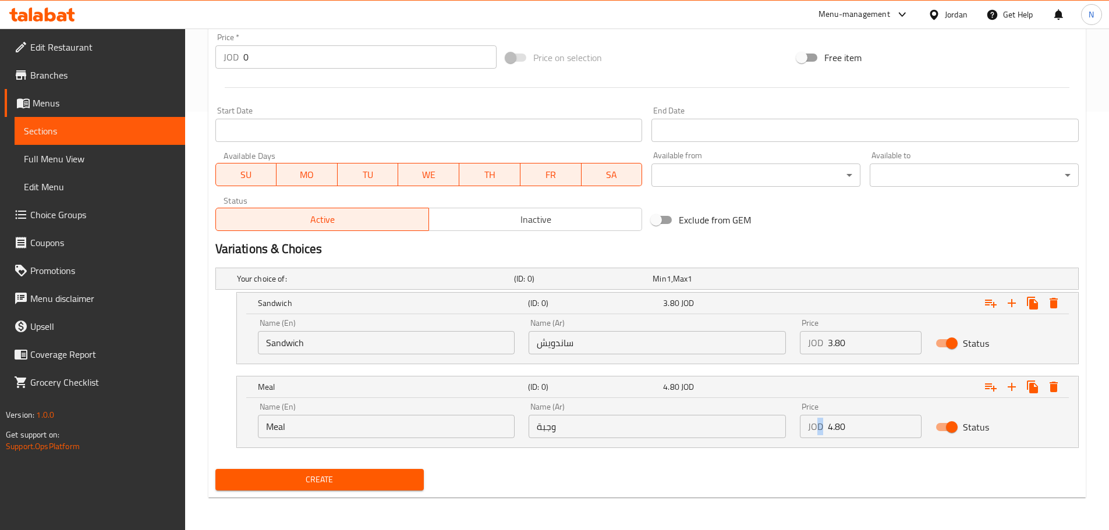
click at [819, 424] on div "Price JOD 4.80 Price" at bounding box center [861, 420] width 136 height 49
click at [845, 256] on h2 "Variations & Choices" at bounding box center [646, 248] width 863 height 17
drag, startPoint x: 832, startPoint y: 434, endPoint x: 822, endPoint y: 431, distance: 10.9
click at [822, 431] on div "JOD 4.80 Price" at bounding box center [861, 426] width 122 height 23
type input "5.10"
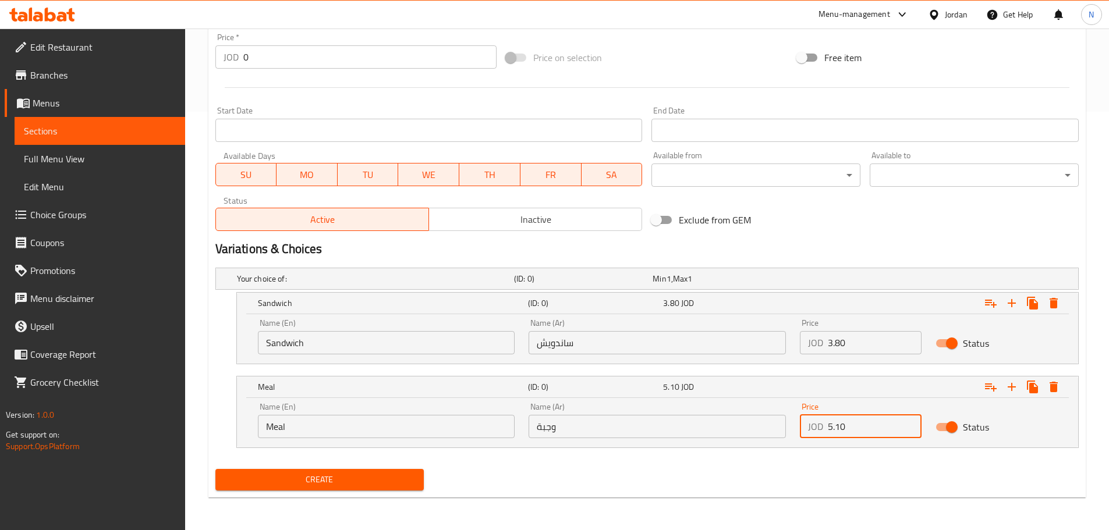
click at [851, 237] on div "Variations & Choices" at bounding box center [647, 249] width 872 height 27
click at [324, 480] on span "Create" at bounding box center [320, 480] width 190 height 15
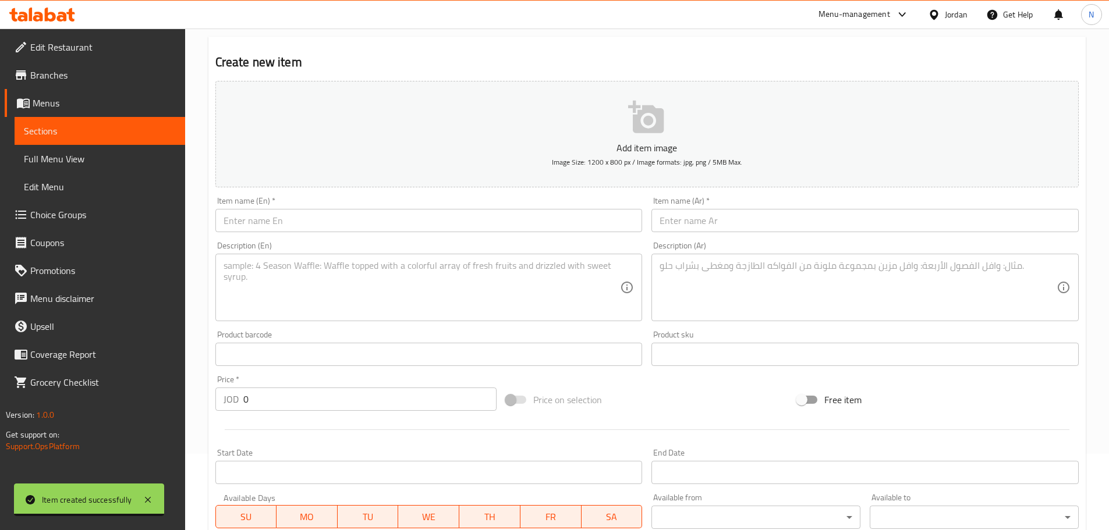
scroll to position [0, 0]
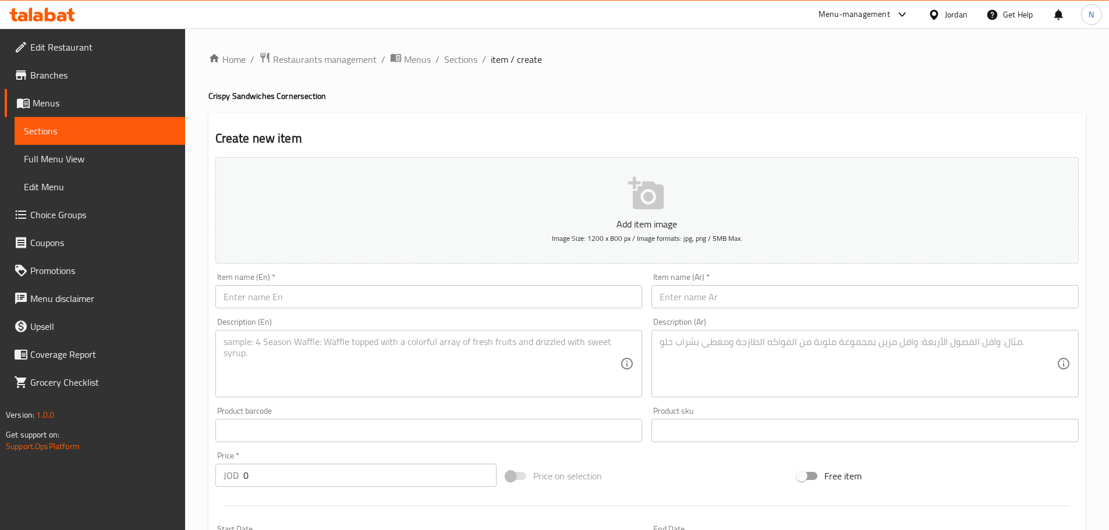
click at [694, 307] on input "text" at bounding box center [864, 296] width 427 height 23
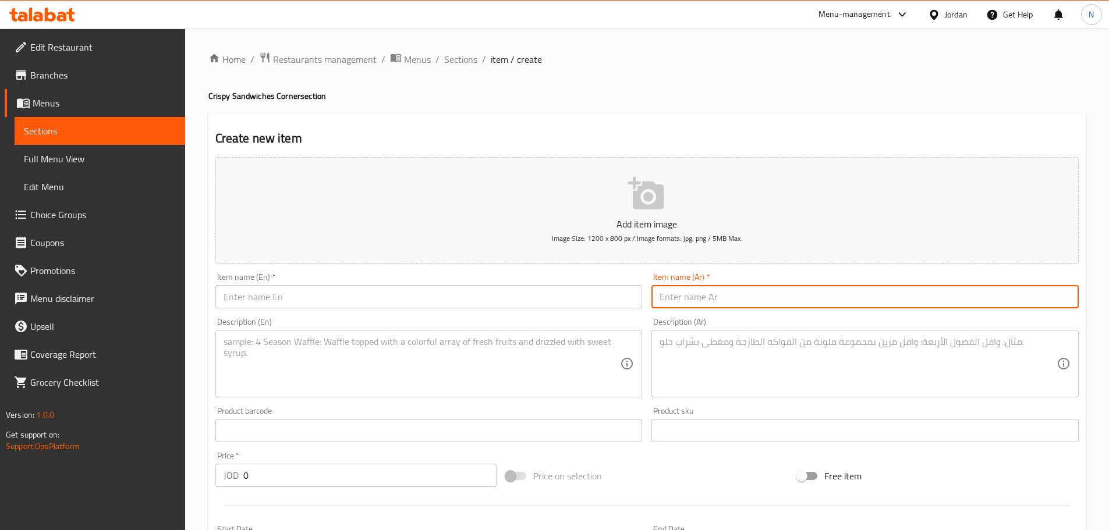
paste input "كرسبي السعادة العملاق"
type input "كرسبي السعادة العملاق"
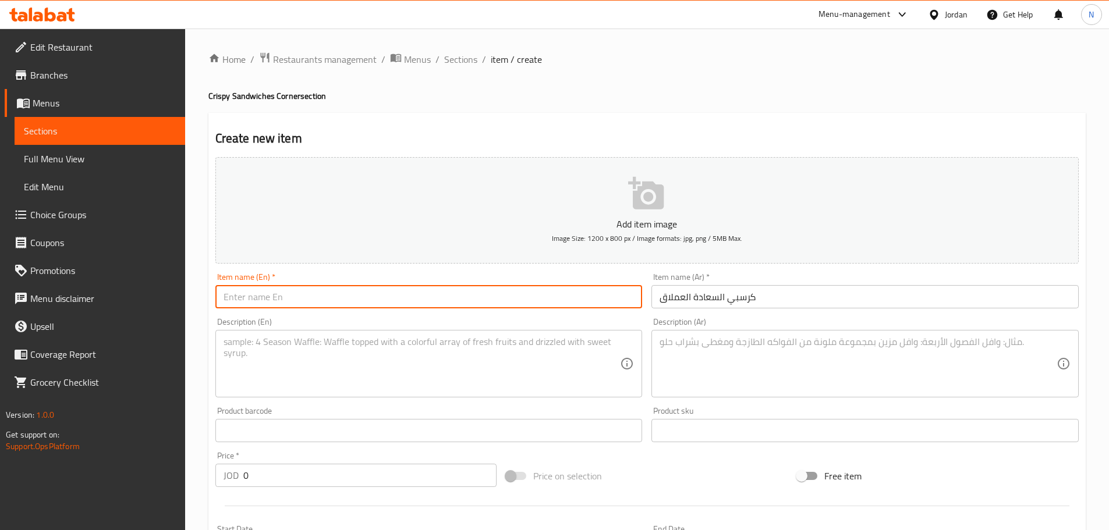
click at [366, 290] on input "text" at bounding box center [428, 296] width 427 height 23
paste input "Giant Crispy Happiness"
click at [670, 301] on input "كرسبي السعادة العملاق" at bounding box center [864, 296] width 427 height 23
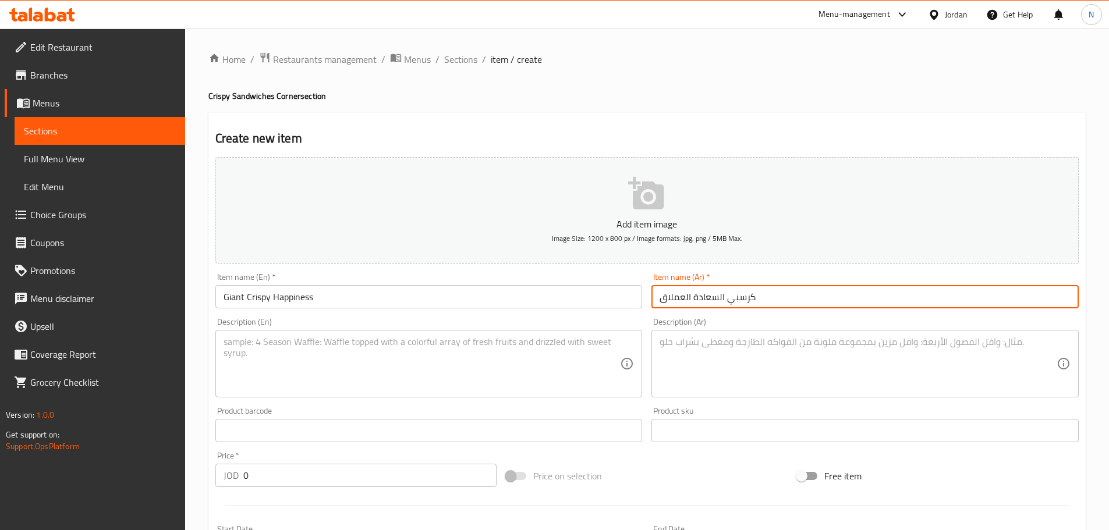
click at [683, 299] on input "كرسبي السعادة العملاق" at bounding box center [864, 296] width 427 height 23
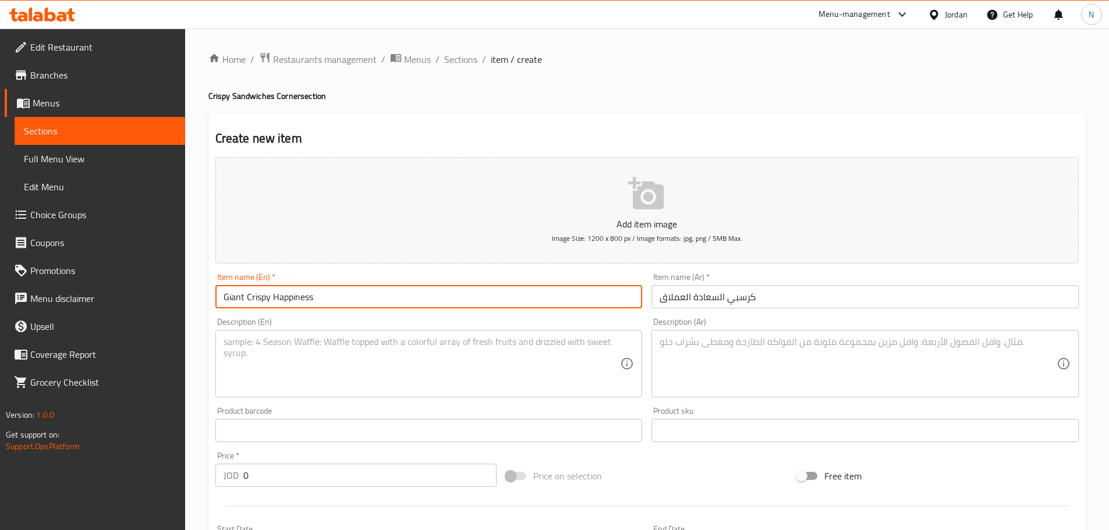
click at [231, 297] on input "Giant Crispy Happiness" at bounding box center [428, 296] width 427 height 23
paste input "aleimlaq"
click at [230, 298] on input "aleimlaq Crispy Happiness" at bounding box center [428, 296] width 427 height 23
click at [230, 300] on input "al eimlaq Crispy Happiness" at bounding box center [428, 296] width 427 height 23
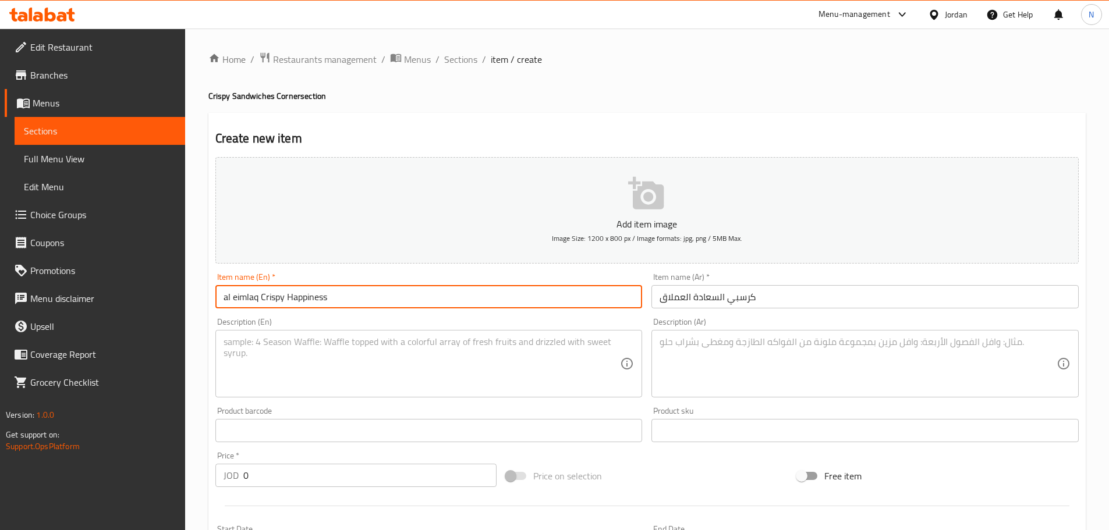
click at [230, 300] on input "al eimlaq Crispy Happiness" at bounding box center [428, 296] width 427 height 23
drag, startPoint x: 223, startPoint y: 297, endPoint x: 259, endPoint y: 298, distance: 35.5
click at [259, 298] on input "al eimlaq Crispy Happiness" at bounding box center [428, 296] width 427 height 23
type input "Al Eimlaq Crispy Happiness"
click at [412, 332] on div "Description (En)" at bounding box center [428, 364] width 427 height 68
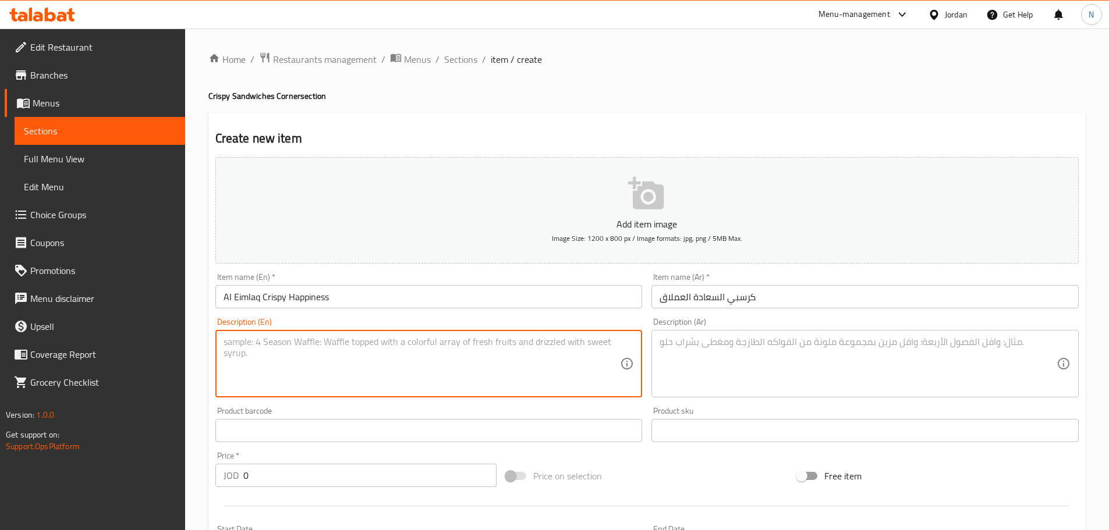
click at [758, 364] on textarea at bounding box center [857, 363] width 397 height 55
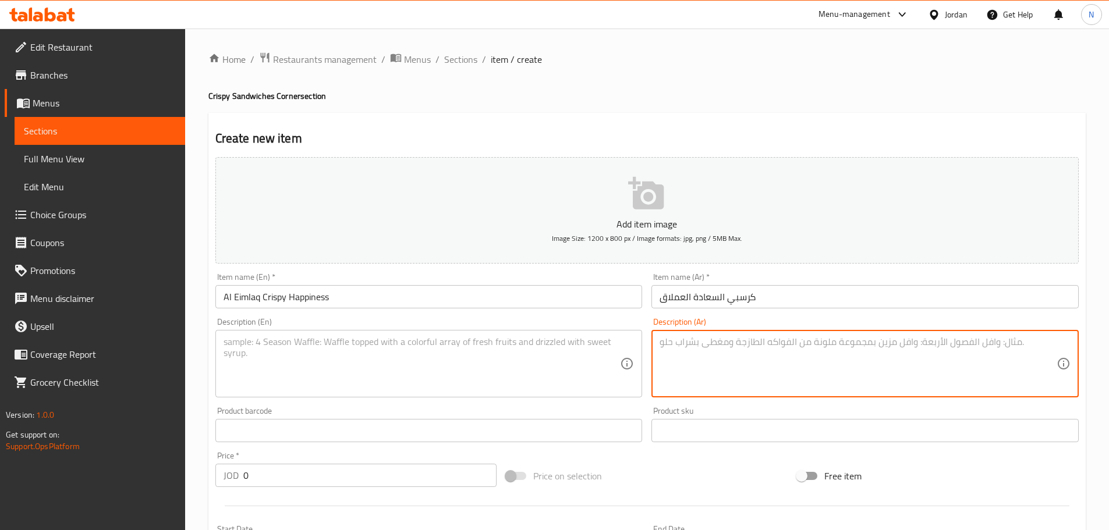
paste textarea "دجاج كرسبي دبل مخلل بندورة، خس، صوص السعادة والجبنة السائلة"
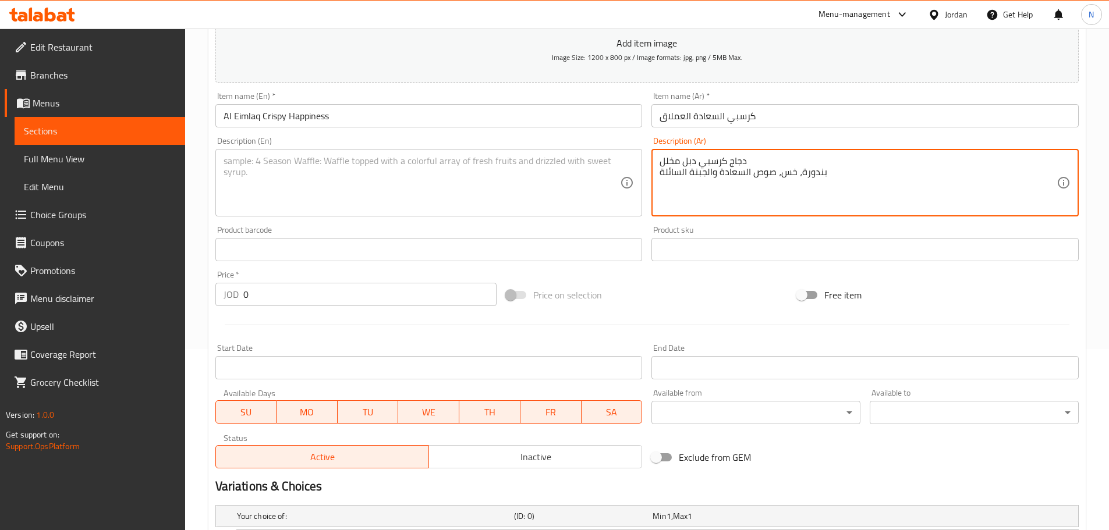
scroll to position [116, 0]
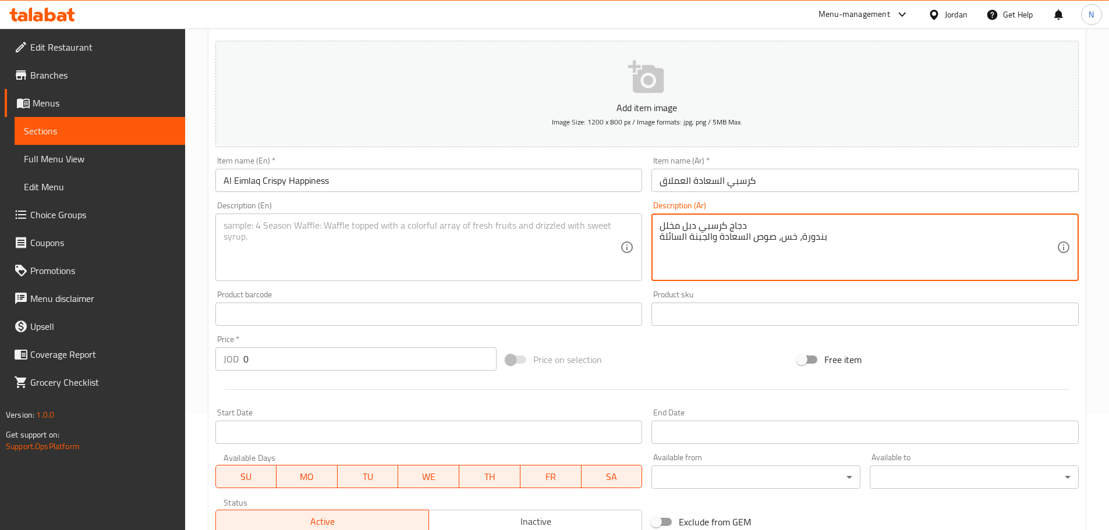
click at [747, 224] on textarea "دجاج كرسبي دبل مخلل بندورة، خس، صوص السعادة والجبنة السائلة" at bounding box center [857, 247] width 397 height 55
click at [794, 233] on textarea "دجاج كرسبي دبل مخلل، بندورة، خس، صوص السعادة والجبنة السائلة" at bounding box center [857, 247] width 397 height 55
click at [789, 221] on textarea "دجاج كرسبي دبل مخلل،" at bounding box center [857, 247] width 397 height 55
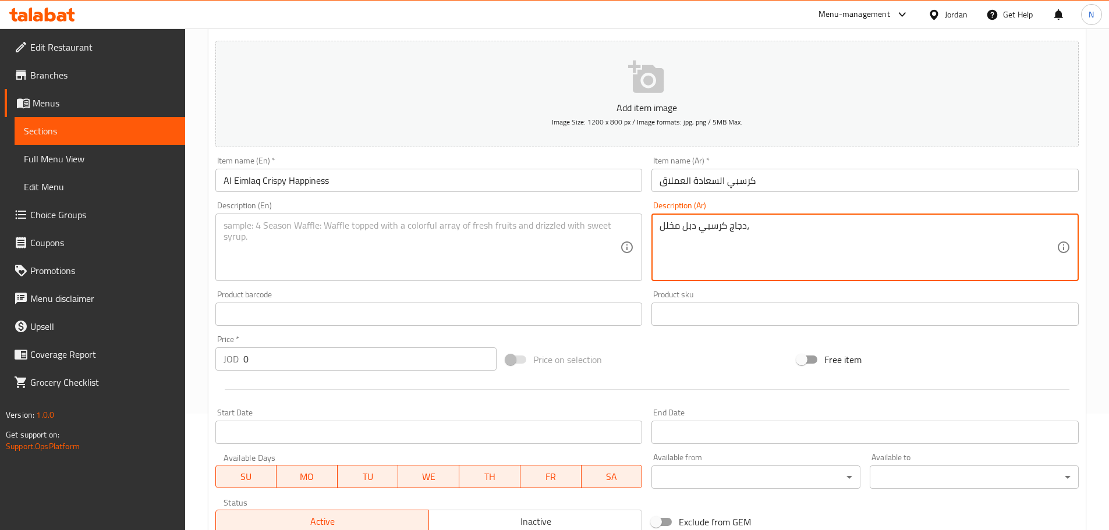
paste textarea "بندورة، خس، صوص السعادة والجبنة السائلة"
click at [868, 229] on textarea "دجاج كرسبي دبل مخلل، بندورة، خس، صوص السعادة والجبنة السائلة" at bounding box center [857, 247] width 397 height 55
click at [878, 223] on textarea "دجاج كرسبي دبل مخلل، بندورة، خس، صوص السعادة والجبنة السائلة" at bounding box center [857, 247] width 397 height 55
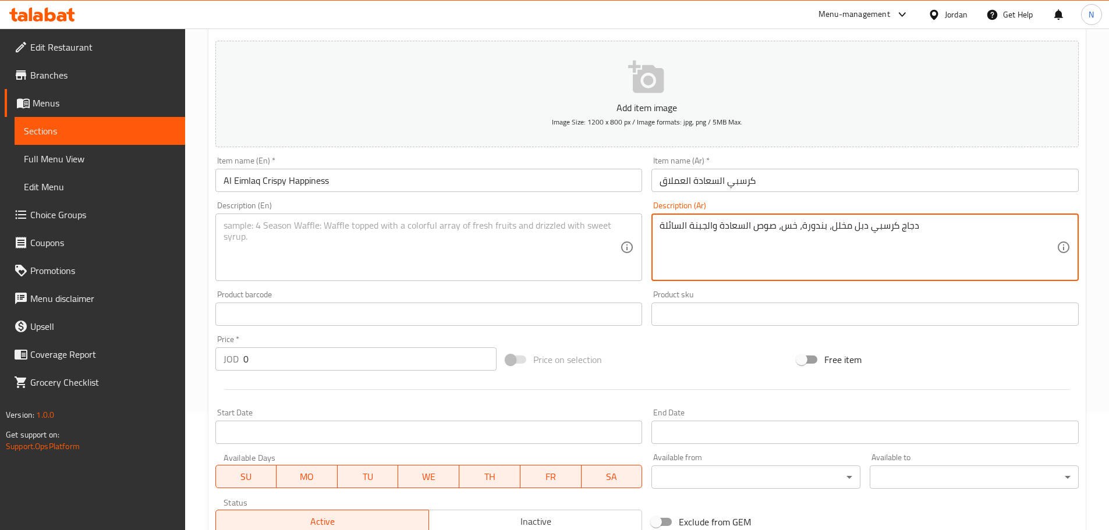
click at [914, 227] on textarea "دجاج كرسبي دبل مخلل، بندورة، خس، صوص السعادة والجبنة السائلة" at bounding box center [857, 247] width 397 height 55
click at [889, 225] on textarea "دجاج كرسبي دبل مخلل، بندورة، خس، صوص السعادة والجبنة السائلة." at bounding box center [857, 247] width 397 height 55
click at [888, 225] on textarea "دجاج كرسبي دبل مخلل، بندورة، خس، صوص السعادة والجبنة السائلة." at bounding box center [857, 247] width 397 height 55
type textarea "دجاج كرسبي دبل مخلل، بندورة، خس، صوص السعادة والجبنة السائلة."
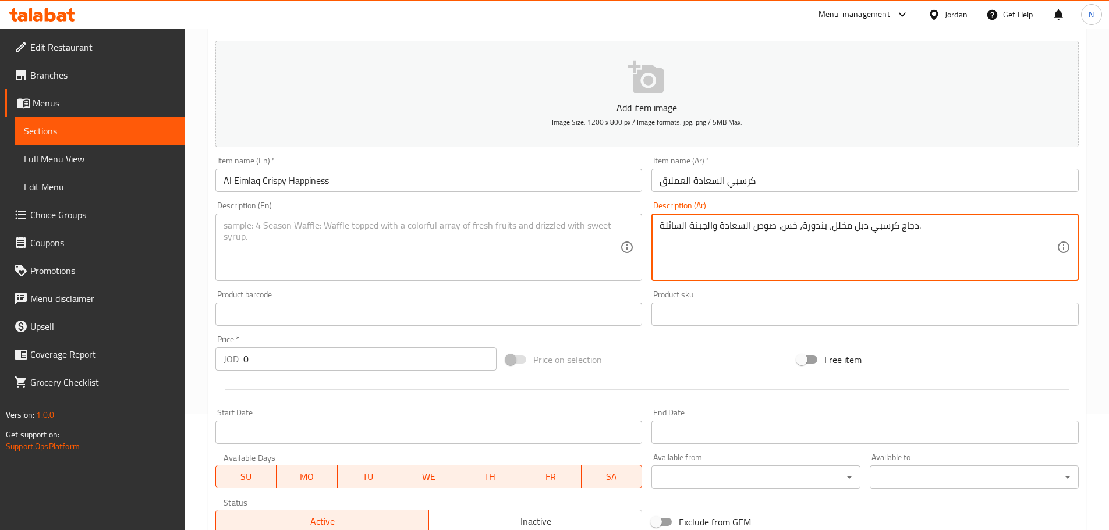
click at [406, 264] on textarea at bounding box center [421, 247] width 397 height 55
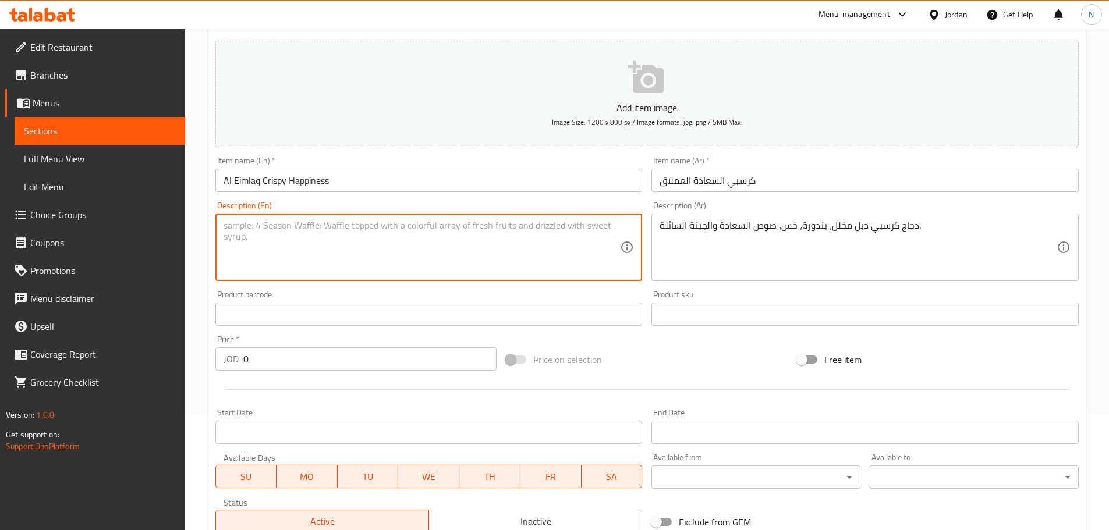
paste textarea "Double crispy chicken, pickles, tomatoes, lettuce, happiness sauce and melted c…"
type textarea "Double crispy chicken, pickles, tomatoes, lettuce, happiness sauce and melted c…"
click at [682, 353] on div "Price on selection" at bounding box center [646, 359] width 291 height 31
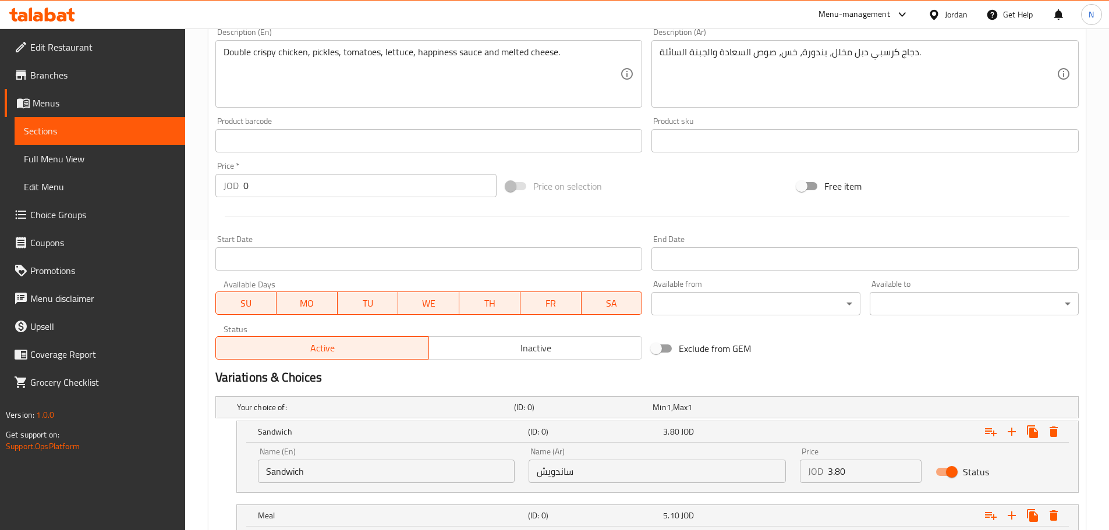
scroll to position [291, 0]
click at [290, 470] on input "Sandwich" at bounding box center [386, 470] width 257 height 23
click at [290, 470] on input "Choice" at bounding box center [386, 470] width 257 height 23
paste input "Sandwich"
type input "Sandwich"
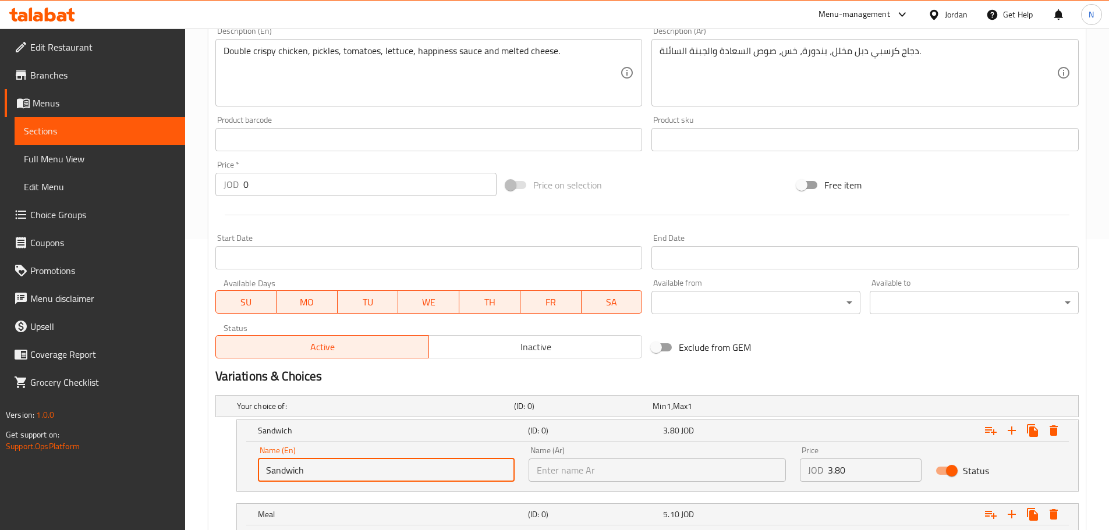
drag, startPoint x: 598, startPoint y: 470, endPoint x: 591, endPoint y: 475, distance: 7.9
click at [597, 470] on input "text" at bounding box center [656, 470] width 257 height 23
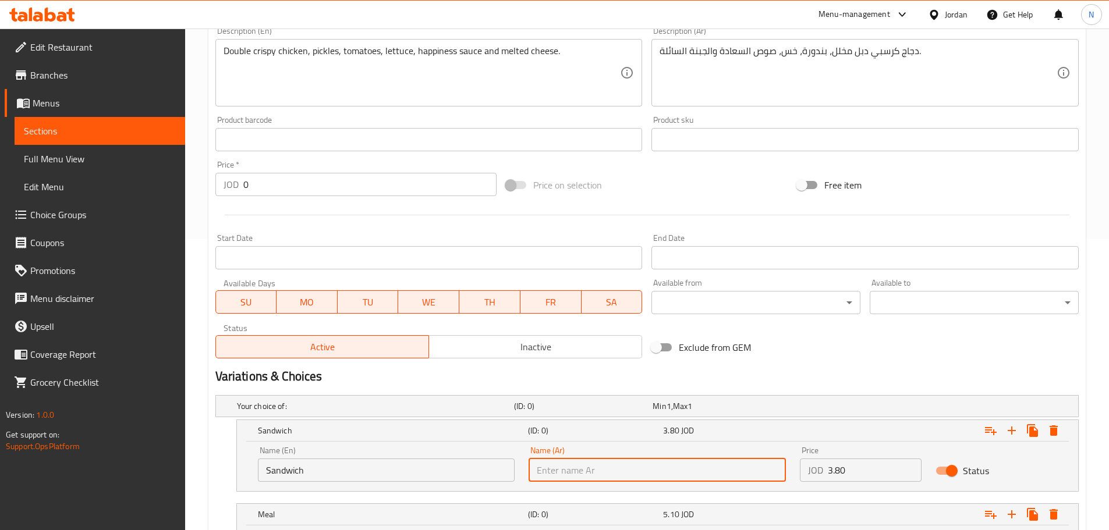
paste input "ساندويش"
type input "ساندويش"
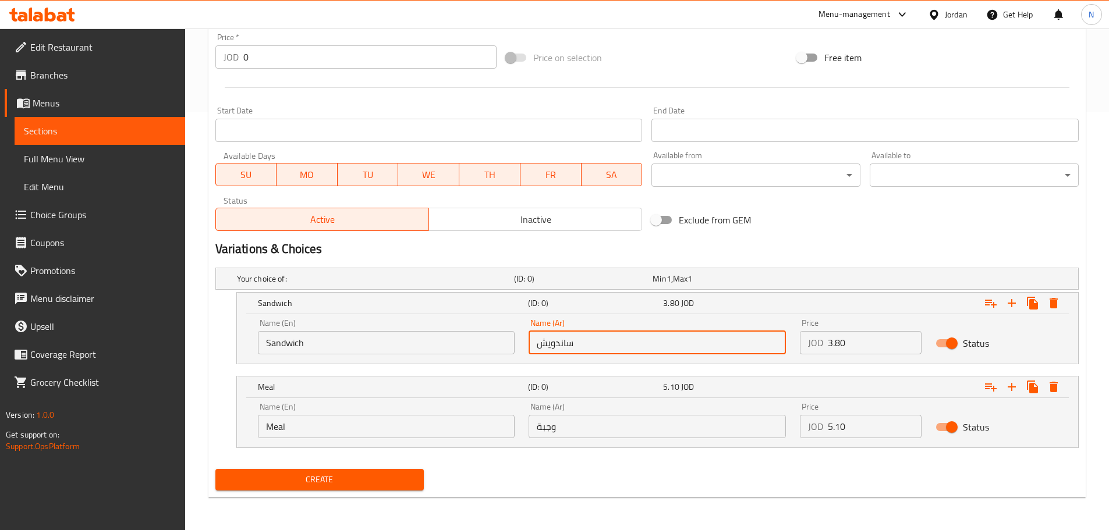
click at [306, 424] on input "Meal" at bounding box center [386, 426] width 257 height 23
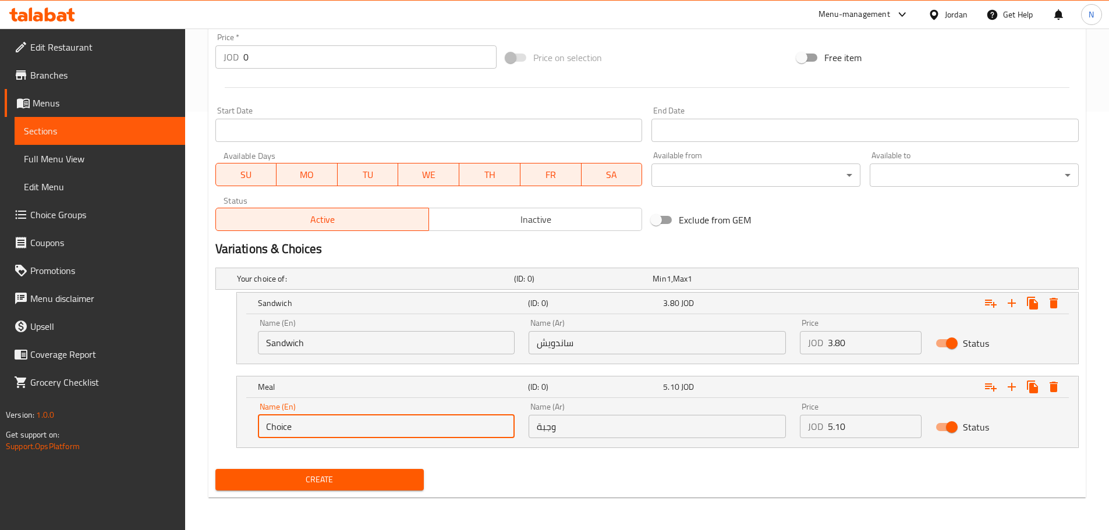
click at [306, 424] on input "Choice" at bounding box center [386, 426] width 257 height 23
paste input "Meal"
type input "Meal"
click at [600, 430] on input "وجبة" at bounding box center [656, 426] width 257 height 23
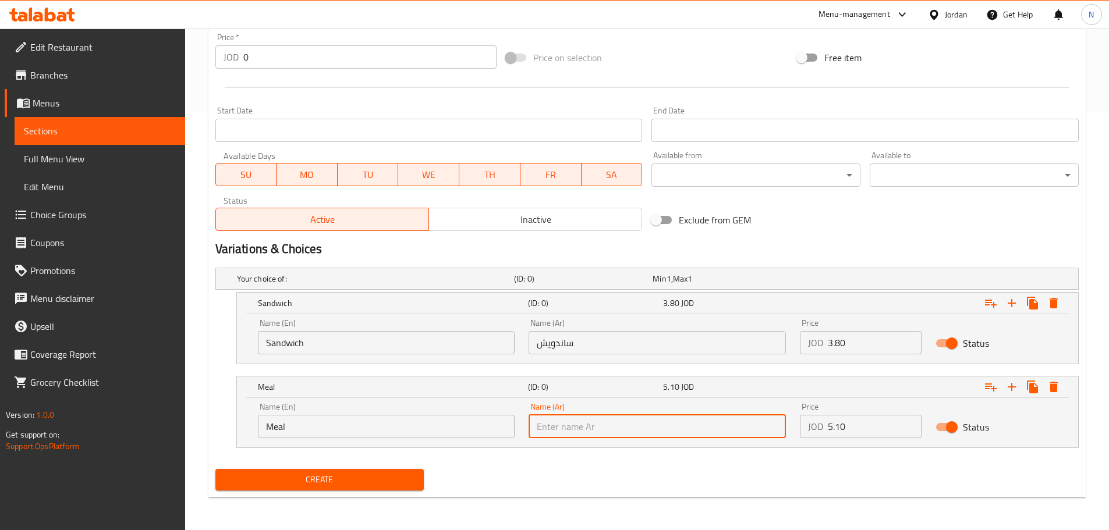
paste input "وجبة"
type input "وجبة"
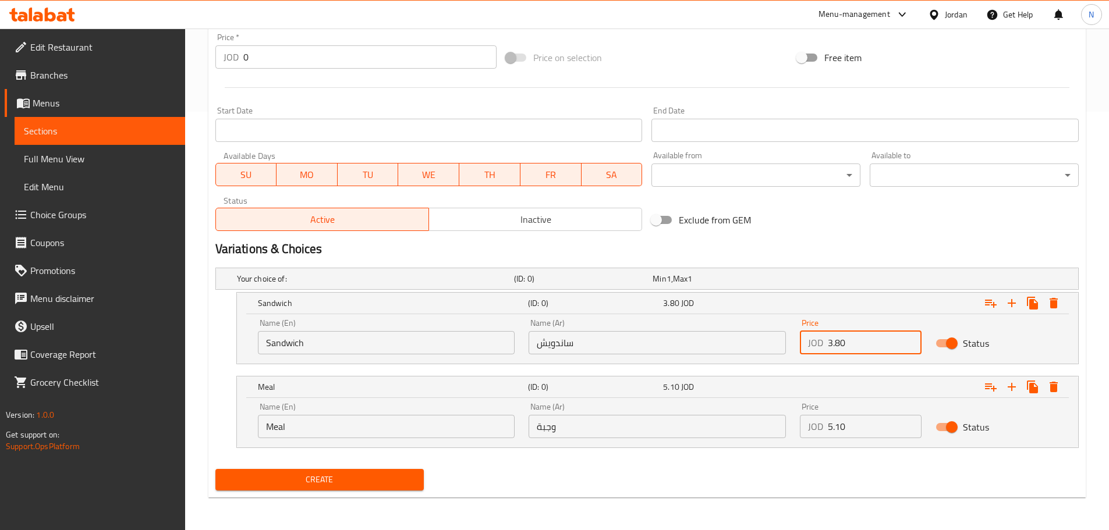
drag, startPoint x: 844, startPoint y: 352, endPoint x: 822, endPoint y: 348, distance: 21.8
click at [822, 348] on div "JOD 3.80 Price" at bounding box center [861, 342] width 122 height 23
type input "4.50"
click at [821, 248] on h2 "Variations & Choices" at bounding box center [646, 248] width 863 height 17
drag, startPoint x: 855, startPoint y: 425, endPoint x: 818, endPoint y: 430, distance: 37.0
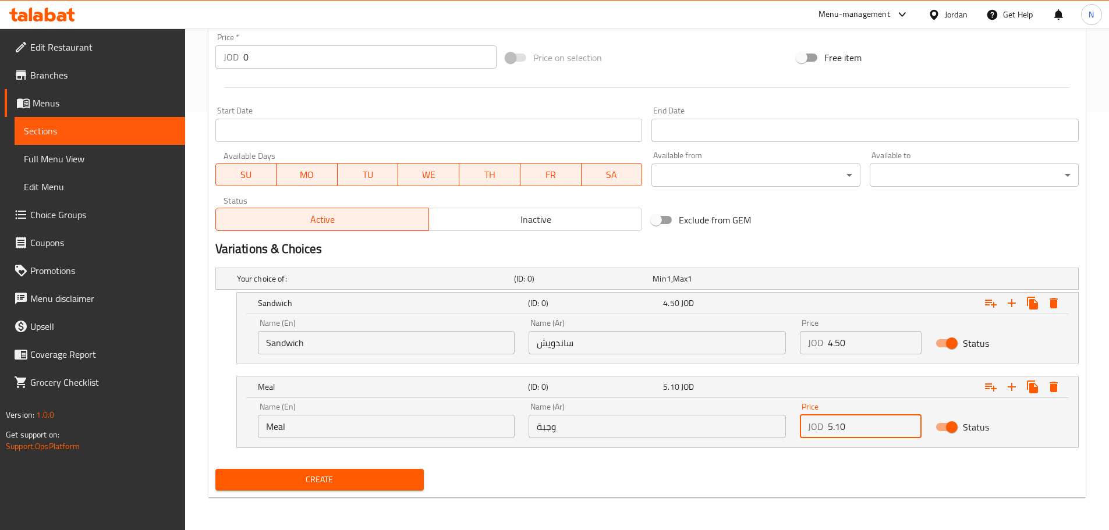
click at [818, 430] on div "JOD 5.10 Price" at bounding box center [861, 426] width 122 height 23
type input "5.80"
click at [854, 240] on div "Variations & Choices" at bounding box center [647, 249] width 872 height 27
click at [360, 482] on span "Create" at bounding box center [320, 480] width 190 height 15
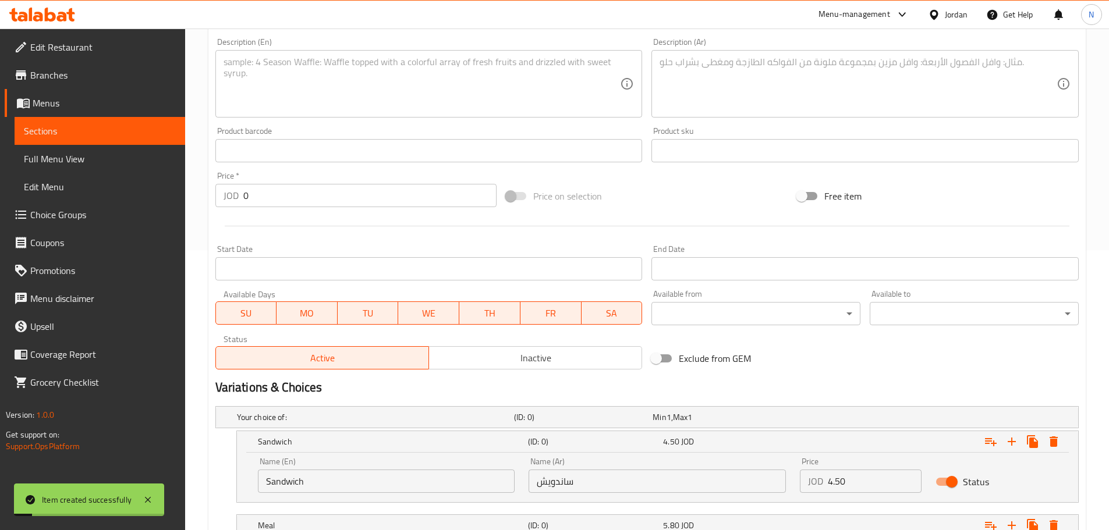
scroll to position [11, 0]
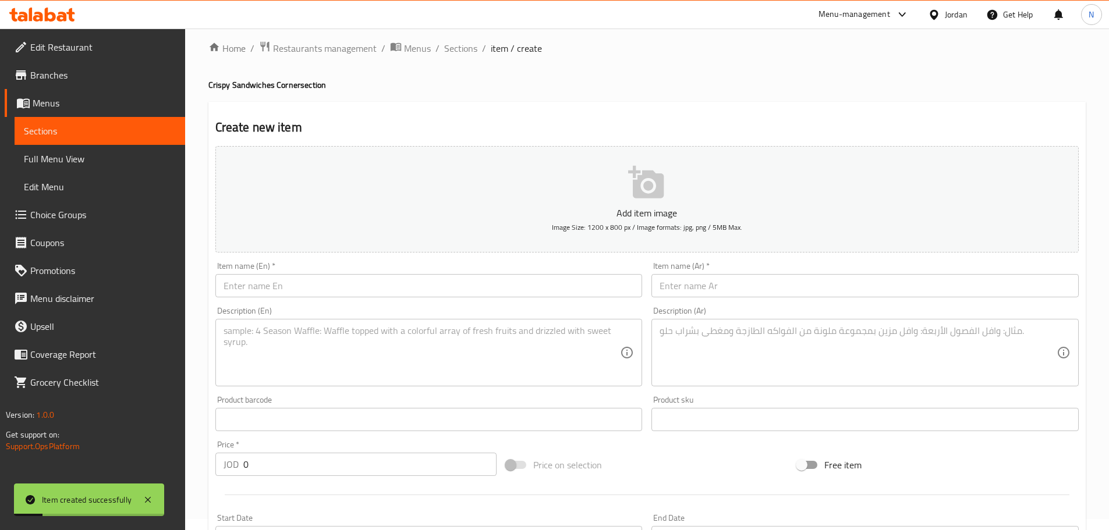
click at [730, 293] on input "text" at bounding box center [864, 285] width 427 height 23
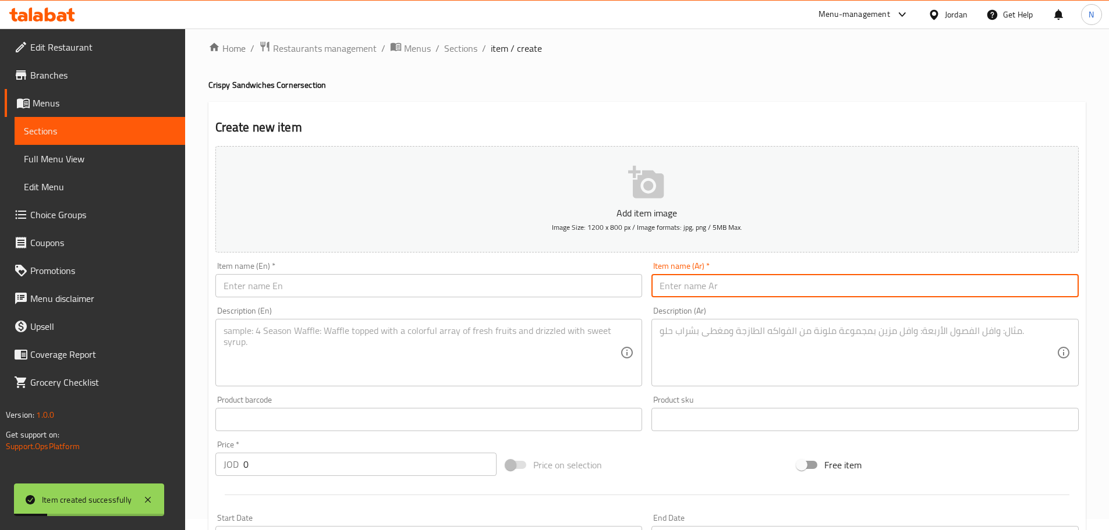
paste input "كرسبي كلاسيك"
type input "كرسبي كلاسيك"
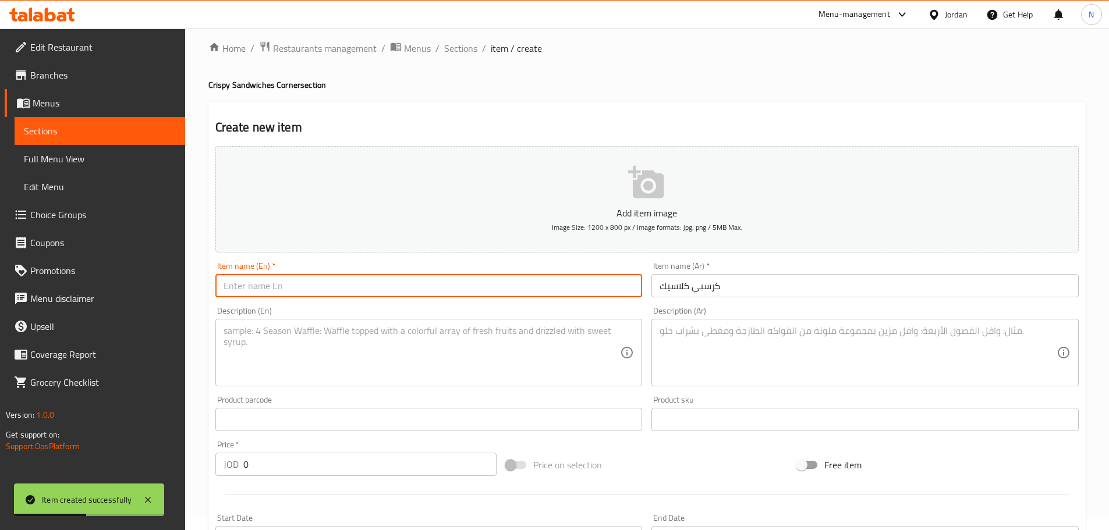
drag, startPoint x: 315, startPoint y: 287, endPoint x: 321, endPoint y: 283, distance: 7.6
click at [315, 287] on input "text" at bounding box center [428, 285] width 427 height 23
paste input "Crispy Classic"
type input "Crispy Classic"
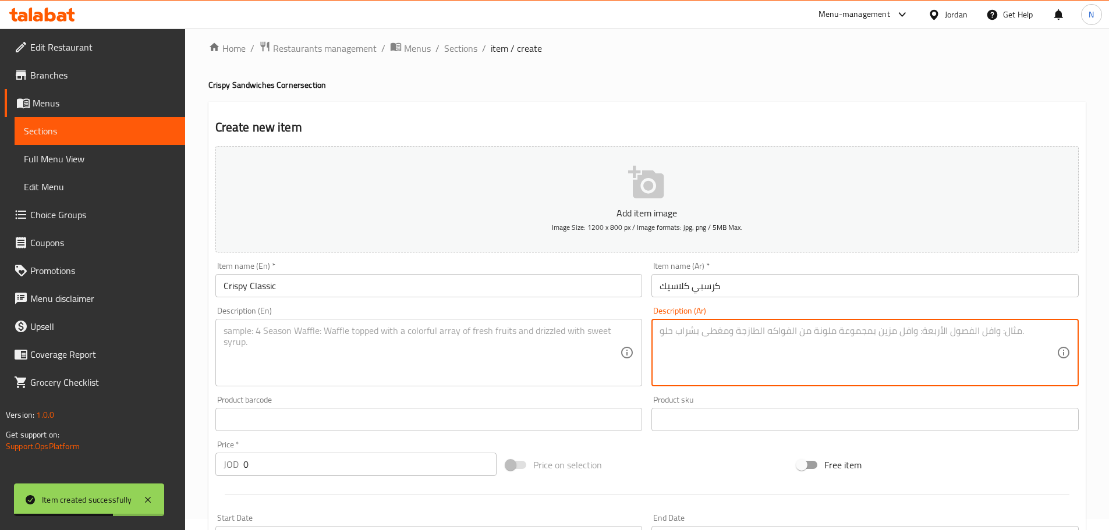
click at [715, 346] on textarea at bounding box center [857, 352] width 397 height 55
paste textarea "دجاج كرسبي مخلل نس بندورة كاتشب مايونيز جبنة سائلة"
click at [826, 335] on textarea "دجاج كرسبي مخلل نس بندورة كاتشب مايونيز جبنة سائلة" at bounding box center [857, 352] width 397 height 55
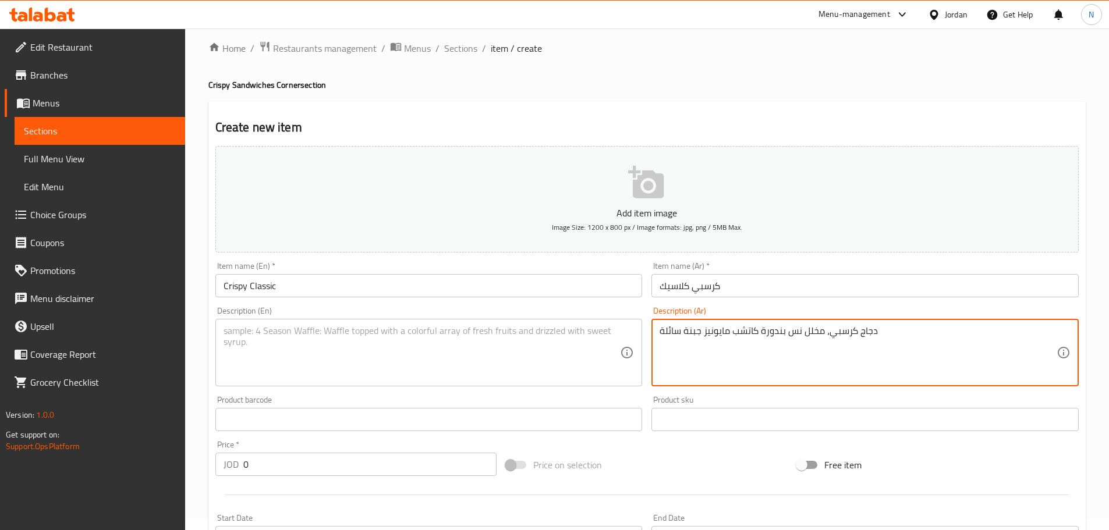
click at [797, 331] on textarea "دجاج كرسبي، مخلل نس بندورة كاتشب مايونيز جبنة سائلة" at bounding box center [857, 352] width 397 height 55
click at [801, 333] on textarea "دجاج كرسبي، مخلل نس بندورة كاتشب مايونيز جبنة سائلة" at bounding box center [857, 352] width 397 height 55
click at [803, 335] on textarea "دجاج كرسبي، مخلل نس بندورة كاتشب مايونيز جبنة سائلة" at bounding box center [857, 352] width 397 height 55
click at [796, 333] on textarea "دجاج كرسبي، مخلل، نس بندورة كاتشب مايونيز جبنة سائلة" at bounding box center [857, 352] width 397 height 55
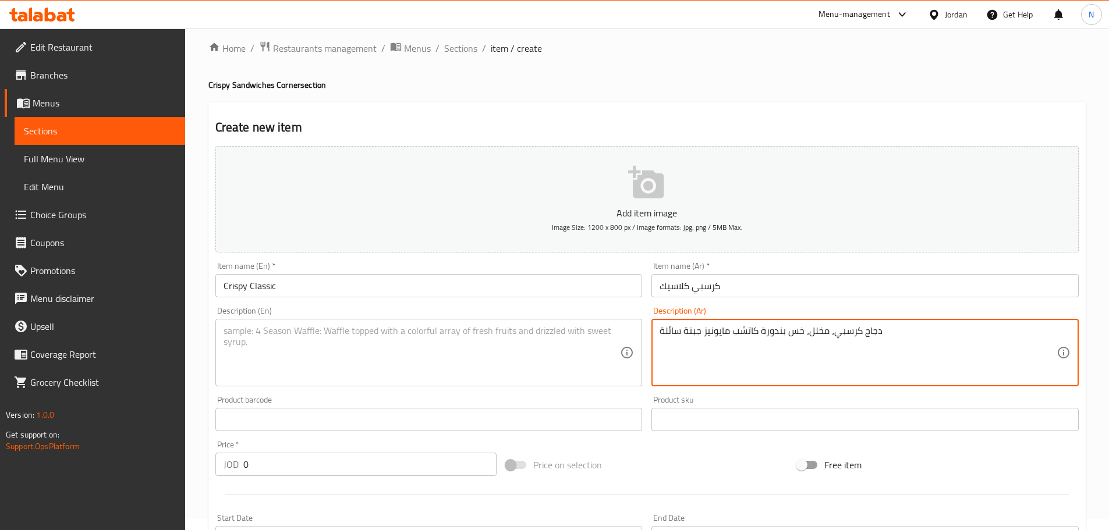
click at [788, 335] on textarea "دجاج كرسبي، مخلل، خس بندورة كاتشب مايونيز جبنة سائلة" at bounding box center [857, 352] width 397 height 55
click at [761, 335] on textarea "دجاج كرسبي، مخلل، خس، بندورة كاتشب مايونيز جبنة سائلة" at bounding box center [857, 352] width 397 height 55
click at [732, 335] on textarea "دجاج كرسبي، مخلل، خس، بندورة، كاتشب مايونيز جبنة سائلة" at bounding box center [857, 352] width 397 height 55
click at [701, 333] on textarea "دجاج كرسبي، مخلل، خس، بندورة، كاتشب، مايونيز جبنة سائلة" at bounding box center [857, 352] width 397 height 55
click at [891, 331] on textarea "دجاج كرسبي، مخلل، خس، بندورة، كاتشب، مايونيز وجبنة سائلة" at bounding box center [857, 352] width 397 height 55
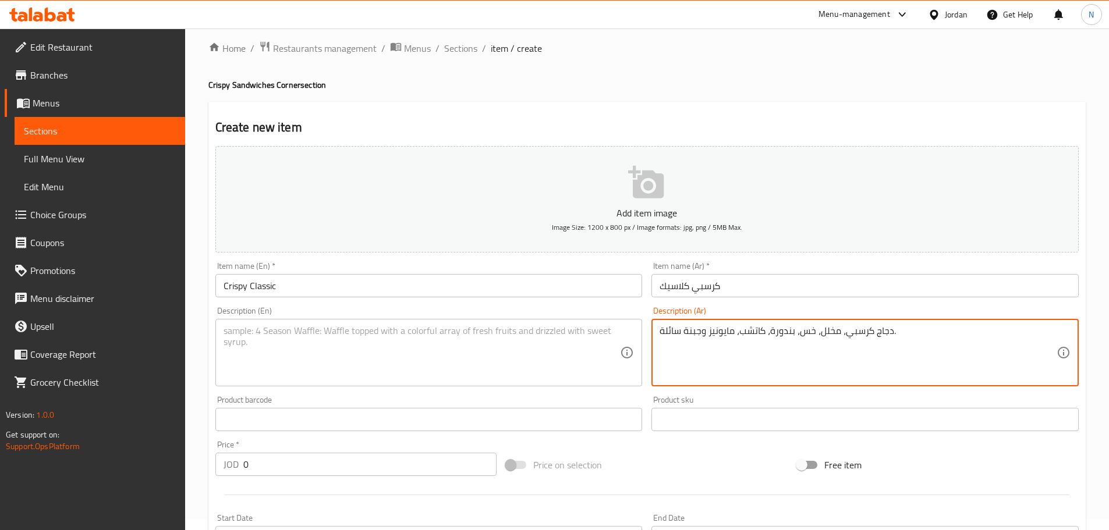
click at [845, 337] on textarea "دجاج كرسبي، مخلل، خس، بندورة، كاتشب، مايونيز وجبنة سائلة." at bounding box center [857, 352] width 397 height 55
type textarea "دجاج كرسبي، مخلل، خس، بندورة، كاتشب، مايونيز وجبنة سائلة."
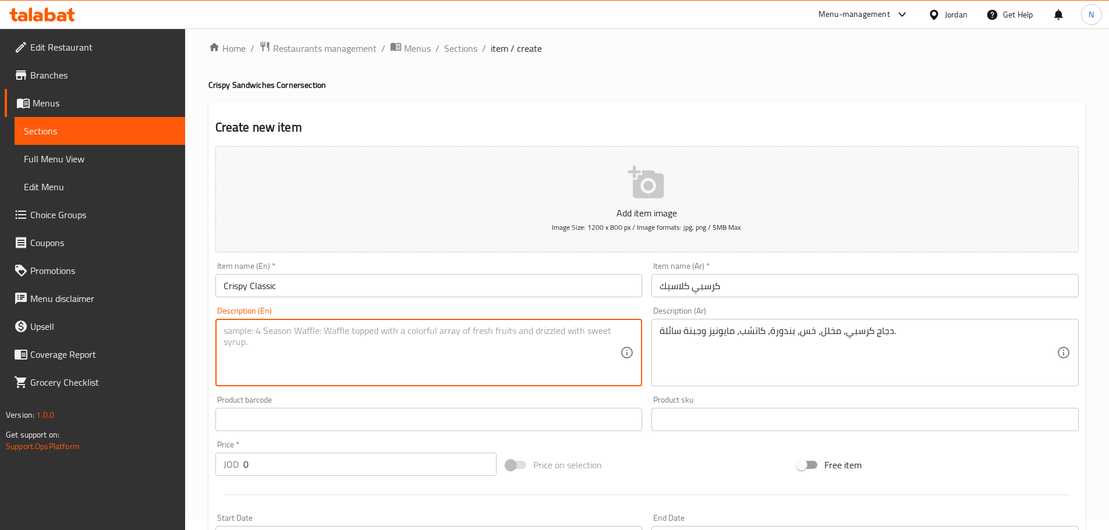
click at [333, 333] on textarea at bounding box center [421, 352] width 397 height 55
paste textarea "Crispy chicken, pickles, lettuce, tomatoes, ketchup, mayonnaise and melted chee…"
type textarea "Crispy chicken, pickles, lettuce, tomatoes, ketchup, mayonnaise and melted chee…"
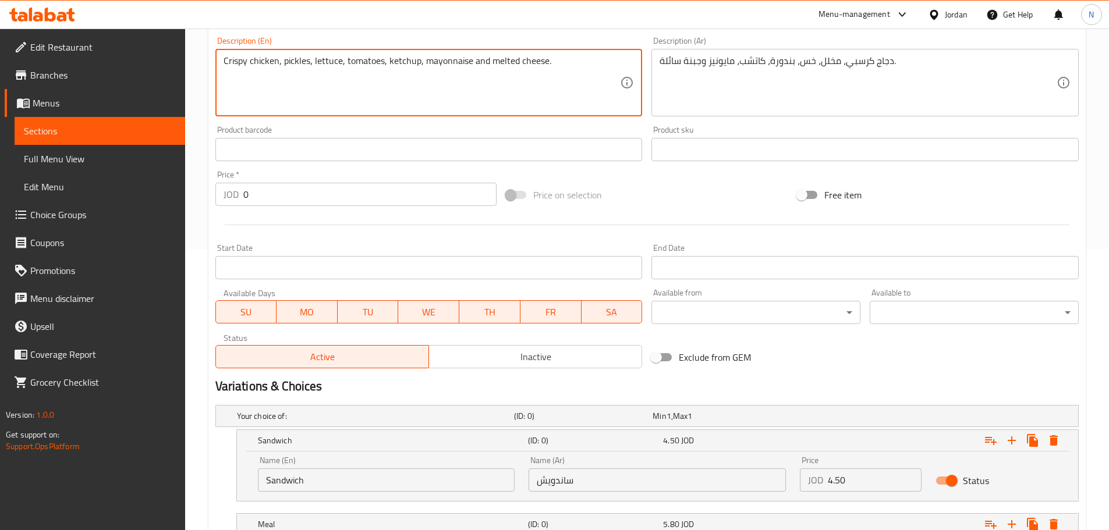
scroll to position [360, 0]
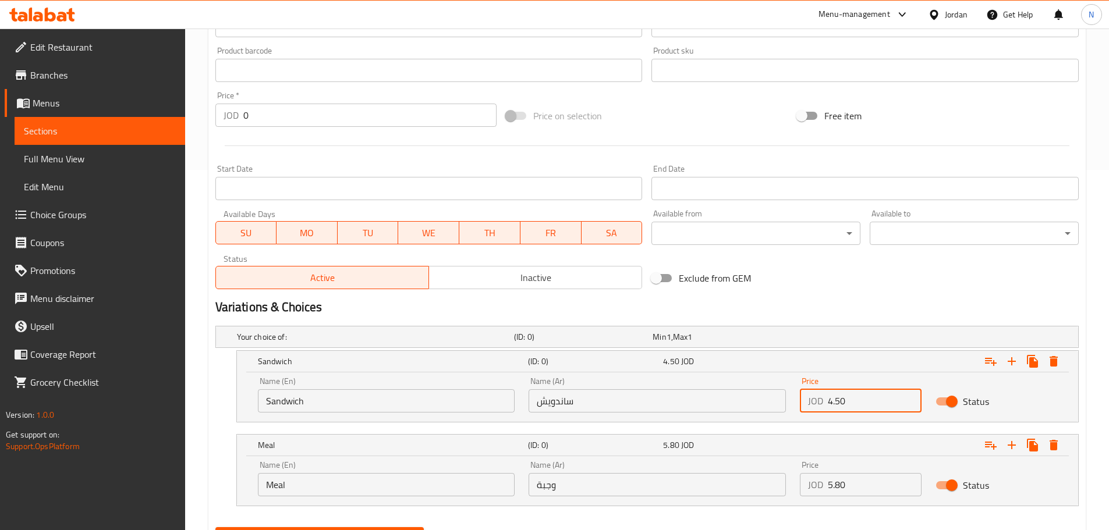
drag, startPoint x: 858, startPoint y: 409, endPoint x: 811, endPoint y: 409, distance: 47.1
click at [811, 409] on div "JOD 4.50 Price" at bounding box center [861, 400] width 122 height 23
type input "3.50"
click at [843, 300] on h2 "Variations & Choices" at bounding box center [646, 307] width 863 height 17
drag, startPoint x: 853, startPoint y: 487, endPoint x: 800, endPoint y: 494, distance: 53.9
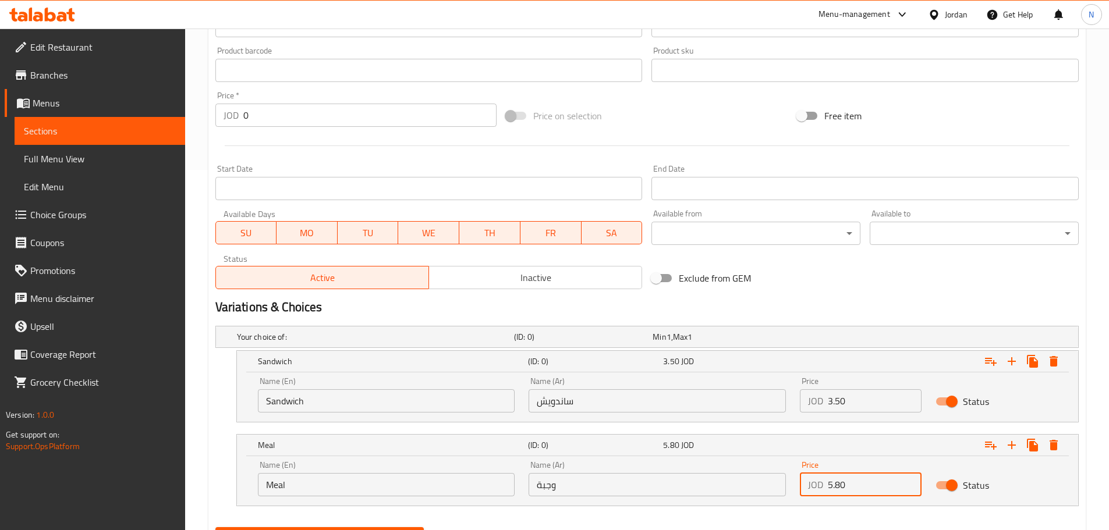
click at [800, 494] on div "JOD 5.80 Price" at bounding box center [861, 484] width 122 height 23
type input "4.80"
drag, startPoint x: 874, startPoint y: 304, endPoint x: 822, endPoint y: 324, distance: 54.9
click at [873, 304] on h2 "Variations & Choices" at bounding box center [646, 307] width 863 height 17
click at [619, 399] on input "ساندويش" at bounding box center [656, 400] width 257 height 23
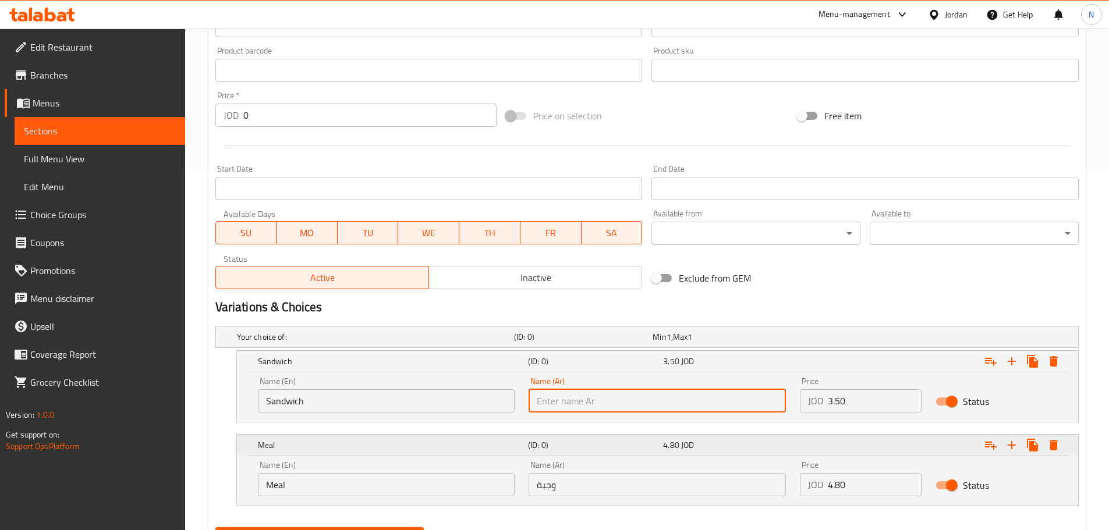
paste input "لساندويش"
type input "لساندويش"
click at [601, 483] on input "text" at bounding box center [656, 484] width 257 height 23
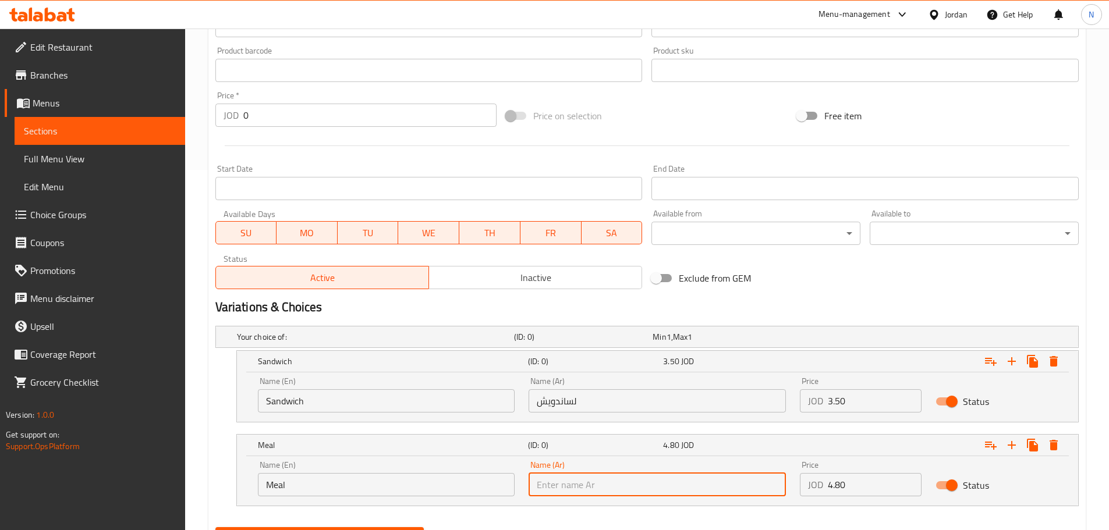
paste input "وجبة"
type input "وجبة"
click at [353, 394] on input "Choice" at bounding box center [386, 400] width 257 height 23
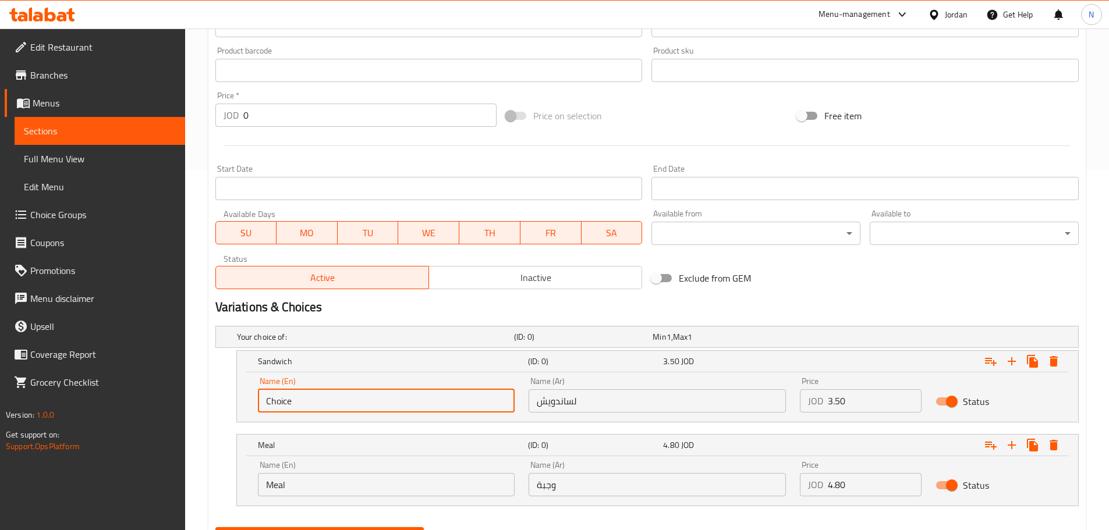
click at [353, 394] on input "Choice" at bounding box center [386, 400] width 257 height 23
paste input "Sandwich"
click at [353, 394] on input "Sandwich" at bounding box center [386, 400] width 257 height 23
type input "Sandwich"
click at [382, 490] on input "Choice" at bounding box center [386, 484] width 257 height 23
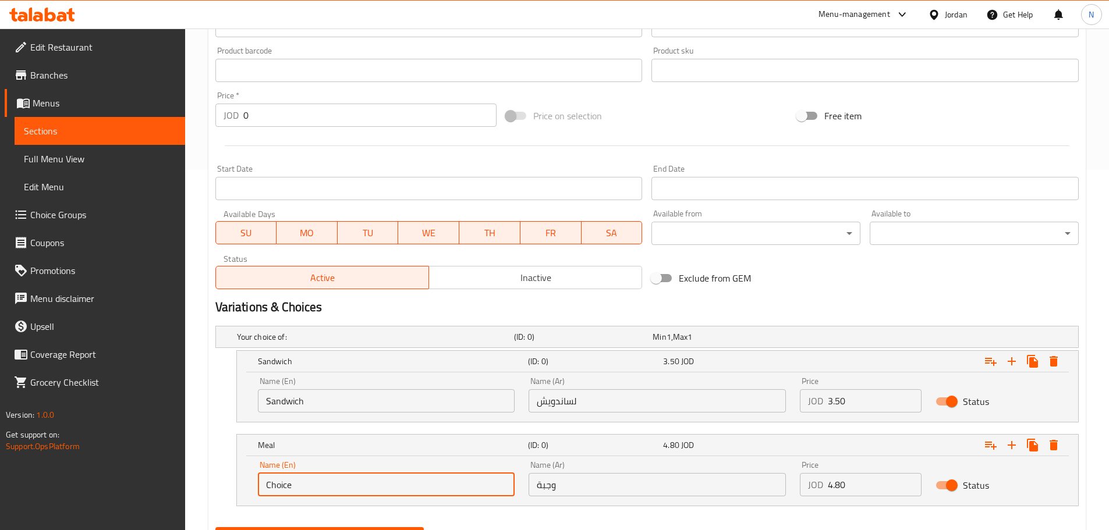
paste input "Meal"
click at [379, 489] on input "ChoiceMeal" at bounding box center [386, 484] width 257 height 23
paste input "text"
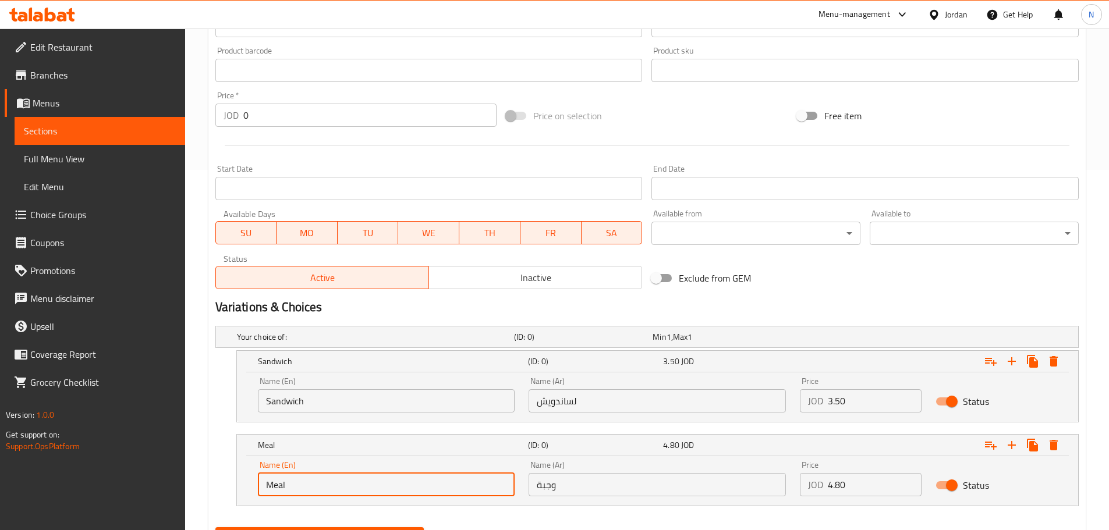
type input "Meal"
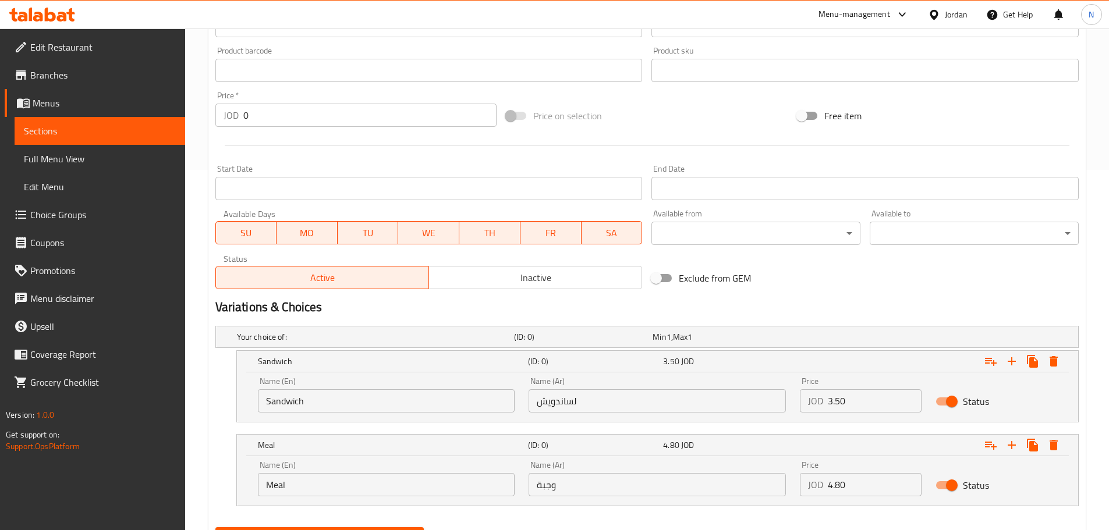
click at [802, 312] on h2 "Variations & Choices" at bounding box center [646, 307] width 863 height 17
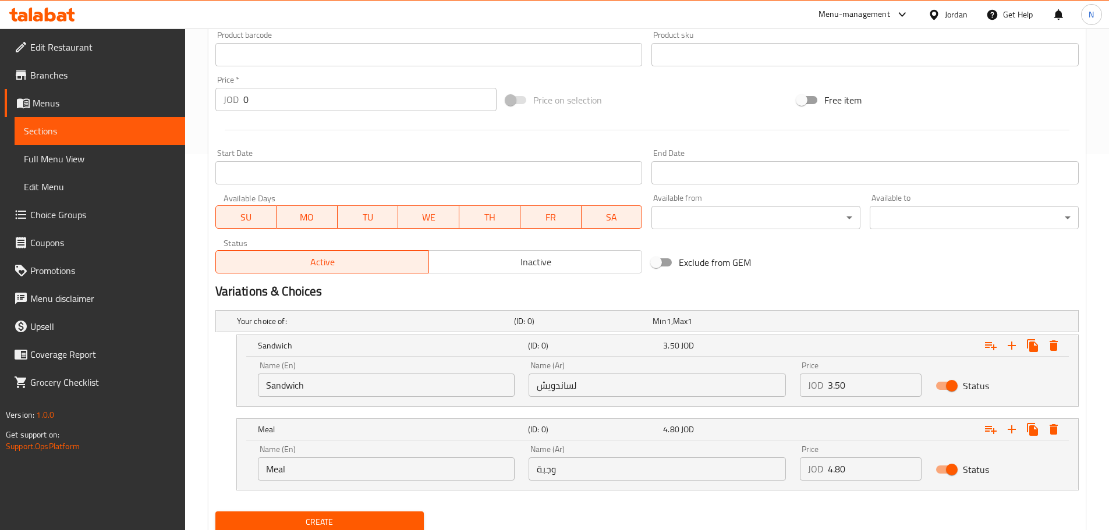
scroll to position [418, 0]
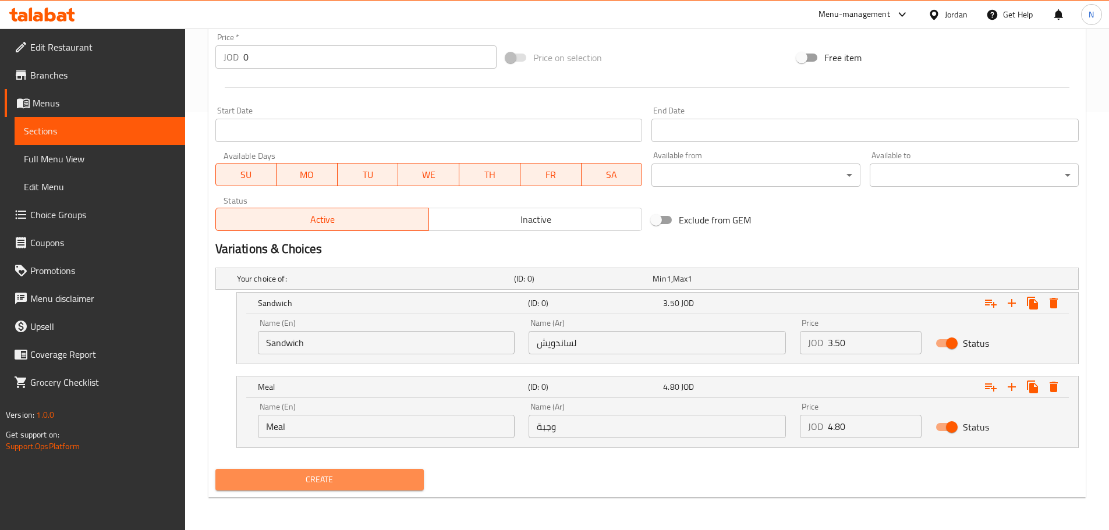
click at [346, 477] on span "Create" at bounding box center [320, 480] width 190 height 15
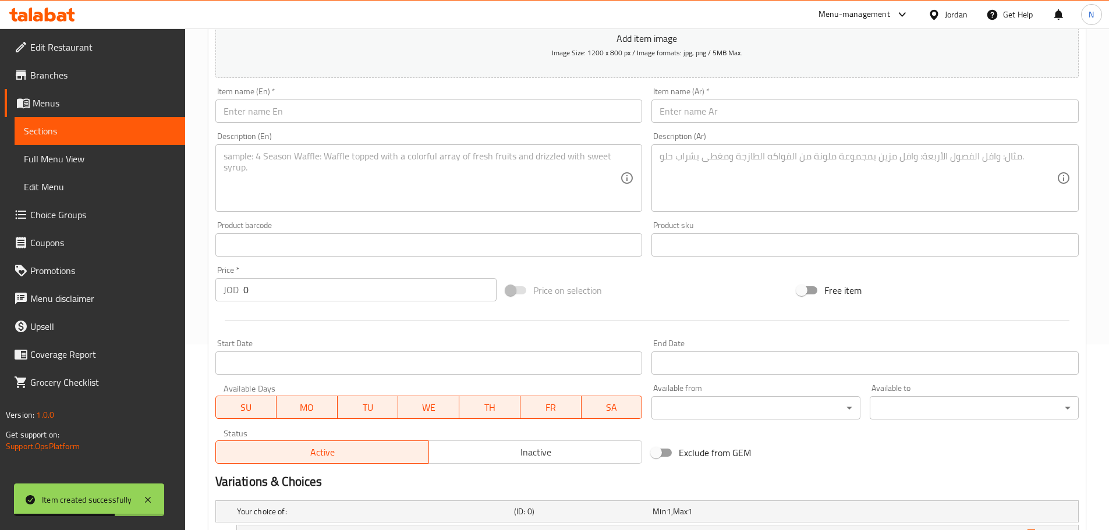
scroll to position [0, 0]
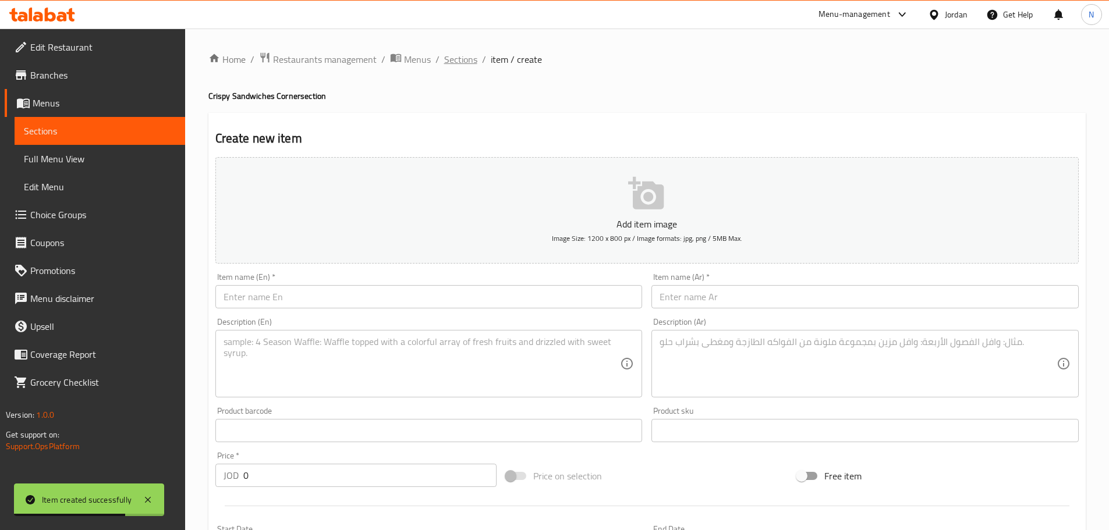
click at [445, 66] on span "Sections" at bounding box center [460, 59] width 33 height 14
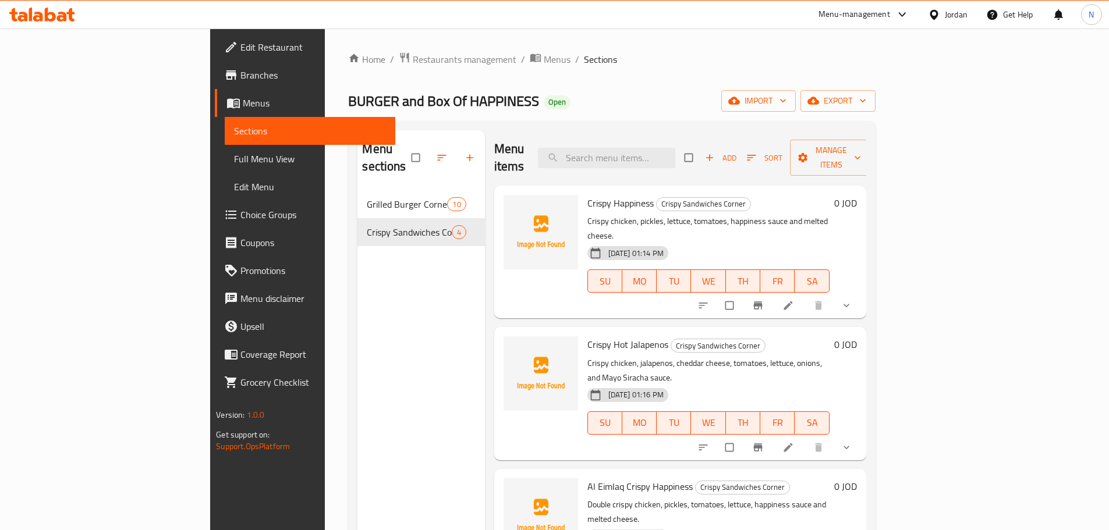
click at [792, 301] on icon at bounding box center [787, 305] width 9 height 9
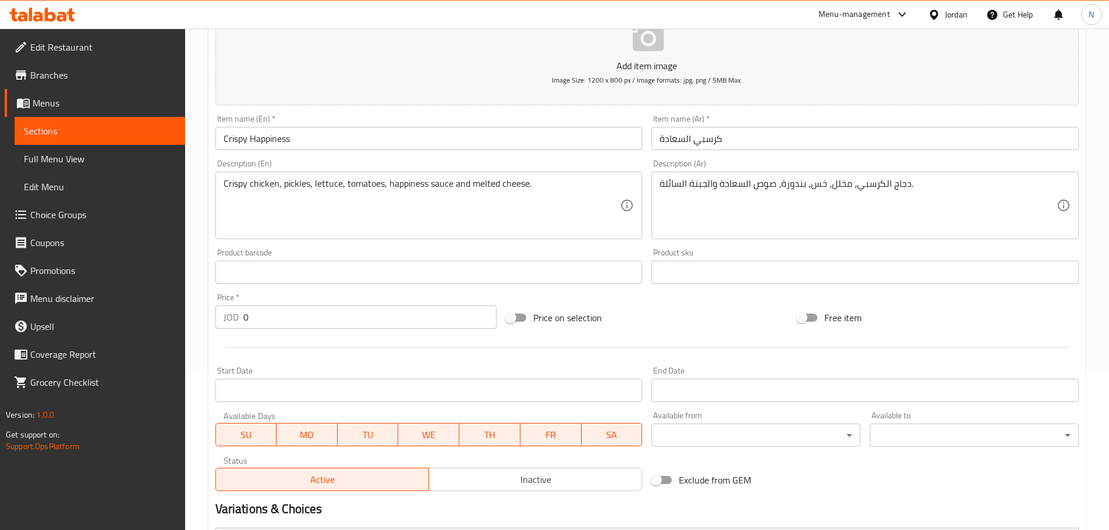
scroll to position [318, 0]
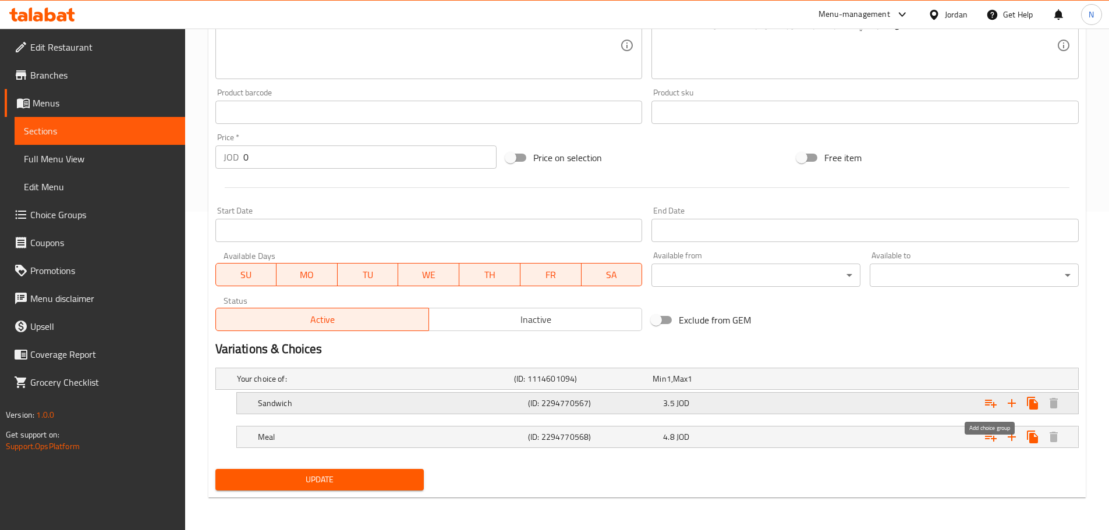
click at [984, 401] on icon "Expand" at bounding box center [991, 403] width 14 height 14
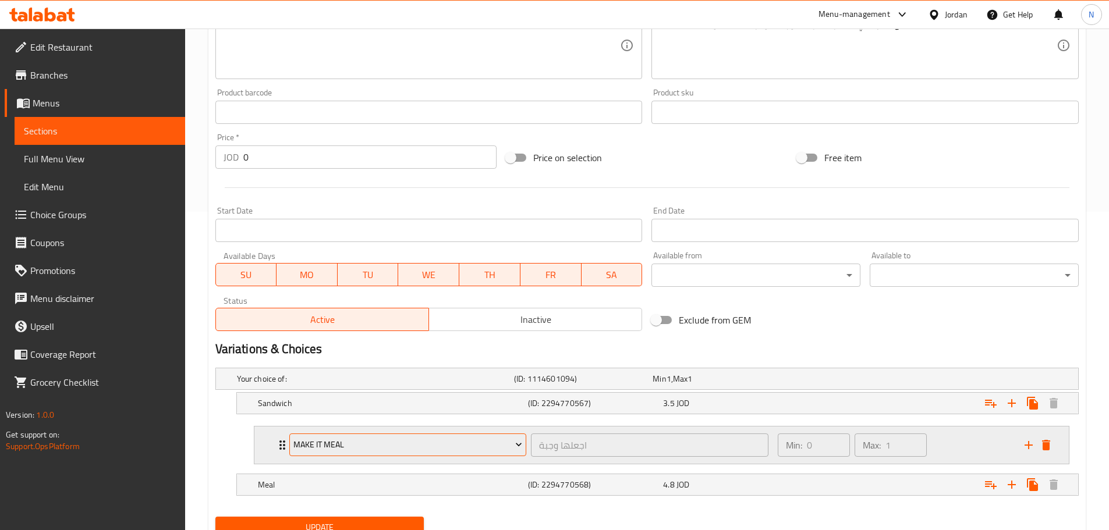
click at [391, 438] on span "Make It Meal" at bounding box center [407, 445] width 229 height 15
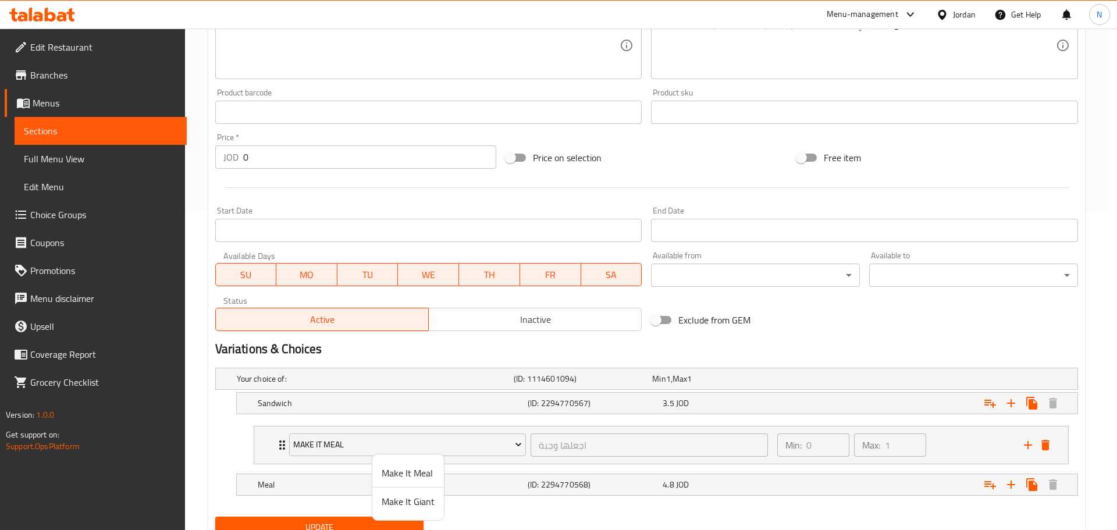
click at [413, 505] on span "Make It Giant" at bounding box center [408, 502] width 53 height 14
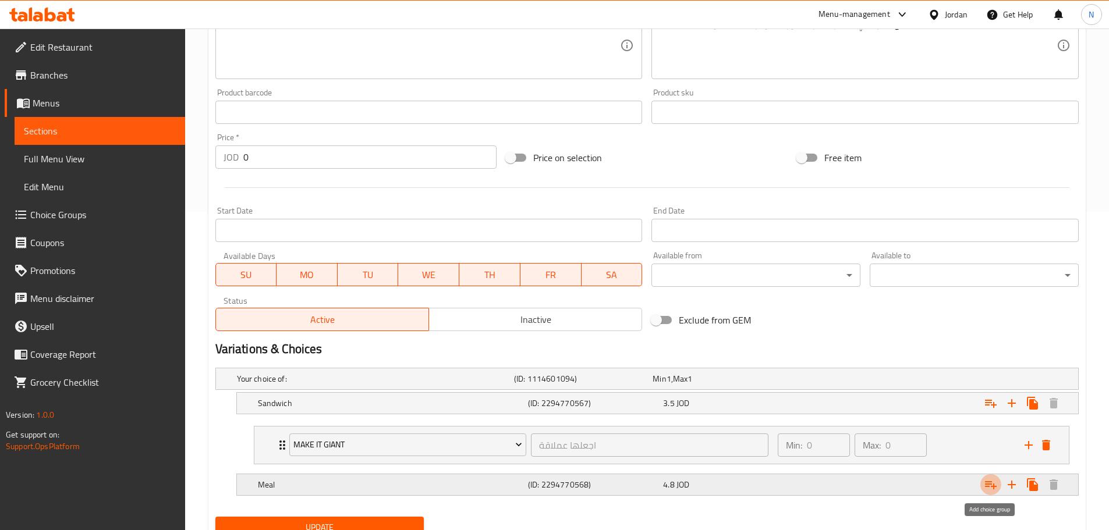
click at [985, 487] on icon "Expand" at bounding box center [991, 485] width 12 height 8
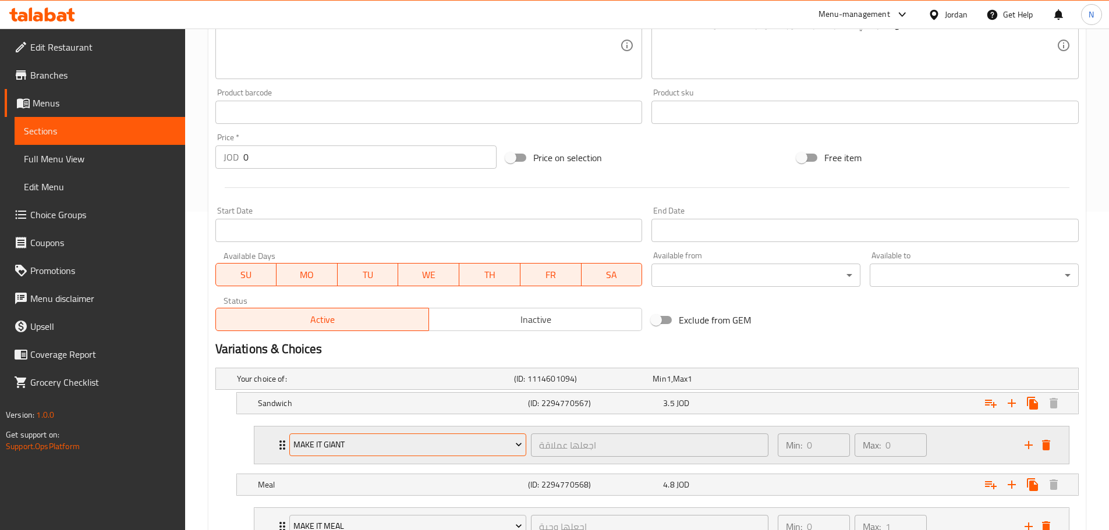
scroll to position [414, 0]
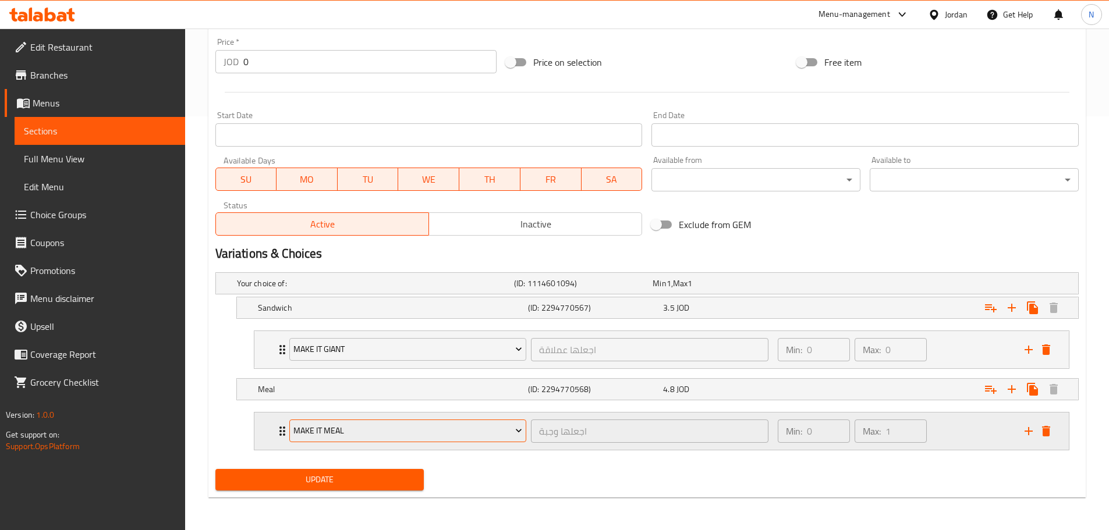
click at [385, 437] on span "Make It Meal" at bounding box center [407, 431] width 229 height 15
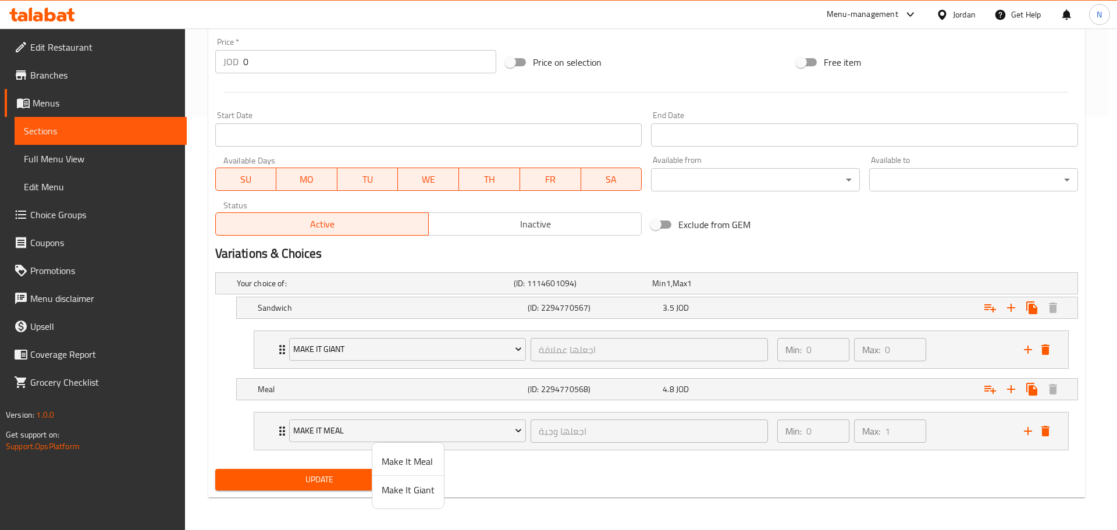
click at [392, 490] on span "Make It Giant" at bounding box center [408, 490] width 53 height 14
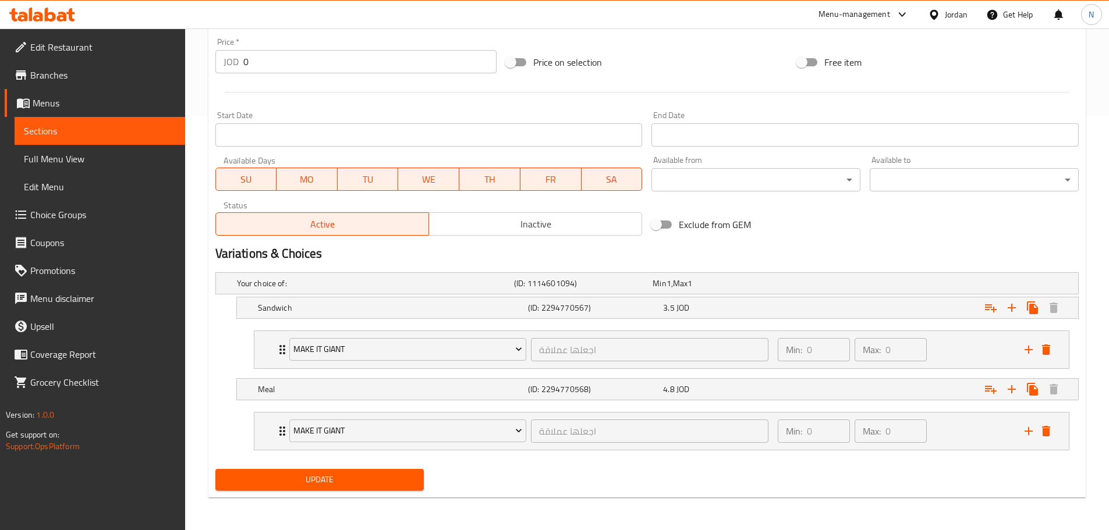
click at [379, 482] on span "Update" at bounding box center [320, 480] width 190 height 15
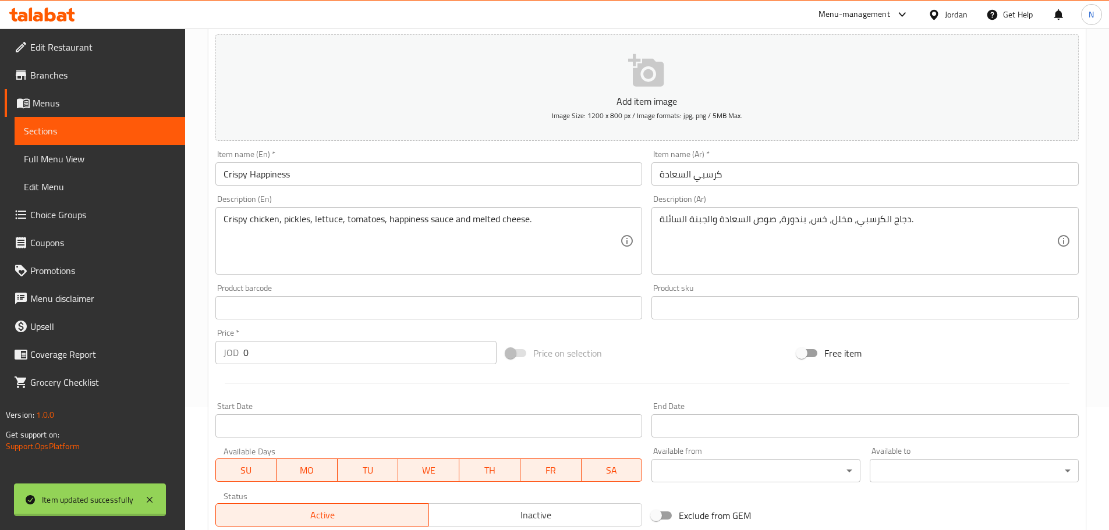
scroll to position [0, 0]
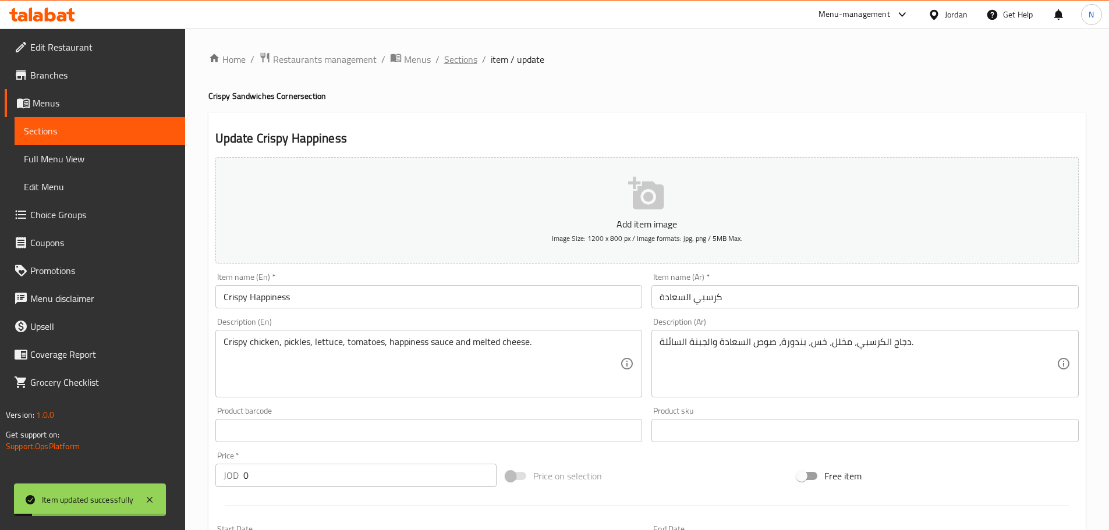
click at [467, 58] on span "Sections" at bounding box center [460, 59] width 33 height 14
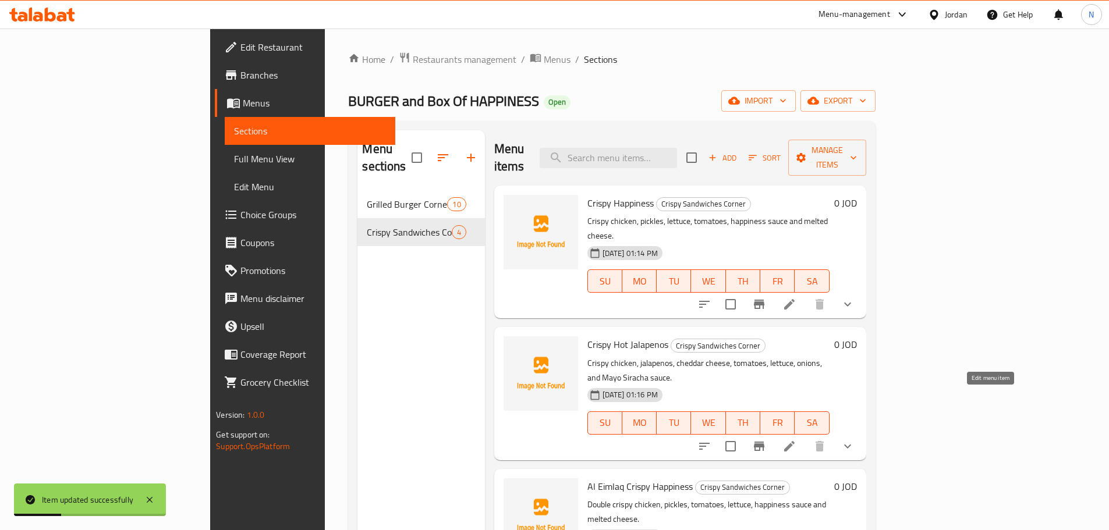
click at [796, 439] on icon at bounding box center [789, 446] width 14 height 14
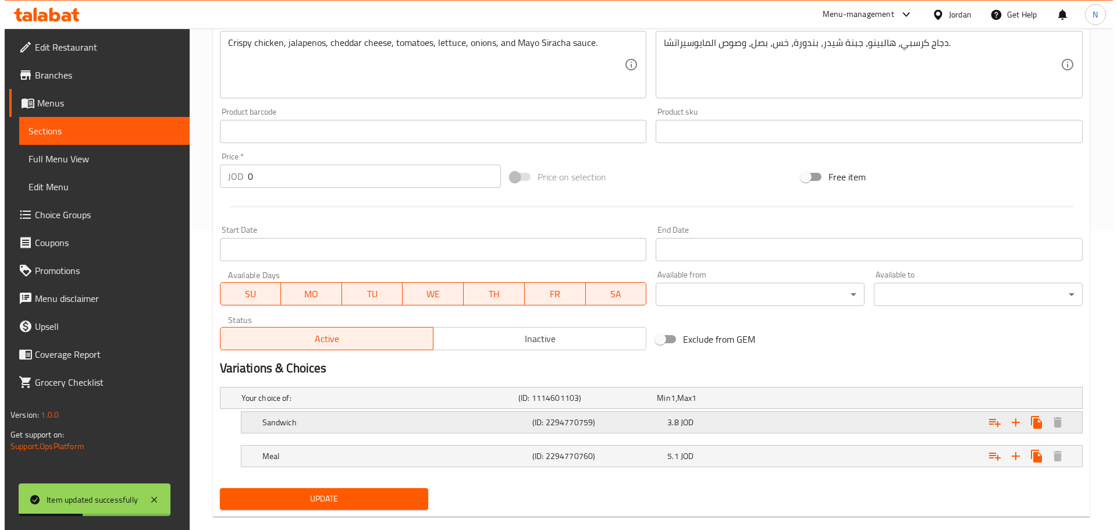
scroll to position [318, 0]
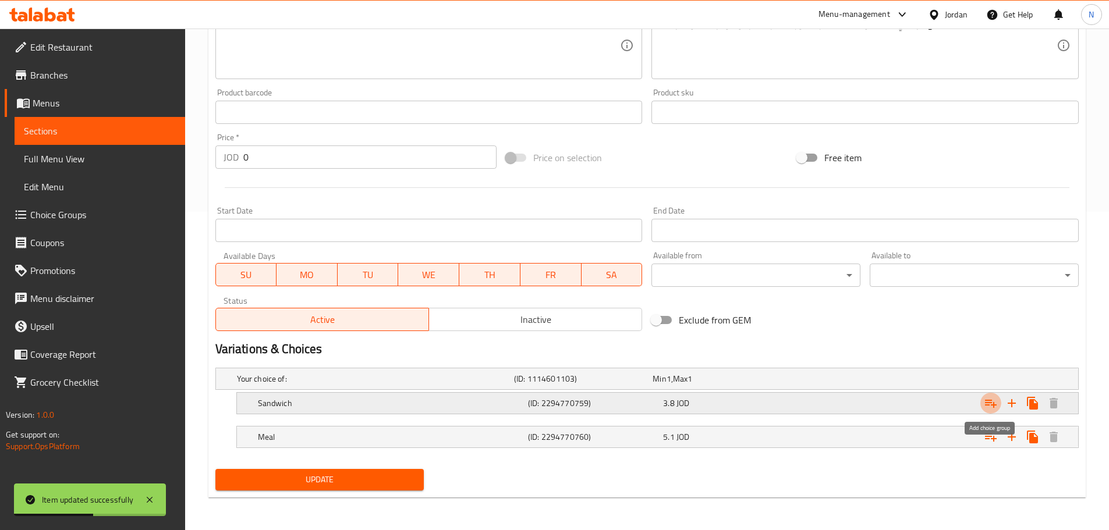
click at [984, 405] on icon "Expand" at bounding box center [991, 403] width 14 height 14
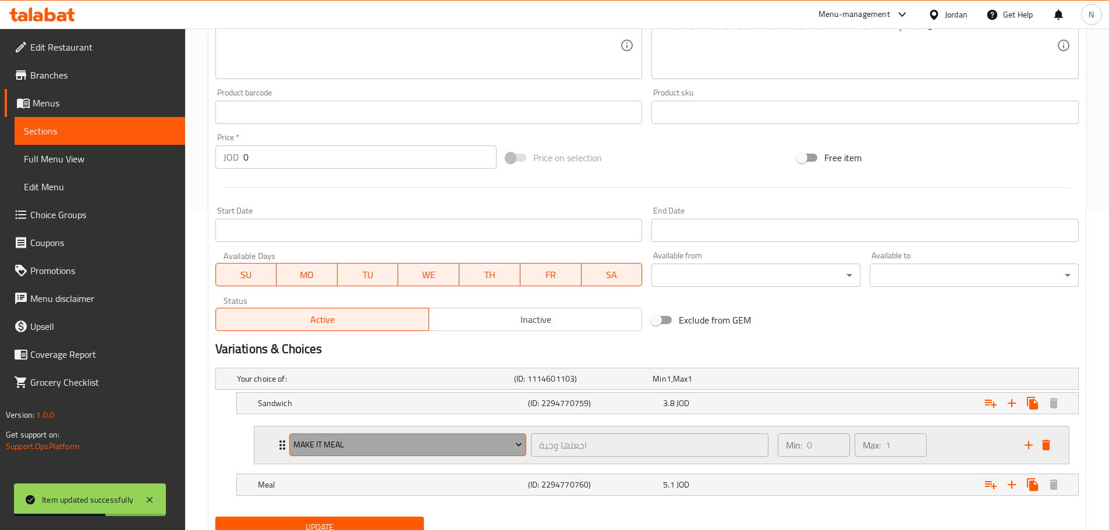
click at [347, 447] on span "Make It Meal" at bounding box center [407, 445] width 229 height 15
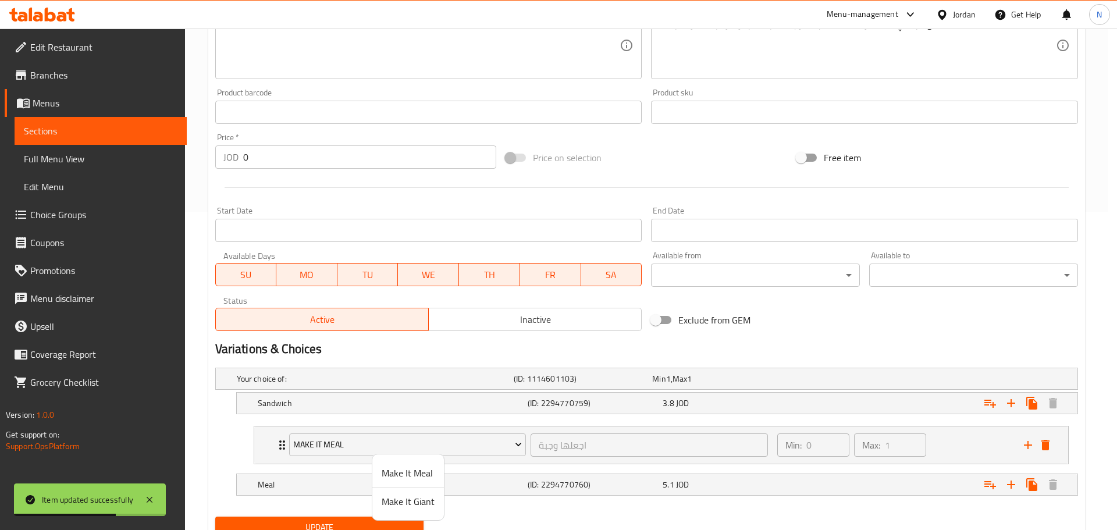
click at [394, 499] on span "Make It Giant" at bounding box center [408, 502] width 53 height 14
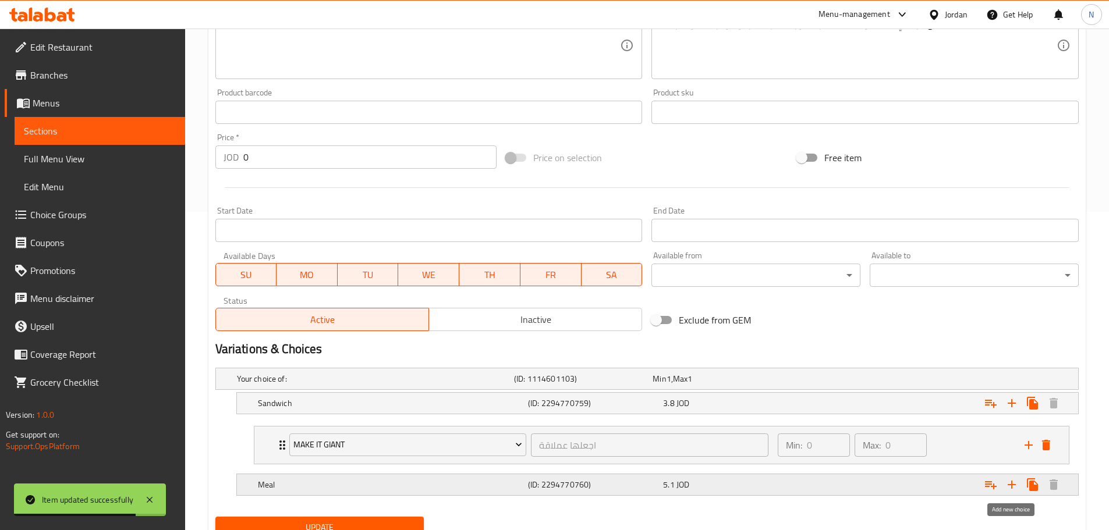
click at [992, 485] on icon "Expand" at bounding box center [991, 485] width 14 height 14
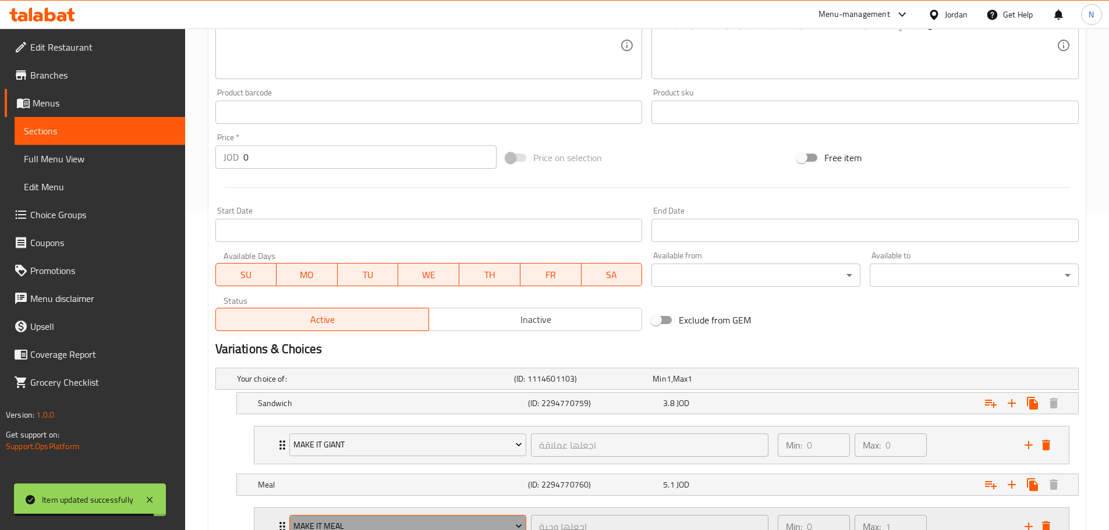
click at [362, 518] on button "Make It Meal" at bounding box center [407, 526] width 237 height 23
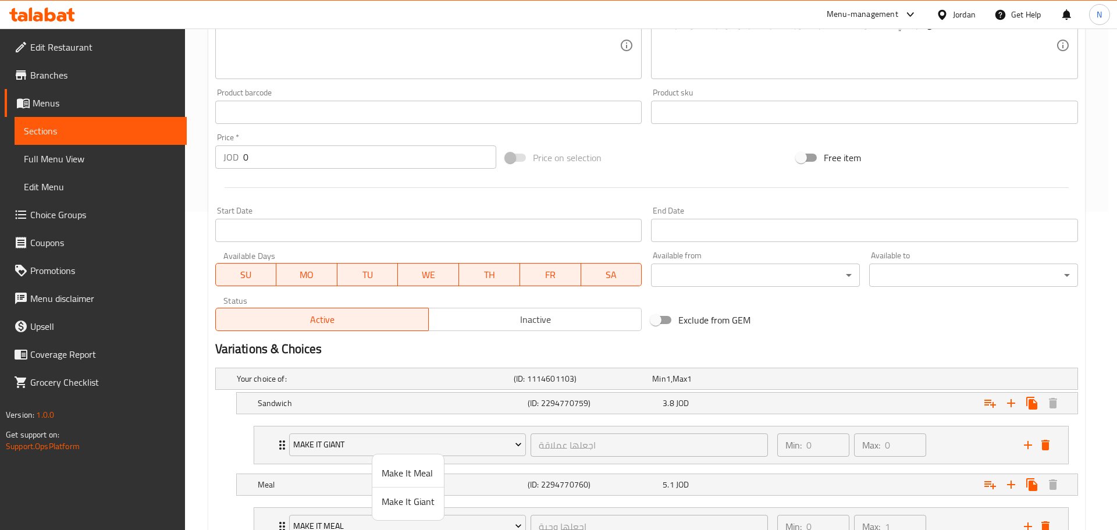
click at [395, 501] on span "Make It Giant" at bounding box center [408, 502] width 53 height 14
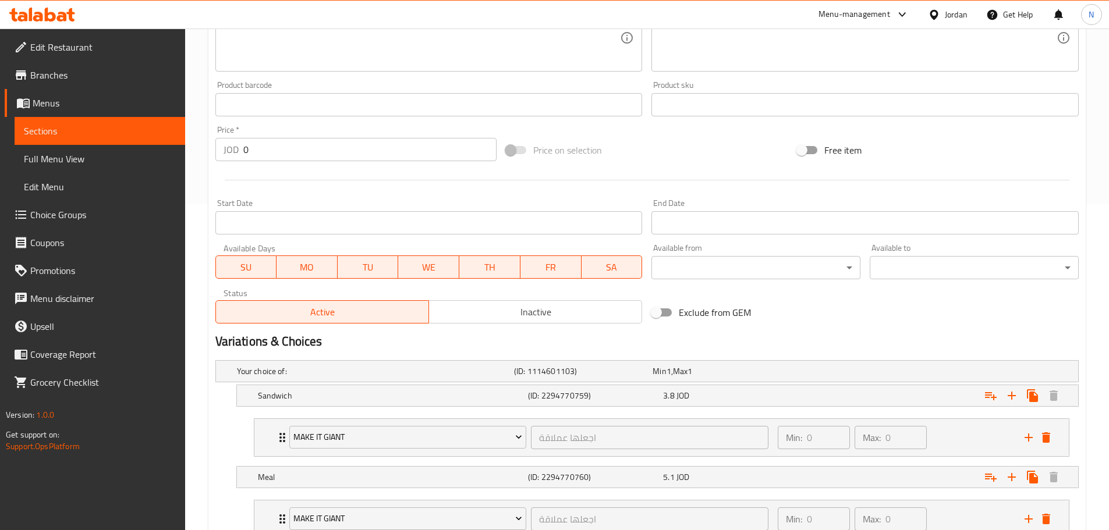
scroll to position [414, 0]
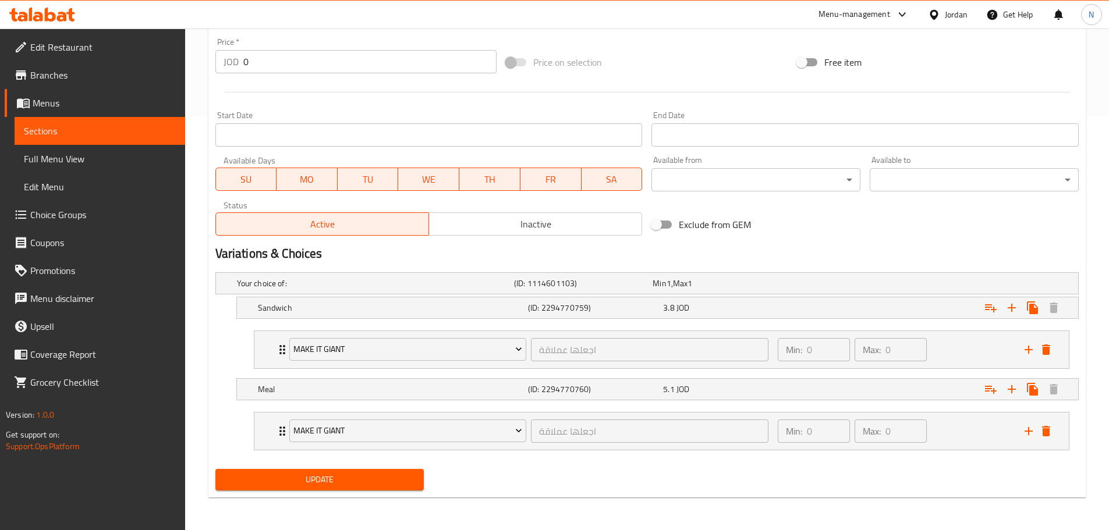
click at [360, 481] on span "Update" at bounding box center [320, 480] width 190 height 15
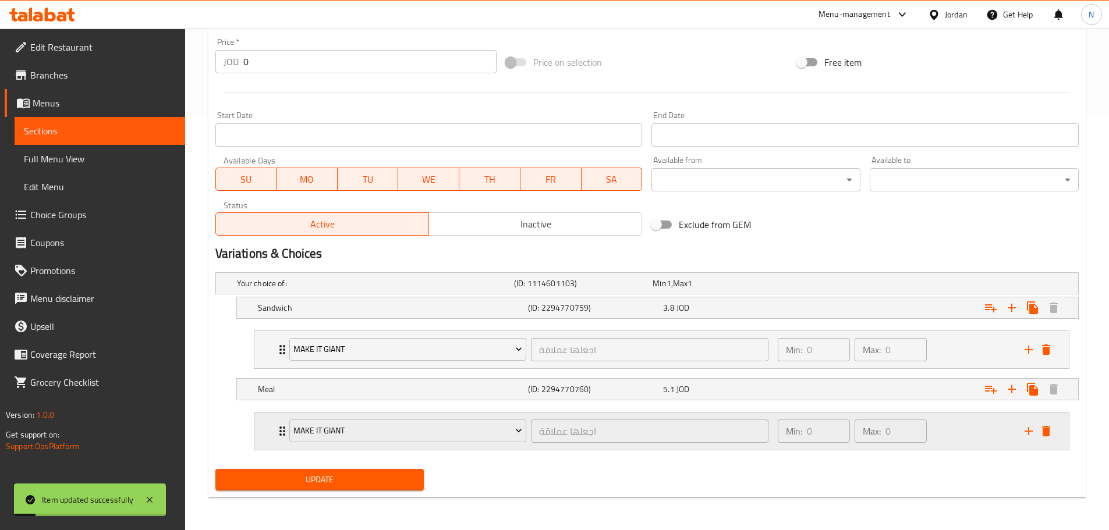
click at [976, 435] on div "Min: 0 ​ Max: 0 ​" at bounding box center [894, 431] width 247 height 37
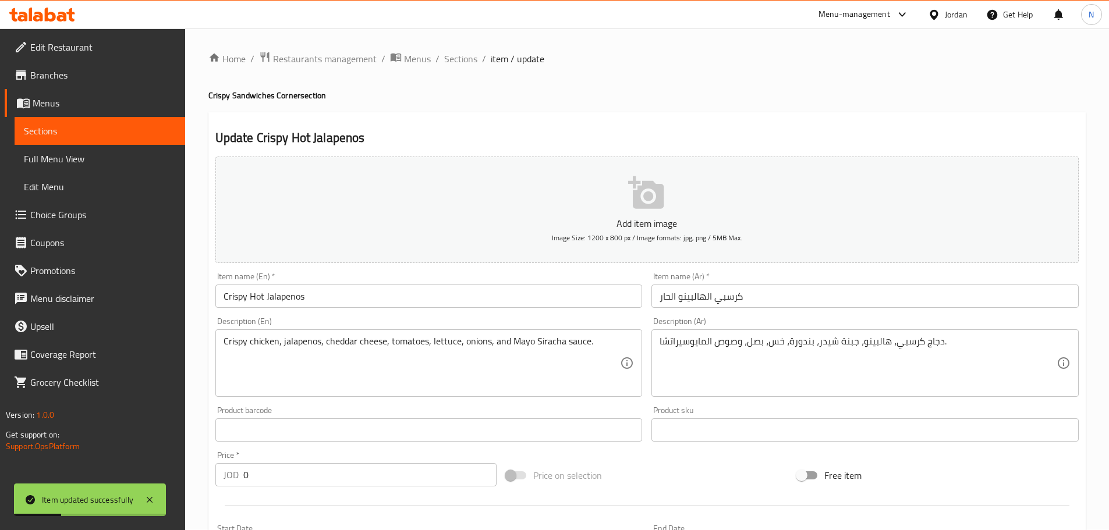
scroll to position [0, 0]
click at [460, 59] on span "Sections" at bounding box center [460, 59] width 33 height 14
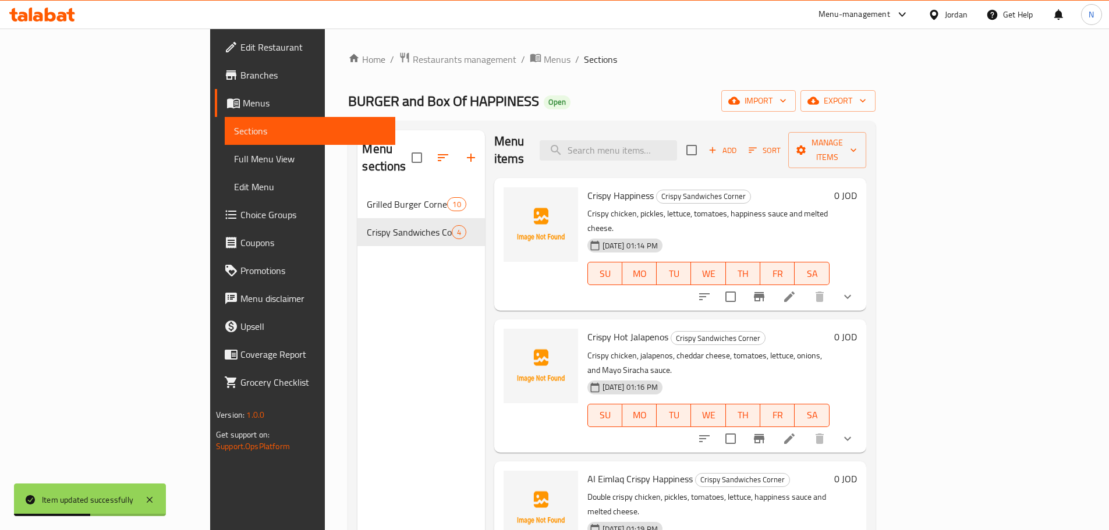
scroll to position [58, 0]
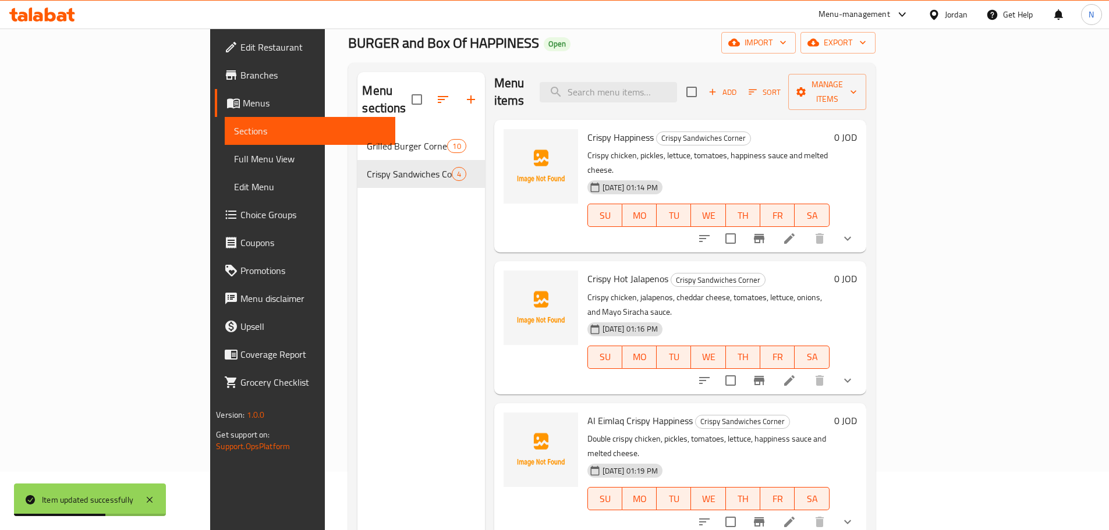
click at [794, 517] on icon at bounding box center [789, 522] width 10 height 10
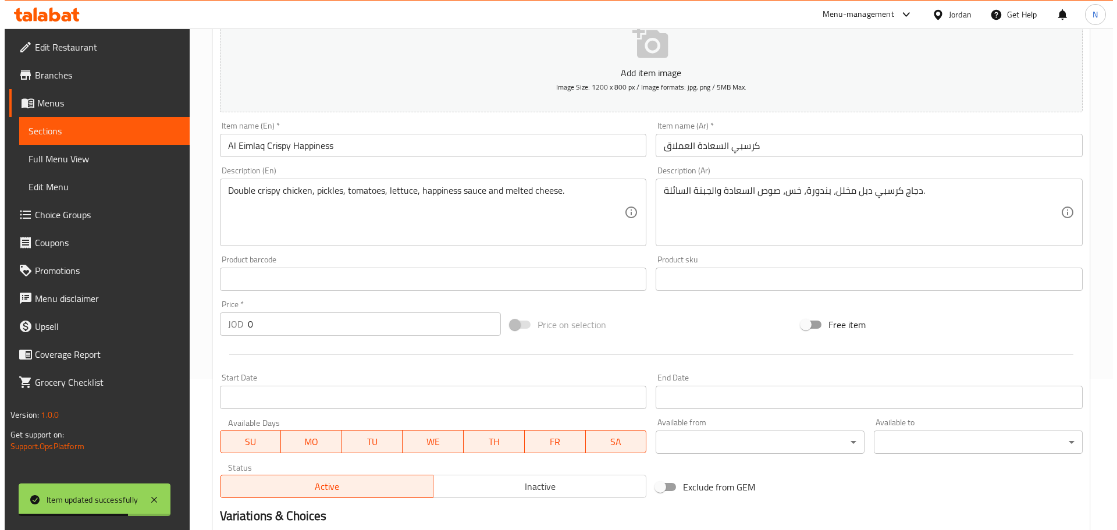
scroll to position [318, 0]
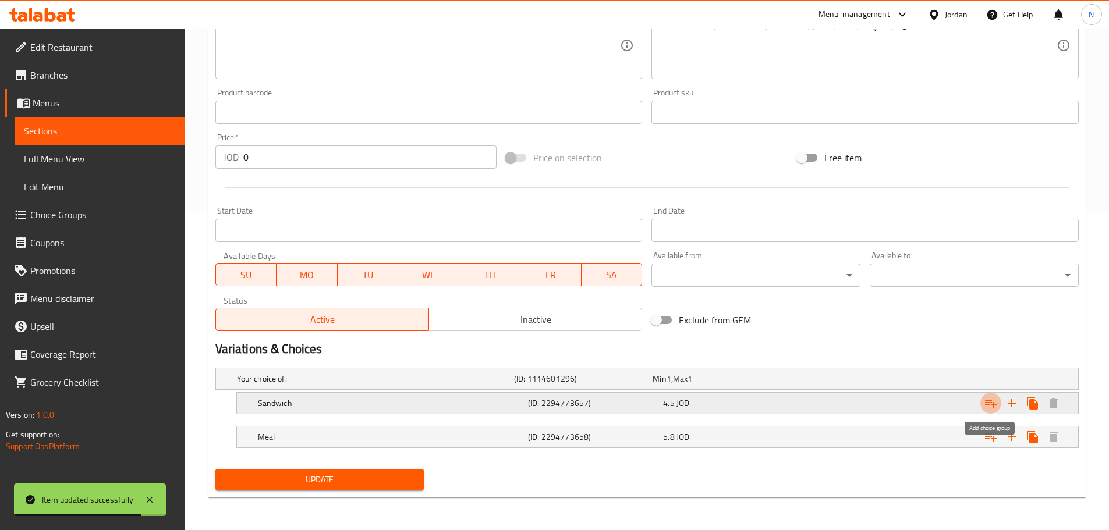
click at [991, 405] on icon "Expand" at bounding box center [991, 404] width 12 height 8
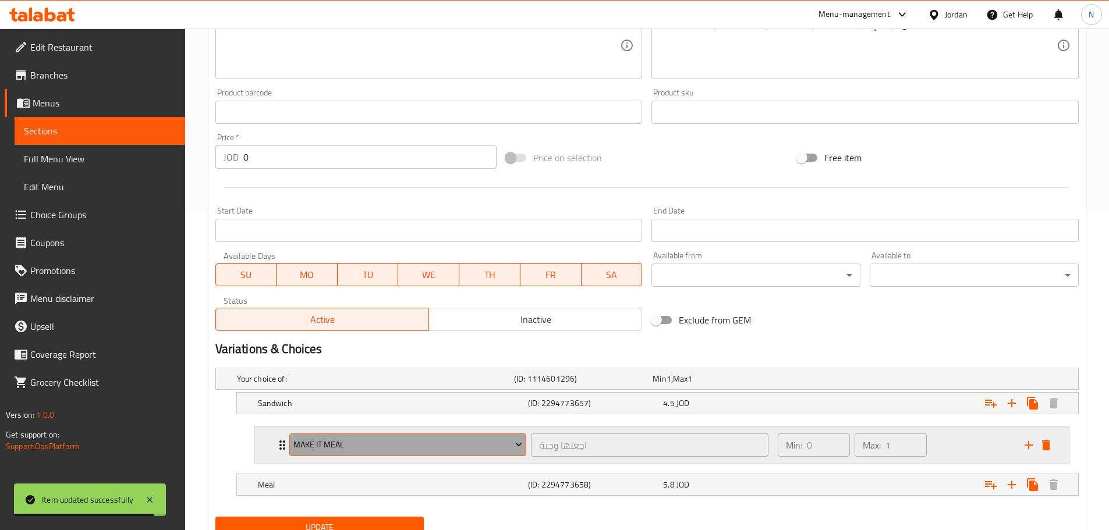
click at [449, 440] on span "Make It Meal" at bounding box center [407, 445] width 229 height 15
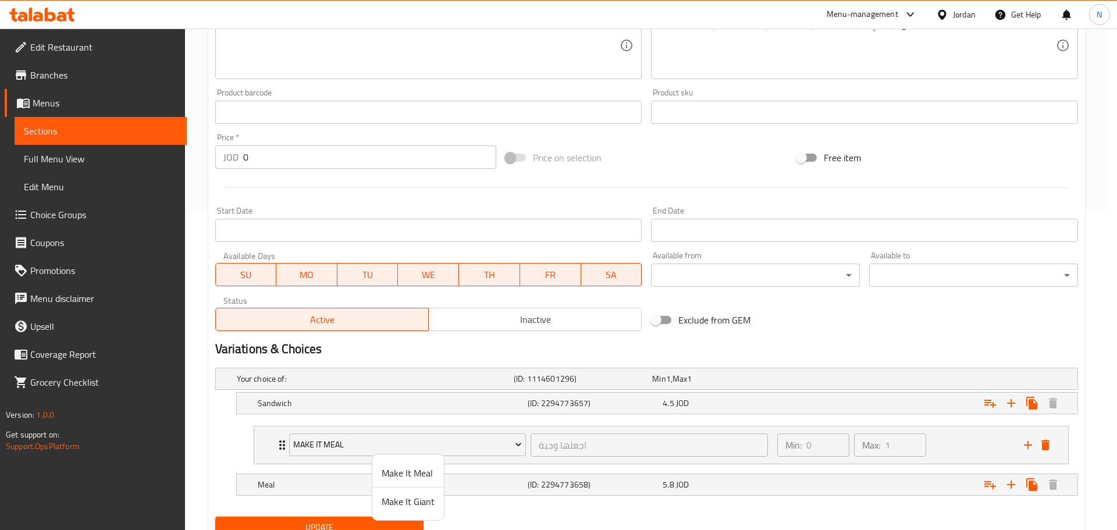
click at [427, 500] on span "Make It Giant" at bounding box center [408, 502] width 53 height 14
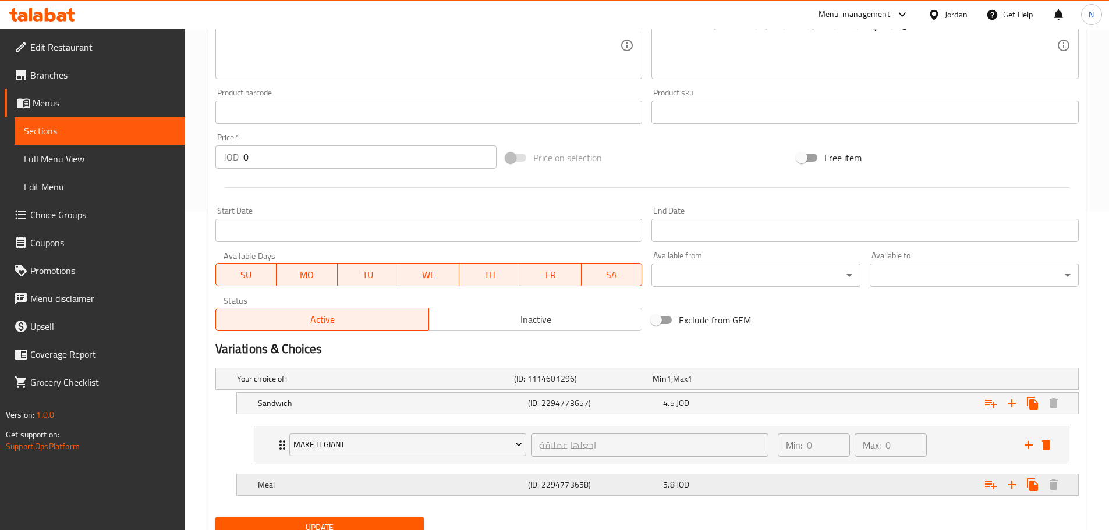
click at [991, 484] on icon "Expand" at bounding box center [991, 485] width 12 height 8
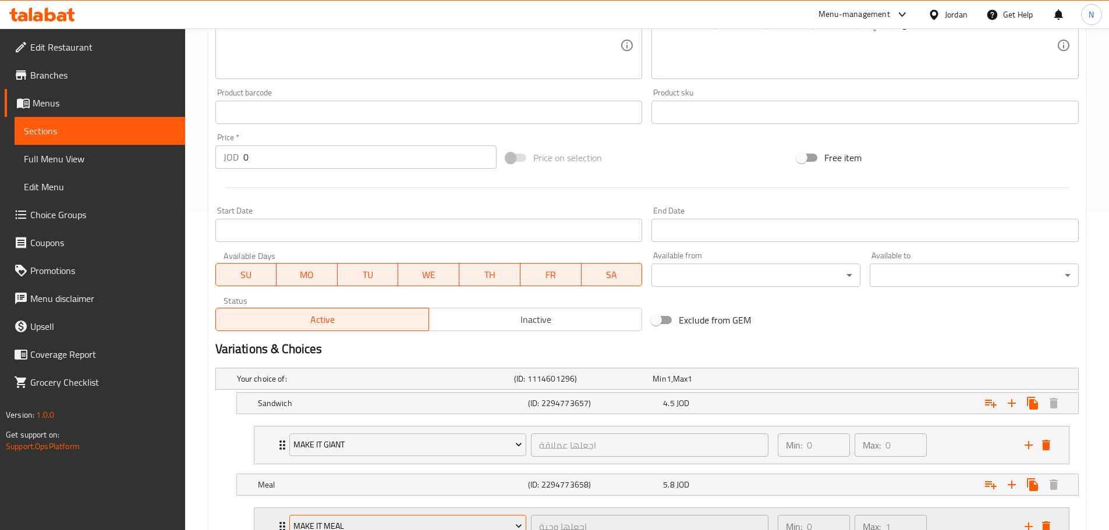
click at [336, 522] on span "Make It Meal" at bounding box center [407, 526] width 229 height 15
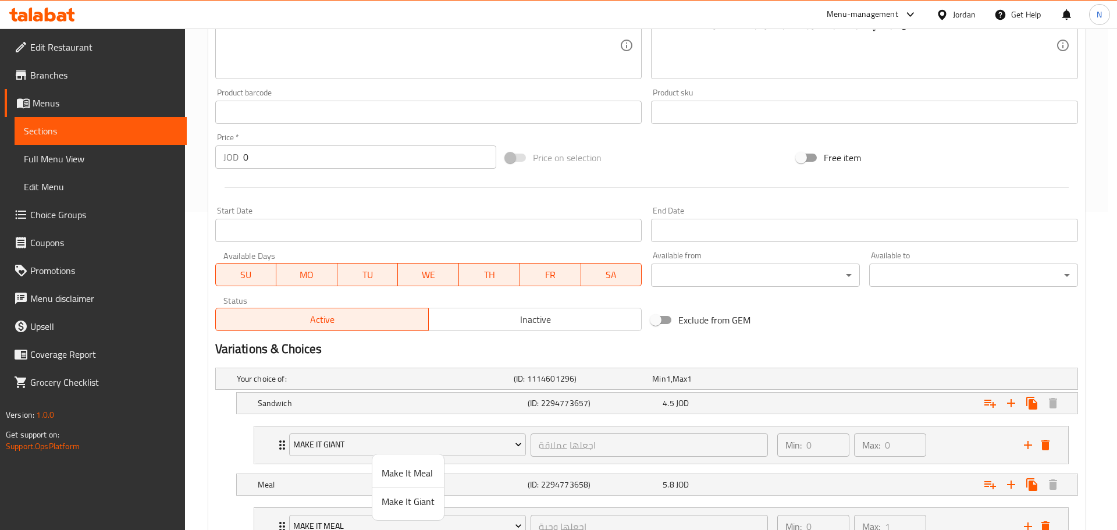
click at [414, 501] on span "Make It Giant" at bounding box center [408, 502] width 53 height 14
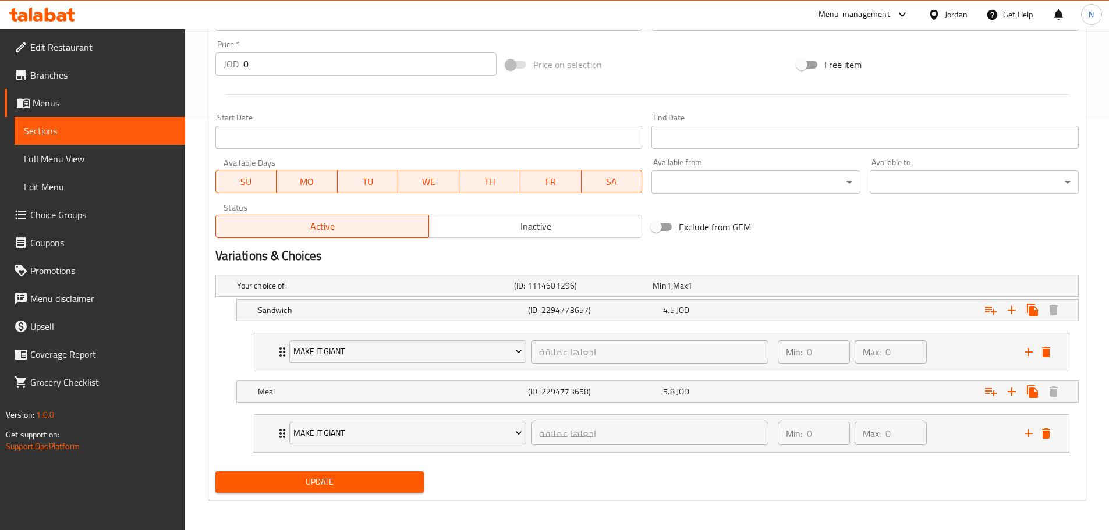
scroll to position [414, 0]
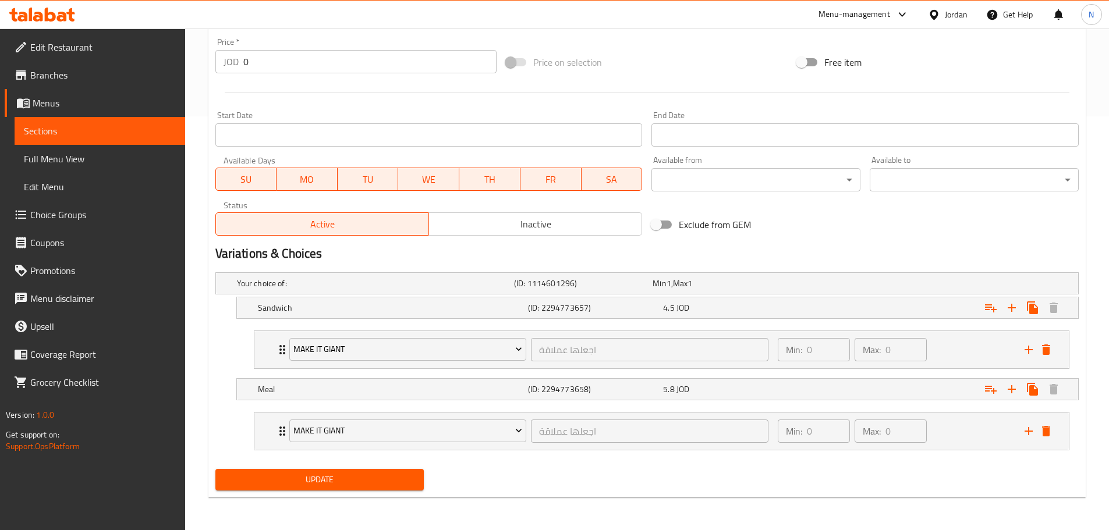
click at [298, 487] on button "Update" at bounding box center [319, 480] width 209 height 22
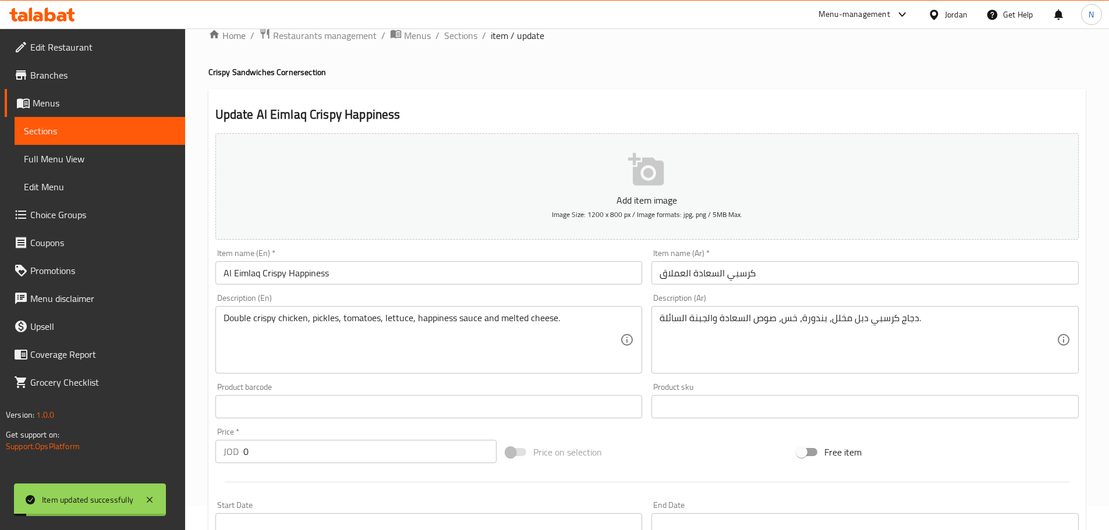
scroll to position [0, 0]
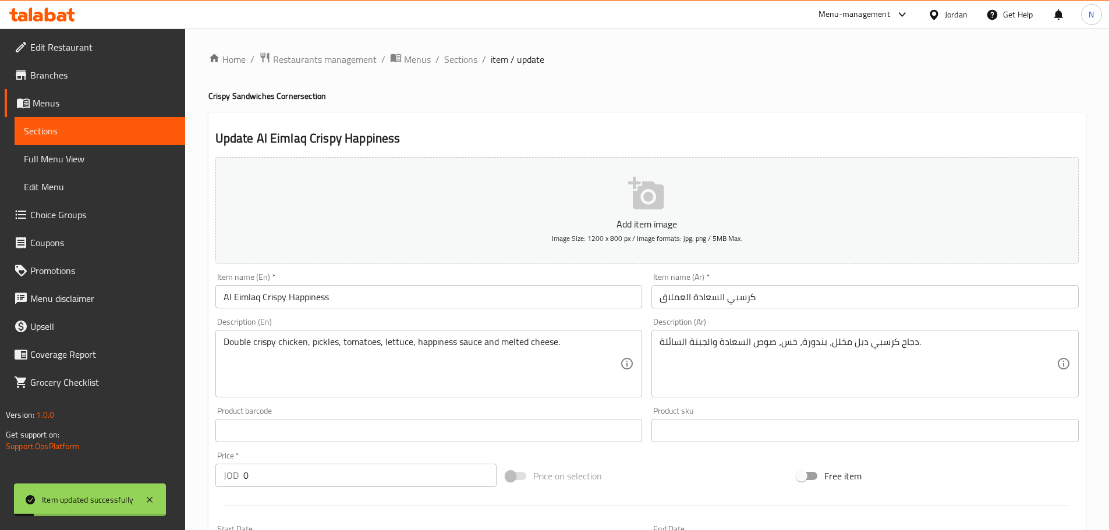
drag, startPoint x: 467, startPoint y: 61, endPoint x: 514, endPoint y: 116, distance: 73.1
click at [467, 61] on span "Sections" at bounding box center [460, 59] width 33 height 14
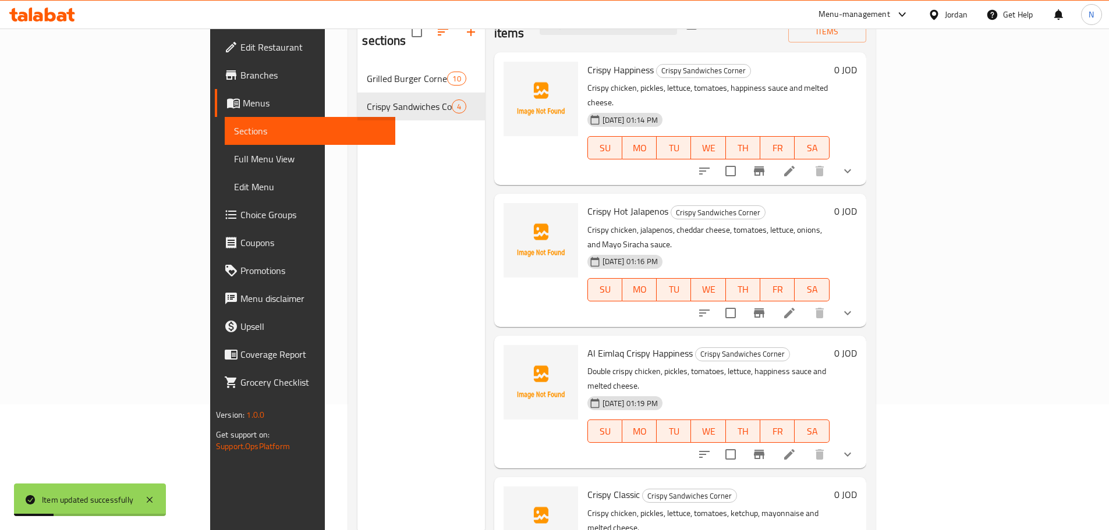
scroll to position [163, 0]
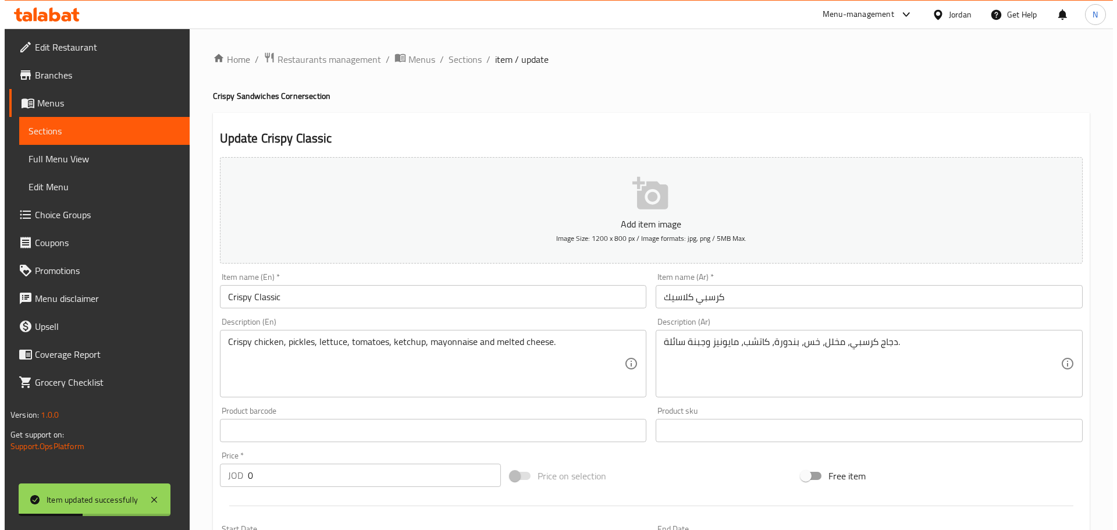
scroll to position [318, 0]
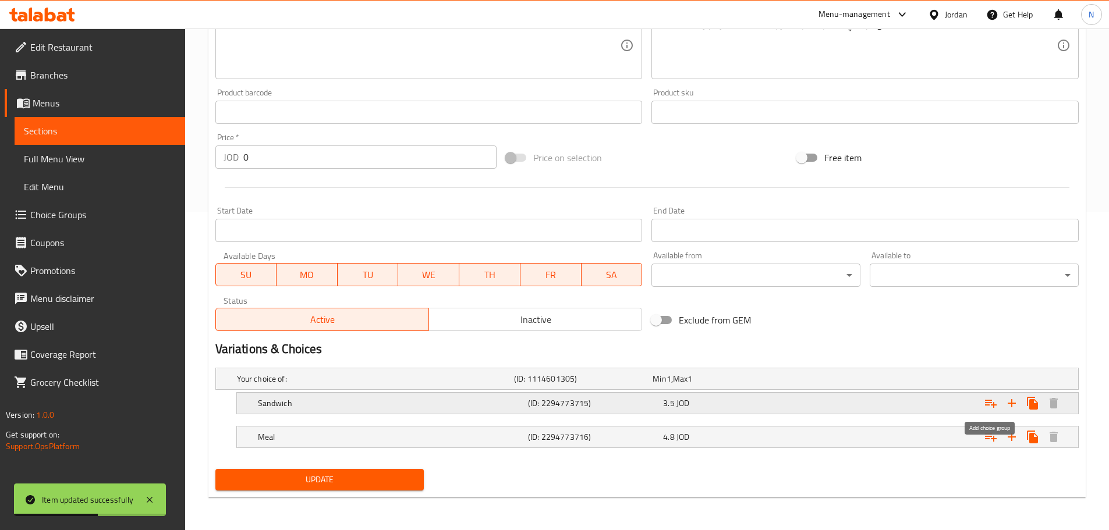
click at [993, 399] on icon "Expand" at bounding box center [991, 403] width 14 height 14
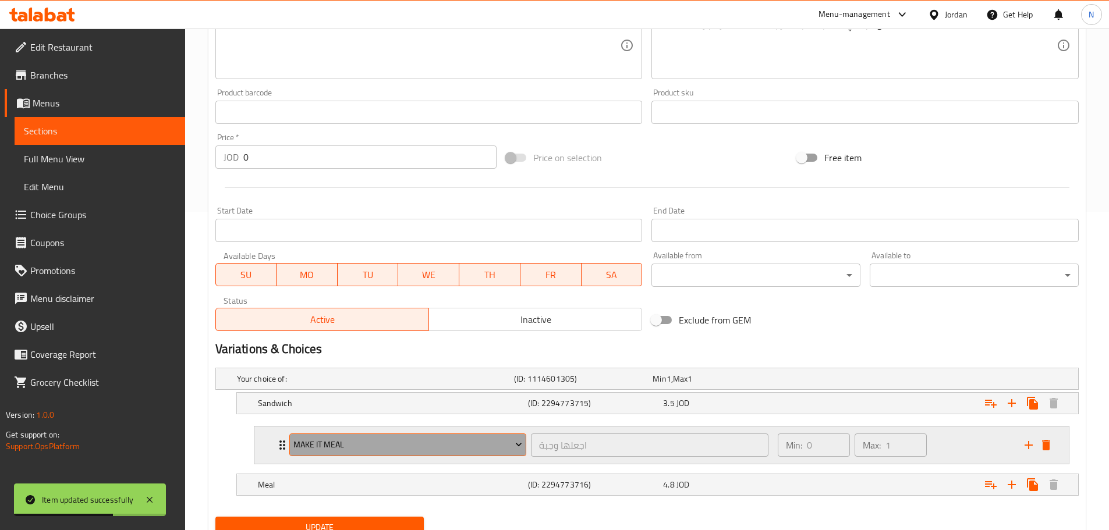
click at [456, 444] on span "Make It Meal" at bounding box center [407, 445] width 229 height 15
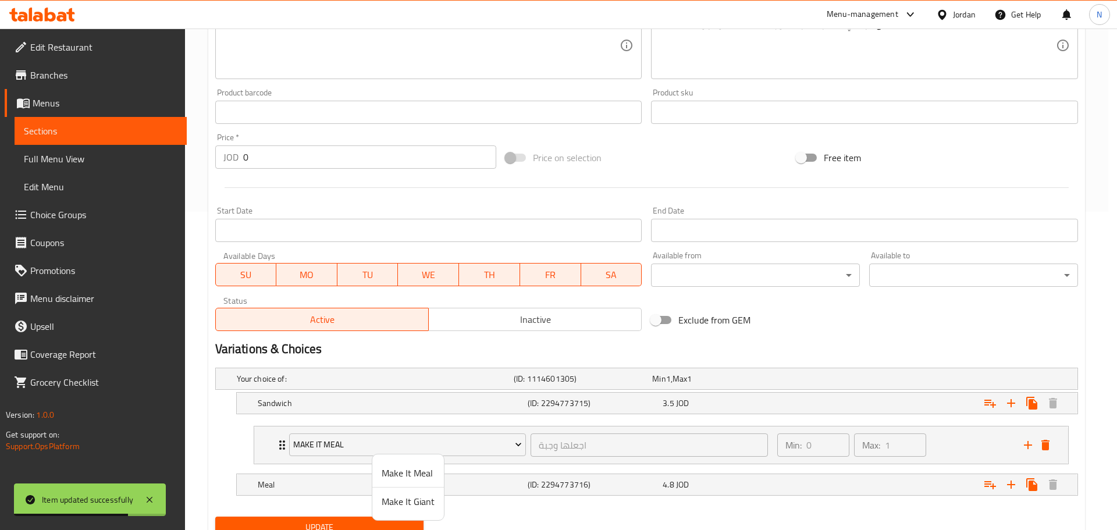
click at [406, 501] on span "Make It Giant" at bounding box center [408, 502] width 53 height 14
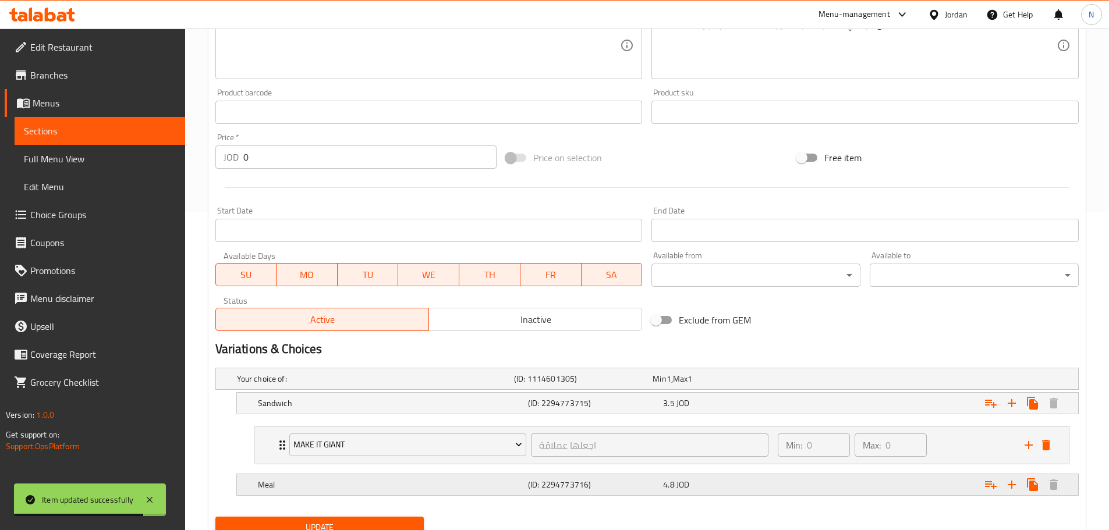
click at [985, 478] on icon "Expand" at bounding box center [991, 485] width 14 height 14
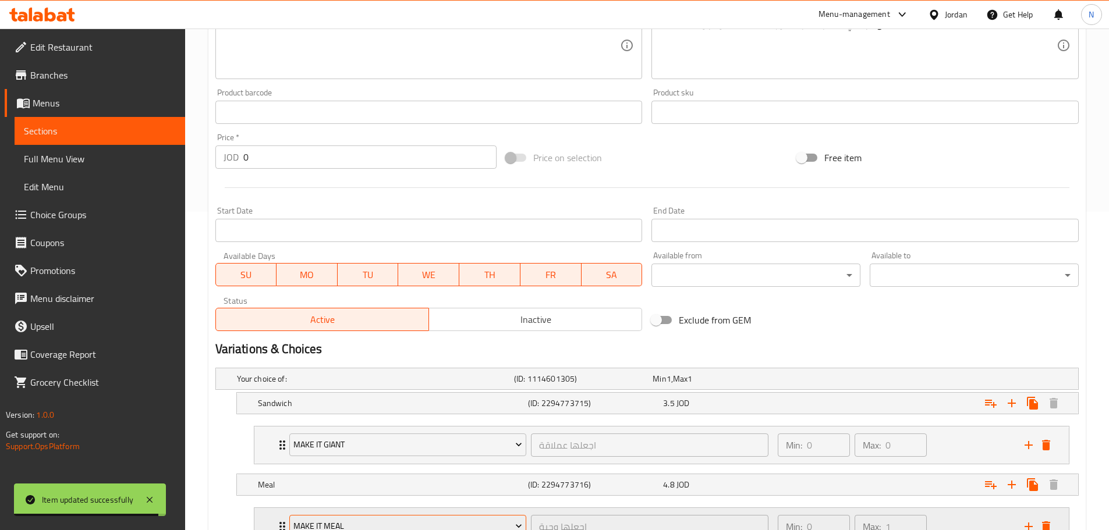
click at [451, 524] on span "Make It Meal" at bounding box center [407, 526] width 229 height 15
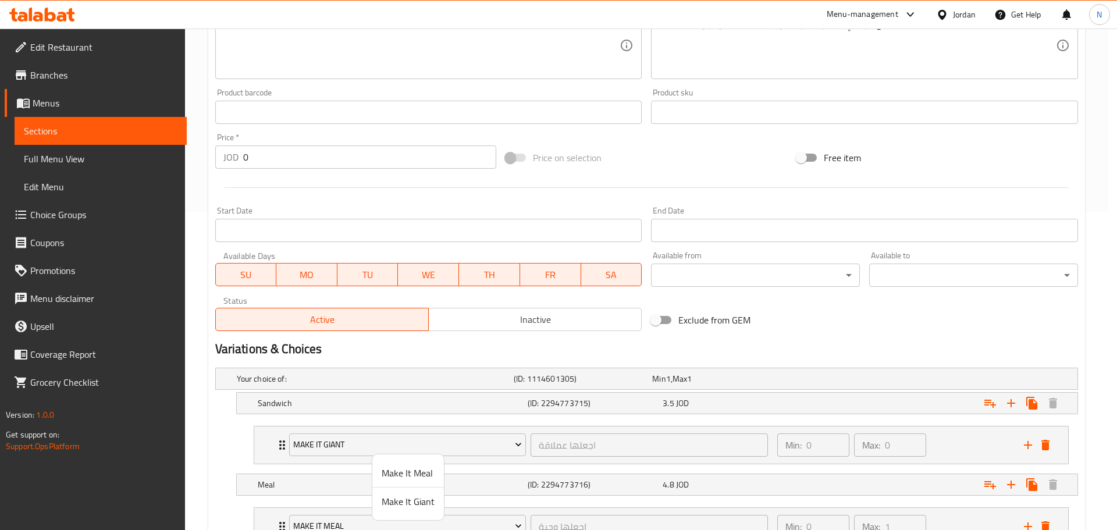
click at [405, 501] on span "Make It Giant" at bounding box center [408, 502] width 53 height 14
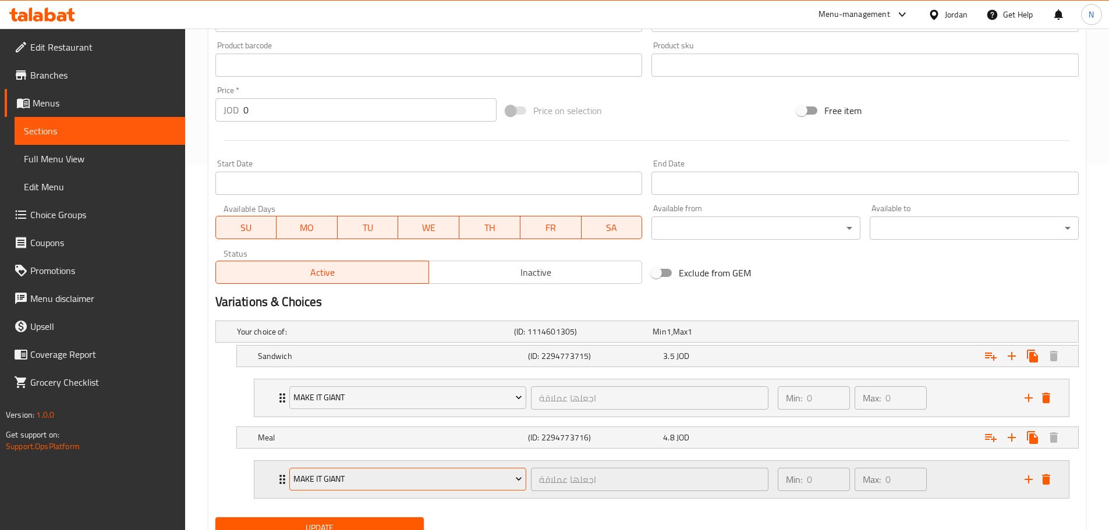
scroll to position [414, 0]
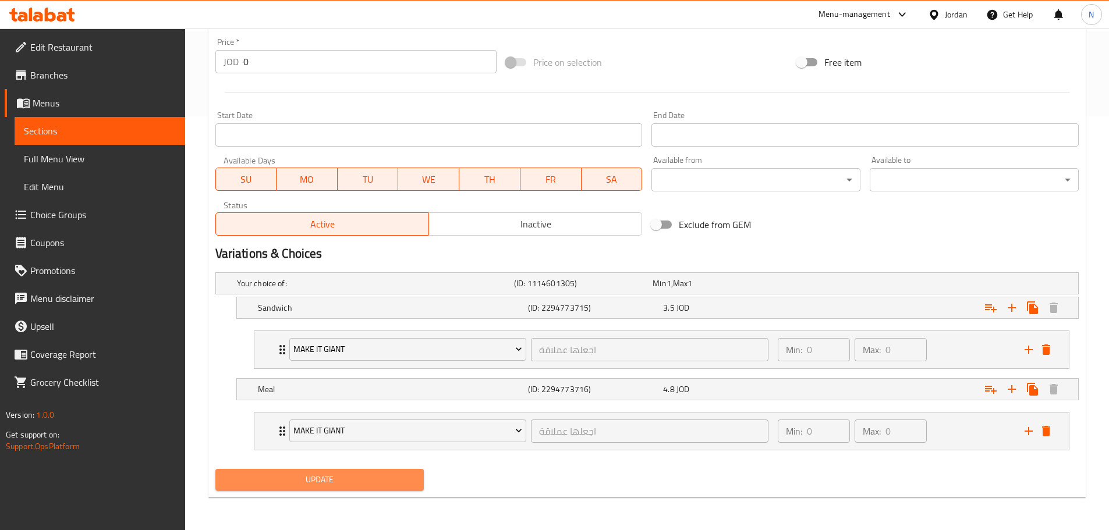
click at [361, 479] on span "Update" at bounding box center [320, 480] width 190 height 15
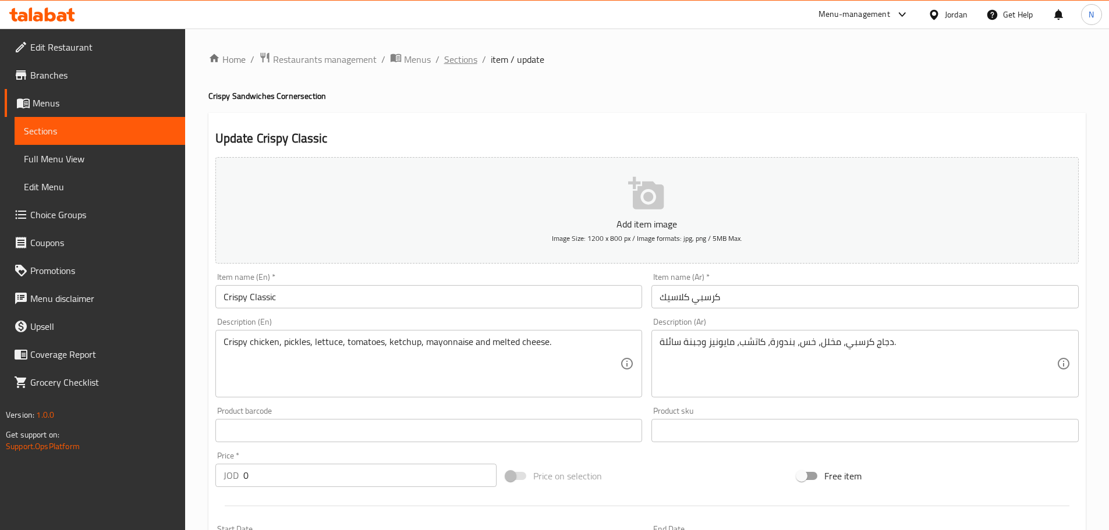
click at [452, 60] on span "Sections" at bounding box center [460, 59] width 33 height 14
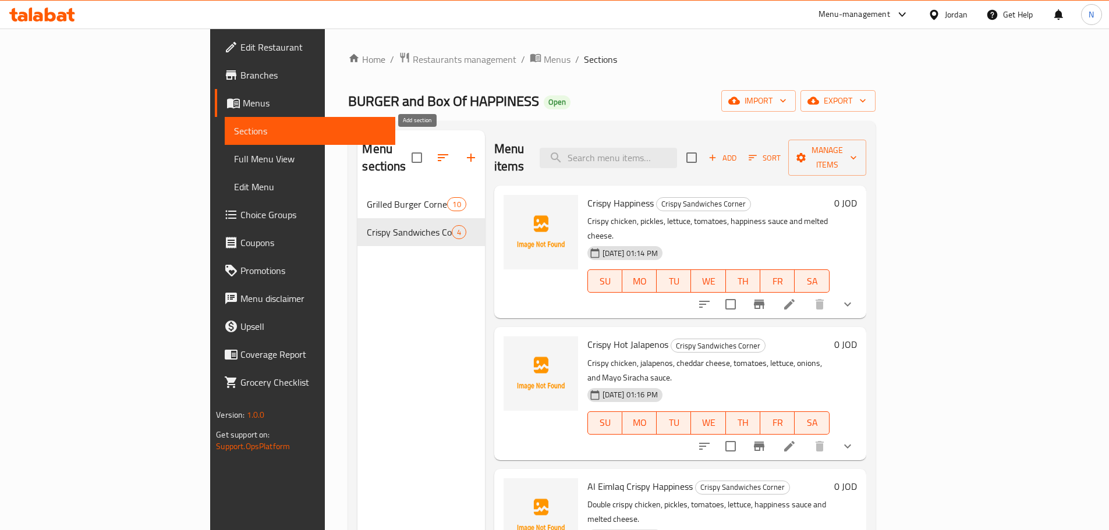
click at [467, 154] on icon "button" at bounding box center [471, 158] width 8 height 8
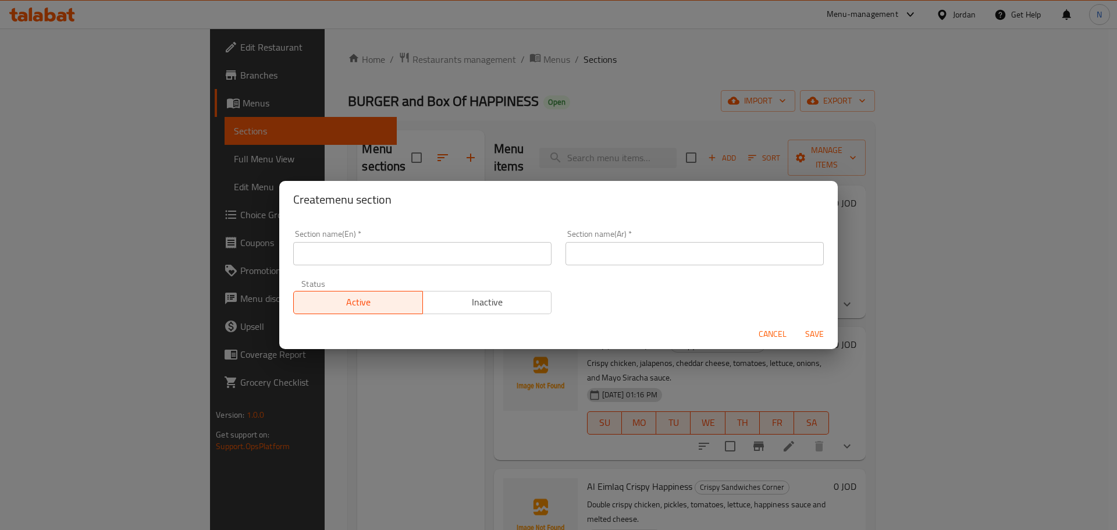
click at [623, 247] on input "text" at bounding box center [695, 253] width 258 height 23
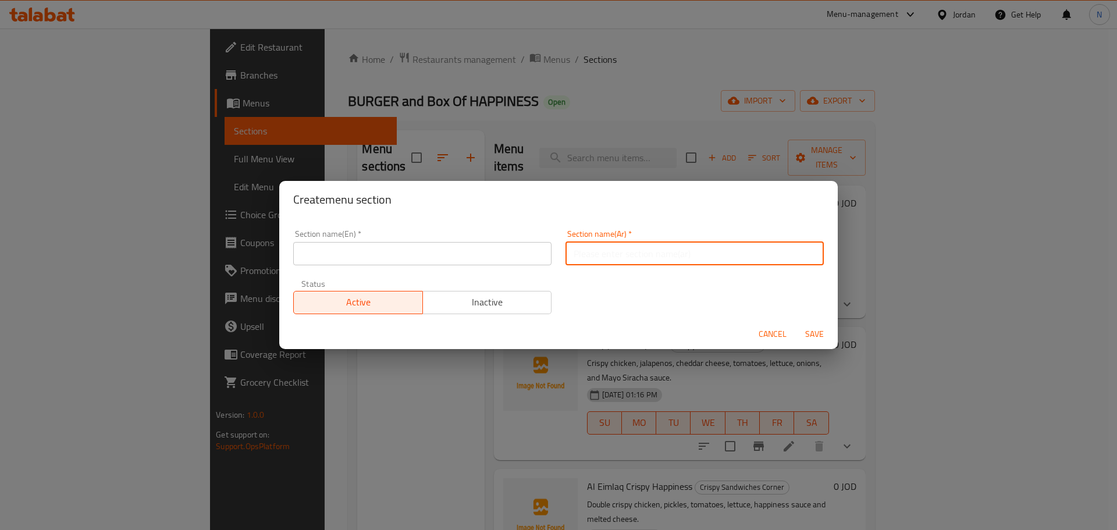
paste input "كيدز ميل"
type input "كيدز ميل"
click at [473, 250] on input "text" at bounding box center [422, 253] width 258 height 23
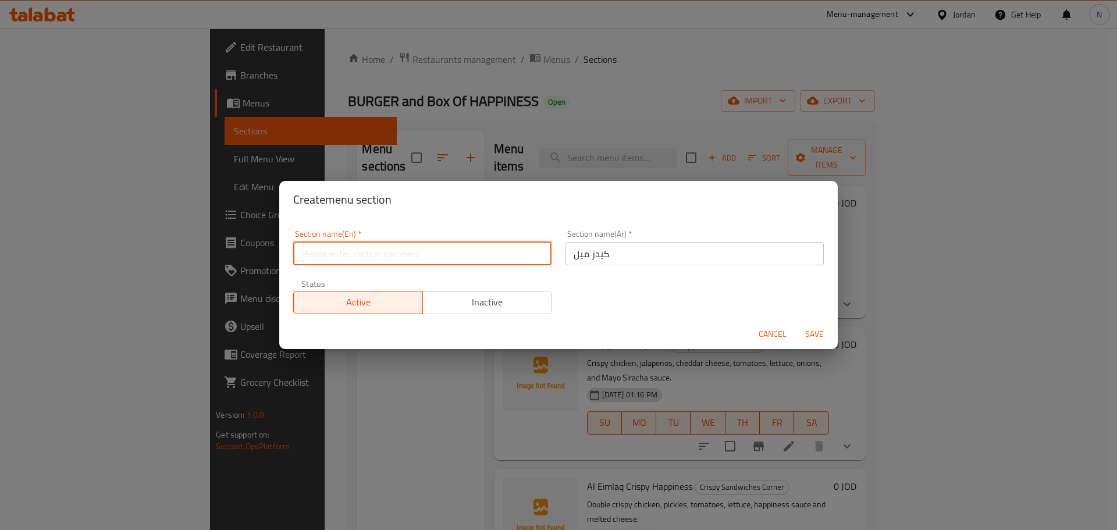
paste input "Kids Mill"
type input "Kids Meal"
click at [811, 336] on span "Save" at bounding box center [815, 334] width 28 height 15
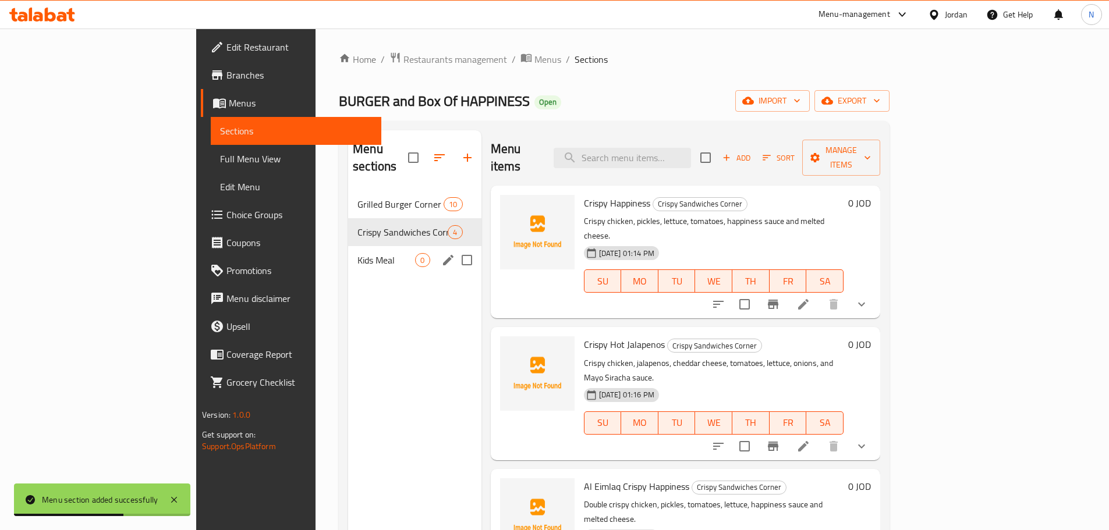
click at [357, 253] on span "Kids Meal" at bounding box center [386, 260] width 58 height 14
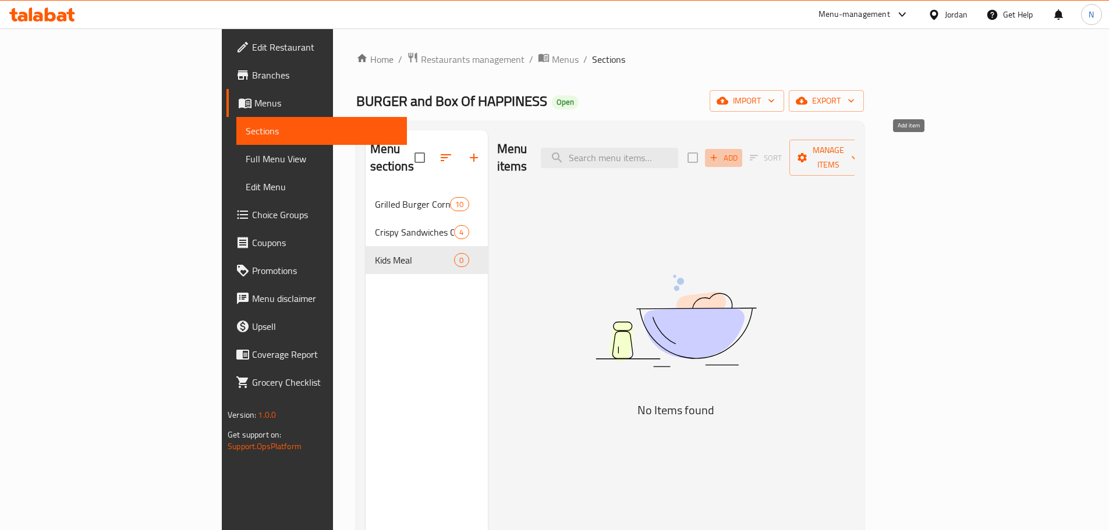
click at [739, 151] on span "Add" at bounding box center [723, 157] width 31 height 13
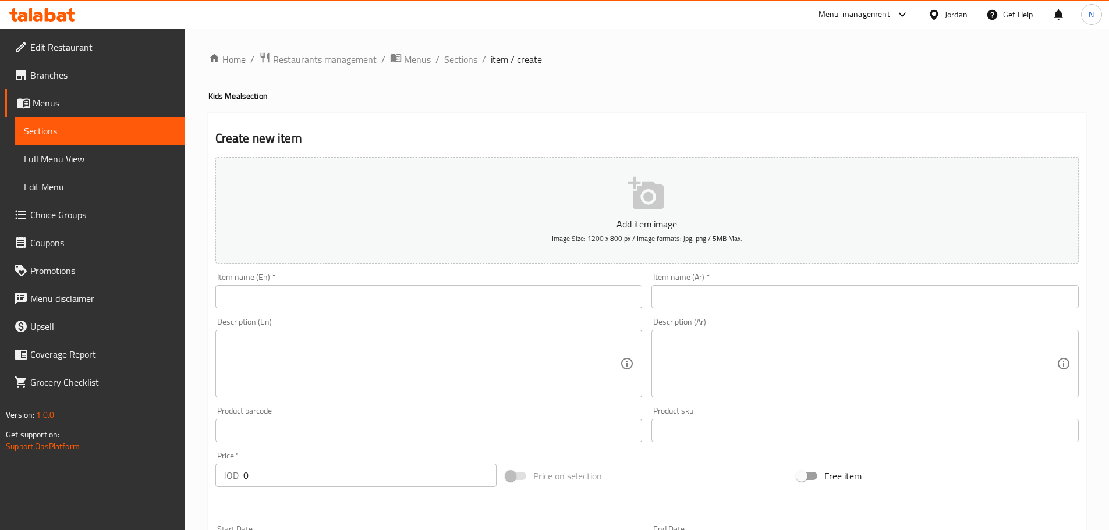
click at [812, 389] on textarea at bounding box center [857, 363] width 397 height 55
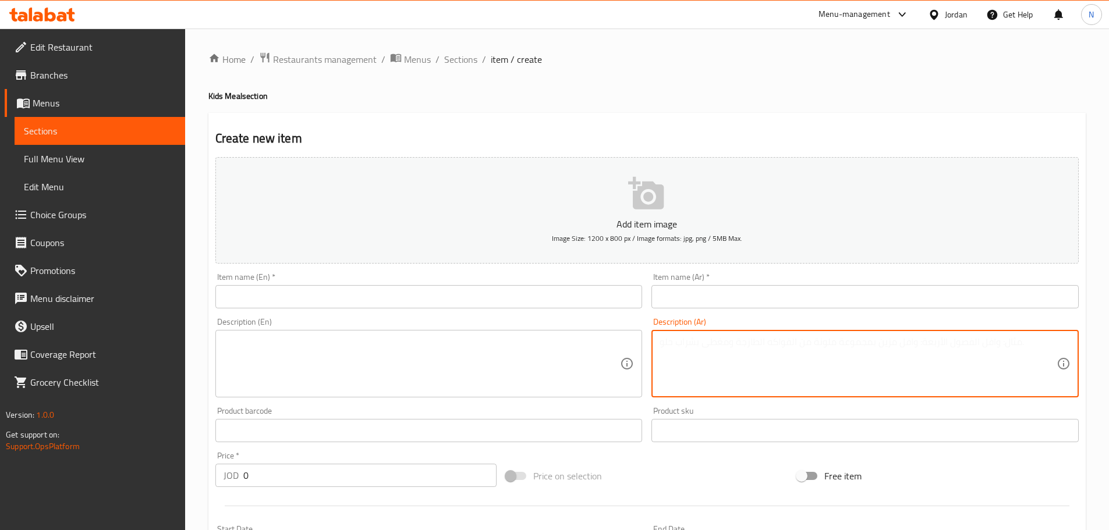
paste textarea "السكالوب أو قطع تشكن نجتس مع بطاطا وعصير"
type textarea "السكالوب أو قطع تشكن نجتس مع بطاطا وعصير"
click at [336, 345] on textarea at bounding box center [421, 363] width 397 height 55
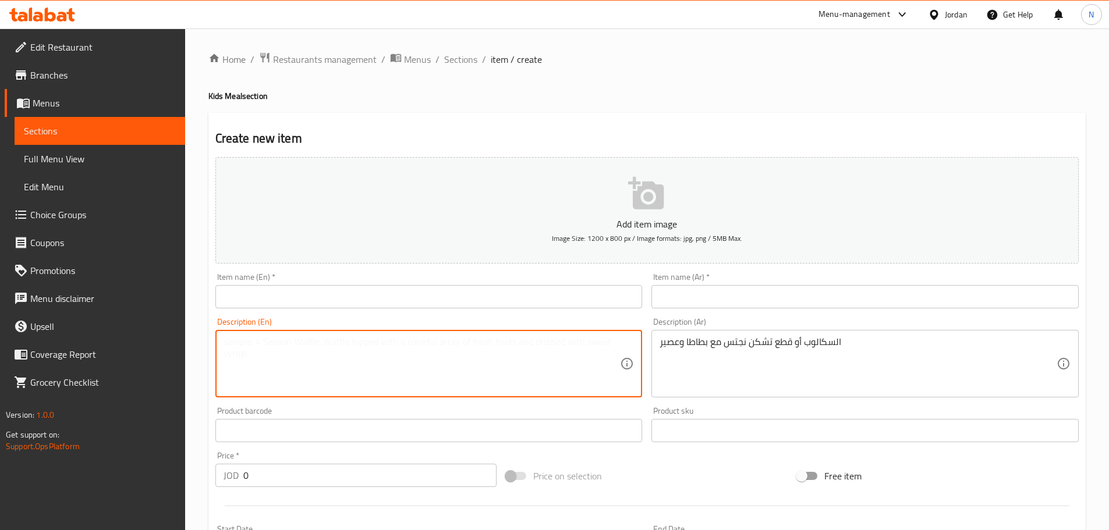
paste textarea "Scallops or chicken nuggets with fries and juice"
type textarea "Scallops or chicken nuggets with fries and juice"
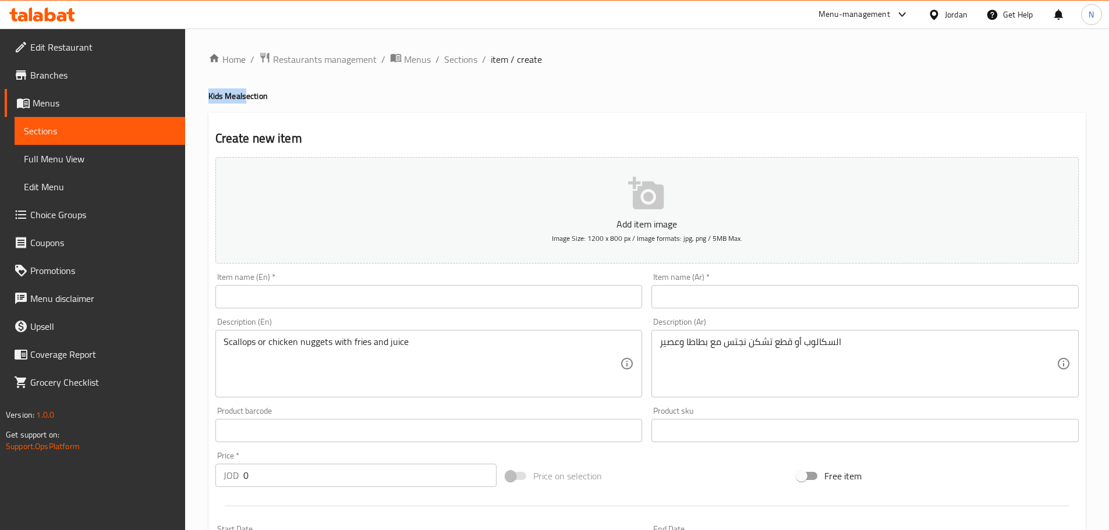
drag, startPoint x: 244, startPoint y: 99, endPoint x: 210, endPoint y: 102, distance: 35.1
click at [210, 102] on h4 "Kids Meal section" at bounding box center [646, 96] width 877 height 12
copy h4 "Kids Meal"
click at [338, 299] on input "text" at bounding box center [428, 296] width 427 height 23
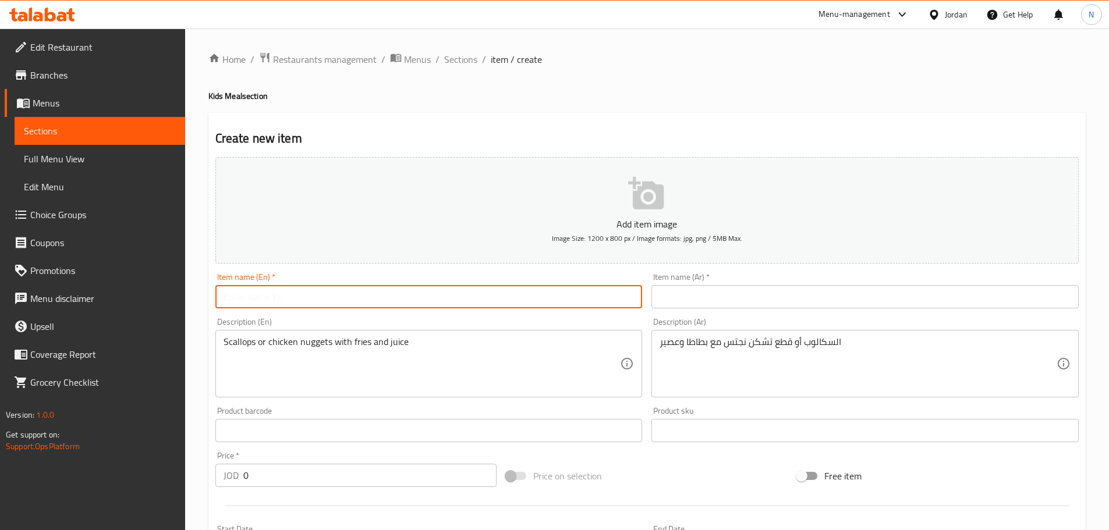
paste input "Kids Meal"
type input "Kids Meal"
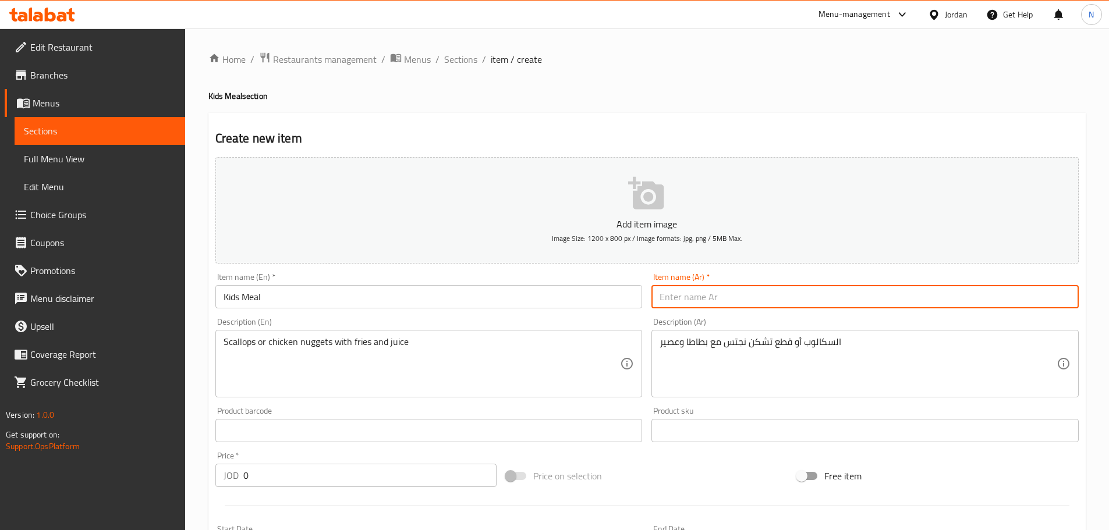
click at [666, 294] on input "text" at bounding box center [864, 296] width 427 height 23
paste input "كيدز ميل"
type input "كيدز ميل"
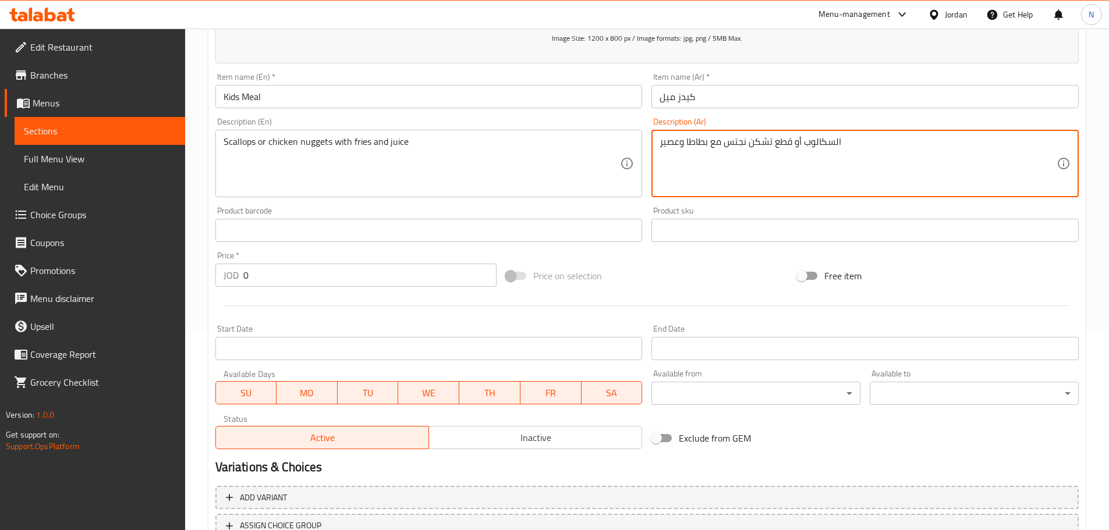
scroll to position [291, 0]
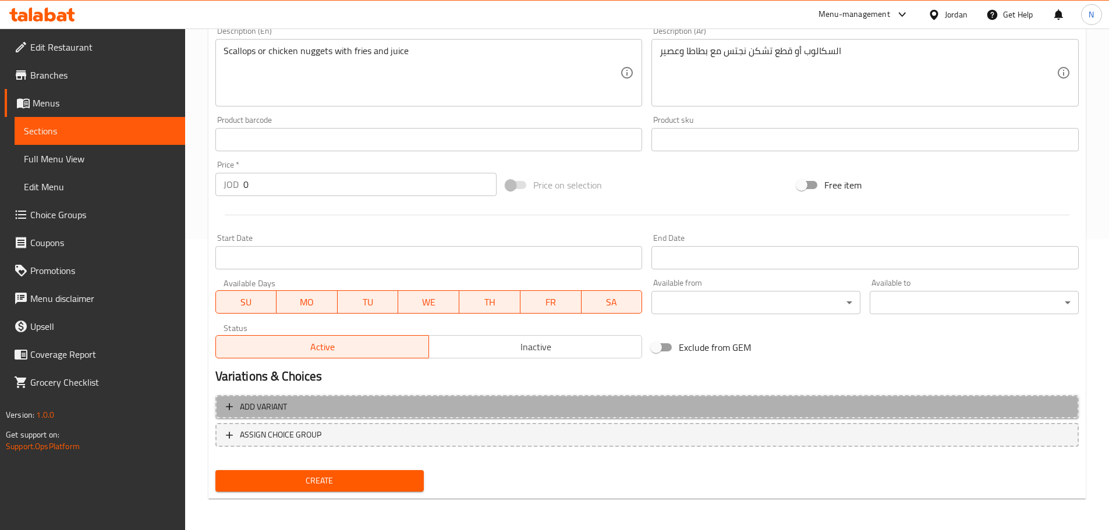
click at [956, 408] on span "Add variant" at bounding box center [647, 407] width 842 height 15
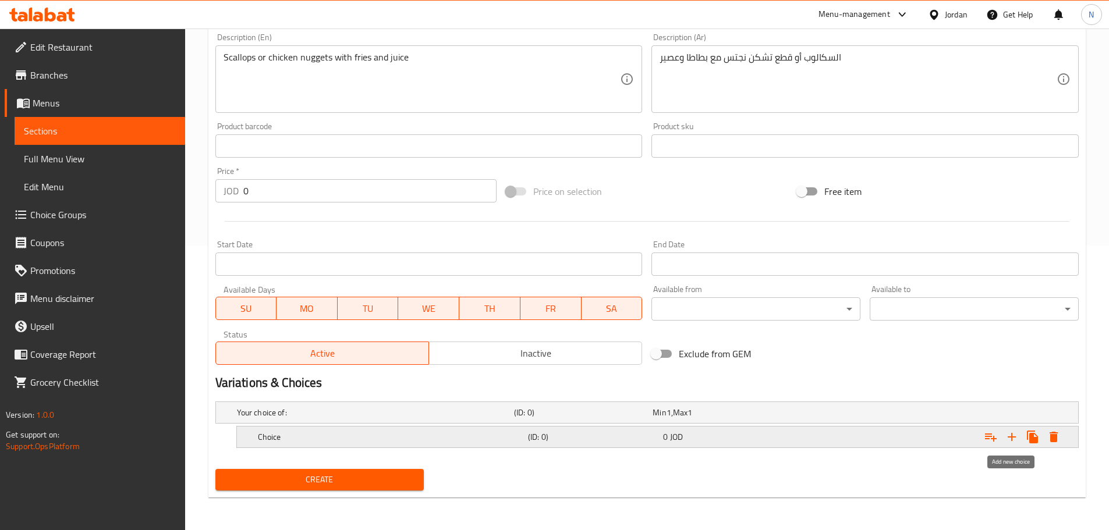
click at [1008, 434] on icon "Expand" at bounding box center [1012, 437] width 14 height 14
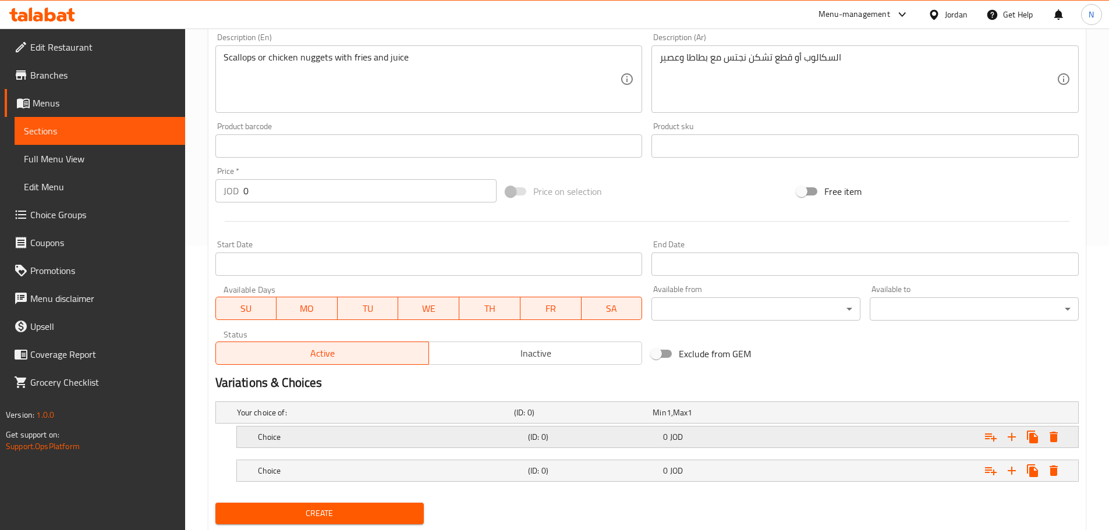
click at [764, 430] on div "0 JOD" at bounding box center [728, 437] width 135 height 16
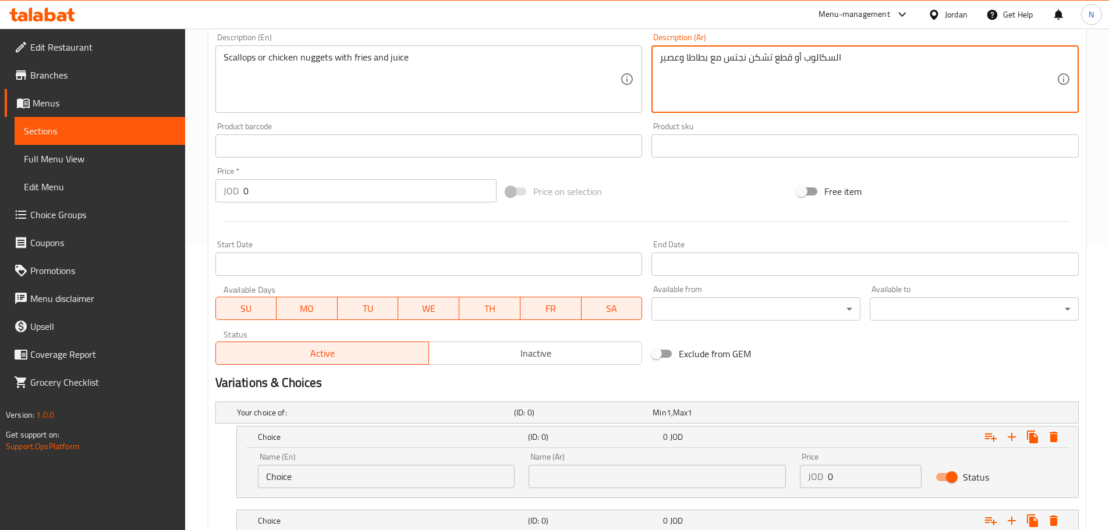
click at [815, 58] on textarea "السكالوب أو قطع تشكن نجتس مع بطاطا وعصير" at bounding box center [857, 79] width 397 height 55
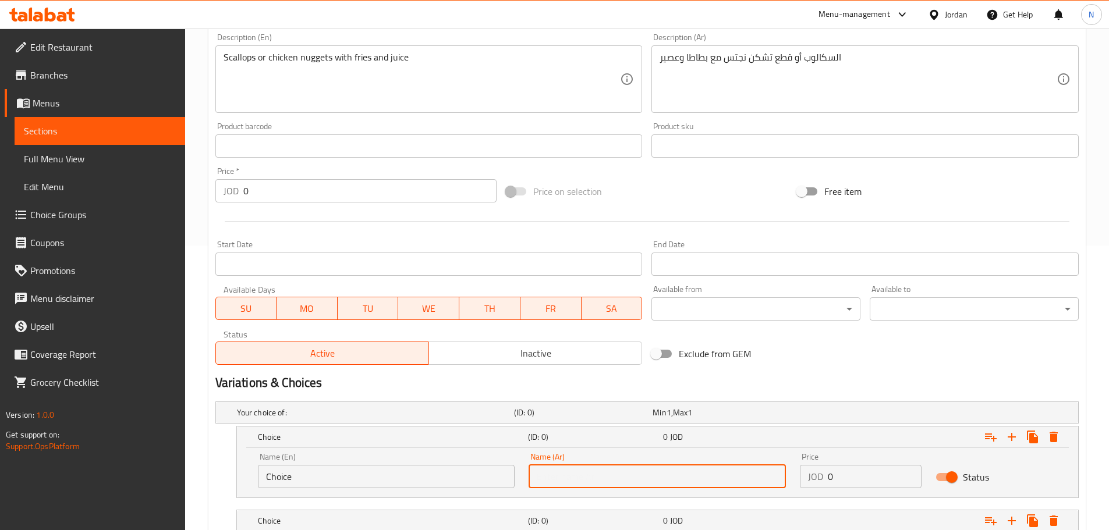
click at [701, 471] on input "text" at bounding box center [656, 476] width 257 height 23
paste input "السكالوب"
type input "السكالوب"
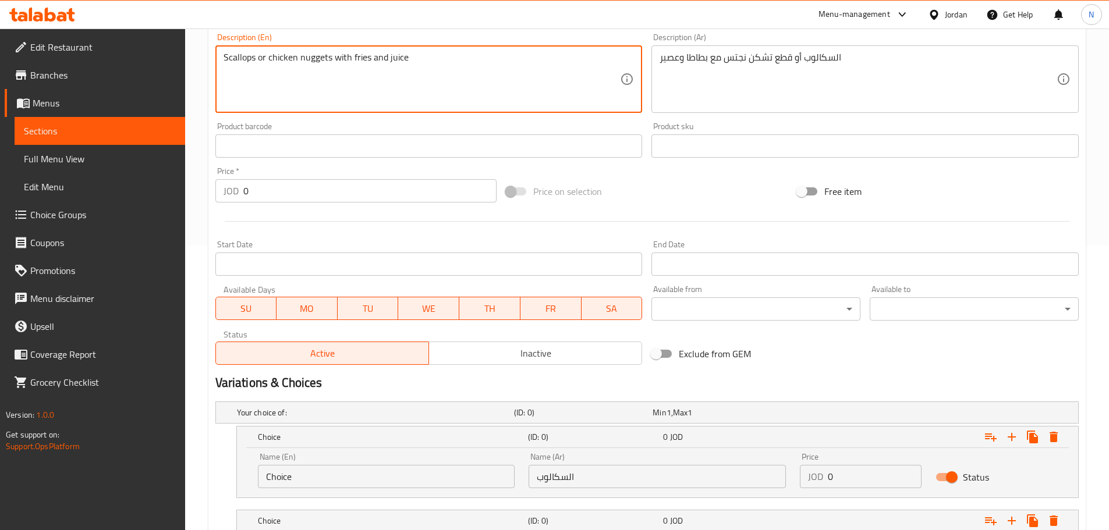
click at [243, 56] on textarea "Scallops or chicken nuggets with fries and juice" at bounding box center [421, 79] width 397 height 55
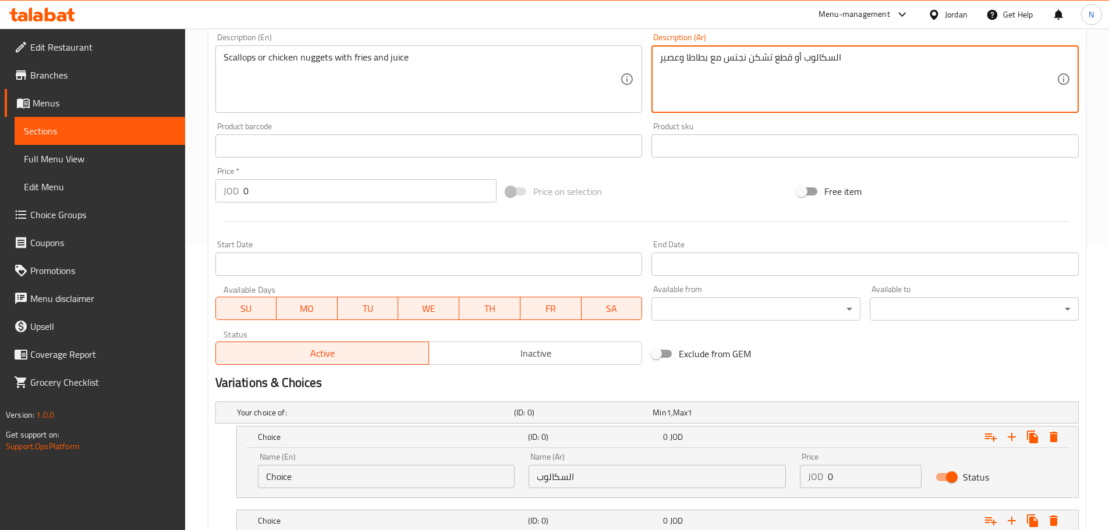
click at [814, 63] on textarea "السكالوب أو قطع تشكن نجتس مع بطاطا وعصير" at bounding box center [857, 79] width 397 height 55
click at [235, 59] on textarea "Scallops or chicken nuggets with fries and juice" at bounding box center [421, 79] width 397 height 55
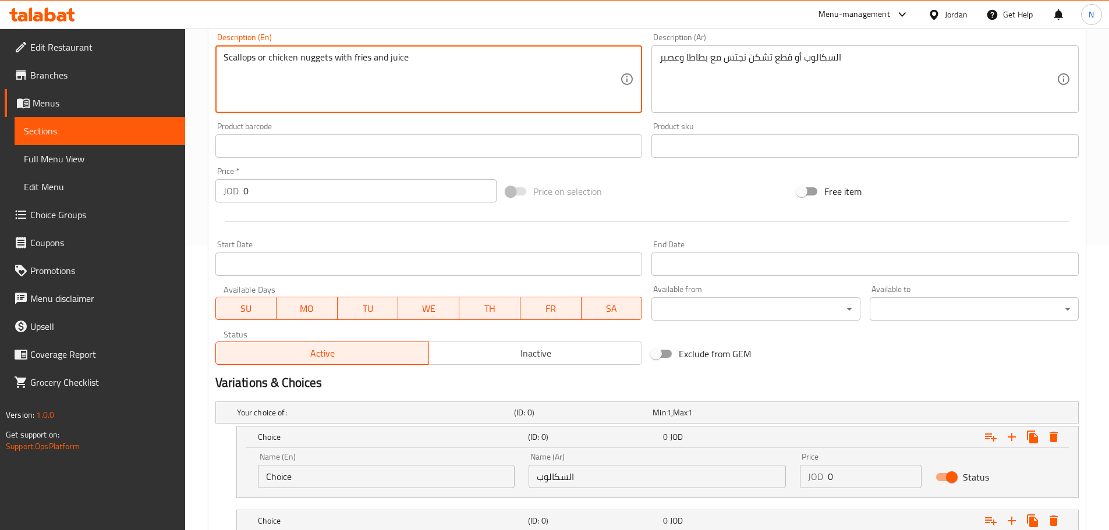
paste textarea "Escalope"
type textarea "Escalope or chicken nuggets with fries and juice"
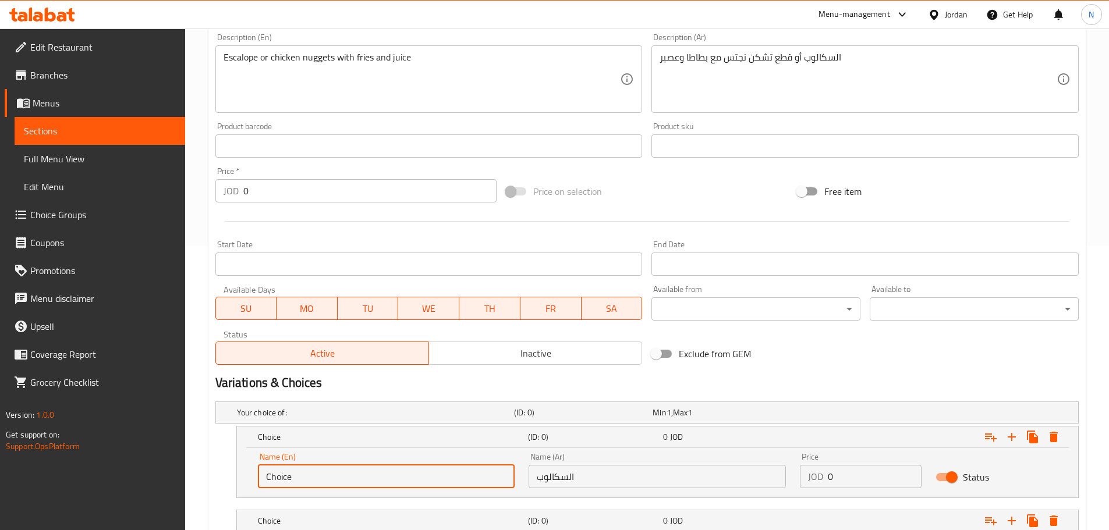
click at [282, 474] on input "Choice" at bounding box center [386, 476] width 257 height 23
paste input "Escalope"
type input "Escalope"
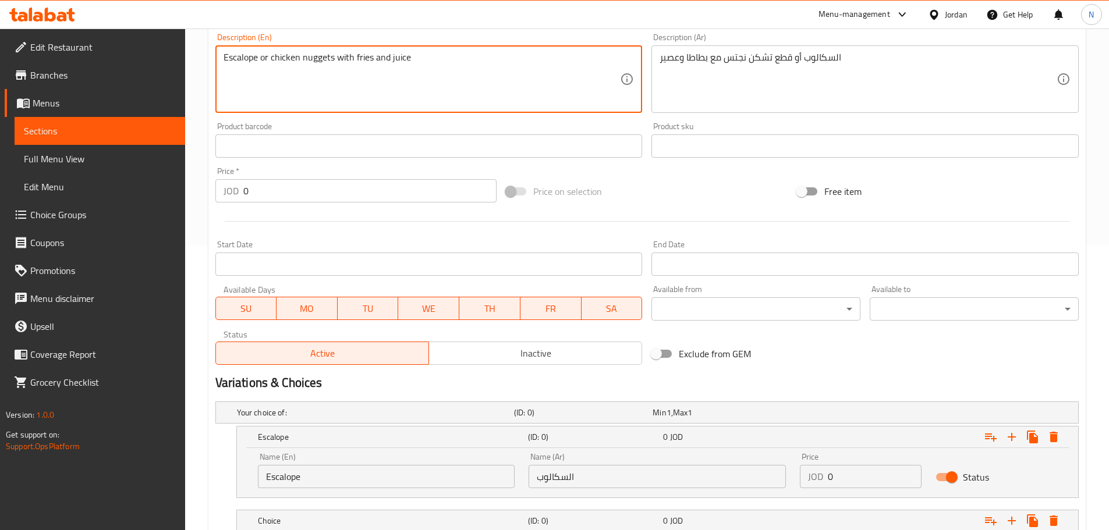
drag, startPoint x: 282, startPoint y: 57, endPoint x: 331, endPoint y: 64, distance: 49.4
click at [331, 64] on textarea "Escalope or chicken nuggets with fries and juice" at bounding box center [421, 79] width 397 height 55
click at [307, 76] on textarea "Escalope or chicken nuggets with fries and juice" at bounding box center [421, 79] width 397 height 55
click at [335, 61] on textarea "Escalope or chicken nuggets with fries and juice" at bounding box center [421, 79] width 397 height 55
click at [348, 58] on textarea "Escalope or chicken nuggets peices with fries and juice" at bounding box center [421, 79] width 397 height 55
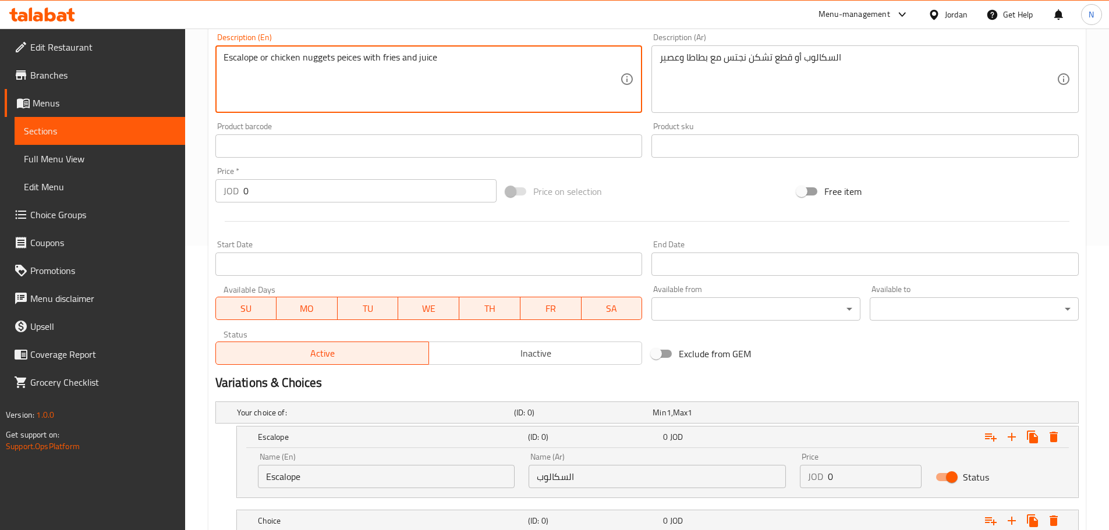
click at [348, 58] on textarea "Escalope or chicken nuggets peices with fries and juice" at bounding box center [421, 79] width 397 height 55
click at [342, 57] on textarea "Escalope or chicken nuggets peices with fries and juice" at bounding box center [421, 79] width 397 height 55
paste textarea "ie"
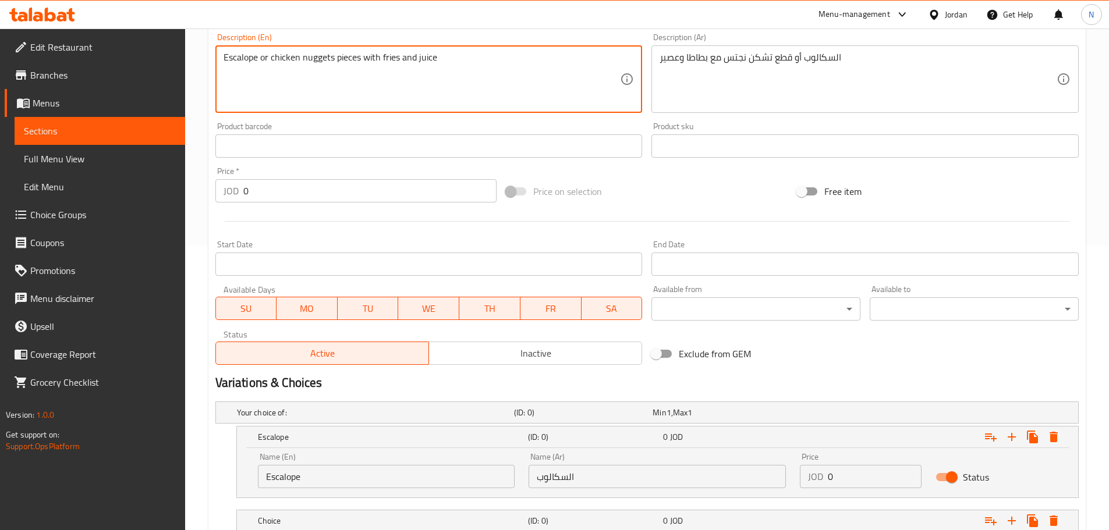
drag, startPoint x: 272, startPoint y: 62, endPoint x: 360, endPoint y: 54, distance: 88.8
click at [360, 54] on textarea "Escalope or chicken nuggets pieces with fries and juice" at bounding box center [421, 79] width 397 height 55
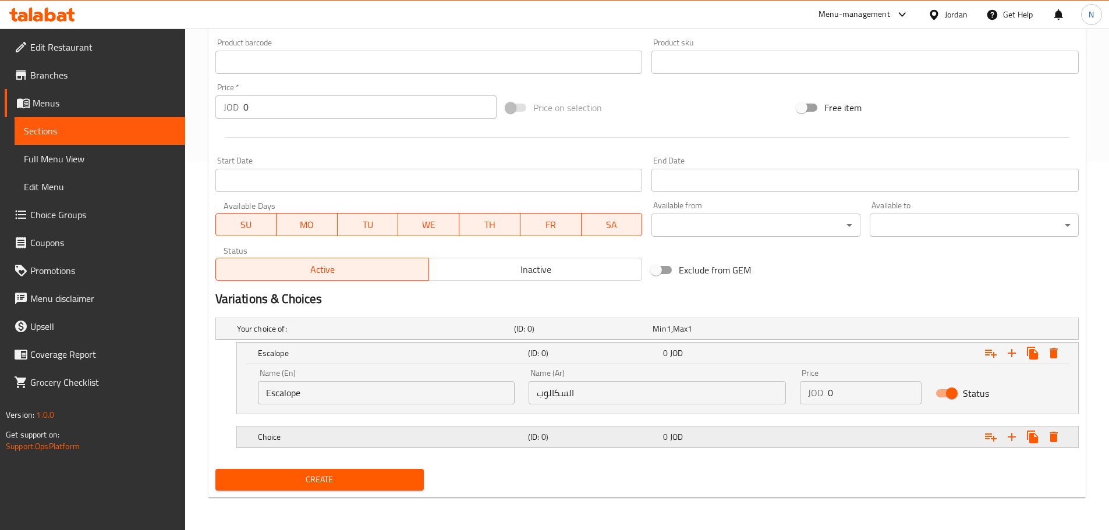
type textarea "Escalope or chicken nuggets pieces with fries and juice"
drag, startPoint x: 314, startPoint y: 438, endPoint x: 316, endPoint y: 400, distance: 37.9
click at [315, 438] on h5 "Choice" at bounding box center [390, 437] width 265 height 12
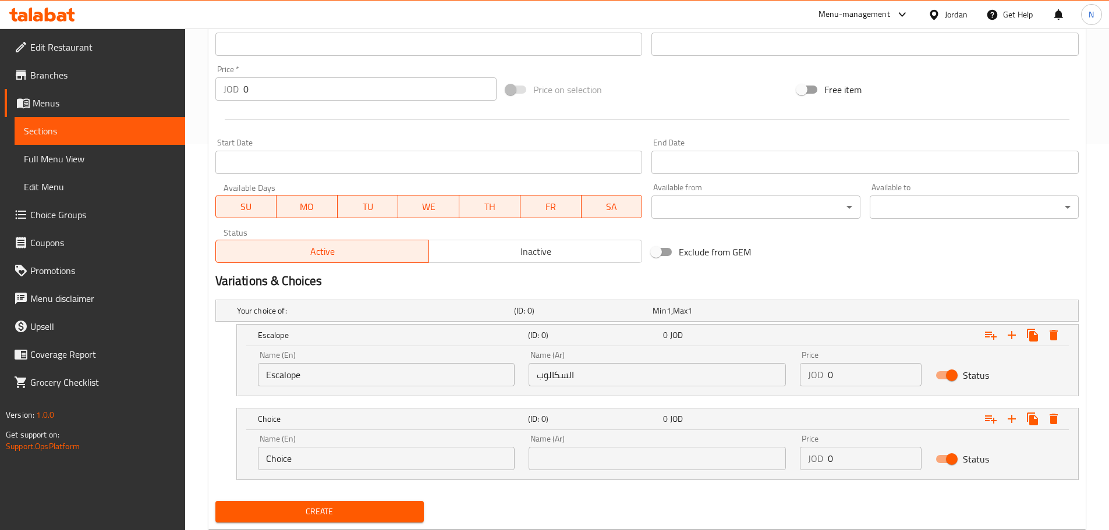
scroll to position [418, 0]
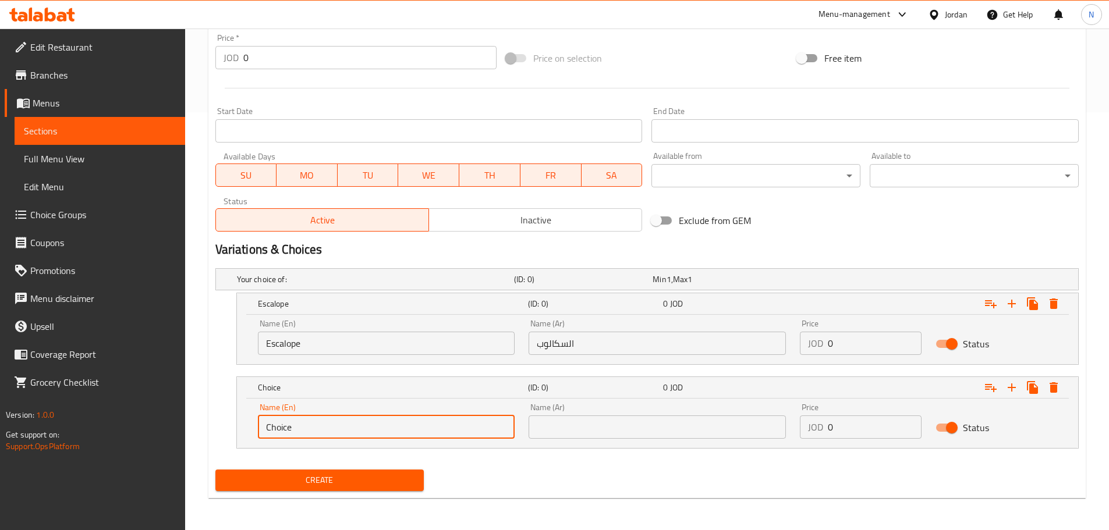
click at [308, 426] on input "Choice" at bounding box center [386, 427] width 257 height 23
paste input "chicken nuggets pieces"
click at [314, 431] on input "chicken nuggets pieces" at bounding box center [386, 427] width 257 height 23
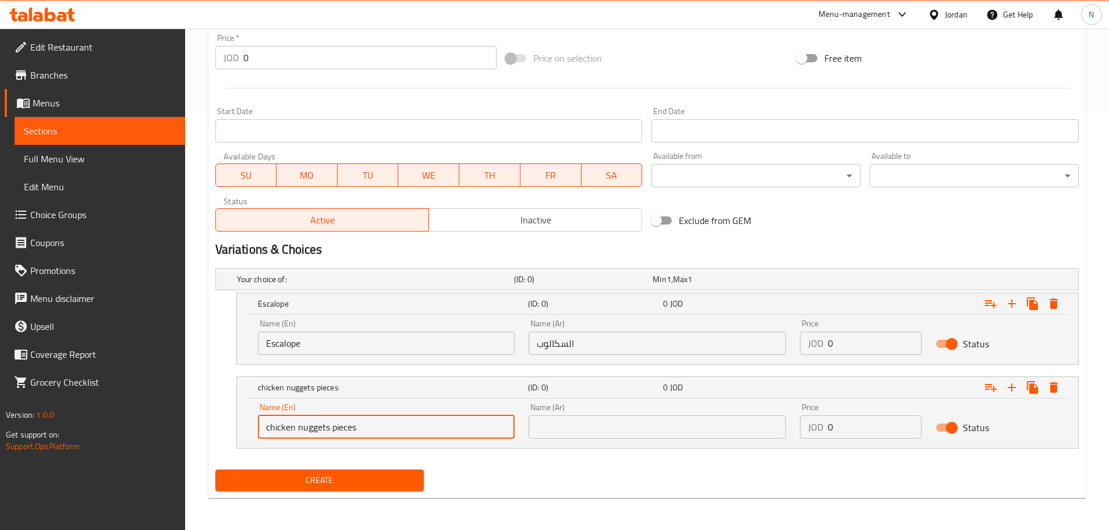
click at [314, 431] on input "chicken nuggets pieces" at bounding box center [386, 427] width 257 height 23
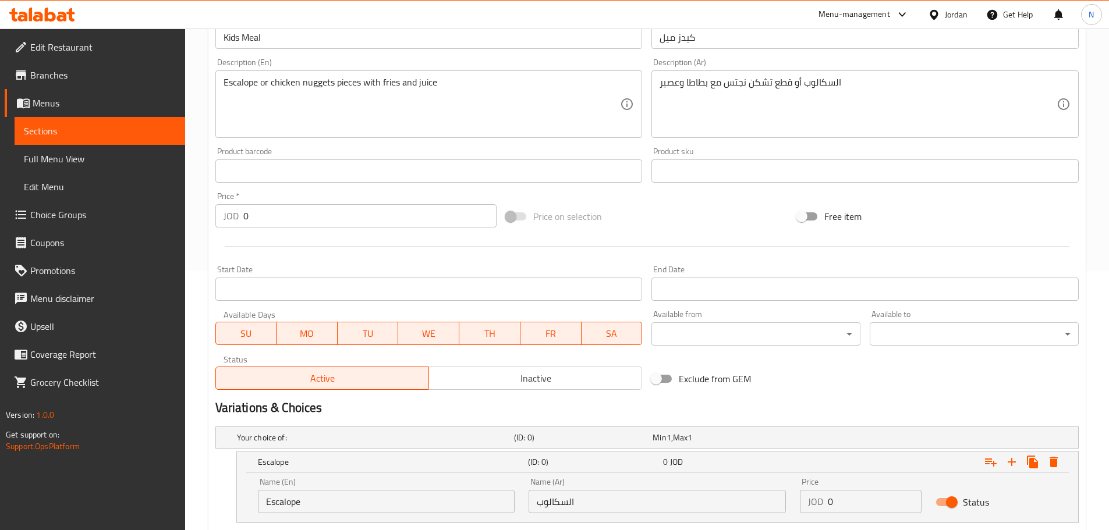
scroll to position [243, 0]
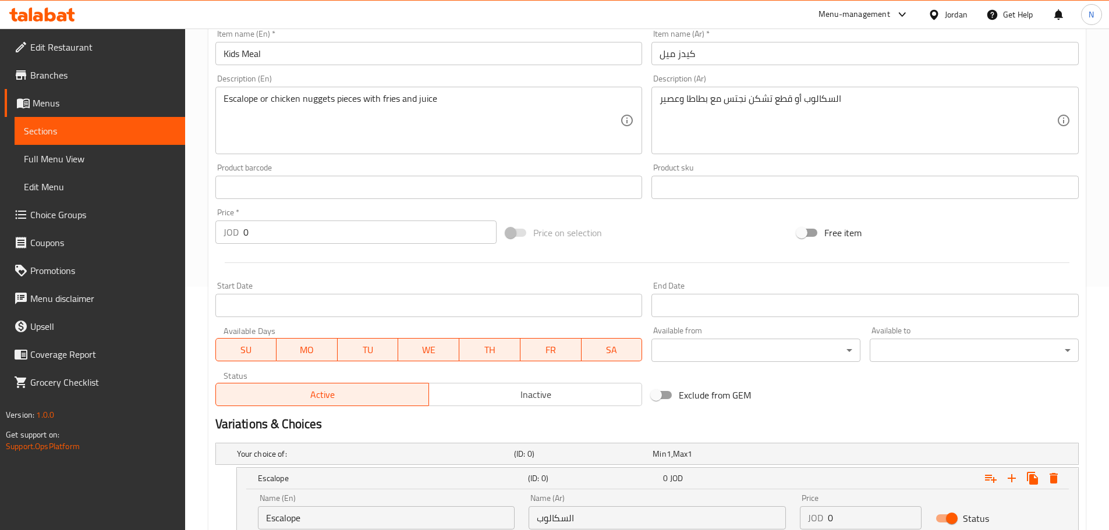
type input "Chicken Nuggets Pieces"
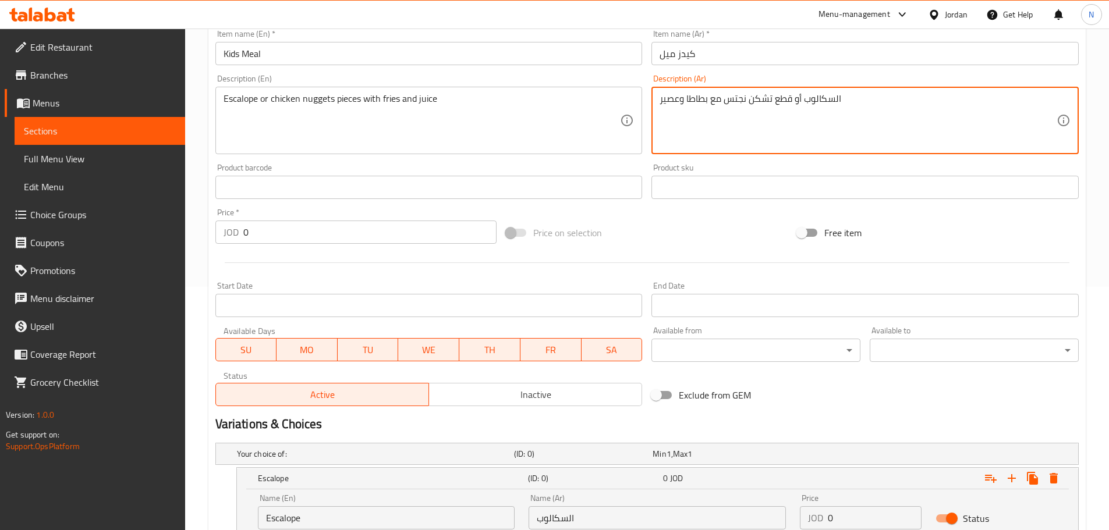
drag, startPoint x: 791, startPoint y: 98, endPoint x: 727, endPoint y: 98, distance: 64.0
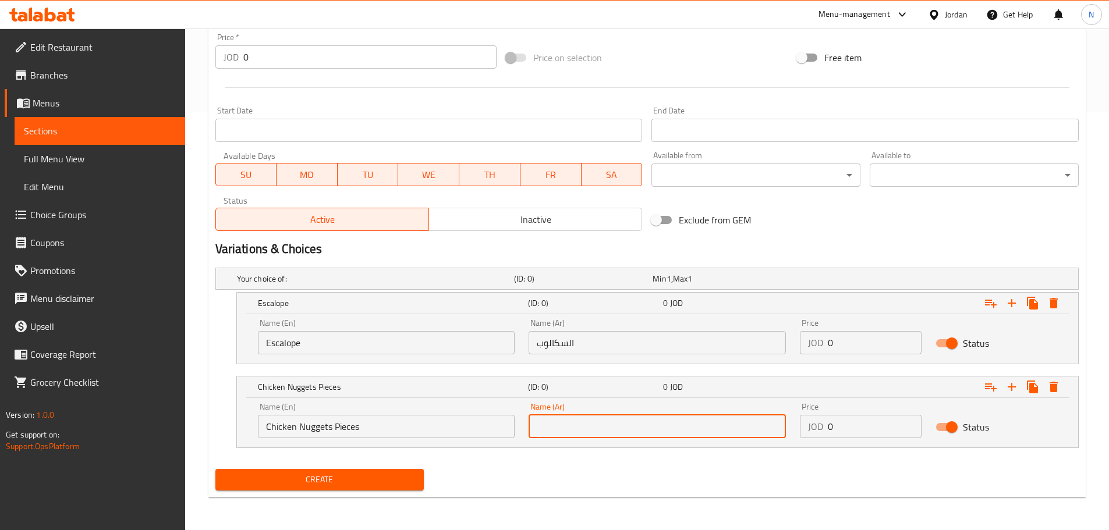
click at [704, 426] on input "text" at bounding box center [656, 426] width 257 height 23
paste input "قطع تشكن نجتس"
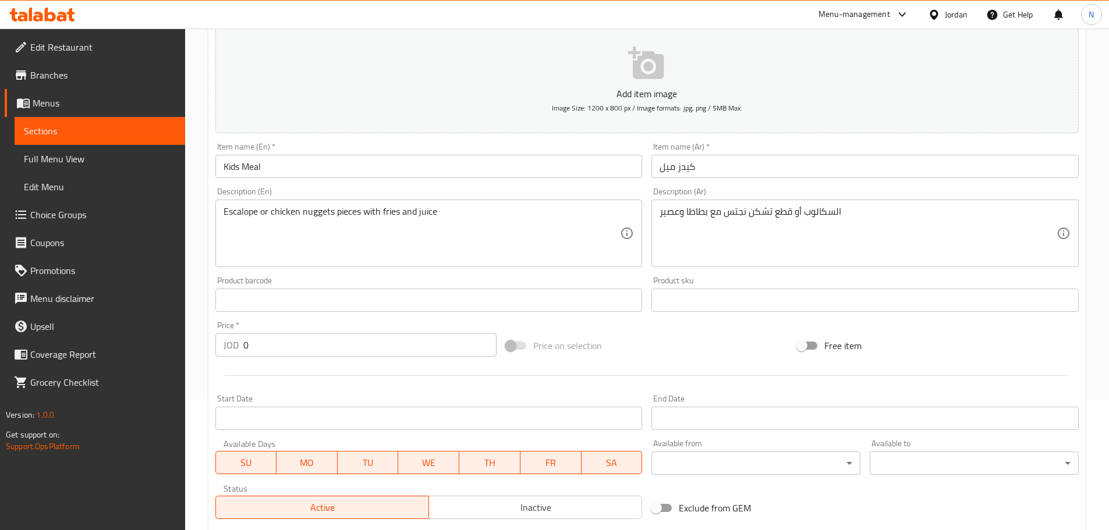
scroll to position [127, 0]
type input "قطع تشكن نجتس"
click at [704, 363] on div "Price on selection" at bounding box center [646, 348] width 291 height 31
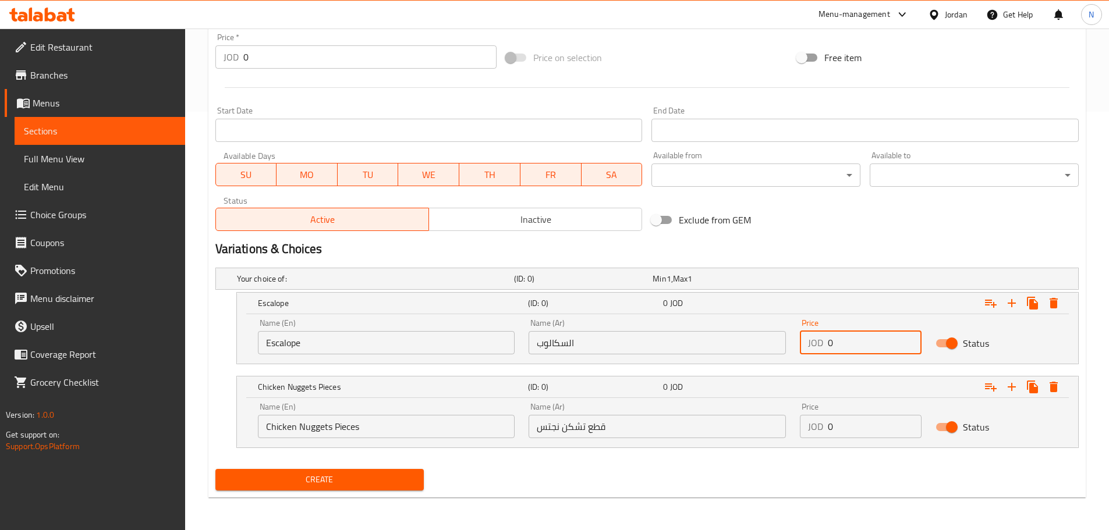
drag, startPoint x: 831, startPoint y: 346, endPoint x: 819, endPoint y: 346, distance: 11.1
click at [819, 346] on div "JOD 0 Price" at bounding box center [861, 342] width 122 height 23
type input "2.50"
click at [822, 438] on div "Price JOD 0 Price" at bounding box center [861, 420] width 136 height 49
type input "2.50"
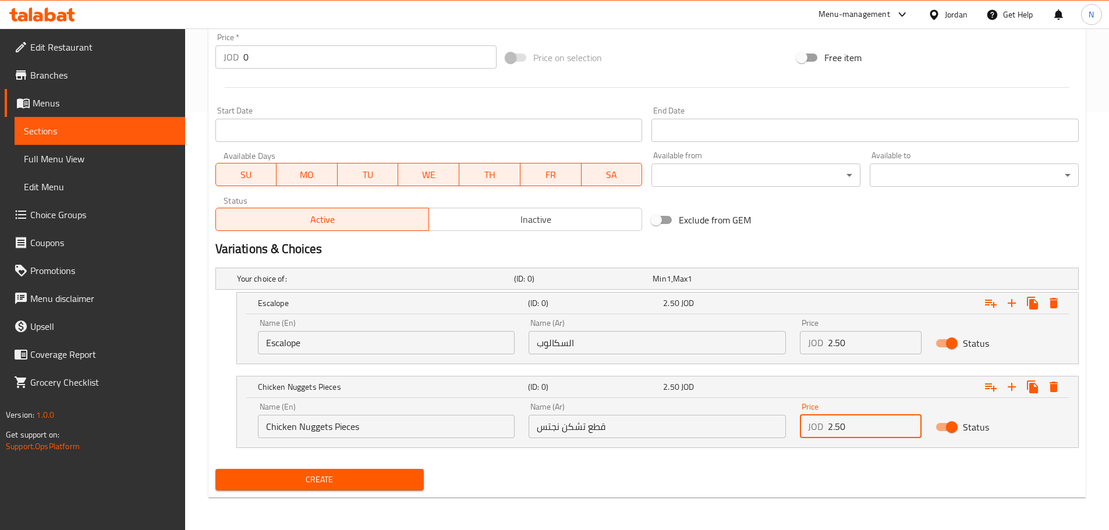
click at [846, 211] on div "Exclude from GEM" at bounding box center [792, 219] width 291 height 31
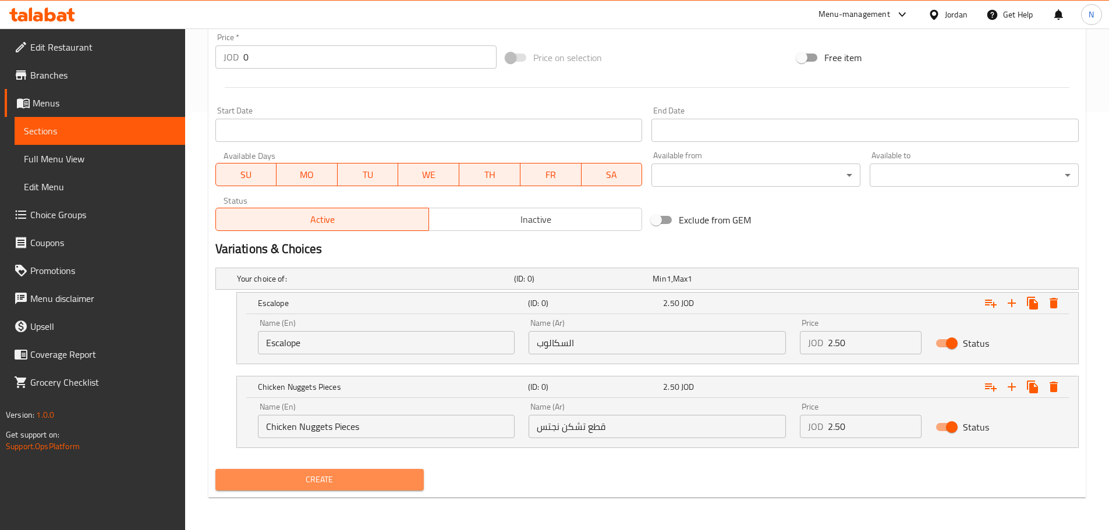
click at [394, 477] on span "Create" at bounding box center [320, 480] width 190 height 15
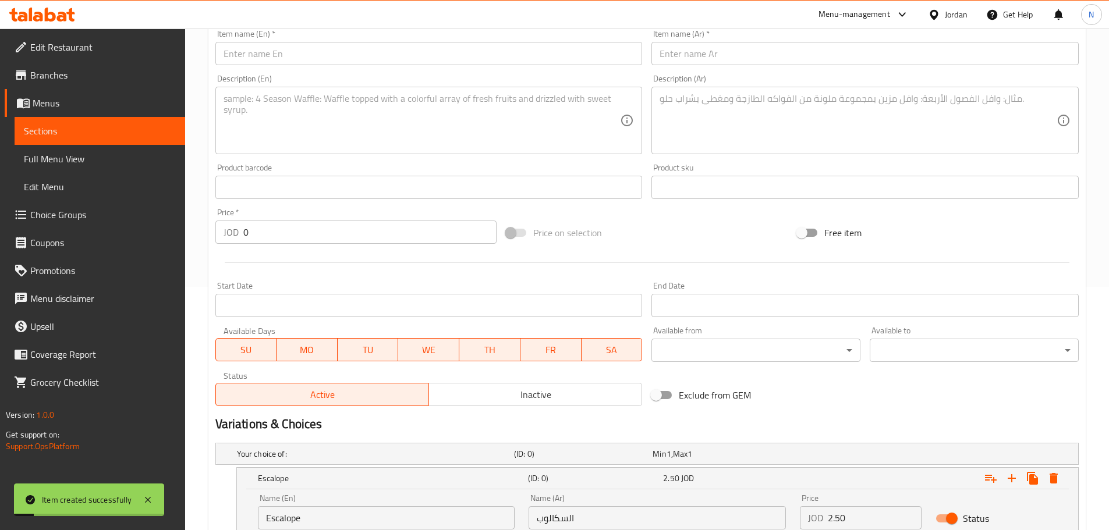
scroll to position [11, 0]
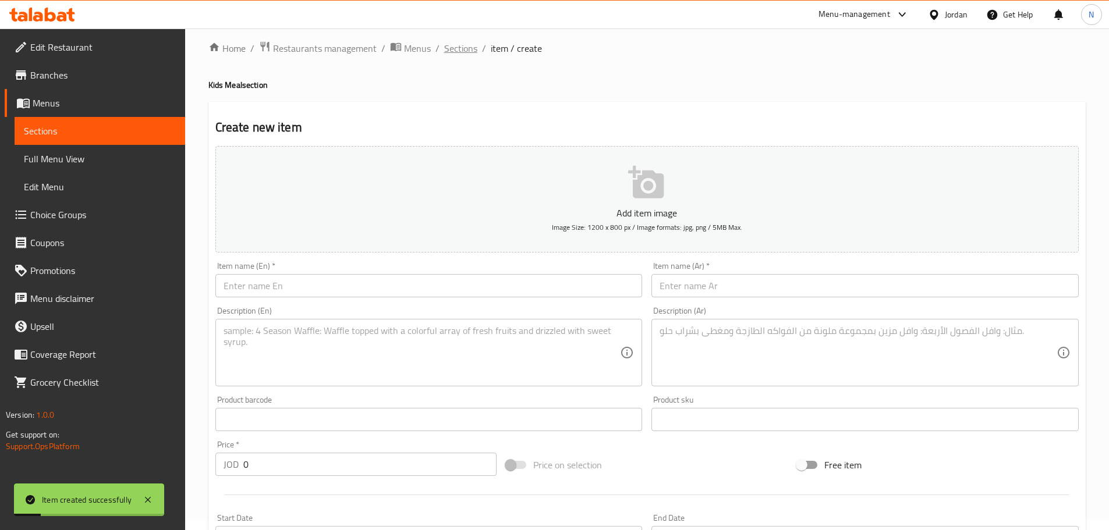
click at [460, 54] on span "Sections" at bounding box center [460, 48] width 33 height 14
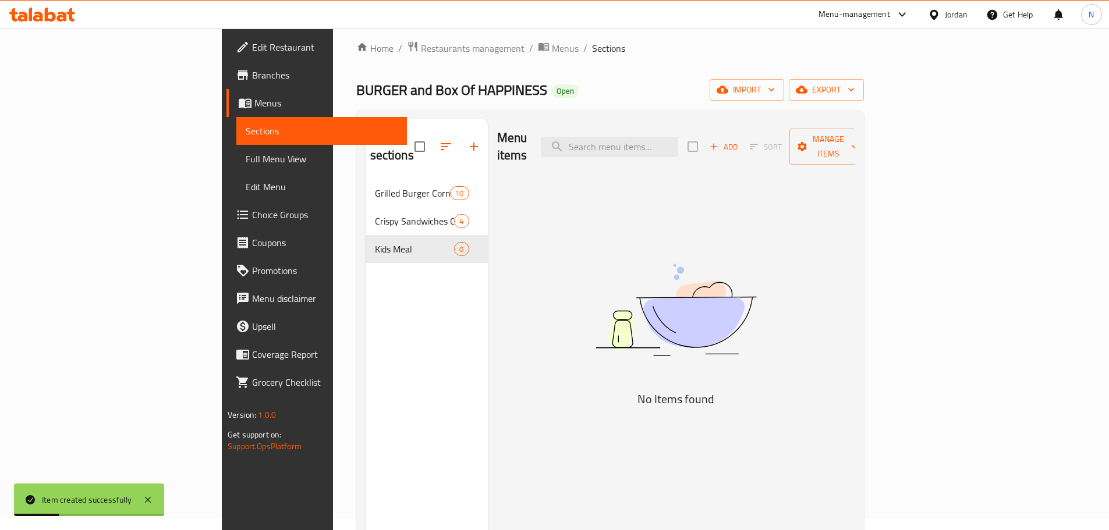
click at [467, 141] on icon "button" at bounding box center [474, 147] width 14 height 14
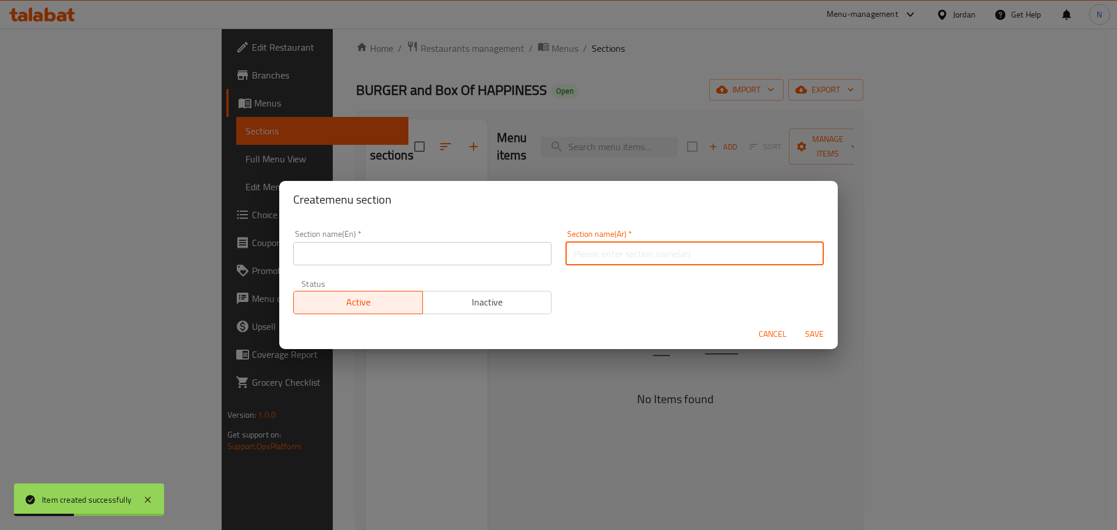
click at [580, 253] on input "text" at bounding box center [695, 253] width 258 height 23
paste input "ركن الصحي"
type input "ركن الصحي"
click at [398, 250] on input "text" at bounding box center [422, 253] width 258 height 23
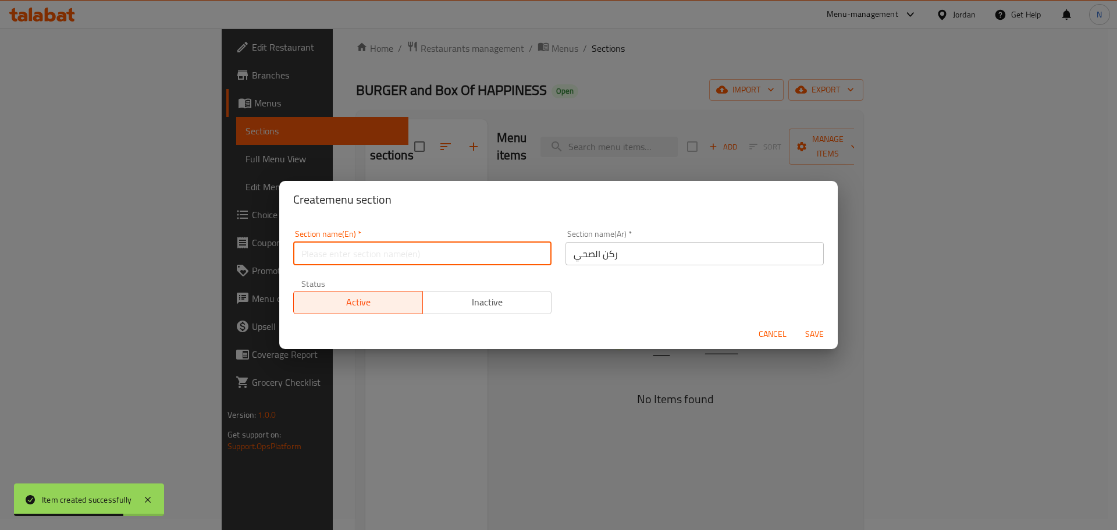
paste input "Health Corner"
type input "Health Corner"
click at [803, 328] on span "Save" at bounding box center [815, 334] width 28 height 15
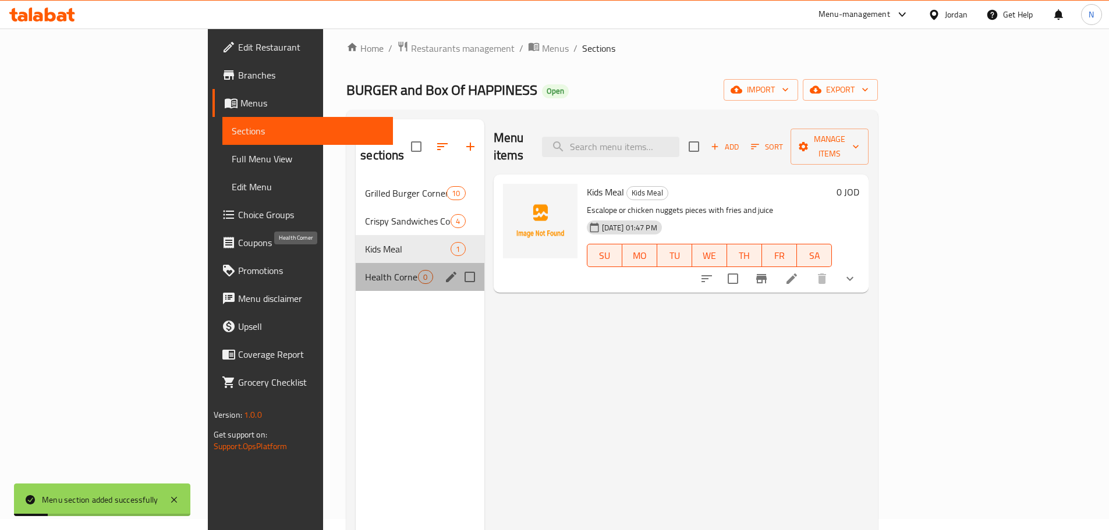
click at [365, 270] on span "Health Corner" at bounding box center [391, 277] width 53 height 14
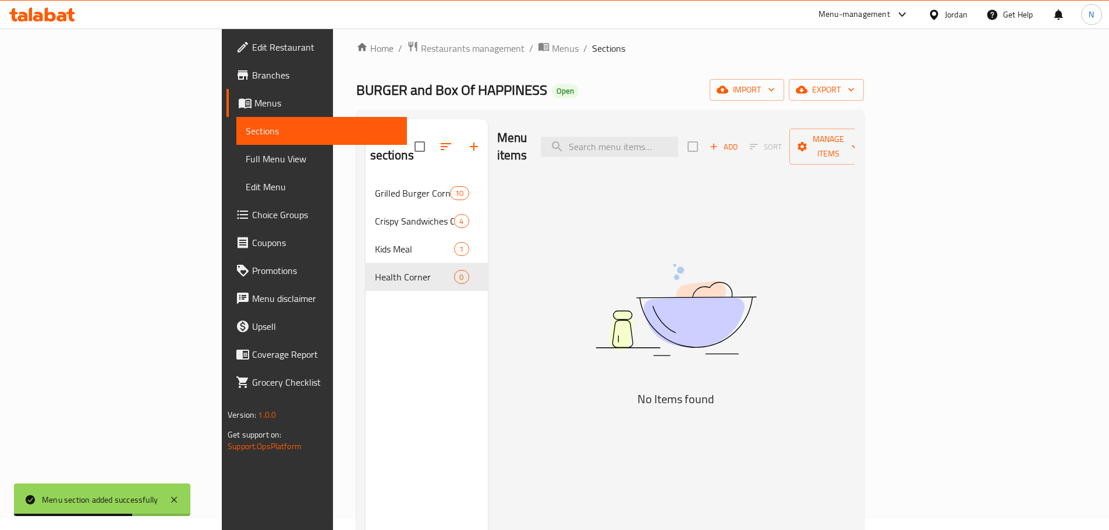
click at [719, 141] on icon "button" at bounding box center [713, 146] width 10 height 10
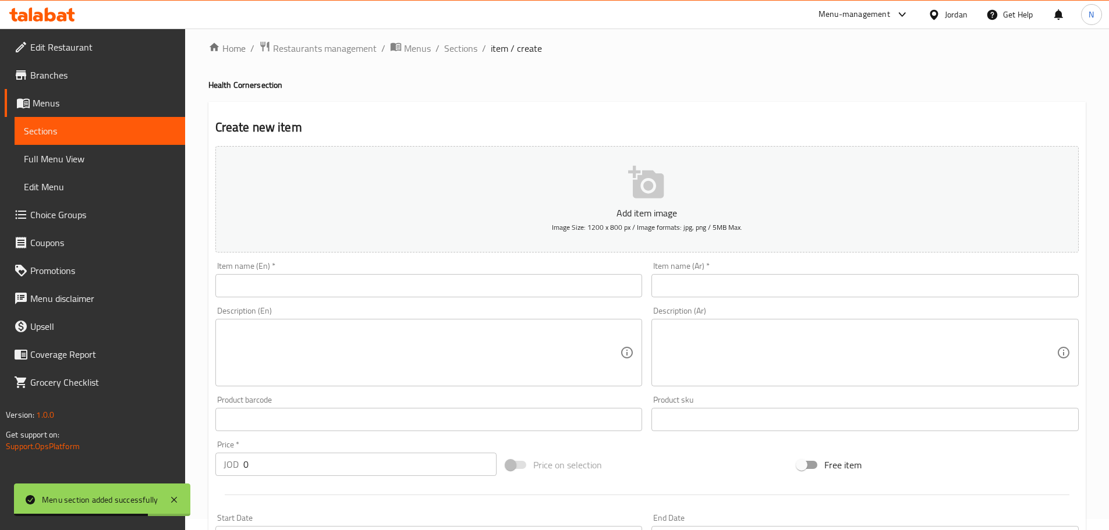
click at [821, 296] on input "text" at bounding box center [864, 285] width 427 height 23
paste input "سلطة سيزر بالدجاج المشوي"
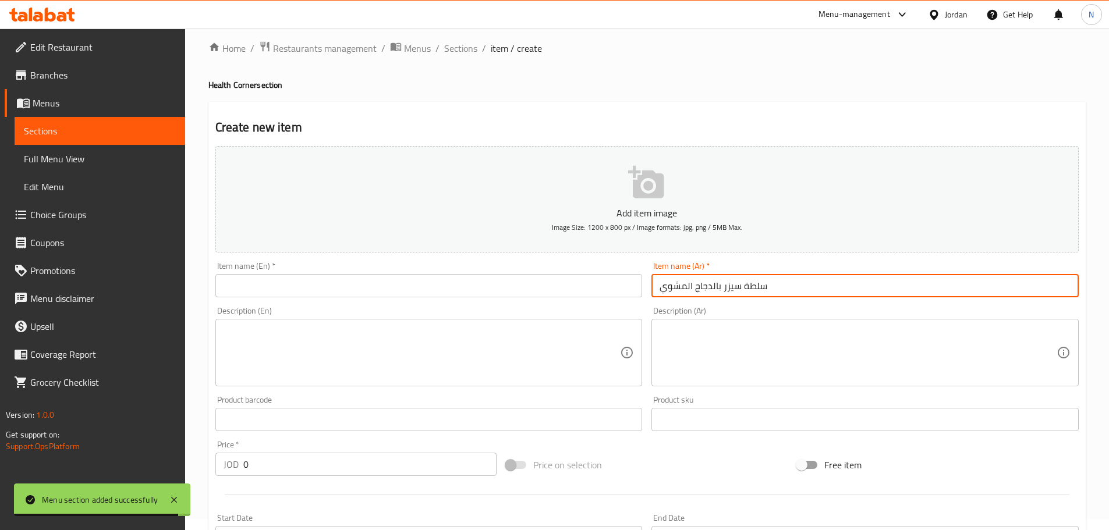
type input "سلطة سيزر بالدجاج المشوي"
click at [394, 293] on input "text" at bounding box center [428, 285] width 427 height 23
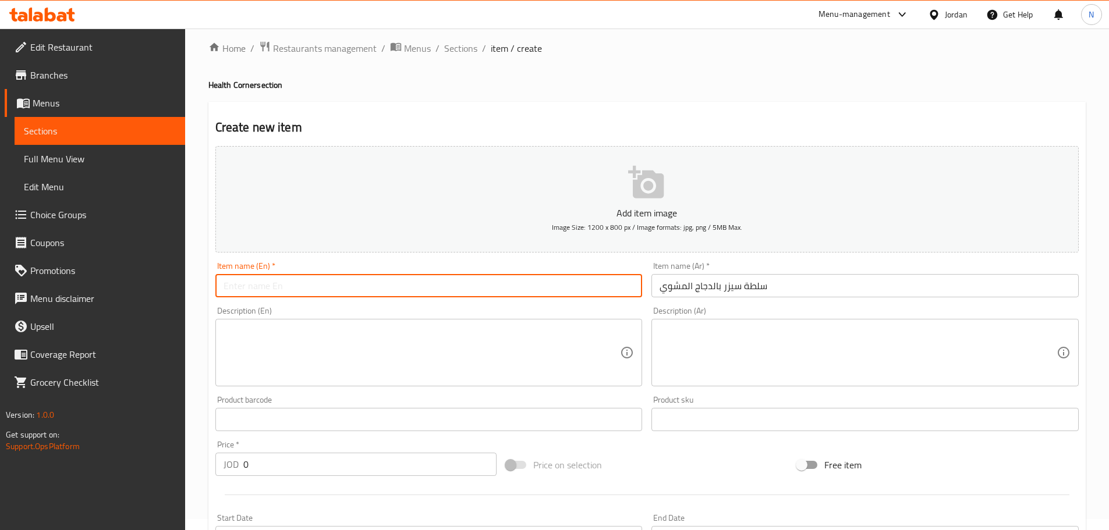
paste input "Grilled Chicken Caesar Salad"
type input "Grilled Chicken Caesar Salad"
click at [476, 342] on textarea at bounding box center [421, 352] width 397 height 55
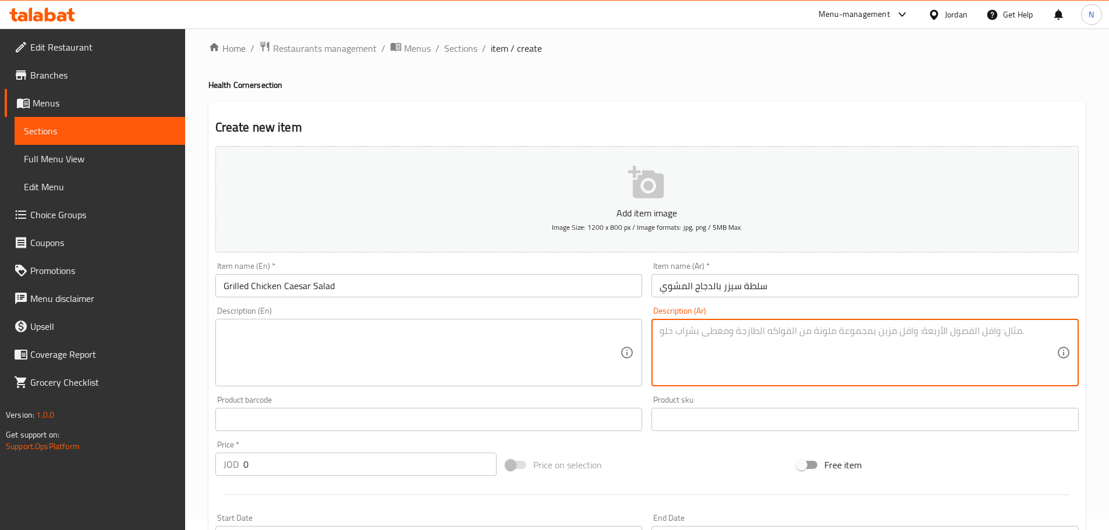
click at [796, 343] on textarea at bounding box center [857, 352] width 397 height 55
paste textarea "كس, صدر دجاج مشوي ، جبنة بارميزان مبشورة, وصوص السيزر"
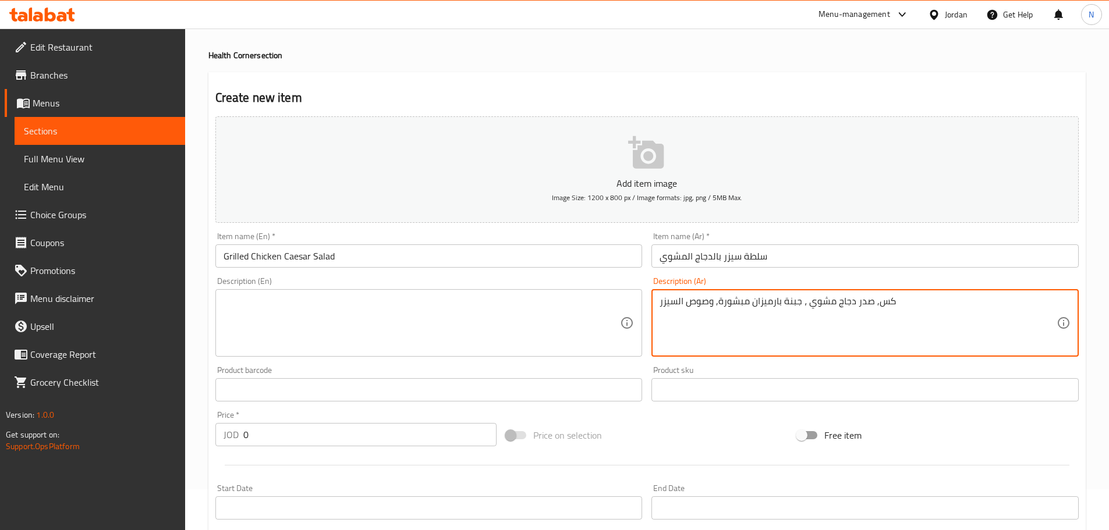
scroll to position [69, 0]
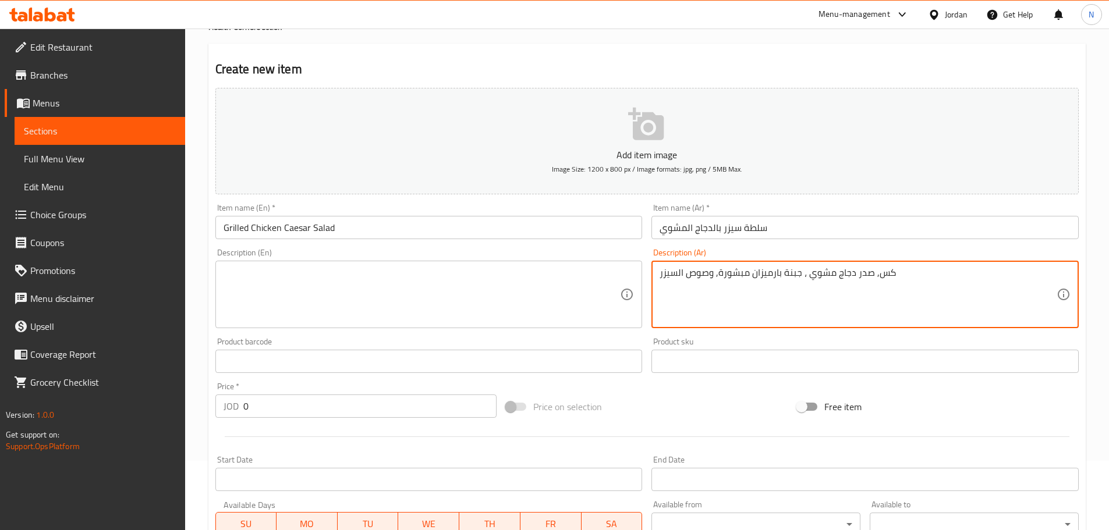
click at [889, 271] on textarea "كس, صدر دجاج مشوي ، جبنة بارميزان مبشورة, وصوص السيزر" at bounding box center [857, 294] width 397 height 55
click at [889, 272] on textarea "خس, صدر دجاج مشوي ، جبنة بارميزان مبشورة, وصوص السيزر" at bounding box center [857, 294] width 397 height 55
type textarea "خس, صدر دجاج مشوي ، جبنة بارميزان مبشورة, وصوص السيزر."
click at [713, 272] on textarea "خس, صدر دجاج مشوي ، جبنة بارميزان مبشورة, وصوص السيزر." at bounding box center [857, 294] width 397 height 55
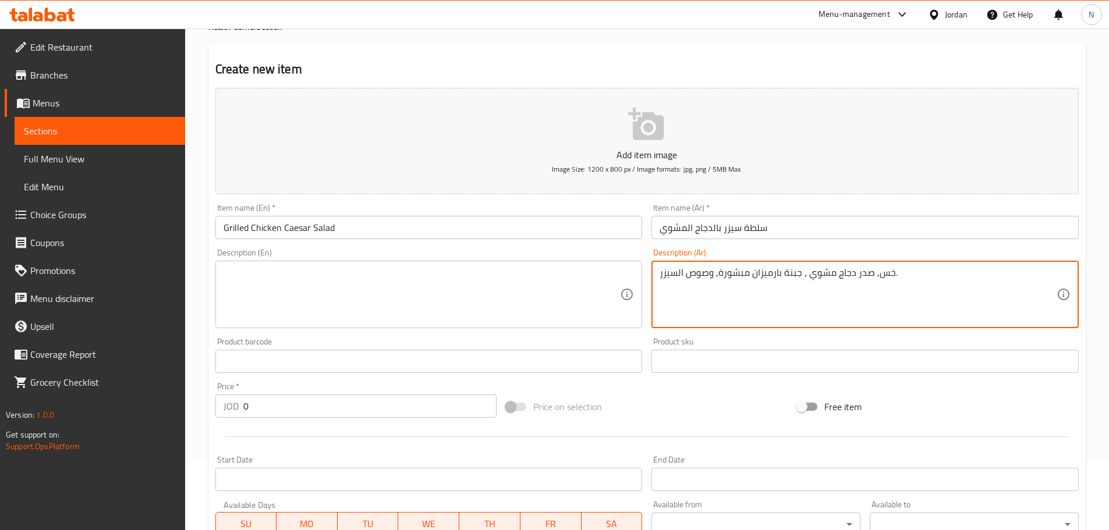
click at [713, 272] on textarea "خس, صدر دجاج مشوي ، جبنة بارميزان مبشورة, وصوص السيزر." at bounding box center [857, 294] width 397 height 55
click at [385, 281] on textarea at bounding box center [421, 294] width 397 height 55
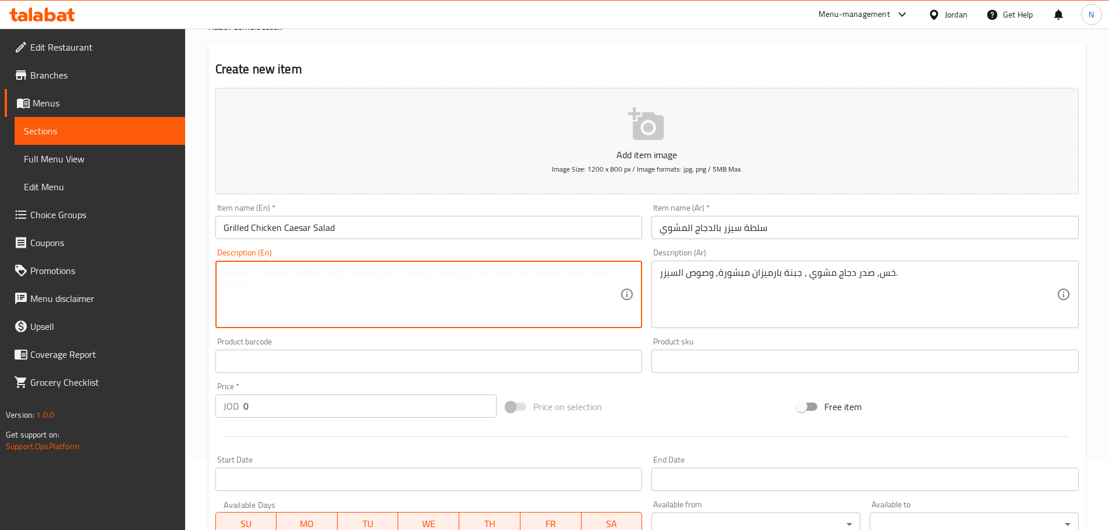
paste textarea "Lettuce, grilled chicken breast, grated Parmesan cheese, and Caesar dressing."
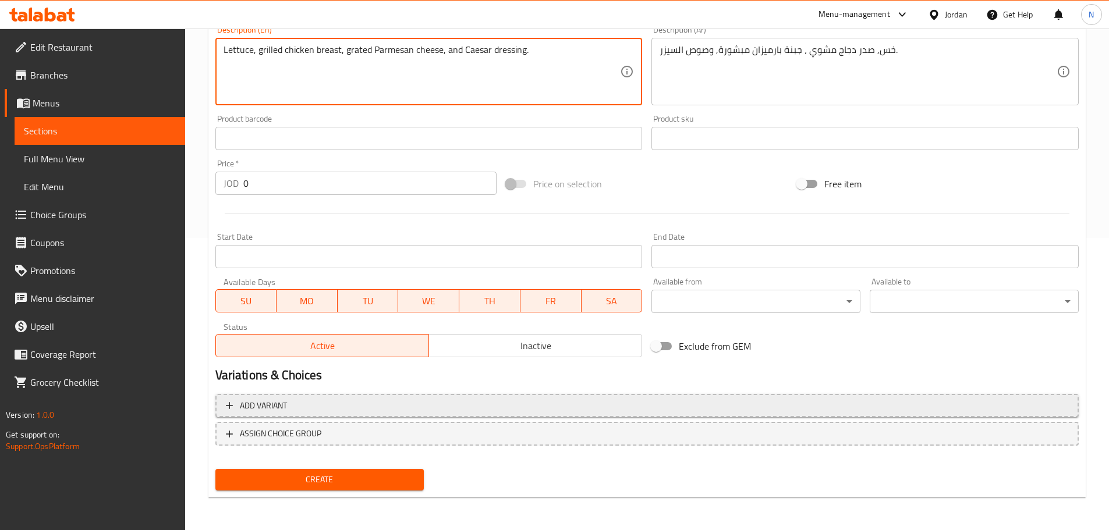
type textarea "Lettuce, grilled chicken breast, grated Parmesan cheese, and Caesar dressing."
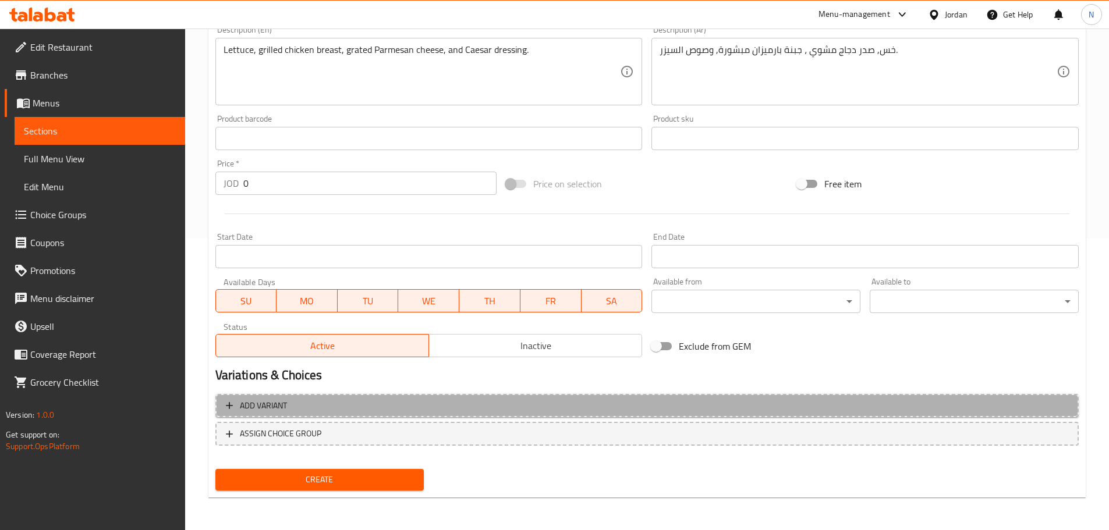
click at [888, 405] on span "Add variant" at bounding box center [647, 406] width 842 height 15
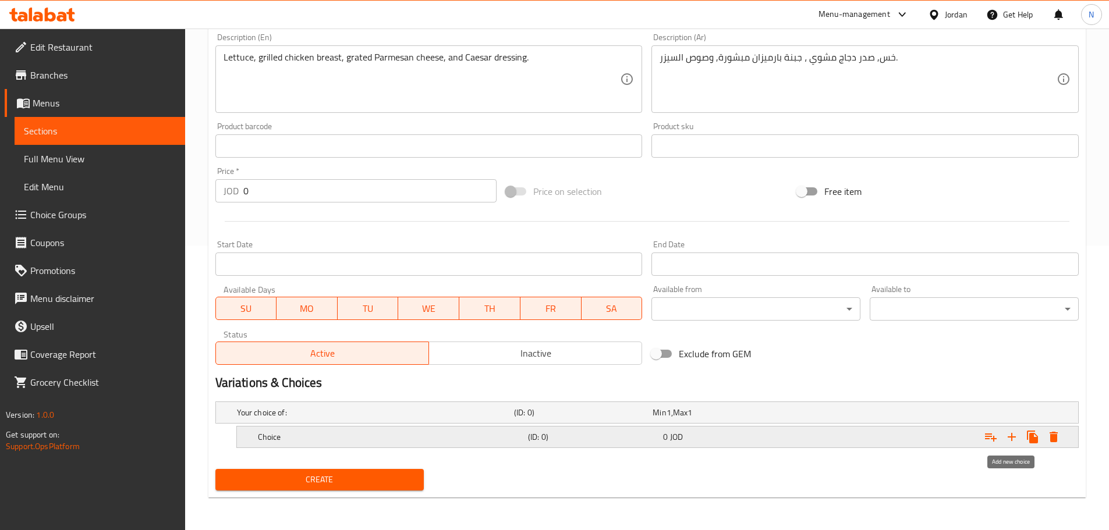
click at [1009, 434] on icon "Expand" at bounding box center [1012, 437] width 14 height 14
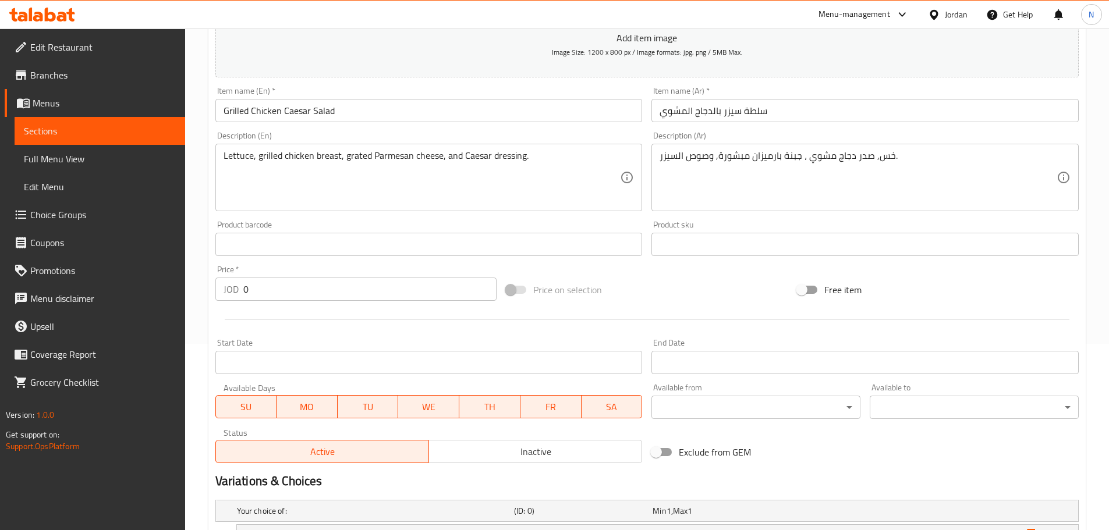
scroll to position [318, 0]
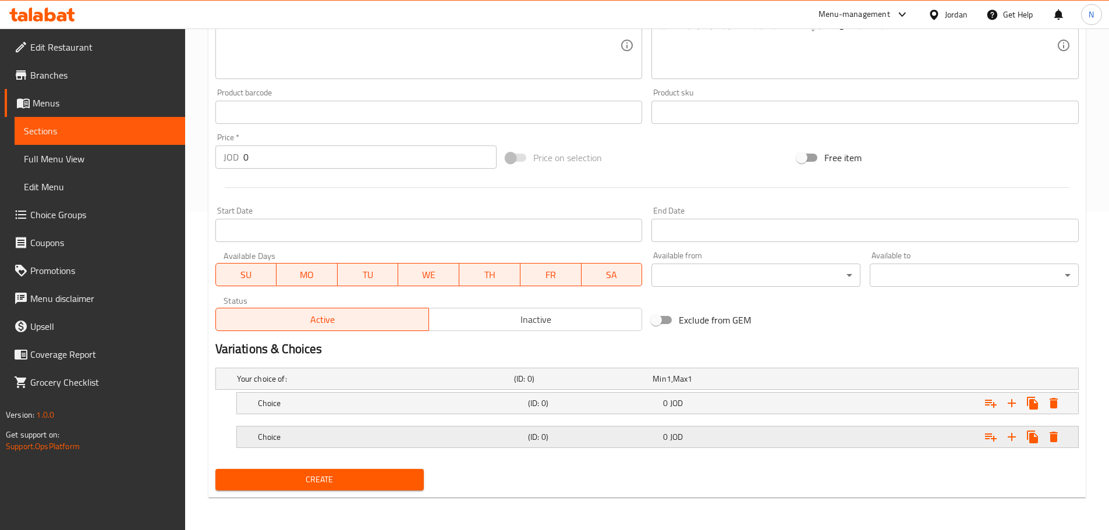
click at [801, 437] on div "Expand" at bounding box center [931, 437] width 270 height 26
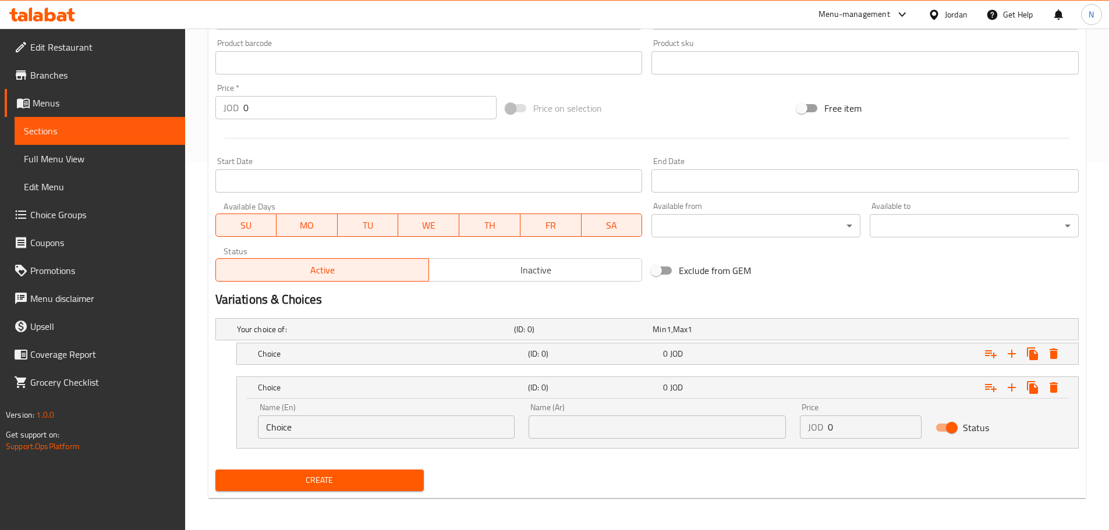
scroll to position [368, 0]
click at [712, 428] on input "text" at bounding box center [656, 426] width 257 height 23
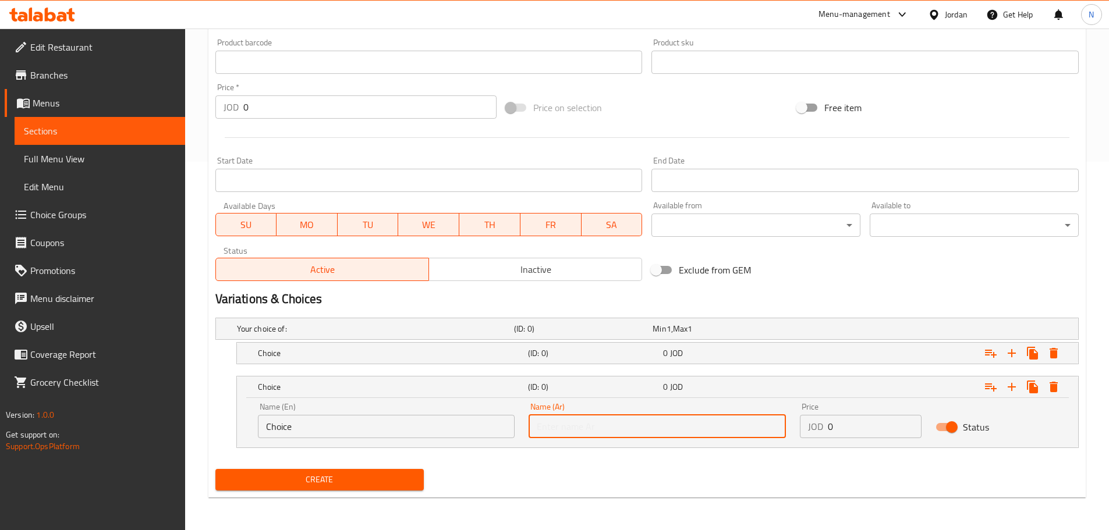
paste input "بدون دجاج مشوى"
type input "بدون دجاج مشوى"
click at [711, 355] on div "0 JOD" at bounding box center [728, 353] width 130 height 12
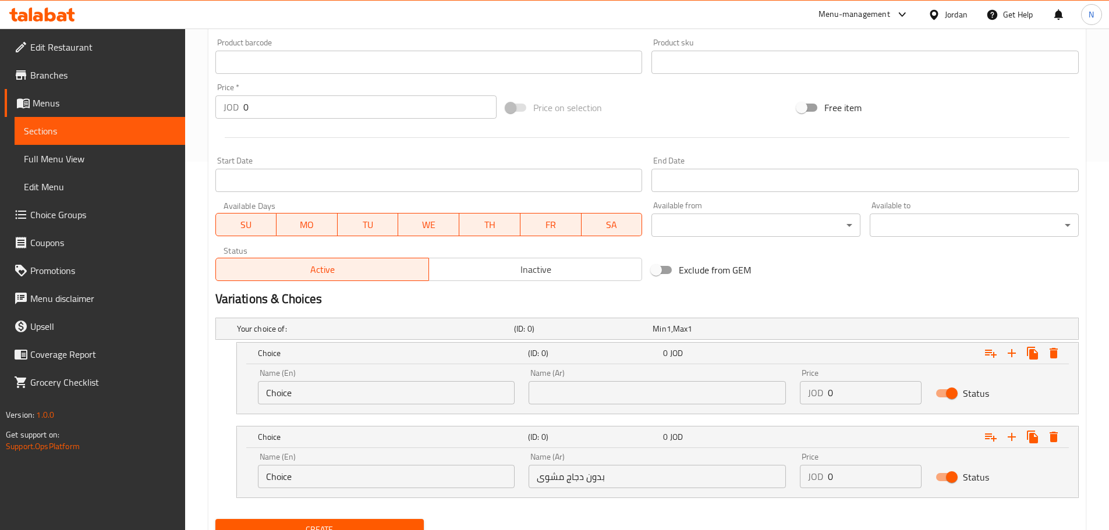
click at [652, 397] on input "text" at bounding box center [656, 392] width 257 height 23
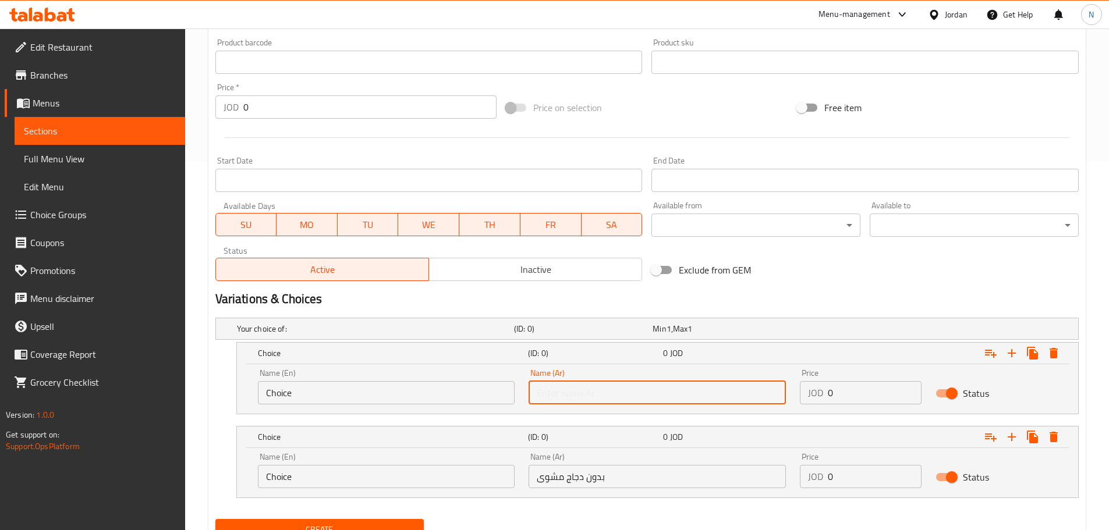
paste input "بدون دجاج مشوى"
click at [590, 396] on input "بدون دجاج مشوى" at bounding box center [656, 392] width 257 height 23
click at [581, 393] on input "دجاج مشوى" at bounding box center [656, 392] width 257 height 23
click at [538, 397] on input "دجاج مشوى" at bounding box center [656, 392] width 257 height 23
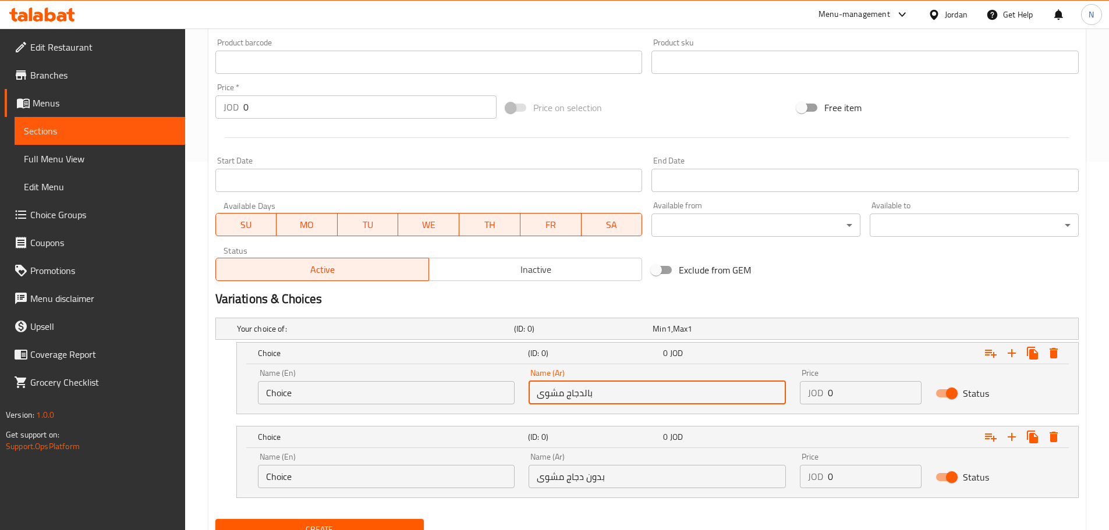
click at [562, 398] on input "بالدجاج مشوى" at bounding box center [656, 392] width 257 height 23
type input "بالدجاج مشوى"
click at [365, 402] on input "Choice" at bounding box center [386, 392] width 257 height 23
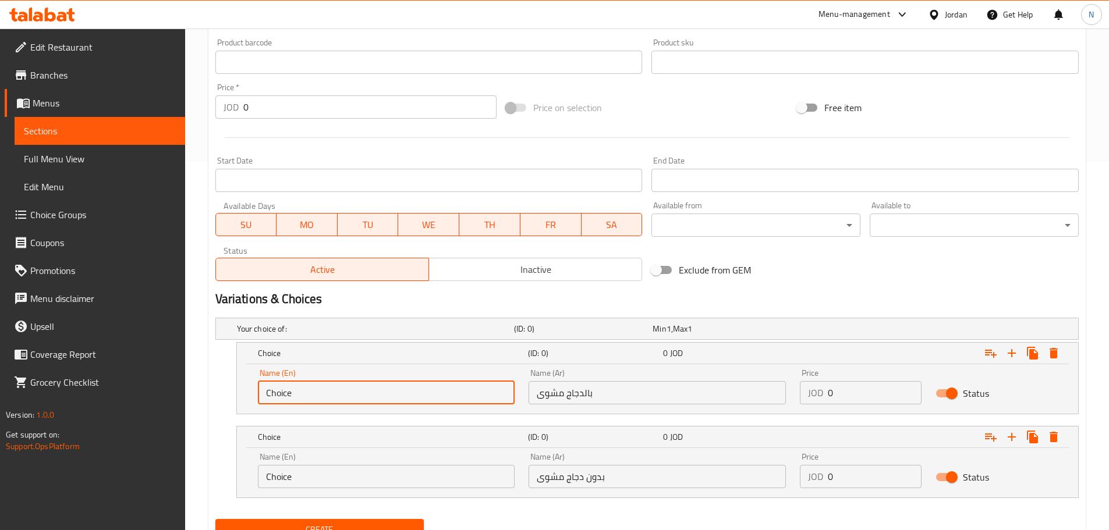
click at [365, 402] on input "Choice" at bounding box center [386, 392] width 257 height 23
paste input "With grilled chicken"
click at [343, 398] on input "With grilled chicken" at bounding box center [386, 392] width 257 height 23
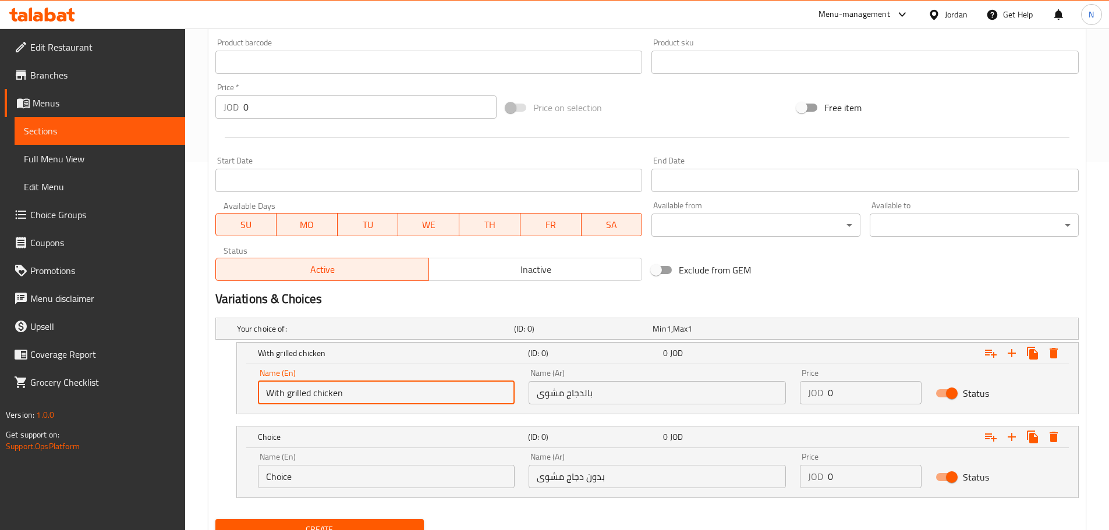
click at [342, 398] on input "With grilled chicken" at bounding box center [386, 392] width 257 height 23
click at [336, 396] on input "With grilled chicken" at bounding box center [386, 392] width 257 height 23
type input "With Grilled Chicken"
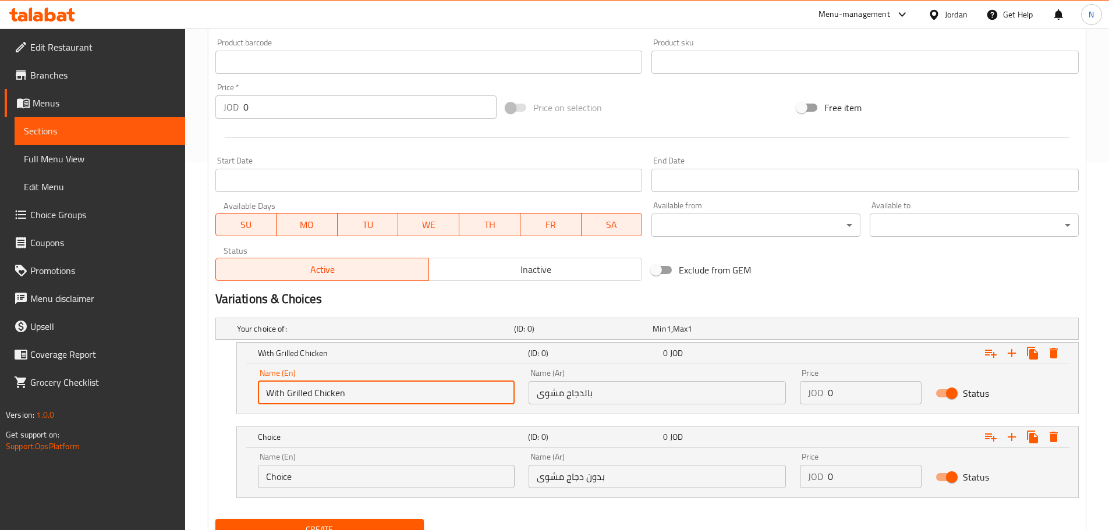
click at [566, 479] on input "بدون دجاج مشوى" at bounding box center [656, 476] width 257 height 23
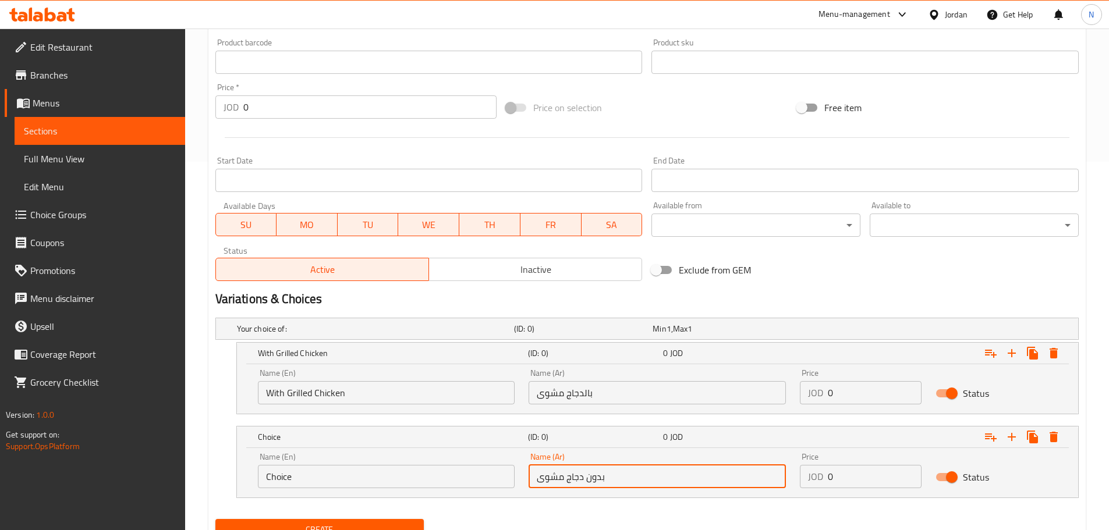
click at [566, 479] on input "بدون دجاج مشوى" at bounding box center [656, 476] width 257 height 23
click at [338, 474] on input "Choice" at bounding box center [386, 476] width 257 height 23
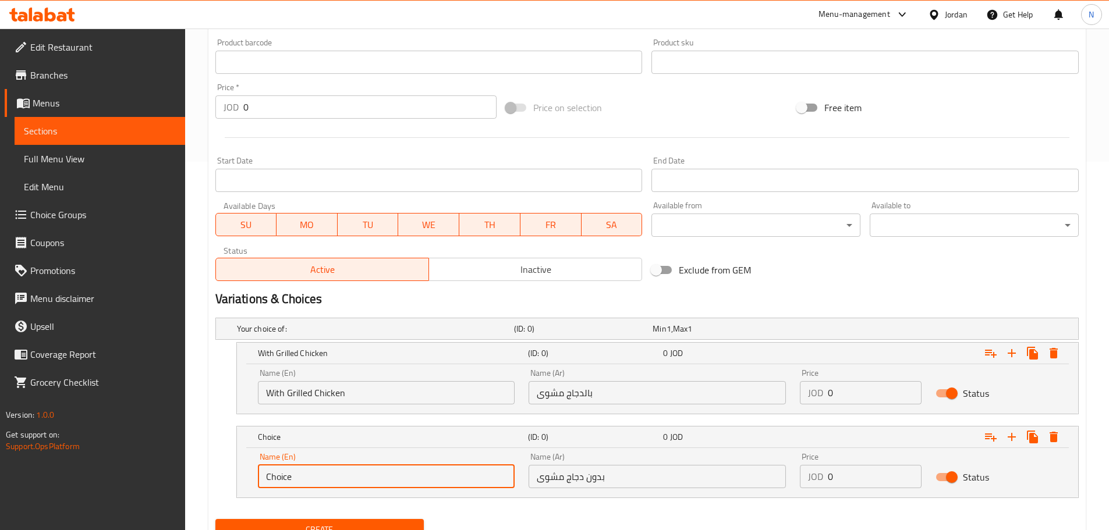
click at [338, 474] on input "Choice" at bounding box center [386, 476] width 257 height 23
click at [338, 475] on input "Choice" at bounding box center [386, 476] width 257 height 23
paste input "Without grilled chicken"
click at [320, 478] on input "Without grilled chicken" at bounding box center [386, 476] width 257 height 23
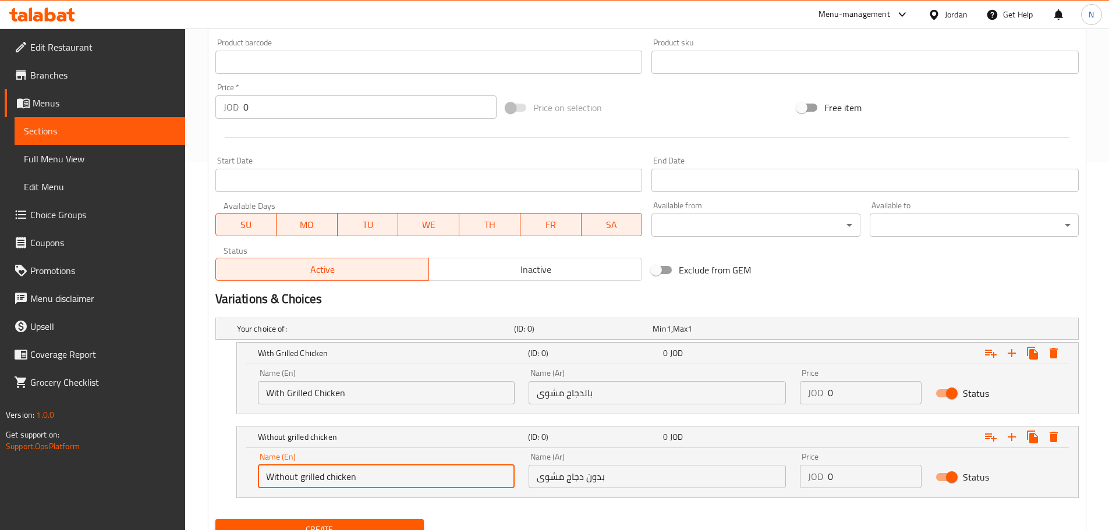
click at [320, 478] on input "Without grilled chicken" at bounding box center [386, 476] width 257 height 23
type input "Without Grilled Chicken"
drag, startPoint x: 844, startPoint y: 489, endPoint x: 827, endPoint y: 479, distance: 20.1
click at [821, 478] on div "Price JOD 0 Price" at bounding box center [861, 470] width 136 height 49
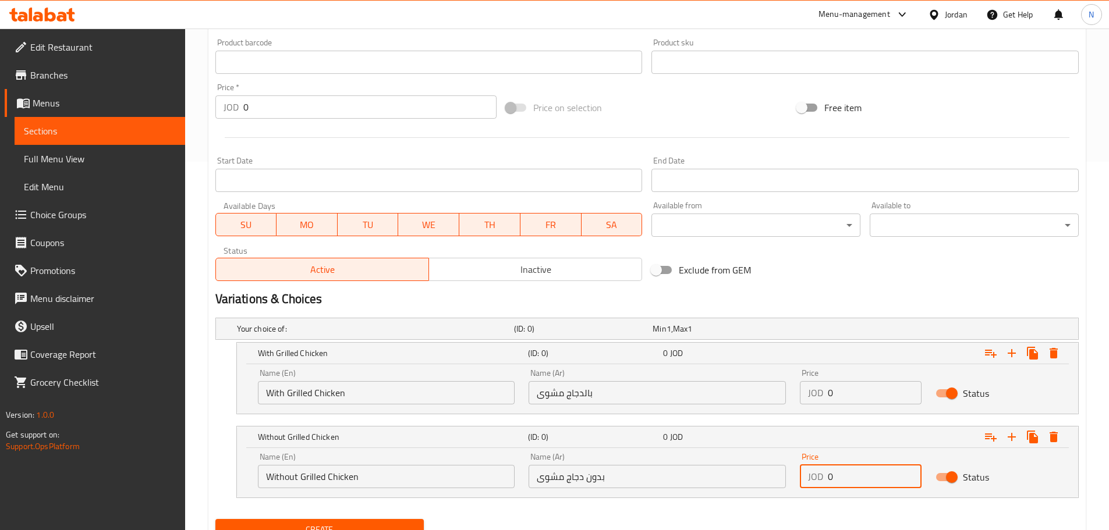
click at [837, 481] on input "0" at bounding box center [875, 476] width 94 height 23
click at [834, 482] on input "0" at bounding box center [875, 476] width 94 height 23
drag, startPoint x: 835, startPoint y: 477, endPoint x: 826, endPoint y: 475, distance: 8.3
click at [826, 475] on div "JOD 0 Price" at bounding box center [861, 476] width 122 height 23
paste input "2.5"
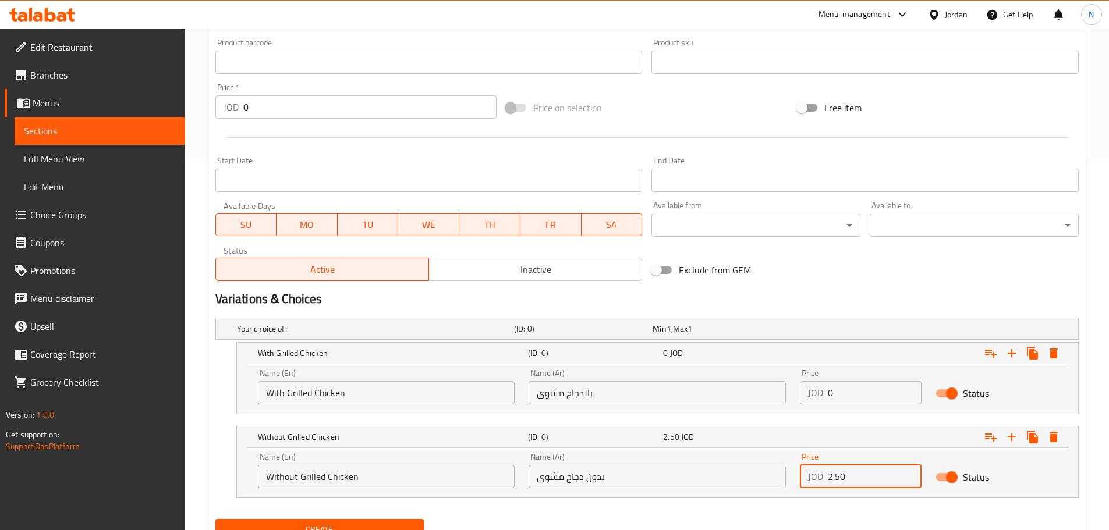
type input "2.50"
drag, startPoint x: 831, startPoint y: 395, endPoint x: 820, endPoint y: 398, distance: 11.6
click at [820, 398] on div "JOD 0 Price" at bounding box center [861, 392] width 122 height 23
paste input "3.8"
type input "3.80"
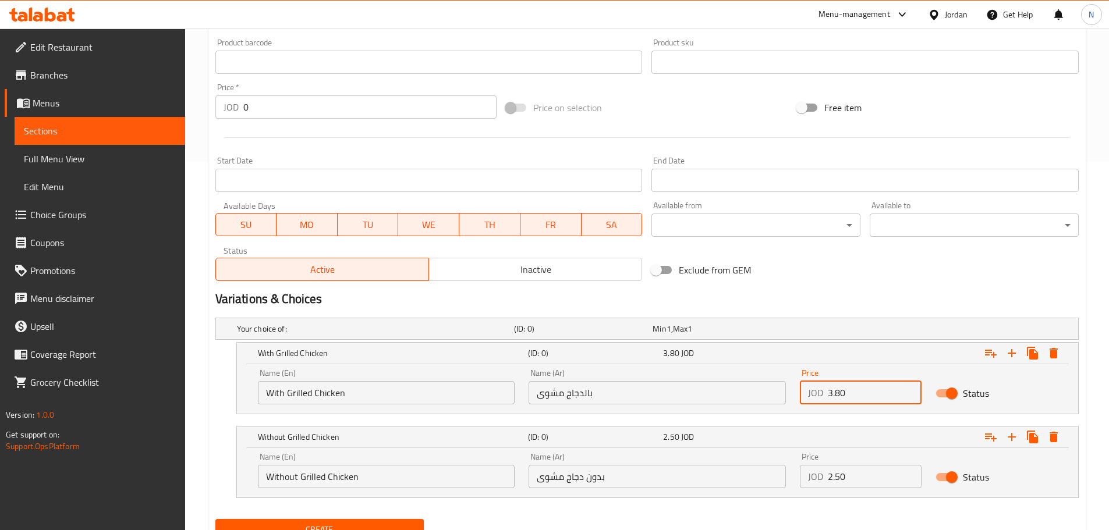
click at [838, 294] on h2 "Variations & Choices" at bounding box center [646, 298] width 863 height 17
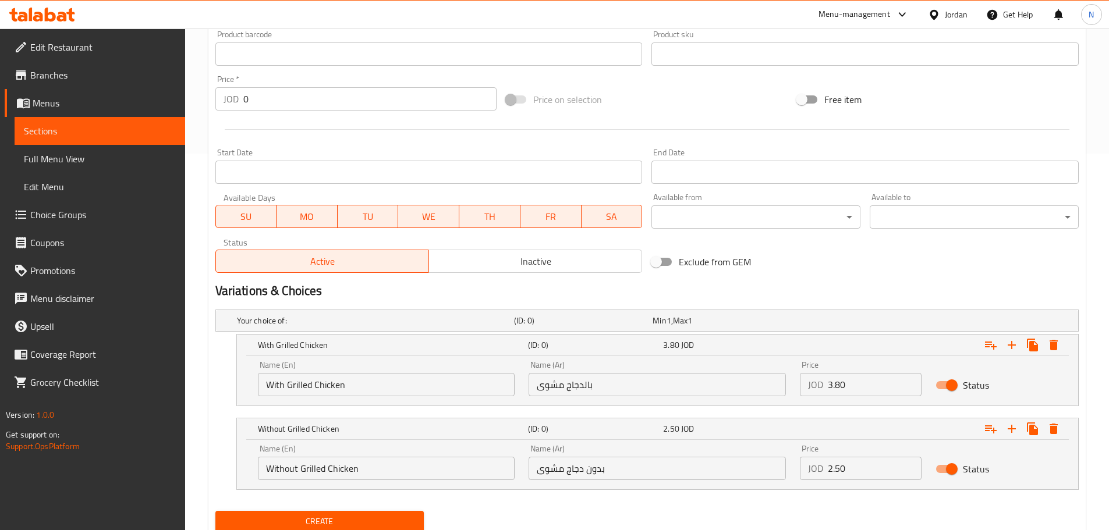
scroll to position [418, 0]
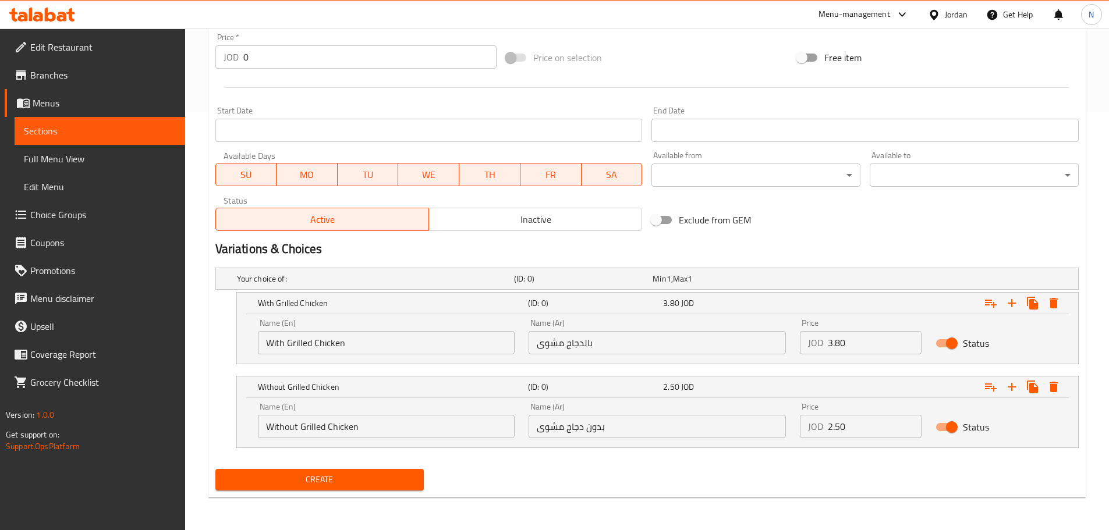
click at [346, 474] on span "Create" at bounding box center [320, 480] width 190 height 15
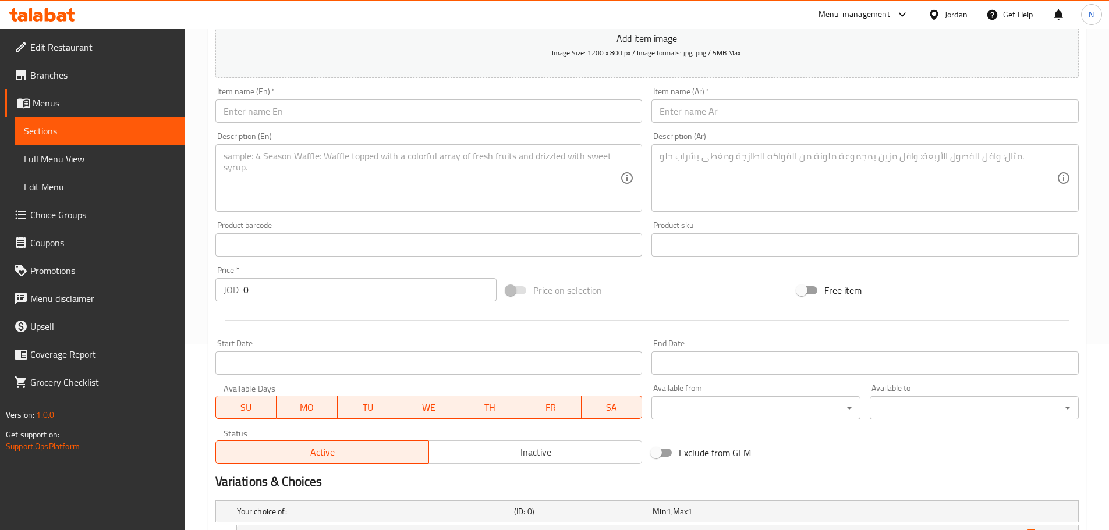
scroll to position [11, 0]
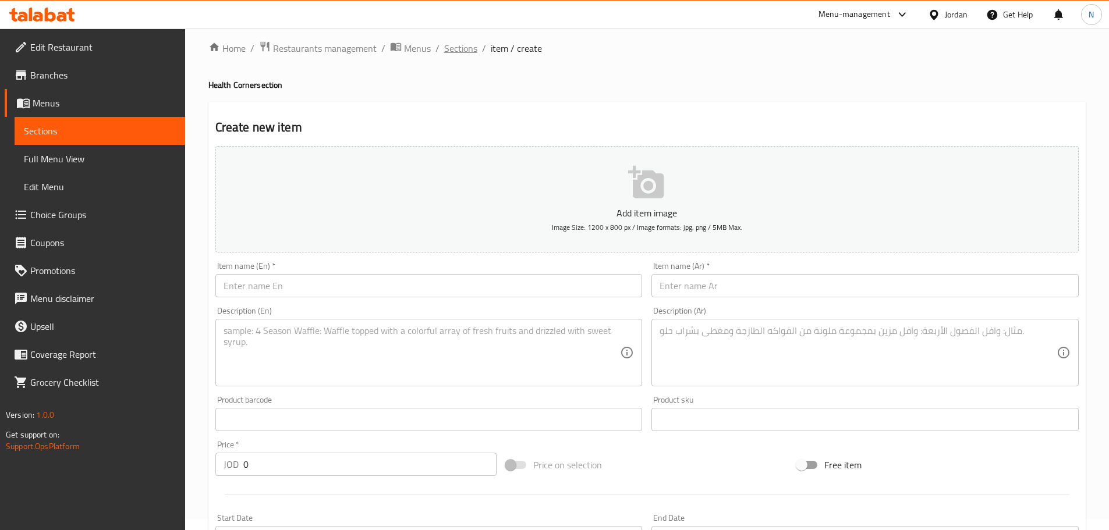
click at [445, 44] on span "Sections" at bounding box center [460, 48] width 33 height 14
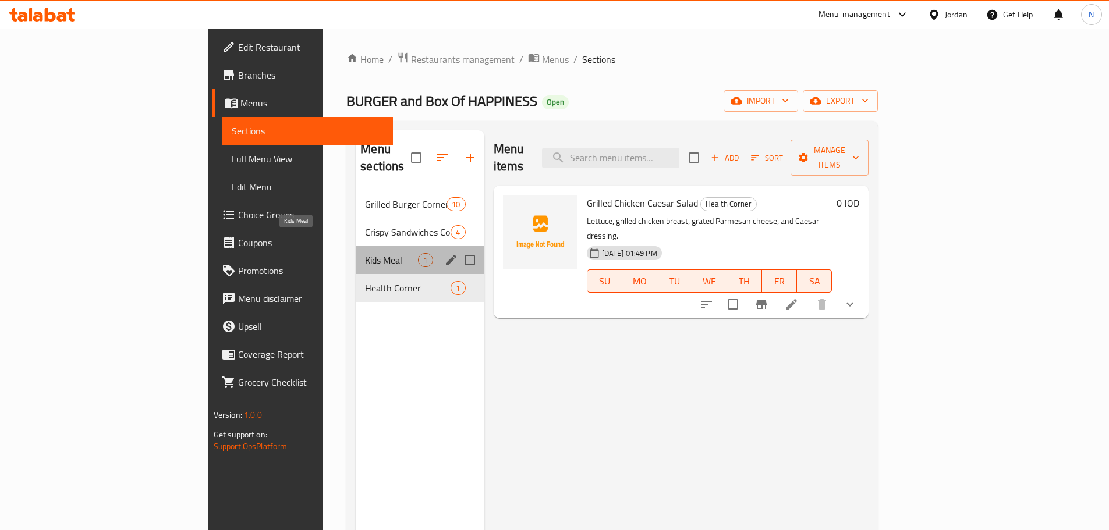
click at [365, 253] on span "Kids Meal" at bounding box center [391, 260] width 53 height 14
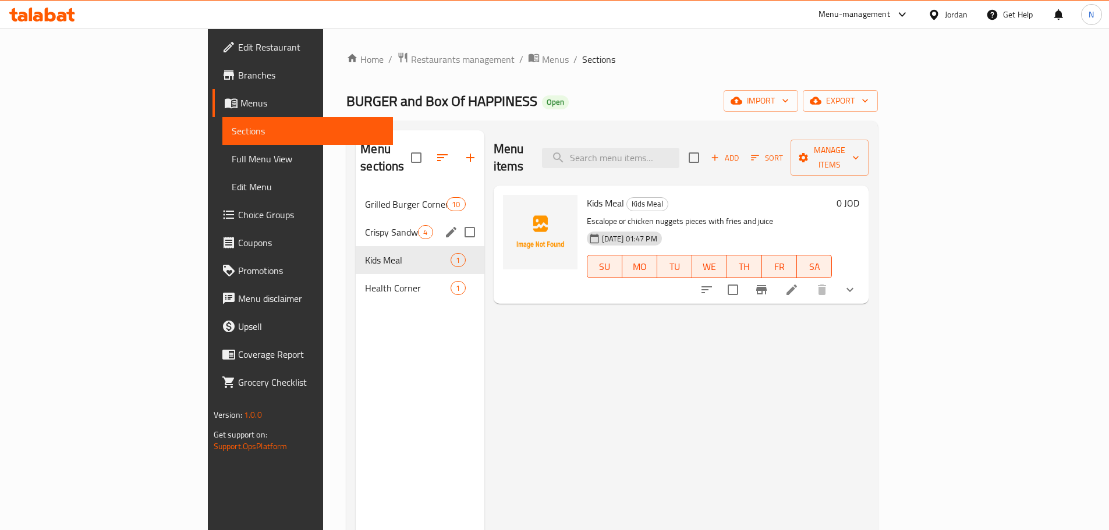
click at [356, 225] on div "Crispy Sandwiches Corner 4" at bounding box center [420, 232] width 128 height 28
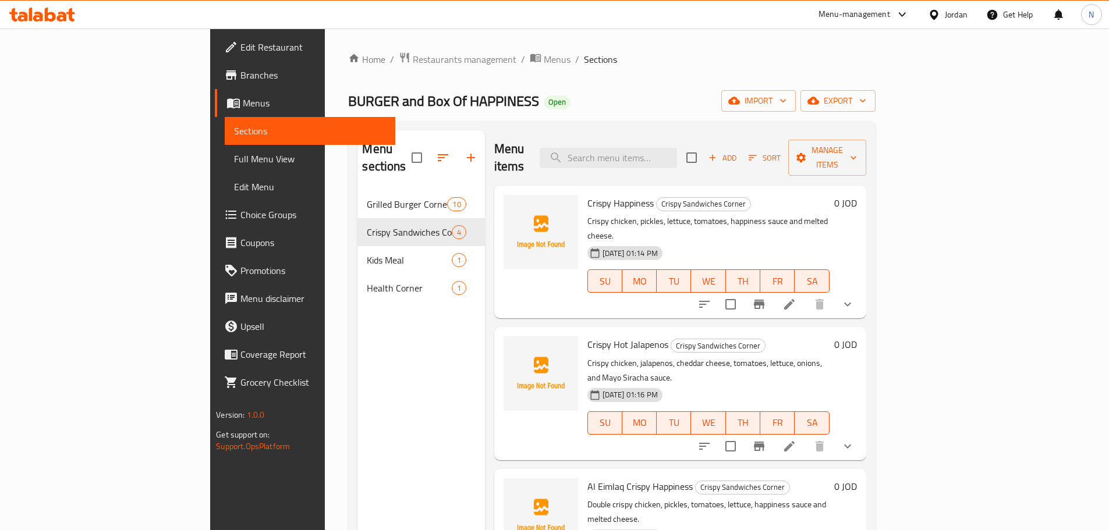
scroll to position [8, 0]
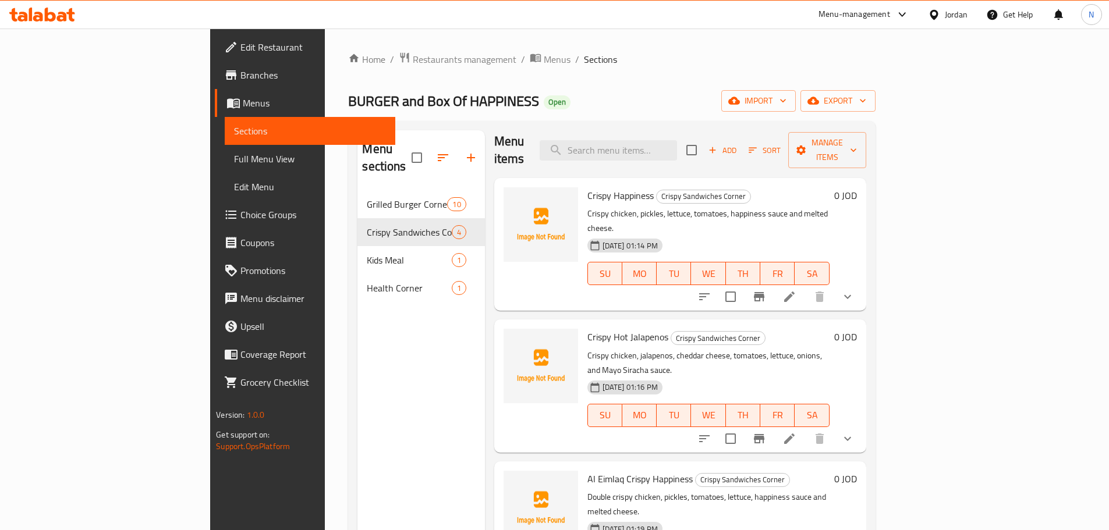
click at [796, 290] on icon at bounding box center [789, 297] width 14 height 14
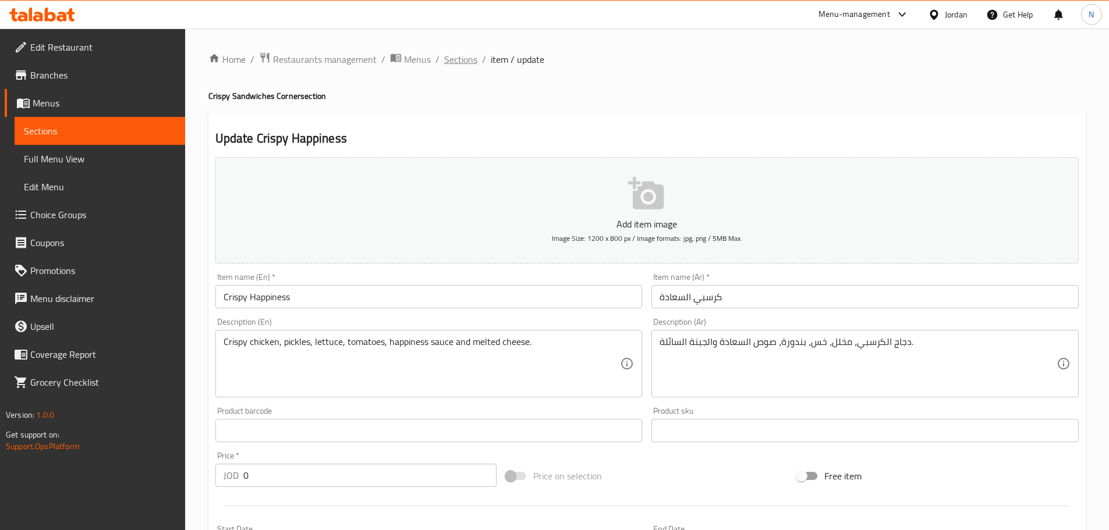
click at [469, 62] on span "Sections" at bounding box center [460, 59] width 33 height 14
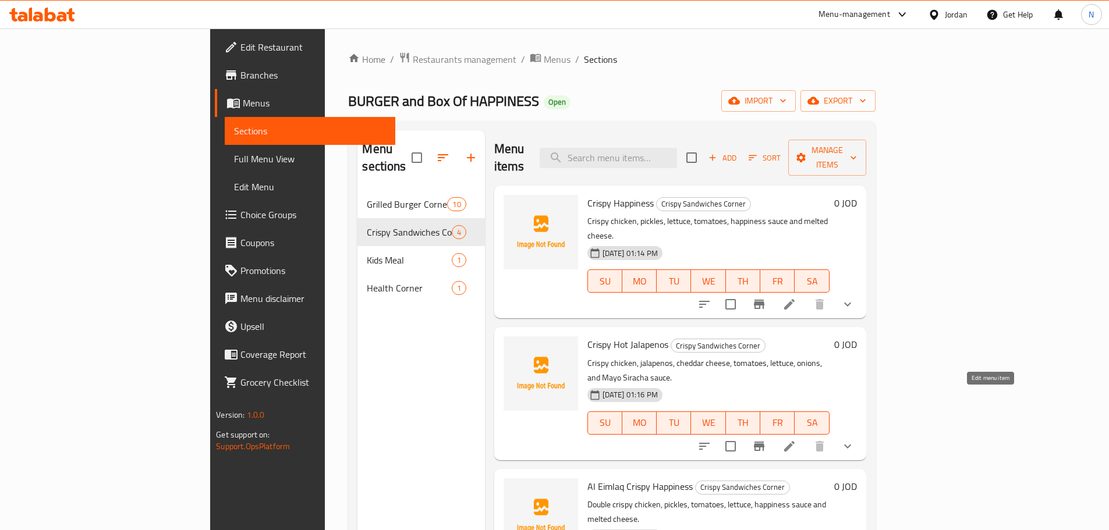
click at [796, 439] on icon at bounding box center [789, 446] width 14 height 14
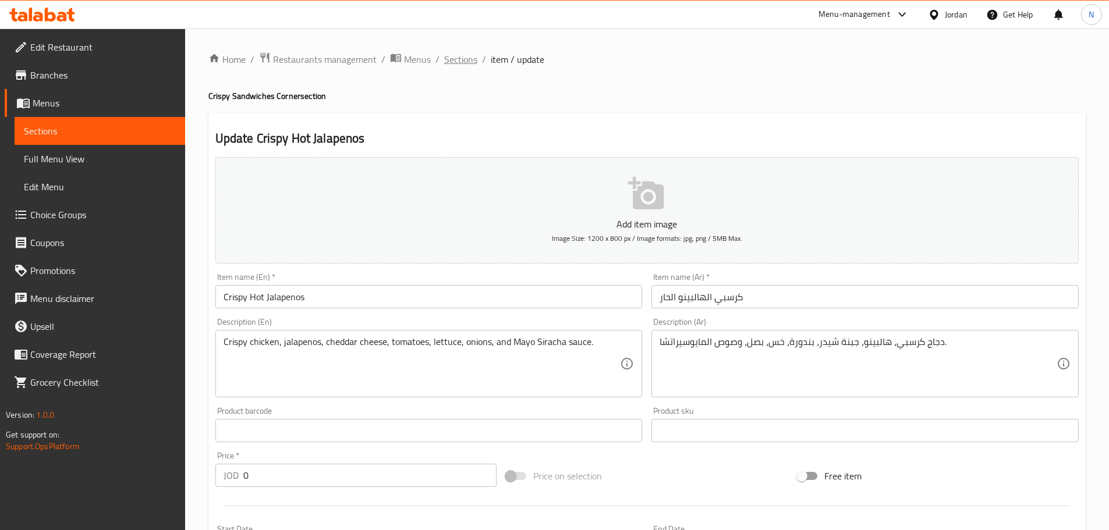
click at [457, 59] on span "Sections" at bounding box center [460, 59] width 33 height 14
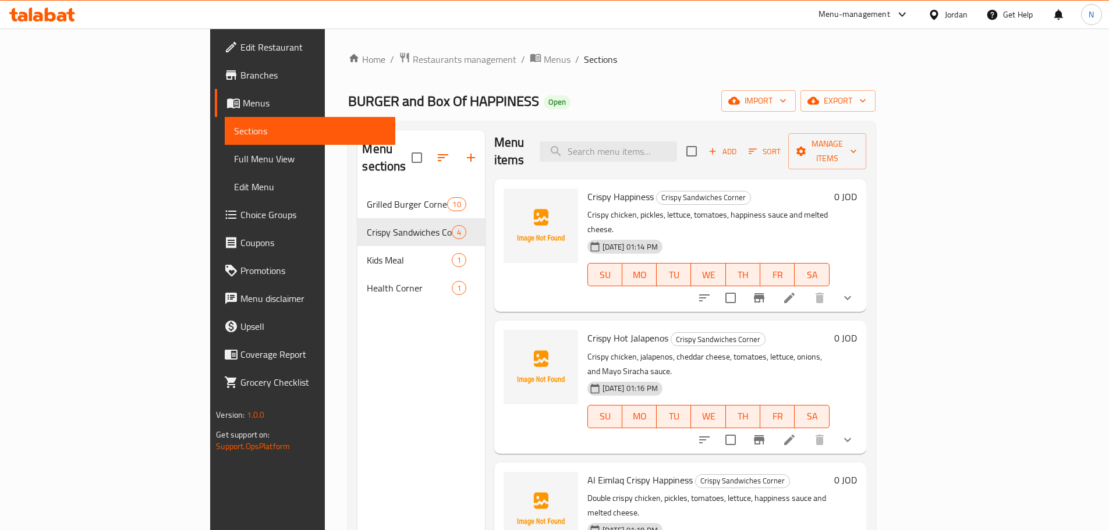
scroll to position [8, 0]
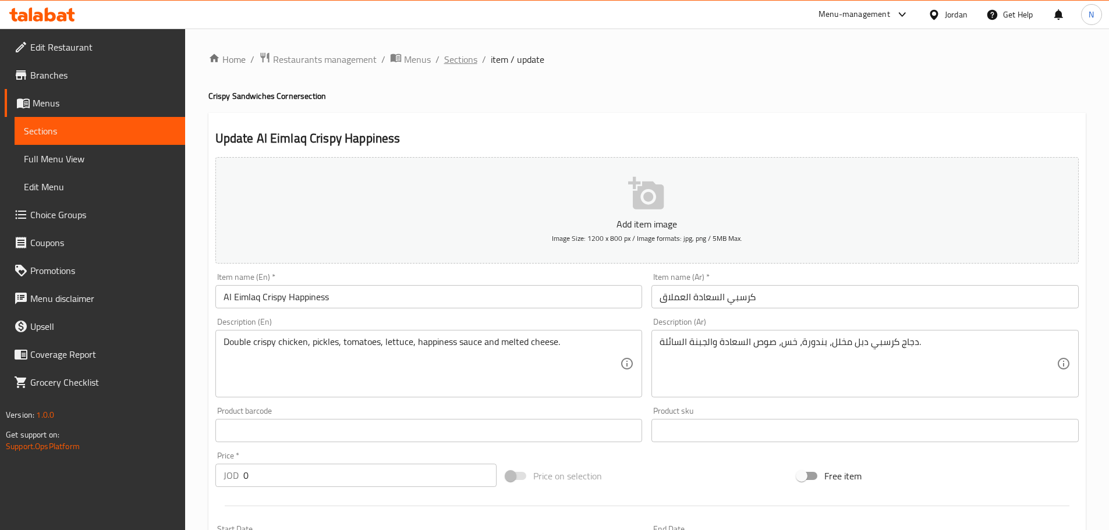
click at [458, 62] on span "Sections" at bounding box center [460, 59] width 33 height 14
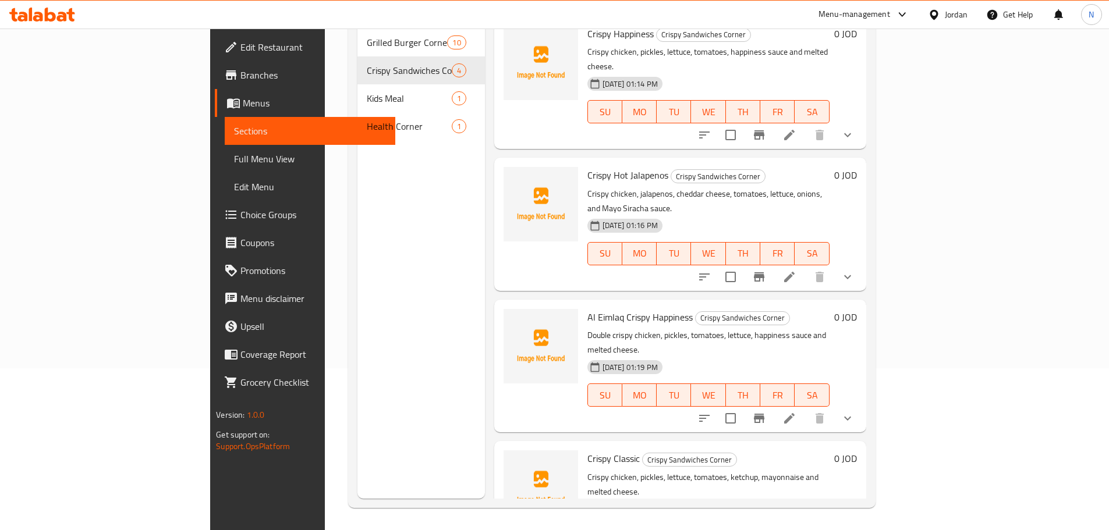
scroll to position [163, 0]
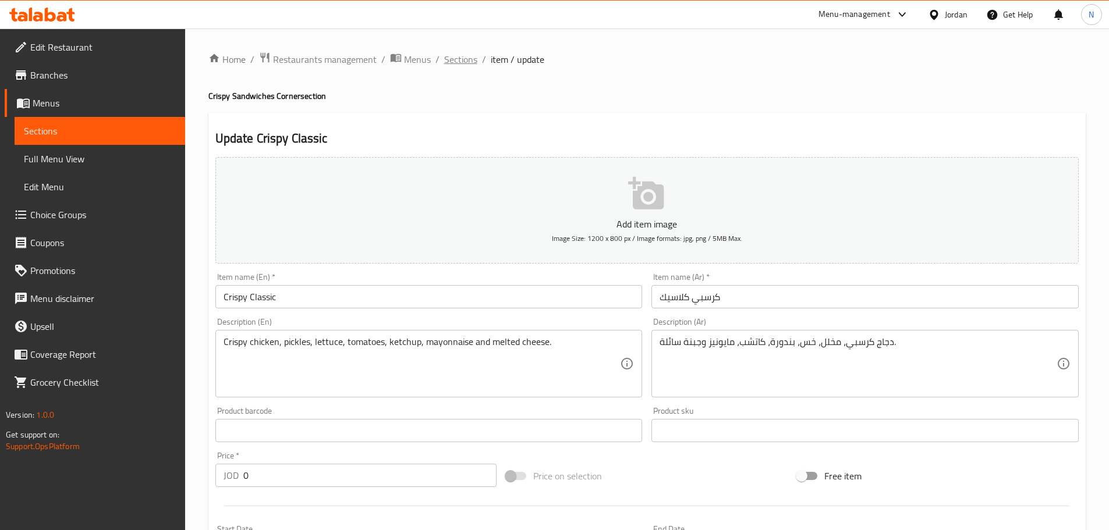
click at [448, 55] on span "Sections" at bounding box center [460, 59] width 33 height 14
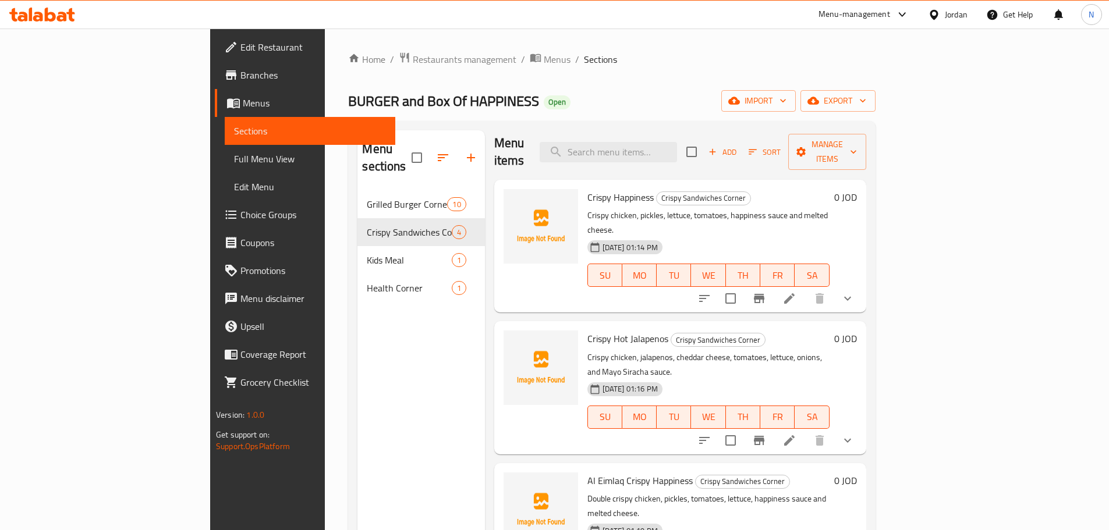
scroll to position [8, 0]
click at [457, 157] on button "button" at bounding box center [471, 158] width 28 height 28
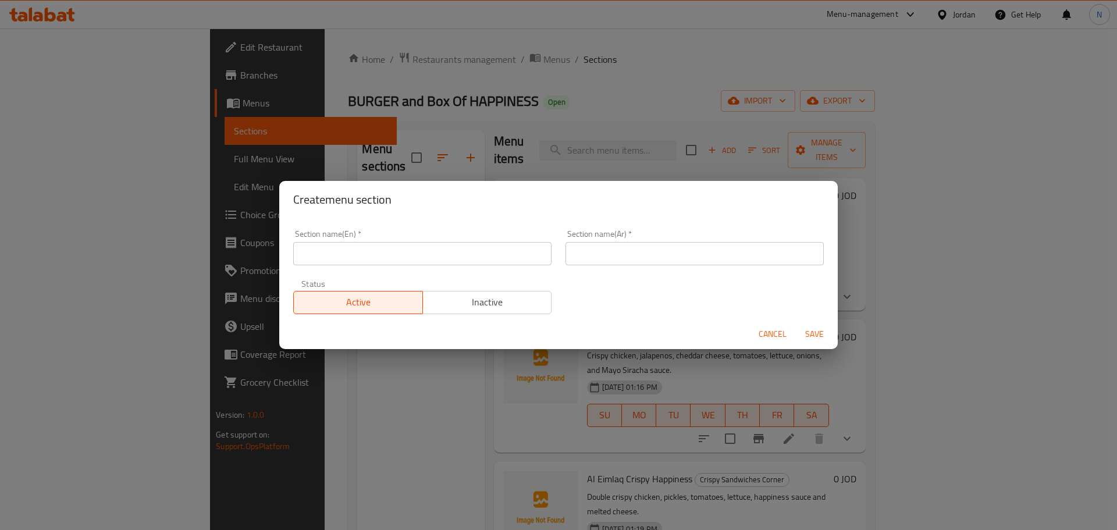
click at [606, 256] on input "text" at bounding box center [695, 253] width 258 height 23
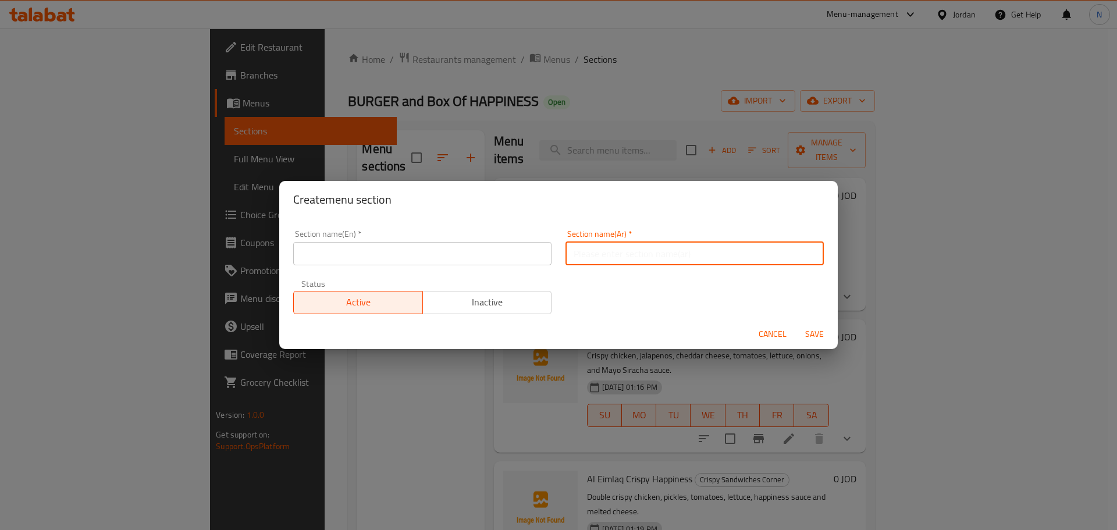
paste input "ركن بكسات السعادة"
type input "ركن بكسات السعادة"
click at [394, 251] on input "text" at bounding box center [422, 253] width 258 height 23
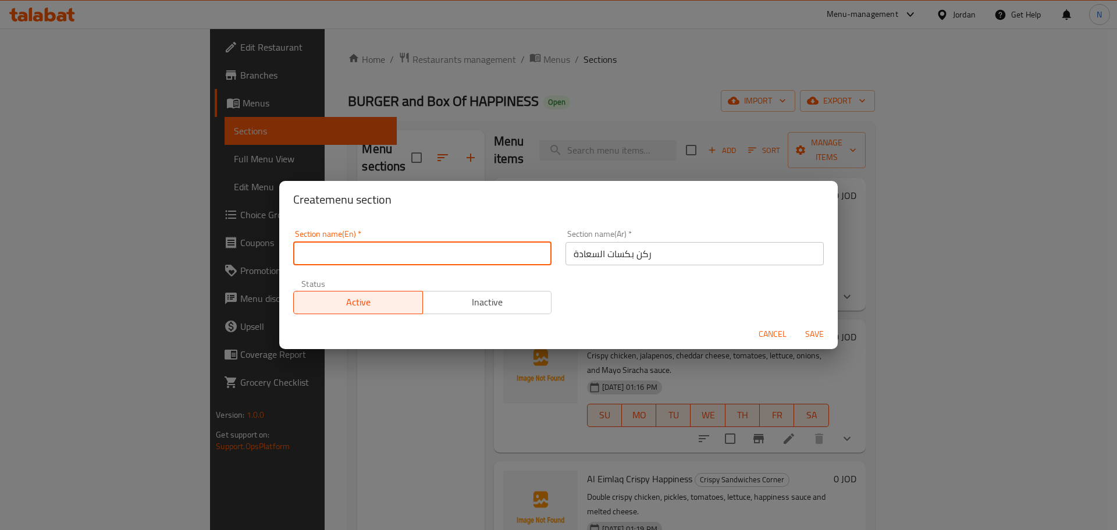
paste input "Happiness Boxes Corner"
type input "Happiness Boxes Corner"
click at [620, 259] on input "ركن بكسات السعادة" at bounding box center [695, 253] width 258 height 23
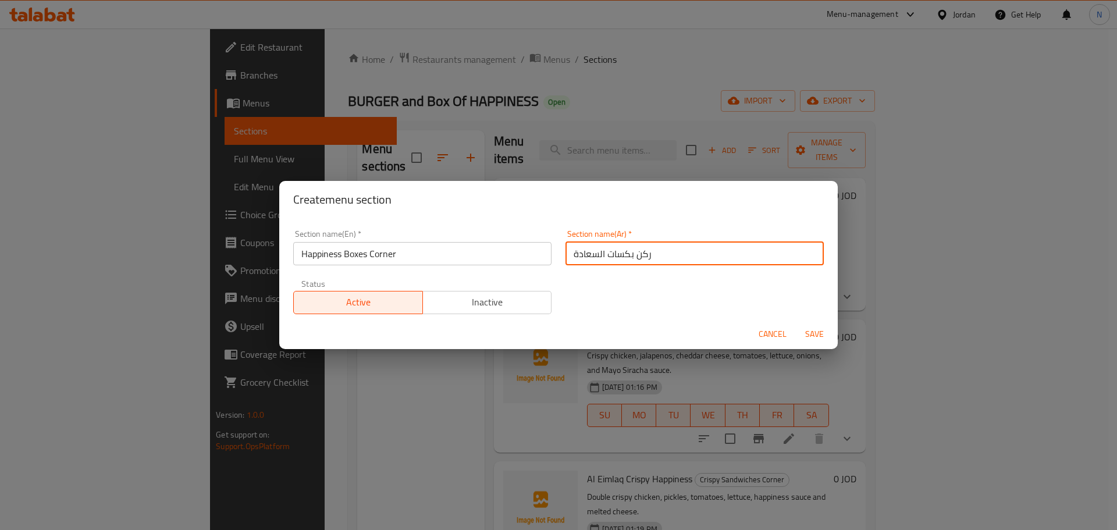
click at [626, 255] on input "ركن بكسات السعادة" at bounding box center [695, 253] width 258 height 23
type input "ركن بوكسات السعادة"
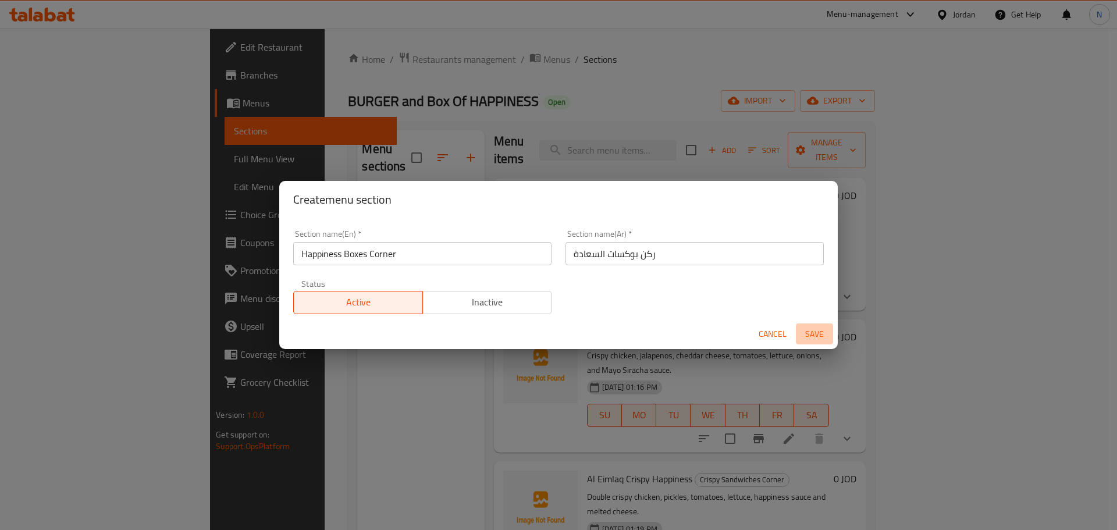
click at [816, 330] on span "Save" at bounding box center [815, 334] width 28 height 15
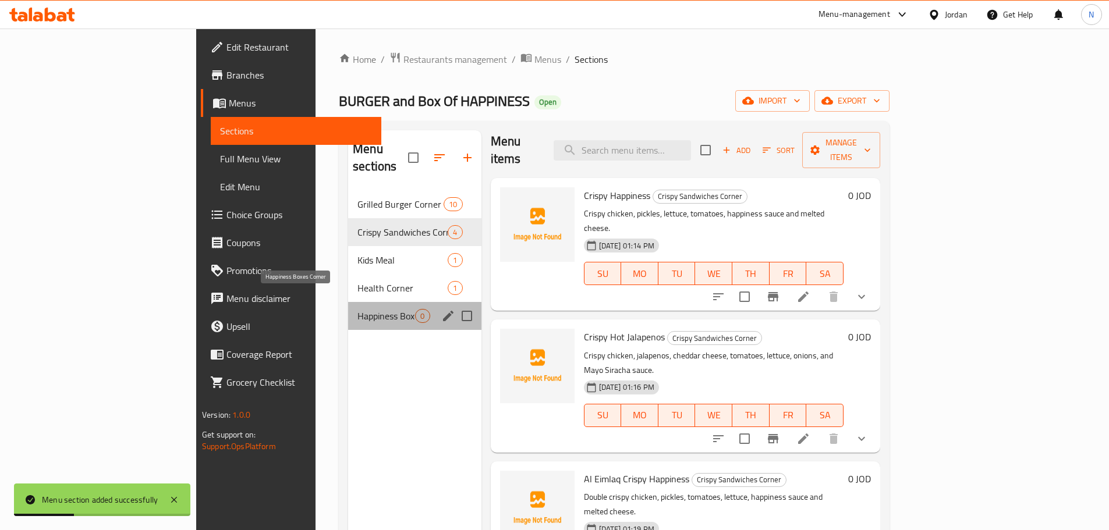
click at [357, 309] on span "Happiness Boxes Corner" at bounding box center [386, 316] width 58 height 14
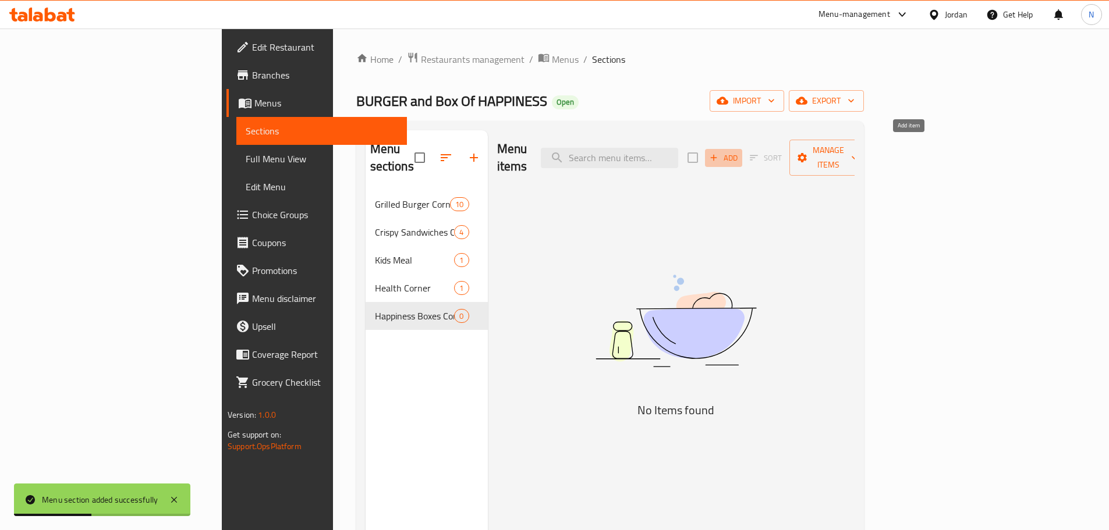
click at [739, 155] on span "Add" at bounding box center [723, 157] width 31 height 13
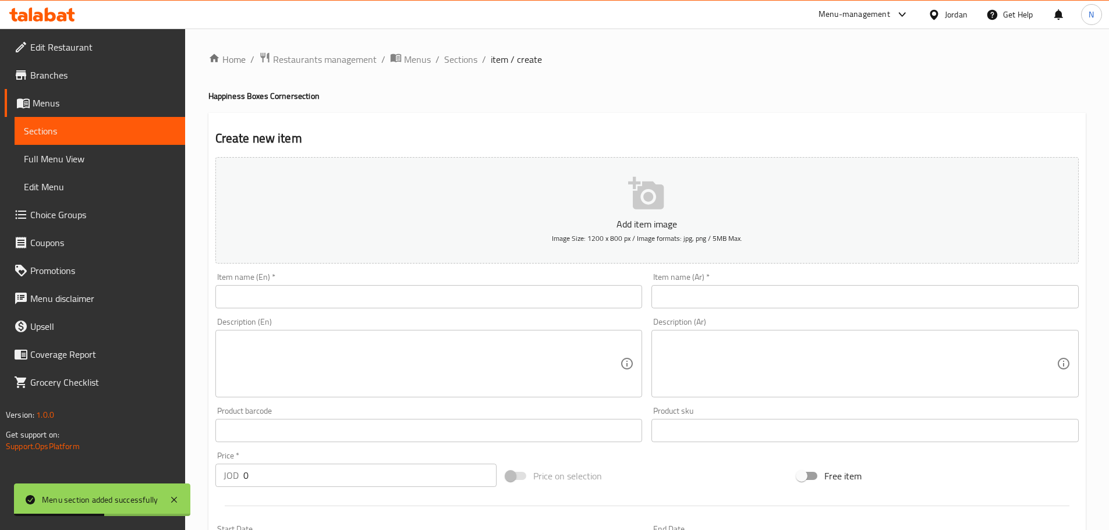
click at [815, 293] on input "text" at bounding box center [864, 296] width 427 height 23
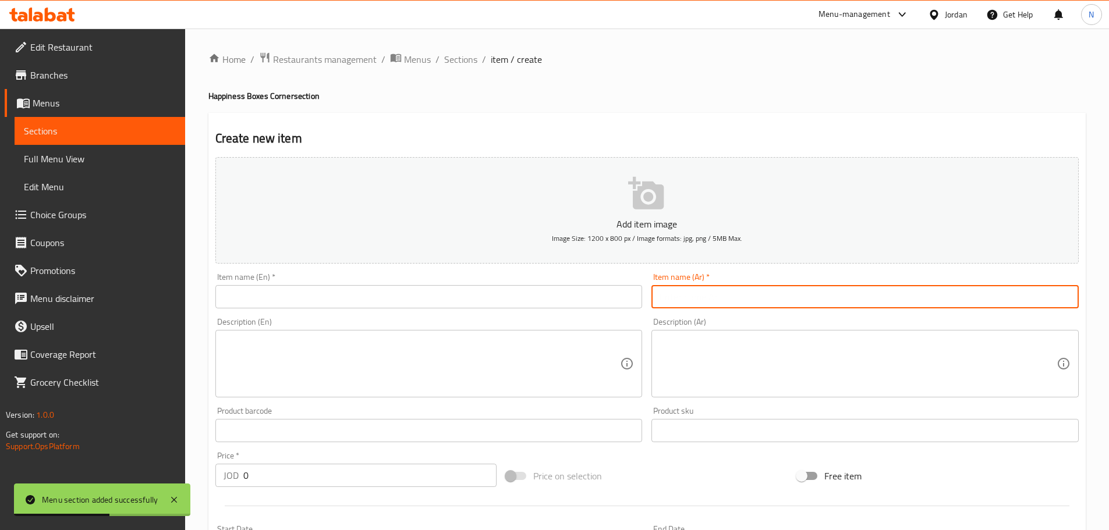
paste input "بوكس السعادة"
type input "بوكس السعادة"
click at [365, 300] on input "text" at bounding box center [428, 296] width 427 height 23
paste input "Happiness Box"
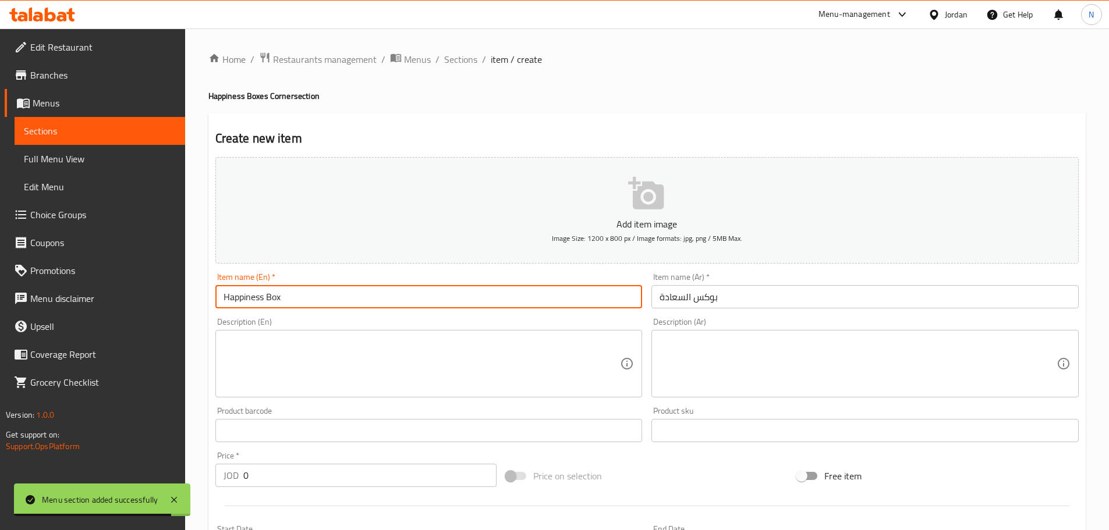
type input "Happiness Box"
click at [749, 348] on textarea at bounding box center [857, 363] width 397 height 55
paste textarea "بطاطا ودجز مع دجاج الكرسبي مغطاة"
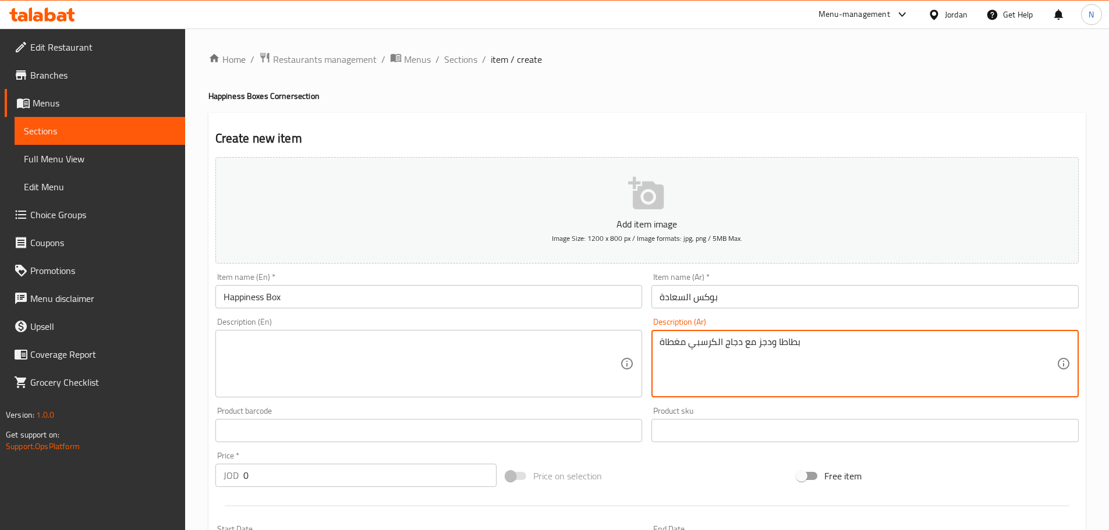
paste textarea "بالجبن السائل وصوص السعادة"
click at [746, 344] on textarea "بطاطا ودجز مع دجاج الكرسبي مغطاة بالجبن السائل وصوص السعادة" at bounding box center [857, 363] width 397 height 55
type textarea "بطاطا ودجز مع دجاج الكرسبي مغطاة بالجبن السائل وصوص السعادة"
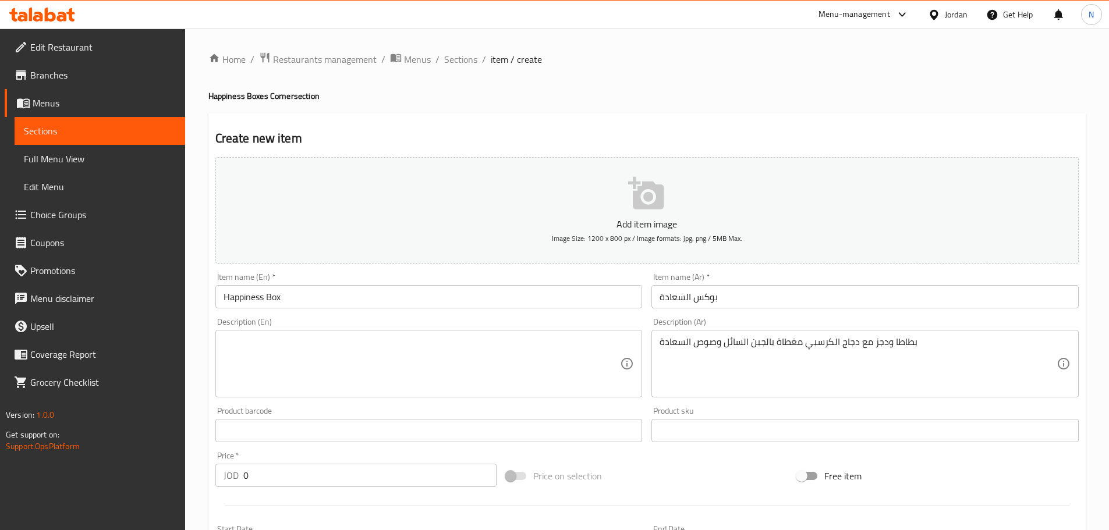
click at [404, 333] on div "Description (En)" at bounding box center [428, 364] width 427 height 68
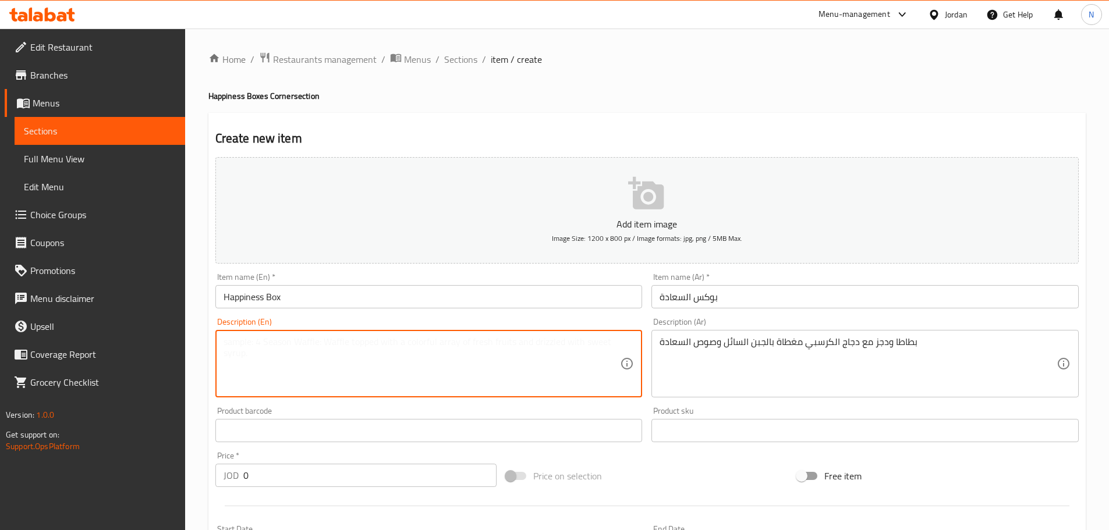
paste textarea "Potato wedges with crispy chicken topped with melted cheese and happiness sauce"
type textarea "Potato wedges with crispy chicken topped with melted cheese and happiness sauce"
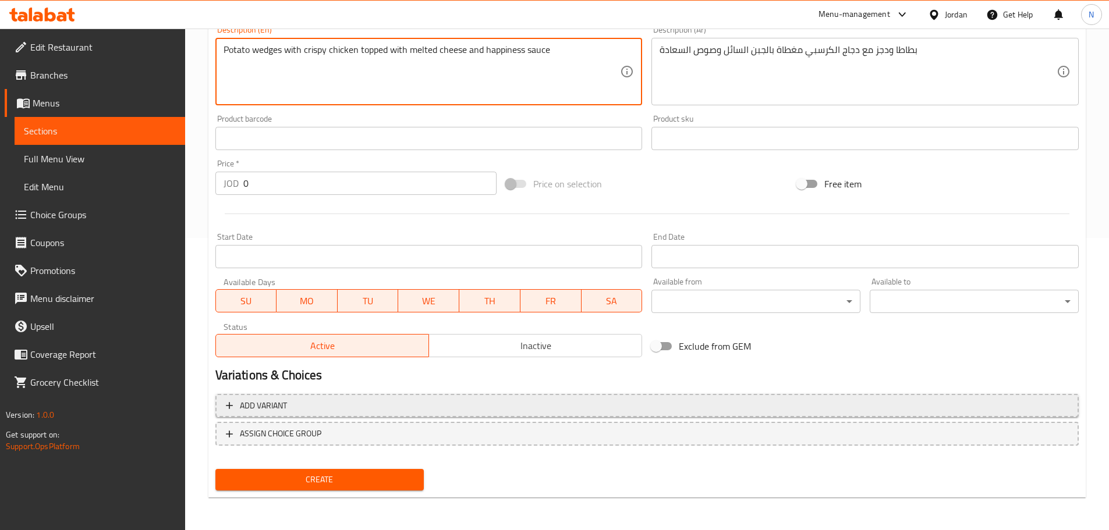
click at [856, 400] on span "Add variant" at bounding box center [647, 406] width 842 height 15
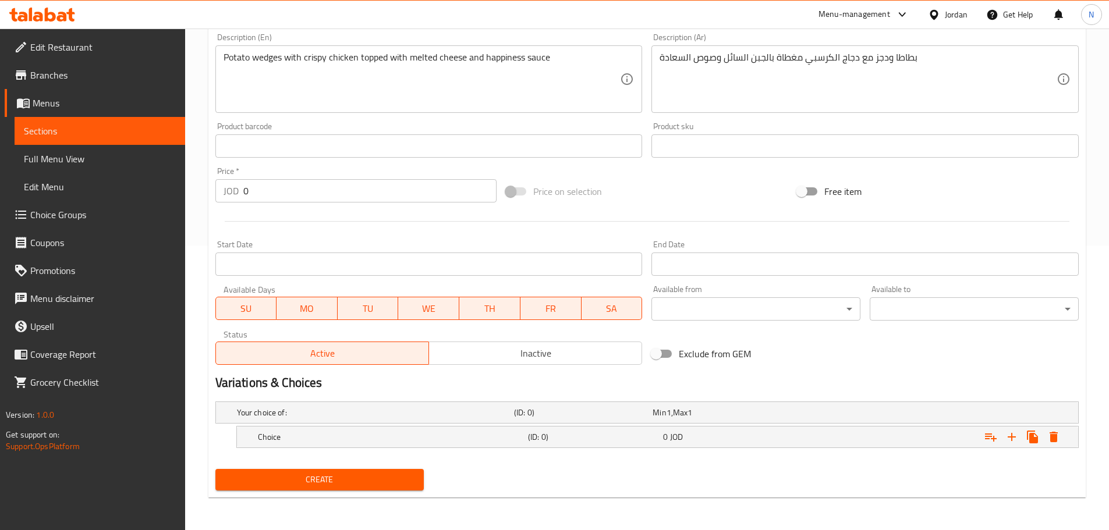
scroll to position [285, 0]
click at [1014, 438] on icon "Expand" at bounding box center [1012, 437] width 14 height 14
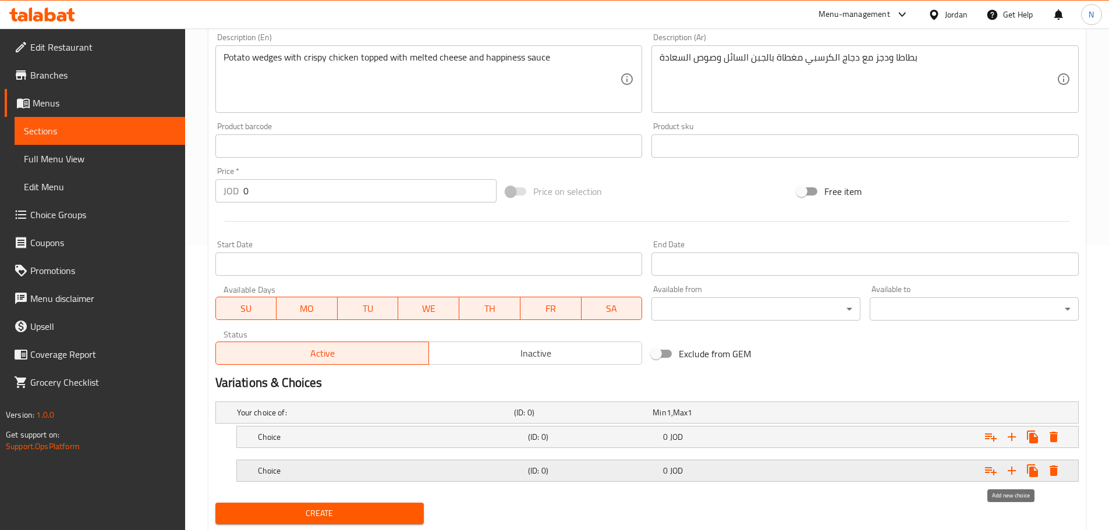
click at [1012, 475] on icon "Expand" at bounding box center [1012, 471] width 14 height 14
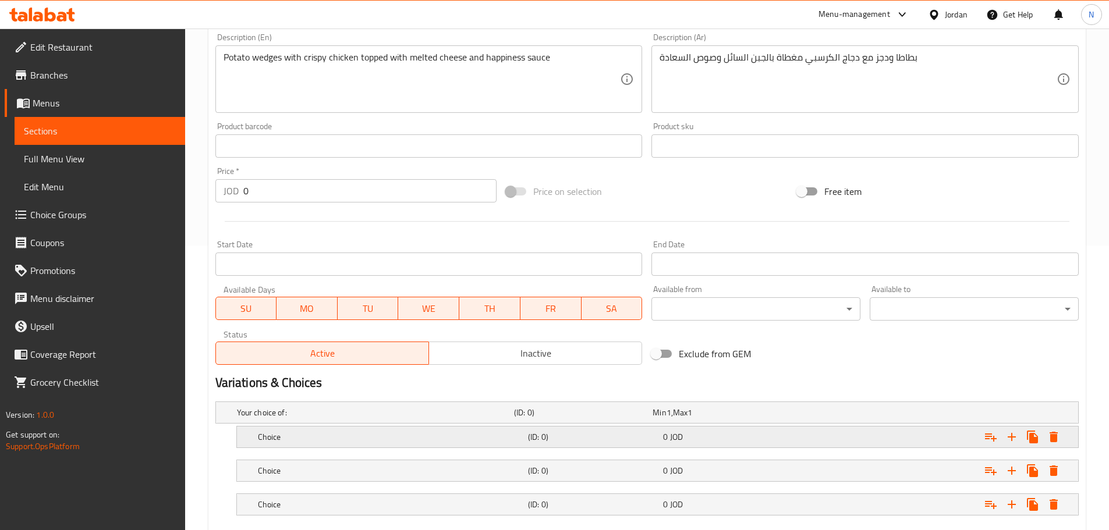
click at [304, 440] on h5 "Choice" at bounding box center [390, 437] width 265 height 12
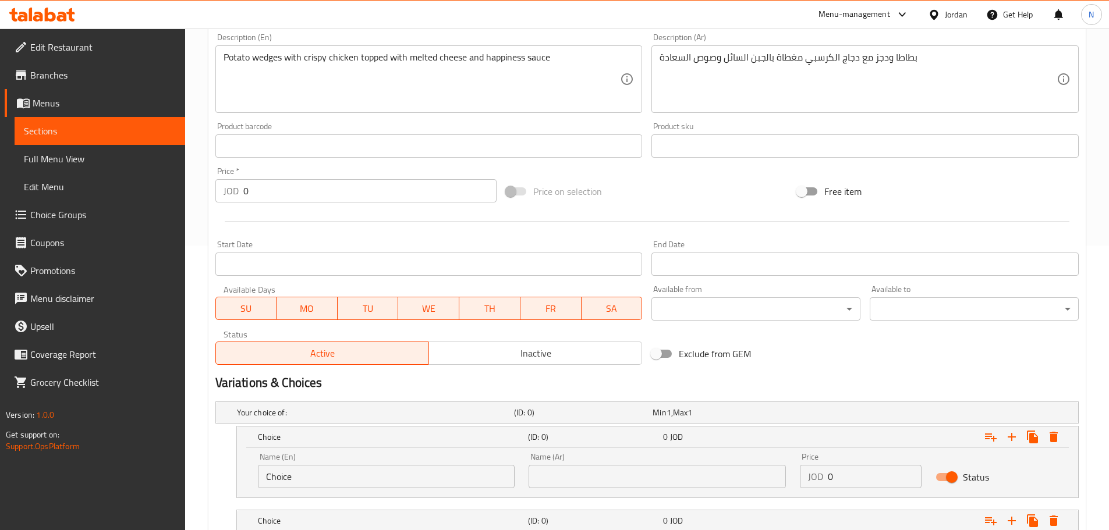
click at [314, 477] on input "Choice" at bounding box center [386, 476] width 257 height 23
type input "م"
type input "Large"
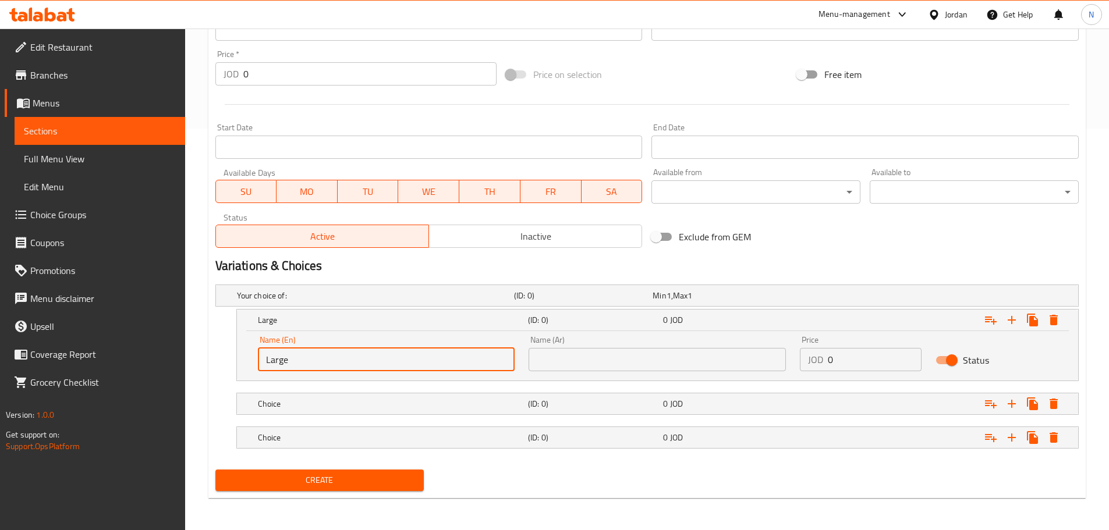
scroll to position [402, 0]
click at [425, 410] on div "Choice" at bounding box center [391, 403] width 270 height 16
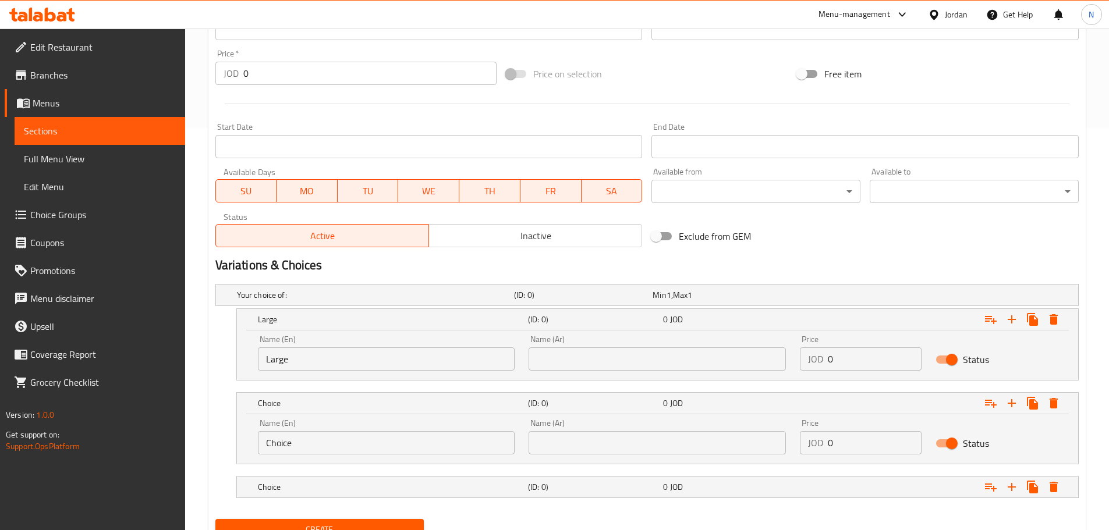
click at [339, 432] on input "Choice" at bounding box center [386, 442] width 257 height 23
click at [332, 437] on input "Choice" at bounding box center [386, 442] width 257 height 23
type input "XL"
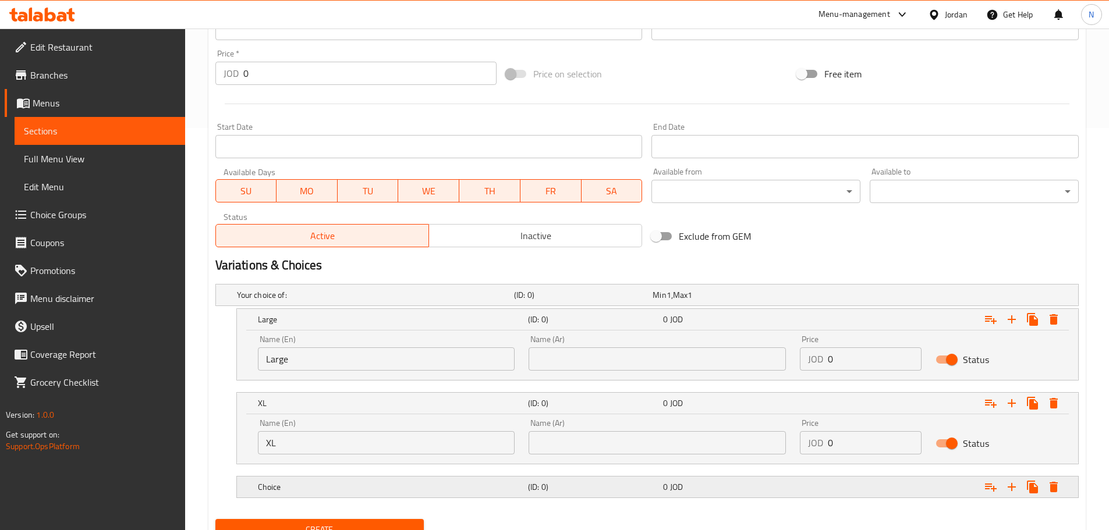
click at [341, 489] on h5 "Choice" at bounding box center [390, 487] width 265 height 12
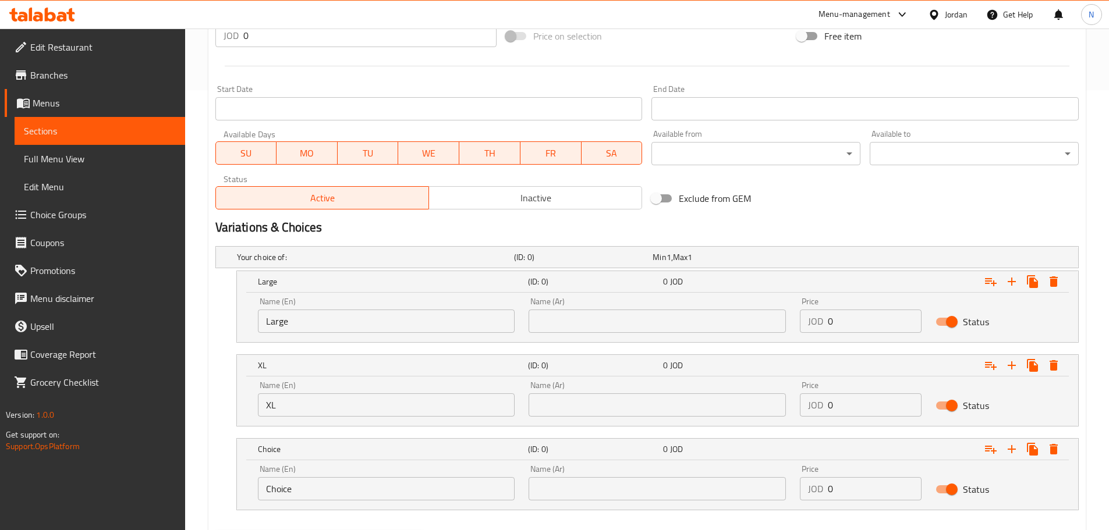
scroll to position [502, 0]
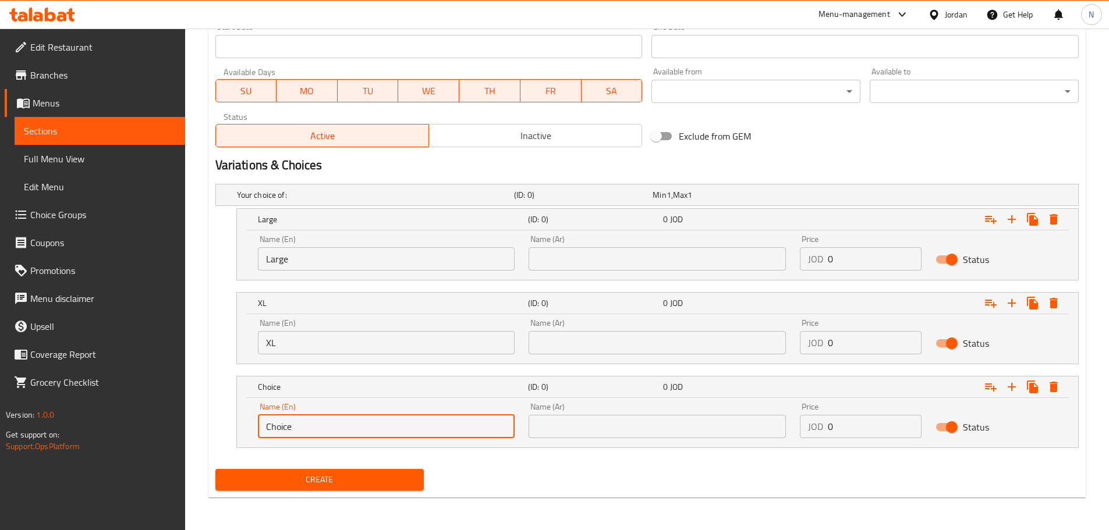
drag, startPoint x: 328, startPoint y: 431, endPoint x: 268, endPoint y: 435, distance: 59.5
click at [268, 435] on input "Choice" at bounding box center [386, 426] width 257 height 23
click at [269, 435] on input "Choice" at bounding box center [386, 426] width 257 height 23
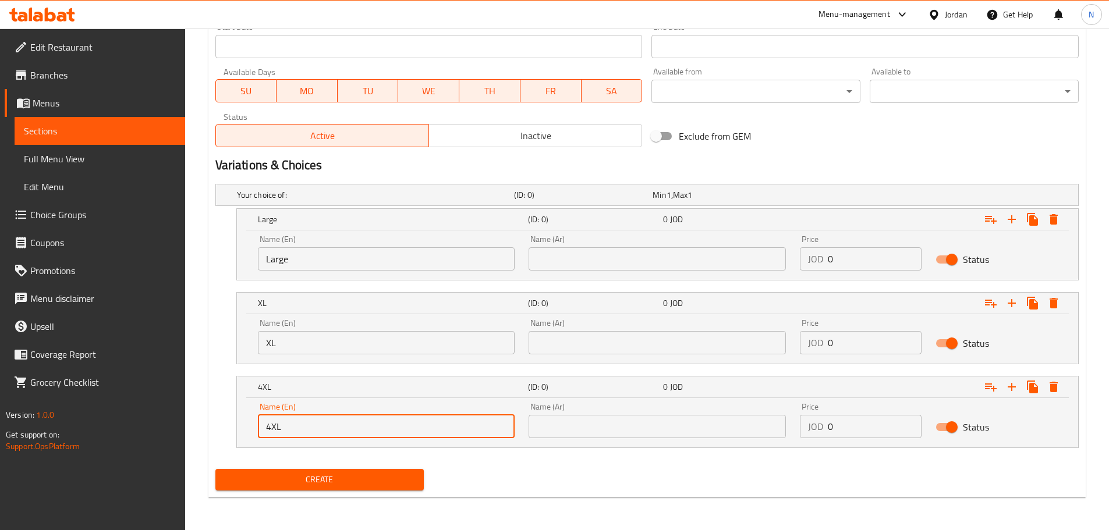
type input "4XL"
click at [268, 350] on input "XL" at bounding box center [386, 342] width 257 height 23
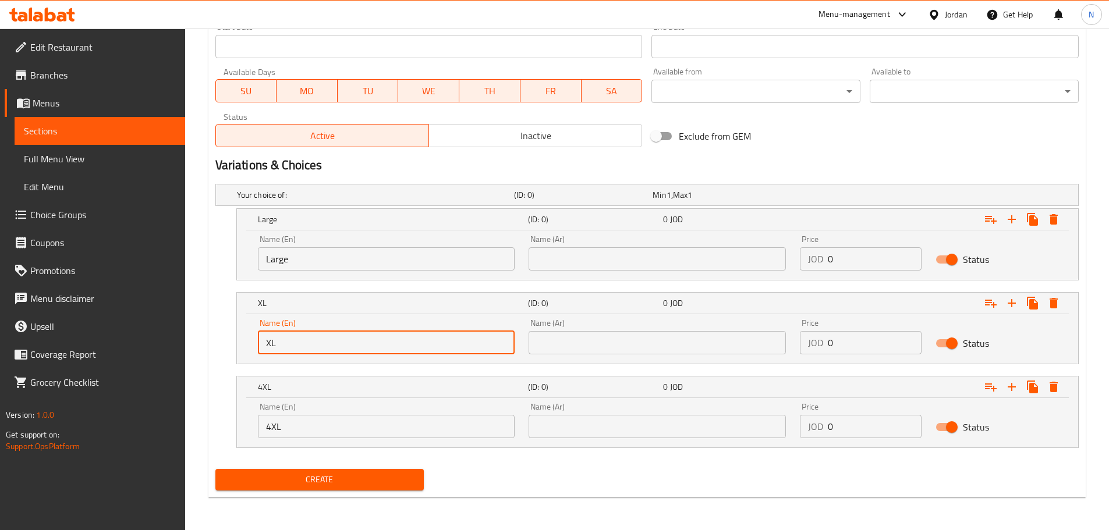
click at [268, 350] on input "XL" at bounding box center [386, 342] width 257 height 23
click at [626, 347] on input "text" at bounding box center [656, 342] width 257 height 23
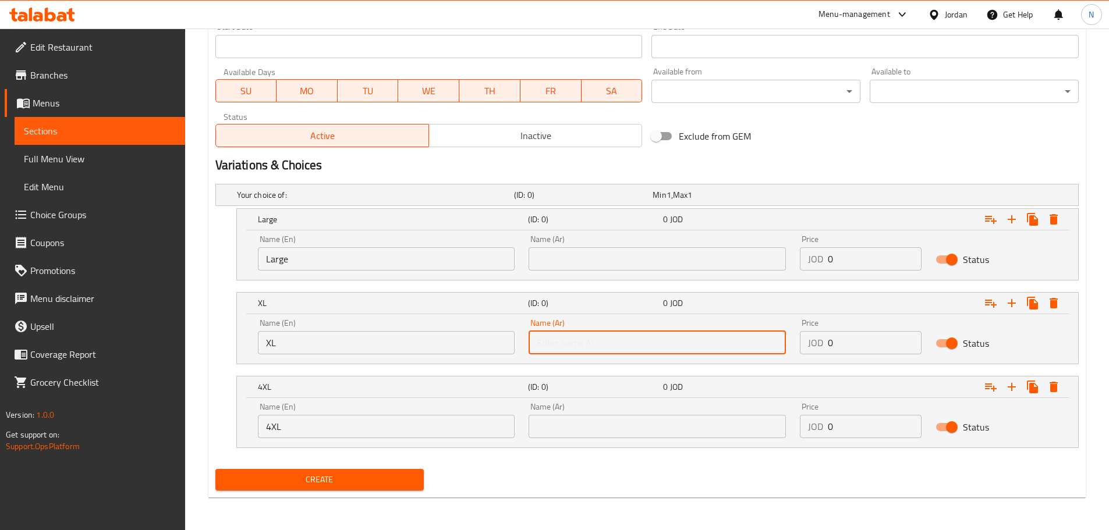
paste input "حجم أكبر"
type input "حجم أكبر"
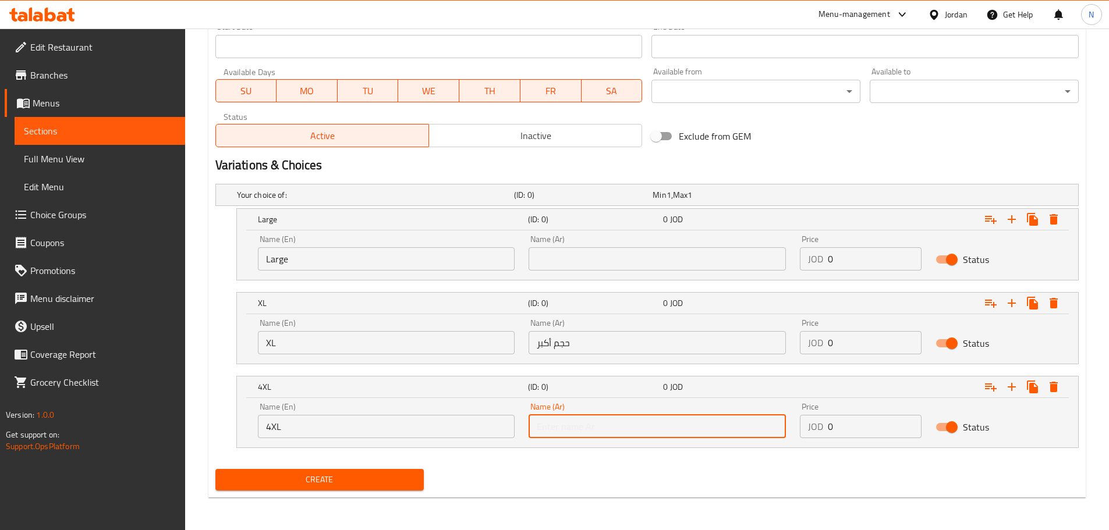
click at [584, 420] on input "text" at bounding box center [656, 426] width 257 height 23
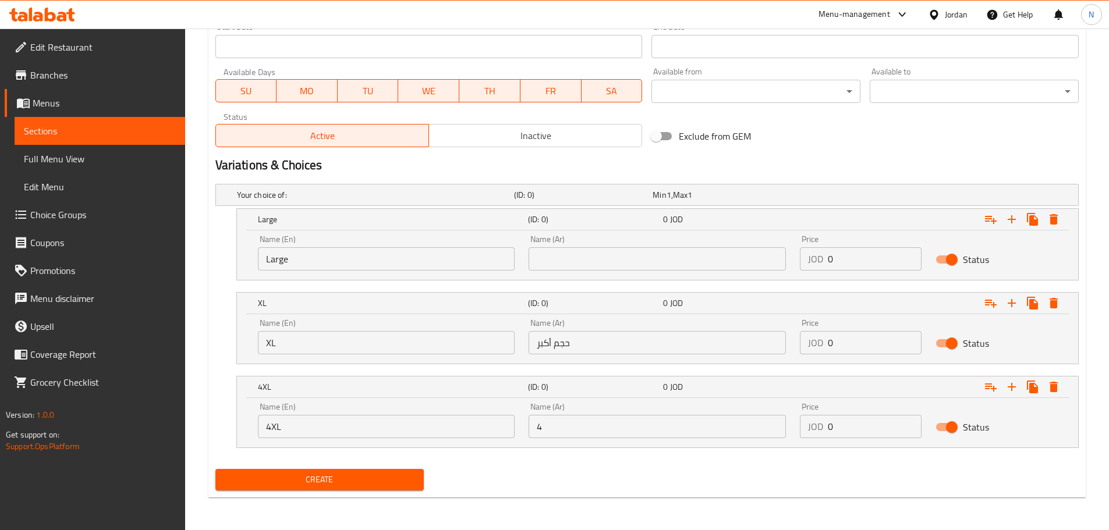
click at [580, 423] on input "4" at bounding box center [656, 426] width 257 height 23
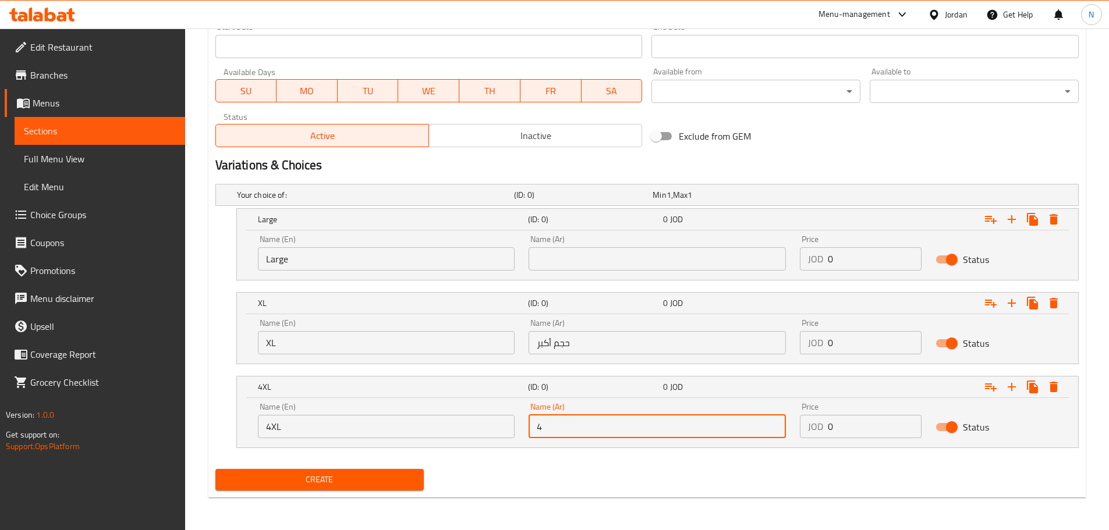
paste input "حجم أكبر"
type input "4حجم أكبر"
click at [616, 260] on input "text" at bounding box center [656, 258] width 257 height 23
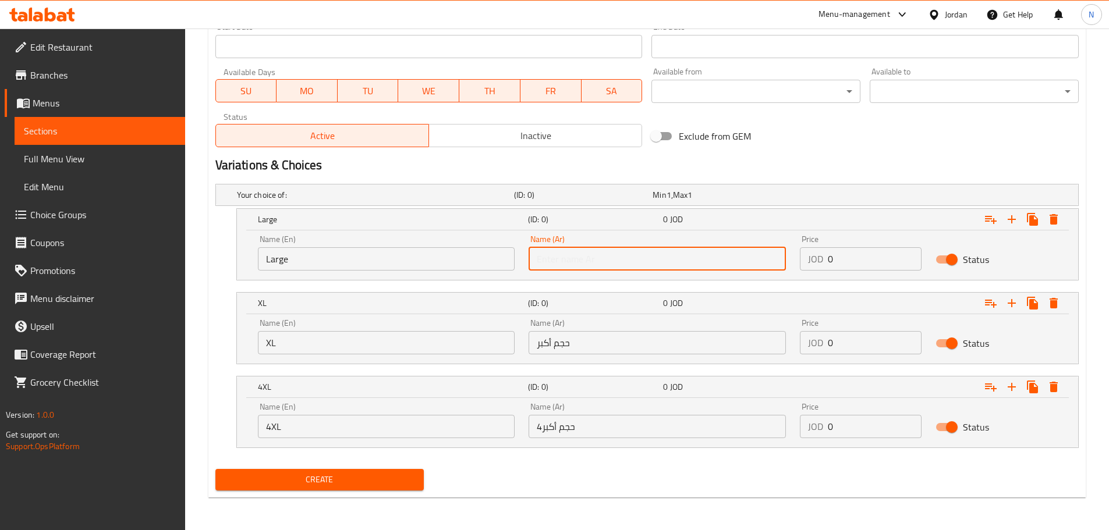
type input ";"
type input "كبير"
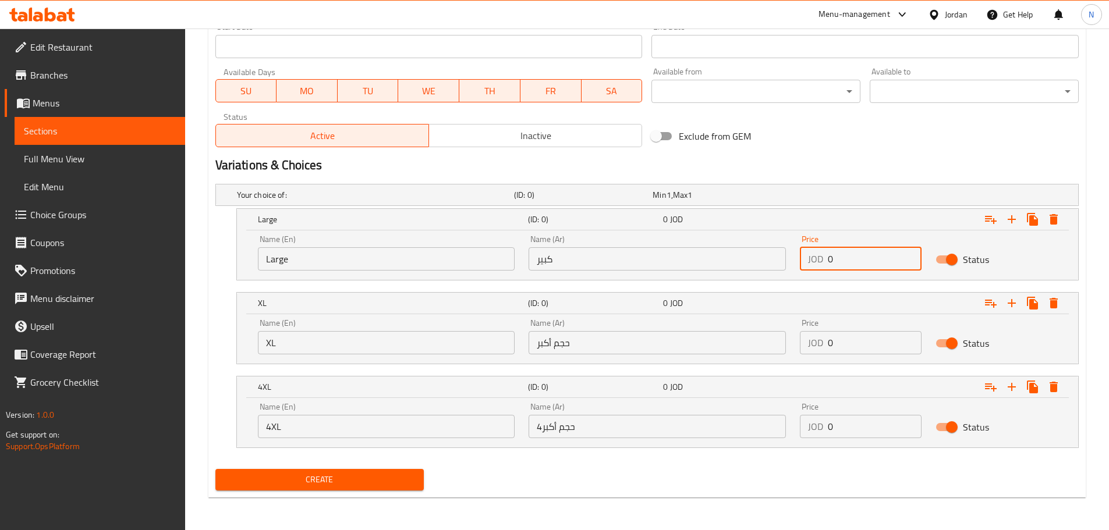
drag, startPoint x: 860, startPoint y: 258, endPoint x: 838, endPoint y: 257, distance: 21.5
click at [838, 257] on input "0" at bounding box center [875, 258] width 94 height 23
drag, startPoint x: 835, startPoint y: 257, endPoint x: 824, endPoint y: 260, distance: 11.3
click at [825, 259] on div "JOD 0 Price" at bounding box center [861, 258] width 122 height 23
paste input "4.5"
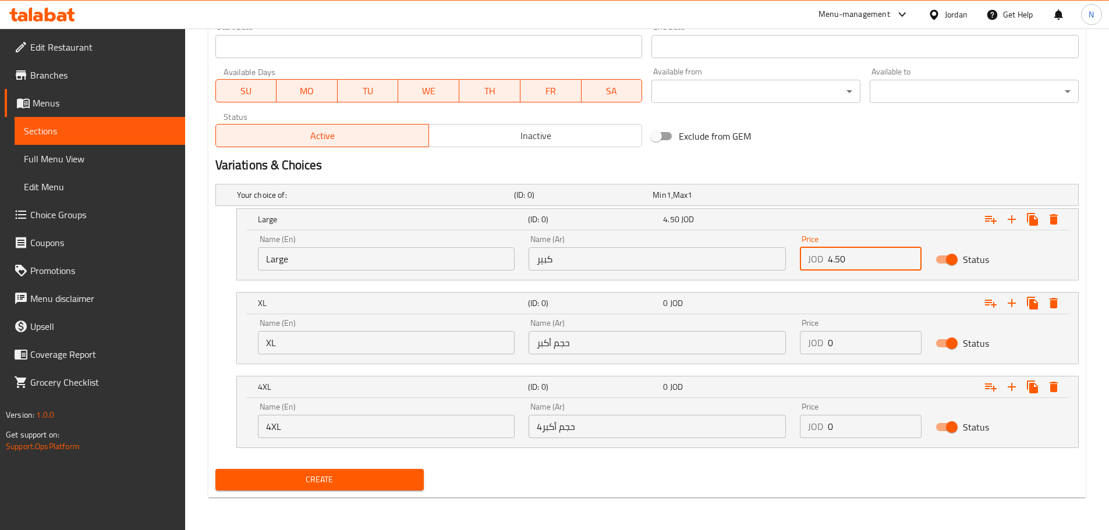
type input "4.50"
drag, startPoint x: 850, startPoint y: 346, endPoint x: 815, endPoint y: 346, distance: 35.5
click at [815, 346] on div "JOD 0 Price" at bounding box center [861, 342] width 122 height 23
paste input "5.75"
type input "5.75"
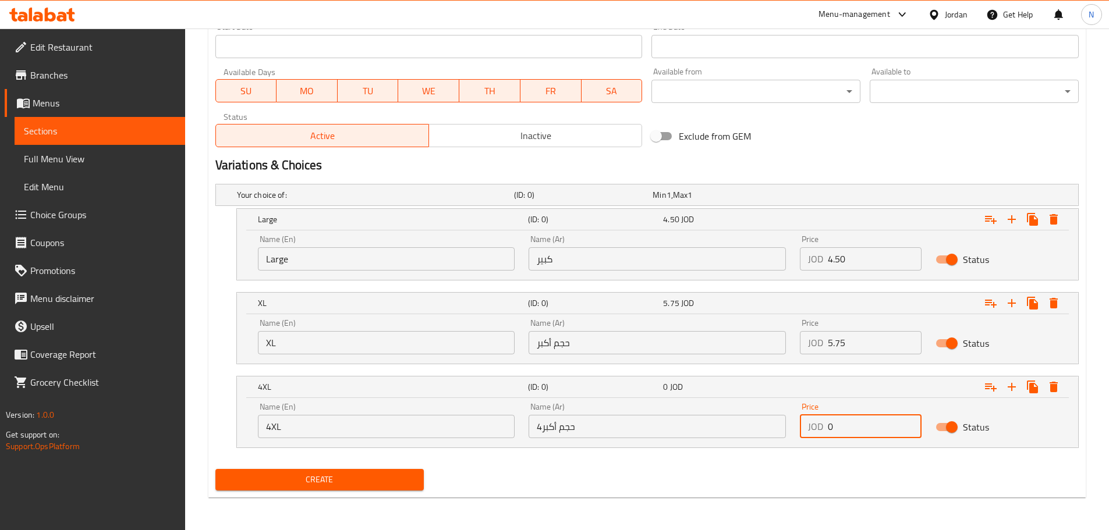
drag, startPoint x: 846, startPoint y: 427, endPoint x: 815, endPoint y: 432, distance: 31.9
click at [815, 432] on div "JOD 0 Price" at bounding box center [861, 426] width 122 height 23
paste input "9.0"
type input "9.00"
click at [813, 464] on div "Create" at bounding box center [647, 479] width 872 height 31
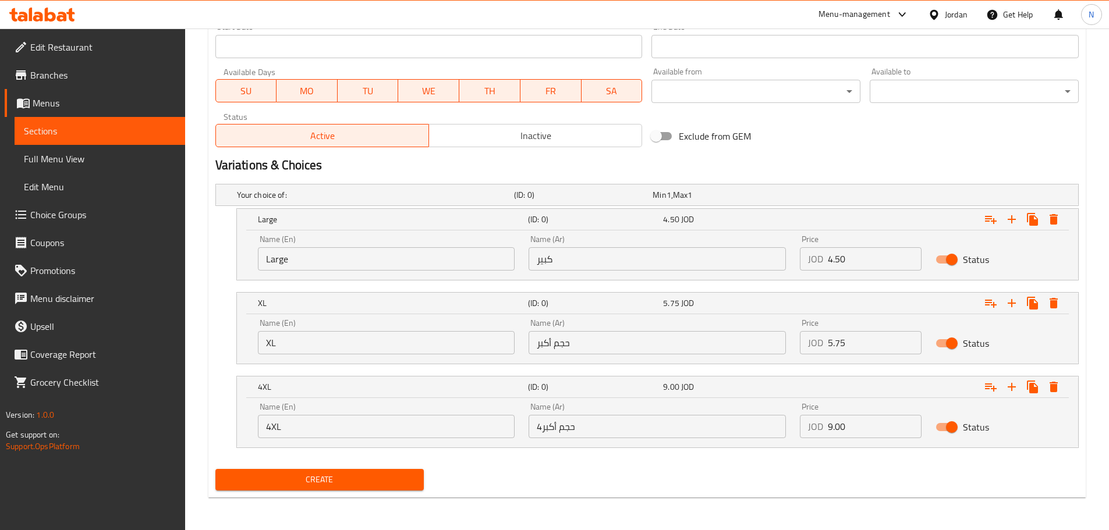
click at [342, 485] on span "Create" at bounding box center [320, 480] width 190 height 15
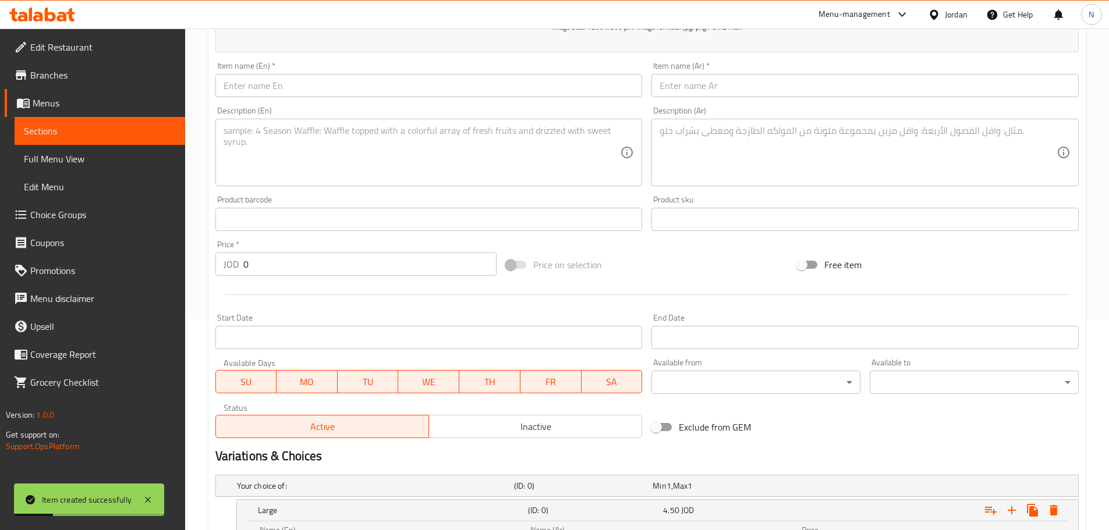
scroll to position [153, 0]
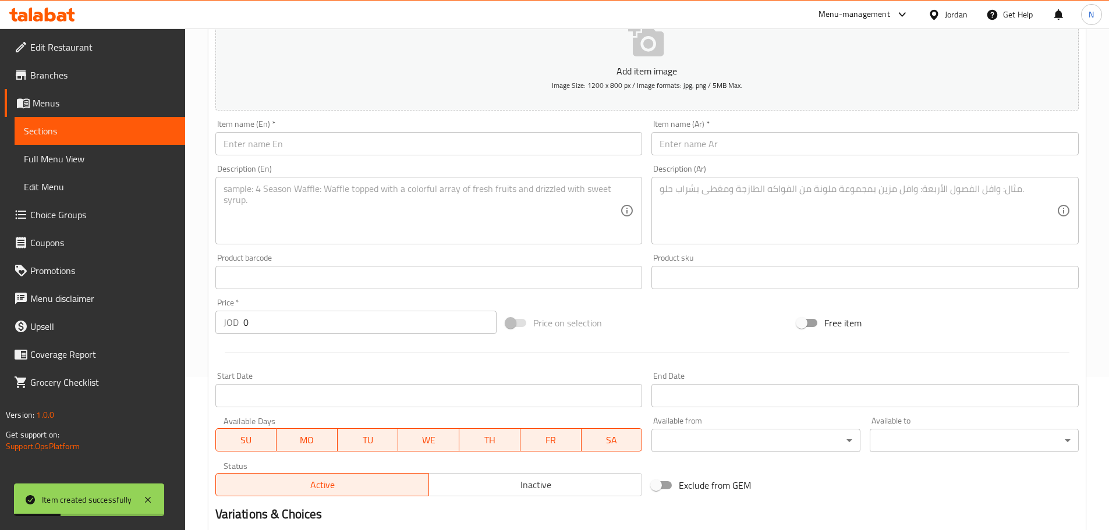
click at [712, 140] on input "text" at bounding box center [864, 143] width 427 height 23
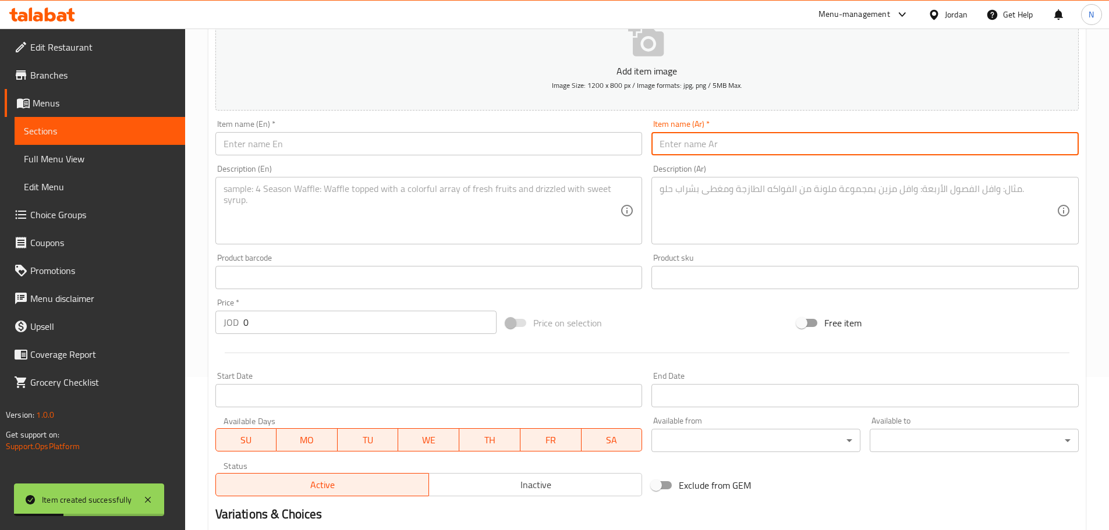
paste input "بوكس السعادة"
type input "بوكس السعادة"
click at [697, 240] on div "Description (Ar)" at bounding box center [864, 211] width 427 height 68
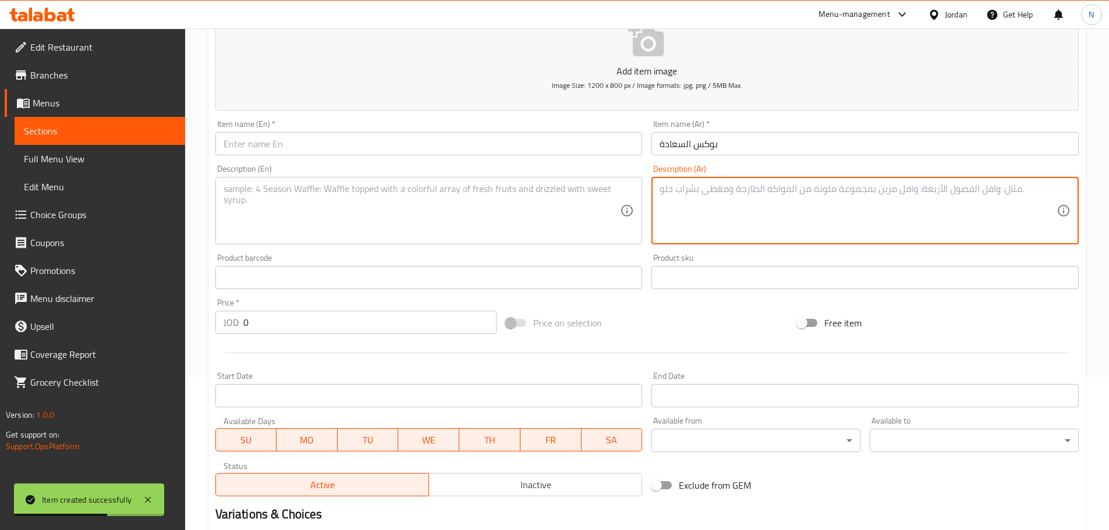
paste textarea "بطاطا فرنش فرايز مع دجاج الكرسبي مغطاة"
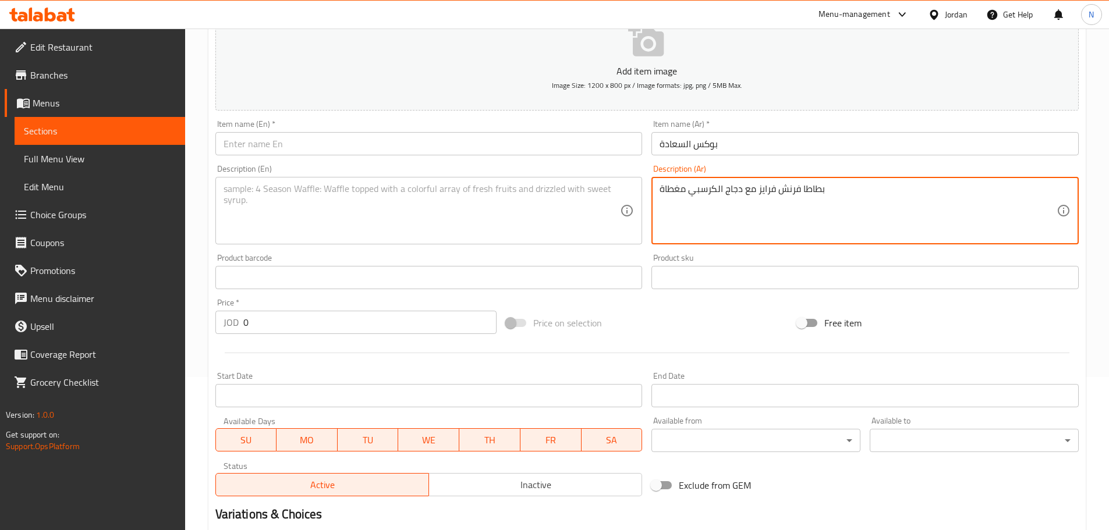
paste textarea "بالجبن السائل وصوص السعادة"
type textarea "بطاطا فرنش فرايز مع دجاج الكرسبي مغطاة بالجبن السائل وصوص السعادة"
click at [707, 153] on input "بوكس السعادة" at bounding box center [864, 143] width 427 height 23
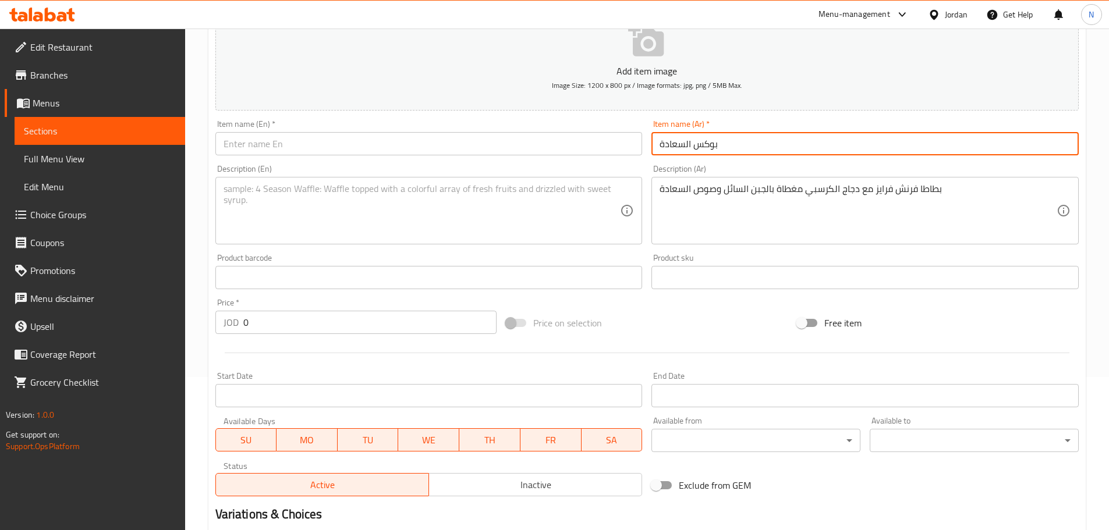
click at [707, 153] on input "بوكس السعادة" at bounding box center [864, 143] width 427 height 23
click at [357, 140] on input "text" at bounding box center [428, 143] width 427 height 23
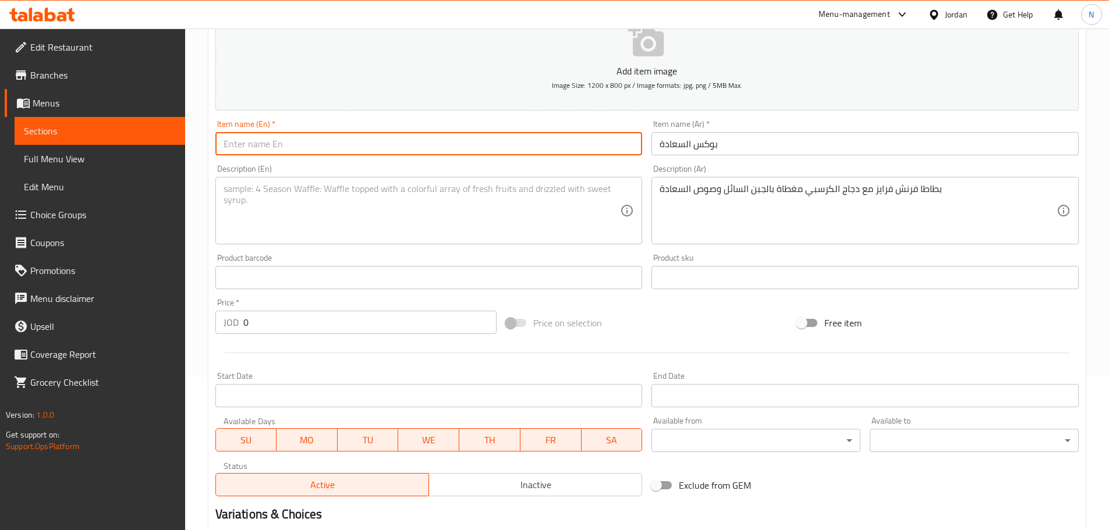
paste input "Happiness Box"
type input "Happiness Box"
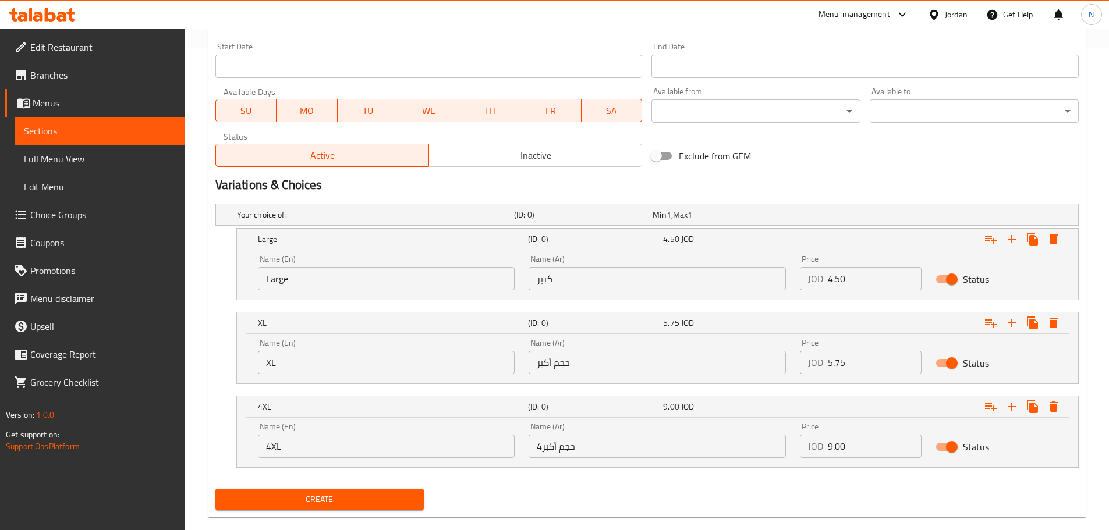
scroll to position [502, 0]
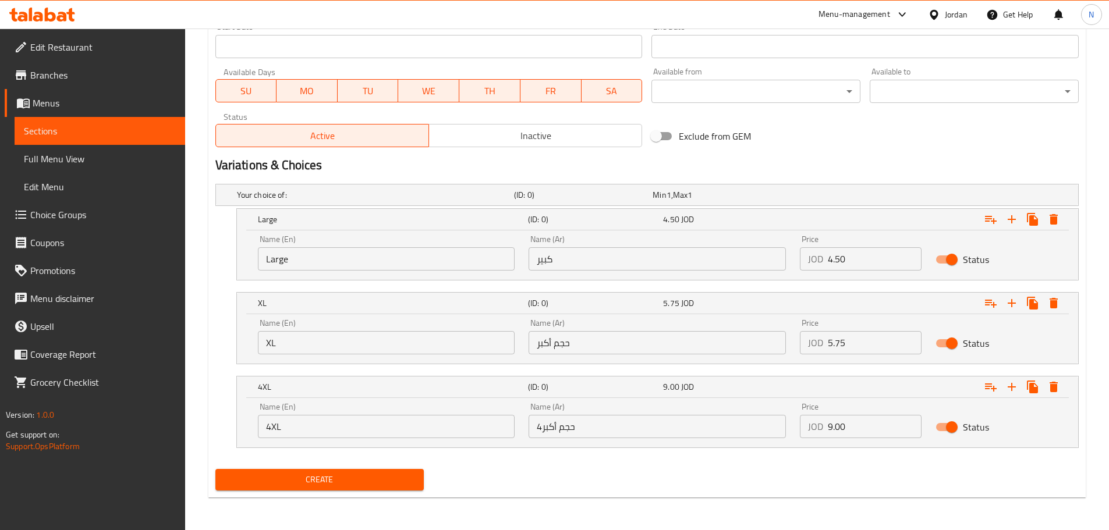
click at [315, 247] on input "Large" at bounding box center [386, 258] width 257 height 23
type input "س"
type input "Small"
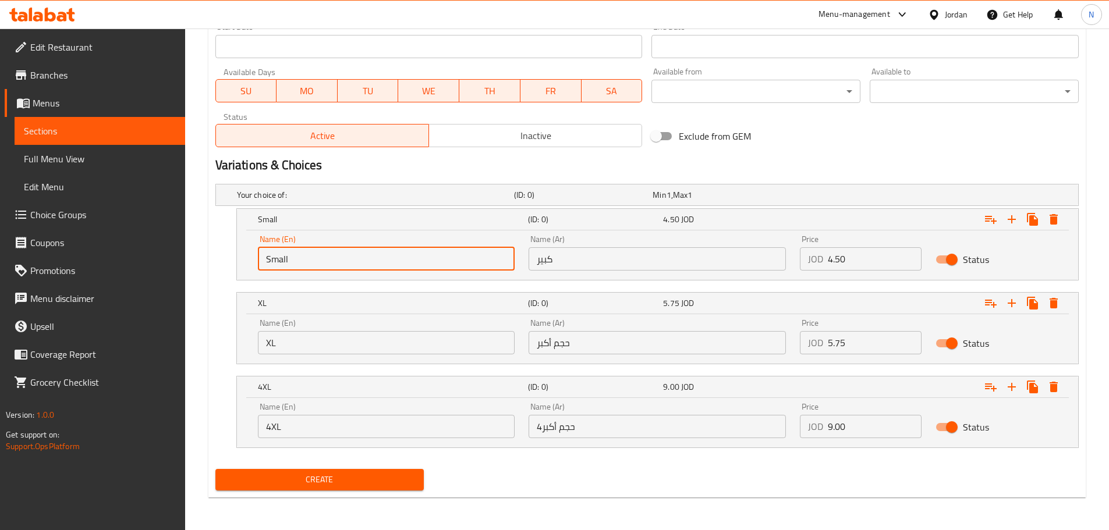
click at [319, 340] on input "XL" at bounding box center [386, 342] width 257 height 23
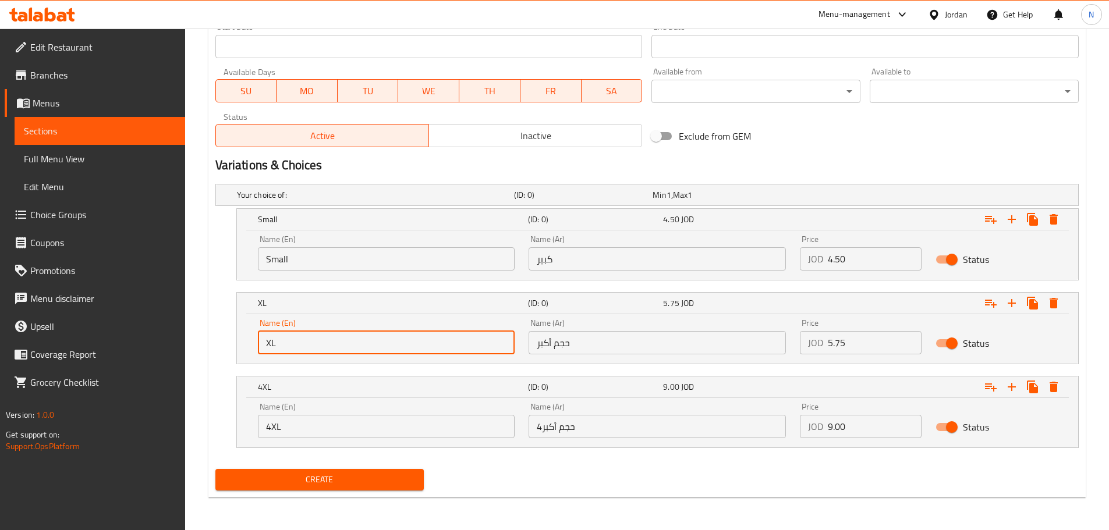
click at [319, 340] on input "XL" at bounding box center [386, 342] width 257 height 23
type input "Choice"
type input "Meduim"
click at [319, 430] on input "4XL" at bounding box center [386, 426] width 257 height 23
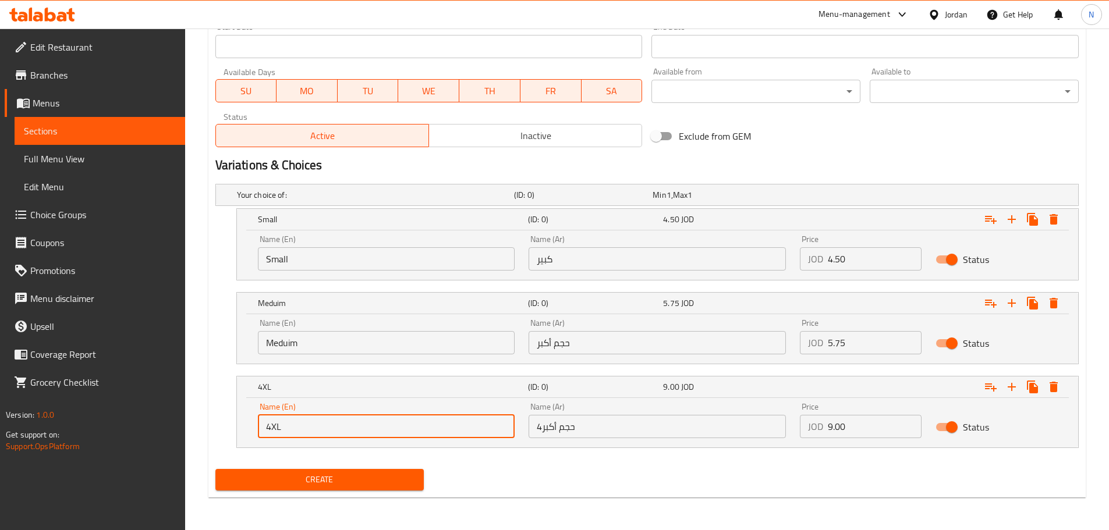
click at [319, 430] on input "4XL" at bounding box center [386, 426] width 257 height 23
type input "Large"
click at [1014, 389] on icon "Expand" at bounding box center [1012, 387] width 14 height 14
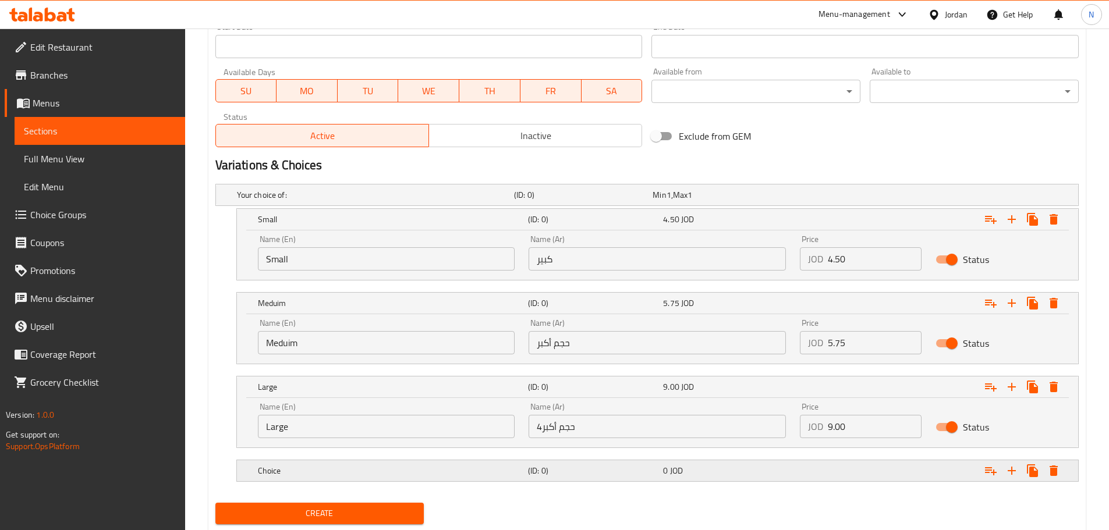
click at [298, 473] on h5 "Choice" at bounding box center [390, 471] width 265 height 12
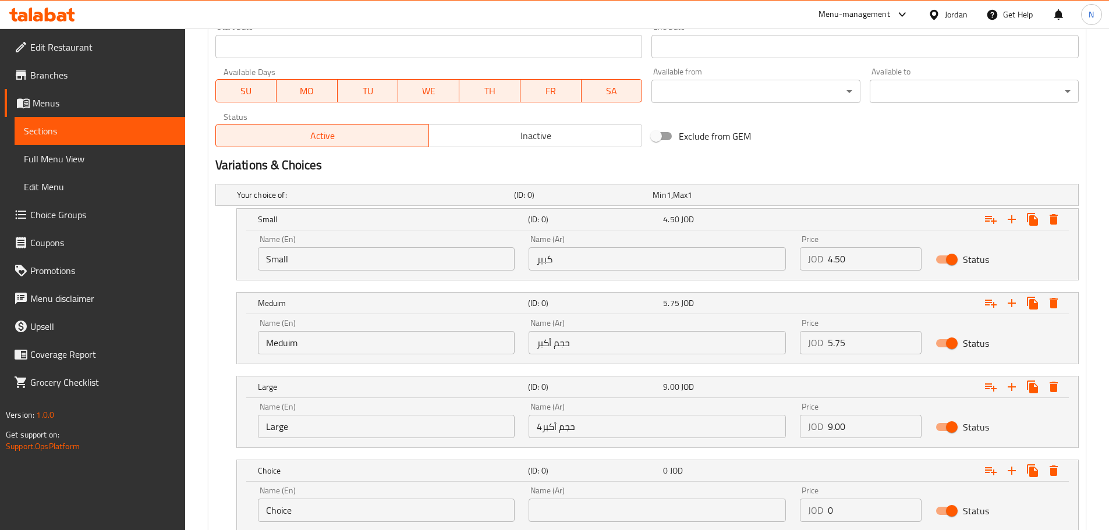
click at [306, 505] on input "Choice" at bounding box center [386, 510] width 257 height 23
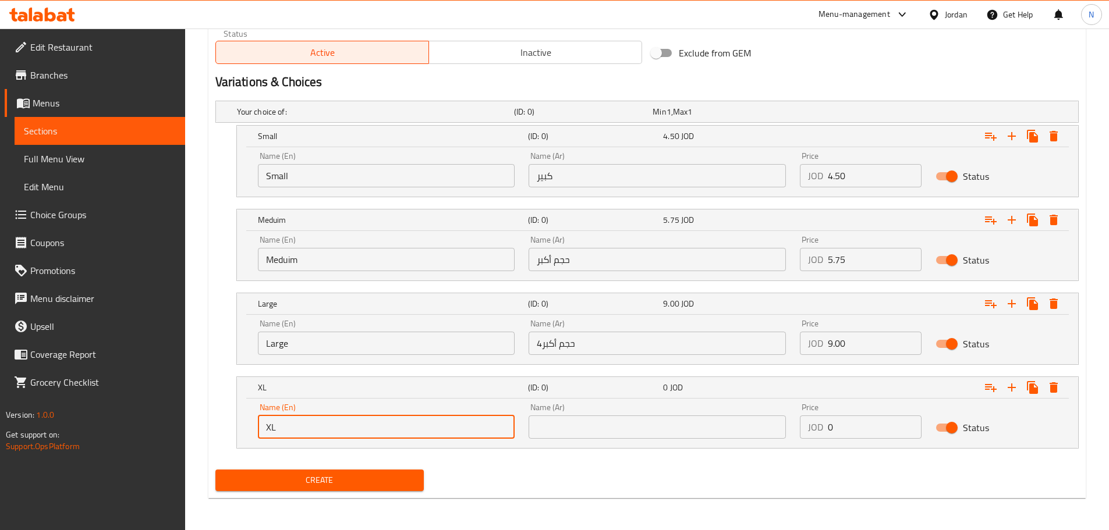
scroll to position [586, 0]
type input "XL"
click at [1009, 388] on icon "Expand" at bounding box center [1012, 387] width 14 height 14
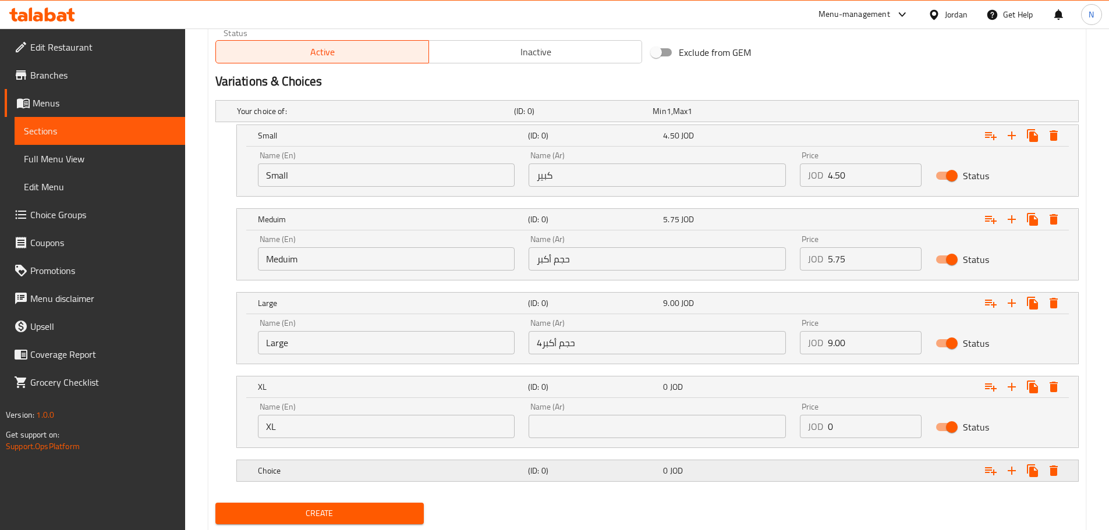
click at [310, 473] on h5 "Choice" at bounding box center [390, 471] width 265 height 12
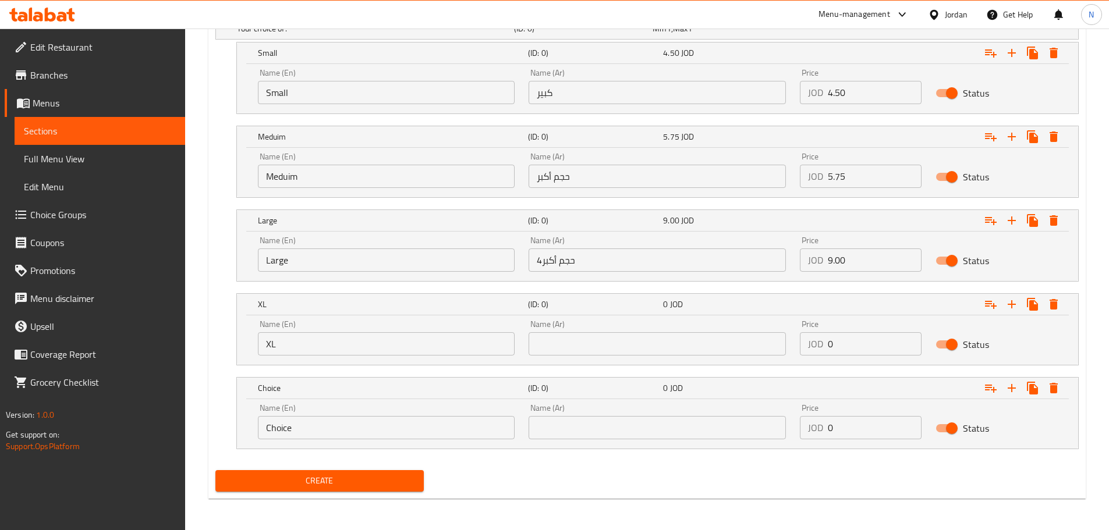
scroll to position [670, 0]
click at [299, 433] on input "Choice" at bounding box center [386, 426] width 257 height 23
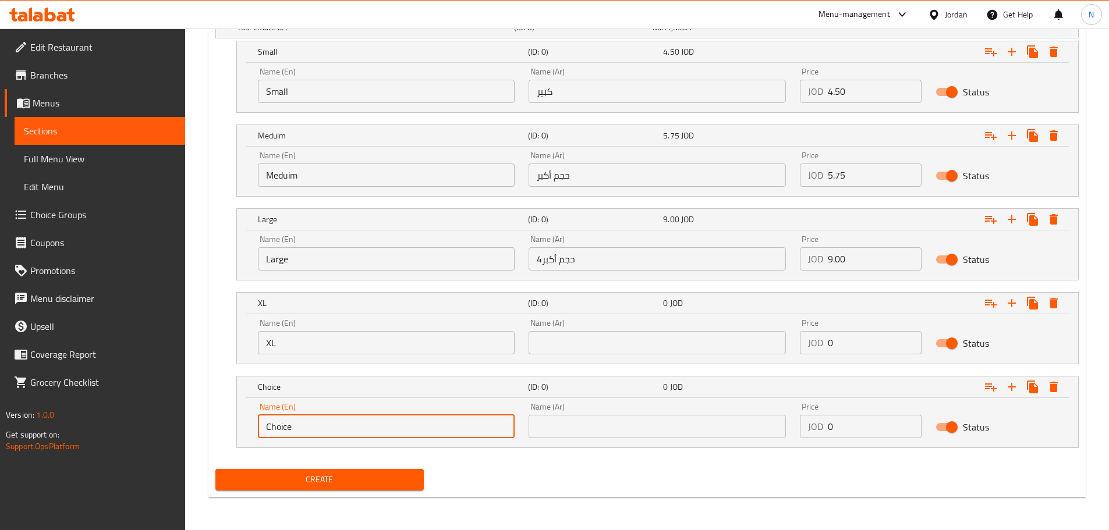
click at [299, 433] on input "Choice" at bounding box center [386, 426] width 257 height 23
type input "3XL"
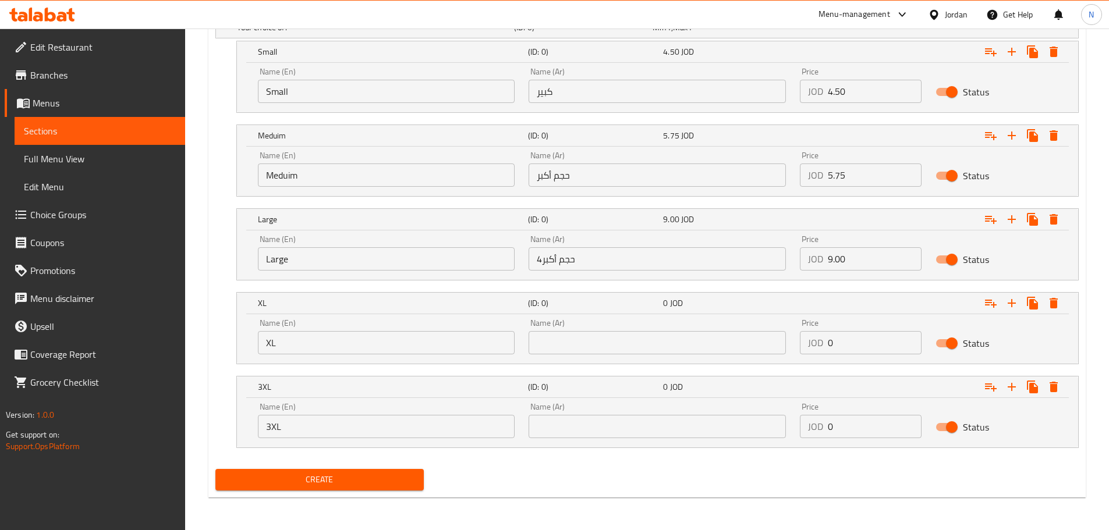
click at [538, 102] on div "Name (Ar) كبير Name (Ar)" at bounding box center [656, 85] width 271 height 49
click at [540, 96] on input "كبير" at bounding box center [656, 91] width 257 height 23
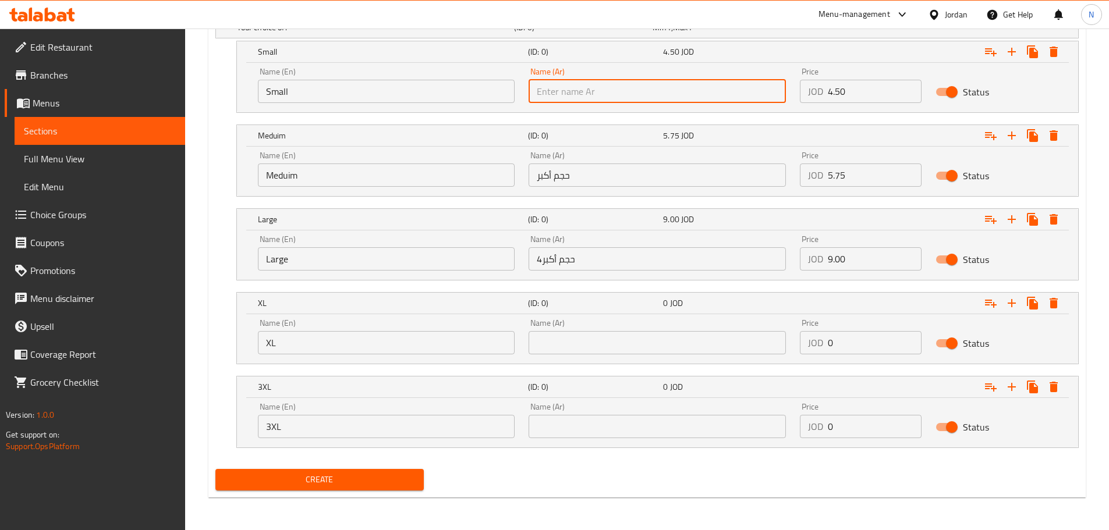
type input "W"
type input "صغير"
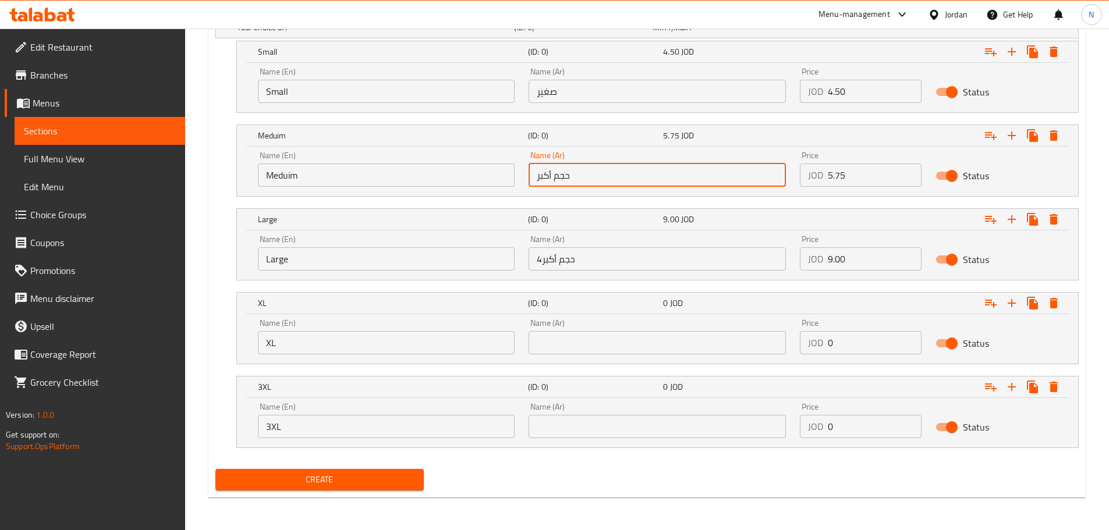
click at [570, 168] on input "حجم أكبر" at bounding box center [656, 175] width 257 height 23
type input "وسط"
click at [566, 254] on input "4حجم أكبر" at bounding box center [656, 258] width 257 height 23
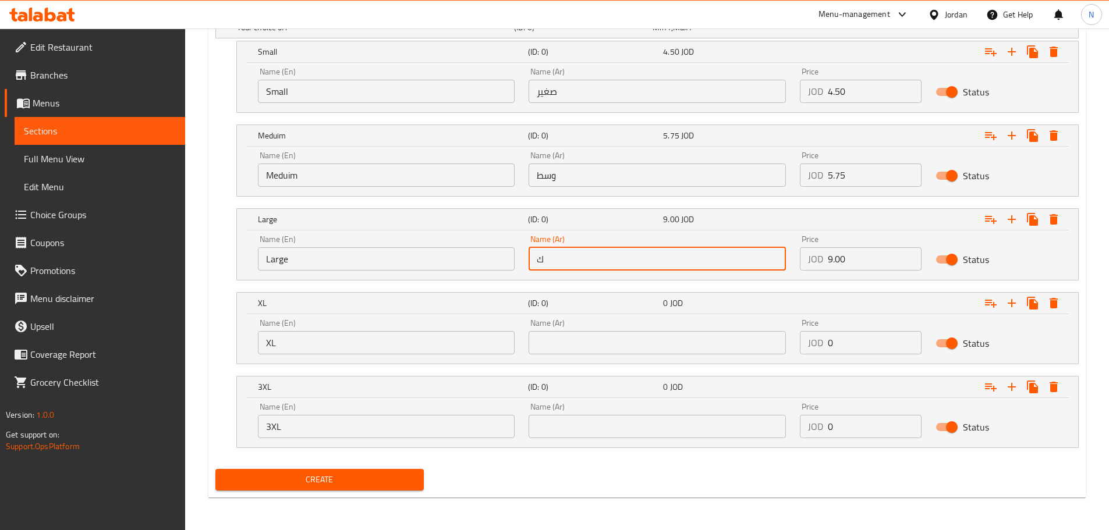
type input "كبير"
click at [572, 342] on input "text" at bounding box center [656, 342] width 257 height 23
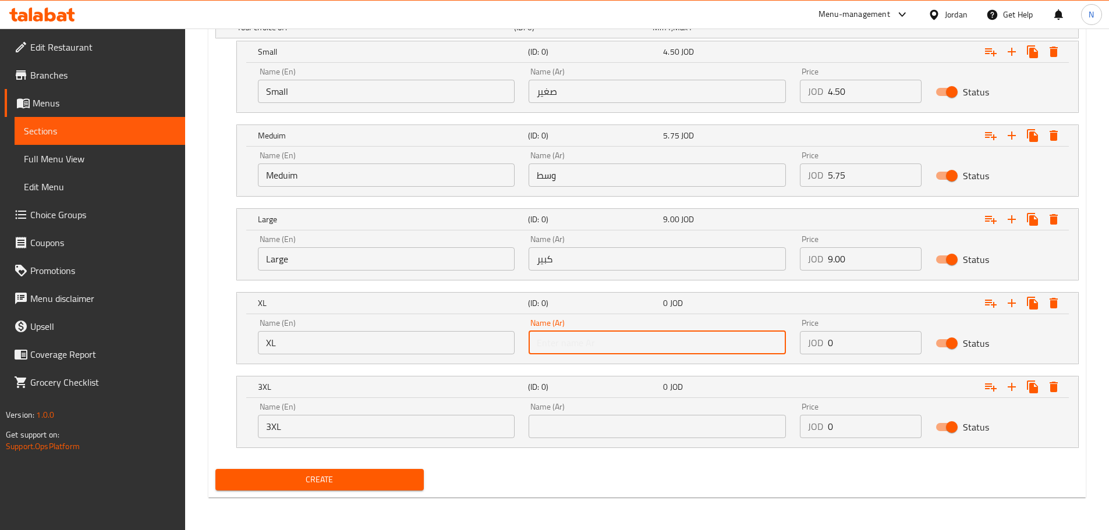
type input "ج"
type input "حجم كبير"
click at [572, 425] on input "text" at bounding box center [656, 426] width 257 height 23
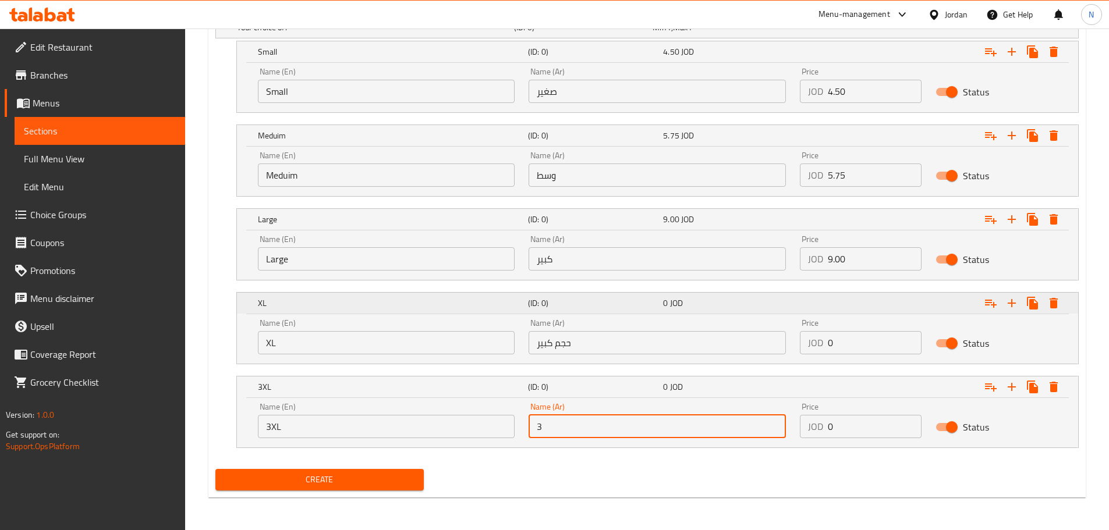
paste input "Happiness Box"
type input "3 Happiness Box"
click at [590, 414] on div "Name (Ar) 3 Happiness Box Name (Ar)" at bounding box center [656, 421] width 257 height 36
click at [562, 428] on input "3 Happiness Box" at bounding box center [656, 426] width 257 height 23
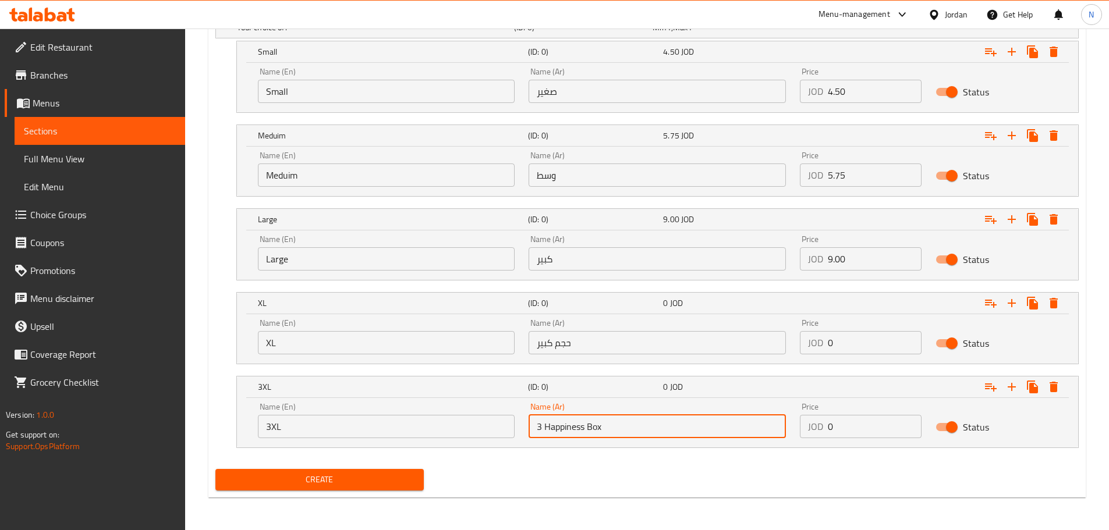
click at [562, 428] on input "3 Happiness Box" at bounding box center [656, 426] width 257 height 23
type input "3"
click at [674, 350] on input "حجم كبير" at bounding box center [656, 342] width 257 height 23
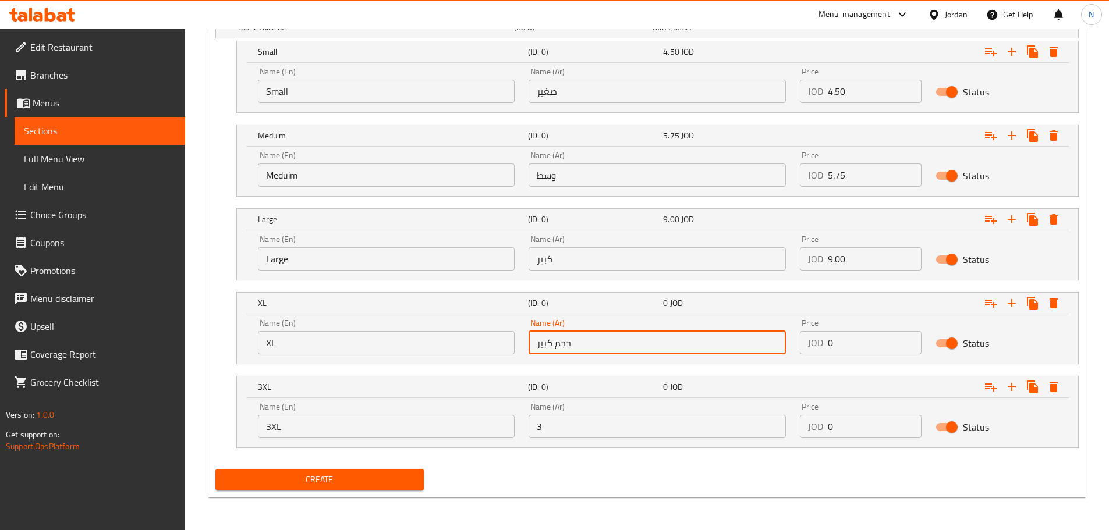
click at [674, 347] on input "حجم كبير" at bounding box center [656, 342] width 257 height 23
paste input "حجم أكب"
click at [647, 344] on input "حجم حجم أكبر" at bounding box center [656, 342] width 257 height 23
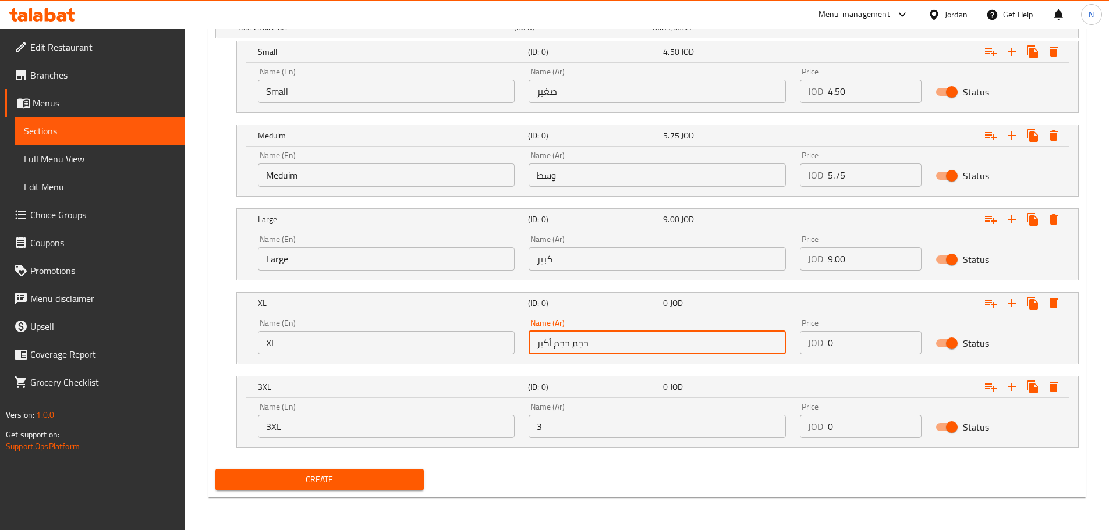
click at [647, 344] on input "حجم حجم أكبر" at bounding box center [656, 342] width 257 height 23
paste input "text"
type input "حجم أكبر"
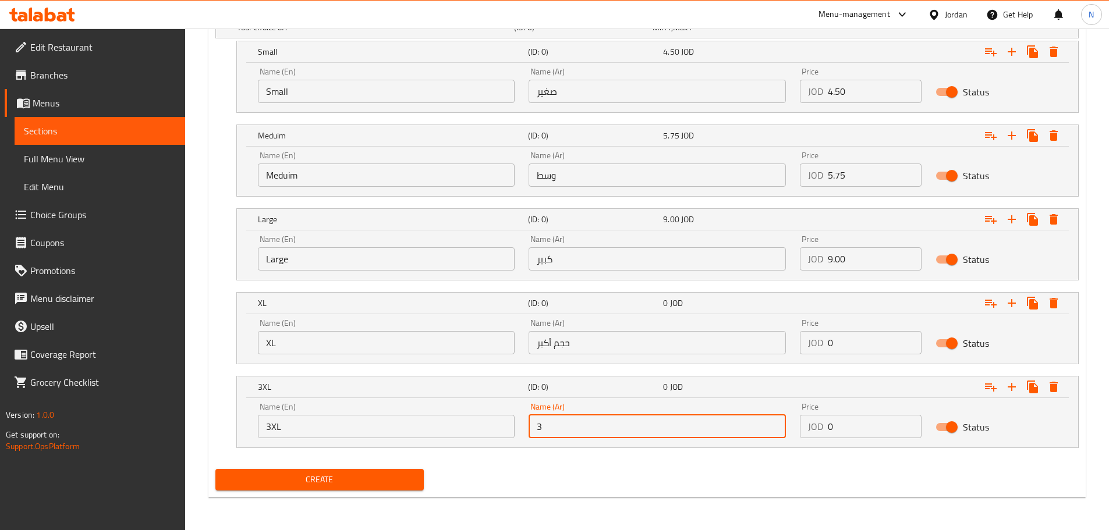
click at [563, 430] on input "3" at bounding box center [656, 426] width 257 height 23
paste input "حجم أكبر"
drag, startPoint x: 594, startPoint y: 422, endPoint x: 545, endPoint y: 431, distance: 49.2
click at [545, 431] on input "3 حجم أكبر" at bounding box center [656, 426] width 257 height 23
type input "3 اكس لارج"
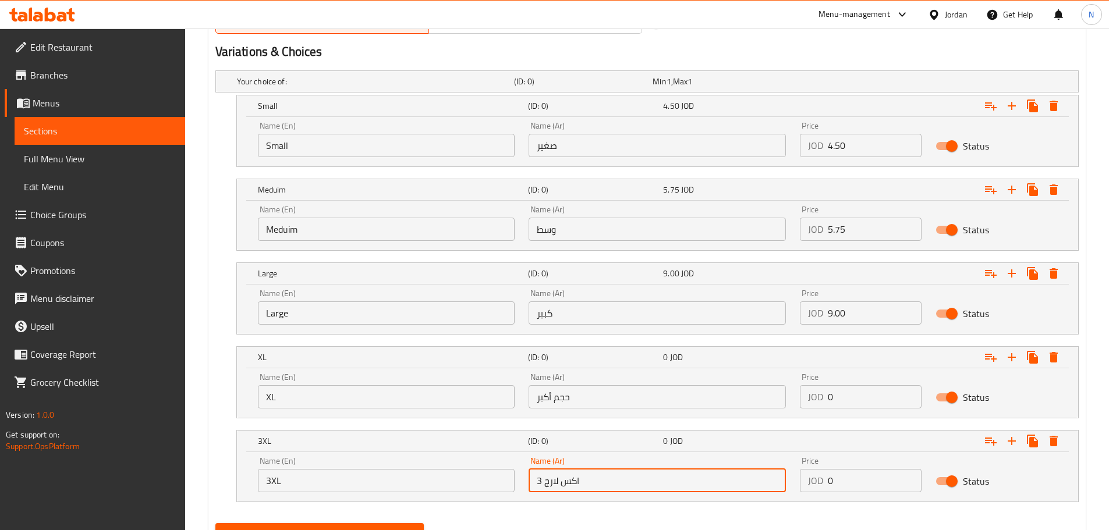
scroll to position [553, 0]
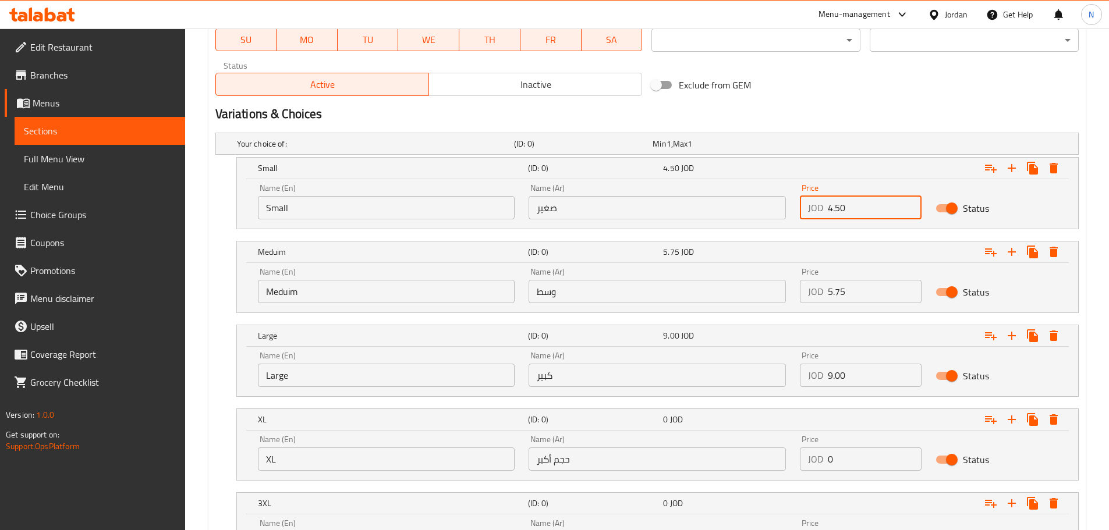
drag, startPoint x: 853, startPoint y: 206, endPoint x: 828, endPoint y: 210, distance: 25.3
click at [828, 210] on input "4.50" at bounding box center [875, 207] width 94 height 23
type input "2.00"
click at [866, 115] on h2 "Variations & Choices" at bounding box center [646, 113] width 863 height 17
drag, startPoint x: 872, startPoint y: 302, endPoint x: 821, endPoint y: 294, distance: 51.9
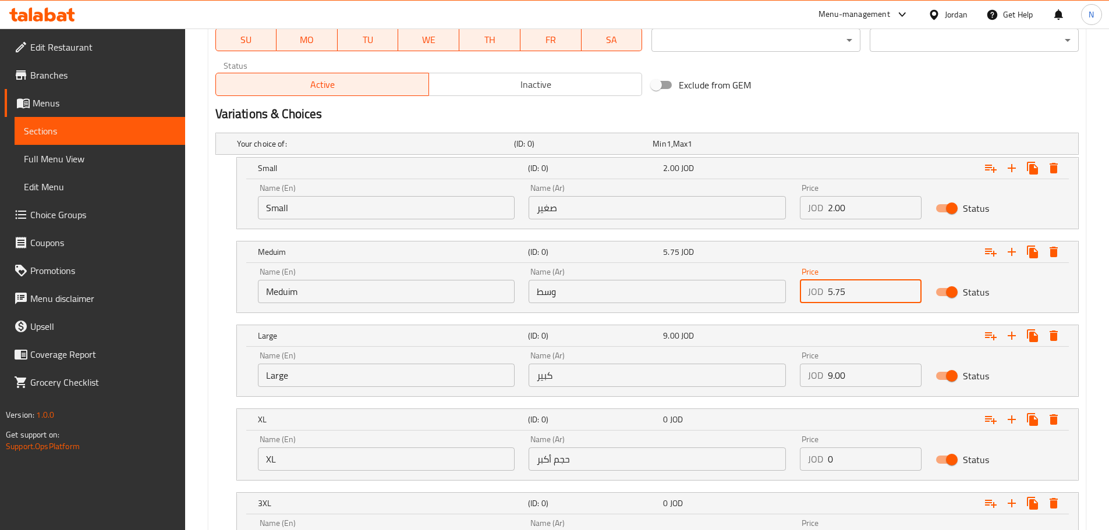
click at [821, 294] on div "JOD 5.75 Price" at bounding box center [861, 291] width 122 height 23
type input "2.50"
click at [874, 94] on div "Exclude from GEM" at bounding box center [792, 84] width 291 height 31
click at [818, 459] on div "JOD 0 Price" at bounding box center [861, 459] width 122 height 23
type input "3.25"
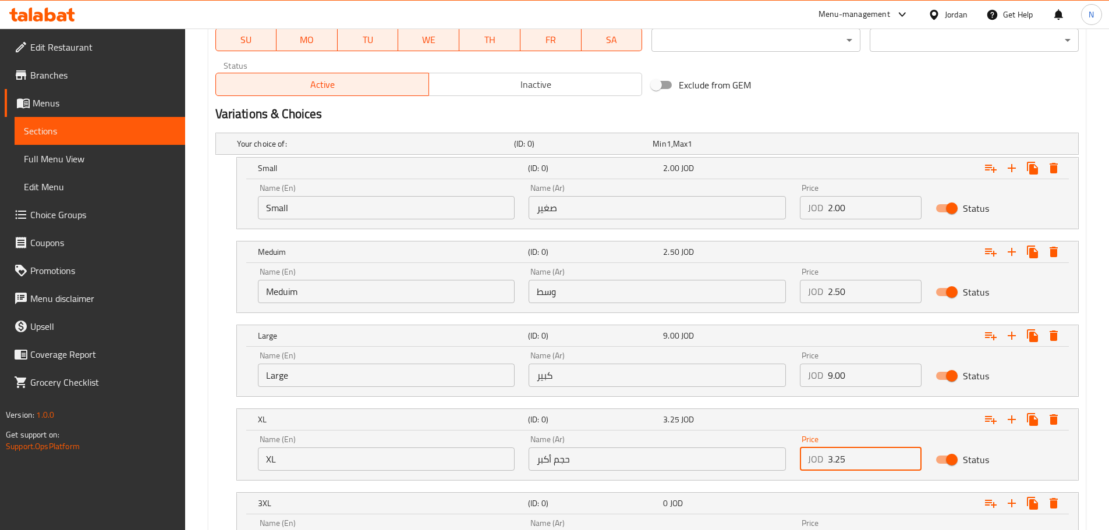
click at [861, 112] on h2 "Variations & Choices" at bounding box center [646, 113] width 863 height 17
drag, startPoint x: 812, startPoint y: 370, endPoint x: 803, endPoint y: 370, distance: 9.3
click at [803, 370] on div "JOD 9.00 Price" at bounding box center [861, 375] width 122 height 23
type input "3.25"
click at [889, 110] on h2 "Variations & Choices" at bounding box center [646, 113] width 863 height 17
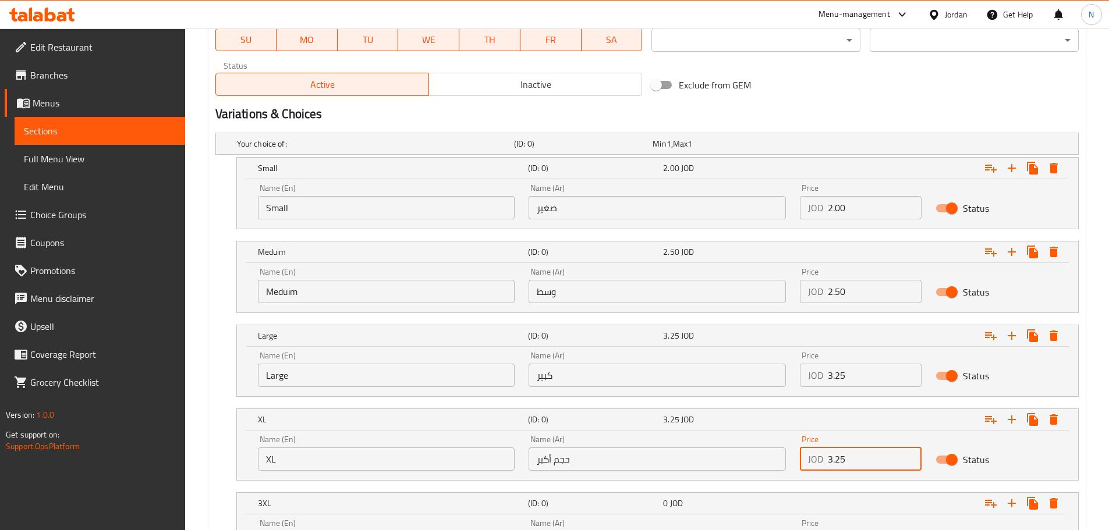
drag, startPoint x: 861, startPoint y: 454, endPoint x: 823, endPoint y: 457, distance: 38.0
click at [823, 457] on div "JOD 3.25 Price" at bounding box center [861, 459] width 122 height 23
type input "4.50"
click at [867, 121] on h2 "Variations & Choices" at bounding box center [646, 113] width 863 height 17
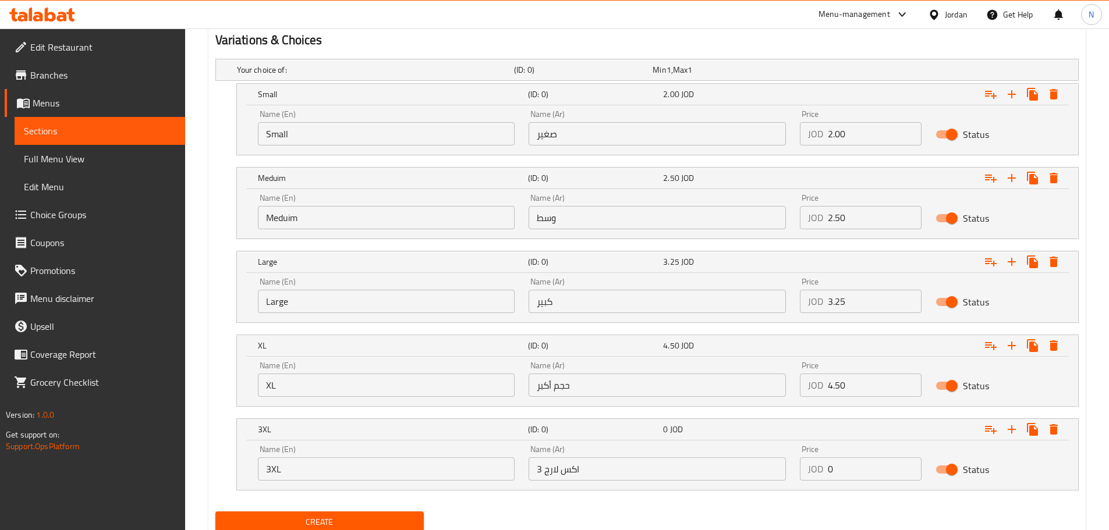
scroll to position [670, 0]
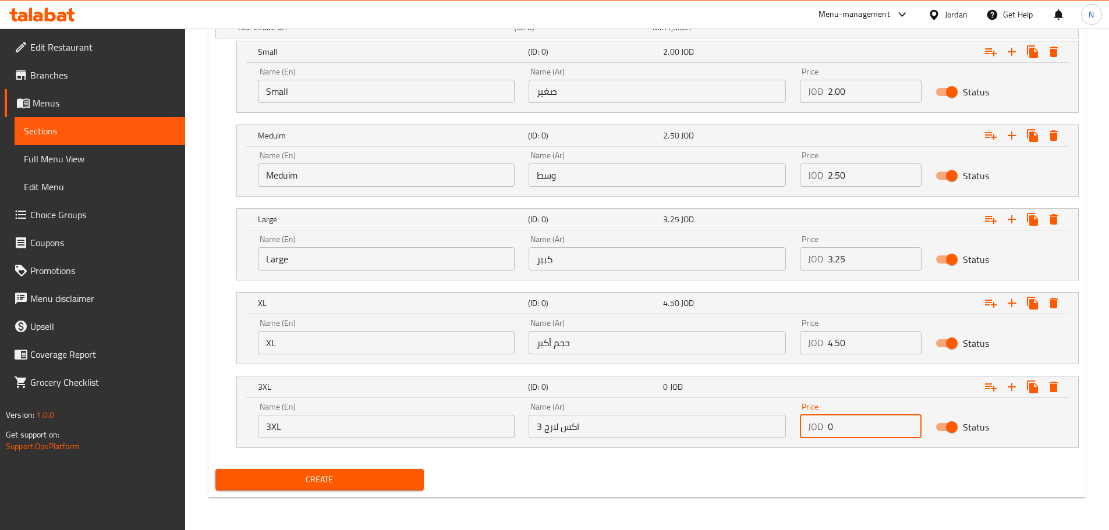
drag, startPoint x: 834, startPoint y: 423, endPoint x: 829, endPoint y: 426, distance: 6.0
click at [829, 426] on input "0" at bounding box center [875, 426] width 94 height 23
type input "4"
type input "7.00"
drag, startPoint x: 842, startPoint y: 488, endPoint x: 787, endPoint y: 461, distance: 61.4
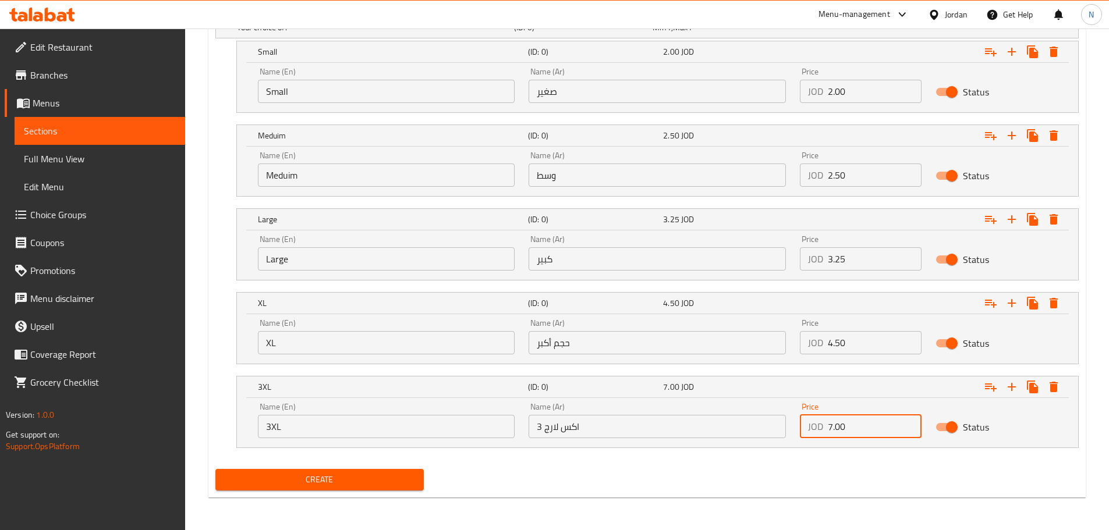
click at [843, 487] on div "Create" at bounding box center [647, 479] width 872 height 31
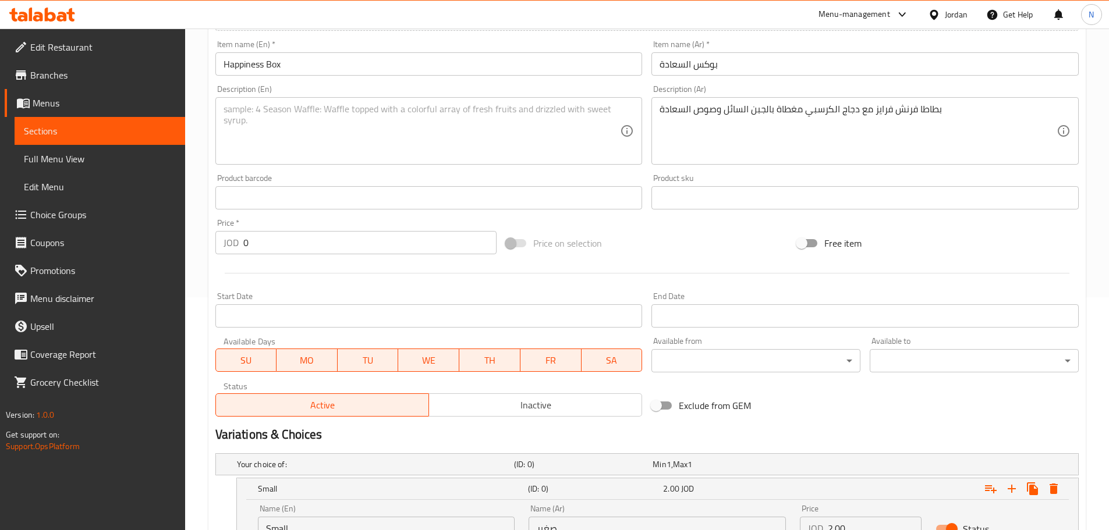
scroll to position [146, 0]
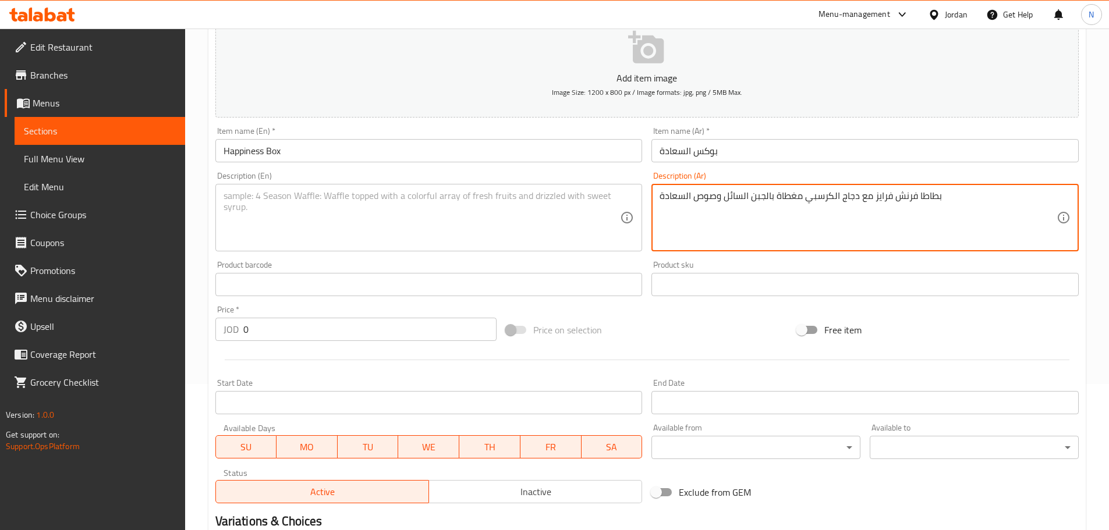
click at [673, 196] on textarea "بطاطا فرنش فرايز مع دجاج الكرسبي مغطاة بالجبن السائل وصوص السعادة" at bounding box center [857, 217] width 397 height 55
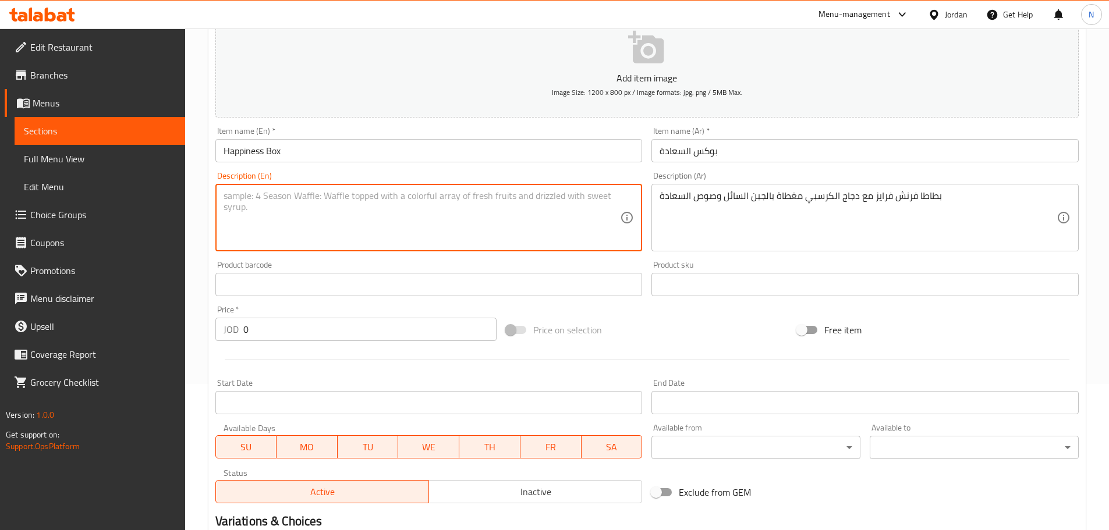
click at [406, 238] on textarea at bounding box center [421, 217] width 397 height 55
paste textarea "French fries with crispy chicken topped with melted cheese and happiness sauce"
type textarea "French fries with crispy chicken topped with melted cheese and happiness sauce."
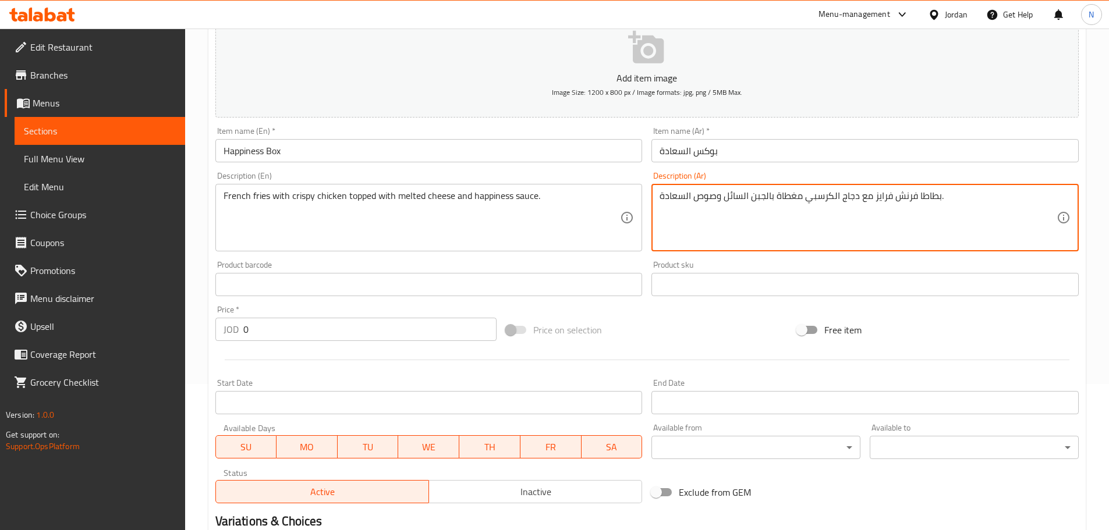
type textarea "بطاطا فرنش فرايز مع دجاج الكرسبي مغطاة بالجبن السائل وصوص السعادة."
click at [705, 339] on div "Price on selection" at bounding box center [646, 329] width 291 height 31
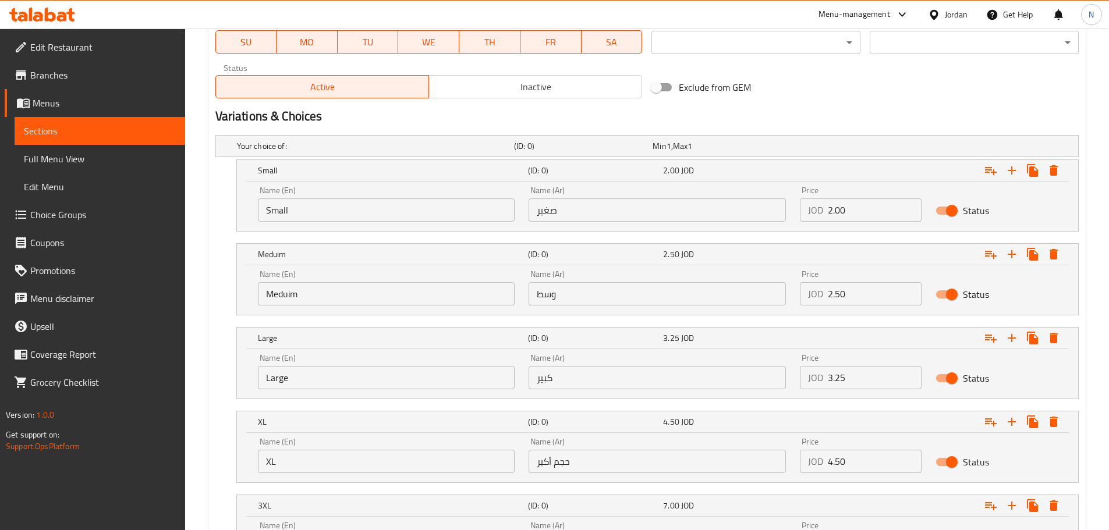
scroll to position [670, 0]
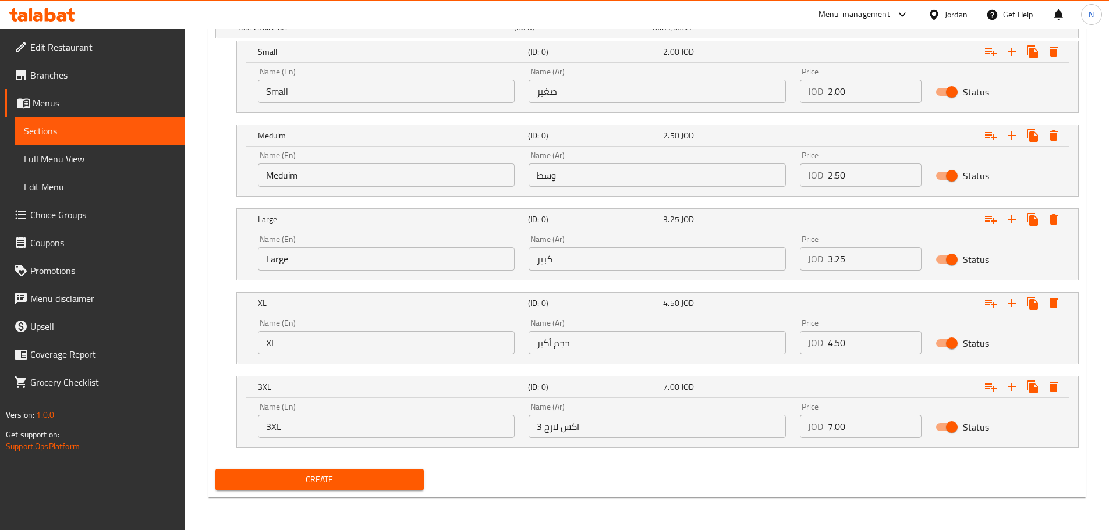
click at [314, 484] on span "Create" at bounding box center [320, 480] width 190 height 15
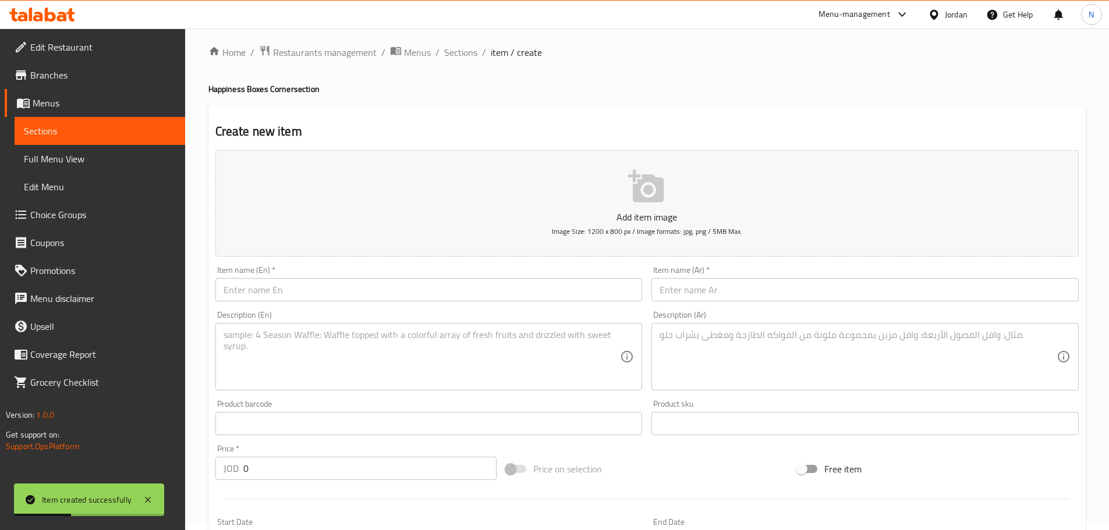
scroll to position [0, 0]
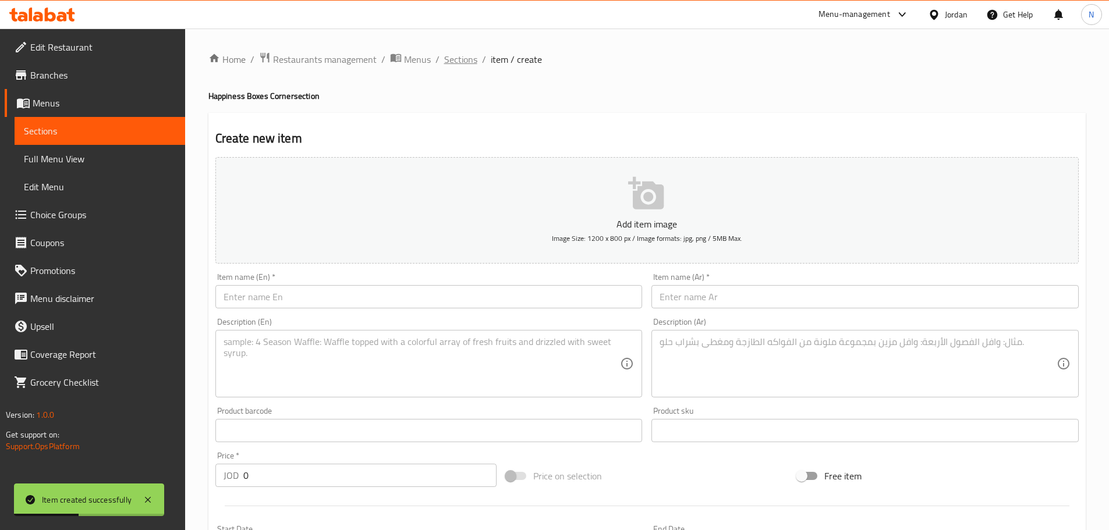
click at [456, 56] on span "Sections" at bounding box center [460, 59] width 33 height 14
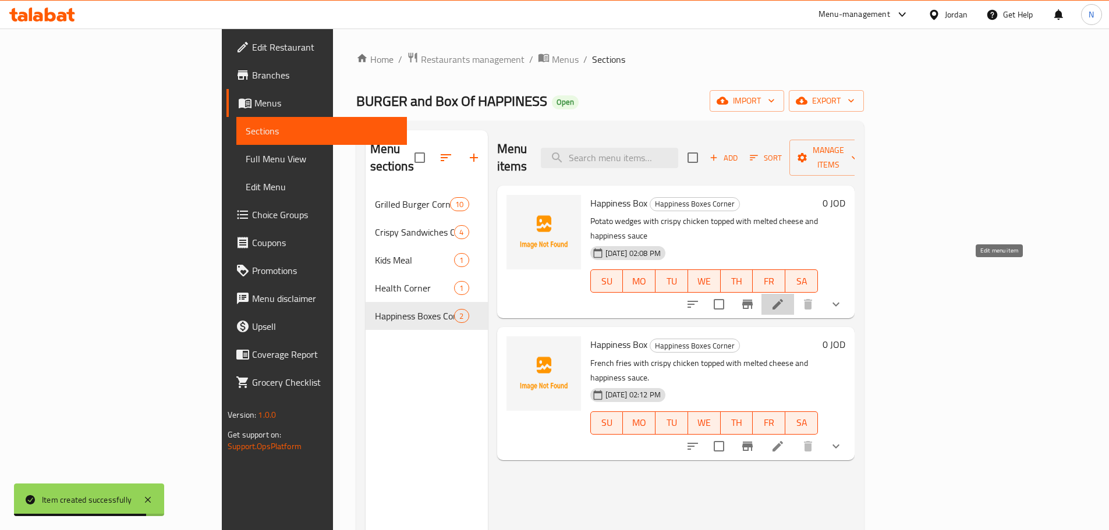
click at [783, 299] on icon at bounding box center [777, 304] width 10 height 10
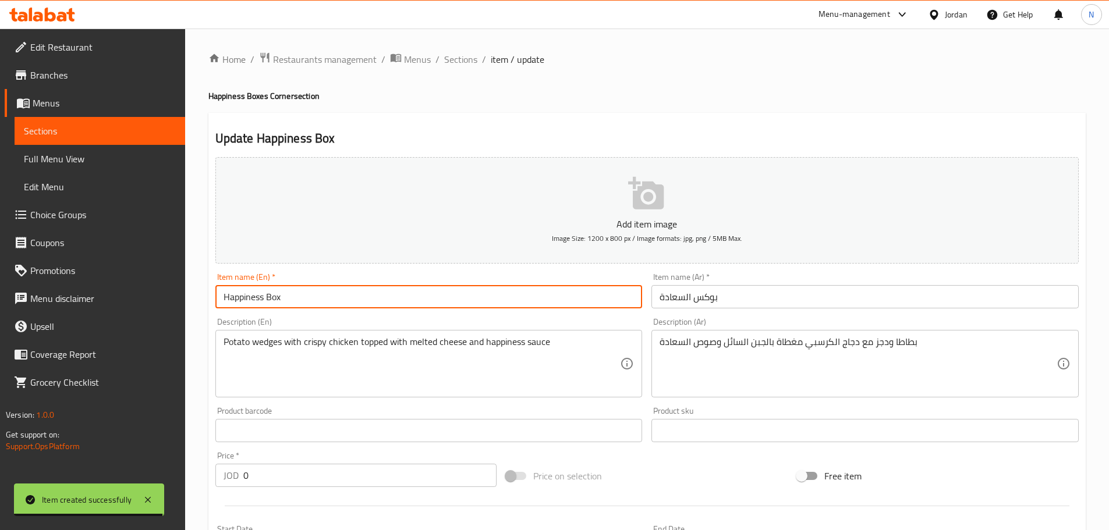
click at [360, 306] on input "Happiness Box" at bounding box center [428, 296] width 427 height 23
type input "Happiness Box 1"
click at [726, 296] on input "بوكس السعادة" at bounding box center [864, 296] width 427 height 23
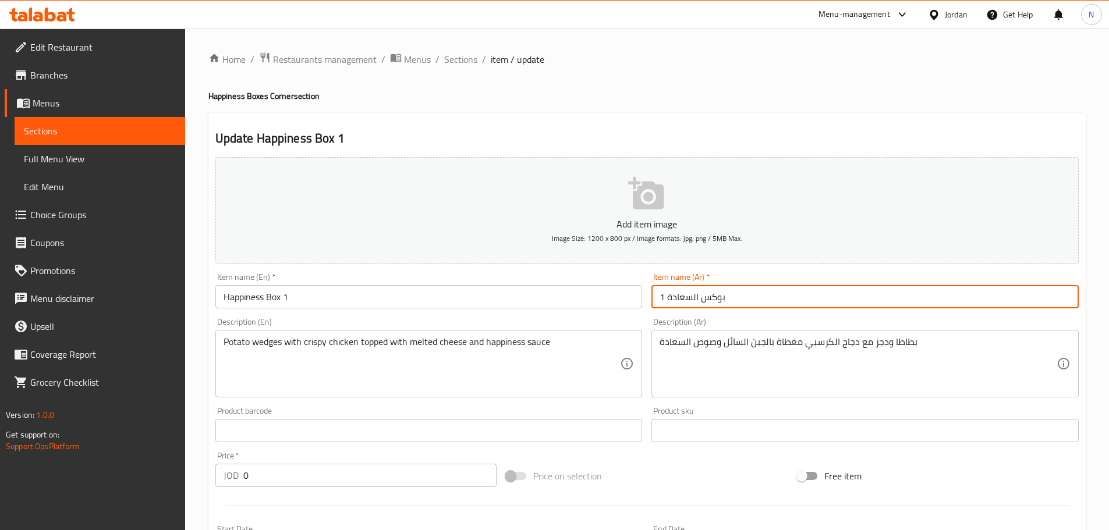
type input "بوكس السعادة 1"
click at [635, 473] on div "Price on selection" at bounding box center [646, 475] width 291 height 31
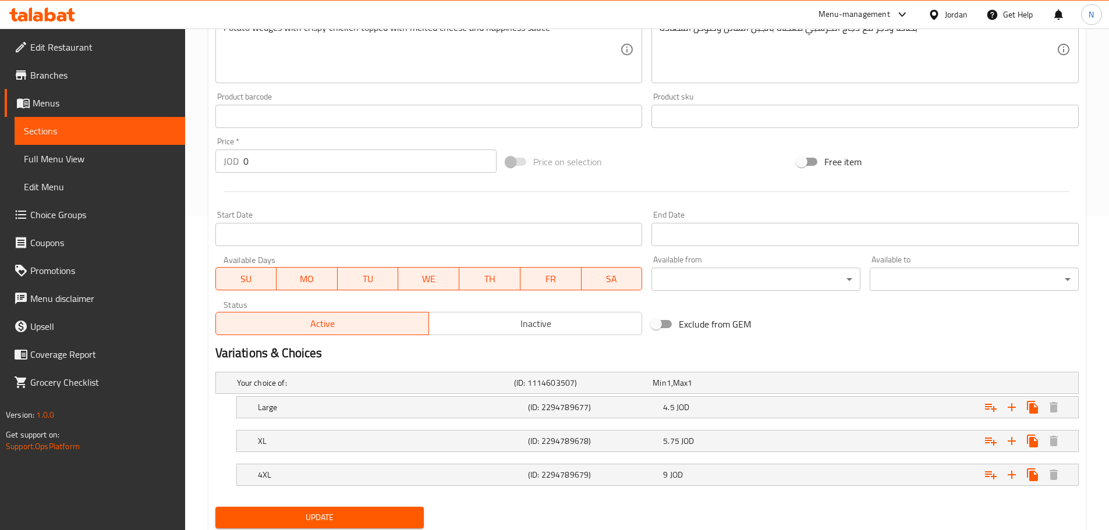
scroll to position [352, 0]
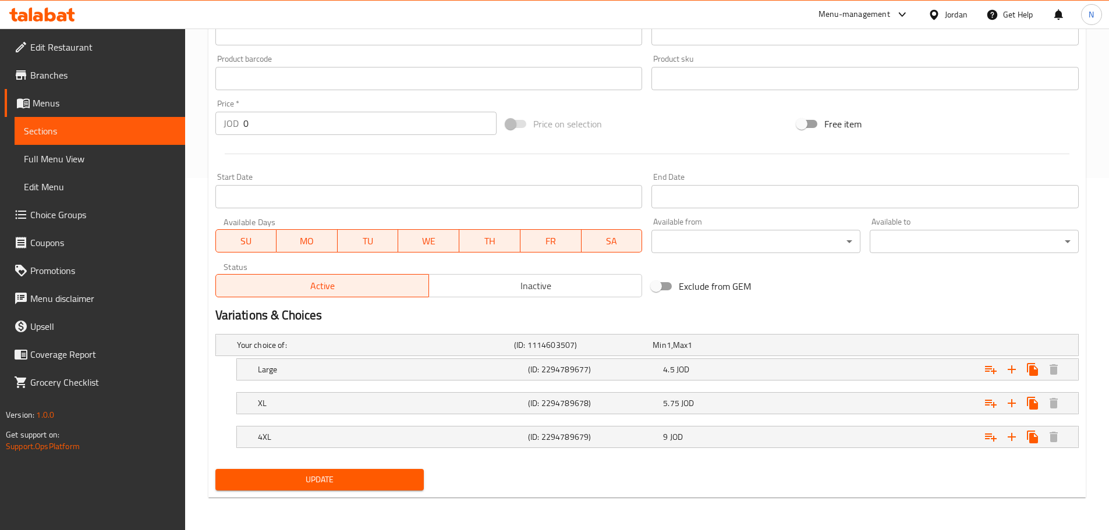
click at [332, 477] on span "Update" at bounding box center [320, 480] width 190 height 15
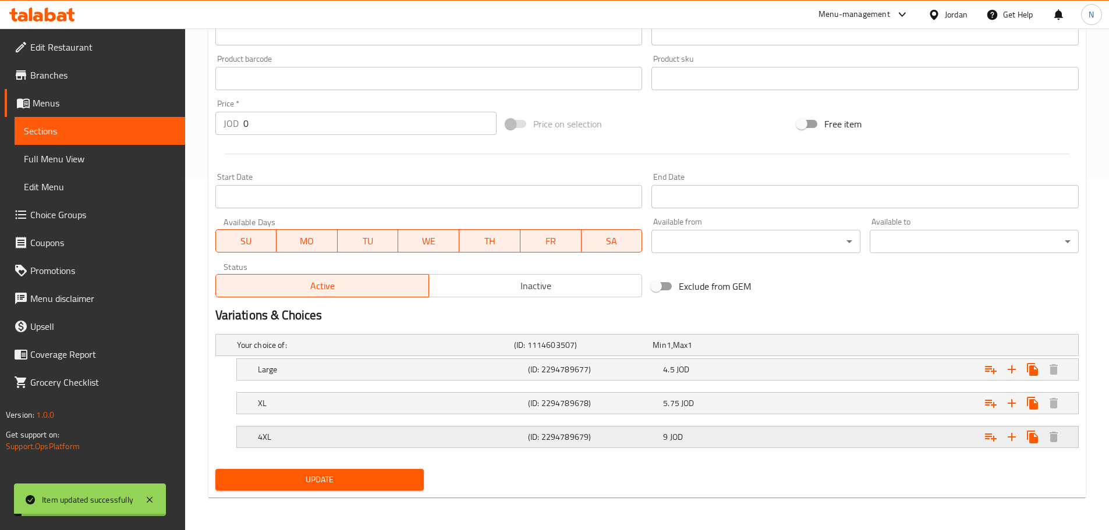
click at [750, 442] on div "9 JOD" at bounding box center [728, 437] width 130 height 12
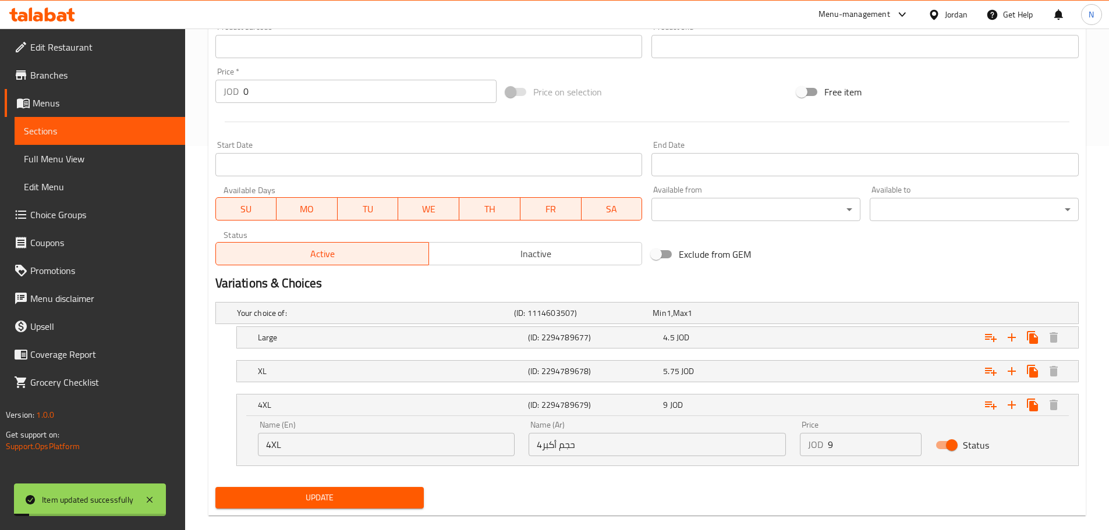
scroll to position [402, 0]
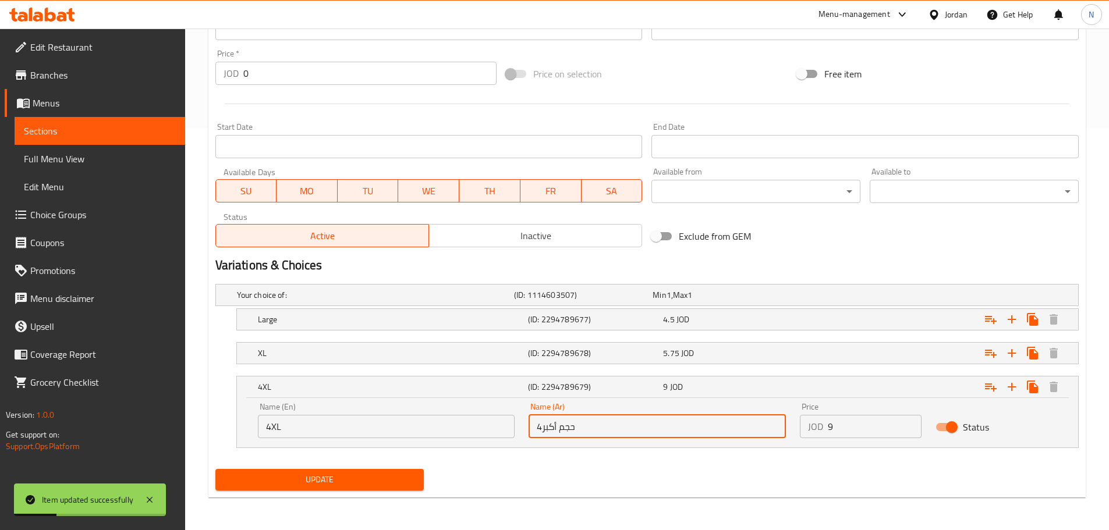
drag, startPoint x: 580, startPoint y: 428, endPoint x: 541, endPoint y: 430, distance: 39.0
click at [541, 430] on input "4حجم أكبر" at bounding box center [656, 426] width 257 height 23
type input "4 أكس لارج"
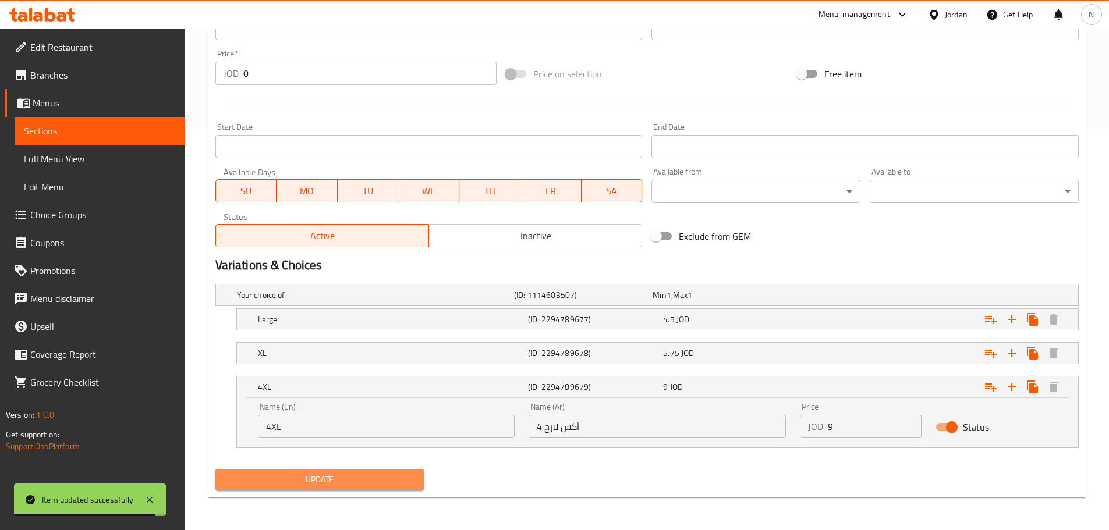
click at [320, 484] on span "Update" at bounding box center [320, 480] width 190 height 15
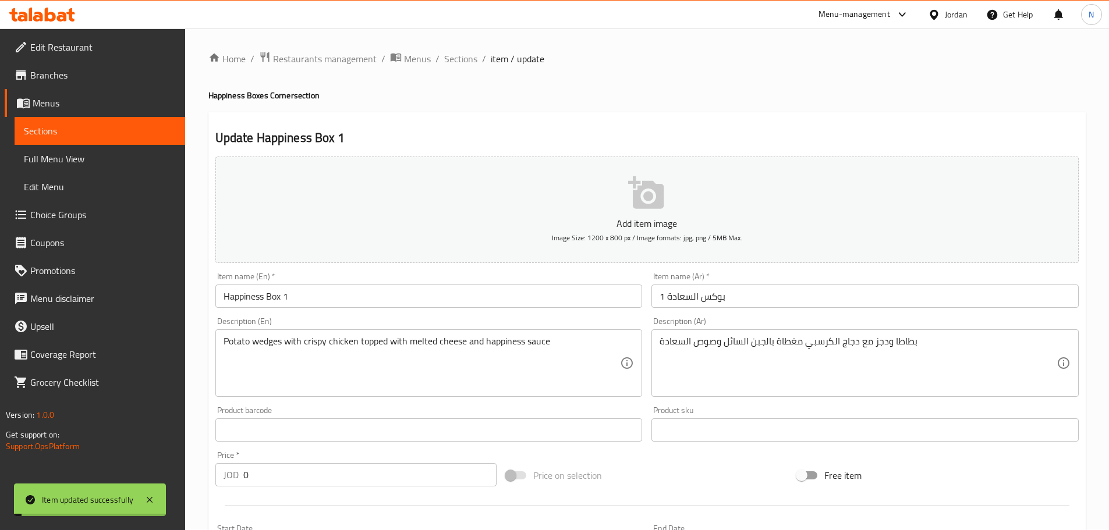
scroll to position [0, 0]
drag, startPoint x: 451, startPoint y: 62, endPoint x: 455, endPoint y: 76, distance: 13.8
click at [451, 62] on span "Sections" at bounding box center [460, 59] width 33 height 14
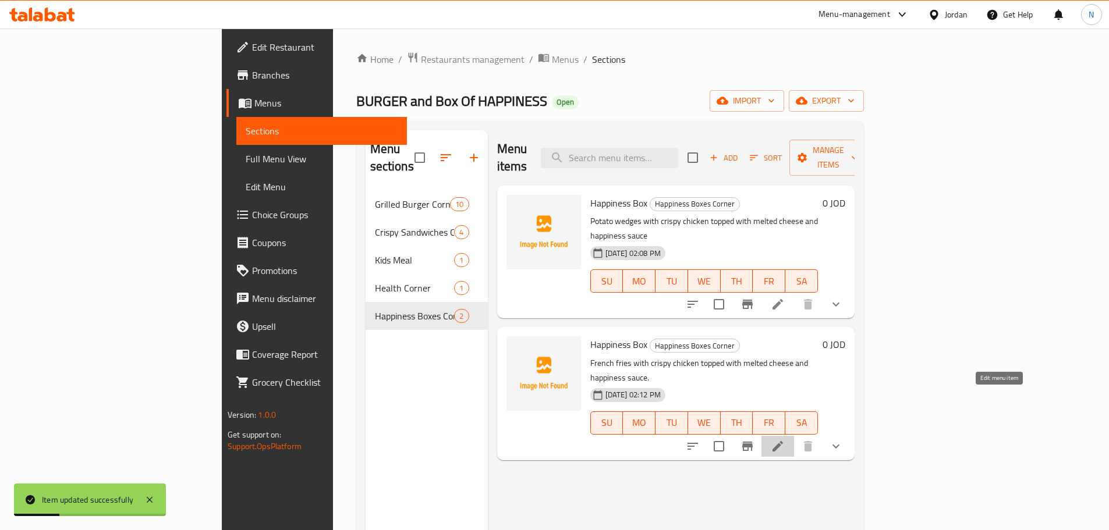
click at [785, 439] on icon at bounding box center [778, 446] width 14 height 14
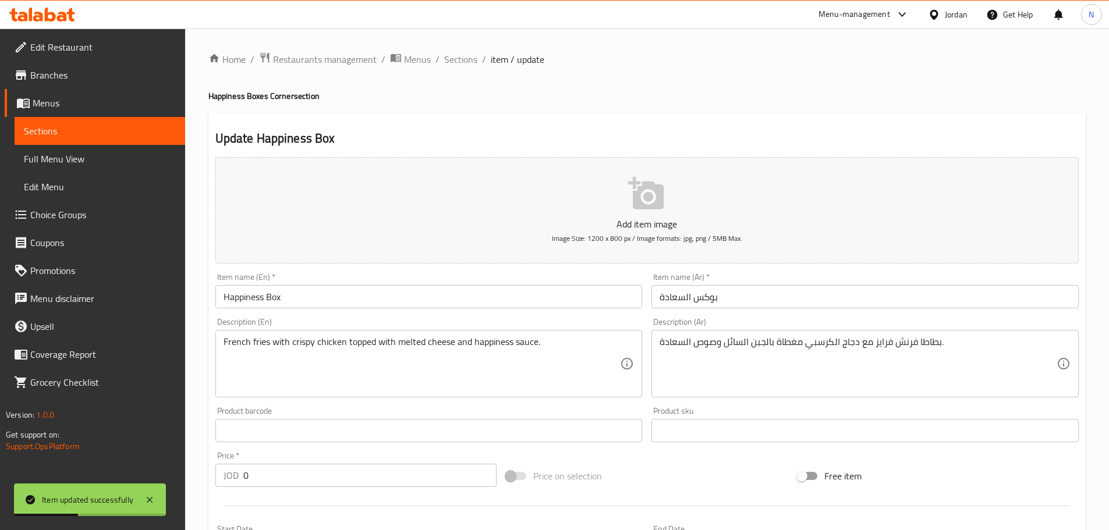
click at [336, 304] on input "Happiness Box" at bounding box center [428, 296] width 427 height 23
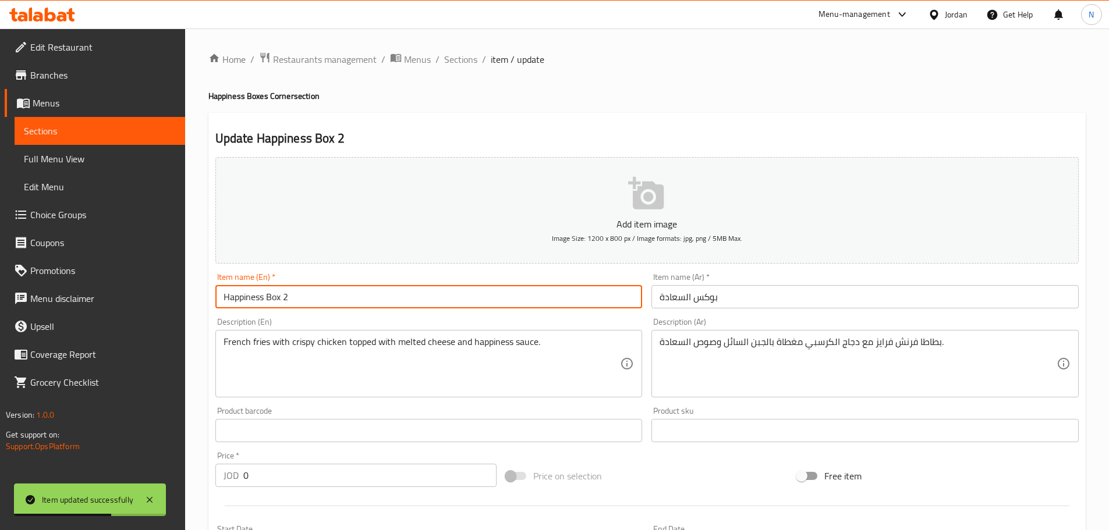
type input "Happiness Box 2"
click at [741, 297] on input "بوكس السعادة" at bounding box center [864, 296] width 427 height 23
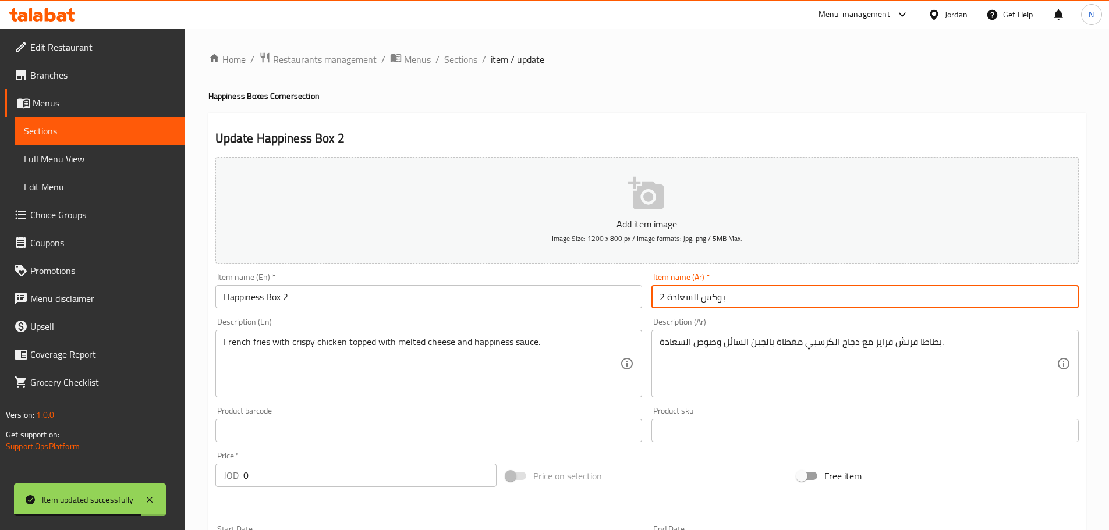
type input "بوكس السعادة 2"
click at [648, 463] on div "Price on selection" at bounding box center [646, 475] width 291 height 31
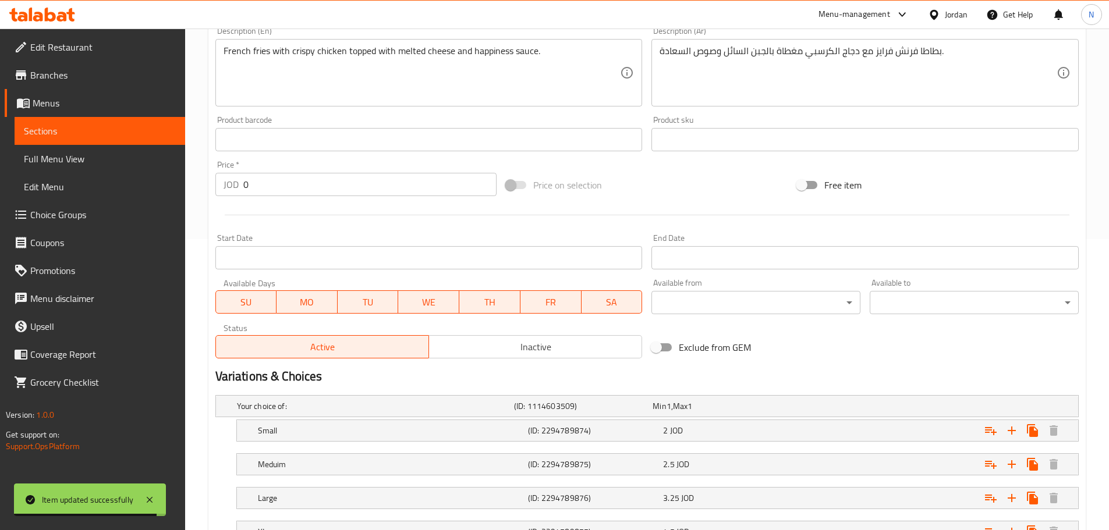
scroll to position [420, 0]
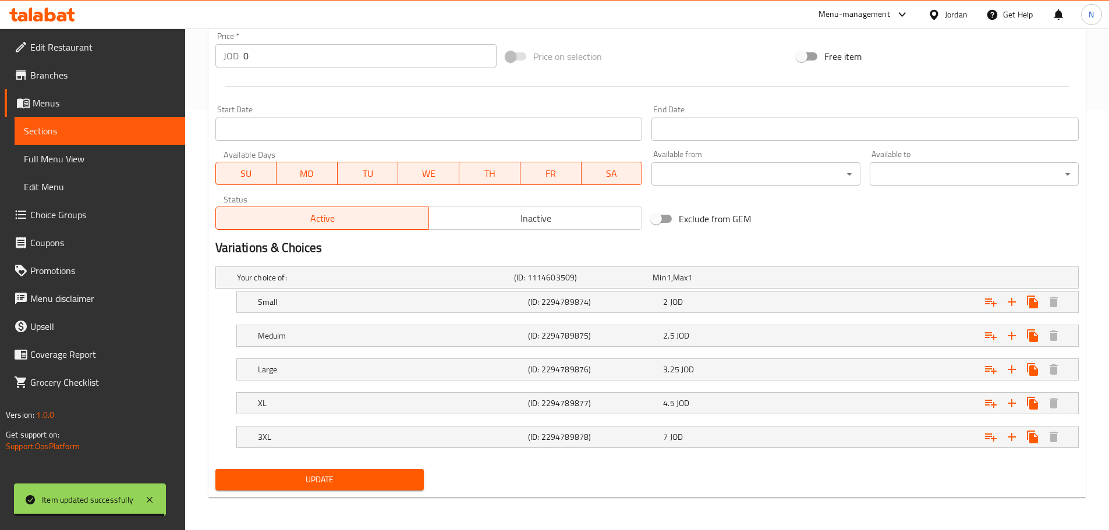
click at [300, 481] on span "Update" at bounding box center [320, 480] width 190 height 15
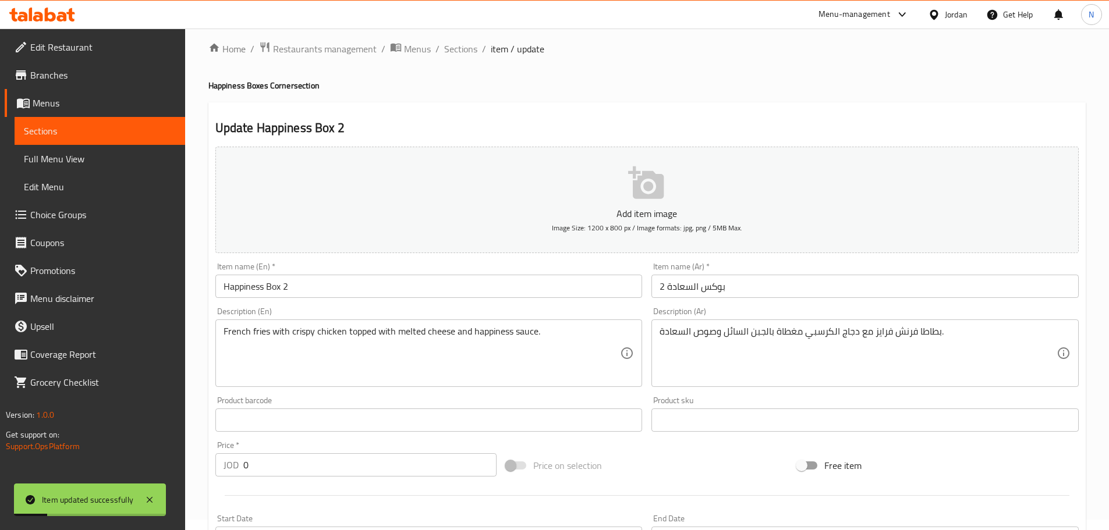
scroll to position [0, 0]
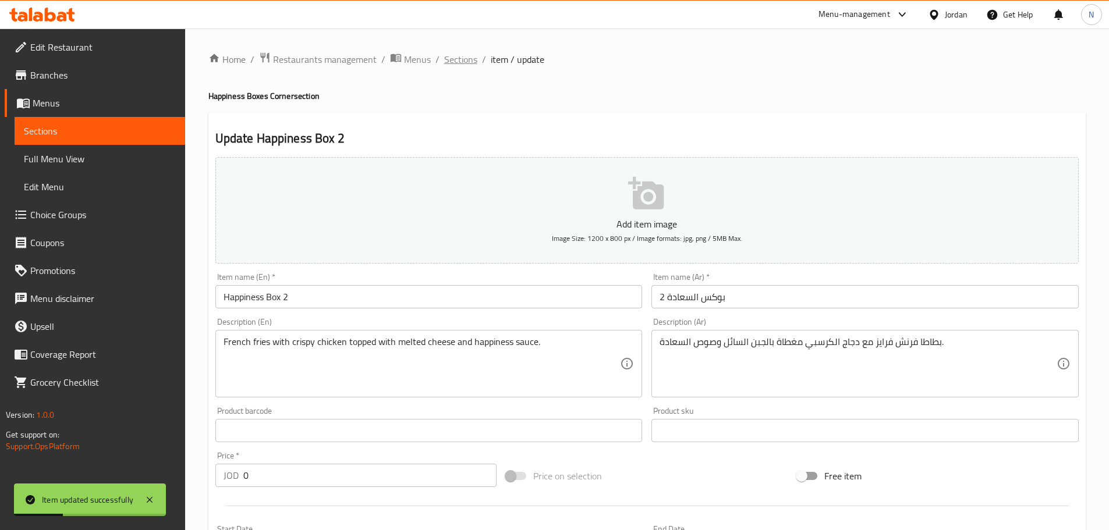
click at [464, 63] on span "Sections" at bounding box center [460, 59] width 33 height 14
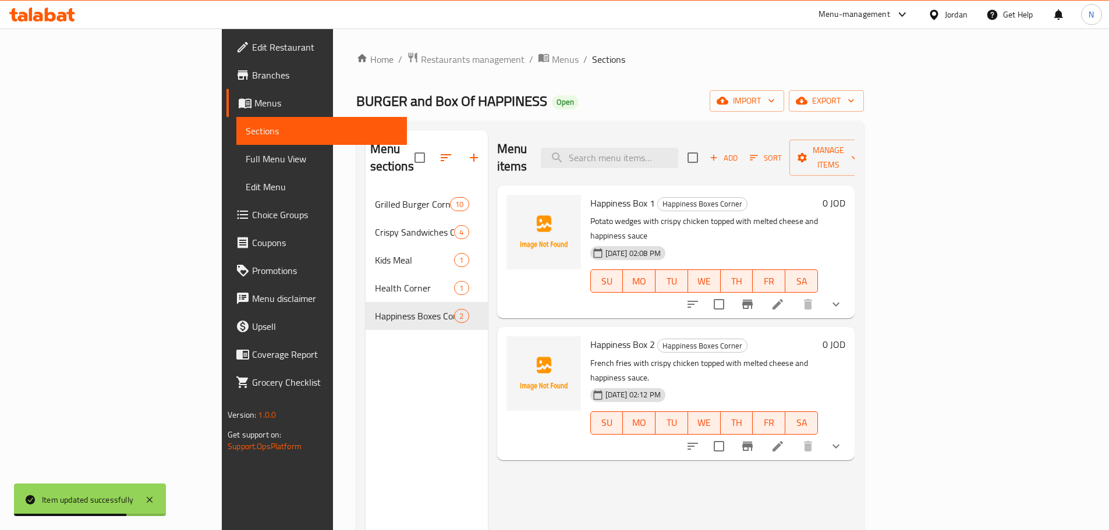
click at [739, 155] on span "Add" at bounding box center [723, 157] width 31 height 13
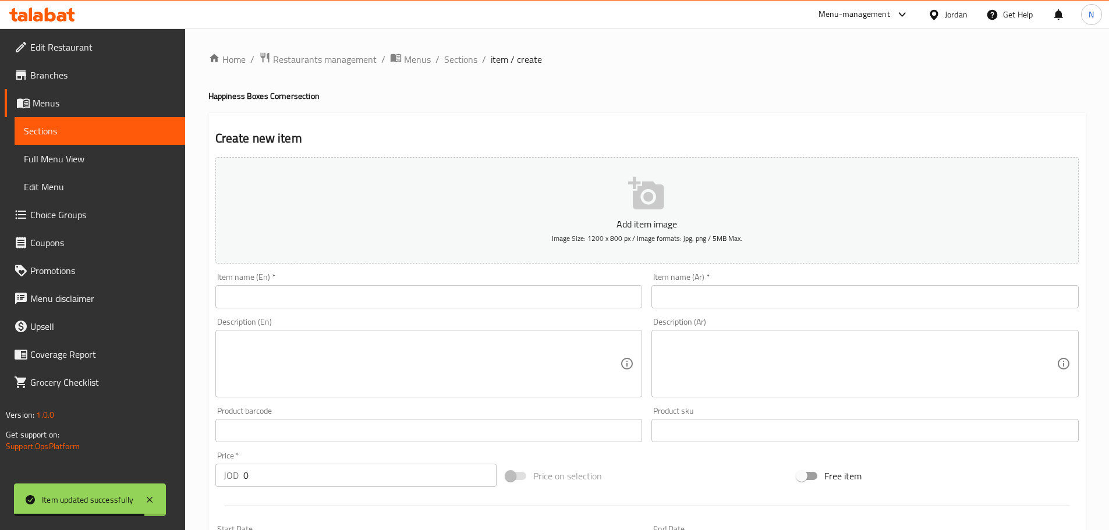
click at [560, 308] on input "text" at bounding box center [428, 296] width 427 height 23
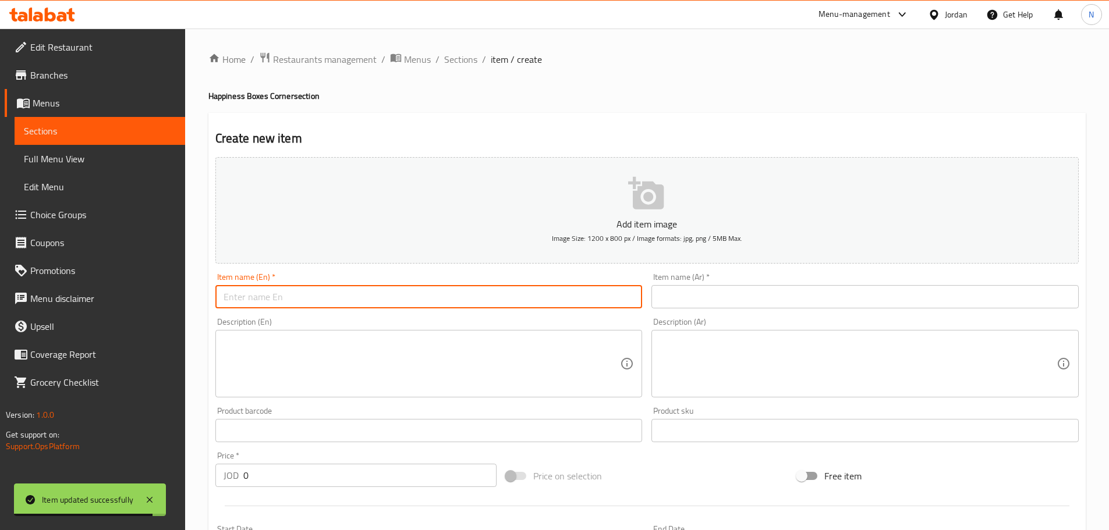
paste input "هوت دوج بوكس"
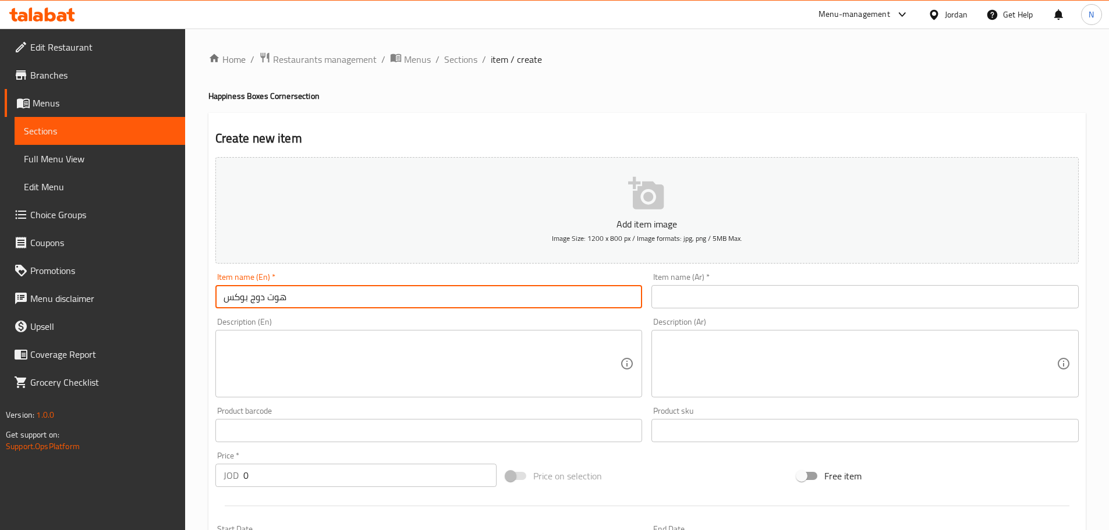
type input "هوت دوج بوكس"
click at [675, 300] on input "text" at bounding box center [864, 296] width 427 height 23
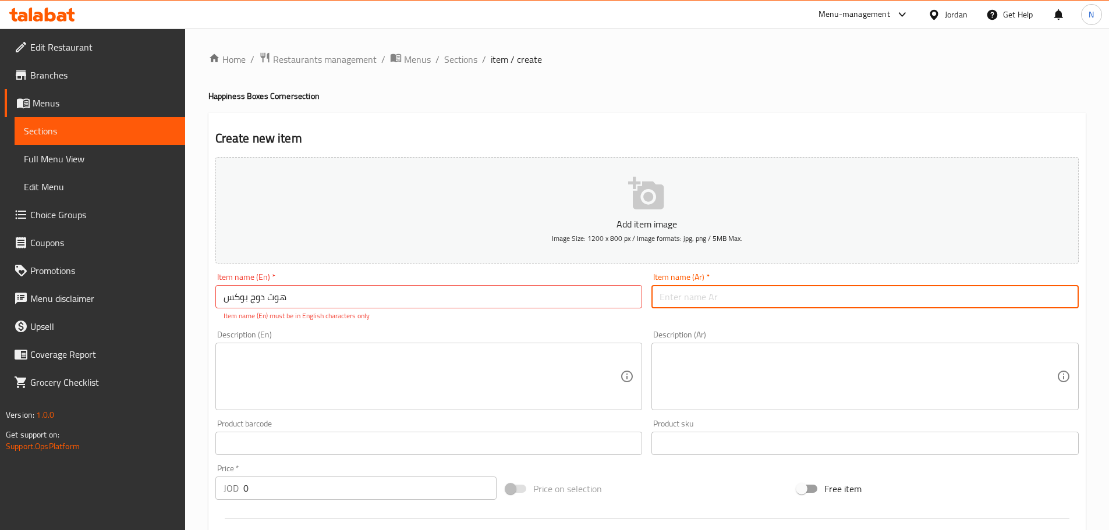
paste input "هوت دوج بوكس"
type input "هوت دوج بوكس"
click at [333, 296] on input "هوت دوج بوكس" at bounding box center [428, 296] width 427 height 23
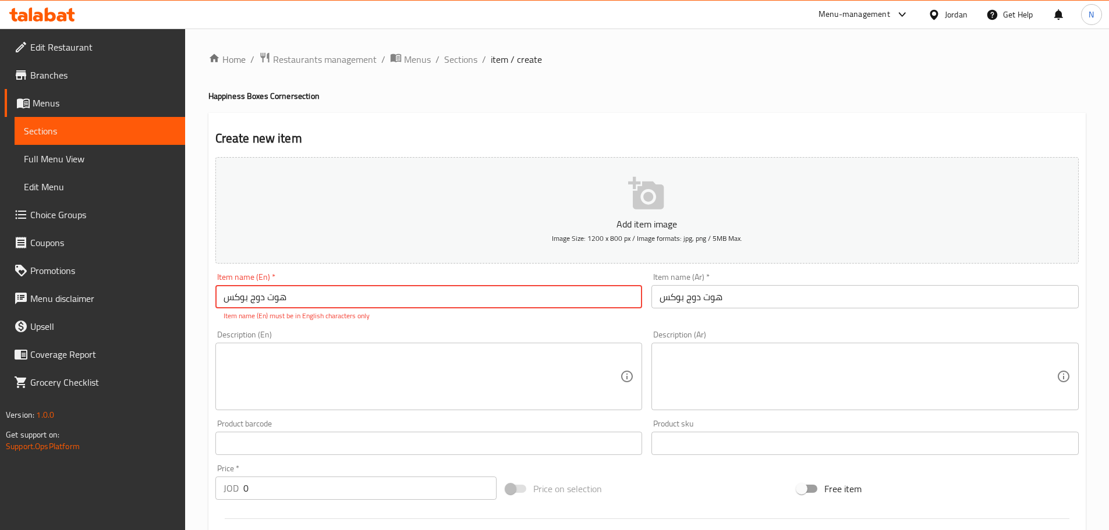
click at [333, 296] on input "هوت دوج بوكس" at bounding box center [428, 296] width 427 height 23
paste input "Hot Dog Box"
type input "Hot Dog Box"
click at [314, 394] on div "Description (En)" at bounding box center [428, 377] width 427 height 68
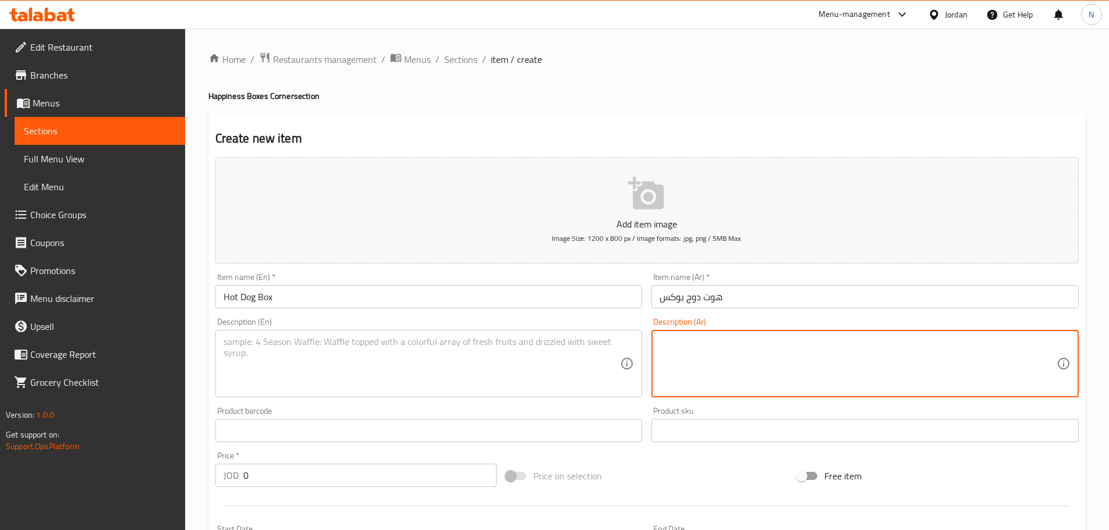
click at [714, 342] on textarea at bounding box center [857, 363] width 397 height 55
paste textarea "بطاطا فرنش فرايز وقطع الهوت دوج"
paste textarea "السعادة مغطاة بالجبن السائل مع المخلل"
click at [837, 341] on textarea "بطاطا فرنش فرايز وقطع الهوت دوج السعادة مغطاة بالجبن السائل مع المخلل" at bounding box center [857, 363] width 397 height 55
paste textarea "السعادة مغطاة بالجبن السائل مع المخلل"
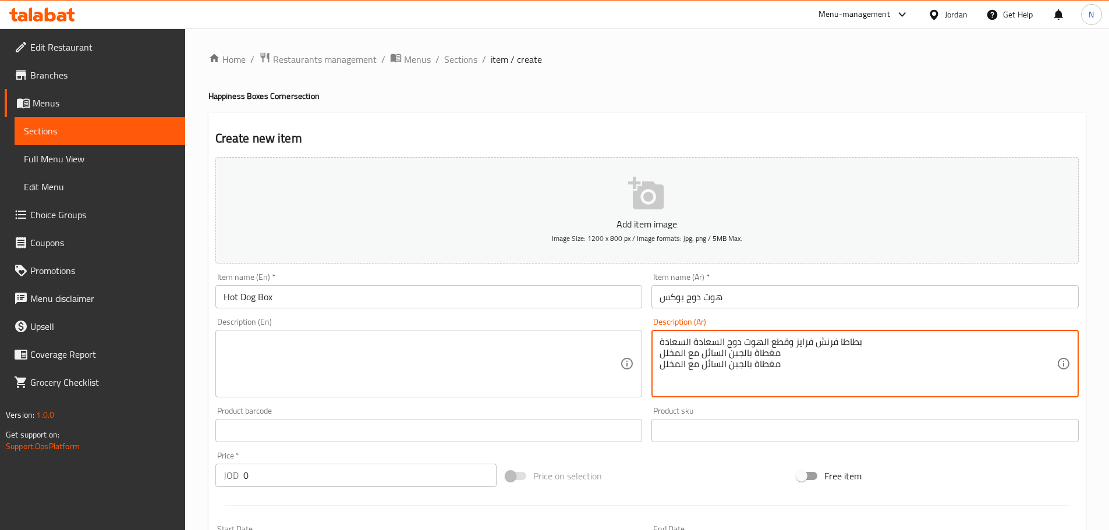
click at [746, 357] on textarea "بطاطا فرنش فرايز وقطع الهوت دوج السعادة السعادة مغطاة بالجبن السائل مع المخلل م…" at bounding box center [857, 363] width 397 height 55
click at [744, 356] on textarea "بطاطا فرنش فرايز وقطع الهوت دوج السعادة السعادة مغطاة بالجبن السائل مع المخلل م…" at bounding box center [857, 363] width 397 height 55
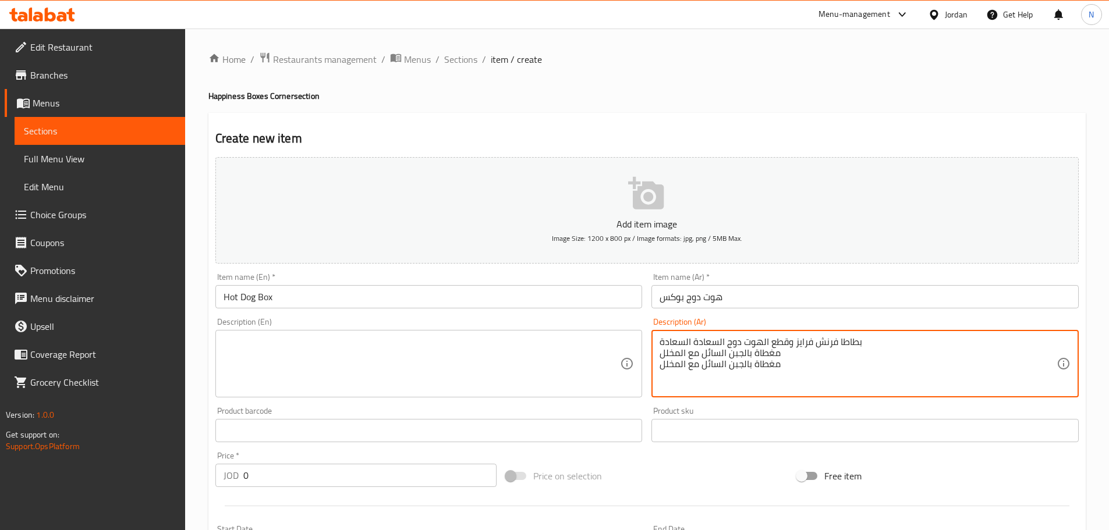
click at [744, 356] on textarea "بطاطا فرنش فرايز وقطع الهوت دوج السعادة السعادة مغطاة بالجبن السائل مع المخلل م…" at bounding box center [857, 363] width 397 height 55
click at [744, 352] on textarea "بطاطا فرنش فرايز وقطع الهوت دوج السعادة السعادة مغطاة بالجبن السائل مع المخلل م…" at bounding box center [857, 363] width 397 height 55
click at [883, 339] on textarea "بطاطا فرنش فرايز وقطع الهوت دوج السعادة السعادة" at bounding box center [857, 363] width 397 height 55
paste textarea "السعادة مغطاة بالجبن السائل مع المخلل"
click at [822, 344] on textarea "بطاطا فرنش فرايز وقطع الهوت دوج السعادة السعادة السعادة مغطاة بالجبن السائل مع …" at bounding box center [857, 363] width 397 height 55
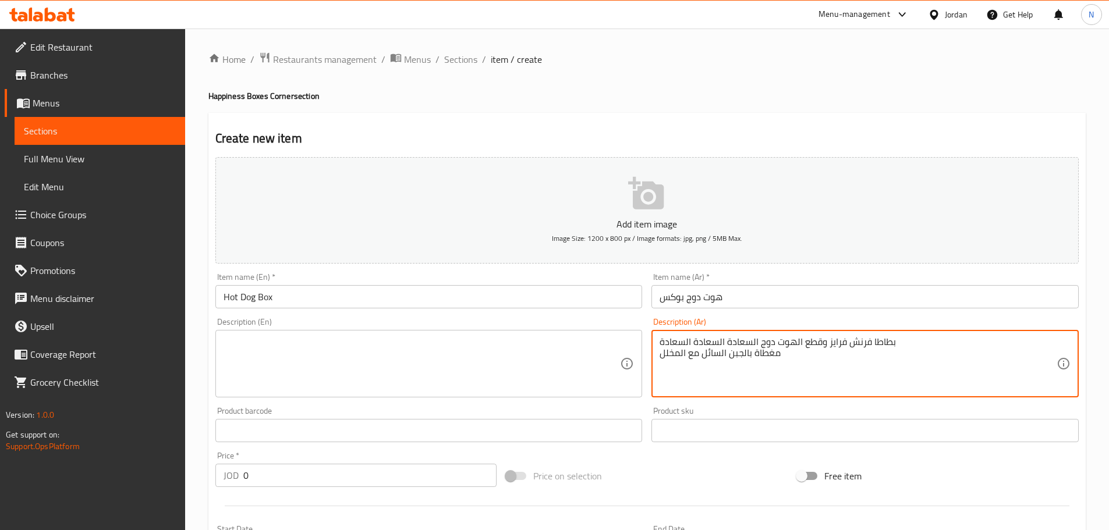
click at [822, 344] on textarea "بطاطا فرنش فرايز وقطع الهوت دوج السعادة السعادة السعادة مغطاة بالجبن السائل مع …" at bounding box center [857, 363] width 397 height 55
drag, startPoint x: 822, startPoint y: 344, endPoint x: 820, endPoint y: 359, distance: 15.2
click at [820, 359] on textarea "بطاطا فرنش فرايز وقطع الهوت دوج السعادة السعادة السعادة مغطاة بالجبن السائل مع …" at bounding box center [857, 363] width 397 height 55
drag, startPoint x: 817, startPoint y: 359, endPoint x: 766, endPoint y: 379, distance: 54.9
click at [766, 381] on textarea "بطاطا فرنش فرايز وقطع الهوت دوج السعادة السعادة السعادة مغطاة بالجبن السائل مع …" at bounding box center [857, 363] width 397 height 55
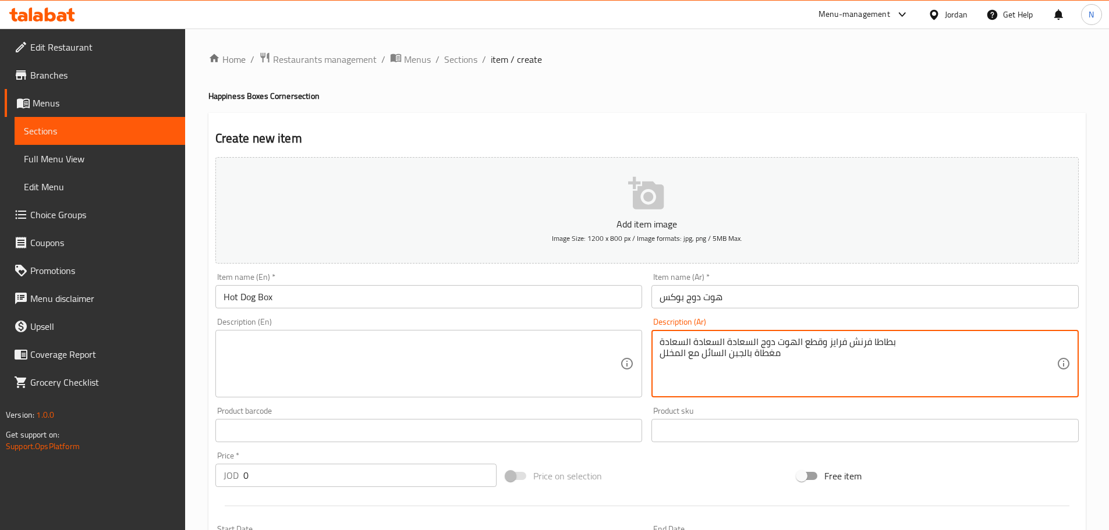
click at [762, 364] on textarea "بطاطا فرنش فرايز وقطع الهوت دوج السعادة السعادة السعادة مغطاة بالجبن السائل مع …" at bounding box center [857, 363] width 397 height 55
click at [759, 354] on textarea "بطاطا فرنش فرايز وقطع الهوت دوج السعادة السعادة السعادة مغطاة بالجبن السائل مع …" at bounding box center [857, 363] width 397 height 55
drag, startPoint x: 759, startPoint y: 354, endPoint x: 760, endPoint y: 340, distance: 14.0
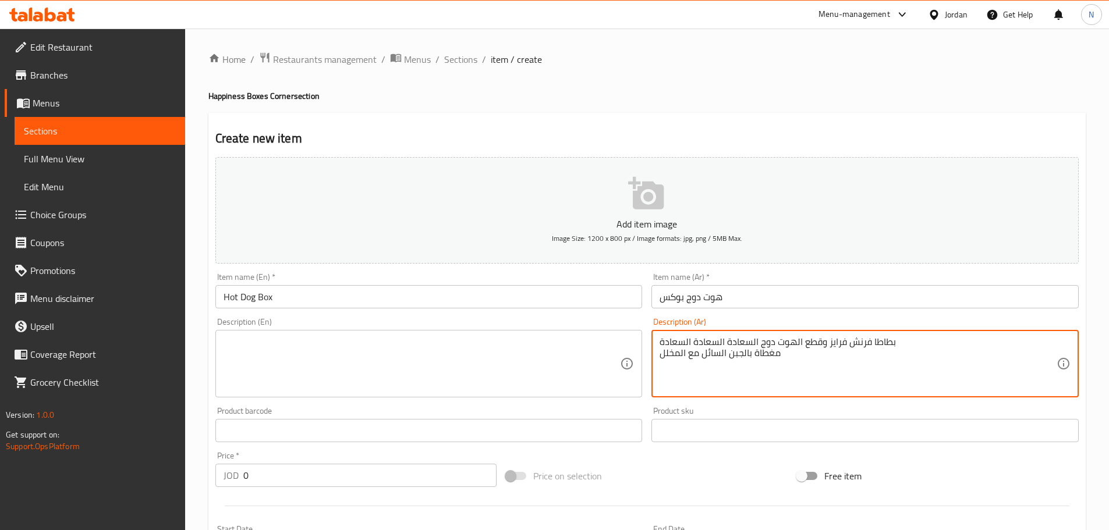
click at [760, 340] on textarea "بطاطا فرنش فرايز وقطع الهوت دوج السعادة السعادة السعادة مغطاة بالجبن السائل مع …" at bounding box center [857, 363] width 397 height 55
type textarea "بطاطا فرنش فرايز وقطع الهوت دوج السعادة السعادة السعادة مغطاة بالجبن السائل مع …"
click at [293, 355] on textarea at bounding box center [421, 363] width 397 height 55
paste textarea "French fries and hot dog bites. Happiness, happiness, happiness. Topped with me…"
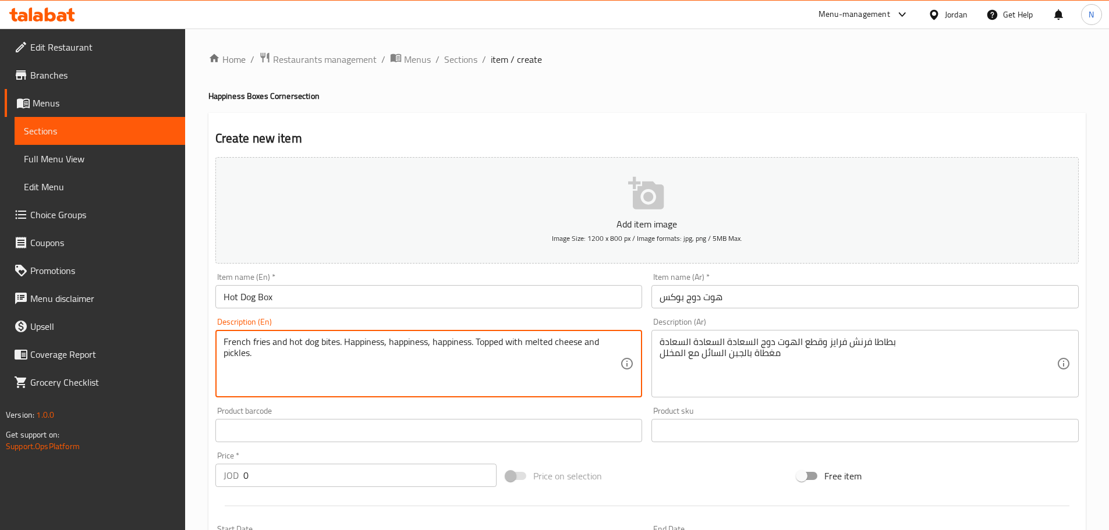
click at [342, 347] on textarea "French fries and hot dog bites. Happiness, happiness, happiness. Topped with me…" at bounding box center [421, 363] width 397 height 55
type textarea "French fries and hot dog bites Happiness, happiness, happiness. Topped with mel…"
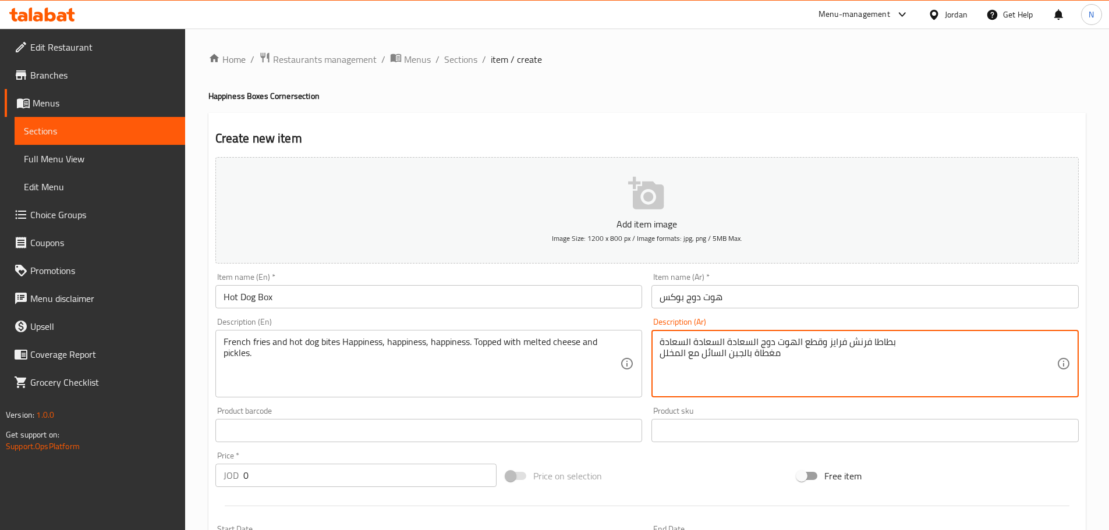
click at [740, 342] on textarea "بطاطا فرنش فرايز وقطع الهوت دوج السعادة السعادة السعادة مغطاة بالجبن السائل مع …" at bounding box center [857, 363] width 397 height 55
click at [717, 341] on textarea "بطاطا فرنش فرايز وقطع الهوت دوج السعادة السعادة مغطاة بالجبن السائل مع المخلل" at bounding box center [857, 363] width 397 height 55
click at [680, 339] on textarea "بطاطا فرنش فرايز وقطع الهوت دوج السعادة مغطاة بالجبن السائل مع المخلل" at bounding box center [857, 363] width 397 height 55
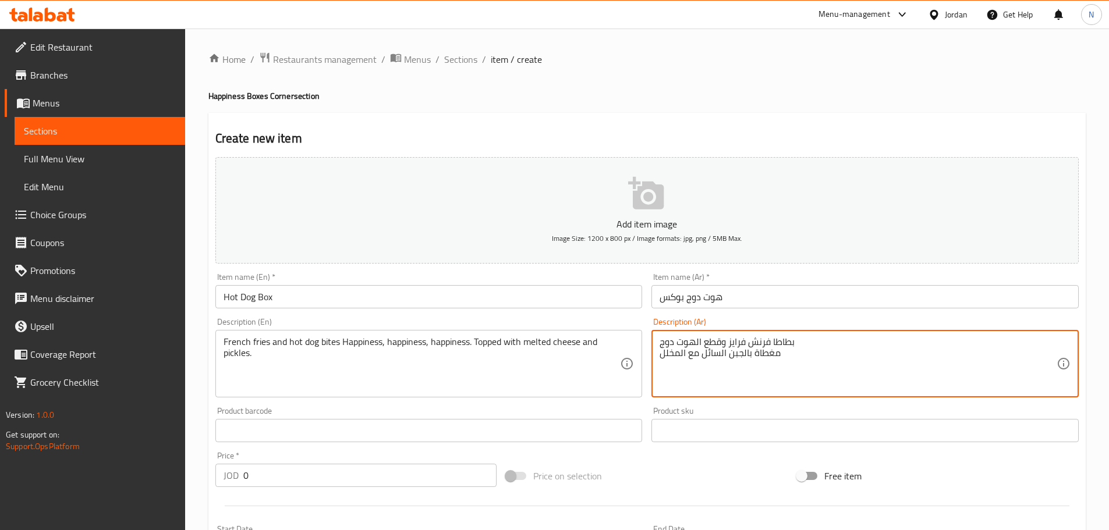
type textarea "بطاطا فرنش فرايز وقطع الهوت دوج مغطاة بالجبن السائل مع المخلل"
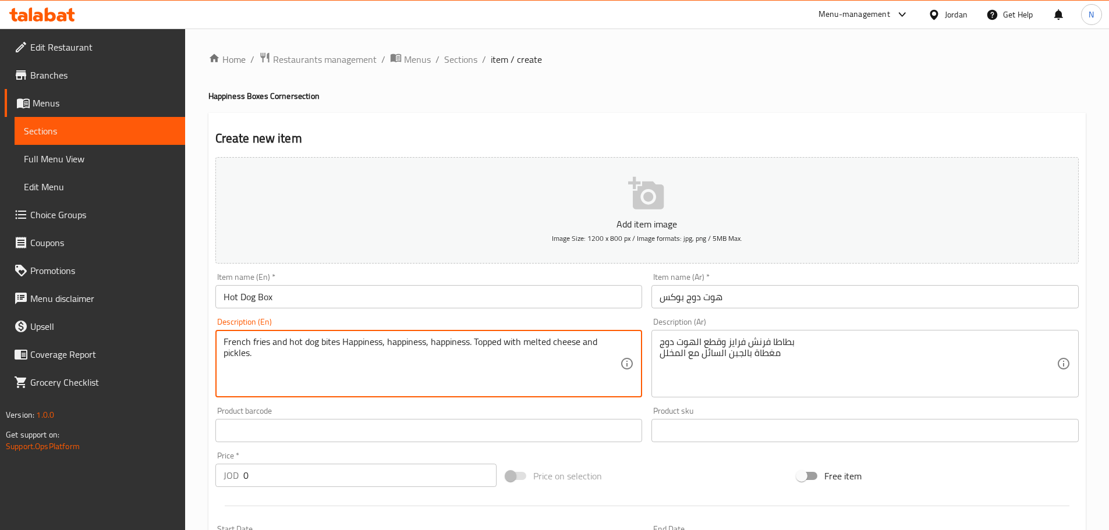
click at [414, 342] on textarea "French fries and hot dog bites Happiness, happiness, happiness. Topped with mel…" at bounding box center [421, 363] width 397 height 55
click at [372, 341] on textarea "French fries and hot dog bites Happiness, , happiness. Topped with melted chees…" at bounding box center [421, 363] width 397 height 55
click at [373, 345] on textarea "French fries and hot dog bites , , happiness. Topped with melted cheese and pic…" at bounding box center [421, 363] width 397 height 55
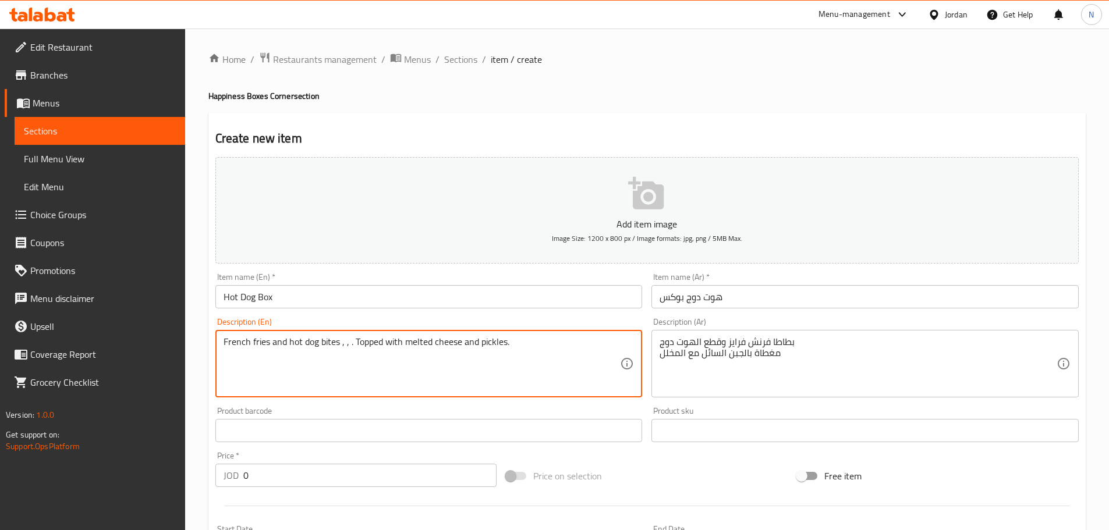
click at [354, 342] on textarea "French fries and hot dog bites , , . Topped with melted cheese and pickles." at bounding box center [421, 363] width 397 height 55
type textarea "French fries and hot dog bites Topped with melted cheese and pickles."
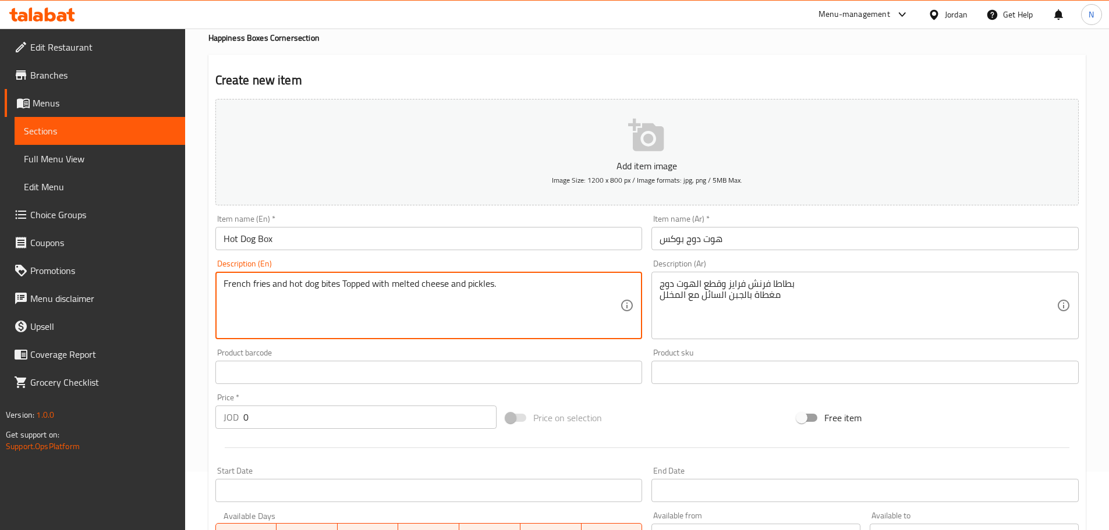
scroll to position [292, 0]
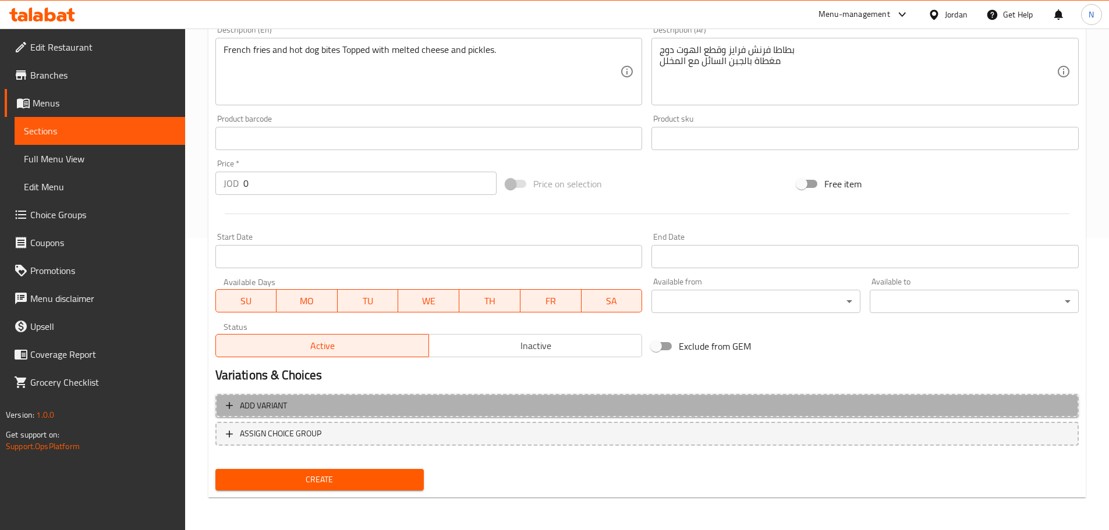
click at [697, 410] on span "Add variant" at bounding box center [647, 406] width 842 height 15
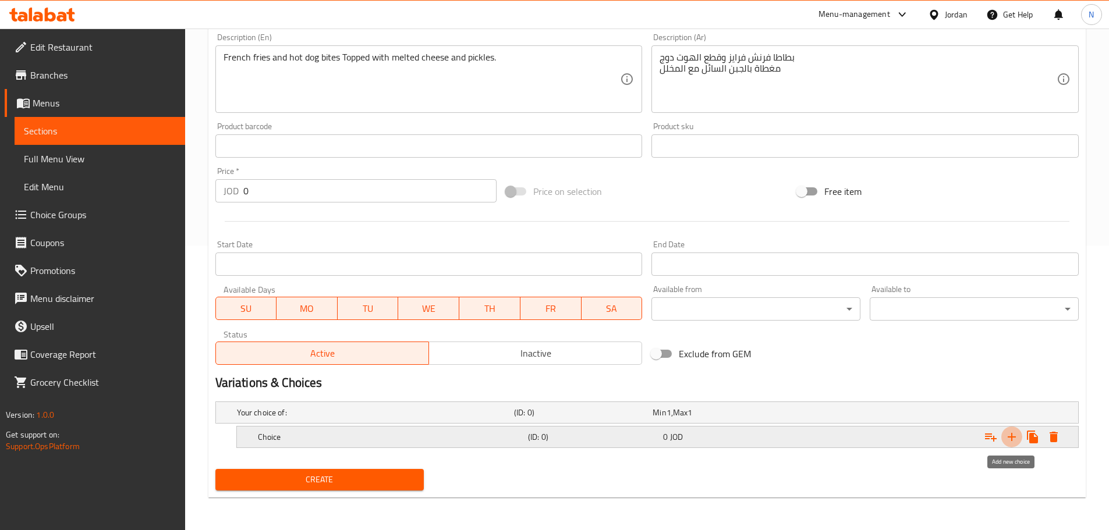
click at [1013, 434] on icon "Expand" at bounding box center [1012, 437] width 14 height 14
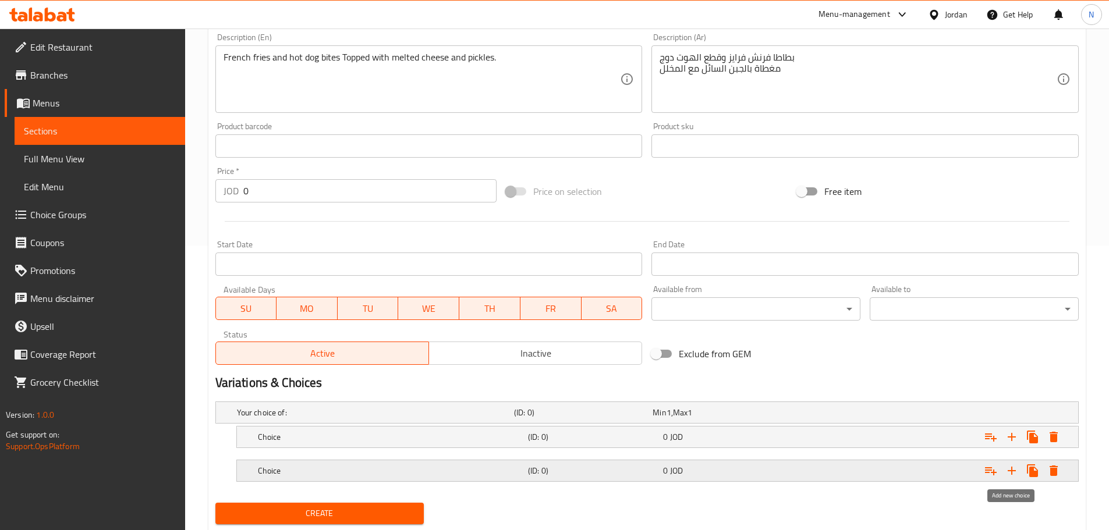
click at [1014, 469] on icon "Expand" at bounding box center [1012, 471] width 14 height 14
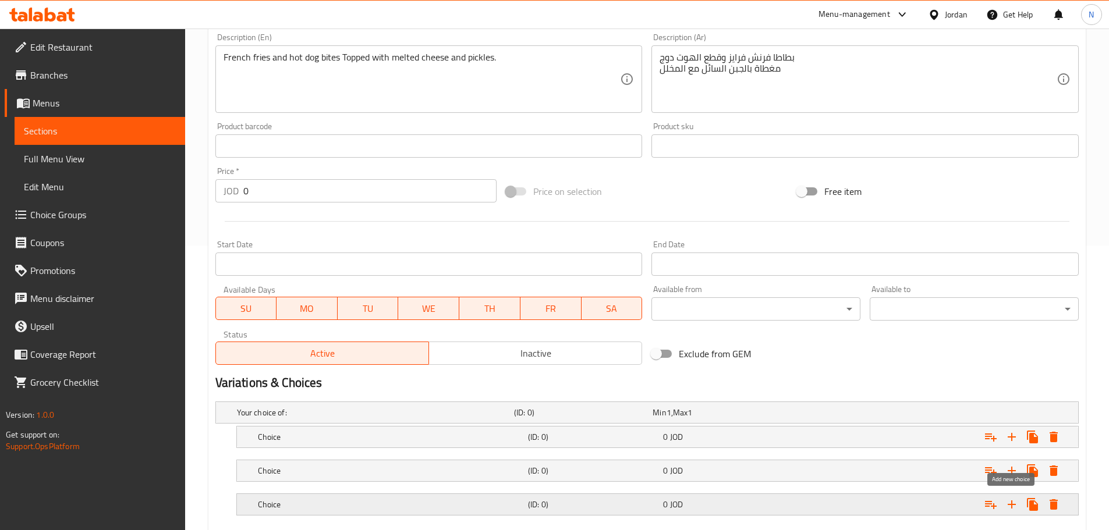
click at [1009, 509] on icon "Expand" at bounding box center [1012, 505] width 14 height 14
click at [546, 441] on h5 "(ID: 0)" at bounding box center [593, 437] width 130 height 12
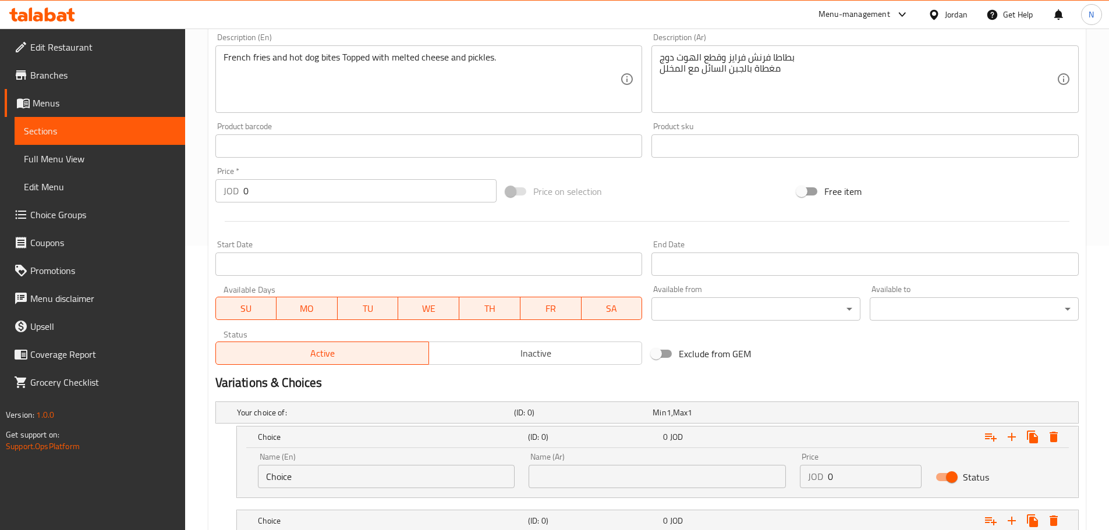
click at [345, 470] on input "Choice" at bounding box center [386, 476] width 257 height 23
type input "س"
click at [343, 484] on input "text" at bounding box center [386, 476] width 257 height 23
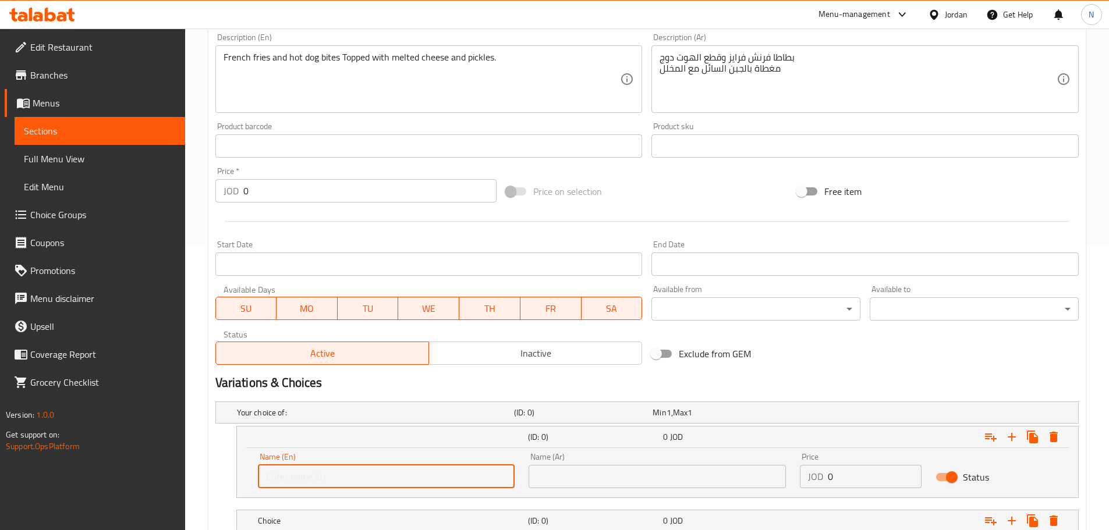
type input "س"
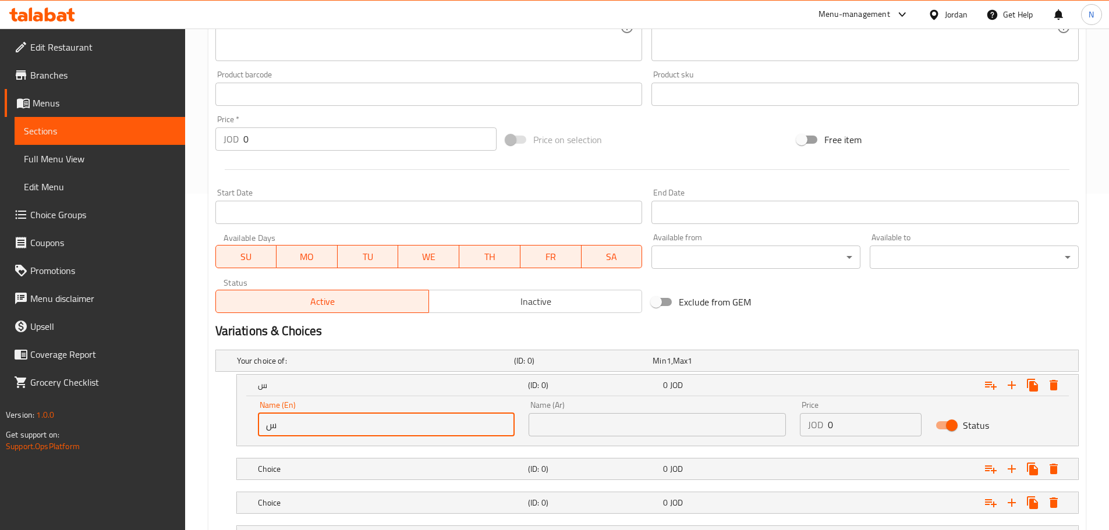
scroll to position [401, 0]
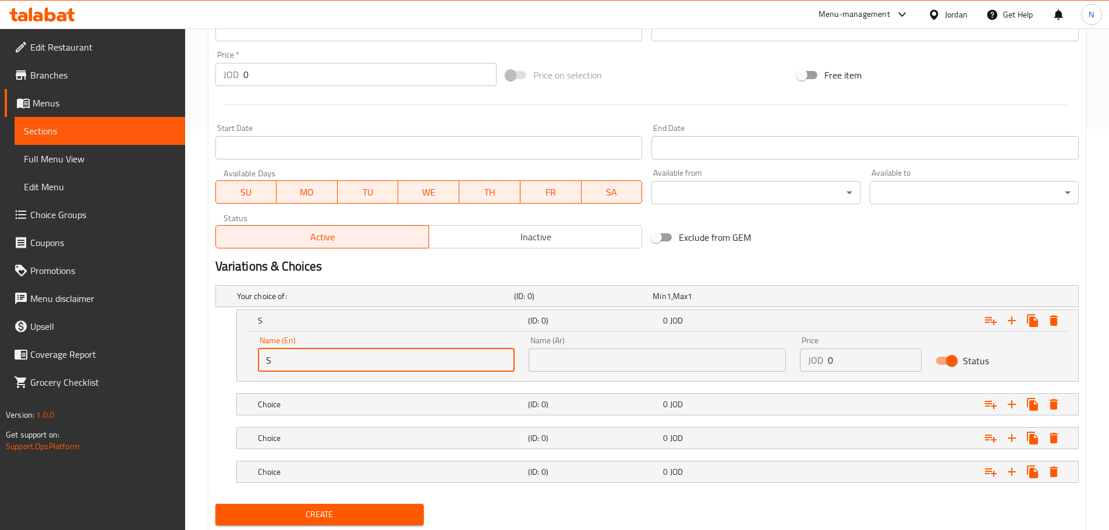
type input "Small"
click at [356, 402] on h5 "Choice" at bounding box center [390, 405] width 265 height 12
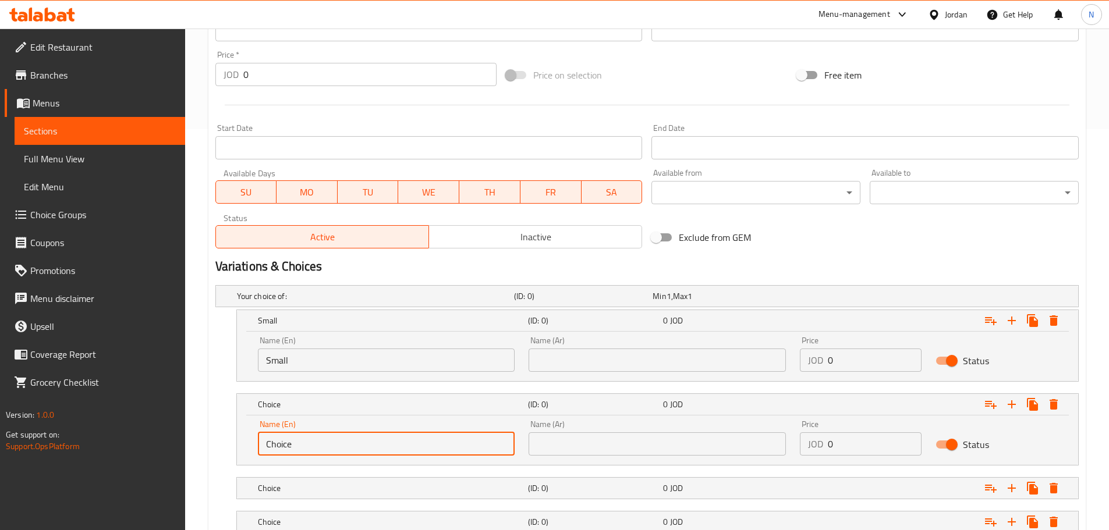
click at [315, 452] on input "Choice" at bounding box center [386, 443] width 257 height 23
type input "Meduim"
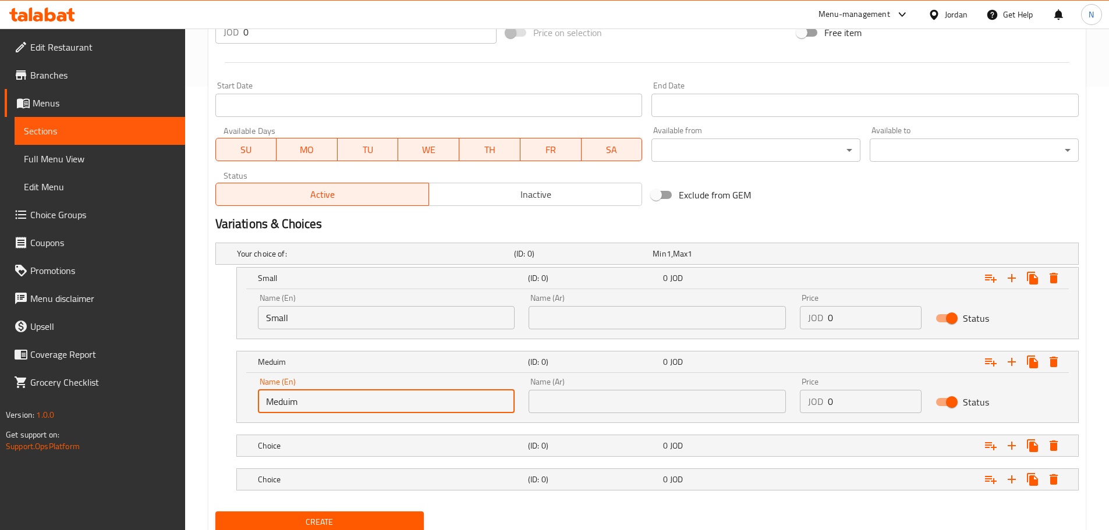
scroll to position [486, 0]
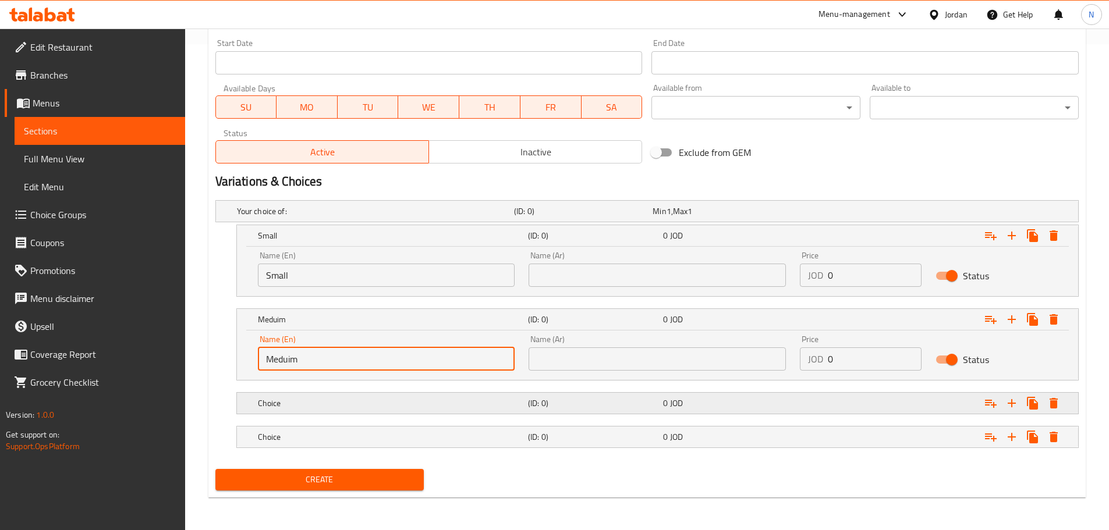
click at [314, 406] on h5 "Choice" at bounding box center [390, 404] width 265 height 12
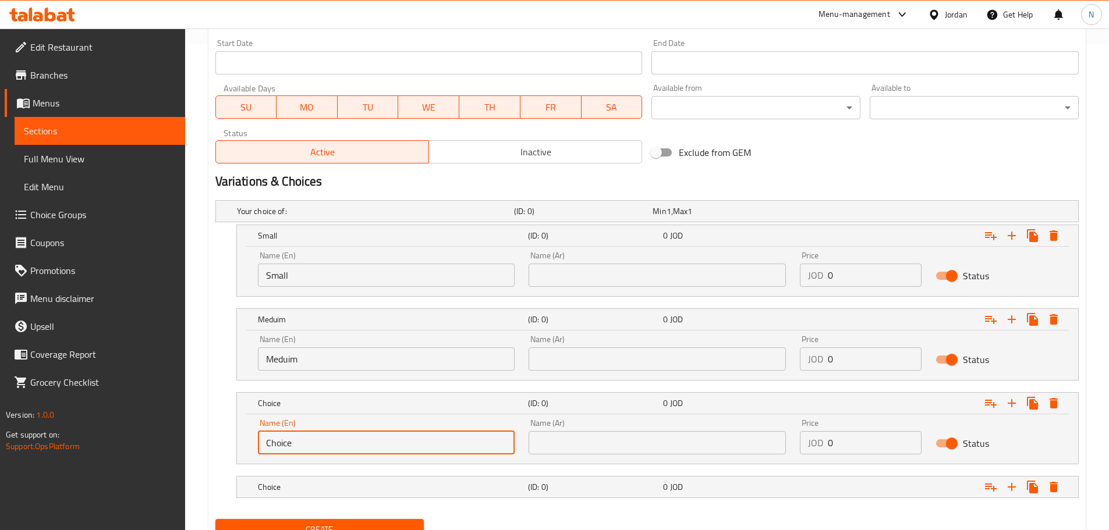
click at [318, 446] on input "Choice" at bounding box center [386, 442] width 257 height 23
type input "Large"
click at [391, 487] on h5 "Choice" at bounding box center [390, 487] width 265 height 12
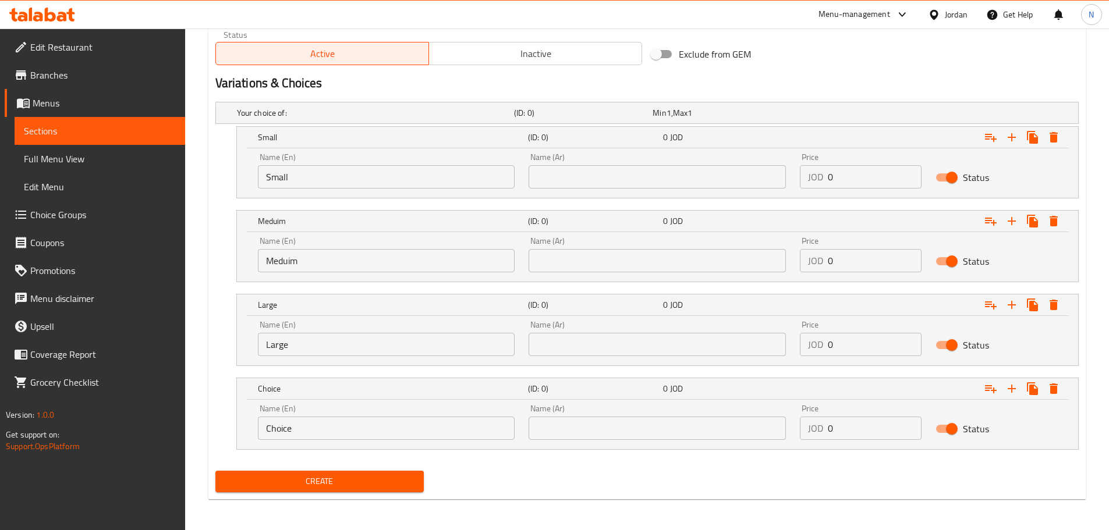
scroll to position [586, 0]
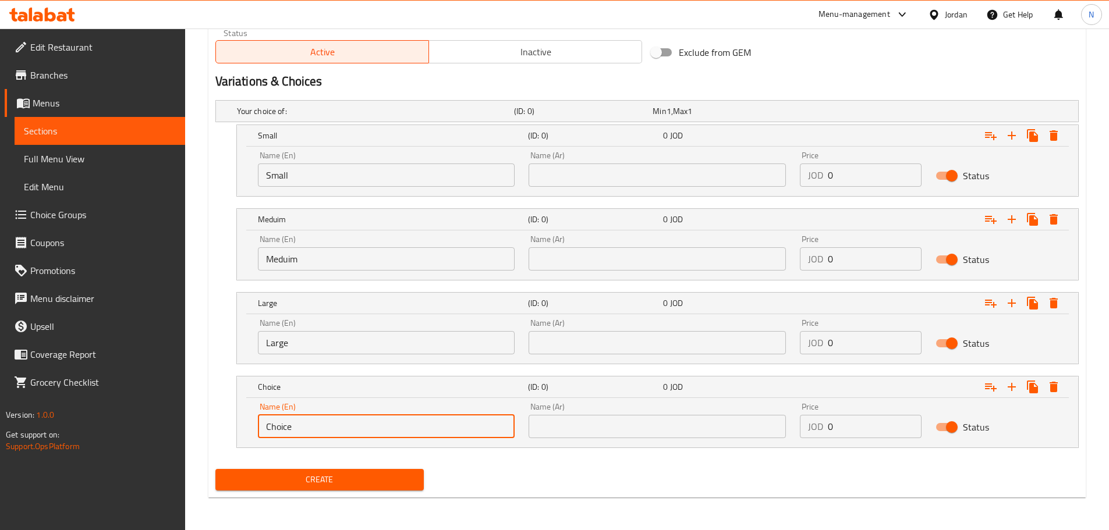
click at [294, 428] on input "Choice" at bounding box center [386, 426] width 257 height 23
type input "XL"
click at [303, 430] on input "XL" at bounding box center [386, 426] width 257 height 23
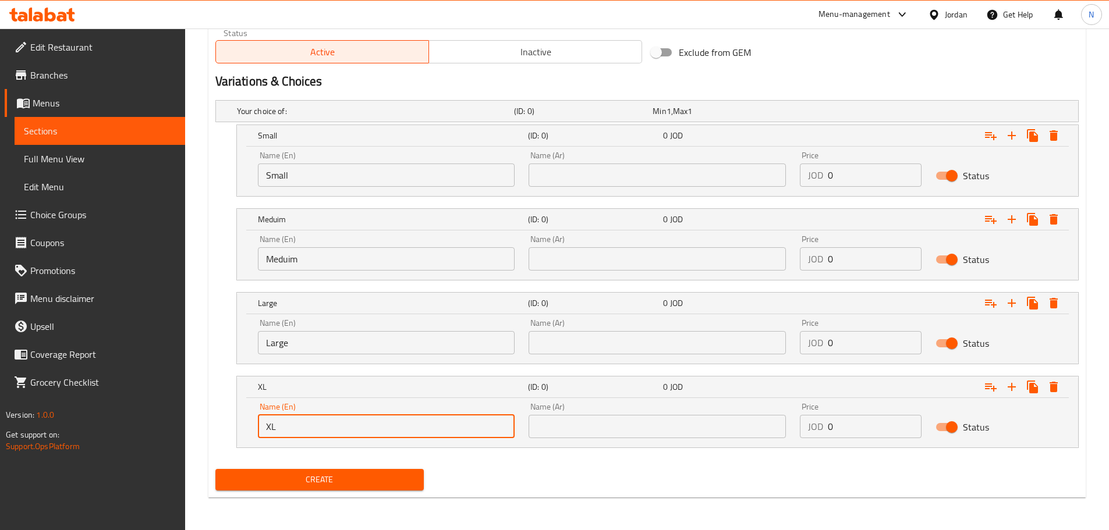
click at [303, 430] on input "XL" at bounding box center [386, 426] width 257 height 23
type input "XL"
click at [1016, 391] on icon "Expand" at bounding box center [1012, 387] width 14 height 14
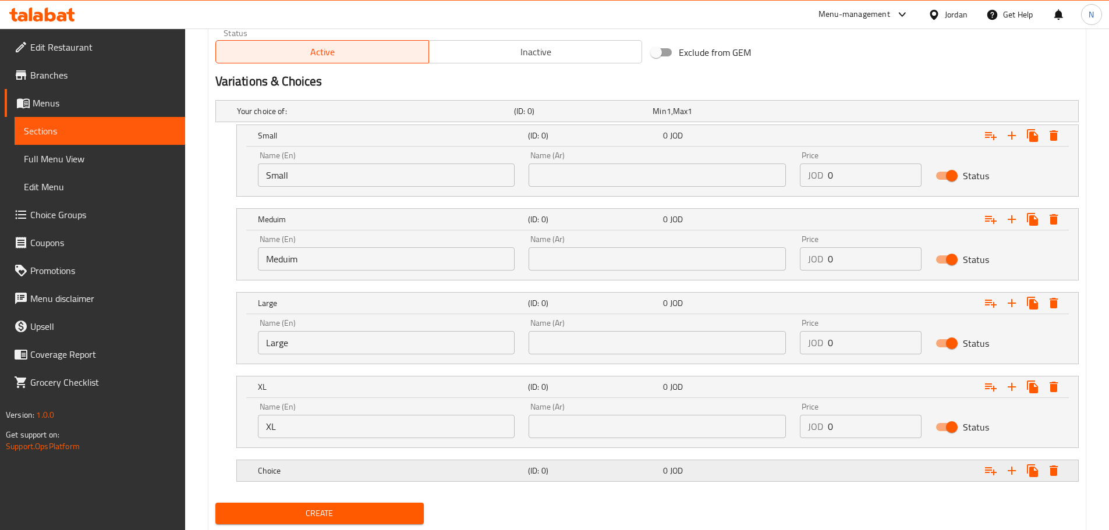
click at [320, 478] on div "Choice" at bounding box center [391, 471] width 270 height 16
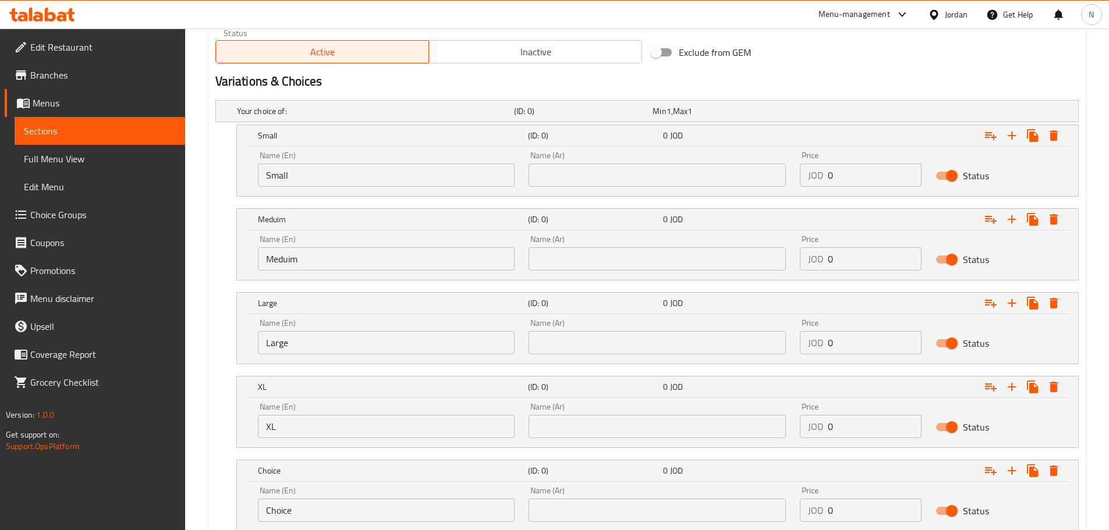
scroll to position [670, 0]
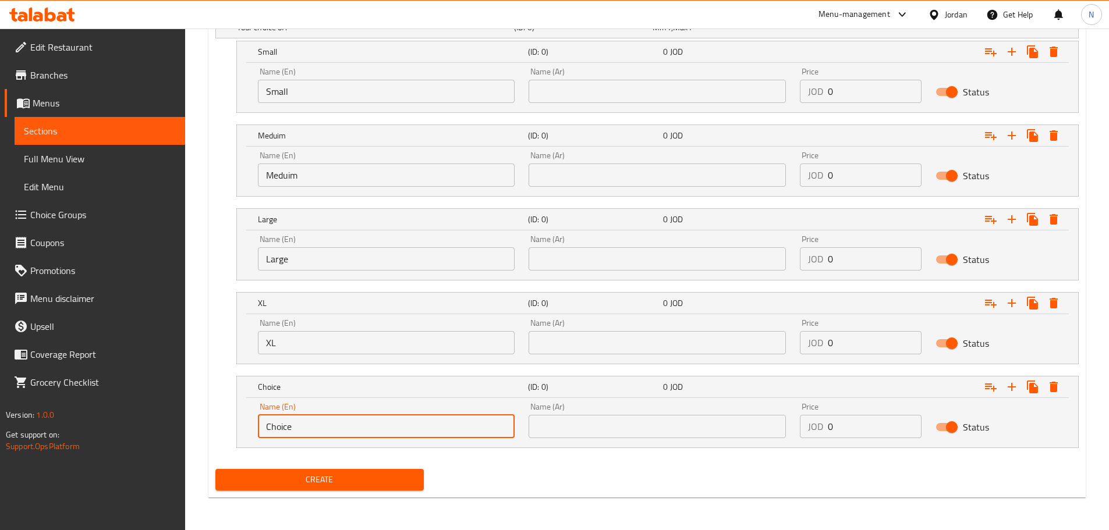
click at [310, 427] on input "Choice" at bounding box center [386, 426] width 257 height 23
type input "3XL"
click at [610, 108] on div "Name (Ar) Name (Ar)" at bounding box center [656, 85] width 271 height 49
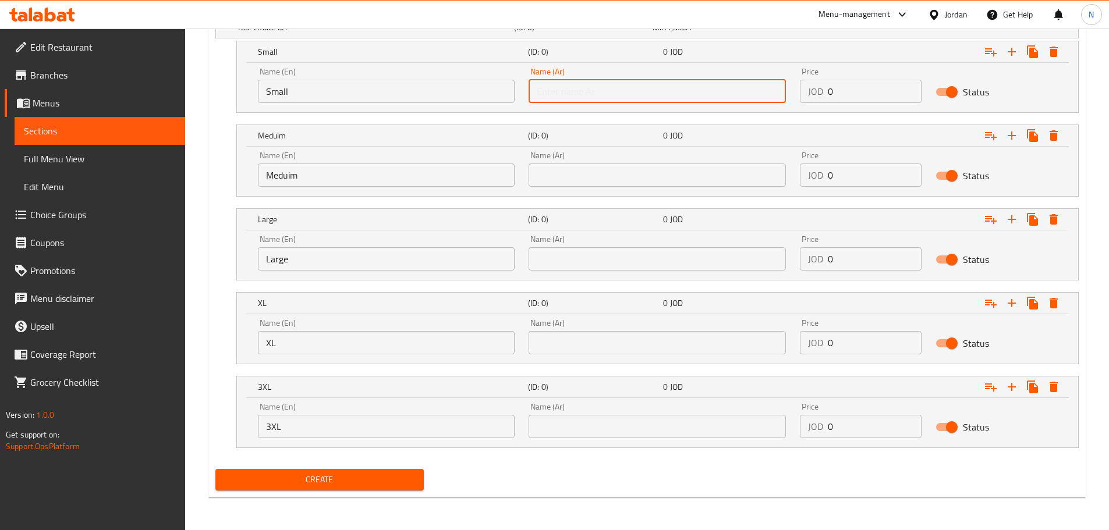
click at [608, 98] on input "text" at bounding box center [656, 91] width 257 height 23
type input "صغير"
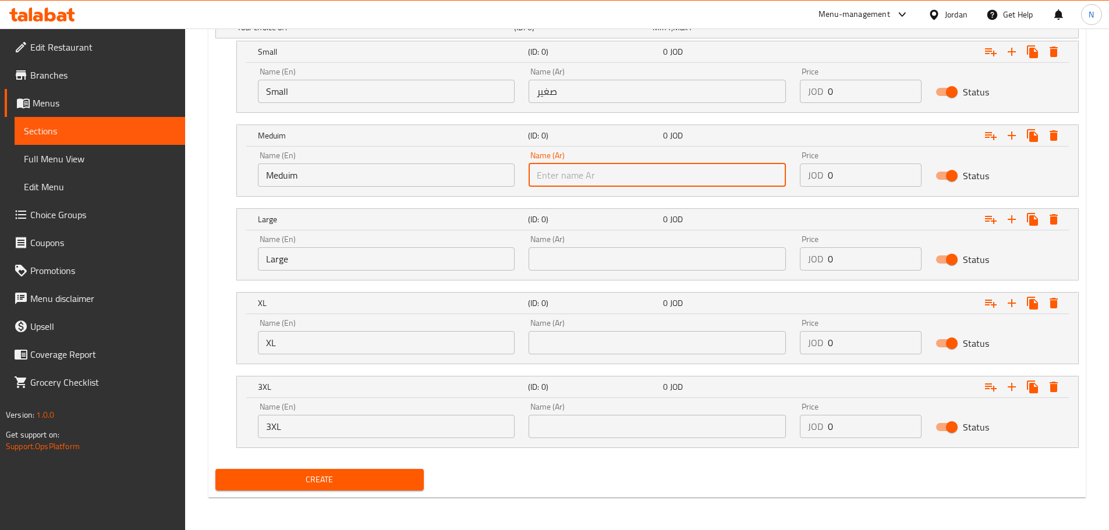
click at [584, 182] on input "text" at bounding box center [656, 175] width 257 height 23
type input "وسط"
click at [602, 267] on input "text" at bounding box center [656, 258] width 257 height 23
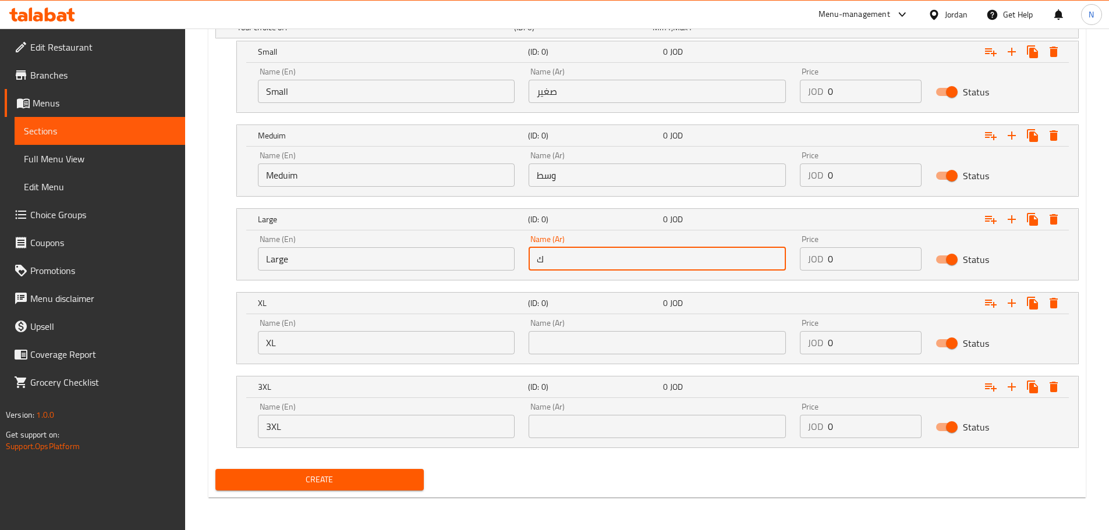
type input "كبير"
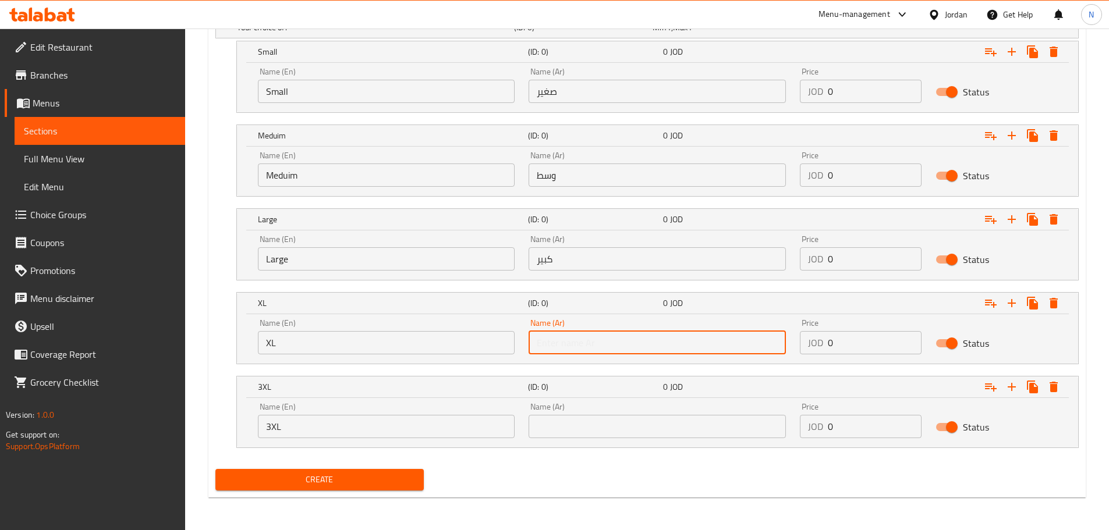
click at [590, 342] on input "text" at bounding box center [656, 342] width 257 height 23
type input "حجم أكبر"
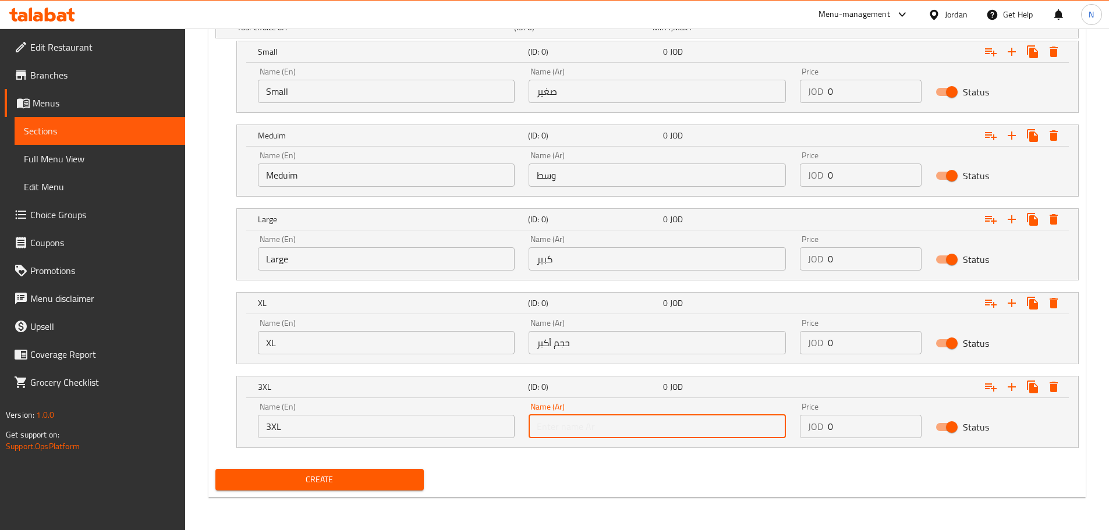
click at [604, 430] on input "text" at bounding box center [656, 426] width 257 height 23
type input "3 أكس لارج"
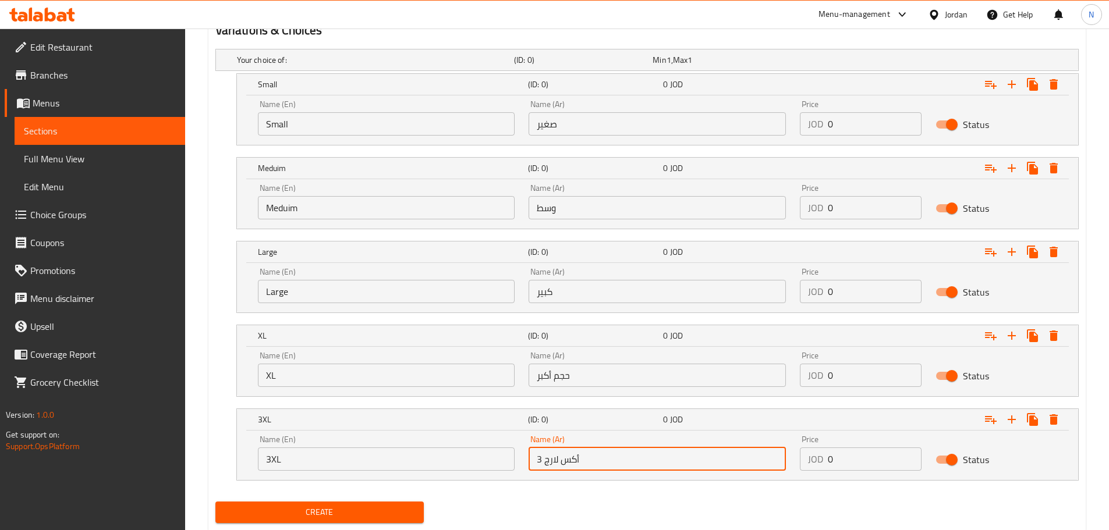
scroll to position [612, 0]
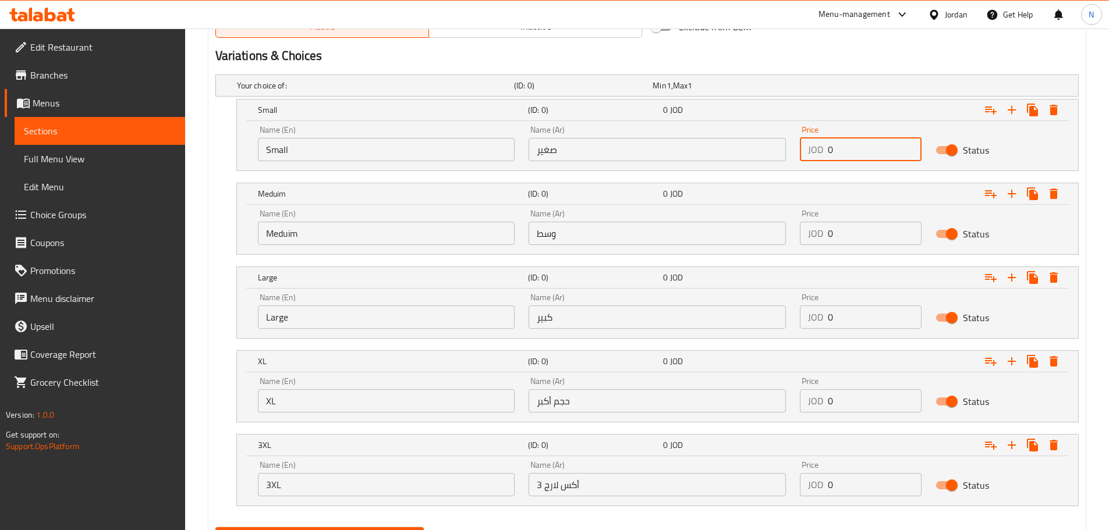
drag, startPoint x: 841, startPoint y: 147, endPoint x: 817, endPoint y: 150, distance: 24.6
click at [817, 150] on div "JOD 0 Price" at bounding box center [861, 149] width 122 height 23
type input "2.00"
drag, startPoint x: 836, startPoint y: 234, endPoint x: 811, endPoint y: 238, distance: 25.4
click at [811, 238] on div "JOD 0 Price" at bounding box center [861, 233] width 122 height 23
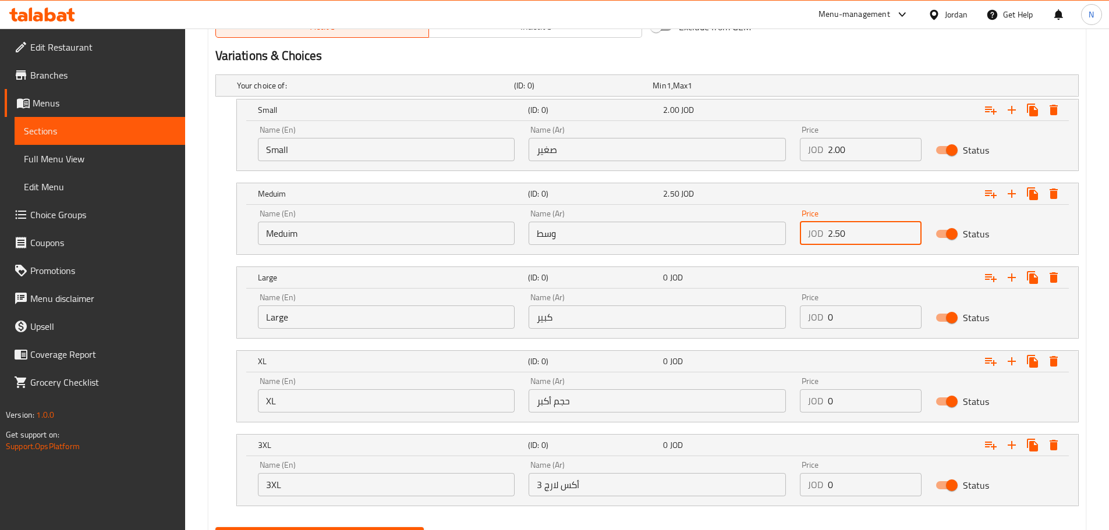
type input "2.50"
drag, startPoint x: 853, startPoint y: 316, endPoint x: 822, endPoint y: 326, distance: 31.8
click at [822, 326] on div "JOD 0 Price" at bounding box center [861, 317] width 122 height 23
type input "3.25"
drag, startPoint x: 859, startPoint y: 405, endPoint x: 826, endPoint y: 410, distance: 33.5
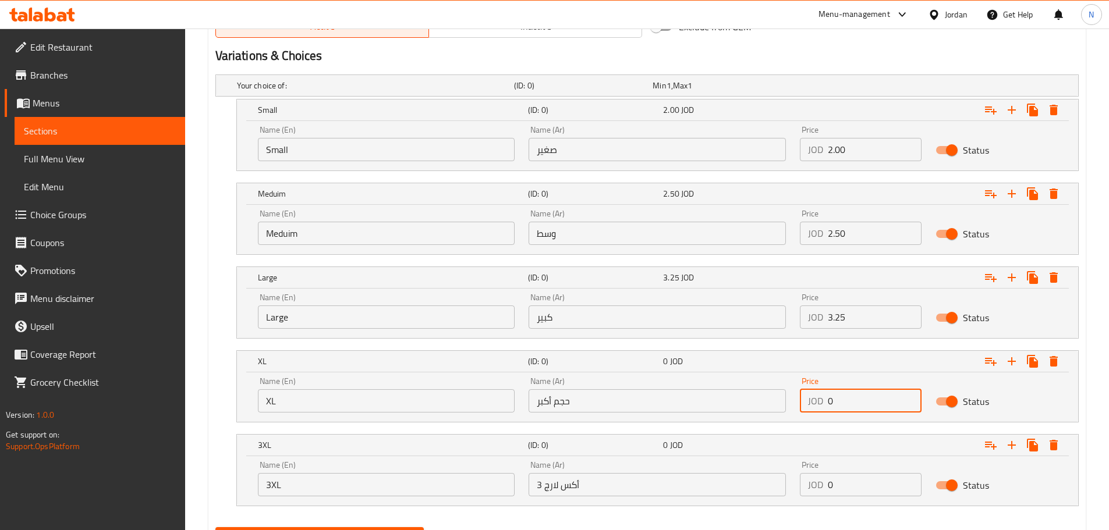
click at [826, 410] on div "JOD 0 Price" at bounding box center [861, 400] width 122 height 23
type input "4.50"
click at [849, 490] on input "0" at bounding box center [875, 484] width 94 height 23
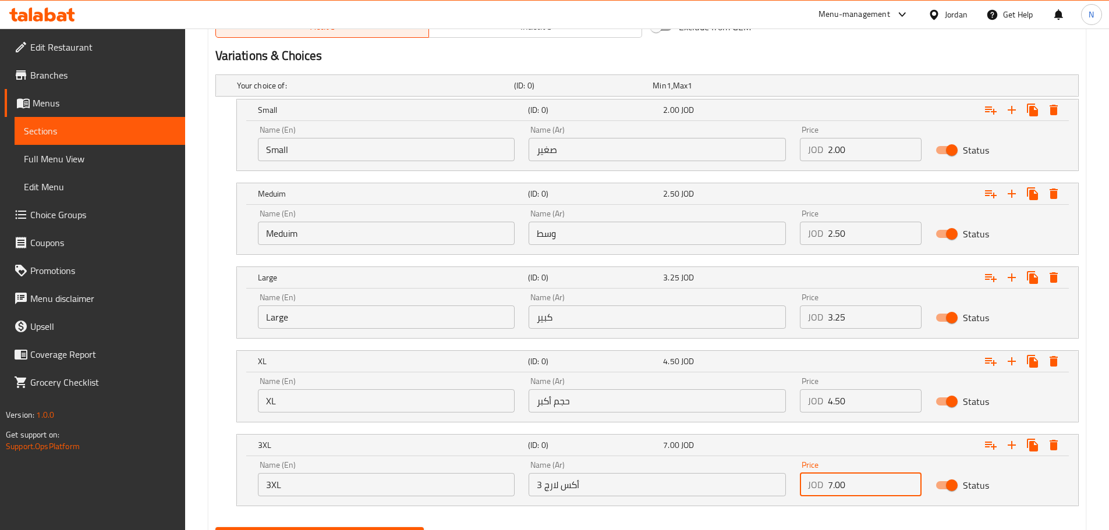
type input "7.00"
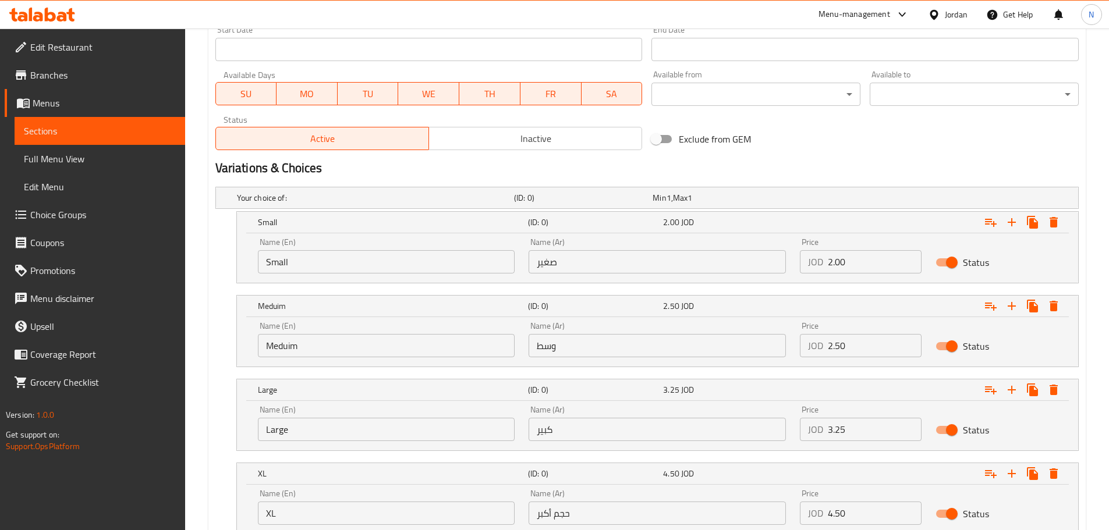
scroll to position [379, 0]
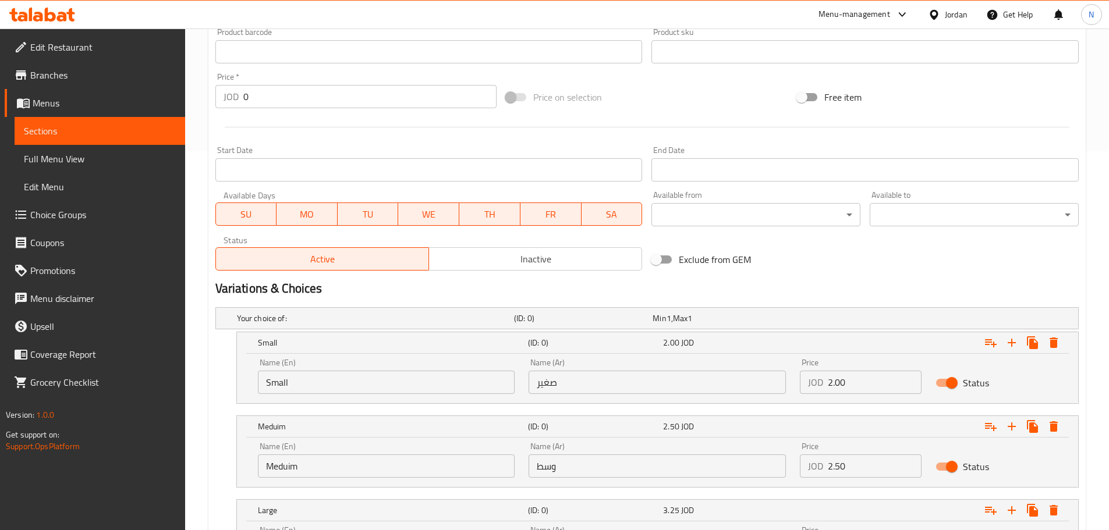
click at [778, 265] on div "Exclude from GEM" at bounding box center [792, 259] width 291 height 31
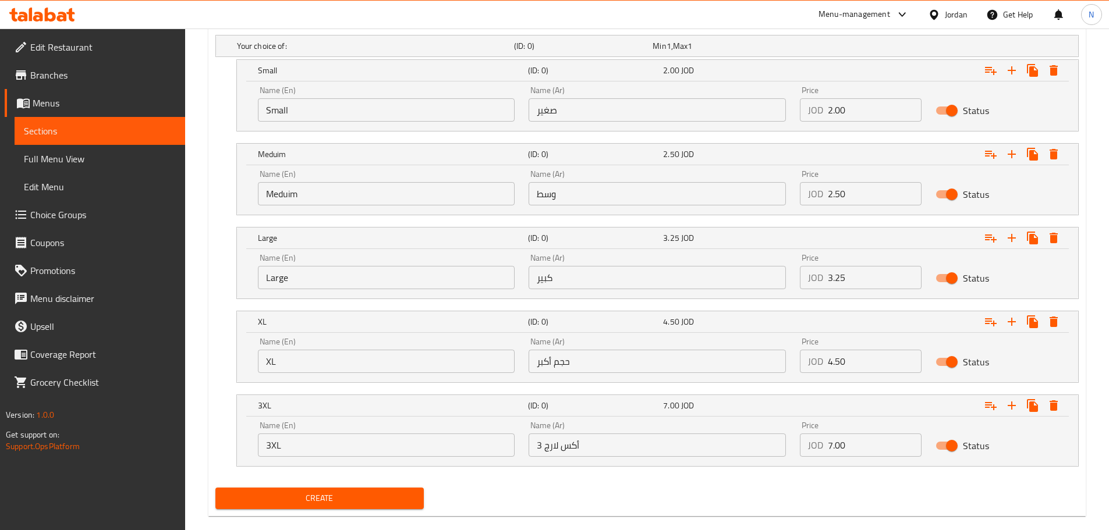
scroll to position [670, 0]
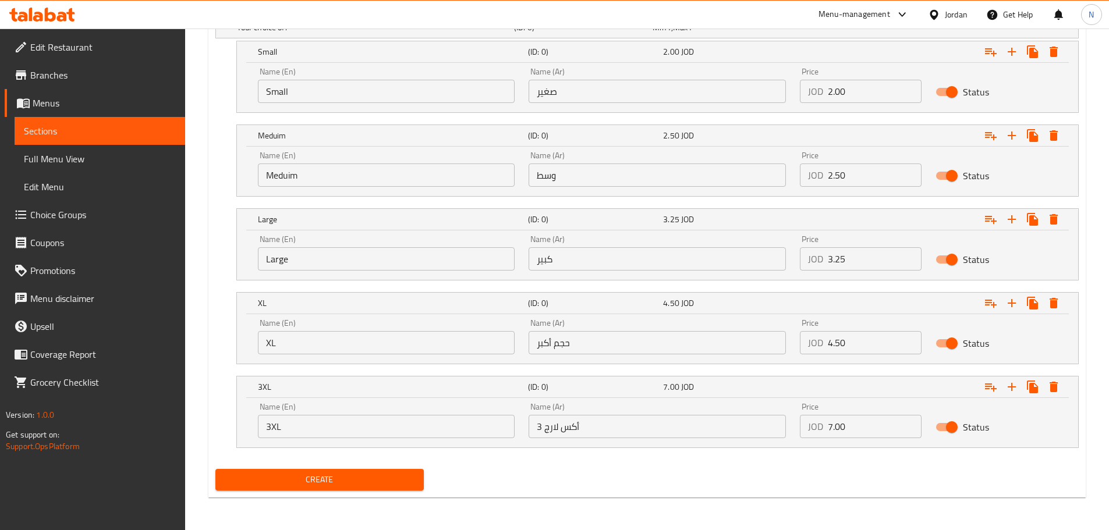
click at [390, 493] on div "Create" at bounding box center [320, 479] width 218 height 31
click at [391, 482] on span "Create" at bounding box center [320, 480] width 190 height 15
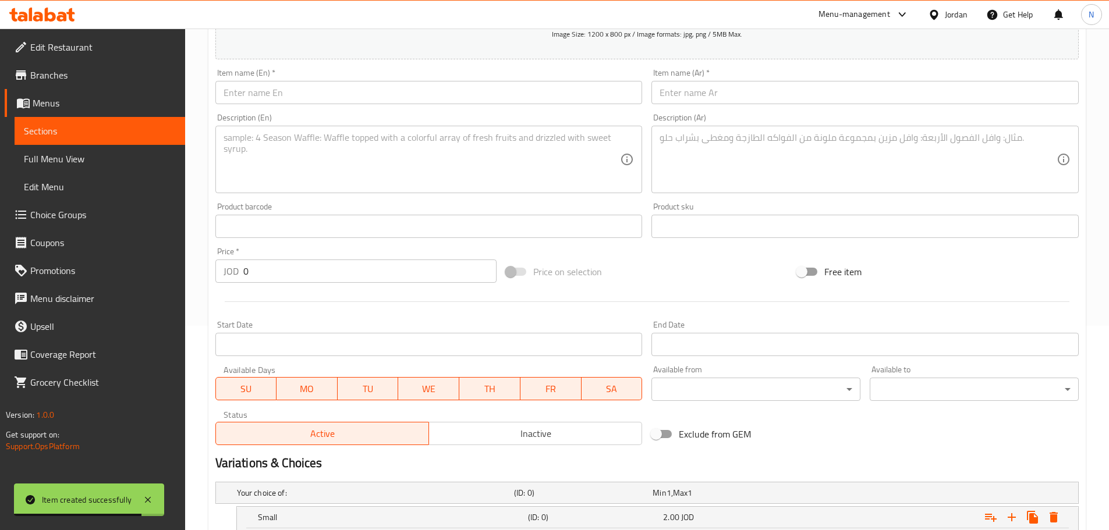
scroll to position [0, 0]
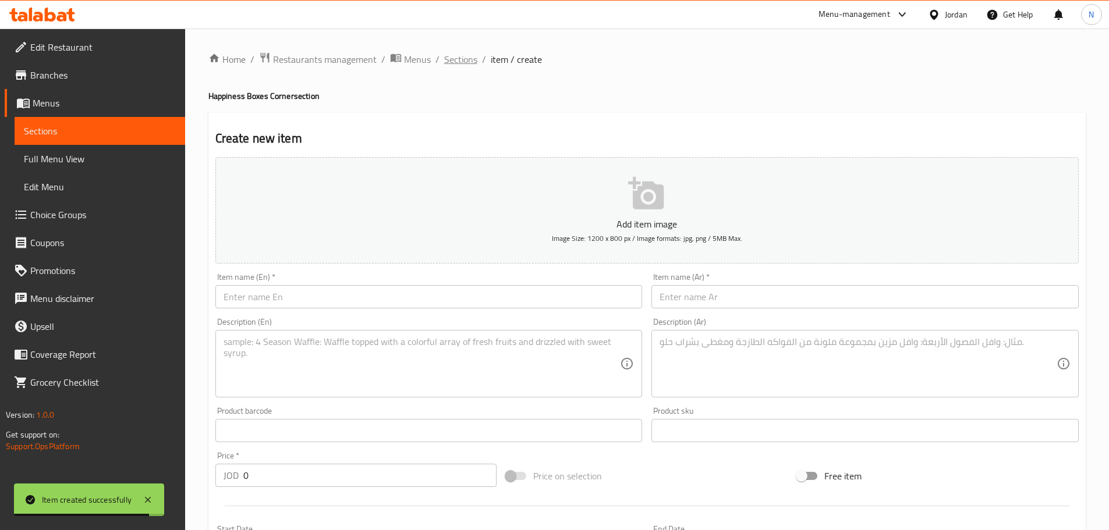
click at [448, 57] on span "Sections" at bounding box center [460, 59] width 33 height 14
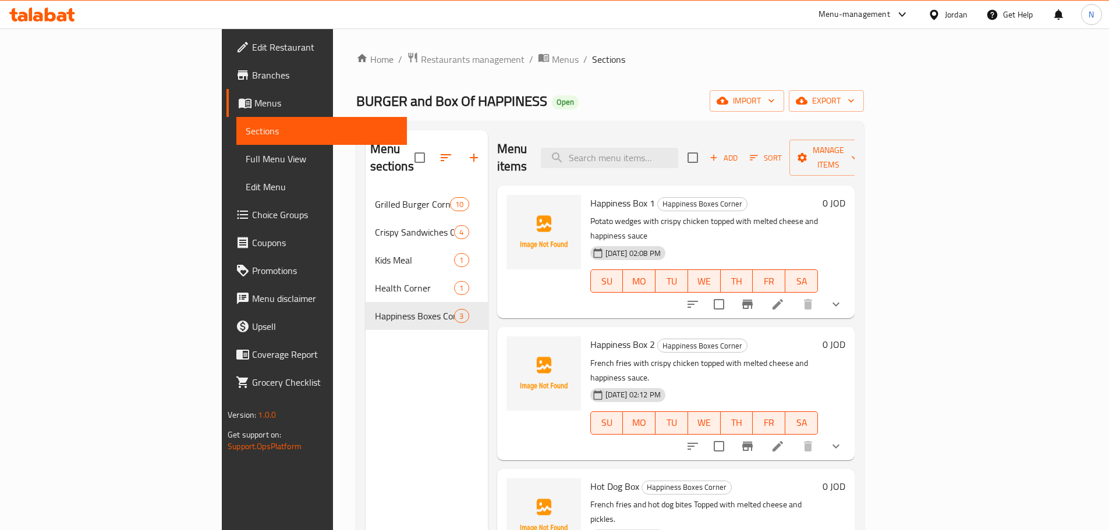
click at [470, 154] on icon "button" at bounding box center [474, 158] width 8 height 8
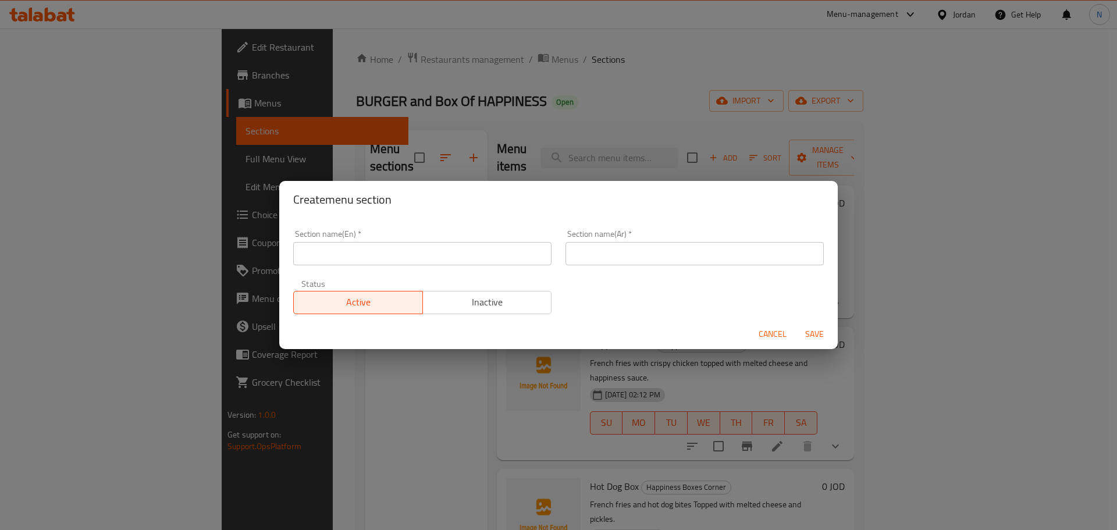
click at [615, 250] on input "text" at bounding box center [695, 253] width 258 height 23
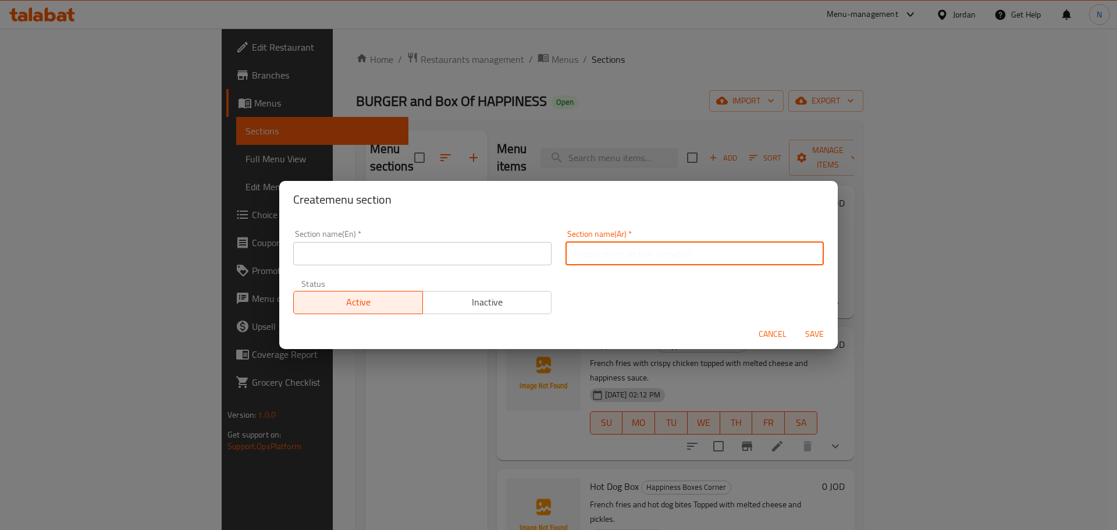
paste input "ركن المشهيات"
type input "ركن المشهيات"
click at [368, 256] on input "text" at bounding box center [422, 253] width 258 height 23
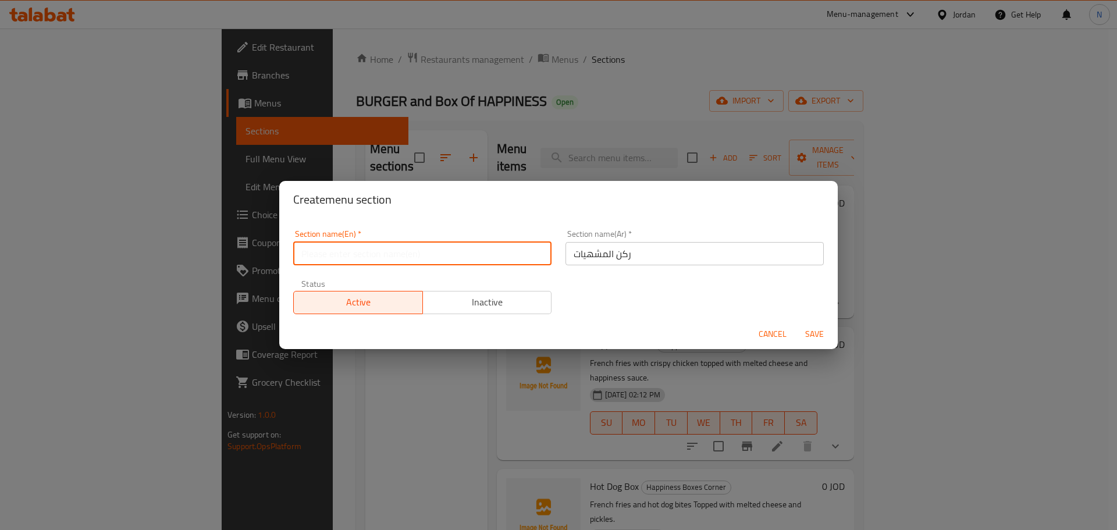
paste input "Appetizers corner"
click at [588, 261] on input "ركن المشهيات" at bounding box center [695, 253] width 258 height 23
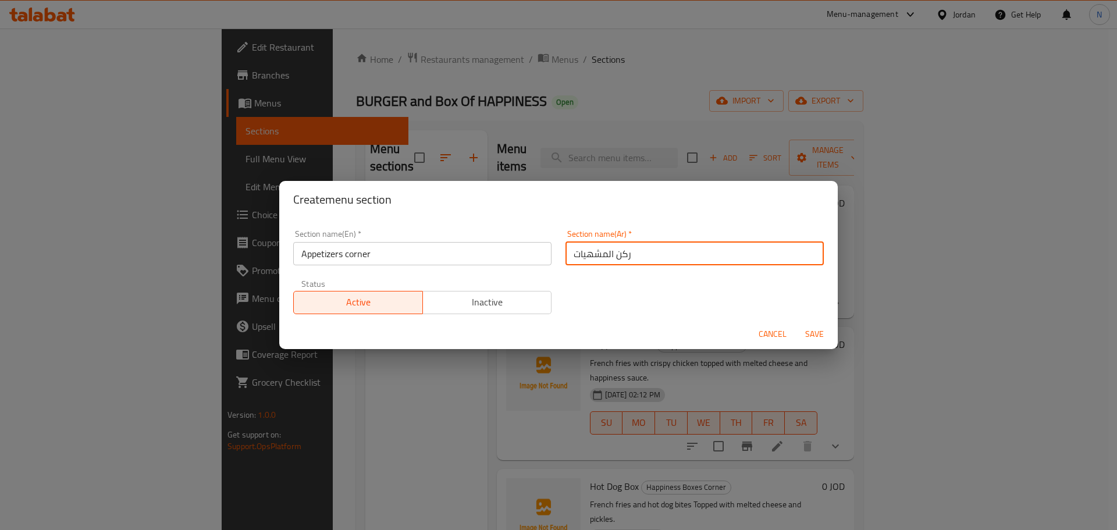
click at [359, 254] on input "Appetizers corner" at bounding box center [422, 253] width 258 height 23
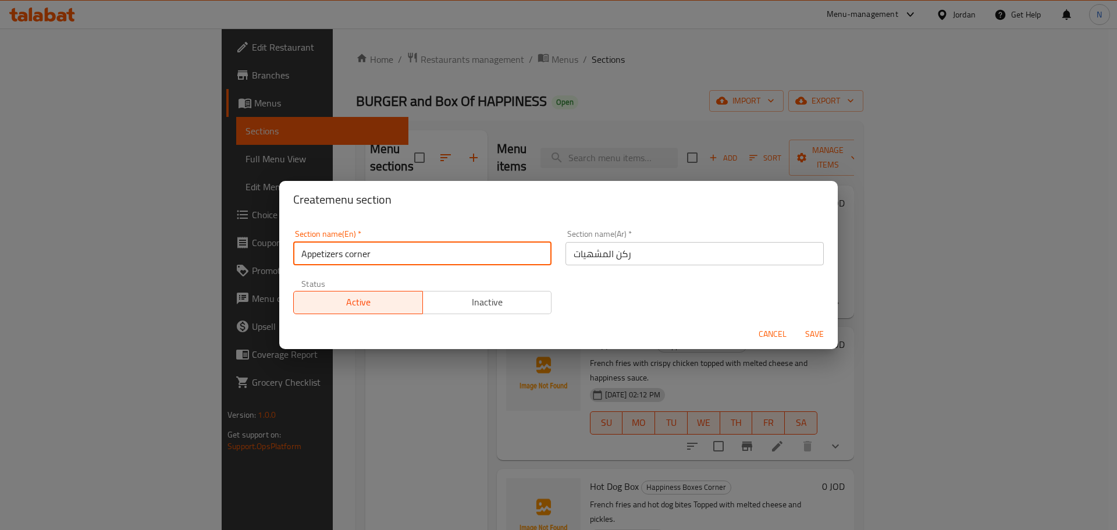
click at [359, 254] on input "Appetizers corner" at bounding box center [422, 253] width 258 height 23
type input "Appetizers Corner"
click at [815, 335] on span "Save" at bounding box center [815, 334] width 28 height 15
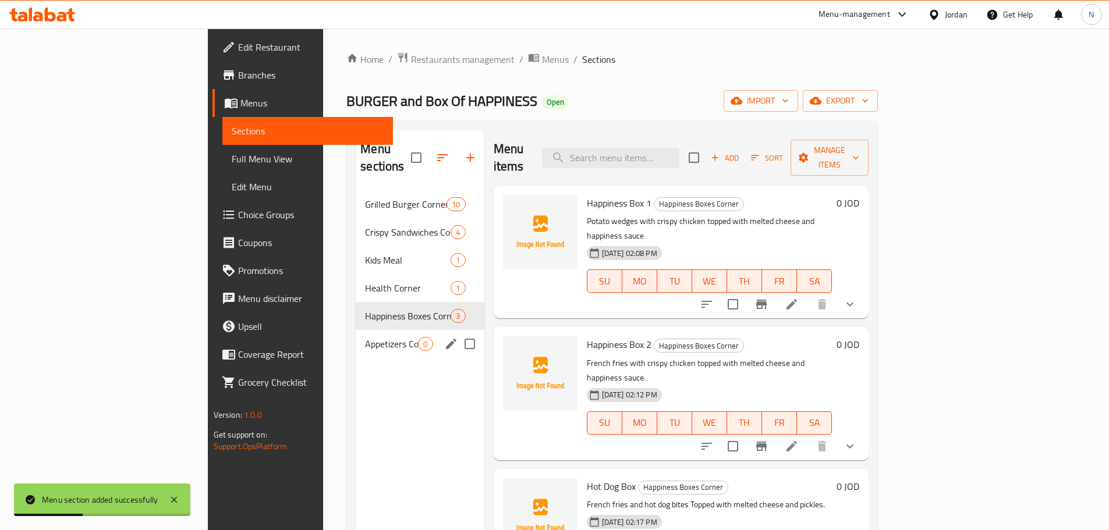
click at [356, 334] on div "Appetizers Corner 0" at bounding box center [420, 344] width 128 height 28
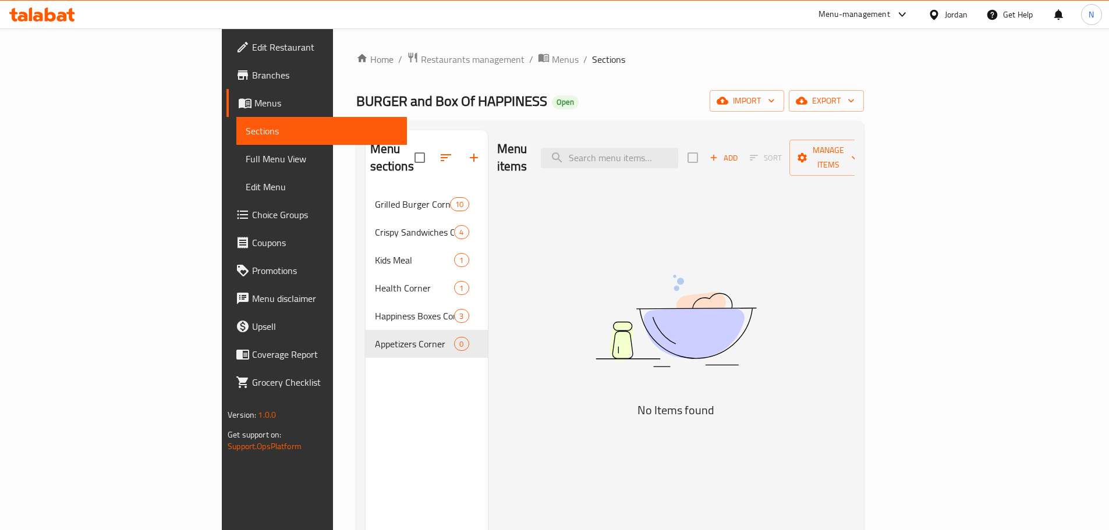
click at [867, 159] on div "Add Sort Manage items" at bounding box center [777, 158] width 180 height 36
click at [739, 152] on span "Add" at bounding box center [723, 157] width 31 height 13
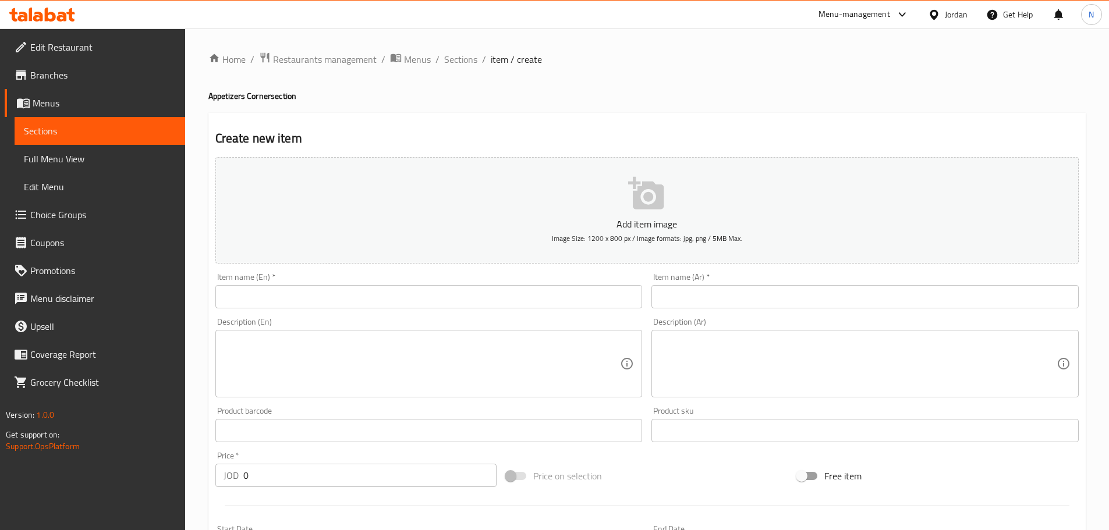
click at [849, 292] on input "text" at bounding box center [864, 296] width 427 height 23
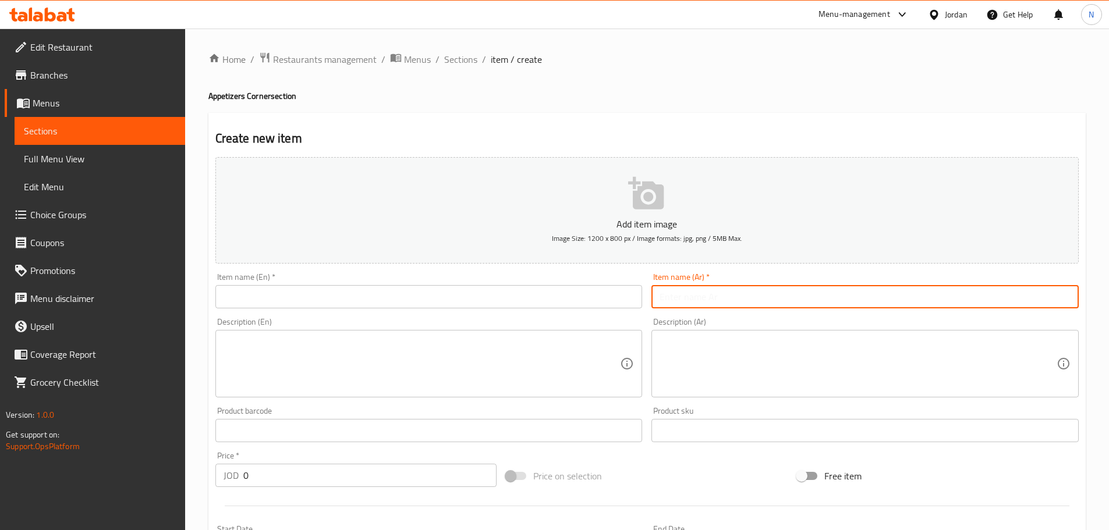
paste input "بطاطا"
type input "بطاطا"
click at [387, 271] on div "Item name (En)   * Item name (En) *" at bounding box center [429, 290] width 437 height 45
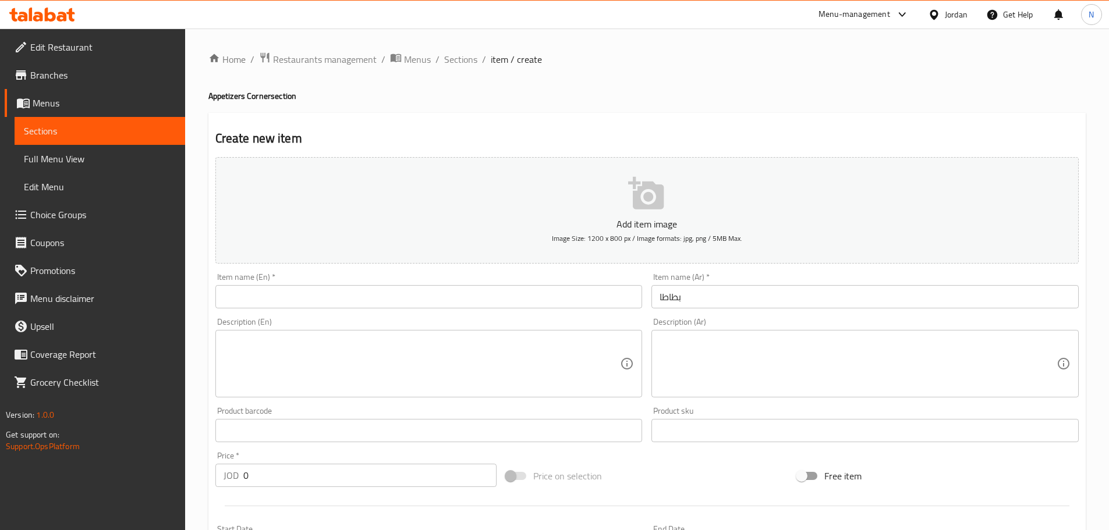
click at [385, 290] on input "text" at bounding box center [428, 296] width 427 height 23
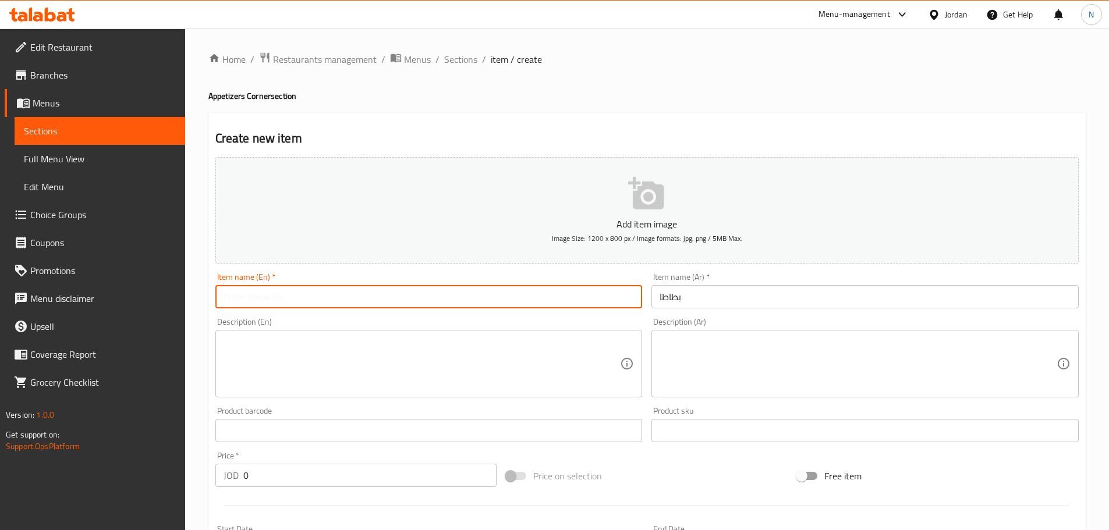
paste input "potato"
type input "Potato"
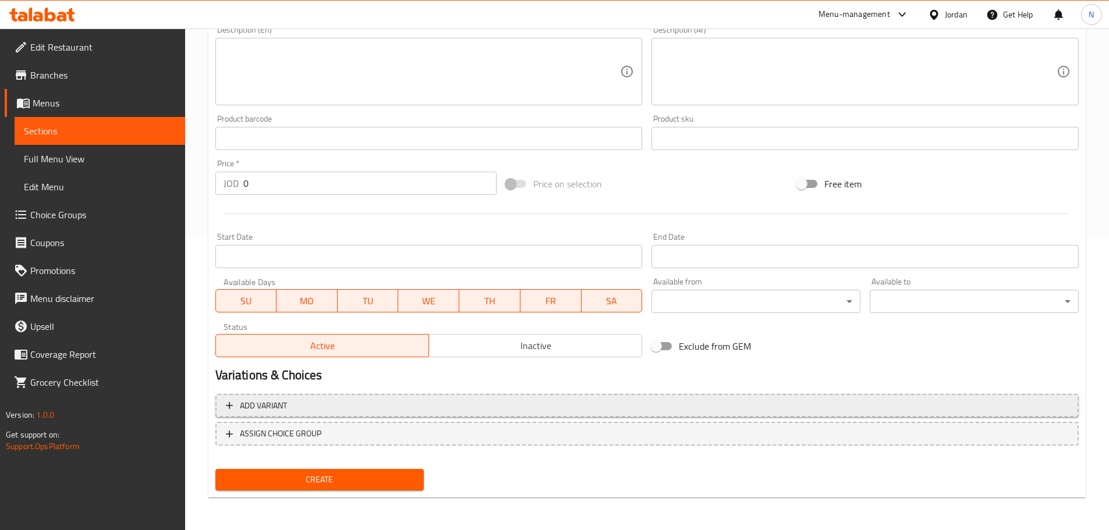
click at [885, 402] on span "Add variant" at bounding box center [647, 406] width 842 height 15
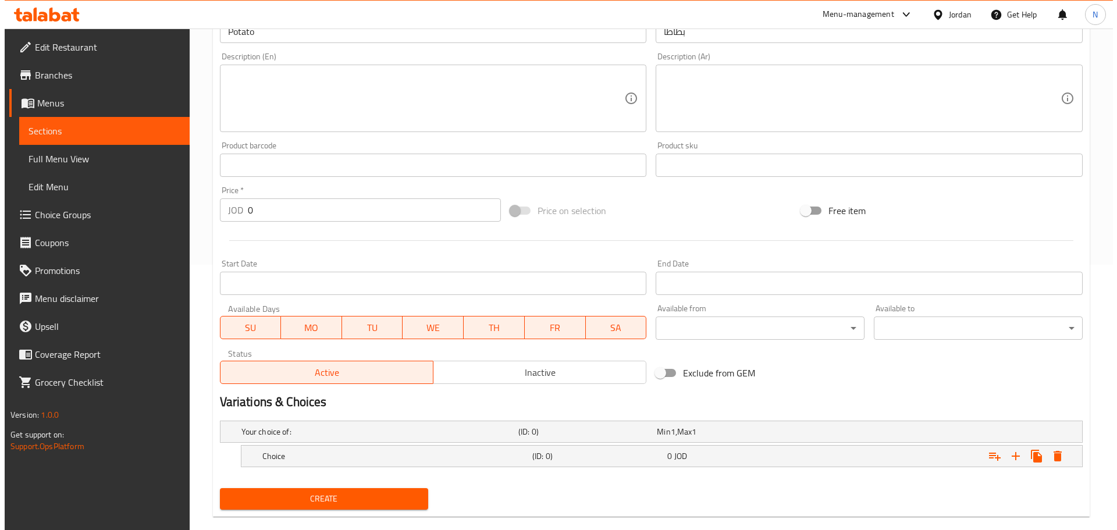
scroll to position [285, 0]
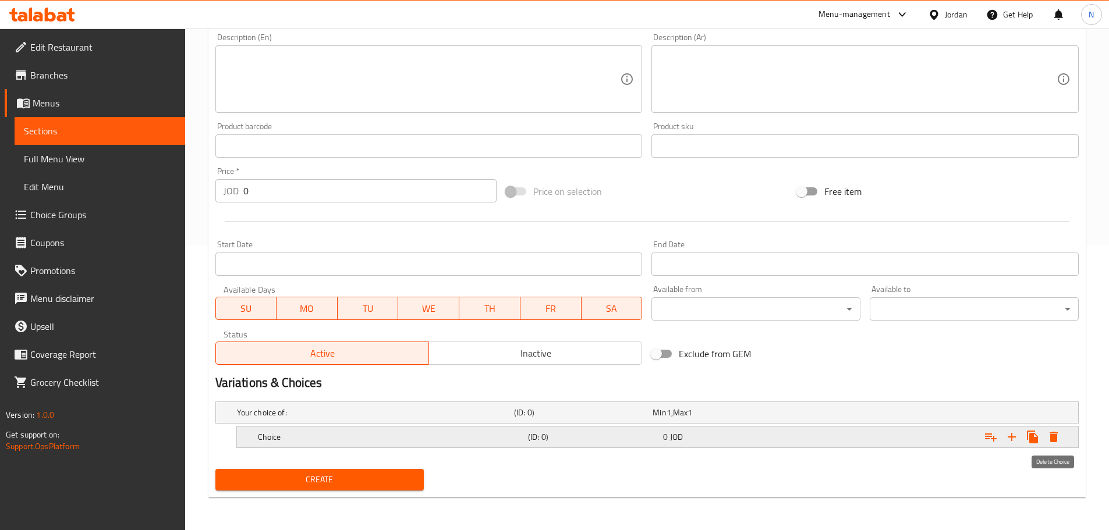
click at [1051, 436] on icon "Expand" at bounding box center [1053, 437] width 8 height 10
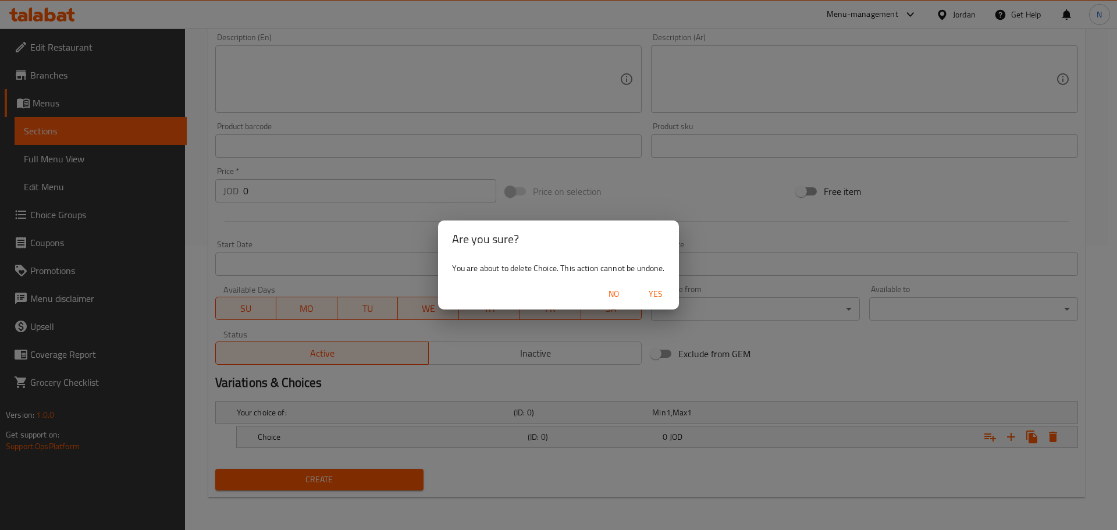
click at [651, 291] on span "Yes" at bounding box center [656, 294] width 28 height 15
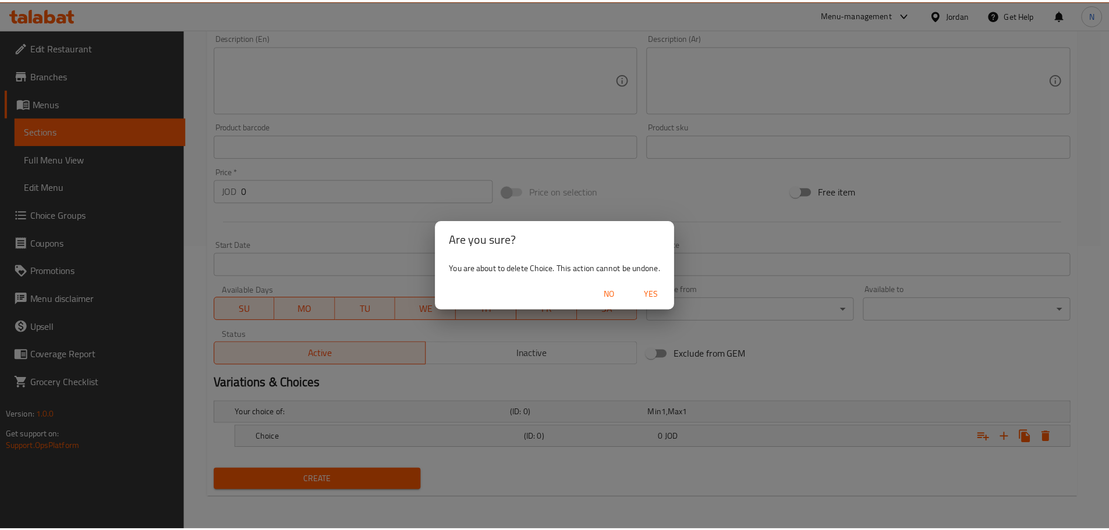
scroll to position [281, 0]
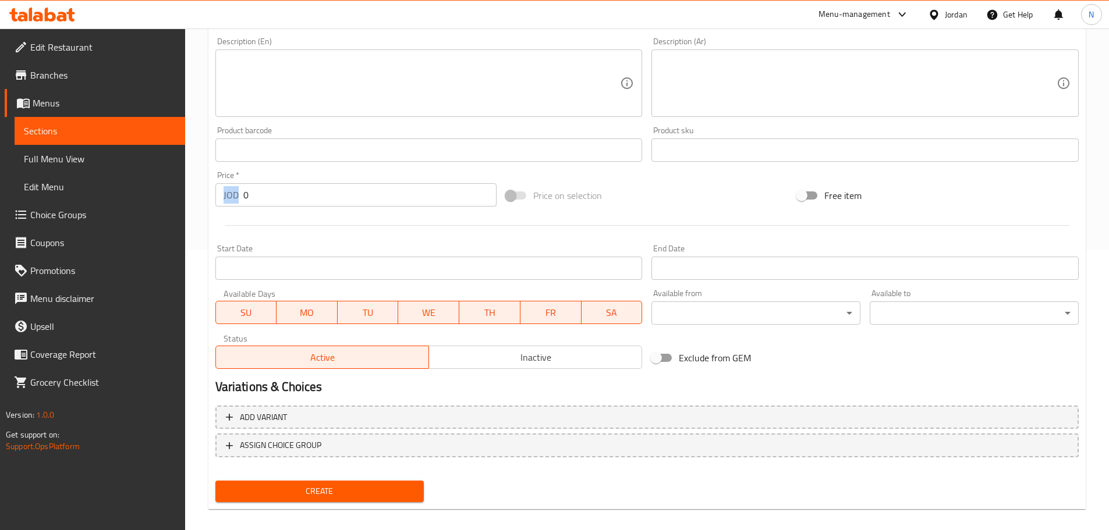
drag, startPoint x: 283, startPoint y: 208, endPoint x: 239, endPoint y: 200, distance: 45.0
click at [239, 200] on div "Price   * JOD 0 Price *" at bounding box center [356, 188] width 291 height 45
click at [711, 198] on div "Price on selection" at bounding box center [646, 195] width 291 height 31
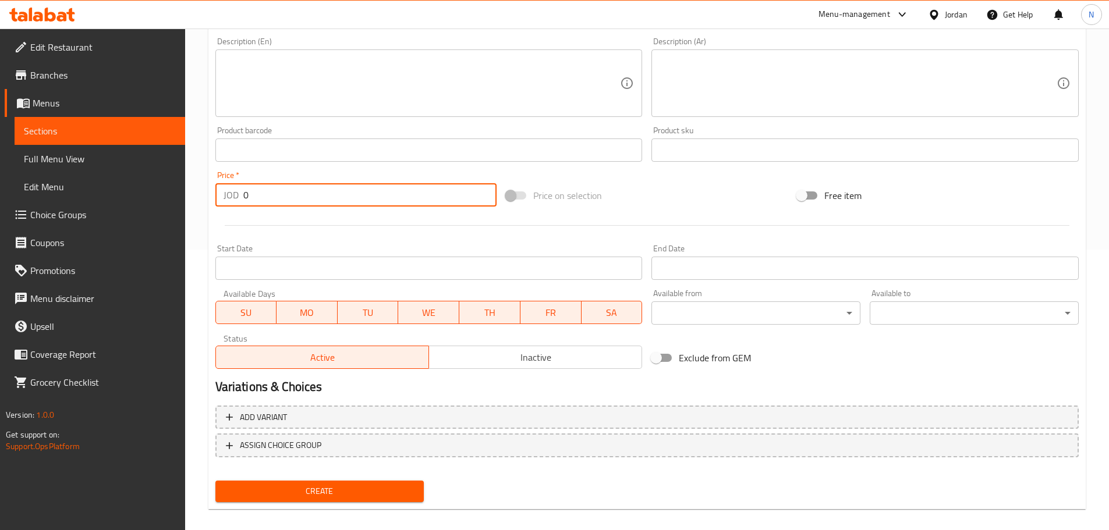
drag, startPoint x: 276, startPoint y: 193, endPoint x: 237, endPoint y: 202, distance: 40.7
click at [237, 202] on div "JOD 0 Price *" at bounding box center [356, 194] width 282 height 23
type input "1.00"
click at [680, 190] on div "Price on selection" at bounding box center [646, 195] width 291 height 31
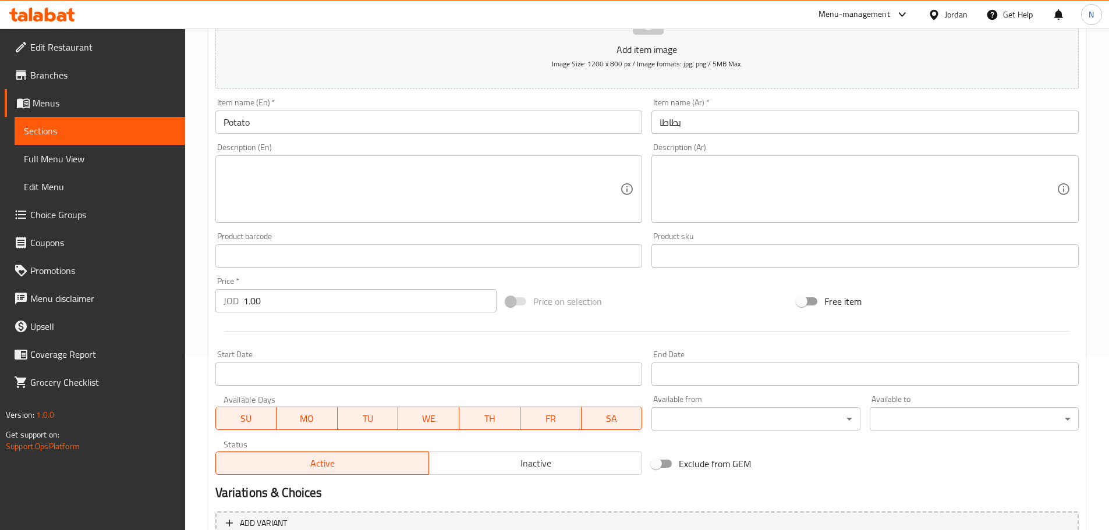
scroll to position [292, 0]
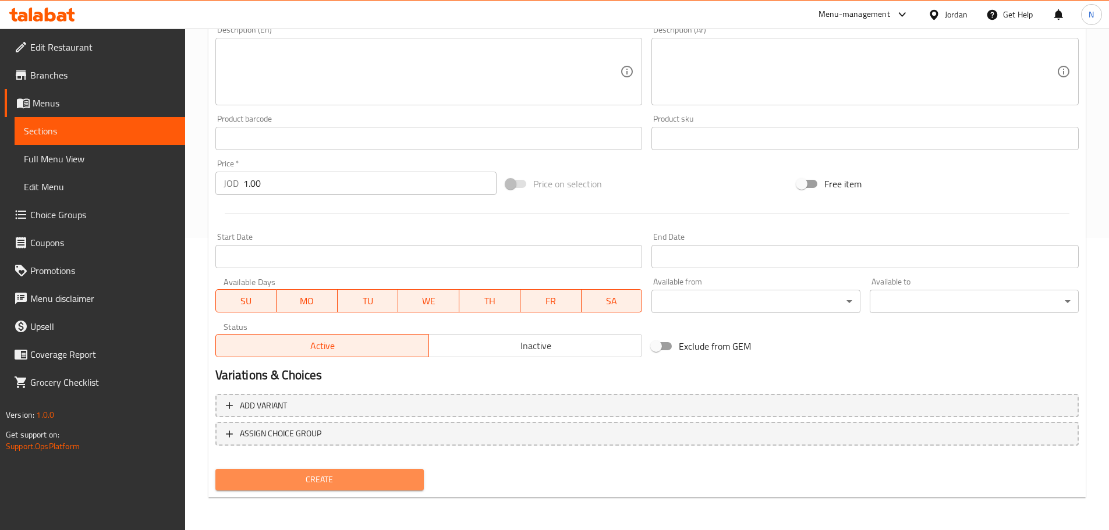
click at [346, 476] on span "Create" at bounding box center [320, 480] width 190 height 15
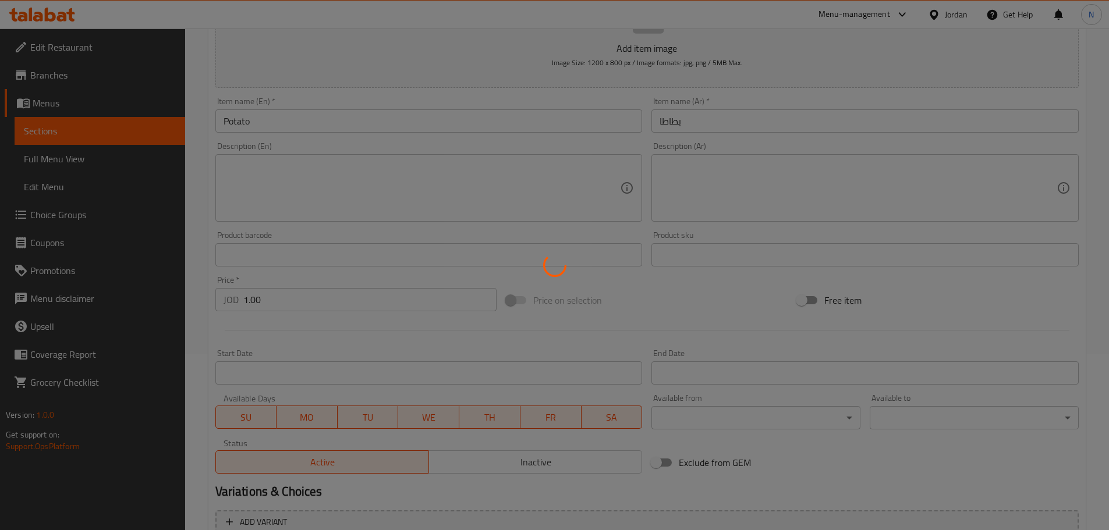
type input "0"
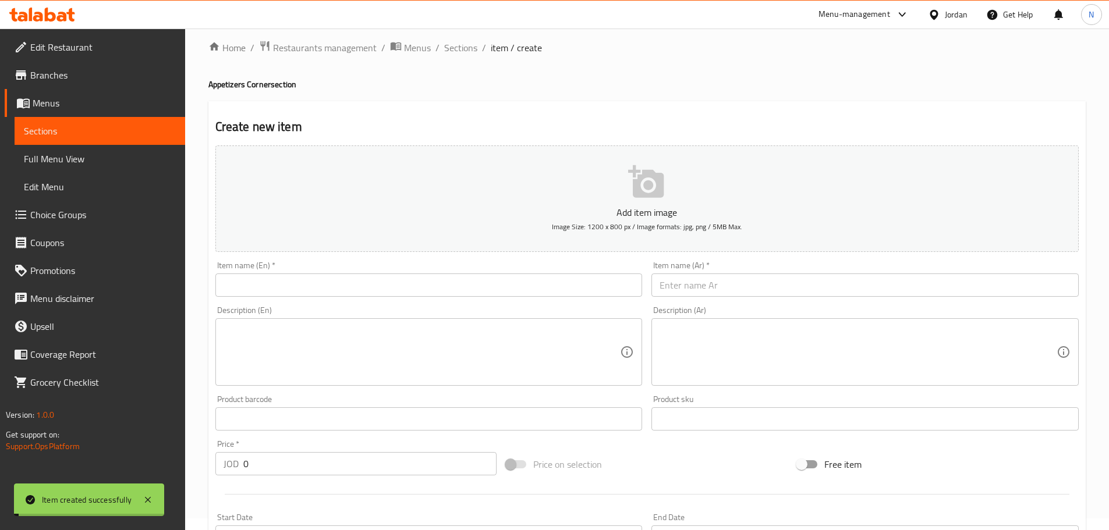
scroll to position [0, 0]
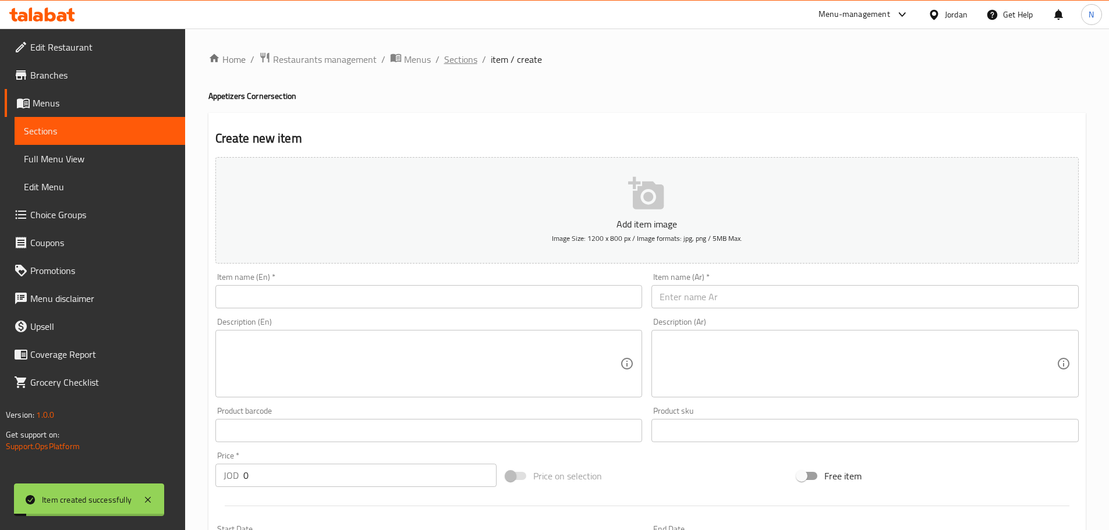
click at [455, 54] on span "Sections" at bounding box center [460, 59] width 33 height 14
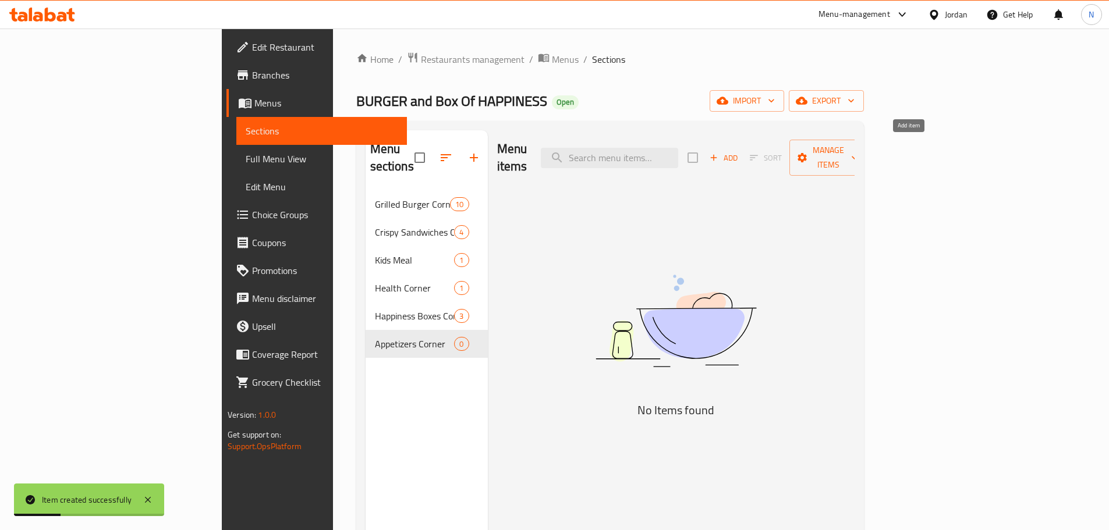
click at [719, 154] on icon "button" at bounding box center [713, 157] width 10 height 10
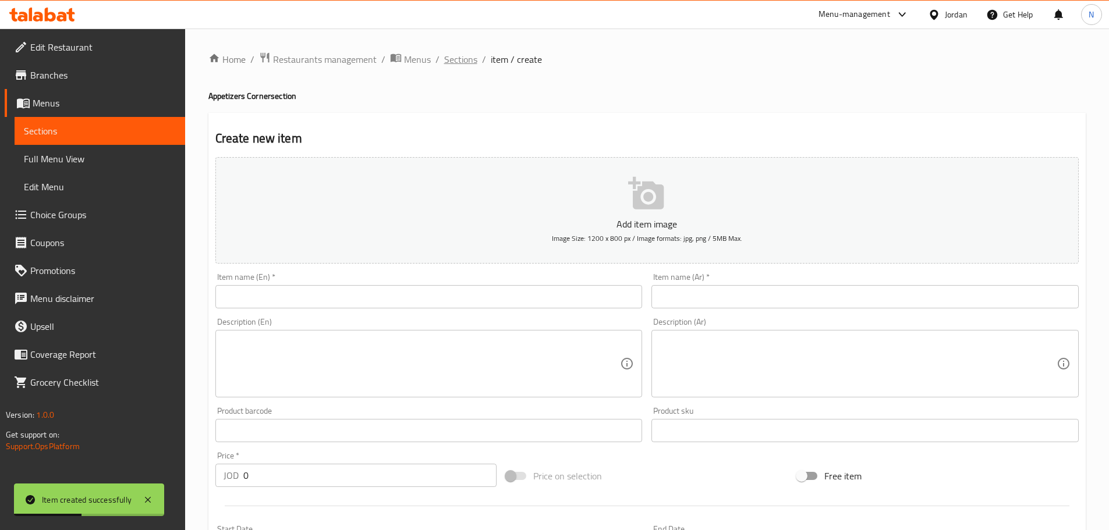
click at [454, 61] on span "Sections" at bounding box center [460, 59] width 33 height 14
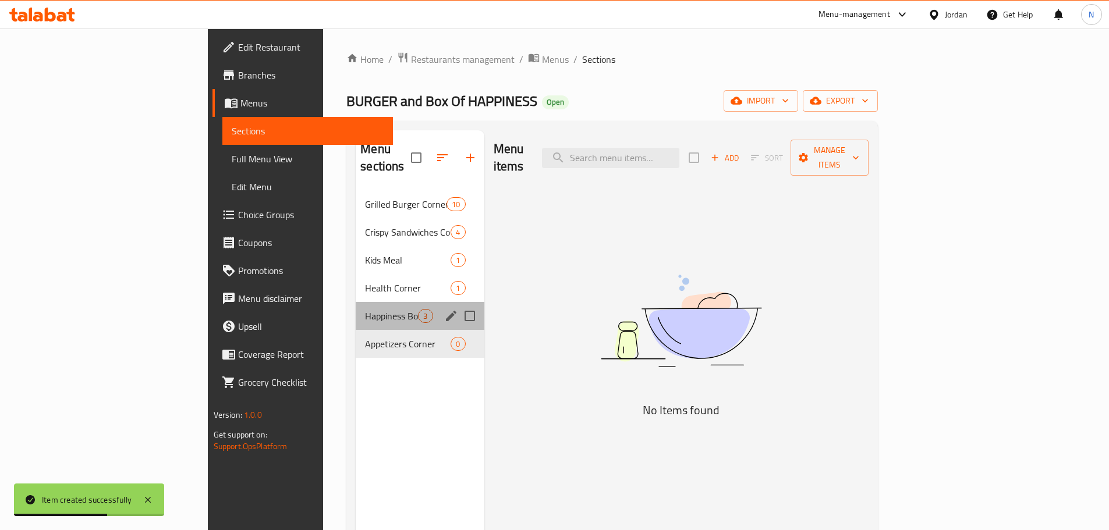
click at [356, 308] on div "Happiness Boxes Corner 3" at bounding box center [420, 316] width 128 height 28
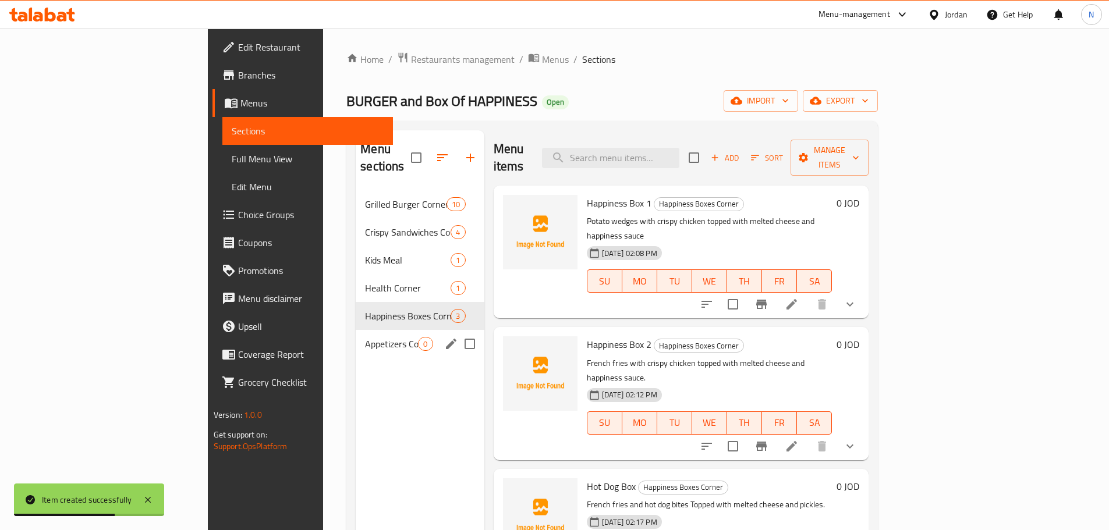
click at [356, 338] on div "Appetizers Corner 0" at bounding box center [420, 344] width 128 height 28
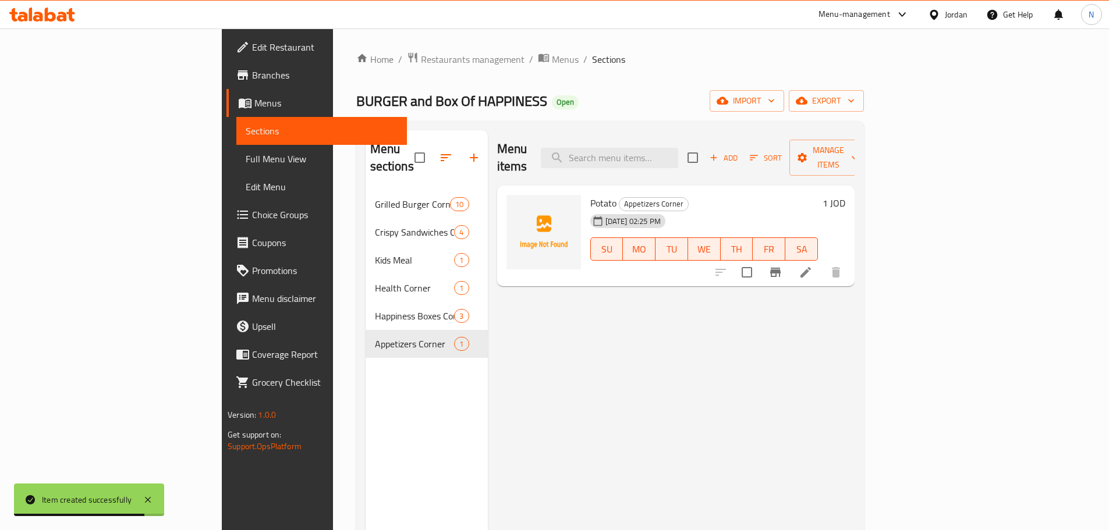
click at [822, 262] on li at bounding box center [805, 272] width 33 height 21
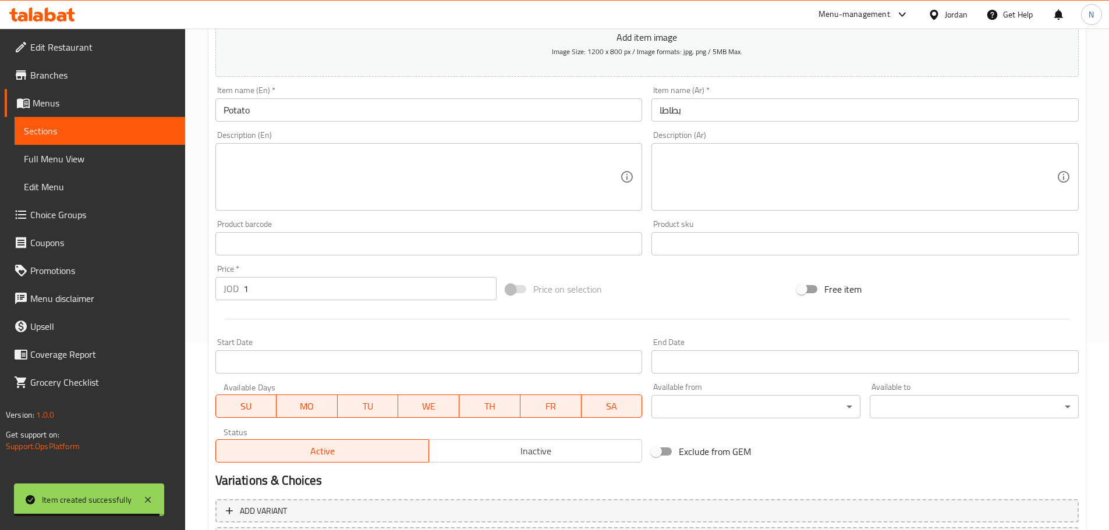
scroll to position [292, 0]
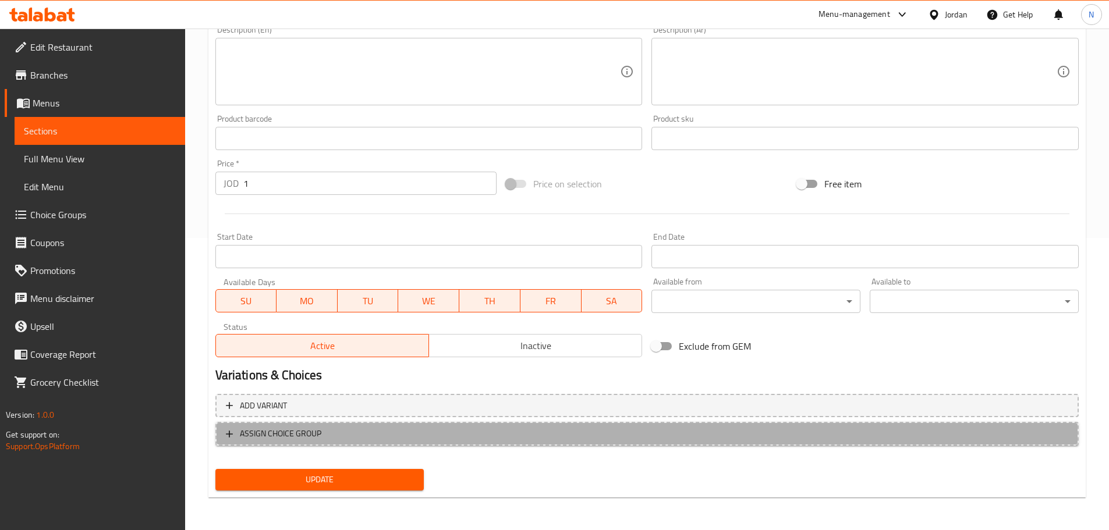
click at [417, 437] on span "ASSIGN CHOICE GROUP" at bounding box center [647, 434] width 842 height 15
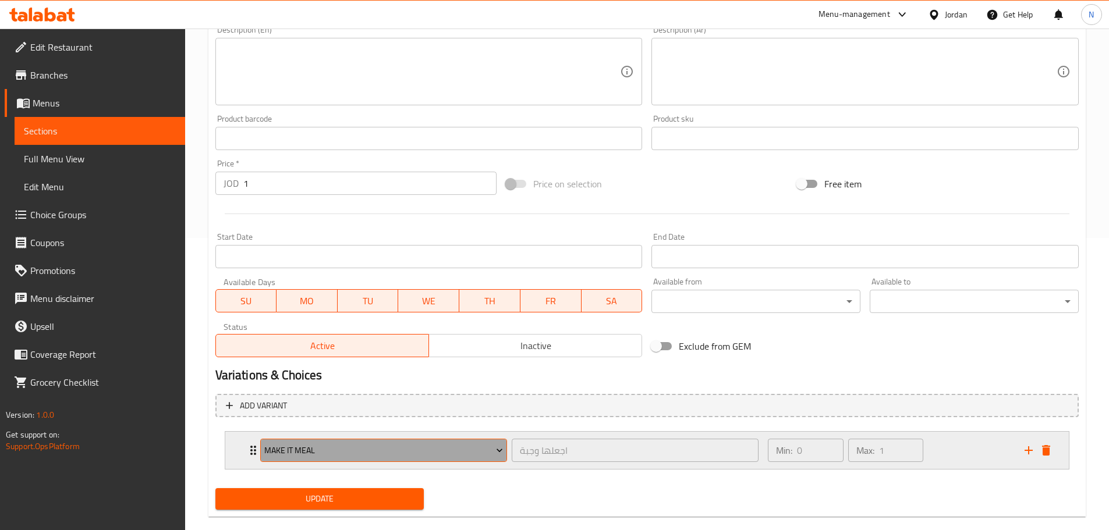
click at [381, 452] on span "Make It Meal" at bounding box center [383, 450] width 239 height 15
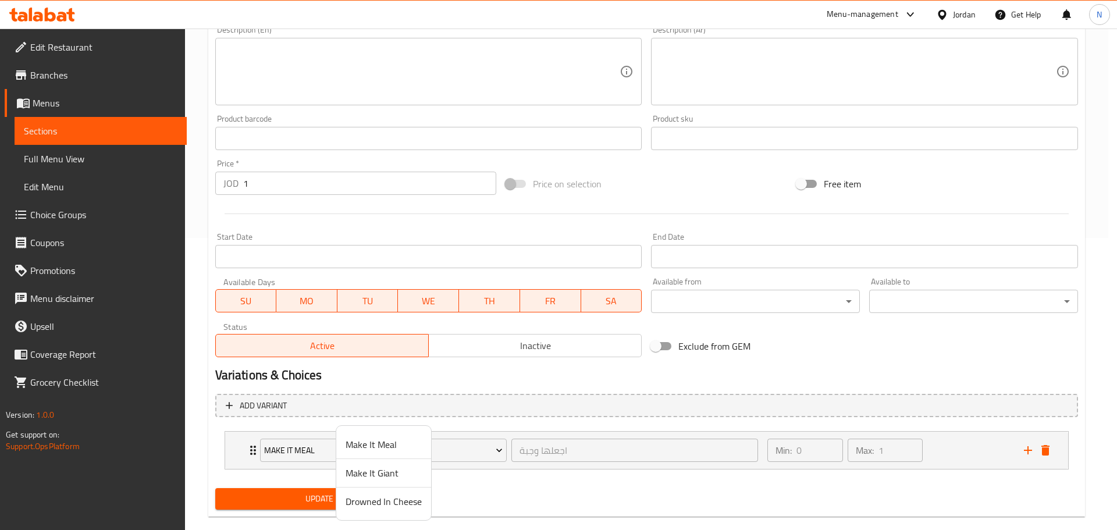
click at [375, 501] on span "Drowned In Cheese" at bounding box center [384, 502] width 76 height 14
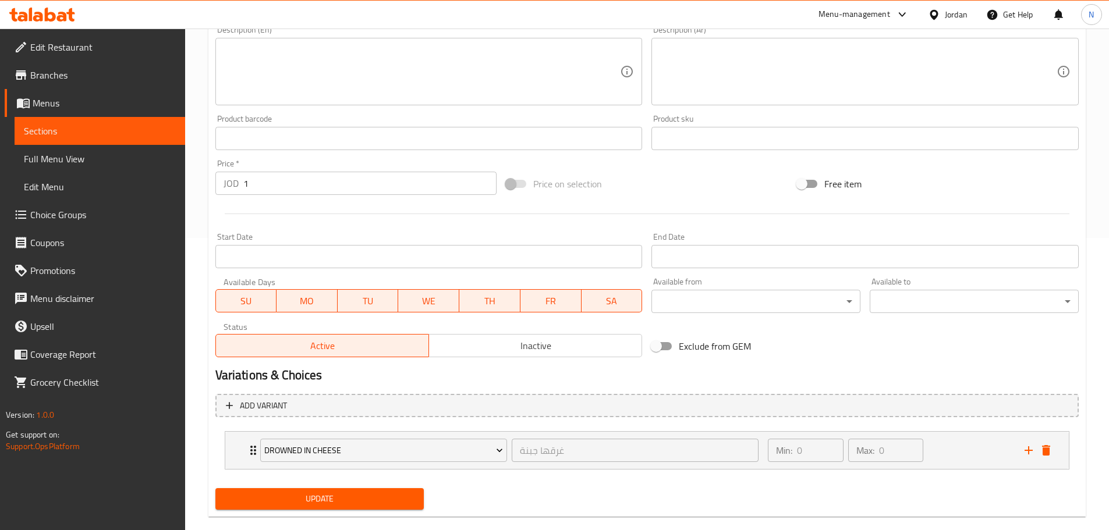
click at [349, 506] on span "Update" at bounding box center [320, 499] width 190 height 15
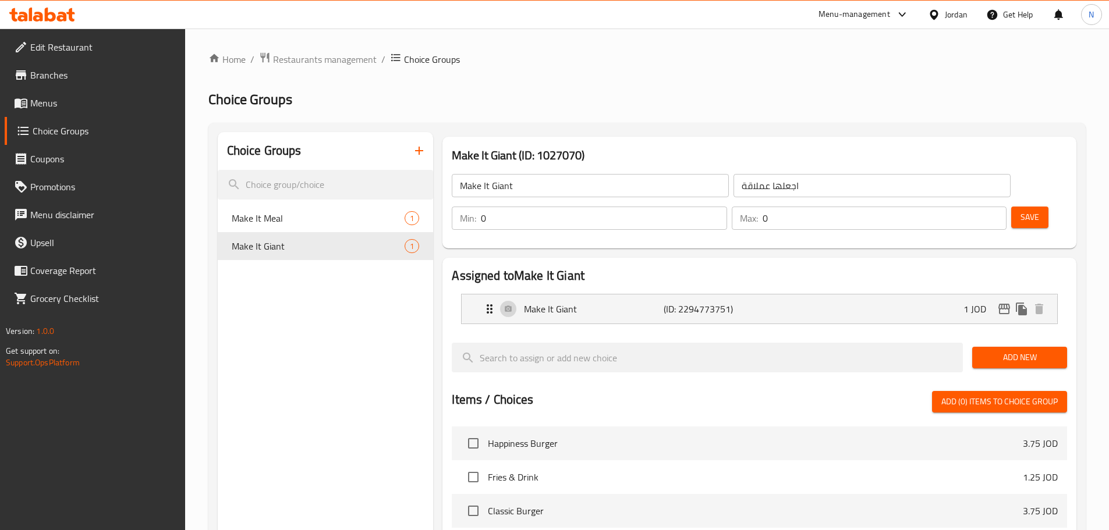
click at [417, 143] on button "button" at bounding box center [419, 151] width 28 height 28
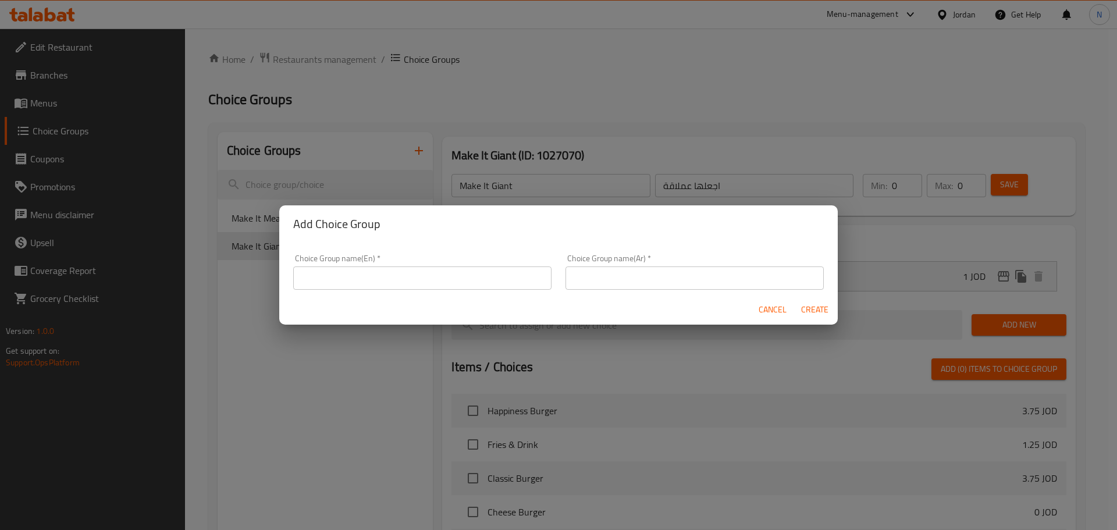
click at [613, 289] on input "text" at bounding box center [695, 278] width 258 height 23
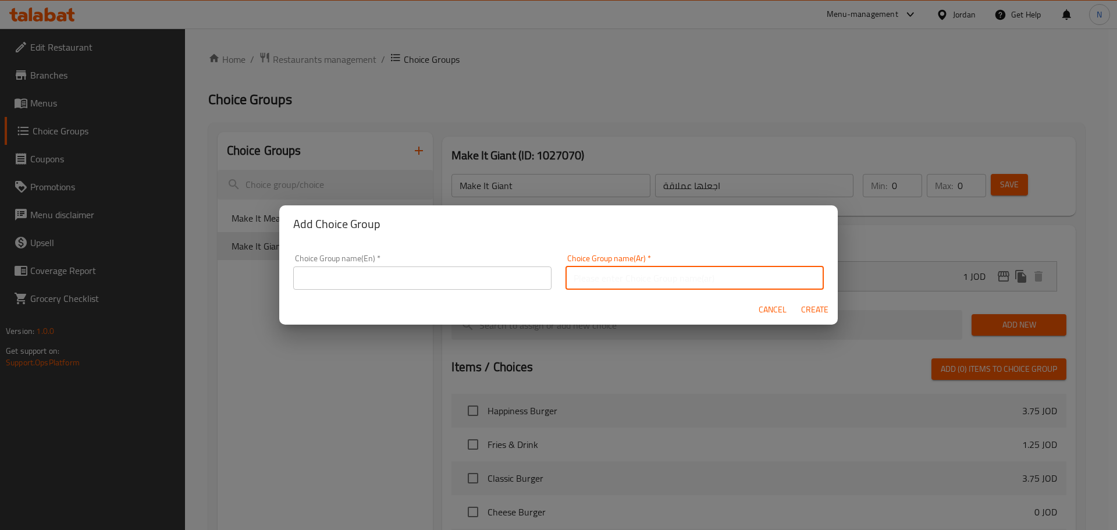
paste input "غرقها جبنة"
type input "غرقها جبنة"
click at [471, 270] on input "text" at bounding box center [422, 278] width 258 height 23
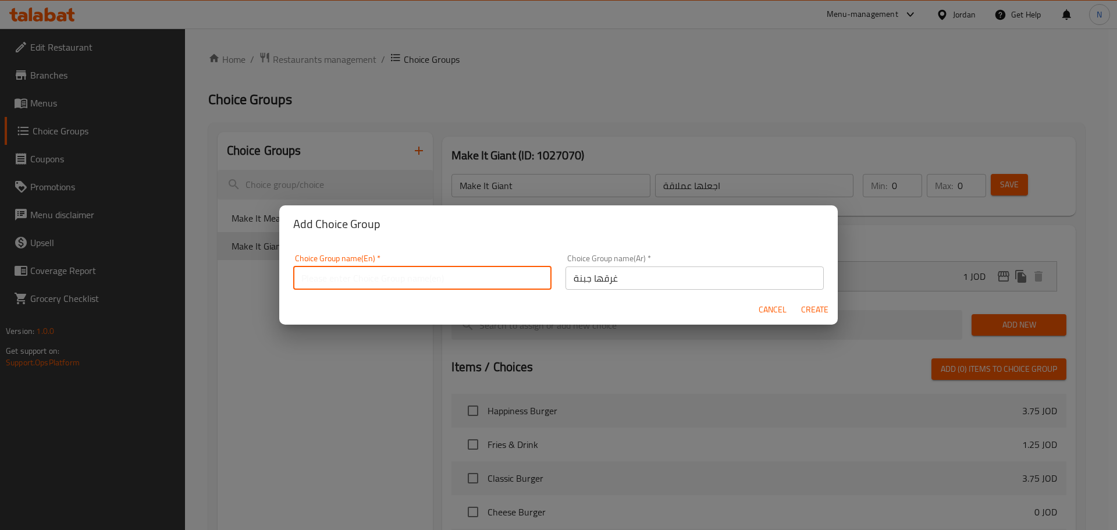
paste input "drowned in cheese"
click at [318, 282] on input "drowned in cheese" at bounding box center [422, 278] width 258 height 23
click at [342, 283] on input "Drowned in Cheese" at bounding box center [422, 278] width 258 height 23
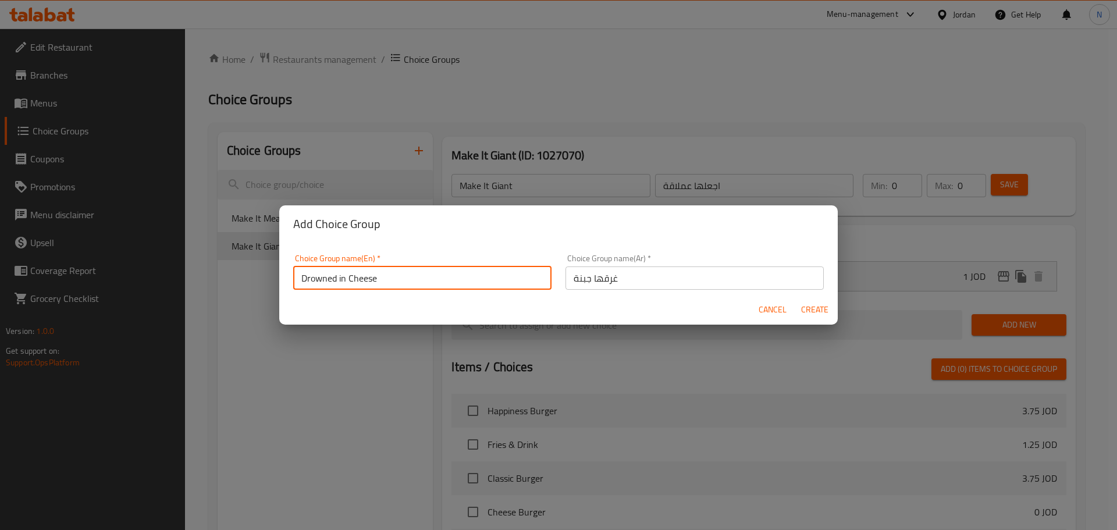
click at [342, 283] on input "Drowned in Cheese" at bounding box center [422, 278] width 258 height 23
type input "Drowned In Cheese"
click at [815, 307] on span "Create" at bounding box center [815, 310] width 28 height 15
type input "Drowned In Cheese"
type input "غرقها جبنة"
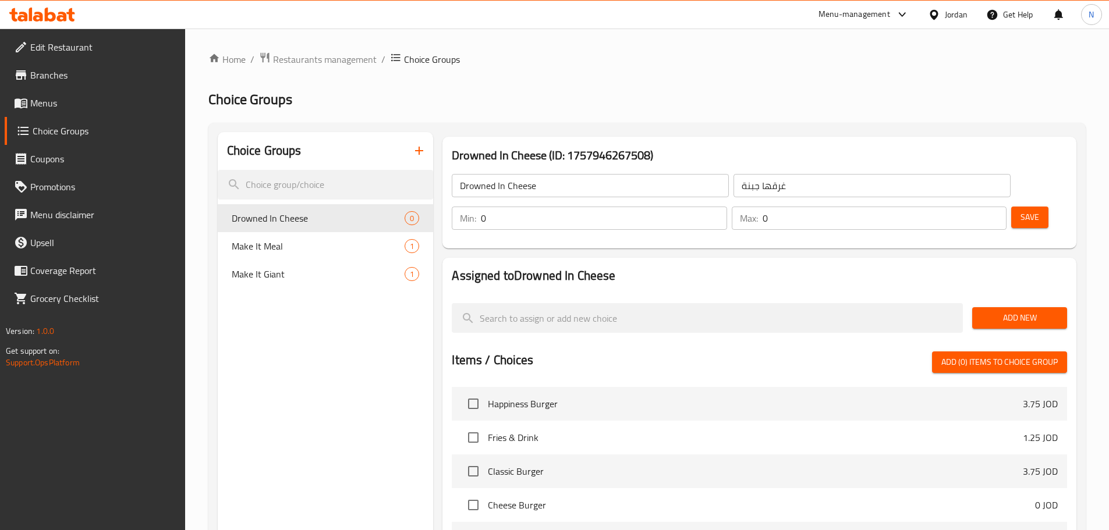
click at [1021, 311] on span "Add New" at bounding box center [1019, 318] width 76 height 15
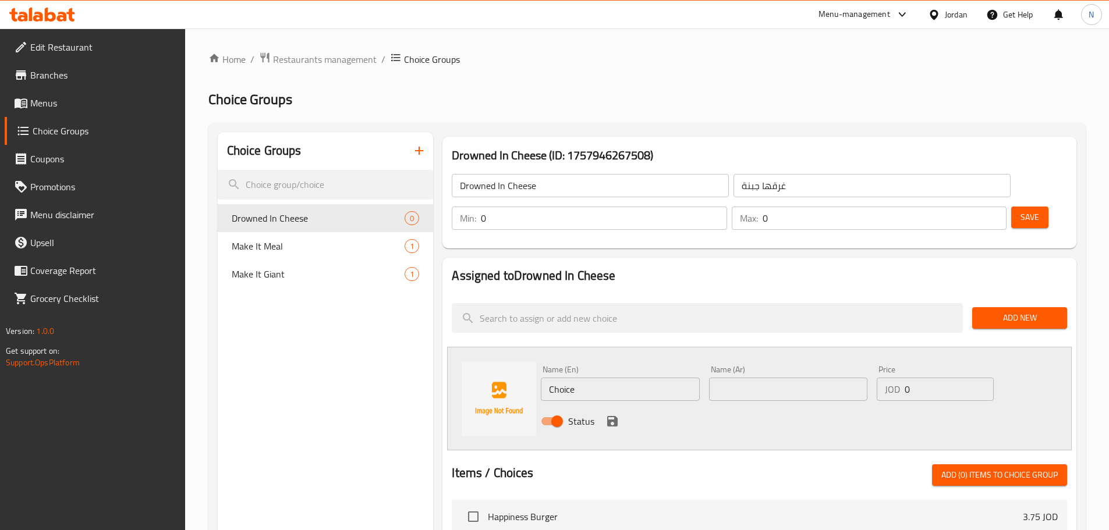
click at [510, 186] on input "Drowned In Cheese" at bounding box center [590, 185] width 277 height 23
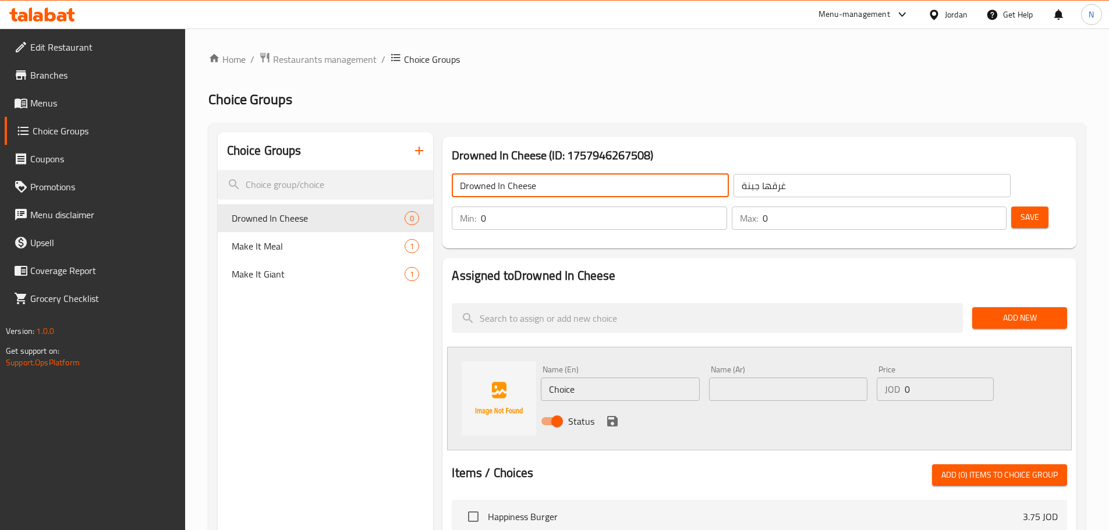
click at [510, 186] on input "Drowned In Cheese" at bounding box center [590, 185] width 277 height 23
click at [558, 378] on input "Choice" at bounding box center [620, 389] width 158 height 23
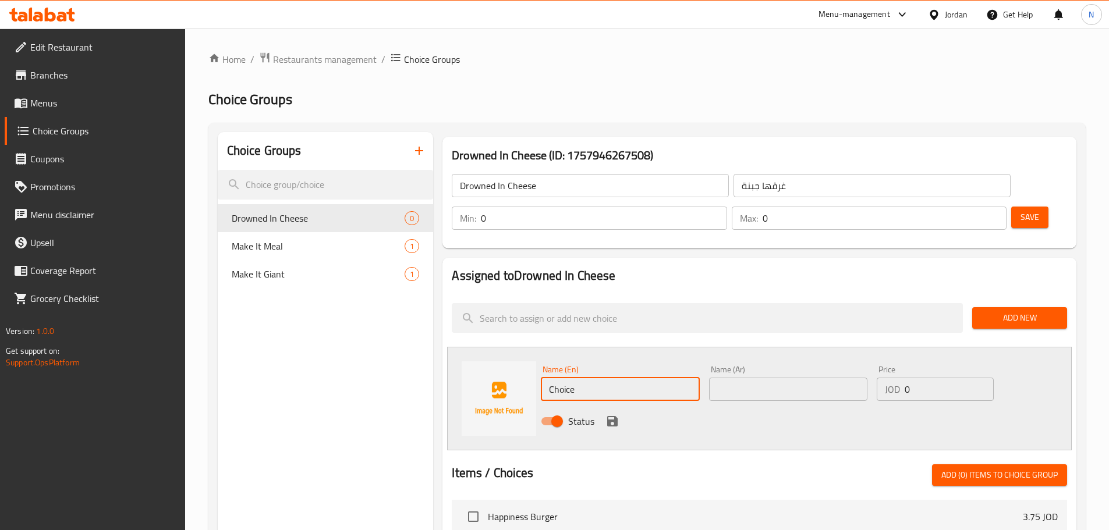
click at [558, 378] on input "Choice" at bounding box center [620, 389] width 158 height 23
paste input "Drowned In Chees"
type input "Drowned In Cheese"
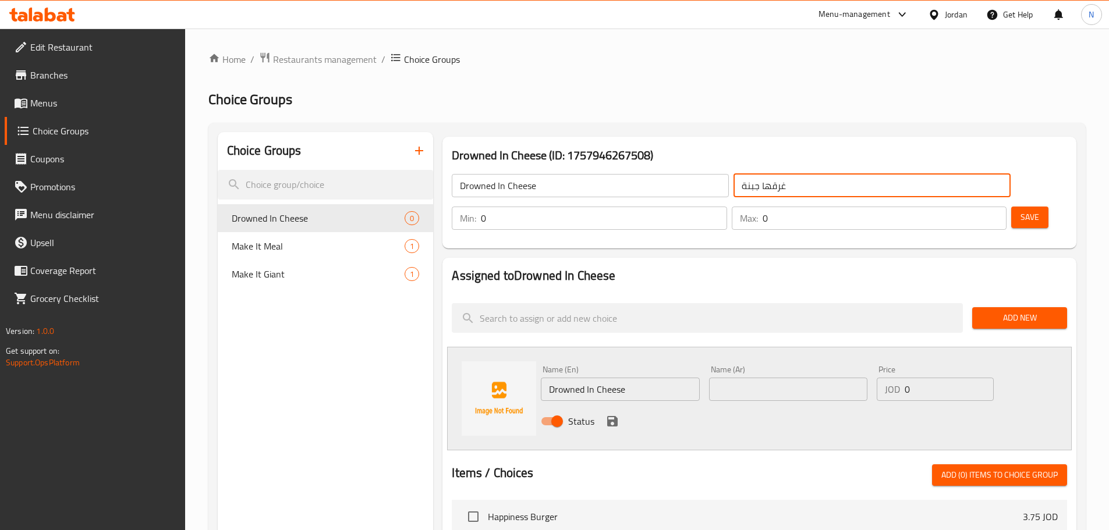
click at [733, 184] on input "غرقها جبنة" at bounding box center [871, 185] width 277 height 23
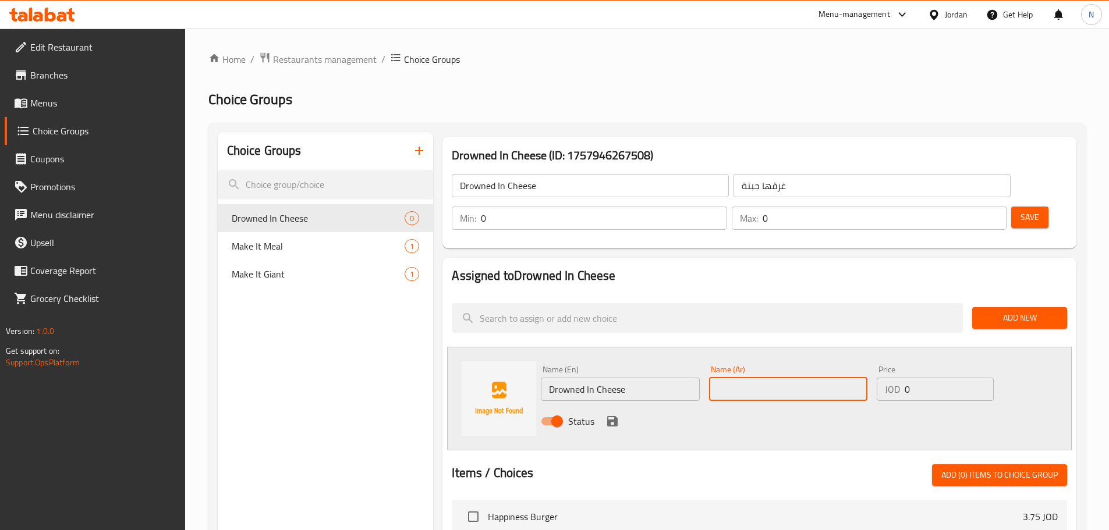
click at [737, 378] on input "text" at bounding box center [788, 389] width 158 height 23
paste input "غرقها جبنة"
type input "غرقها جبنة"
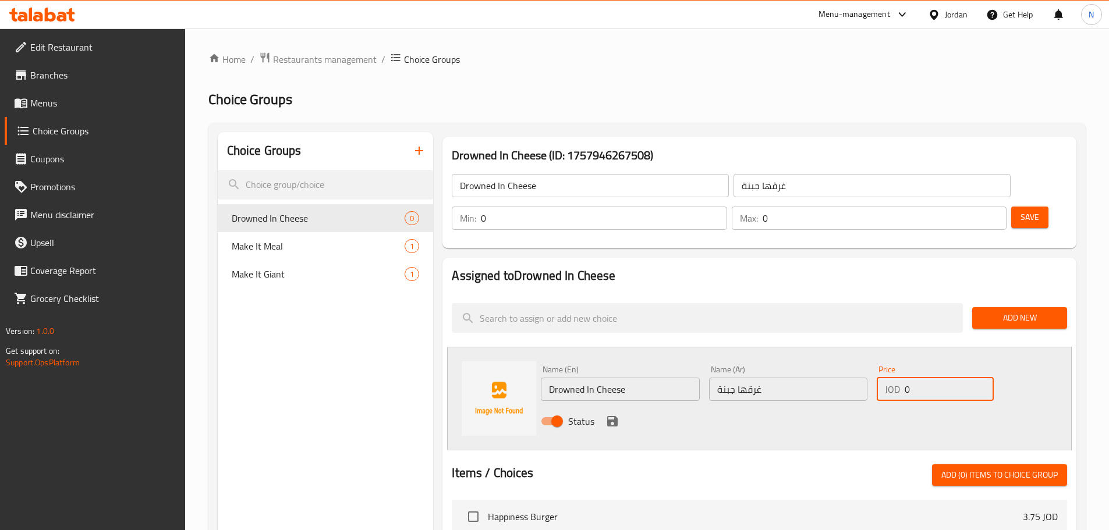
drag, startPoint x: 914, startPoint y: 363, endPoint x: 904, endPoint y: 363, distance: 9.9
click at [904, 378] on input "0" at bounding box center [948, 389] width 88 height 23
paste input "1.65"
type input "1.65"
click at [902, 406] on div "Status" at bounding box center [788, 421] width 504 height 31
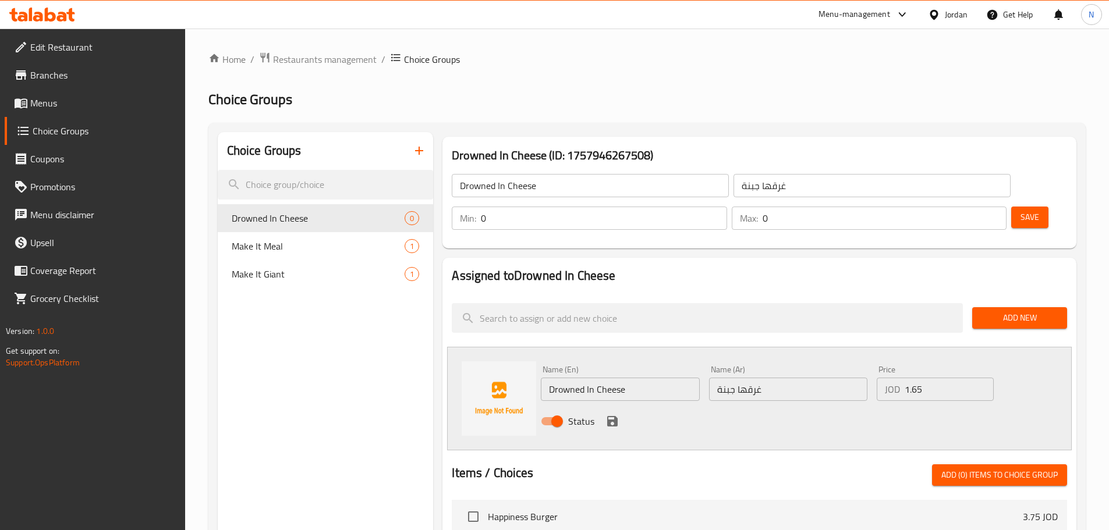
click at [618, 414] on icon "save" at bounding box center [612, 421] width 14 height 14
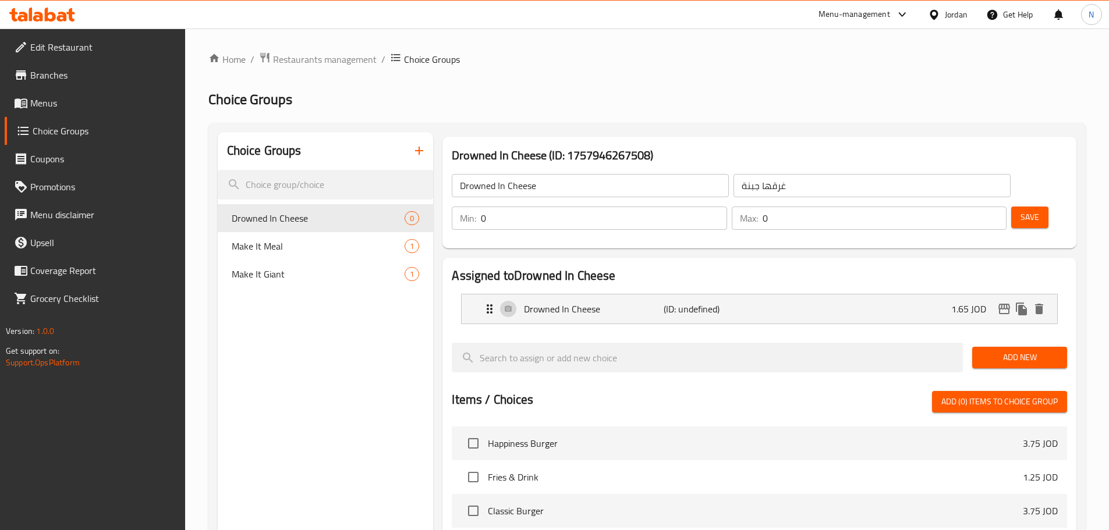
click at [1020, 210] on span "Save" at bounding box center [1029, 217] width 19 height 15
